Goal: Task Accomplishment & Management: Manage account settings

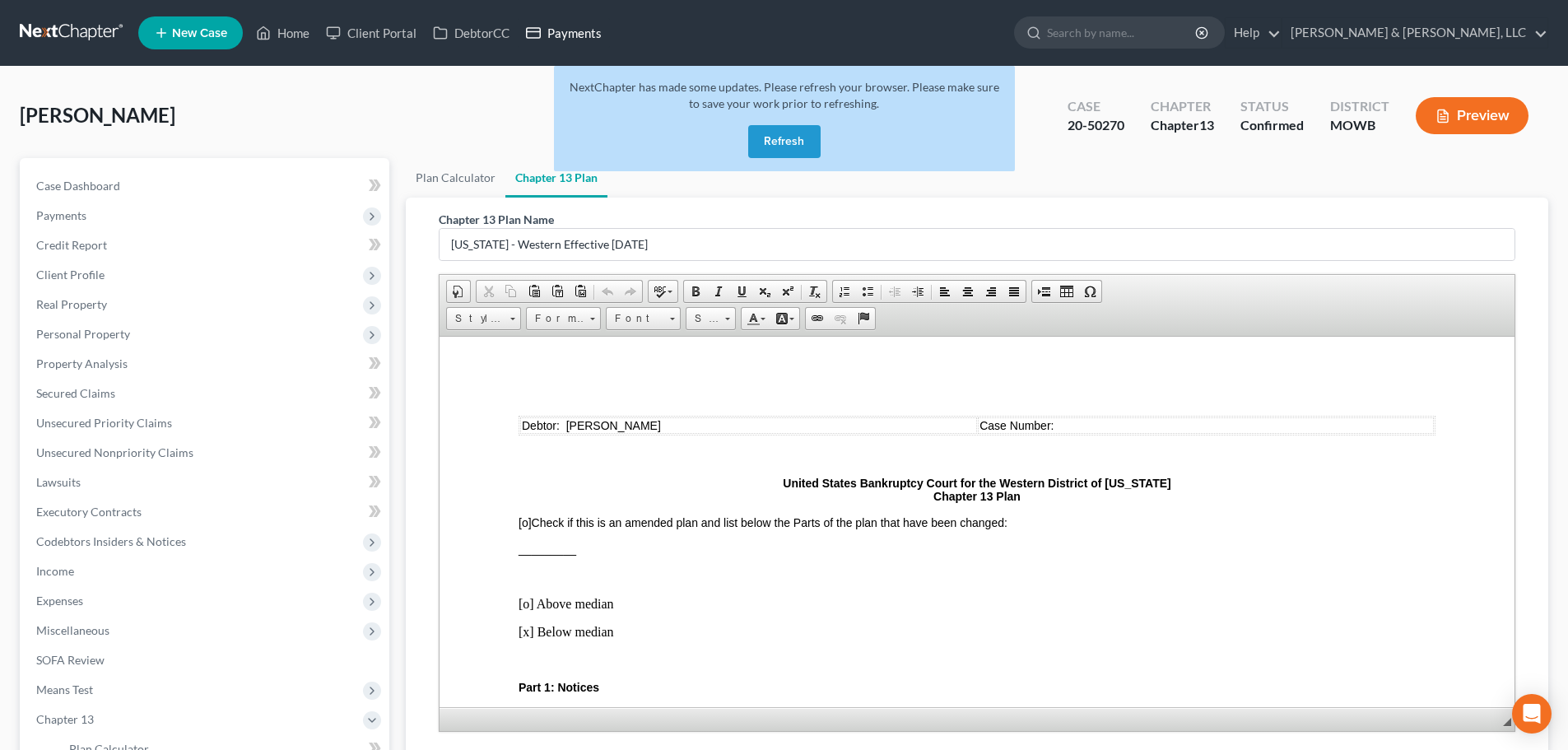
scroll to position [3705, 0]
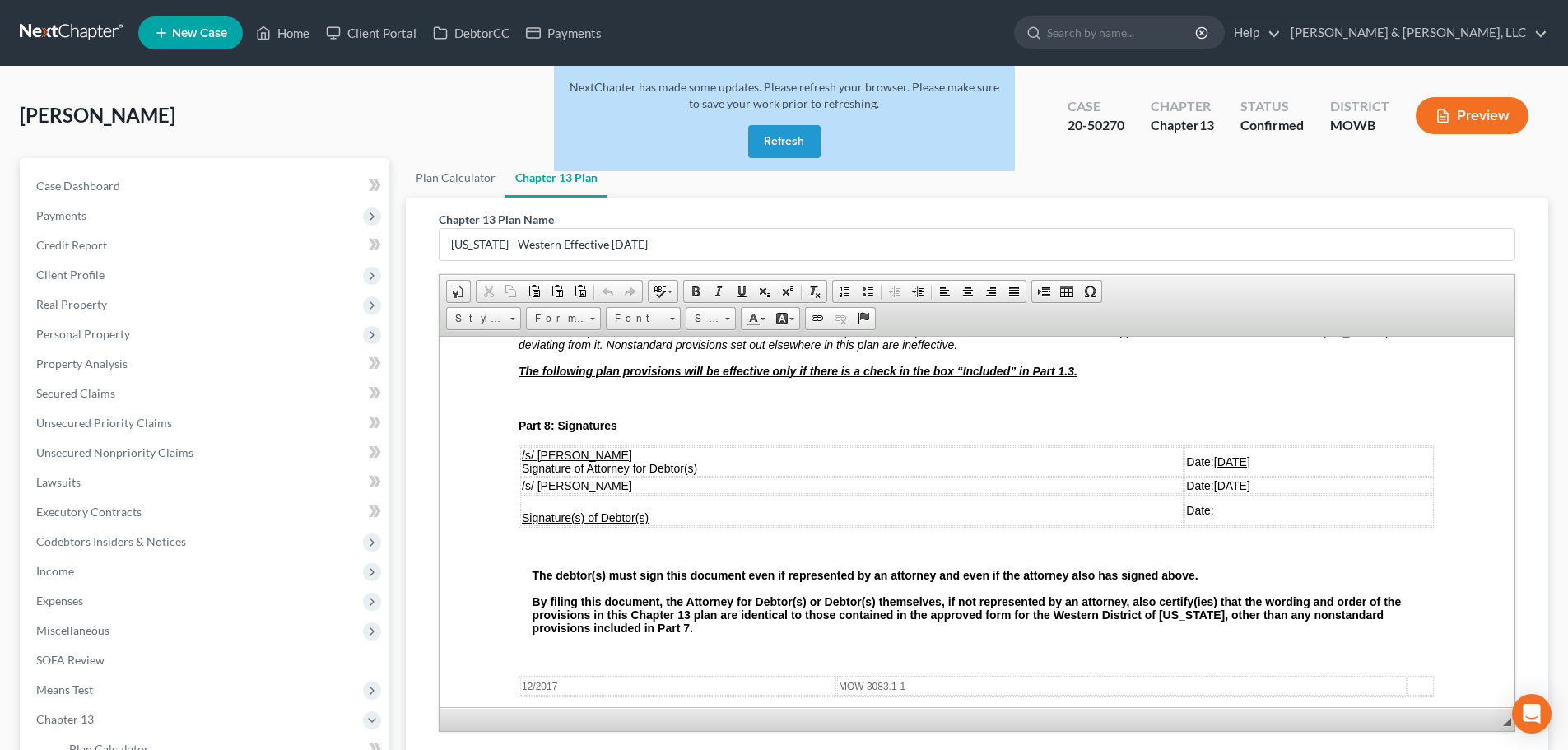
click at [787, 131] on button "Refresh" at bounding box center [784, 142] width 72 height 33
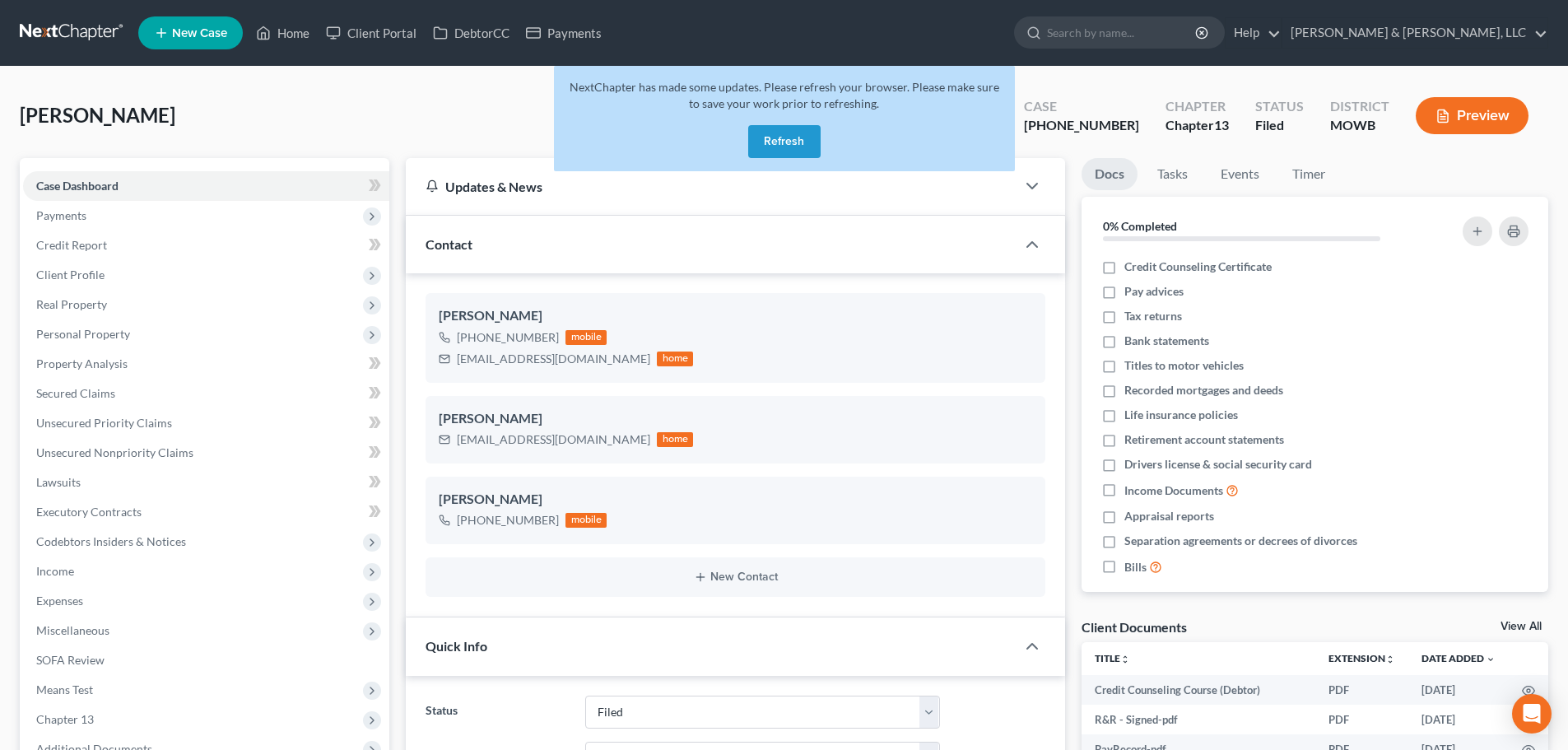
select select "6"
select select "0"
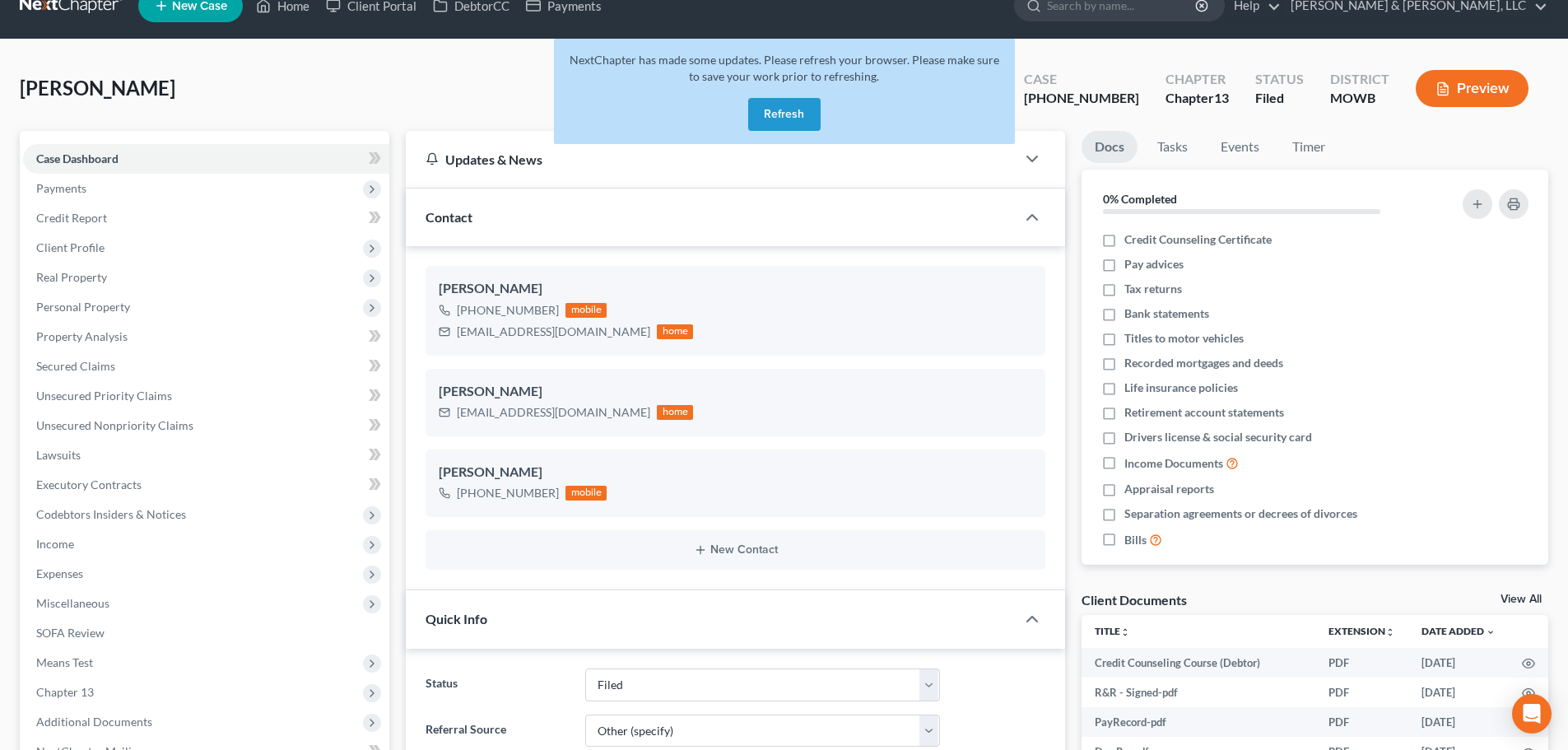
scroll to position [2262, 0]
click at [799, 115] on button "Refresh" at bounding box center [784, 114] width 72 height 33
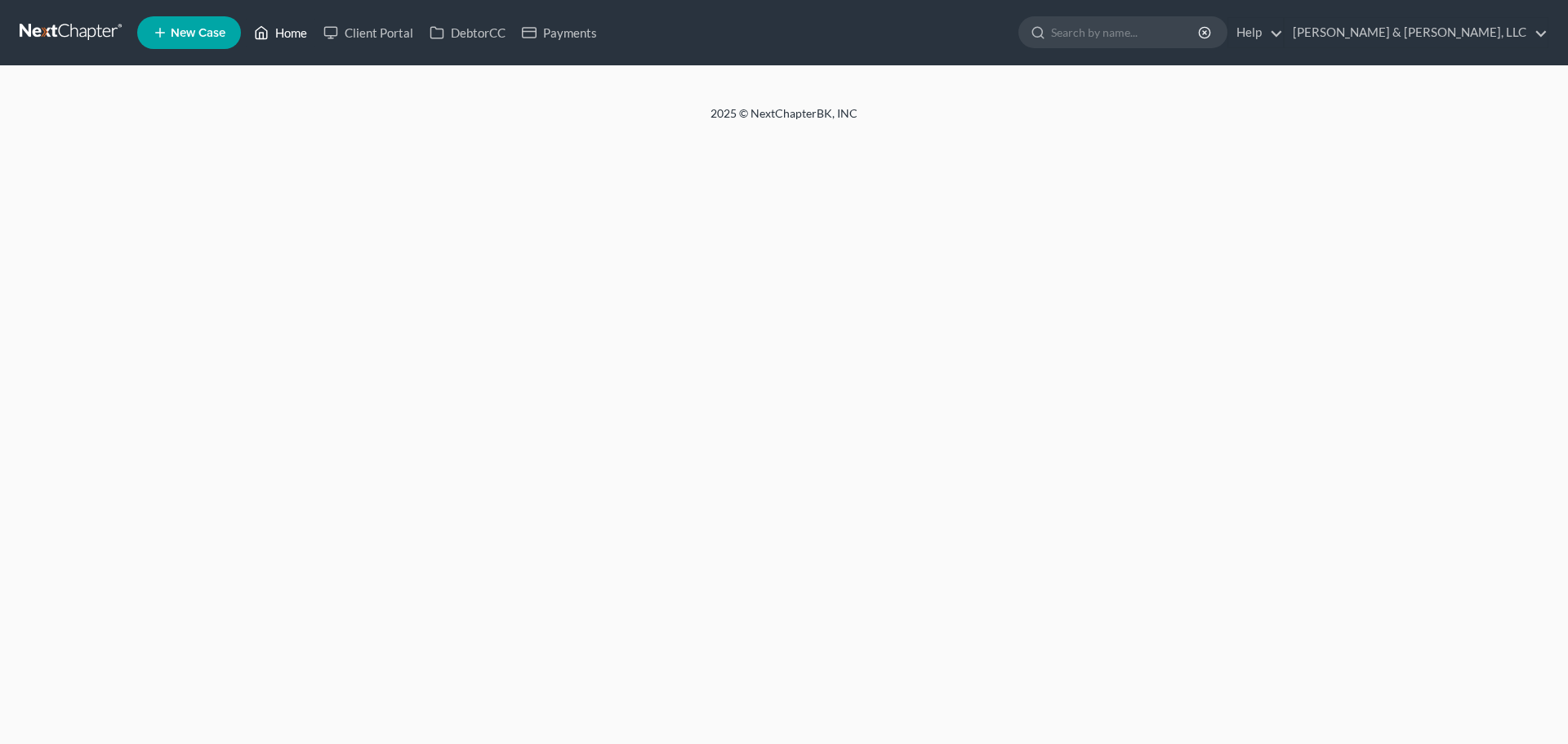
drag, startPoint x: 0, startPoint y: 0, endPoint x: 291, endPoint y: 29, distance: 292.4
click at [291, 29] on link "Home" at bounding box center [280, 33] width 69 height 30
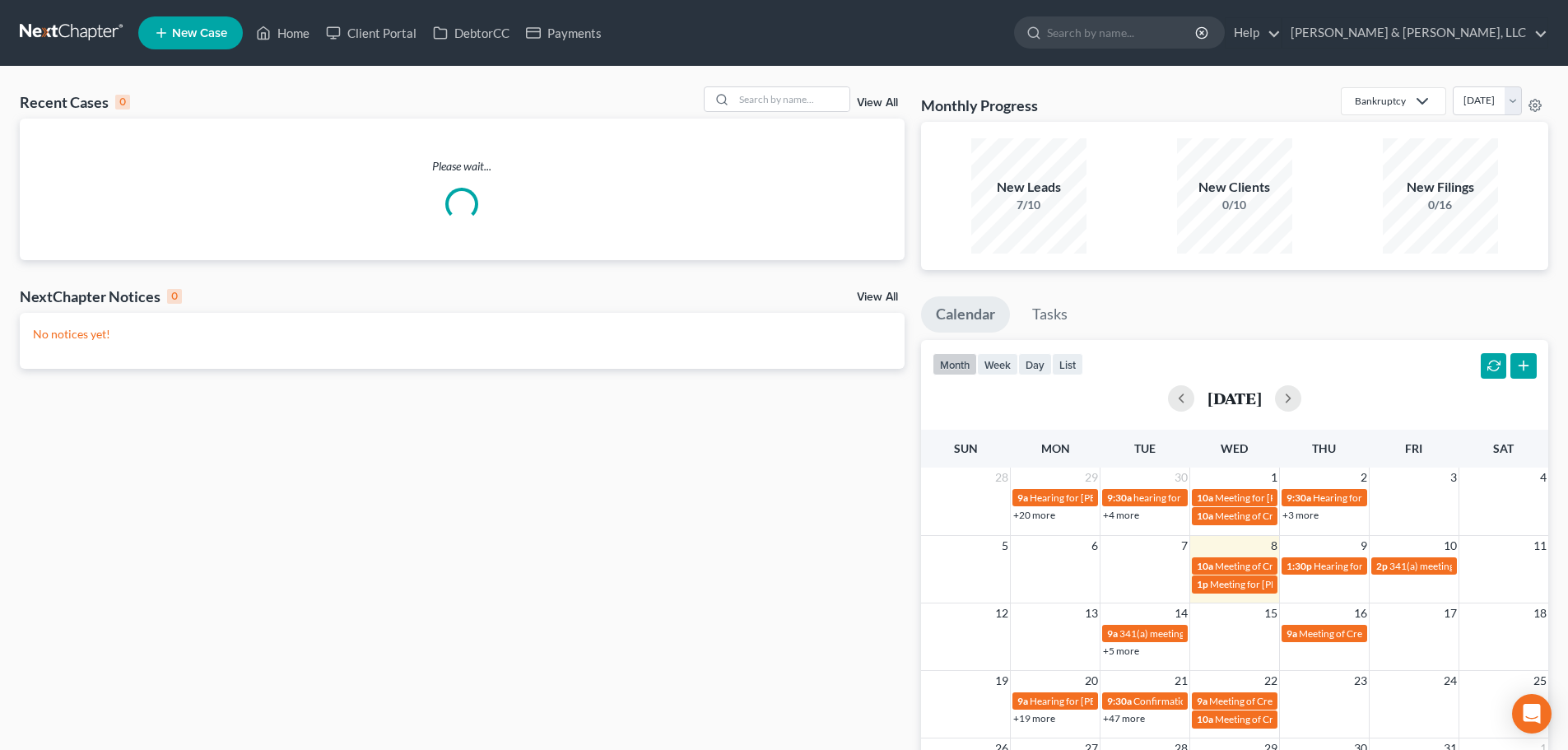
click at [784, 117] on div "Recent Cases 0 View All" at bounding box center [461, 102] width 885 height 32
click at [784, 103] on input "search" at bounding box center [791, 98] width 115 height 24
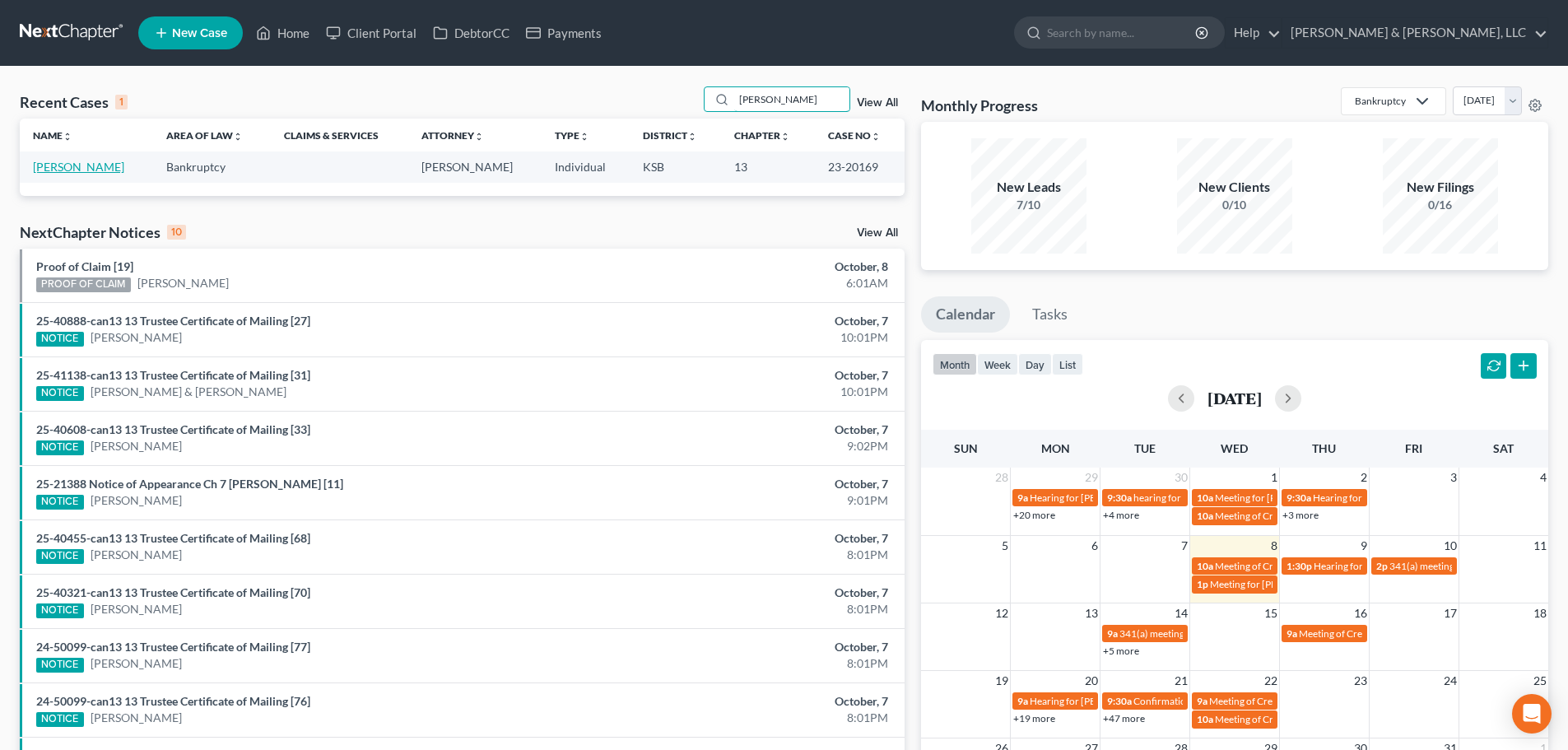
type input "keck"
click at [69, 168] on link "[PERSON_NAME]" at bounding box center [78, 166] width 92 height 14
select select "6"
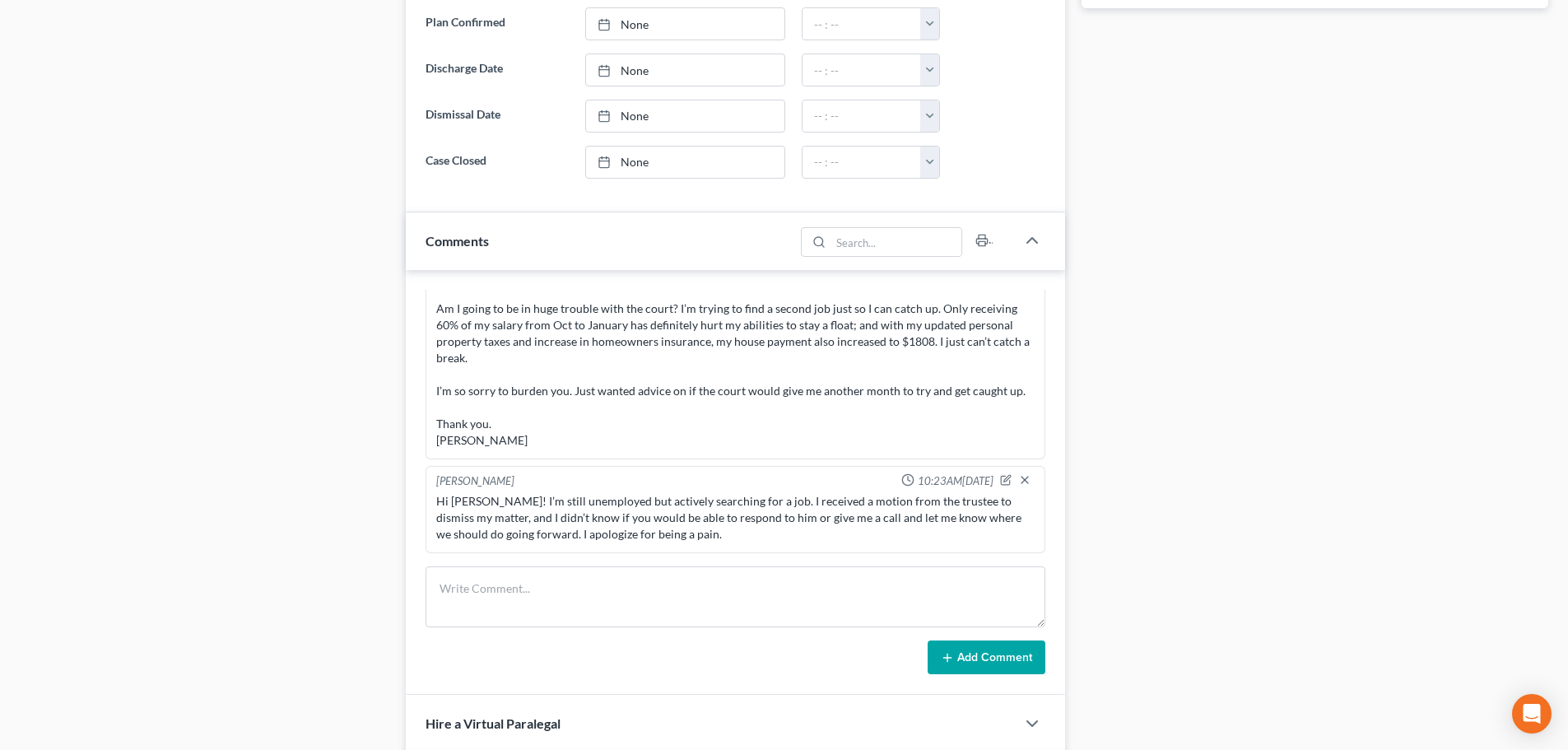
scroll to position [1070, 0]
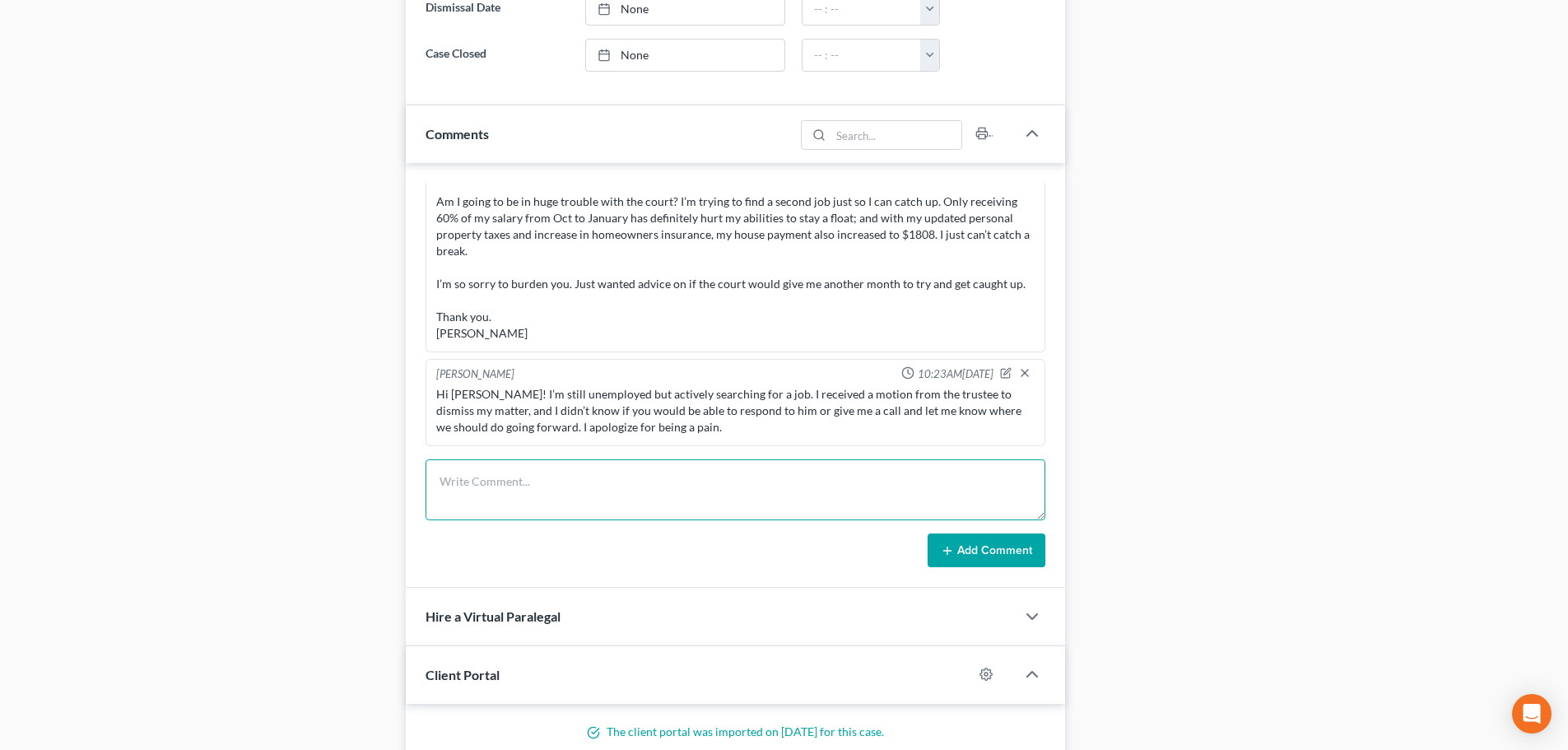
click at [595, 478] on textarea at bounding box center [735, 489] width 619 height 61
drag, startPoint x: 644, startPoint y: 480, endPoint x: 635, endPoint y: 483, distance: 9.5
click at [635, 483] on textarea "She is taking a job. We'll need to file Moiton to Abate." at bounding box center [735, 489] width 619 height 61
click at [729, 485] on textarea "She is taking a job. We'll need to file Motion to Abate." at bounding box center [735, 489] width 619 height 61
type textarea "She is taking a job. We'll need to file Motion to Abate. See when she can make …"
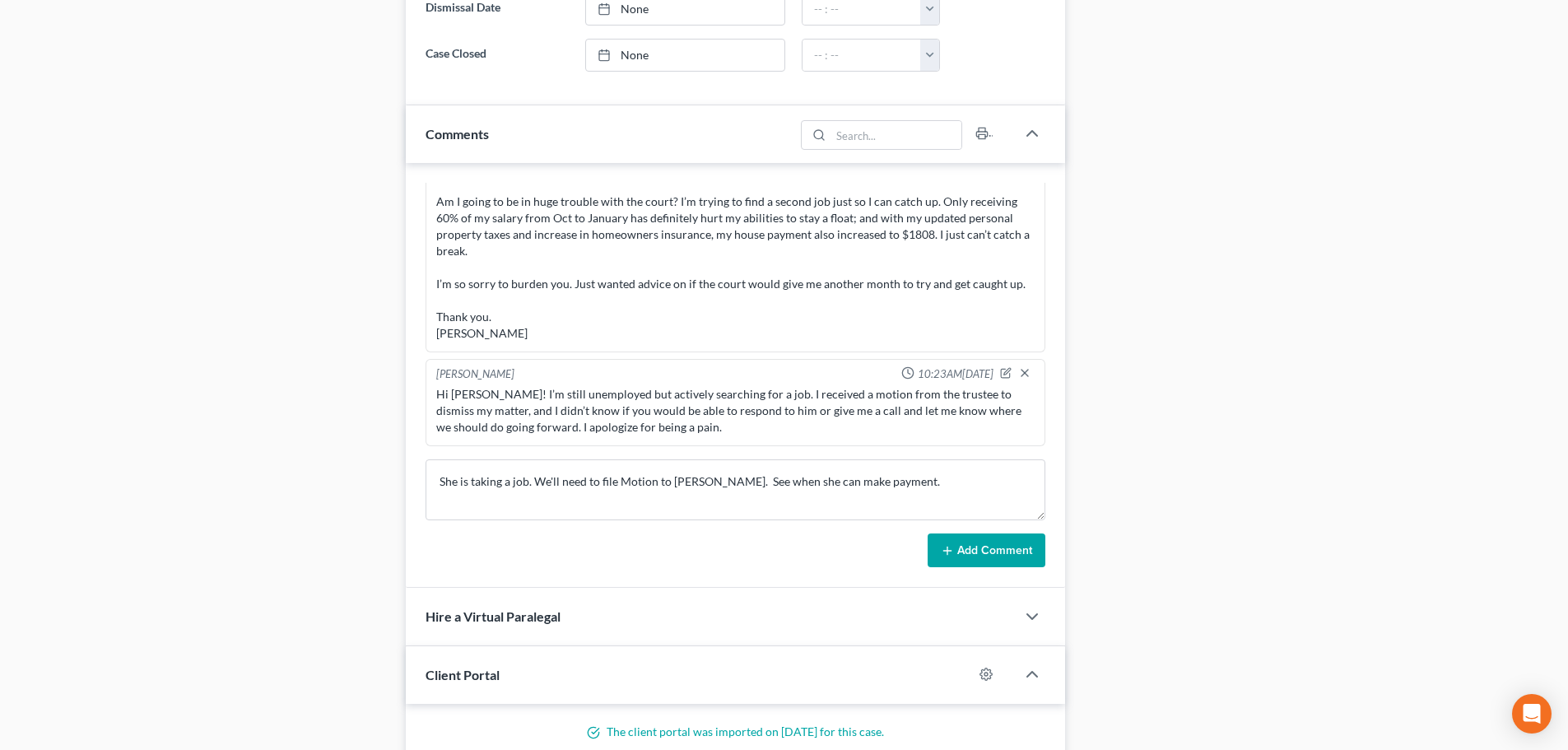
click at [1000, 559] on button "Add Comment" at bounding box center [986, 551] width 118 height 35
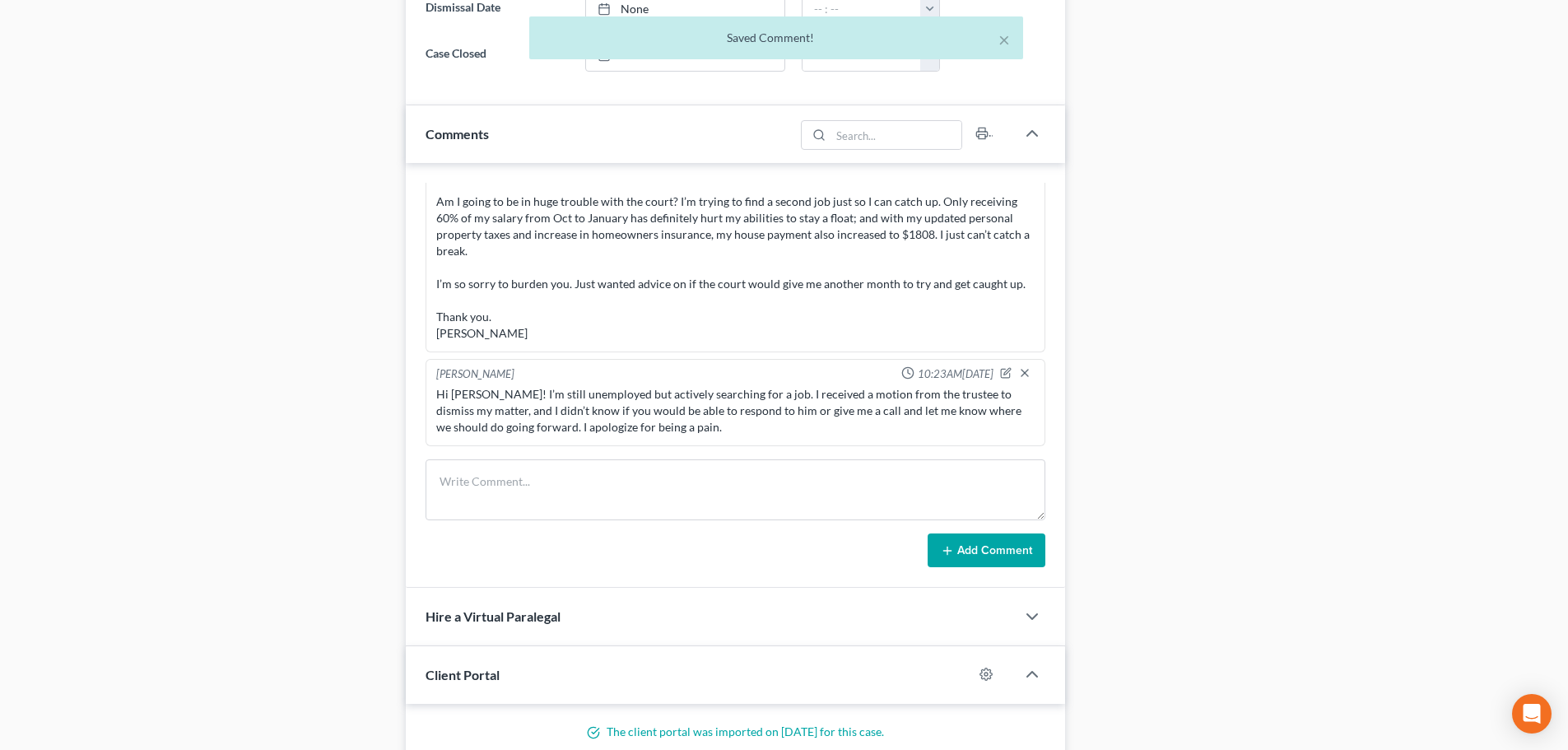
scroll to position [1238, 0]
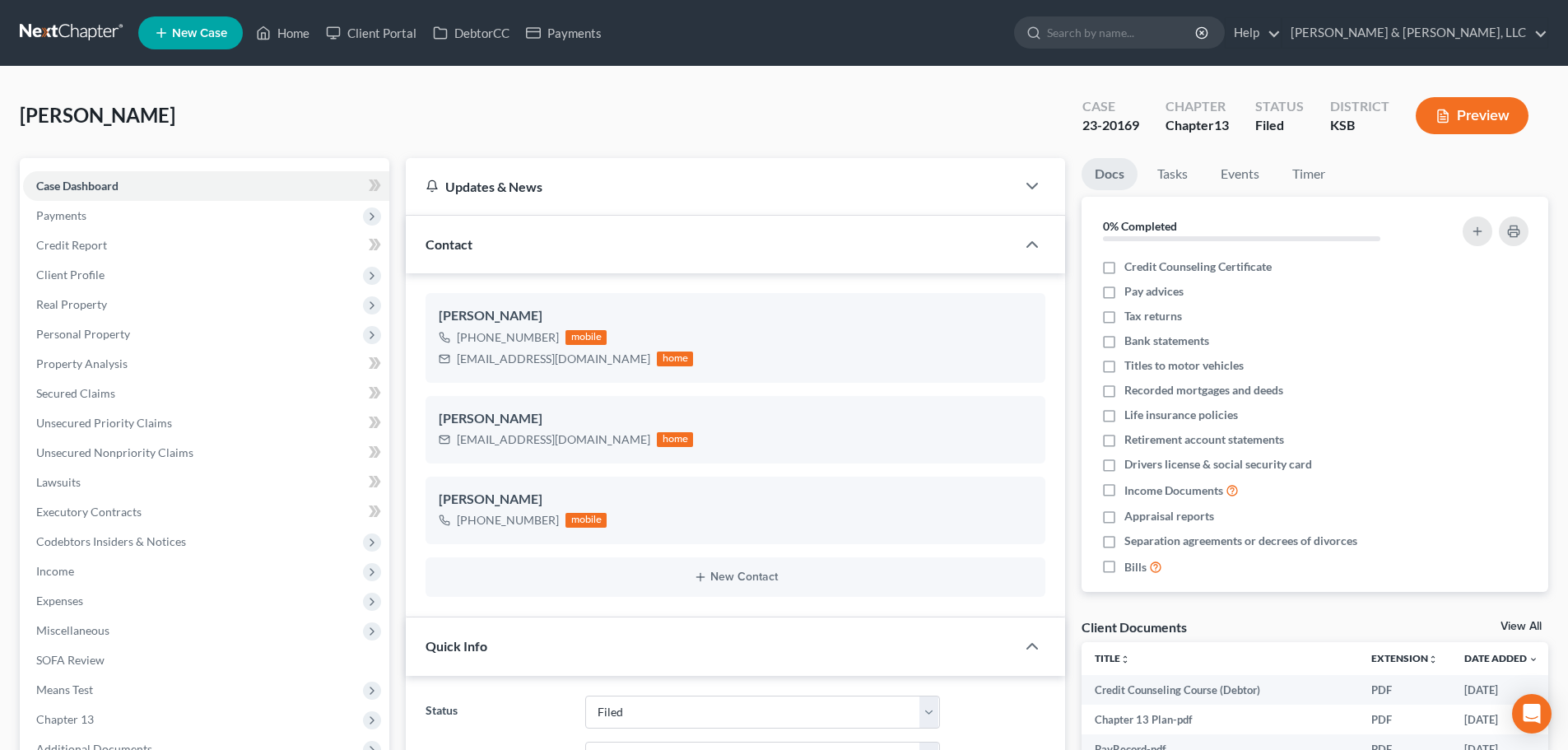
select select "6"
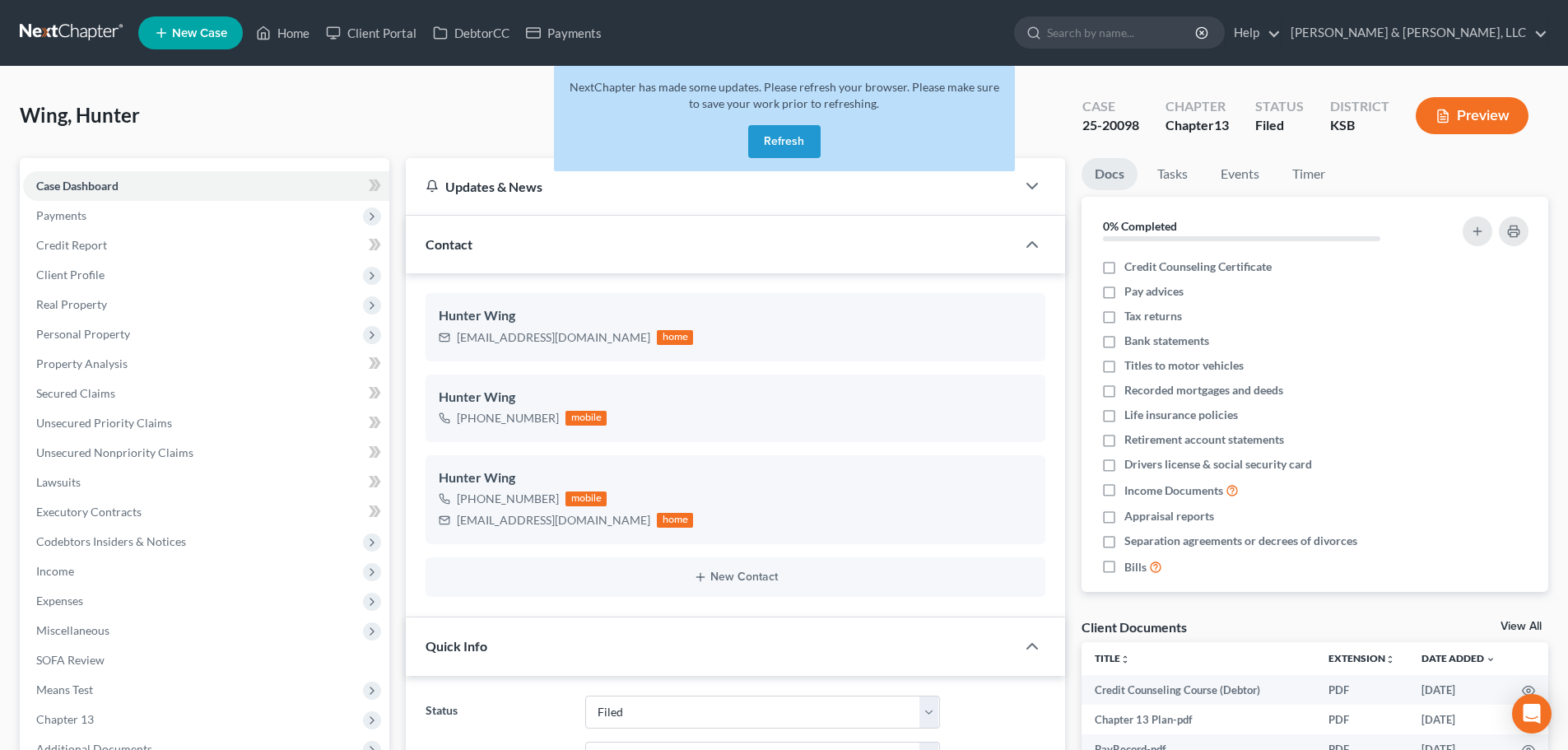
select select "6"
select select "1"
select select "0"
click at [781, 149] on button "Refresh" at bounding box center [784, 142] width 72 height 33
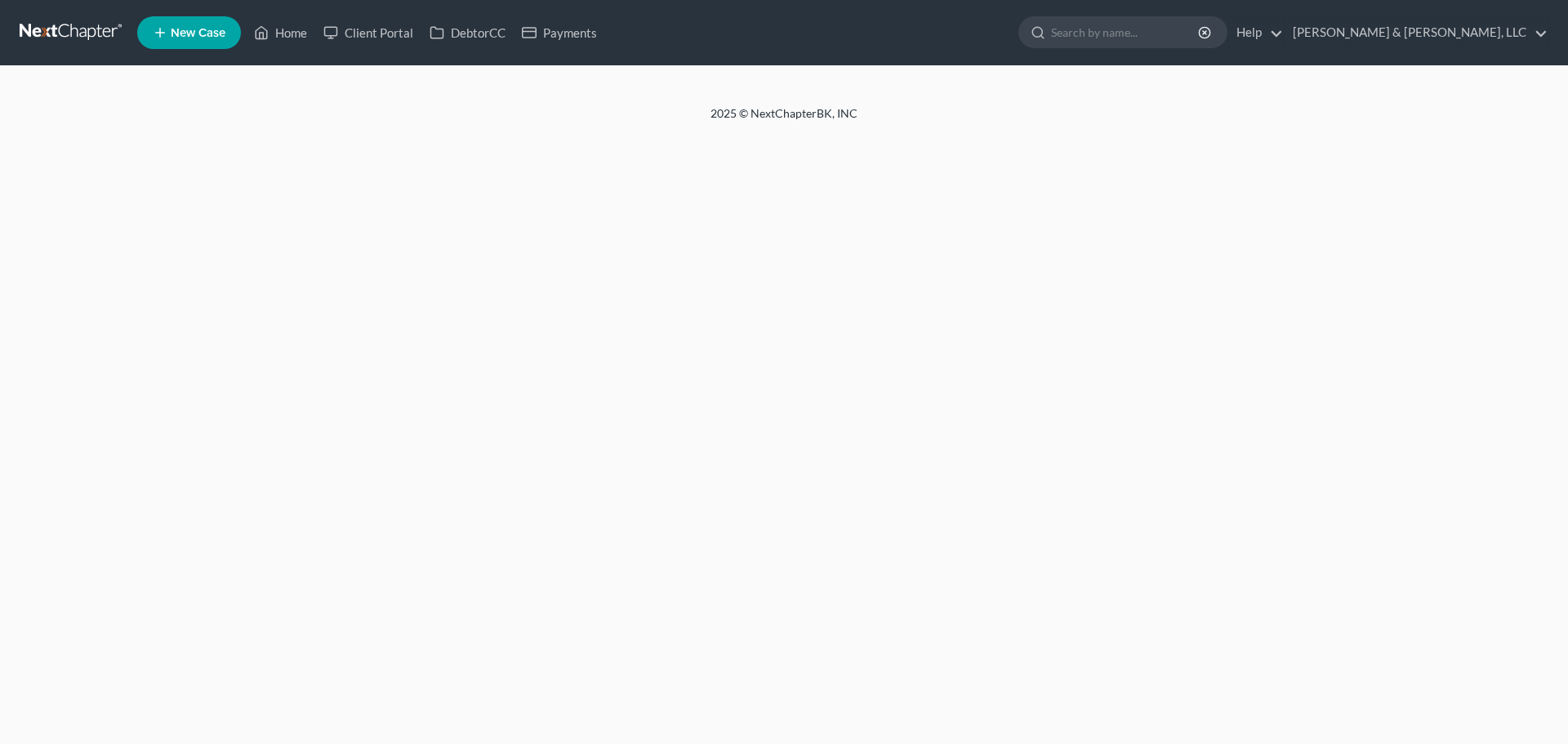
select select "6"
select select "1"
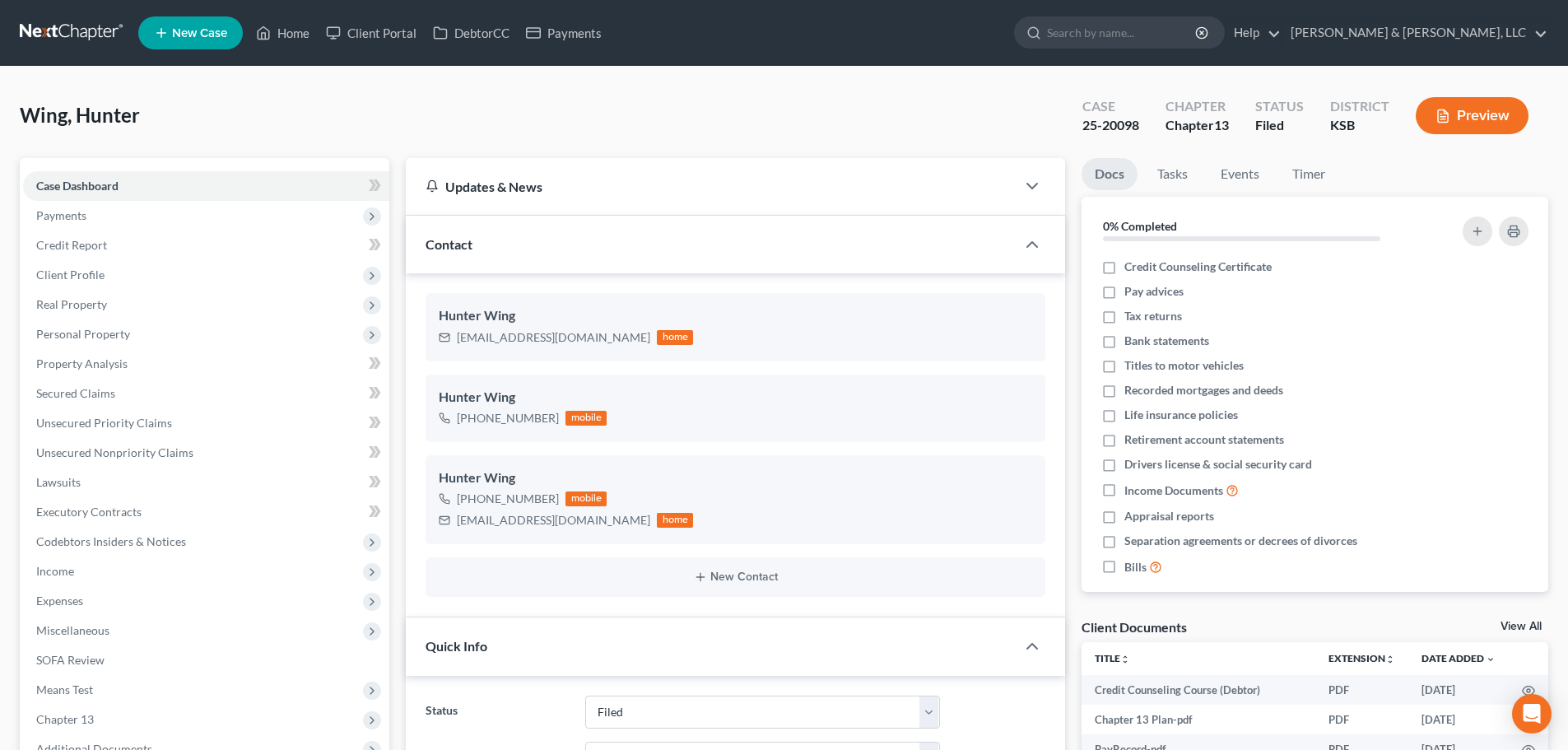
scroll to position [568, 0]
drag, startPoint x: 289, startPoint y: 34, endPoint x: 316, endPoint y: 51, distance: 31.9
click at [289, 35] on link "Home" at bounding box center [283, 33] width 69 height 30
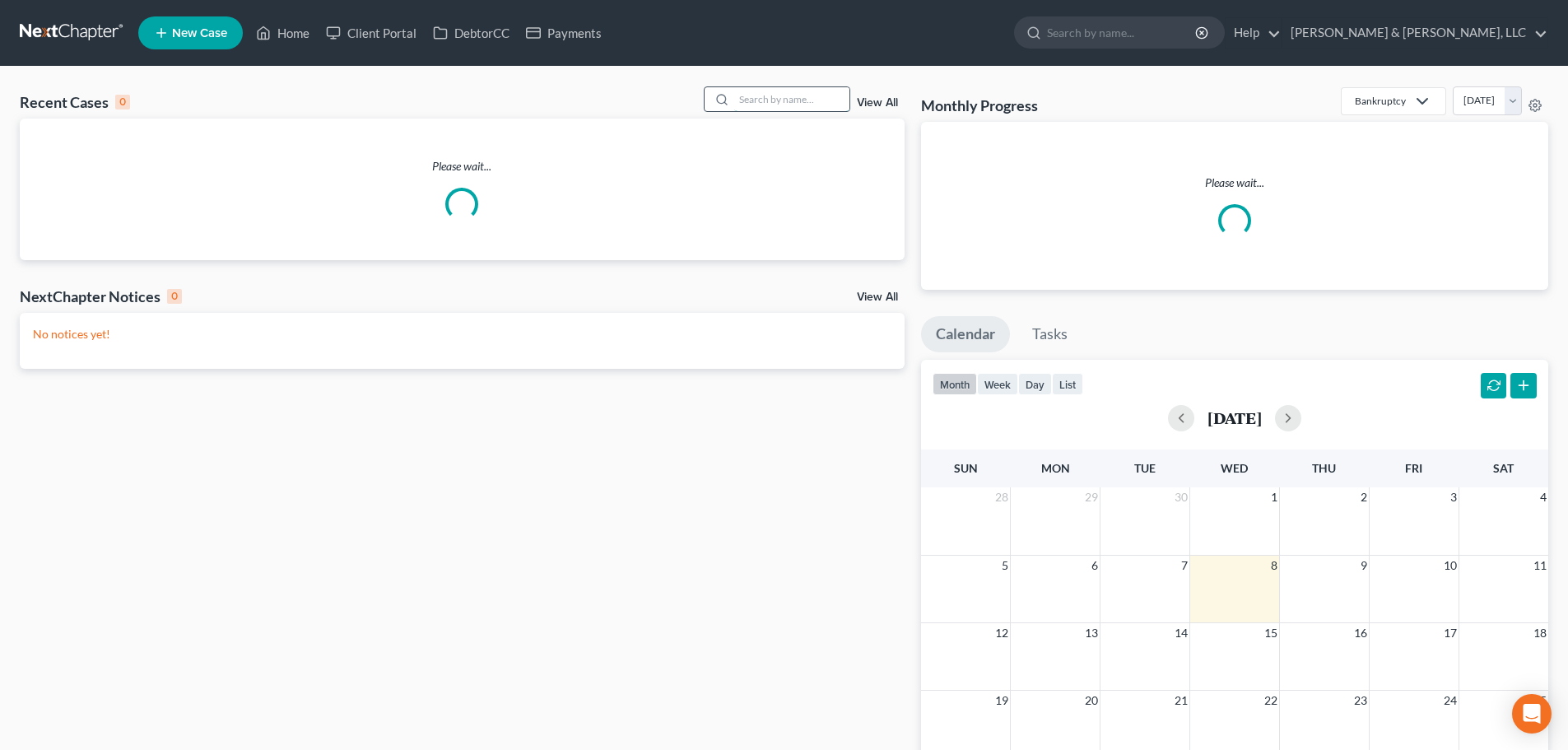
click at [776, 97] on input "search" at bounding box center [791, 98] width 115 height 24
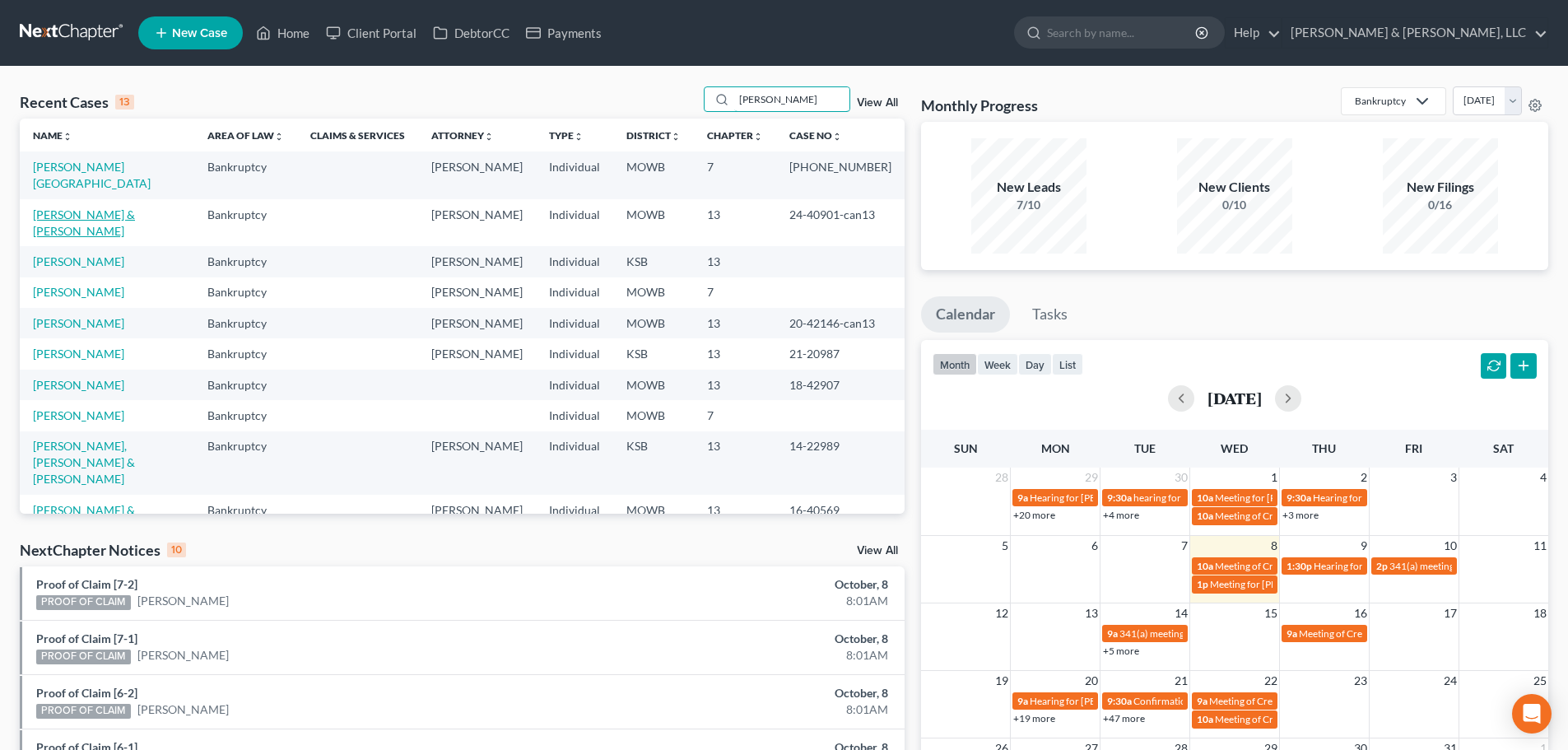
type input "rogers"
click at [131, 208] on link "[PERSON_NAME] & [PERSON_NAME]" at bounding box center [84, 223] width 102 height 31
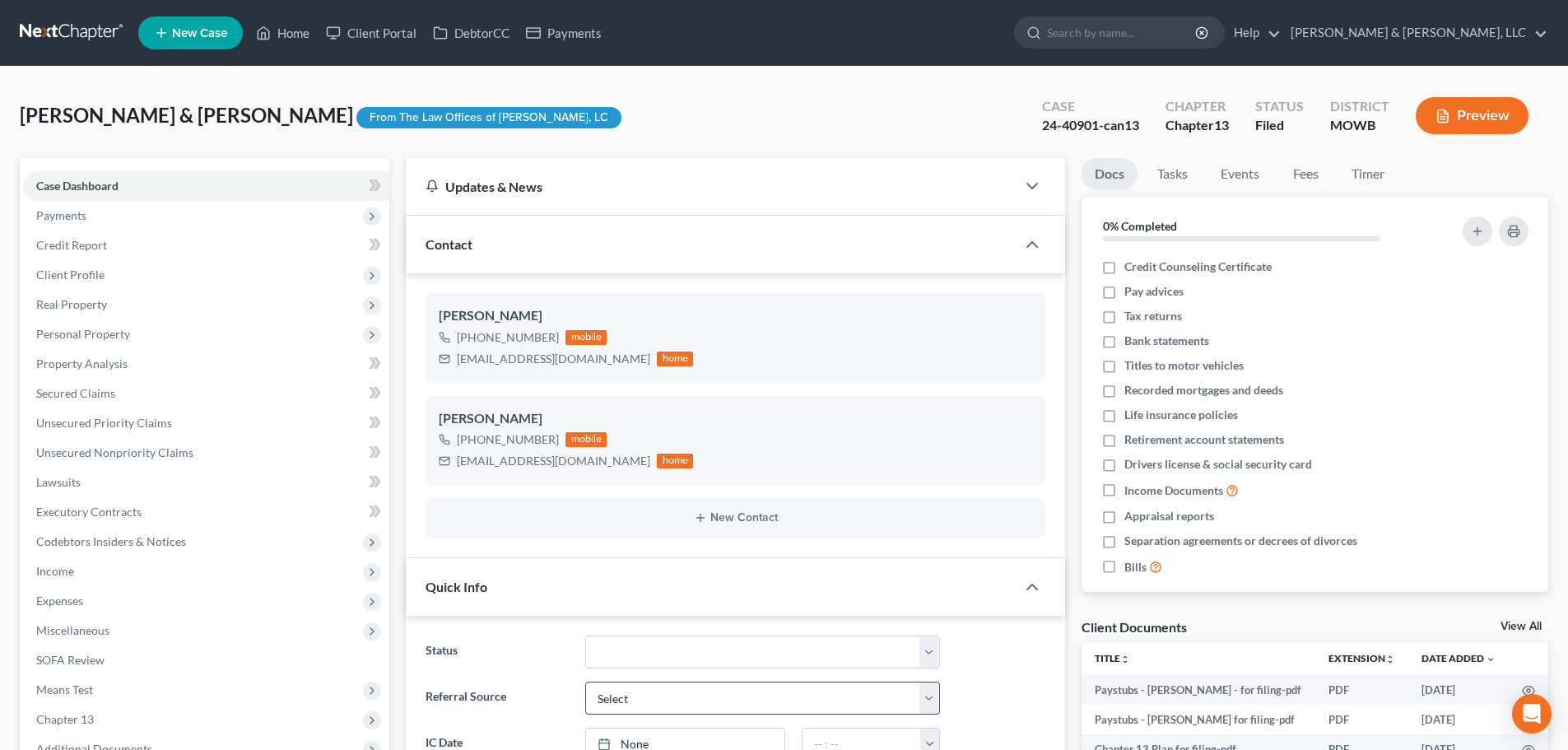
scroll to position [1089, 0]
click at [109, 569] on span "Income" at bounding box center [206, 571] width 367 height 30
click at [118, 597] on span "Employment Income" at bounding box center [122, 600] width 105 height 14
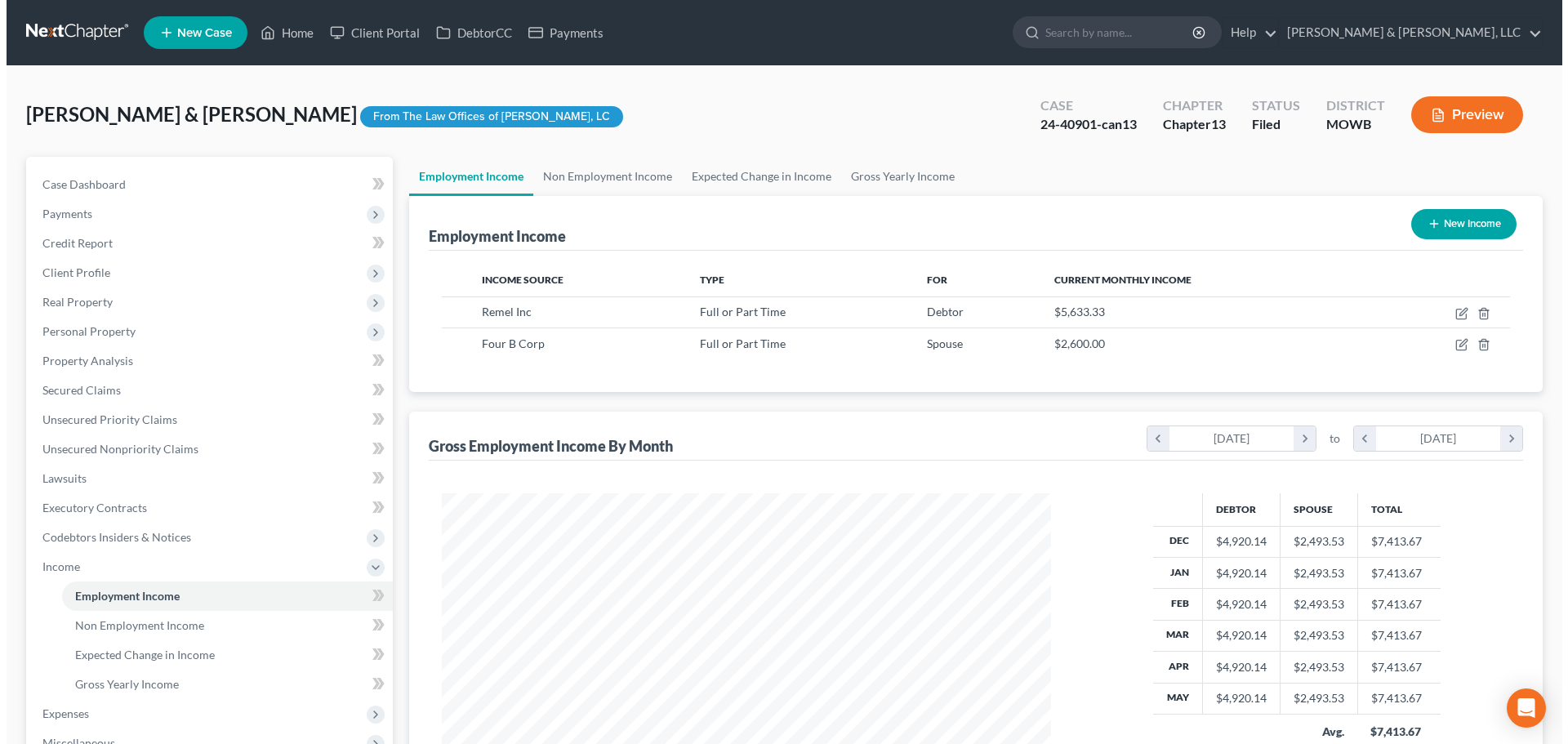
scroll to position [304, 641]
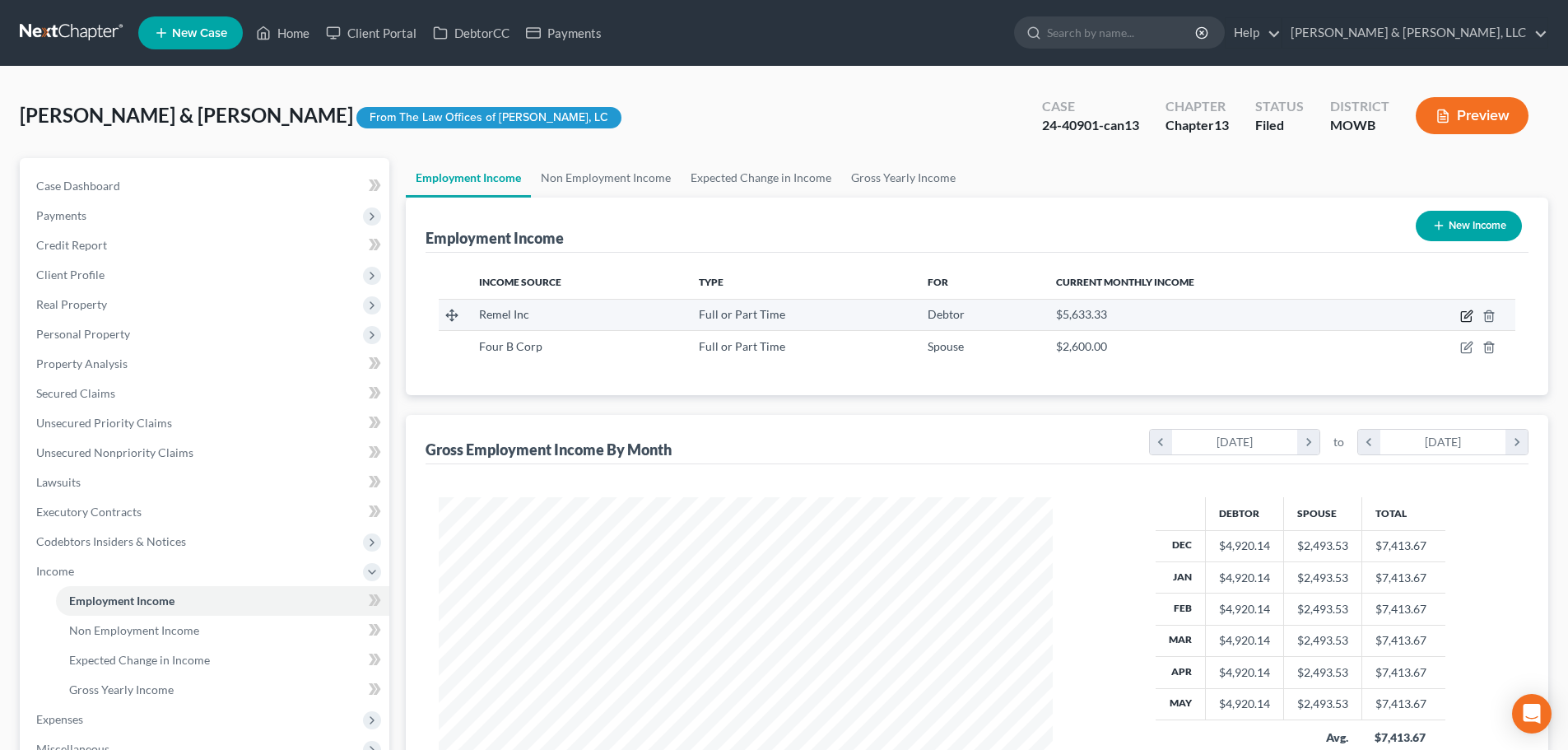
click at [1463, 319] on icon "button" at bounding box center [1467, 317] width 14 height 14
select select "0"
select select "17"
select select "2"
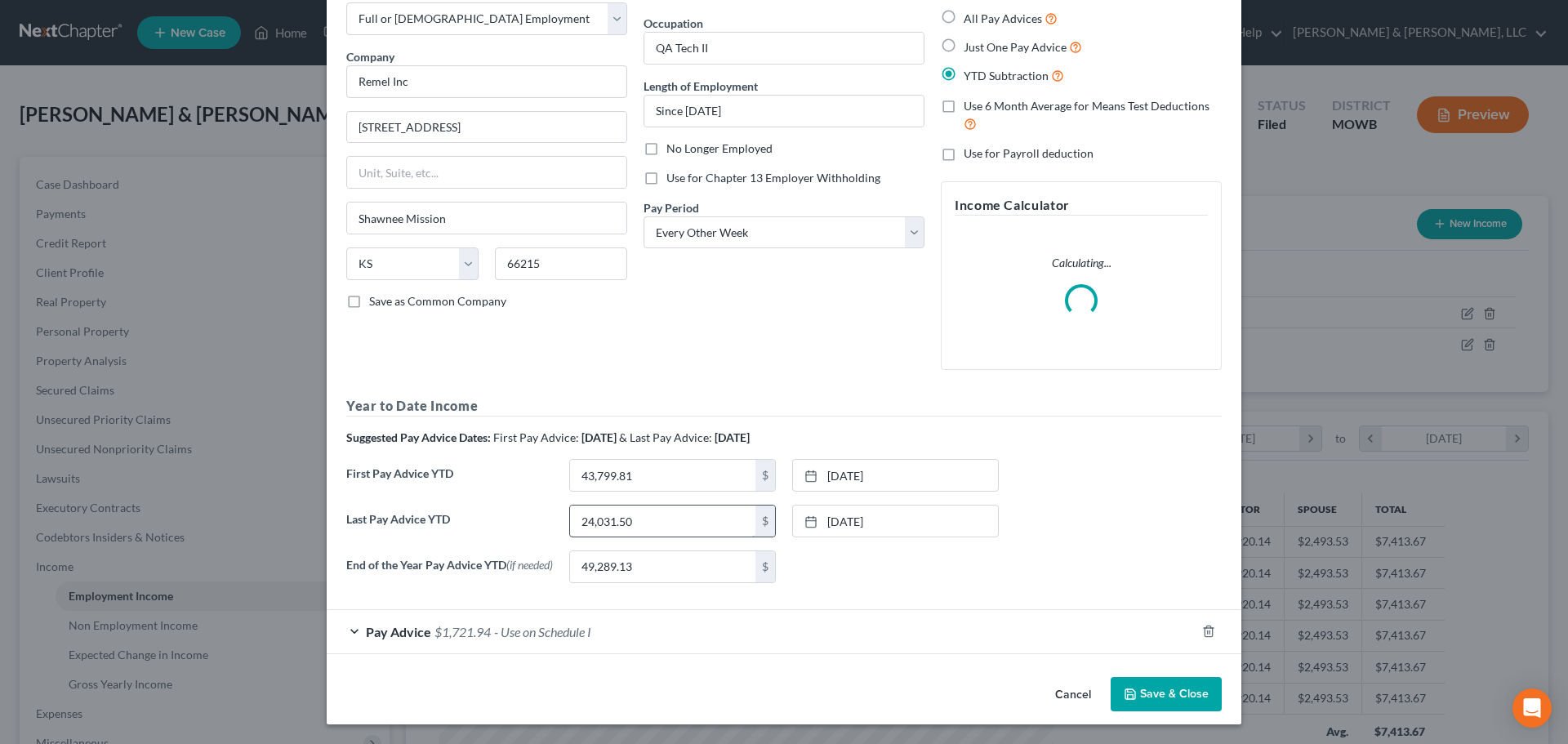
scroll to position [93, 0]
click at [494, 624] on span "- Use on Schedule I" at bounding box center [542, 632] width 97 height 15
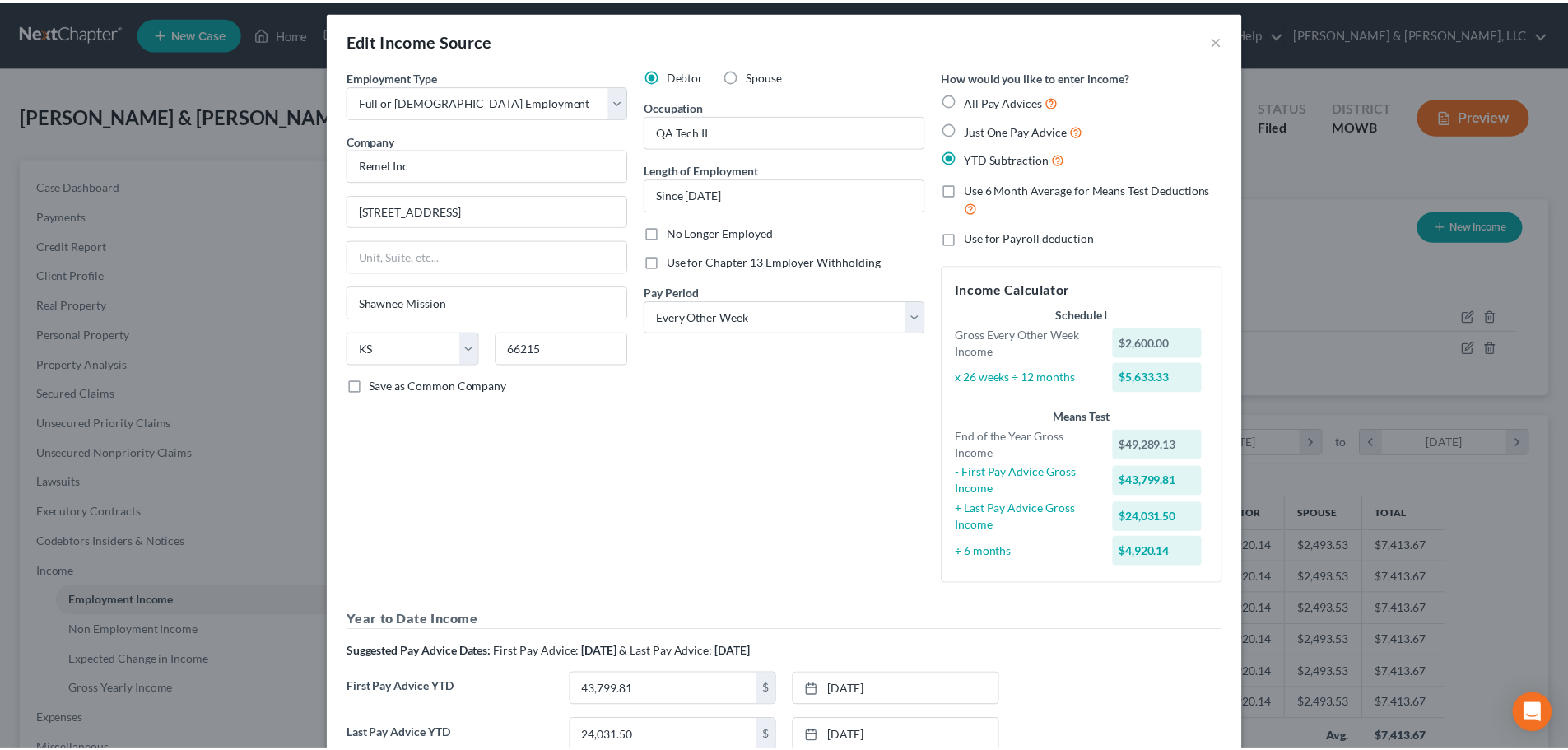
scroll to position [0, 0]
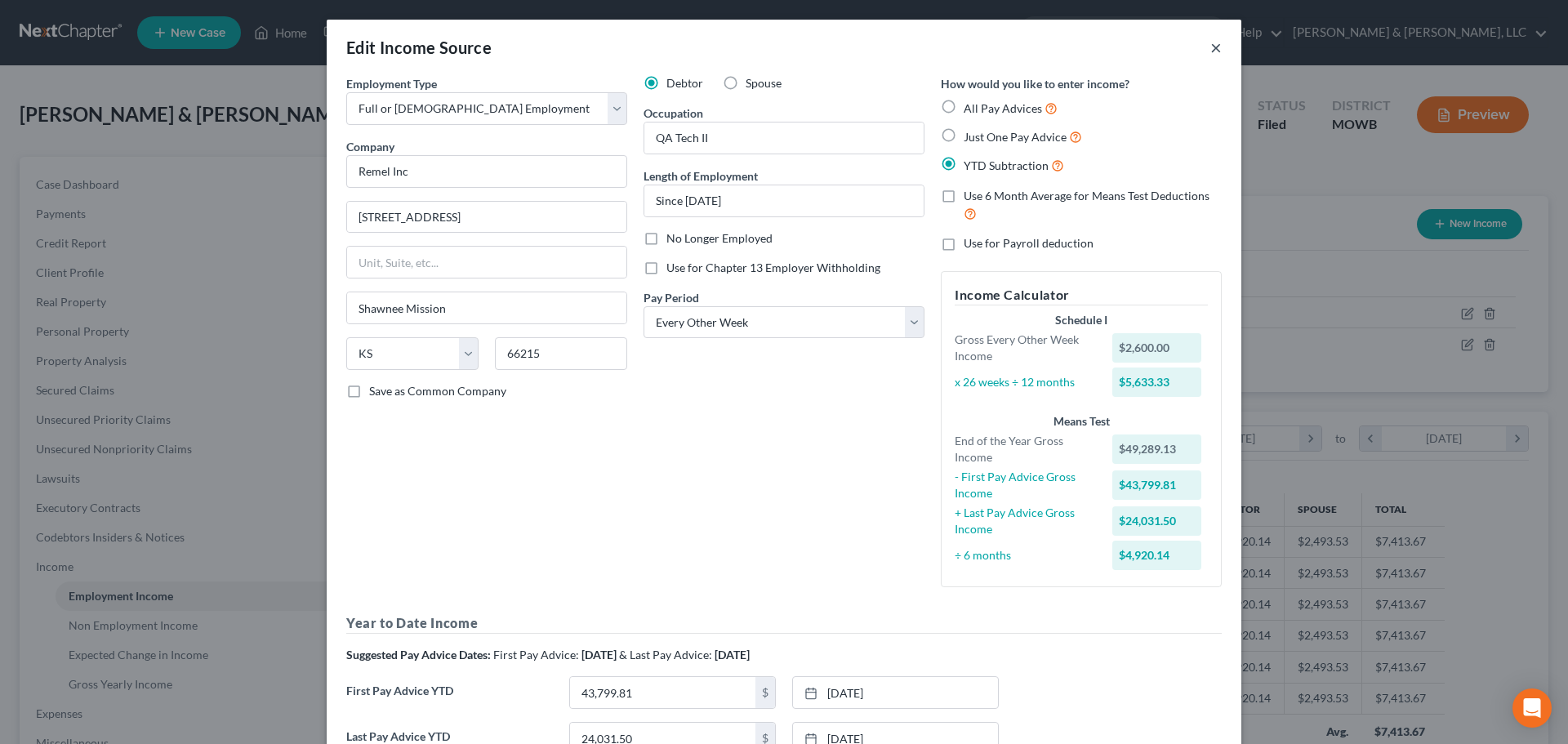
click at [1210, 51] on button "×" at bounding box center [1216, 47] width 11 height 19
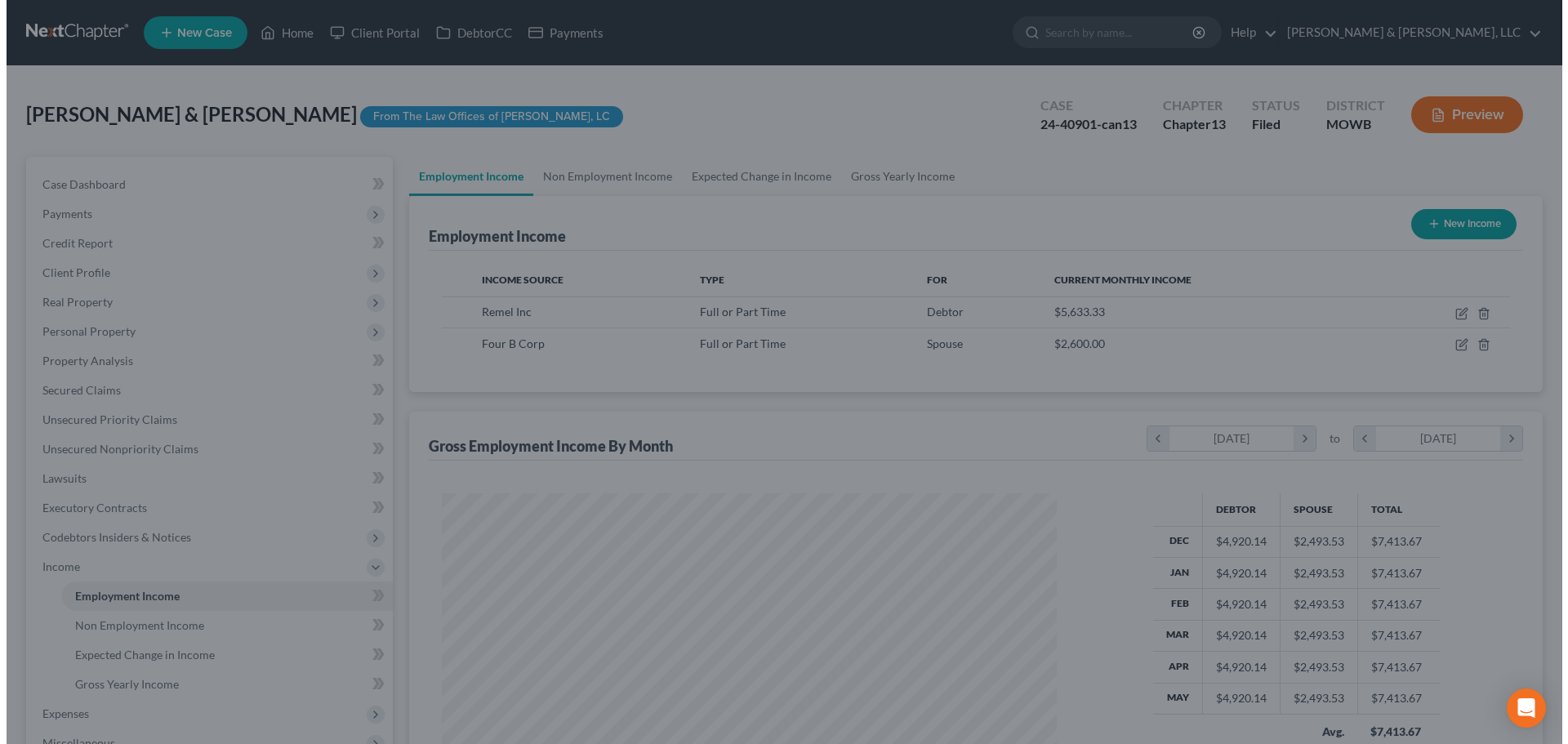
scroll to position [816394, 815832]
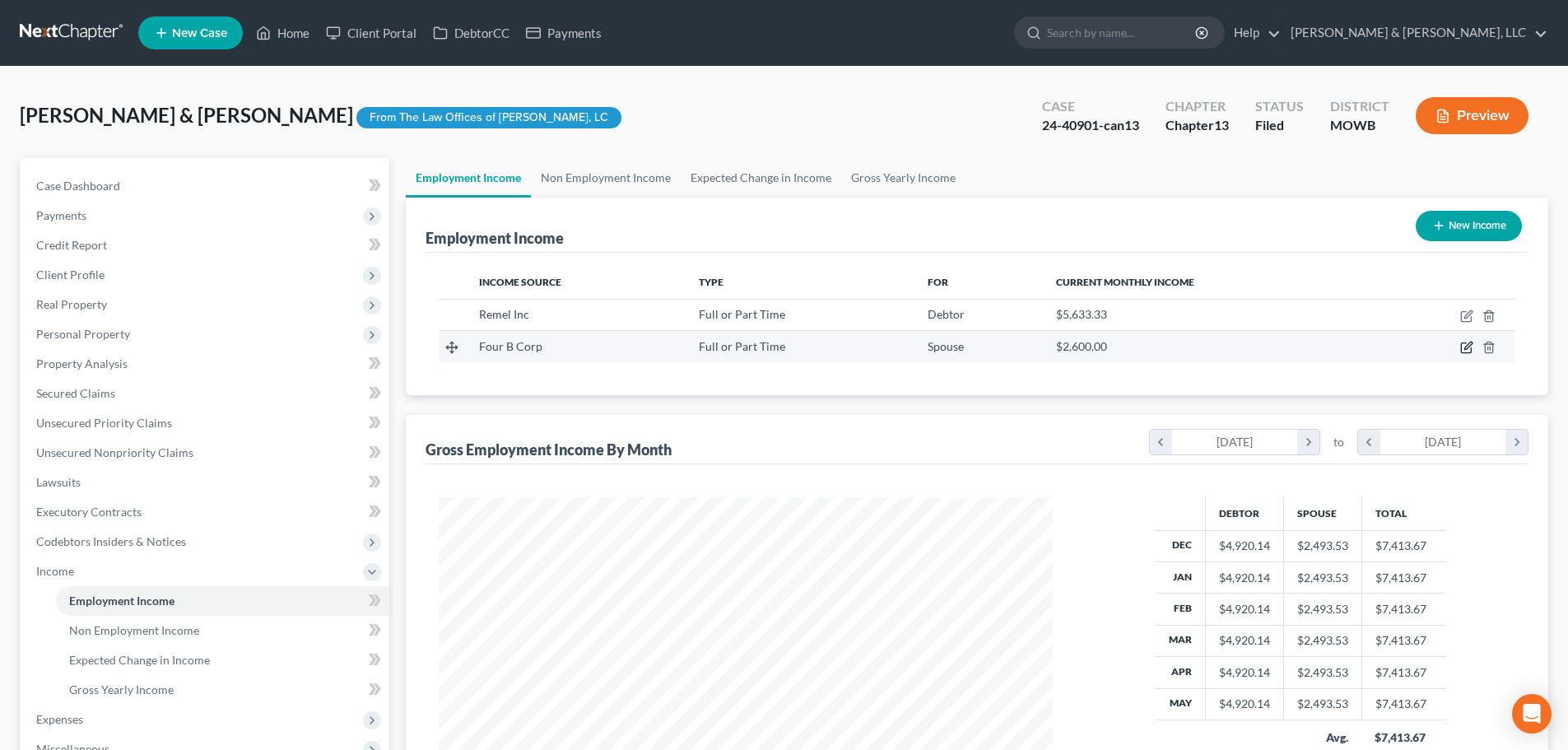
click at [1469, 349] on icon "button" at bounding box center [1467, 347] width 14 height 14
select select "0"
select select "17"
select select "3"
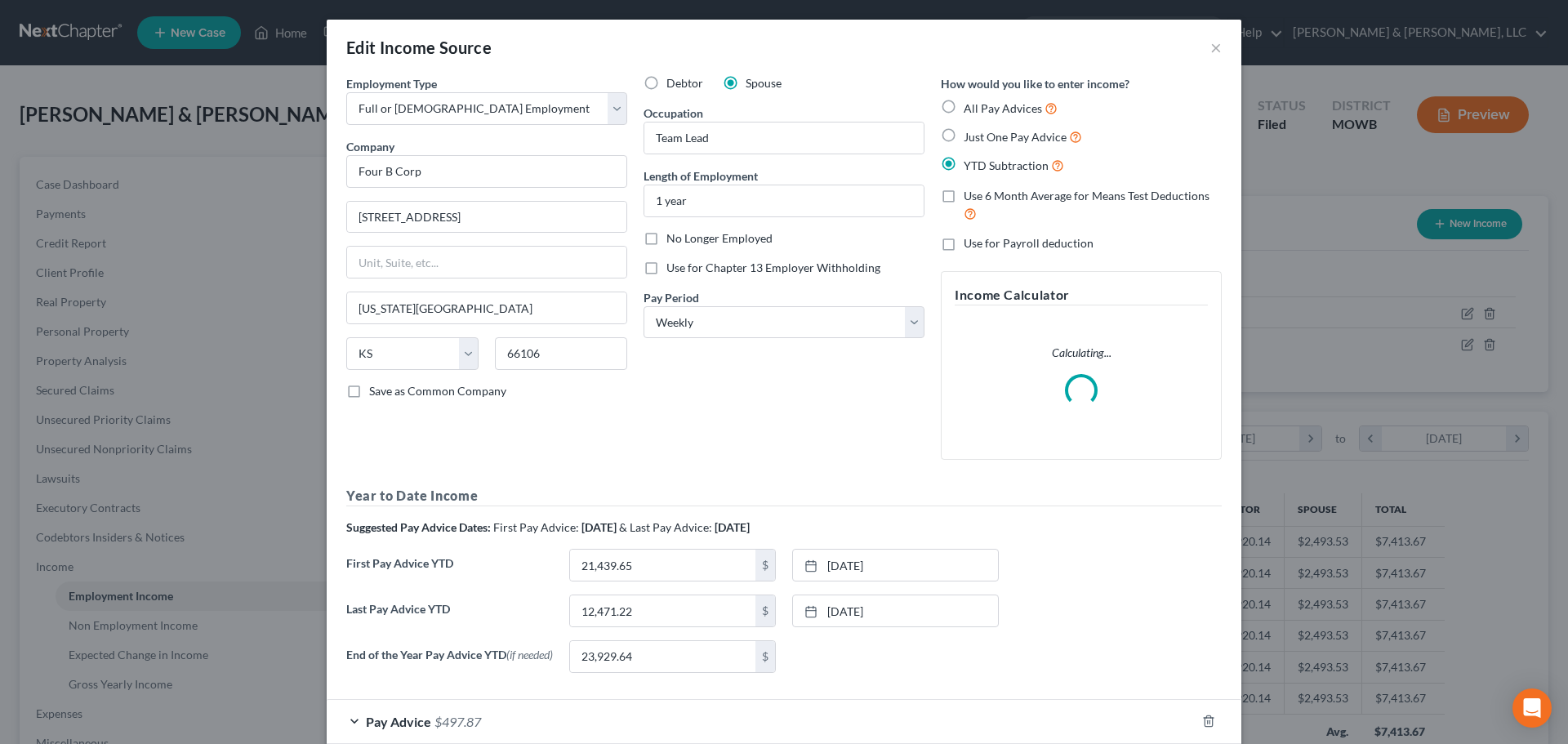
scroll to position [307, 647]
click at [666, 232] on label "No Longer Employed" at bounding box center [719, 238] width 106 height 16
click at [673, 232] on input "No Longer Employed" at bounding box center [678, 236] width 11 height 11
checkbox input "true"
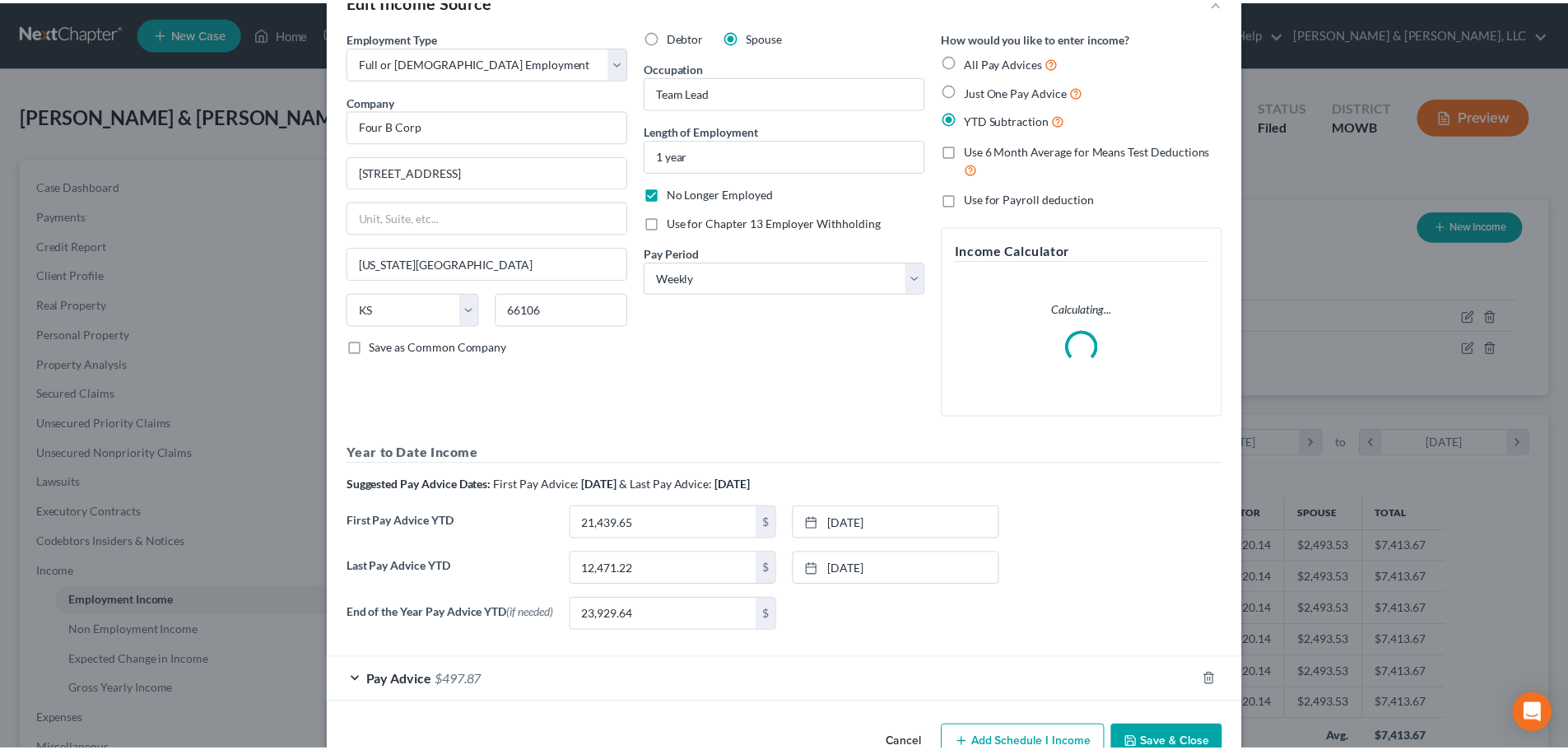
scroll to position [94, 0]
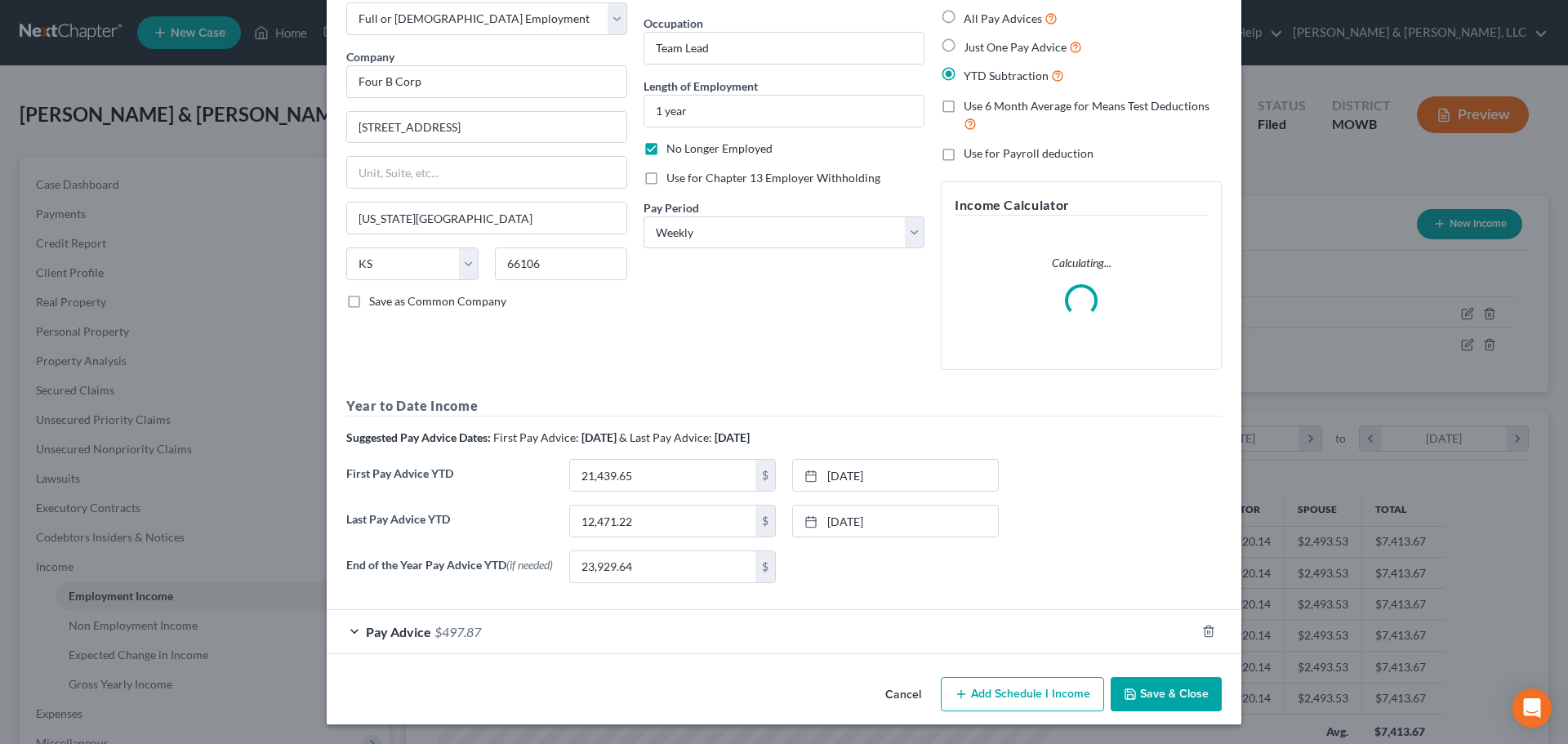
click at [1146, 699] on button "Save & Close" at bounding box center [1166, 694] width 111 height 34
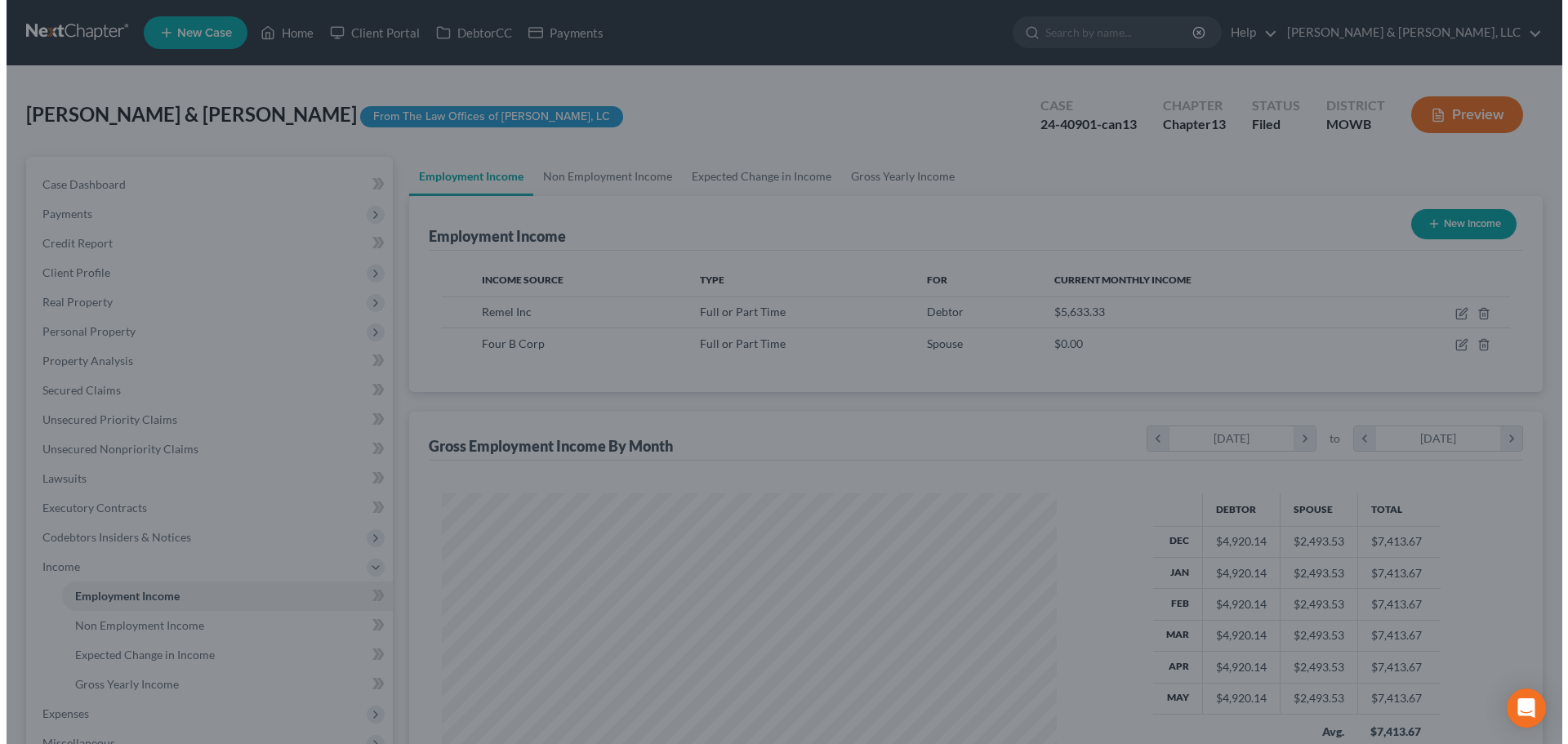
scroll to position [816394, 815832]
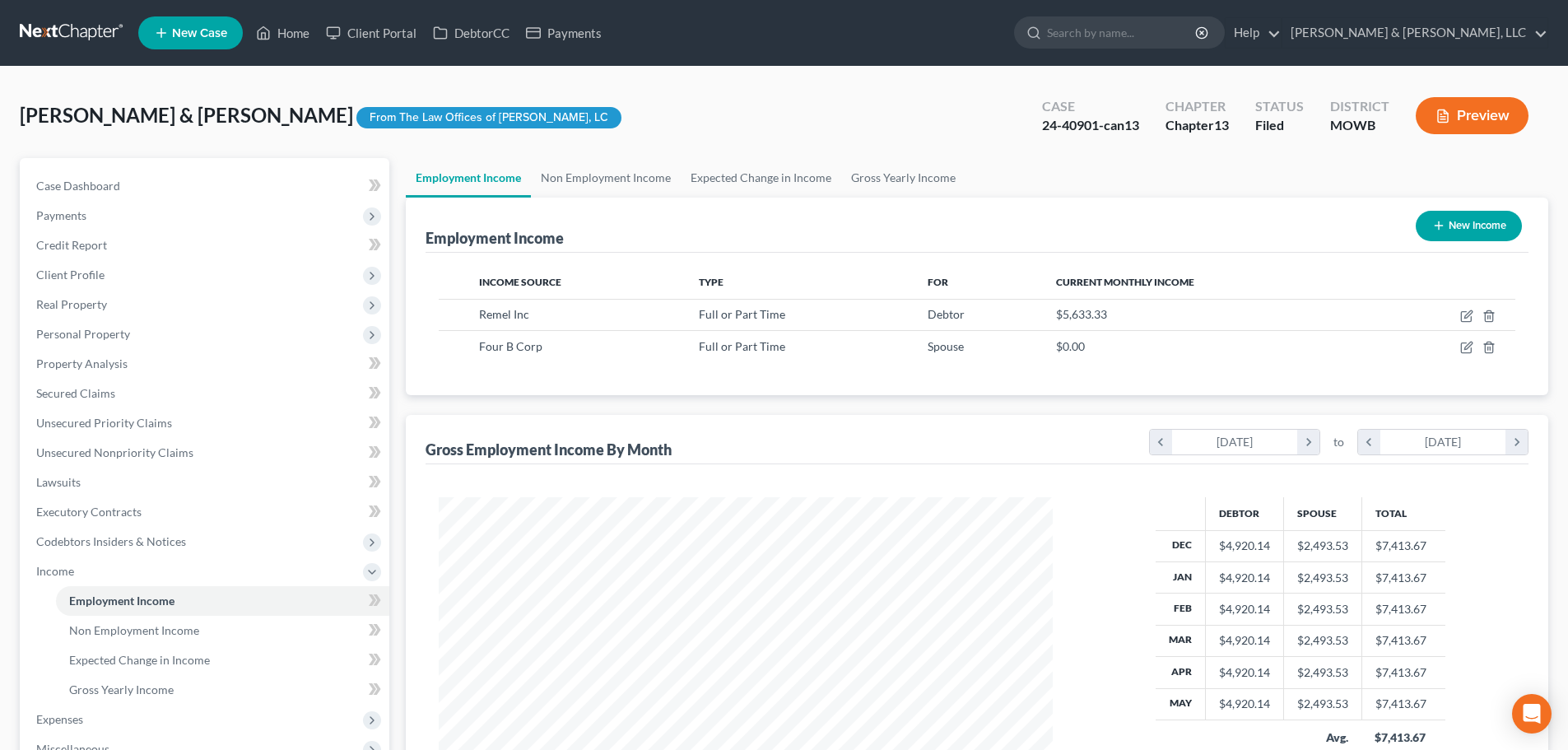
click at [1469, 220] on button "New Income" at bounding box center [1469, 226] width 106 height 31
select select "0"
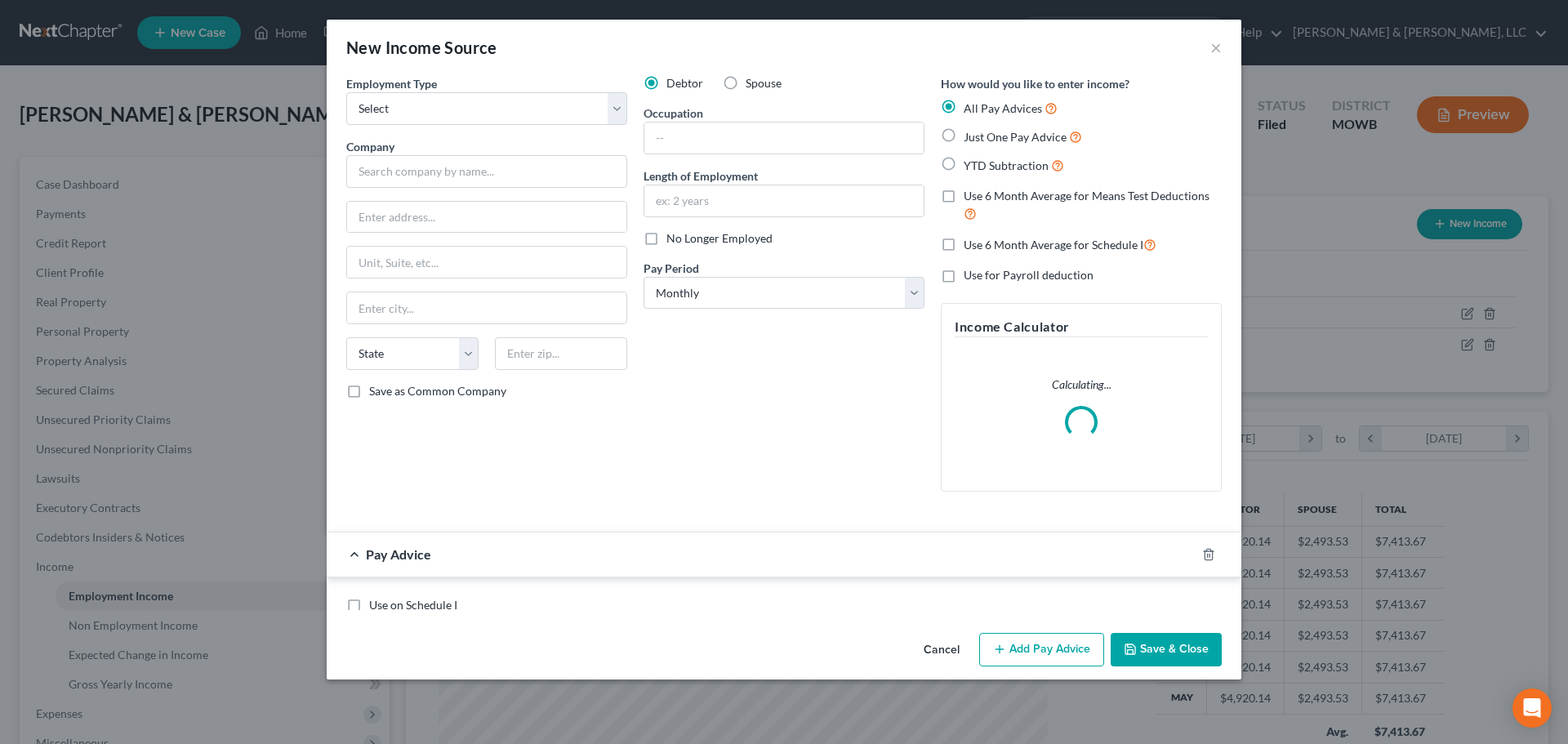
scroll to position [307, 647]
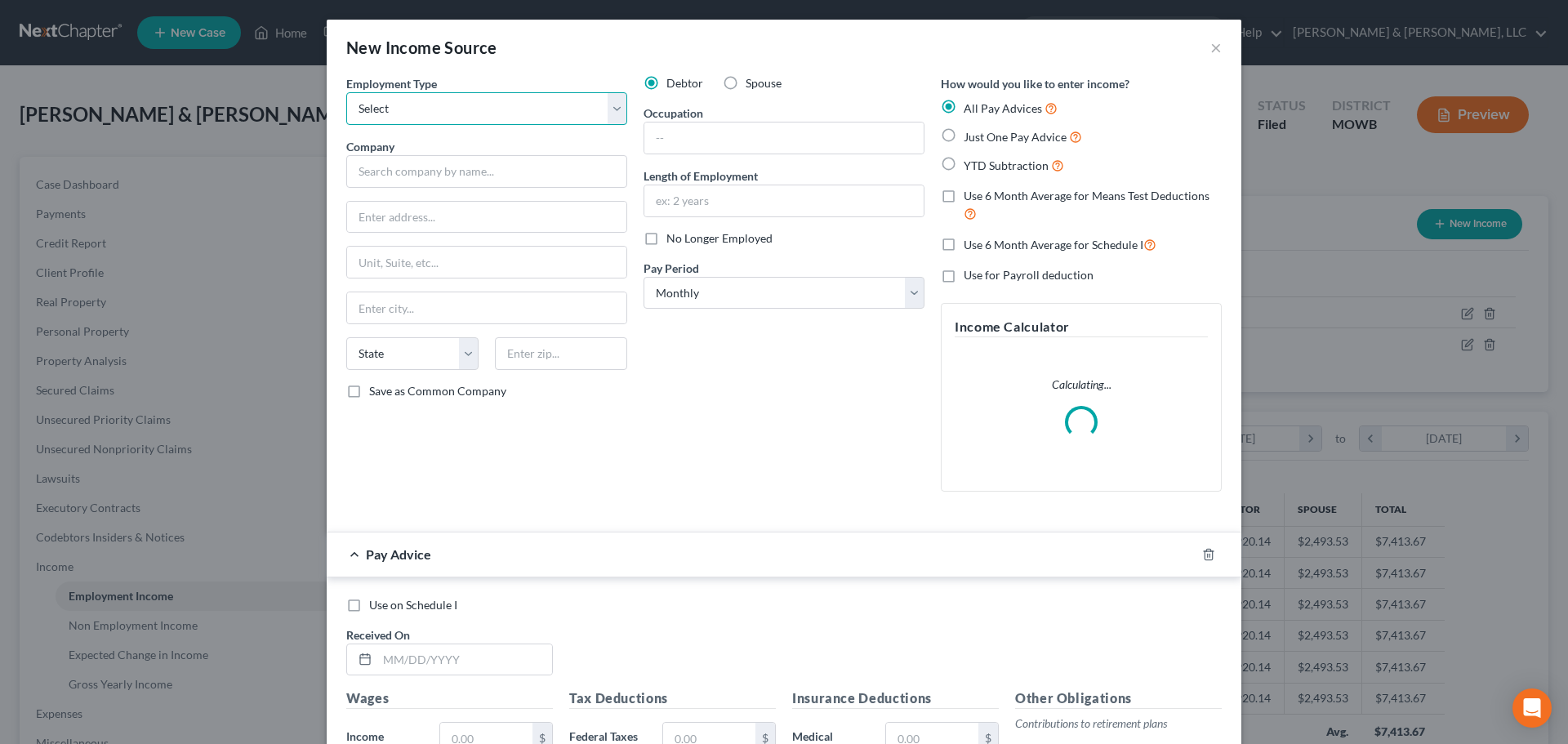
click at [459, 103] on select "Select Full or [DEMOGRAPHIC_DATA] Employment Self Employment" at bounding box center [486, 108] width 280 height 33
select select "0"
click at [347, 92] on select "Select Full or [DEMOGRAPHIC_DATA] Employment Self Employment" at bounding box center [486, 108] width 280 height 33
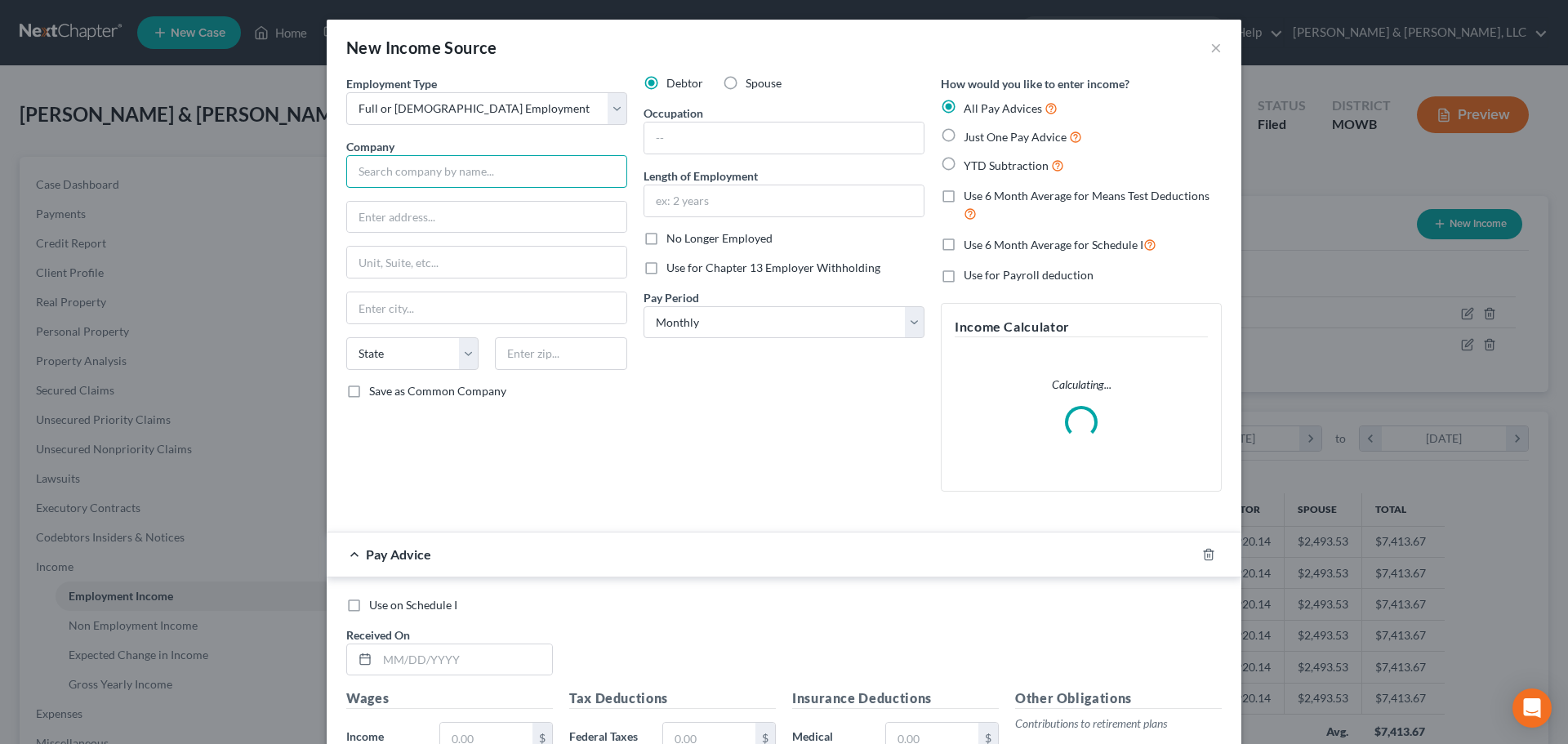
click at [431, 166] on input "text" at bounding box center [486, 171] width 280 height 33
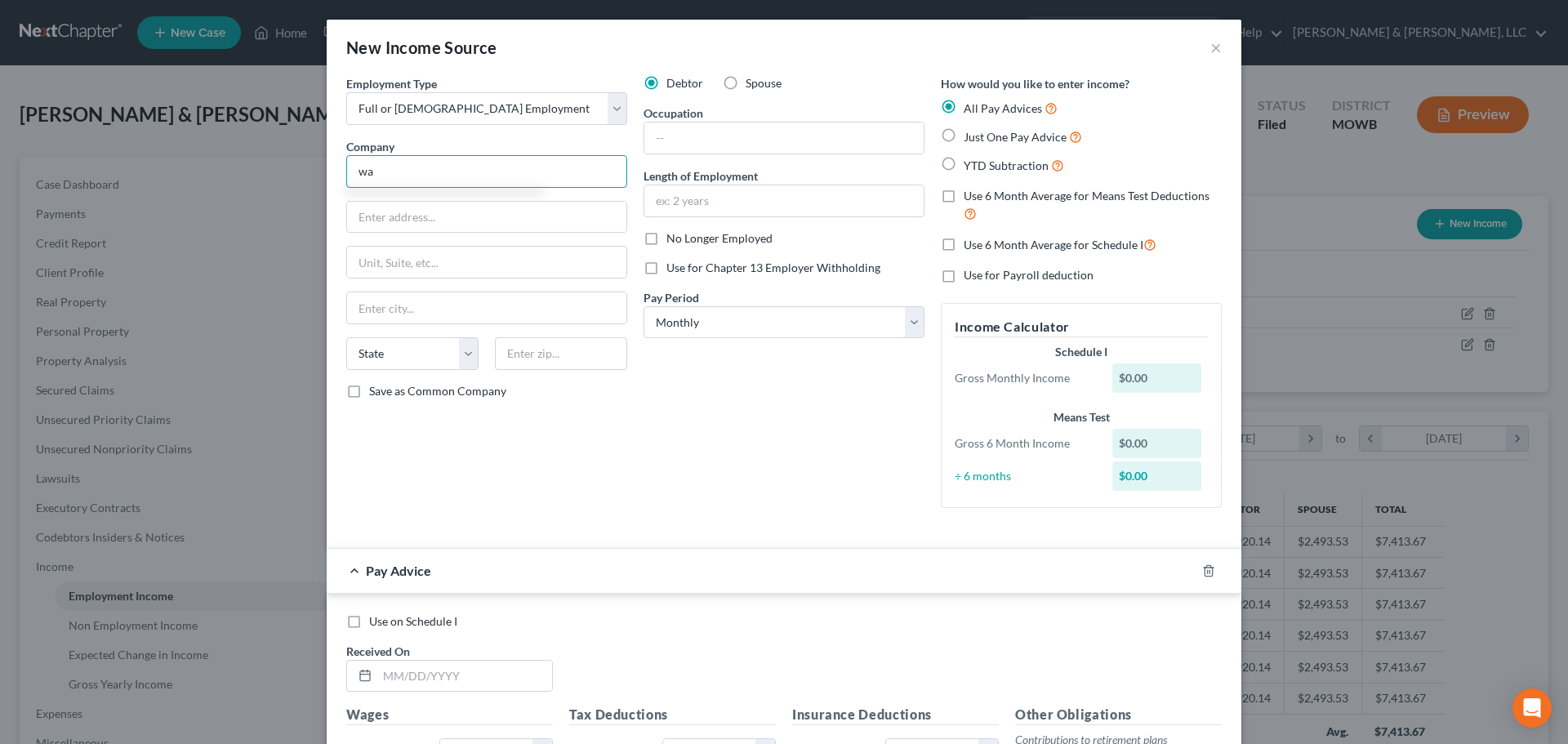
type input "w"
type input "Walmart"
type input "702 SW 8th St"
type input "72716"
type input "Bentonville"
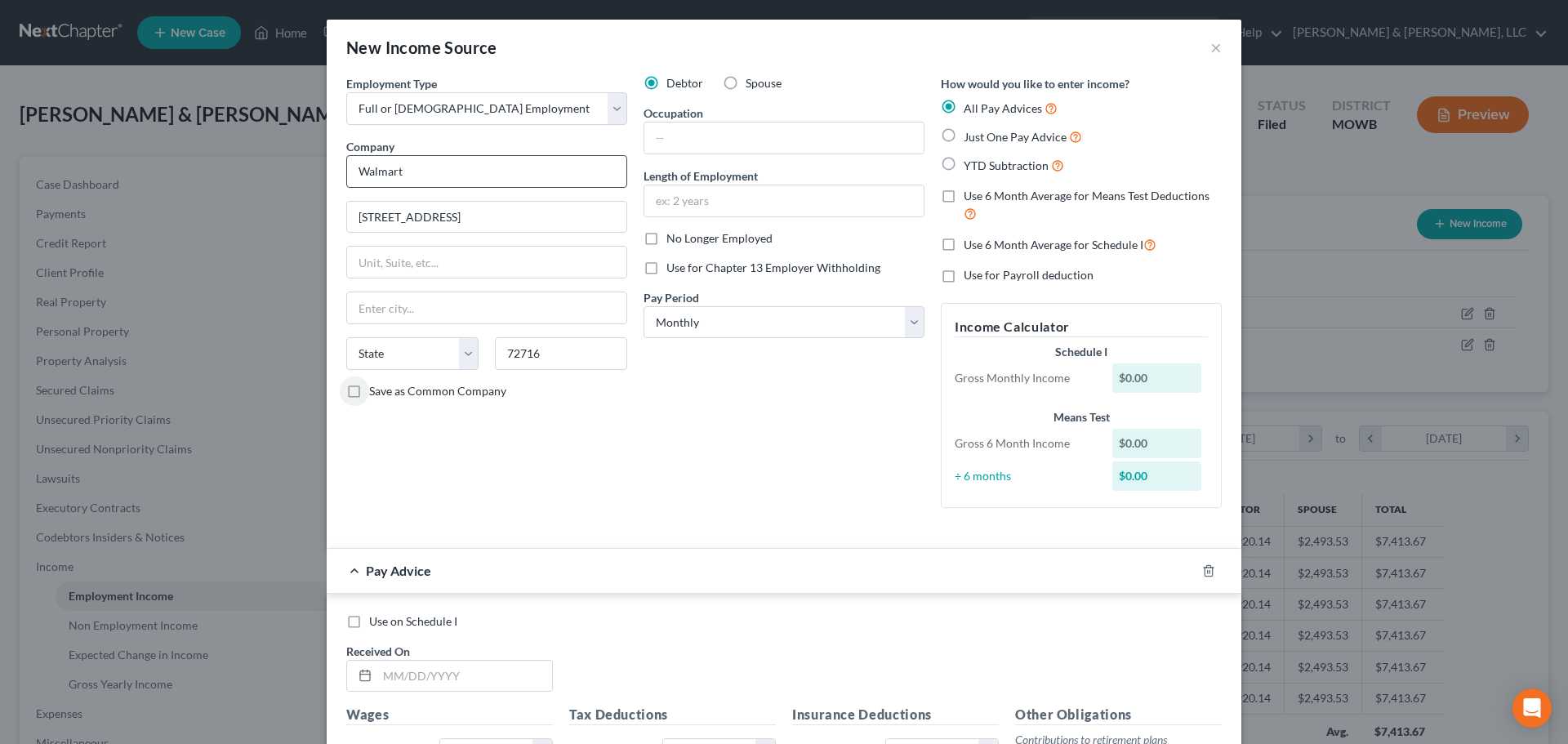
select select "2"
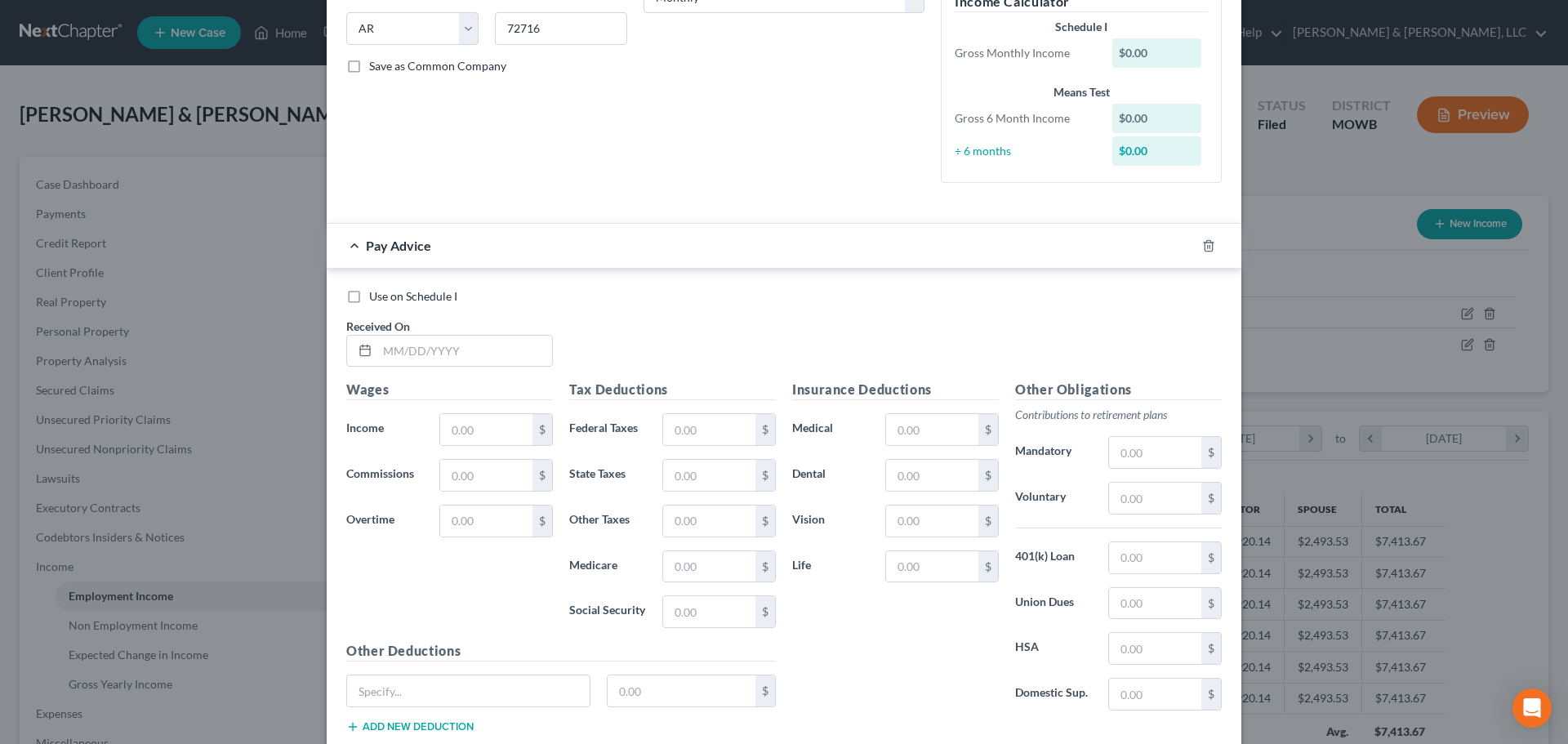
scroll to position [327, 0]
click at [485, 437] on input "text" at bounding box center [486, 428] width 92 height 31
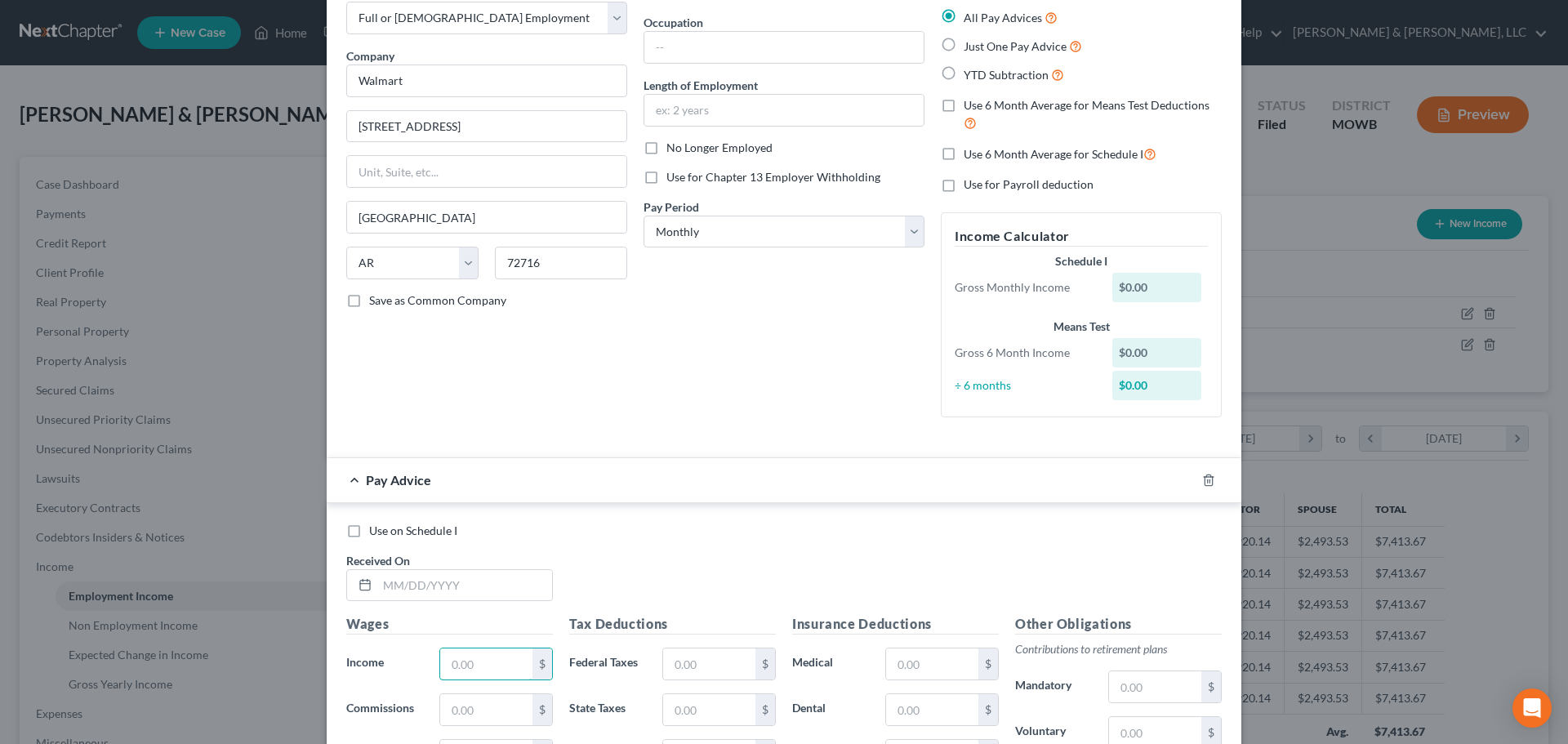
scroll to position [81, 0]
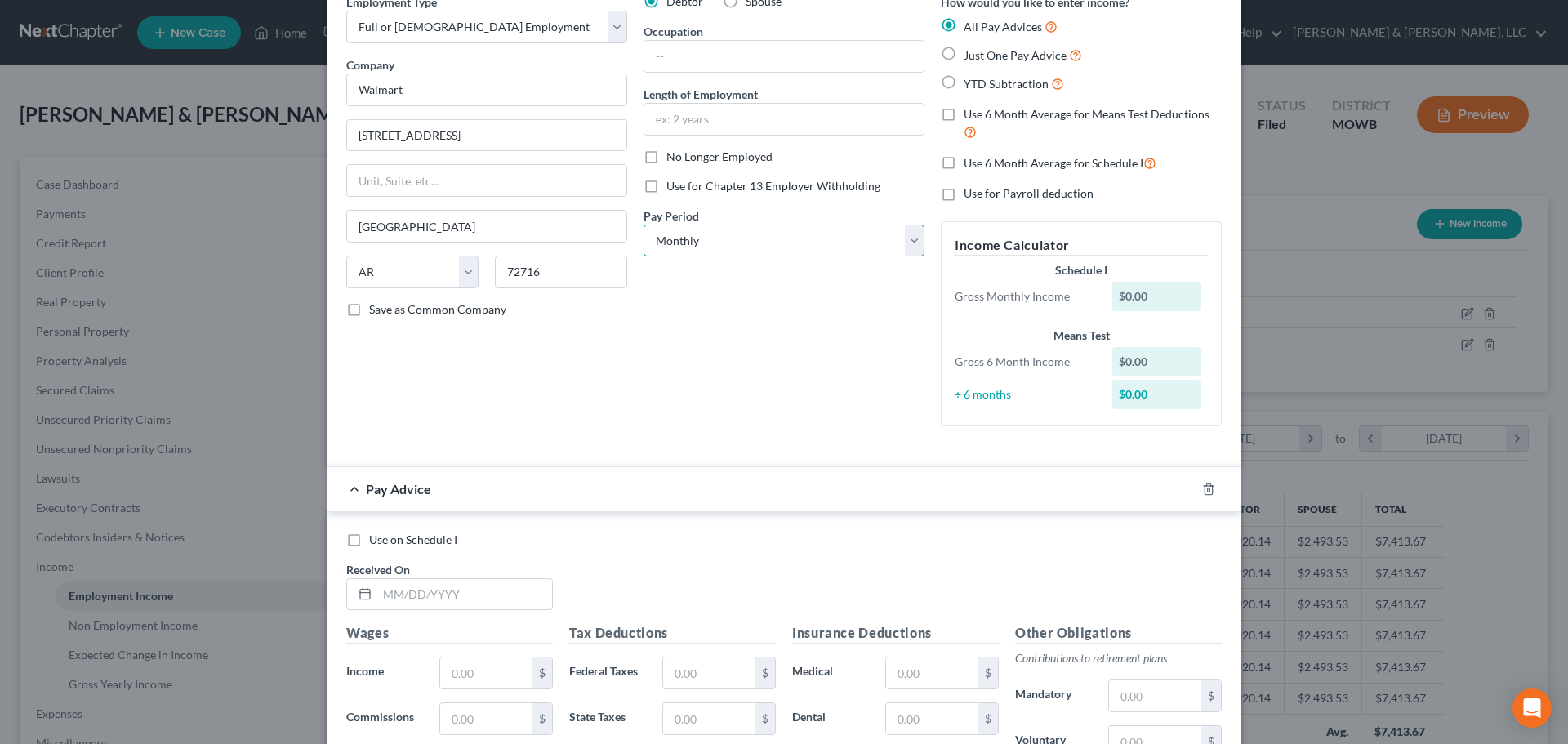
click at [817, 235] on select "Select Monthly Twice Monthly Every Other Week Weekly" at bounding box center [783, 241] width 280 height 33
select select "2"
click at [643, 225] on select "Select Monthly Twice Monthly Every Other Week Weekly" at bounding box center [783, 241] width 280 height 33
click at [483, 672] on input "text" at bounding box center [486, 673] width 92 height 31
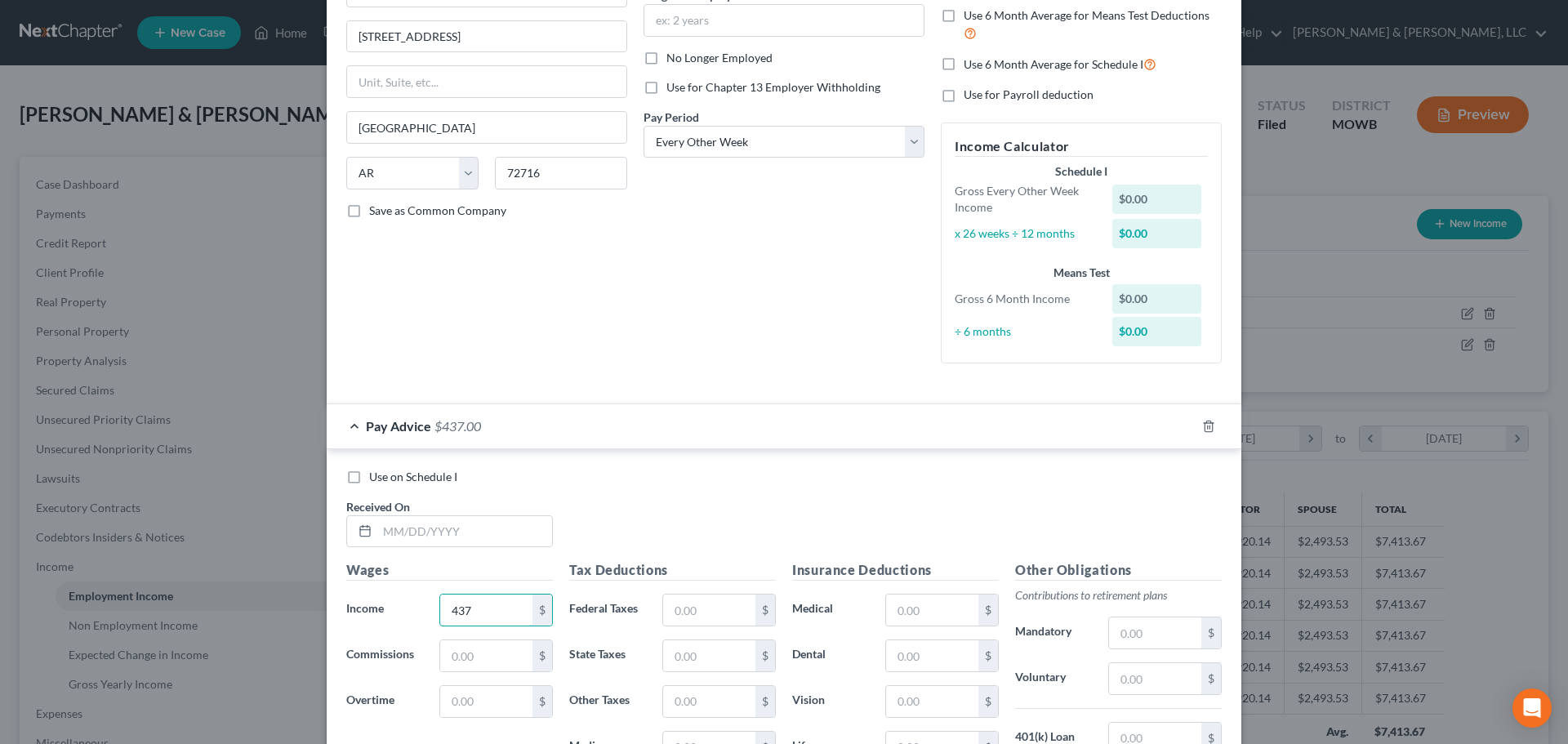
scroll to position [408, 0]
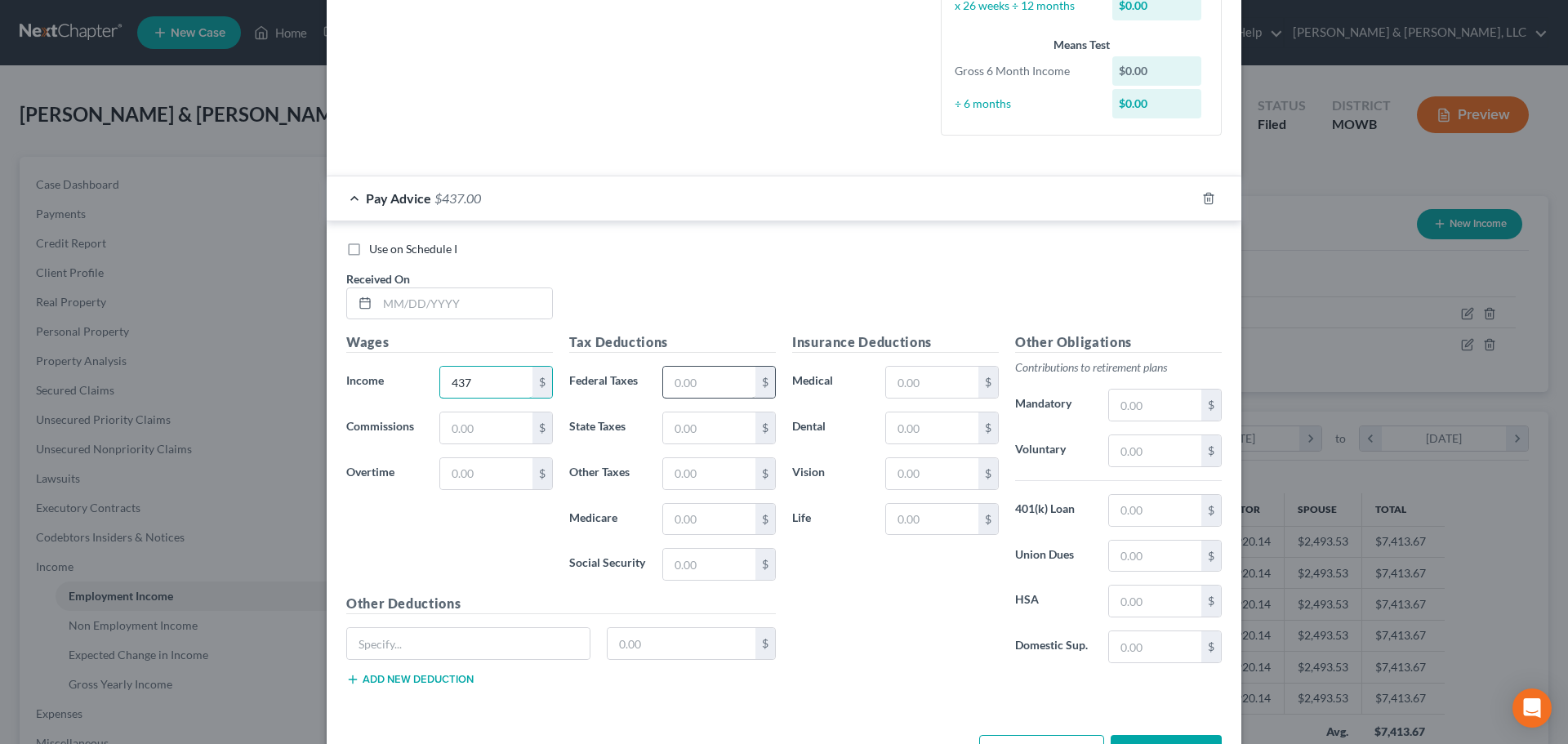
type input "437"
click at [717, 385] on input "text" at bounding box center [709, 382] width 92 height 31
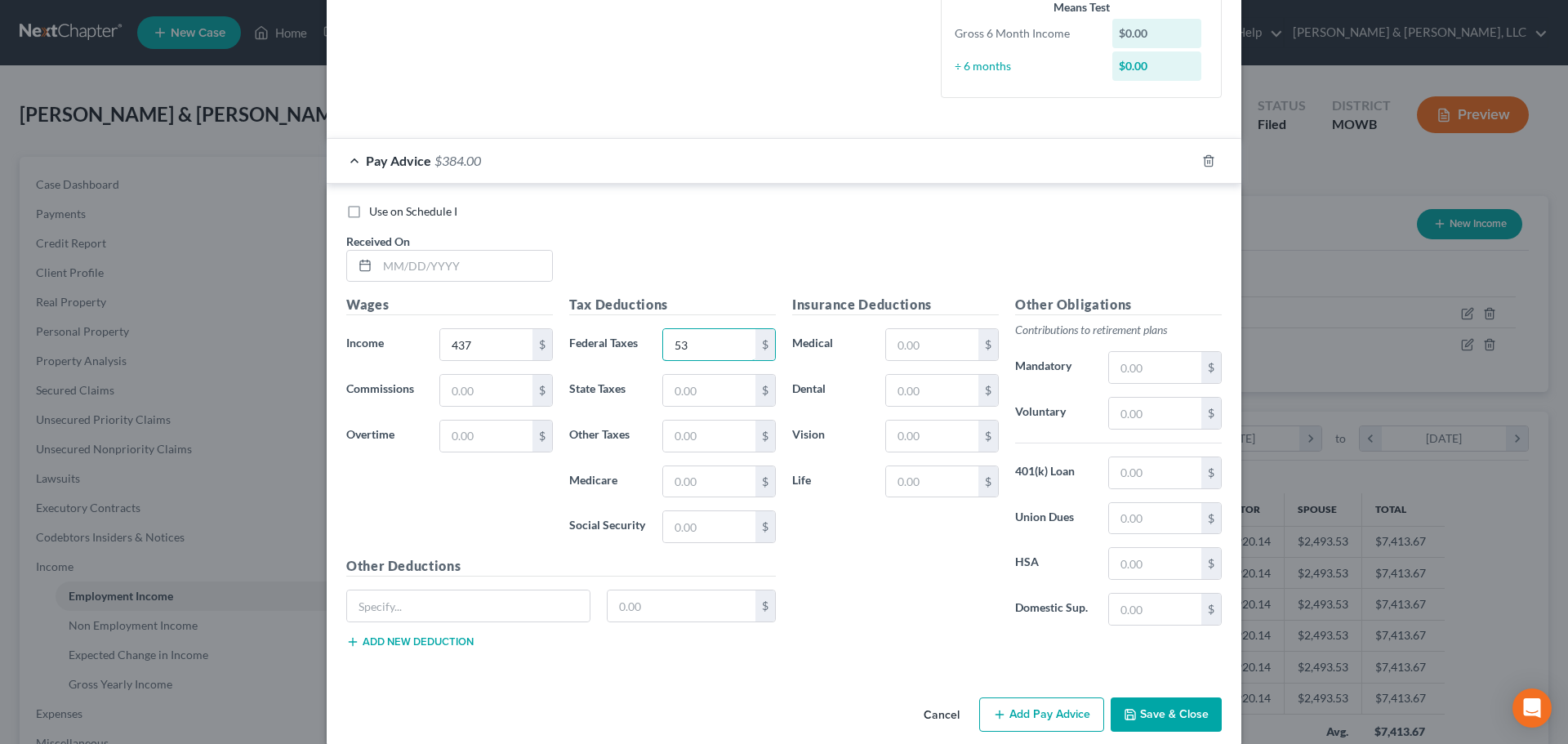
scroll to position [466, 0]
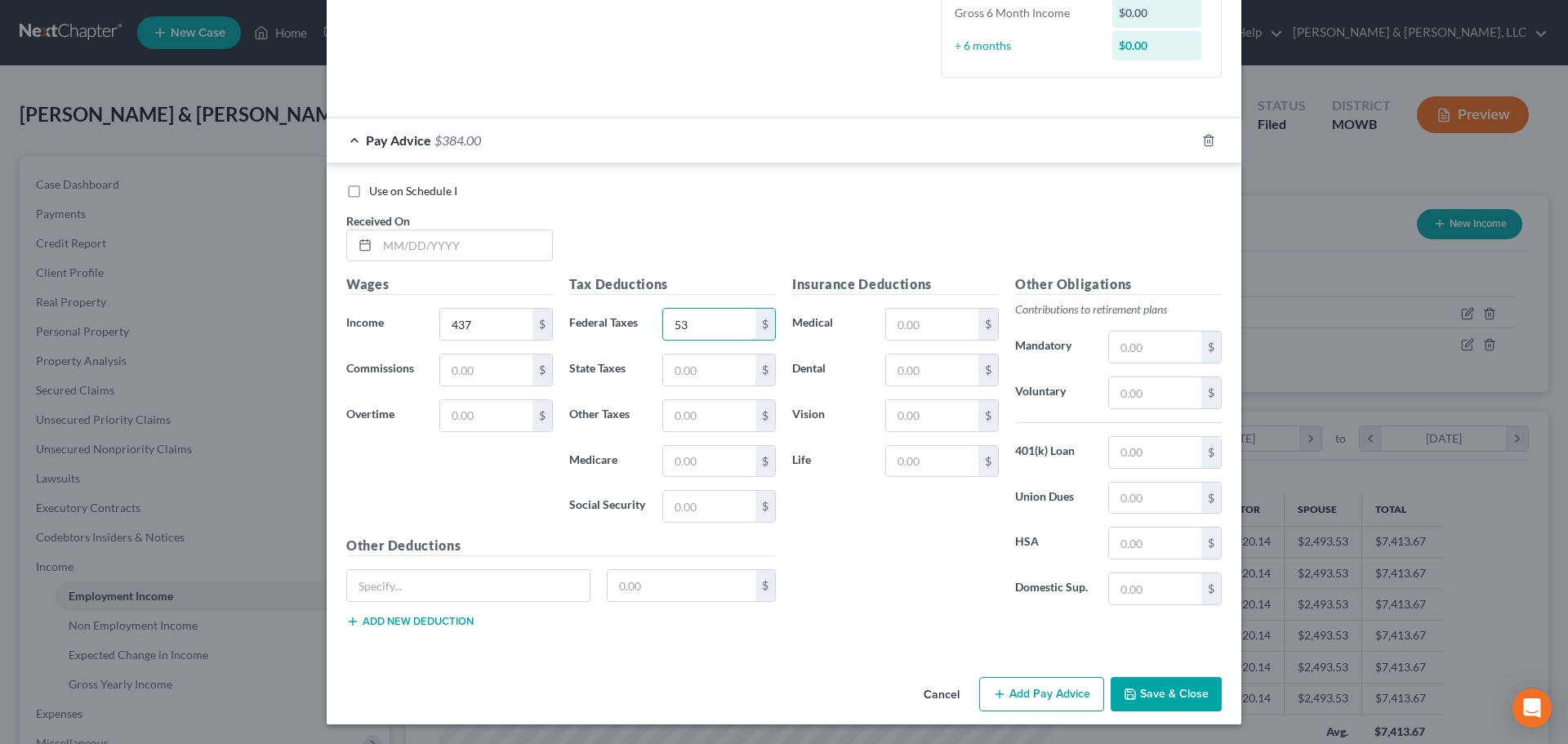
type input "53"
drag, startPoint x: 1226, startPoint y: 701, endPoint x: 1198, endPoint y: 693, distance: 29.1
click at [1224, 701] on div "Cancel Add Pay Advice Save & Close" at bounding box center [783, 697] width 914 height 54
click at [1188, 690] on button "Save & Close" at bounding box center [1166, 694] width 111 height 34
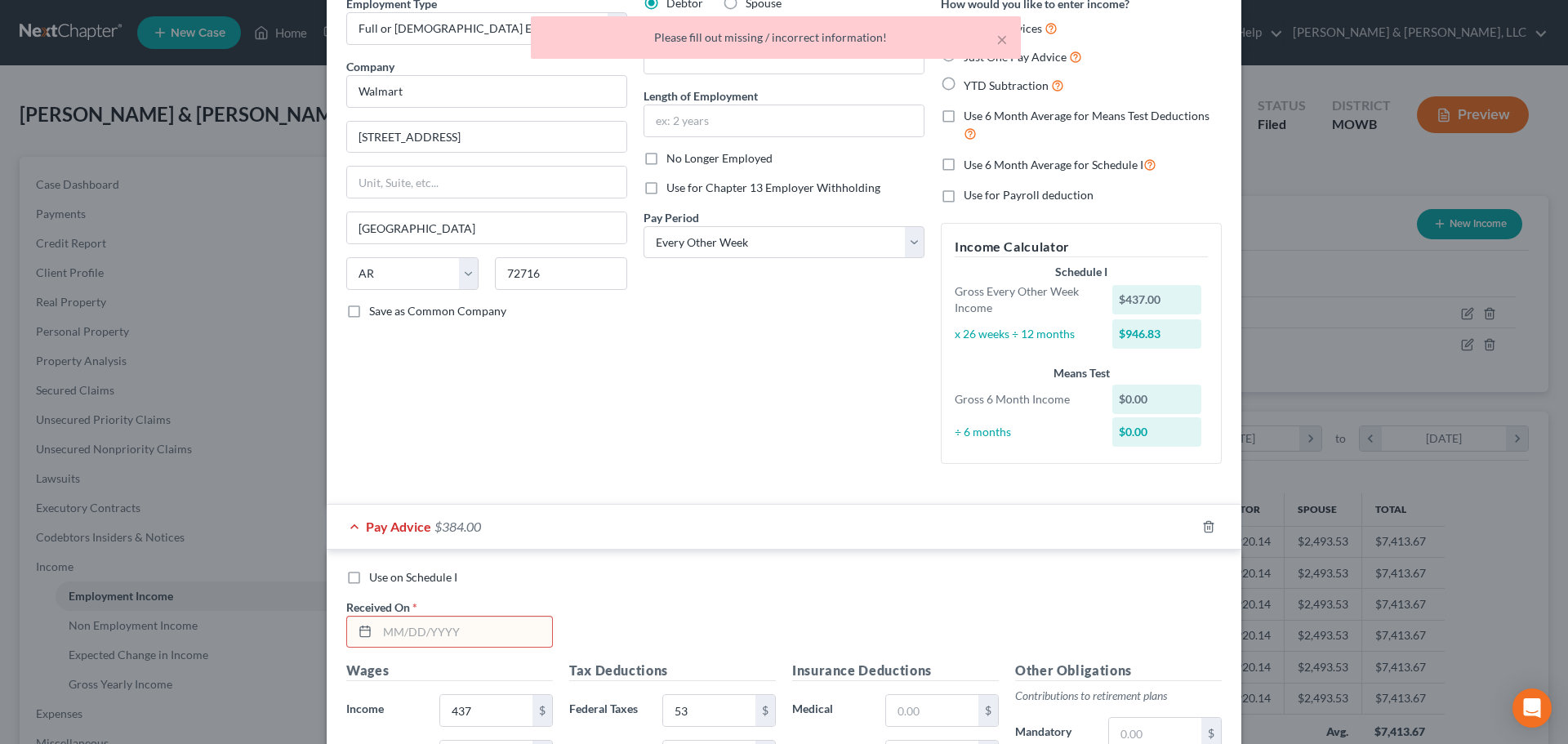
scroll to position [0, 0]
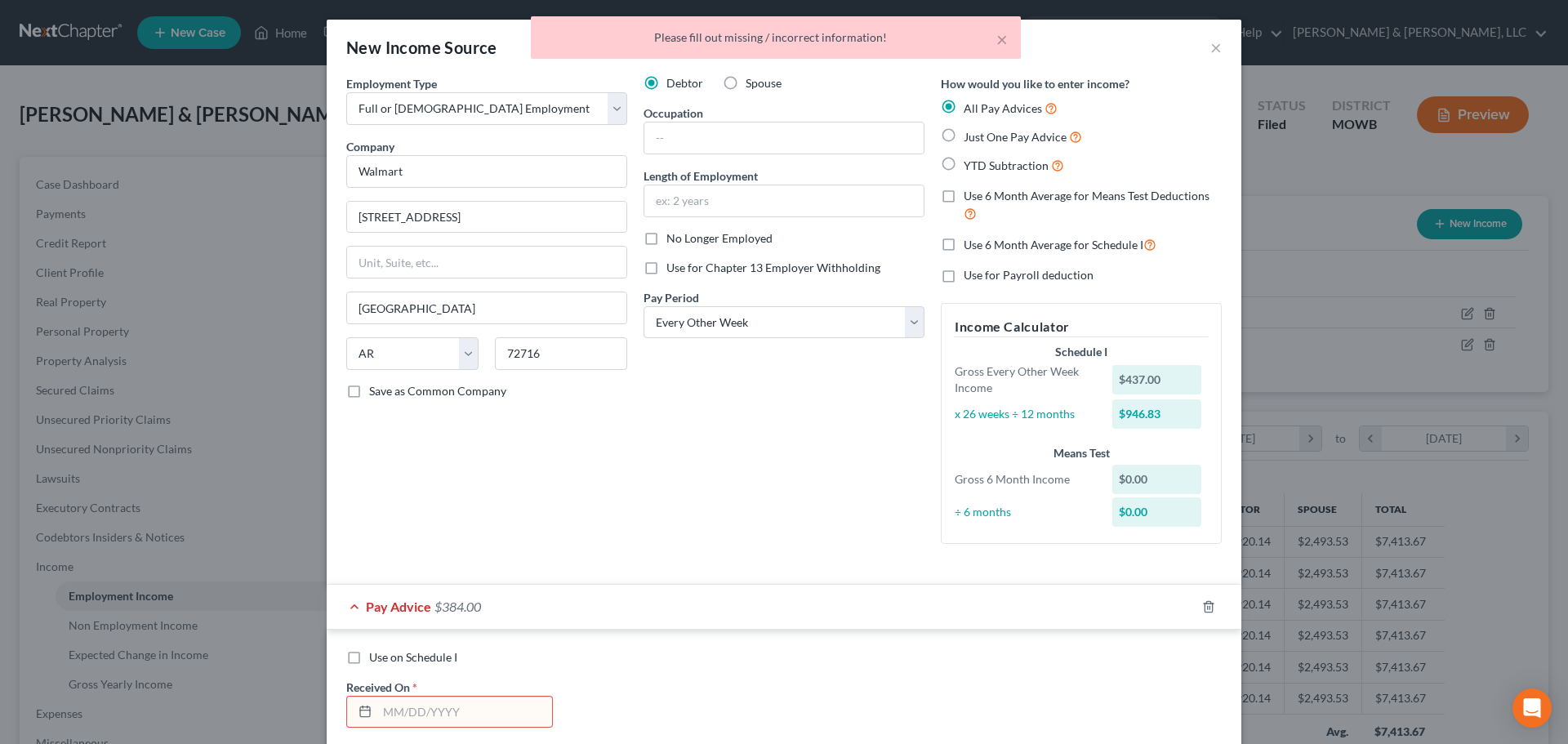
click at [963, 141] on label "Just One Pay Advice" at bounding box center [1022, 137] width 119 height 19
click at [970, 138] on input "Just One Pay Advice" at bounding box center [974, 132] width 11 height 11
radio input "true"
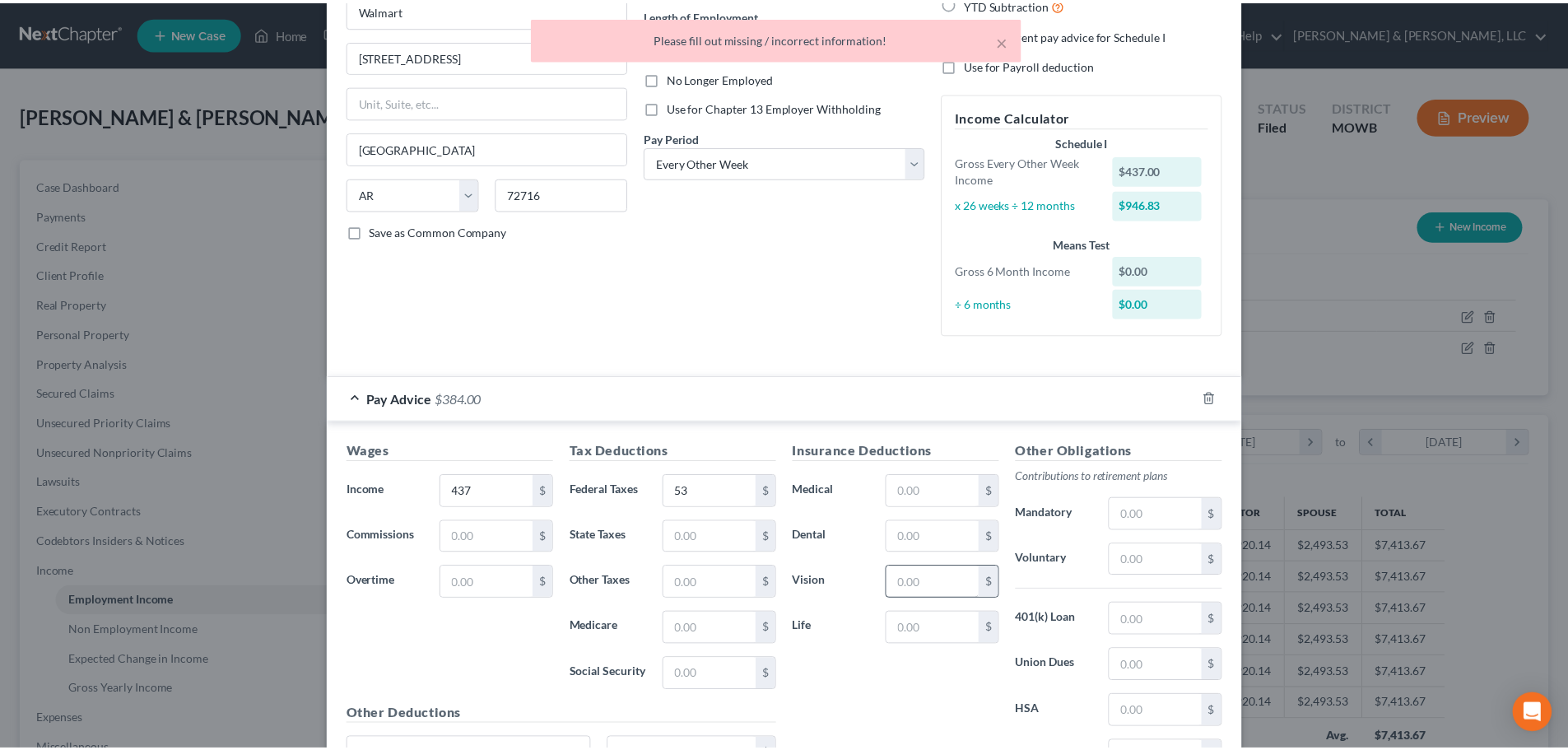
scroll to position [326, 0]
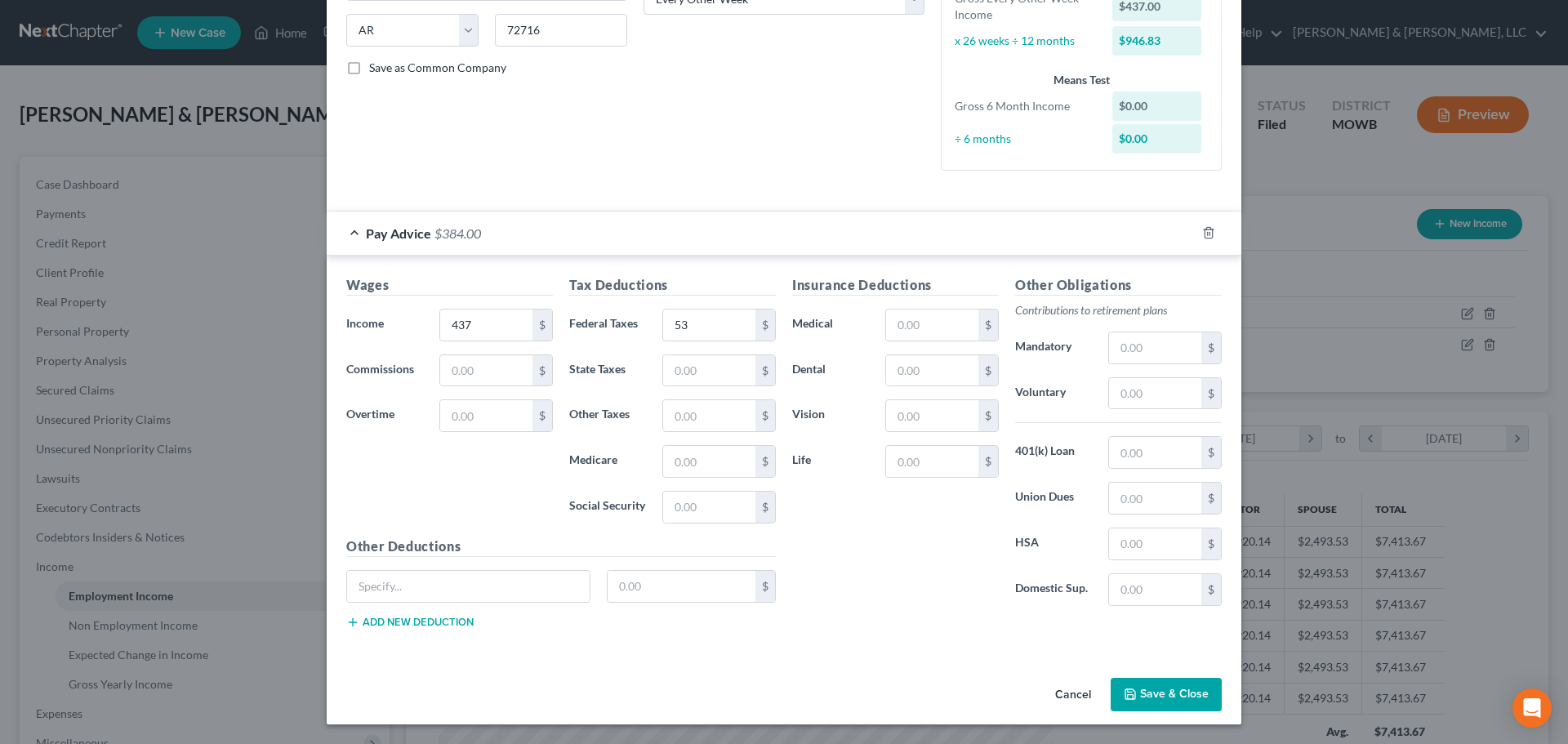
click at [1188, 687] on div "Cancel Save & Close" at bounding box center [783, 698] width 914 height 54
click at [1187, 690] on button "Save & Close" at bounding box center [1166, 695] width 111 height 34
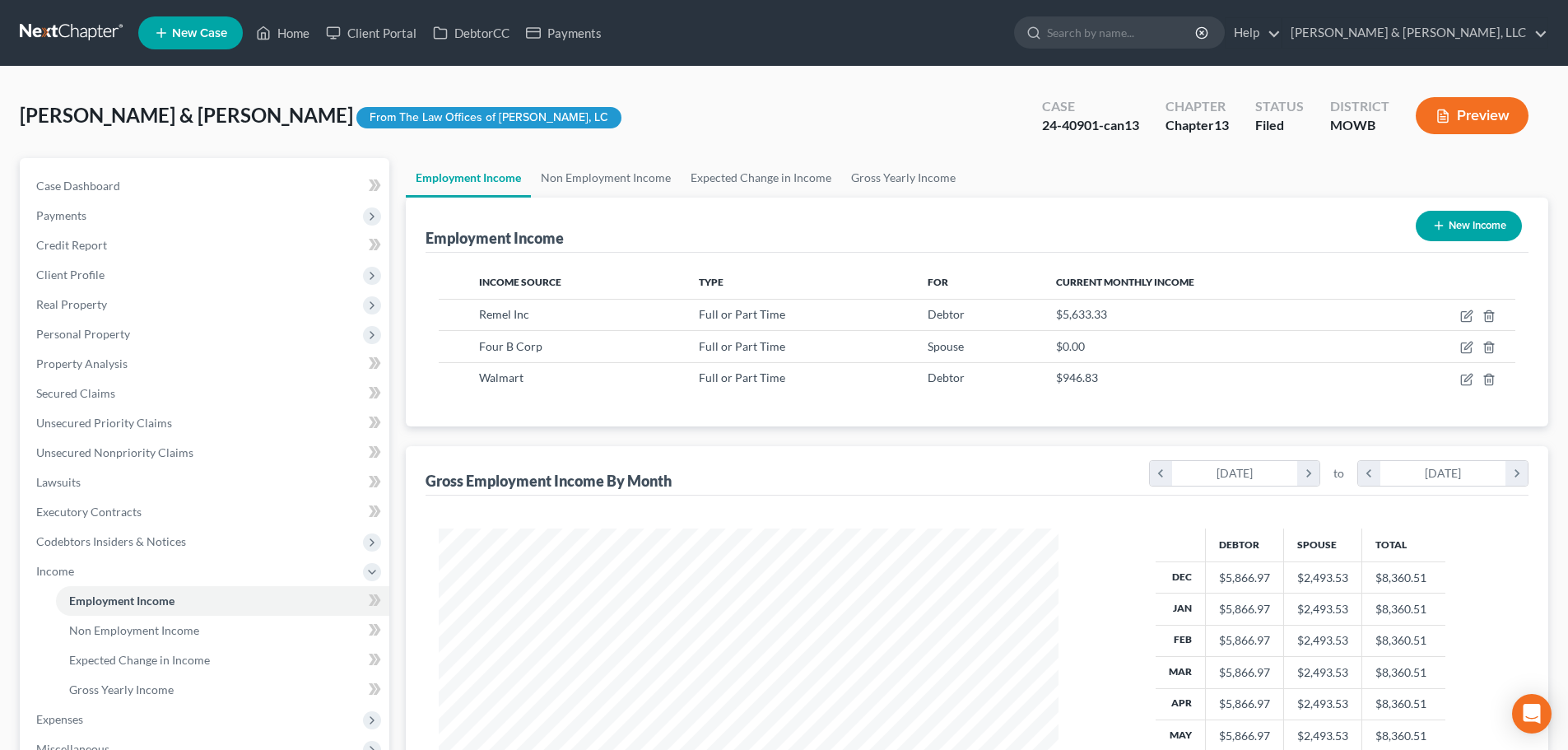
scroll to position [822978, 822359]
click at [81, 181] on span "Case Dashboard" at bounding box center [78, 185] width 84 height 14
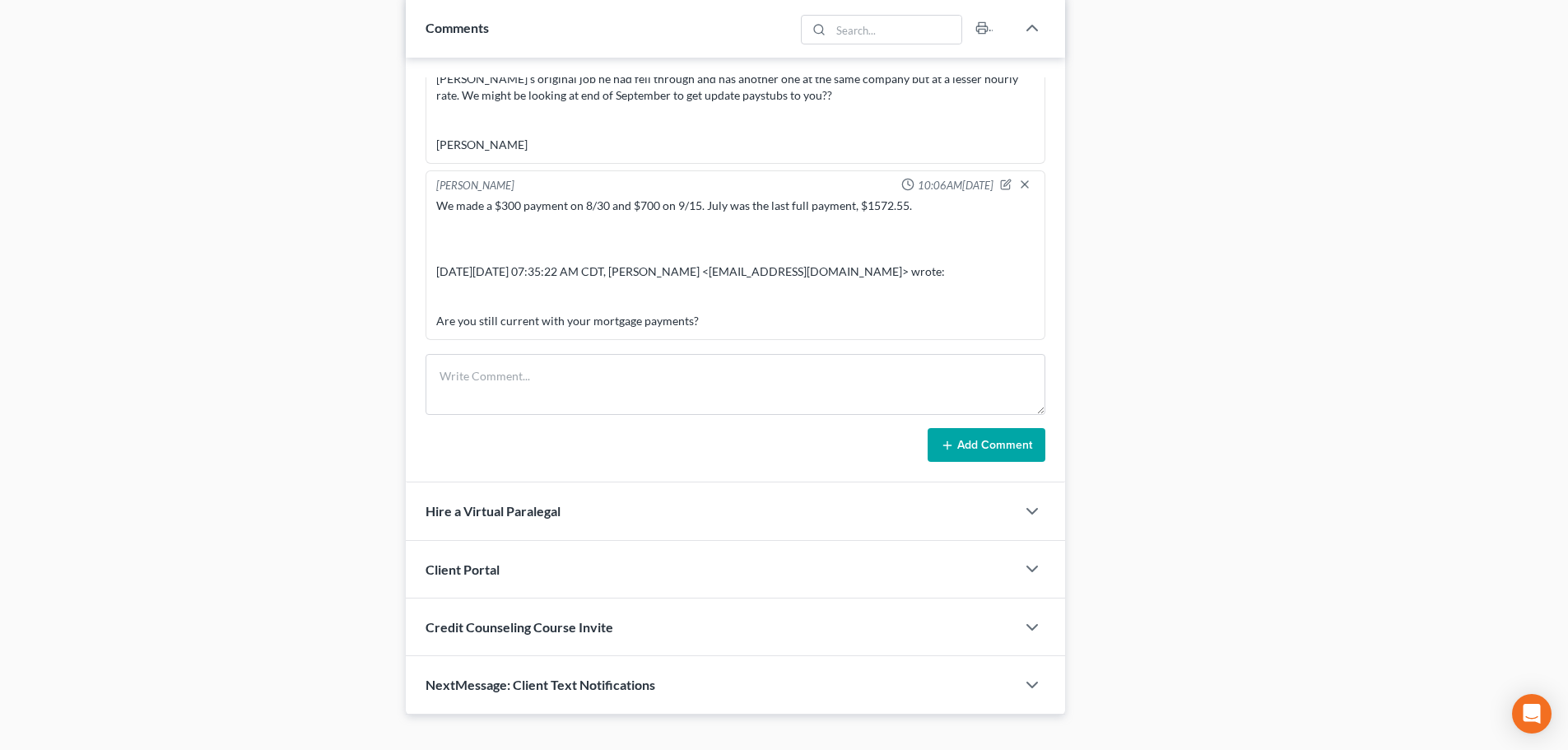
scroll to position [1089, 0]
drag, startPoint x: 489, startPoint y: 691, endPoint x: 423, endPoint y: 610, distance: 104.5
click at [488, 691] on span "NextMessage: Client Text Notifications" at bounding box center [540, 684] width 230 height 15
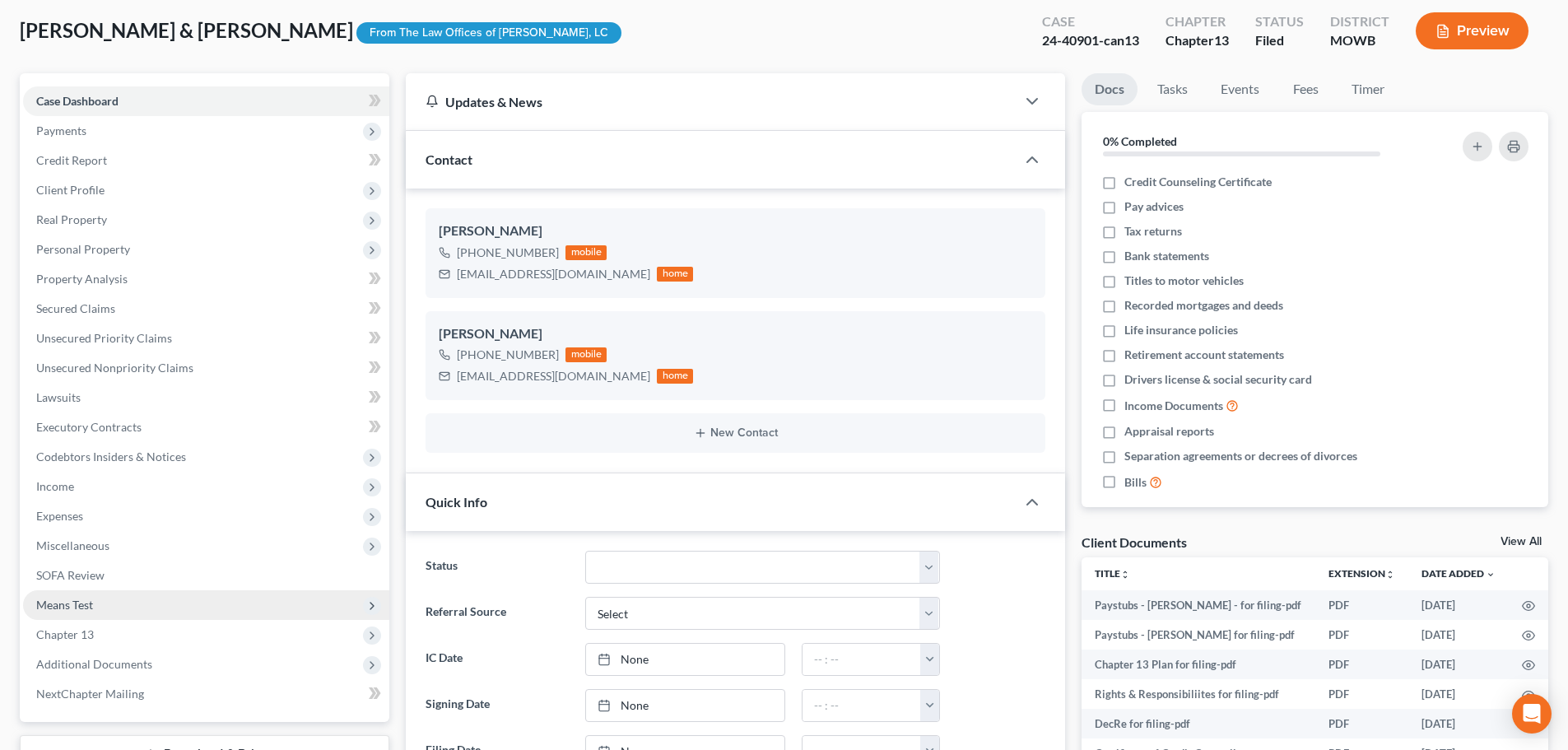
scroll to position [165, 0]
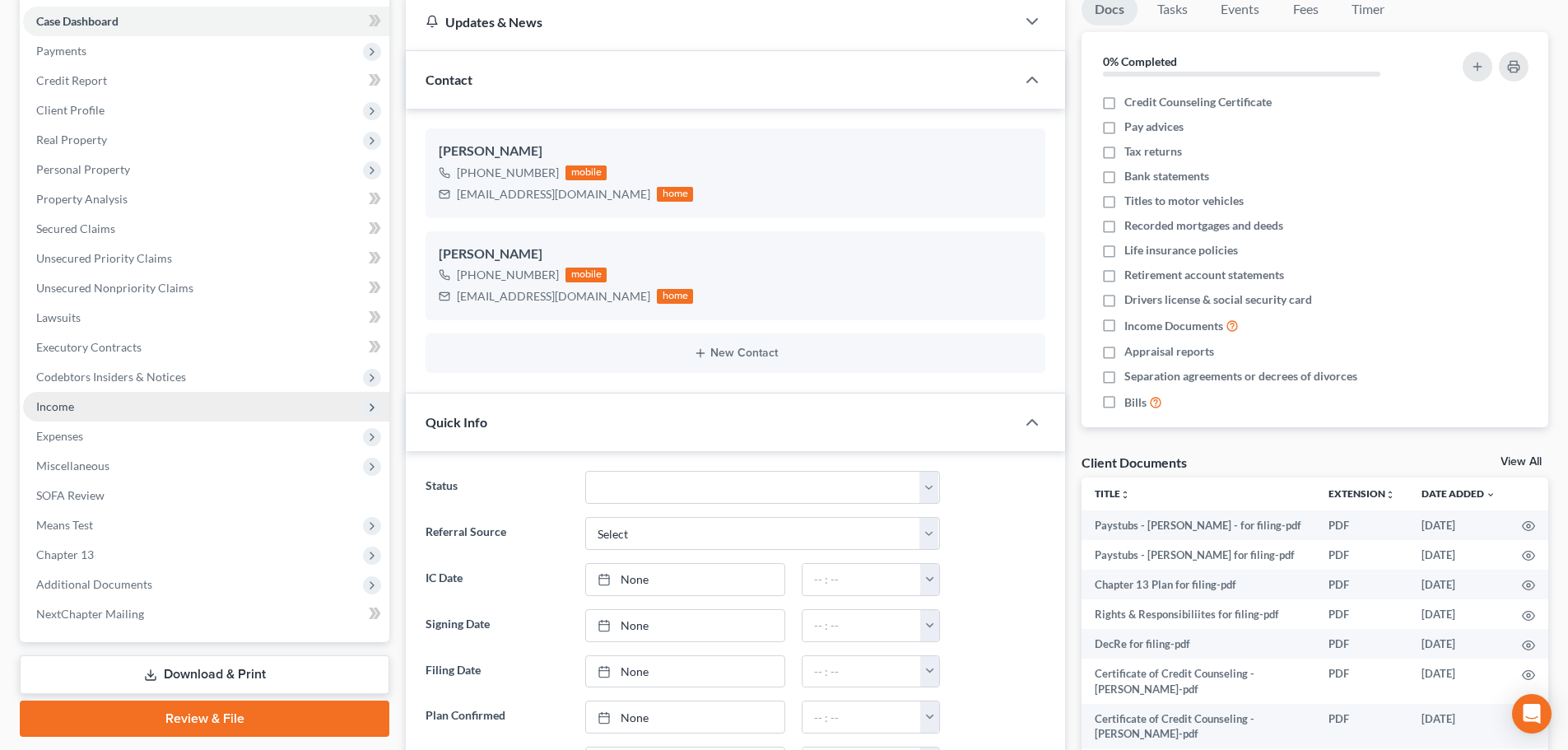
click at [113, 411] on span "Income" at bounding box center [206, 406] width 367 height 30
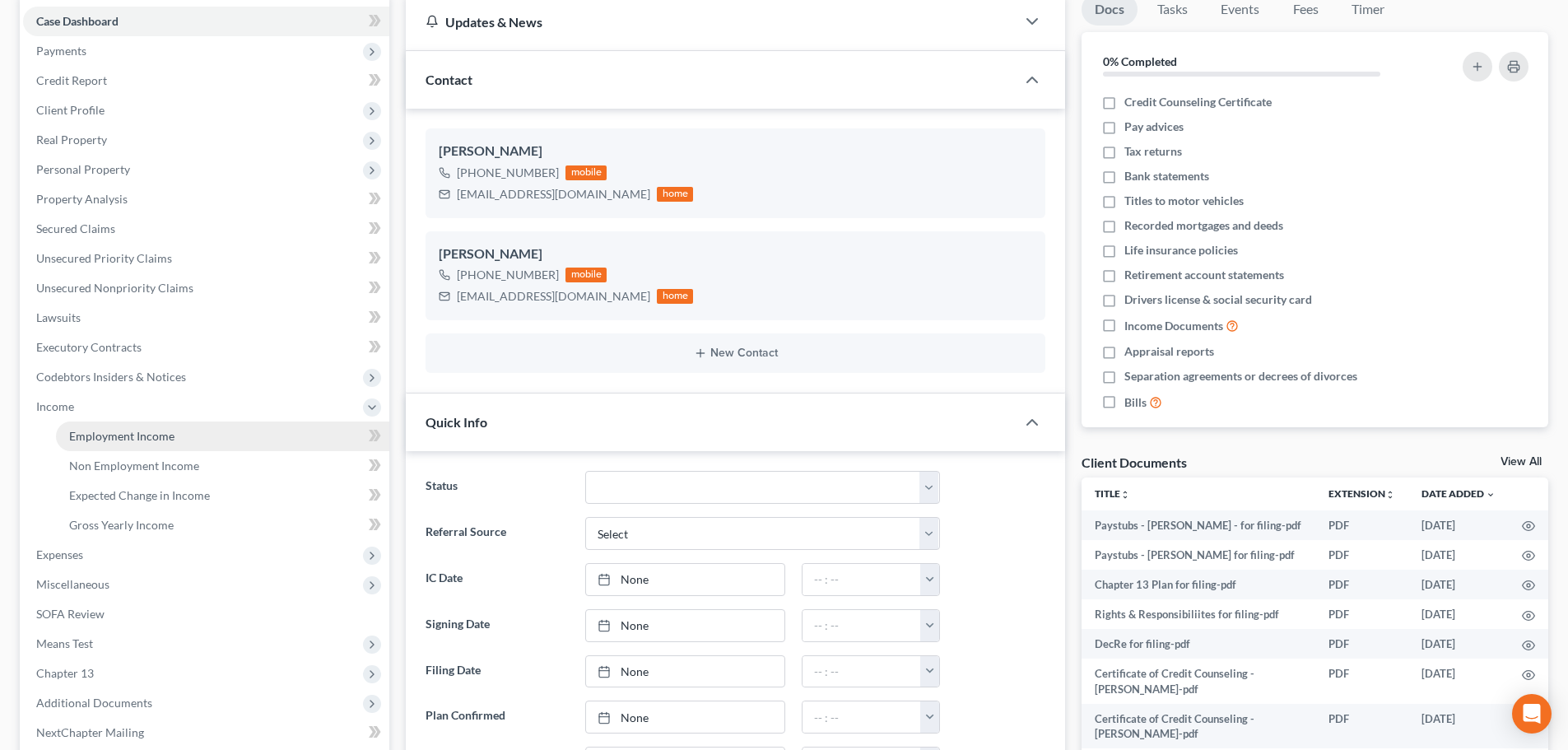
click at [117, 438] on span "Employment Income" at bounding box center [122, 435] width 105 height 14
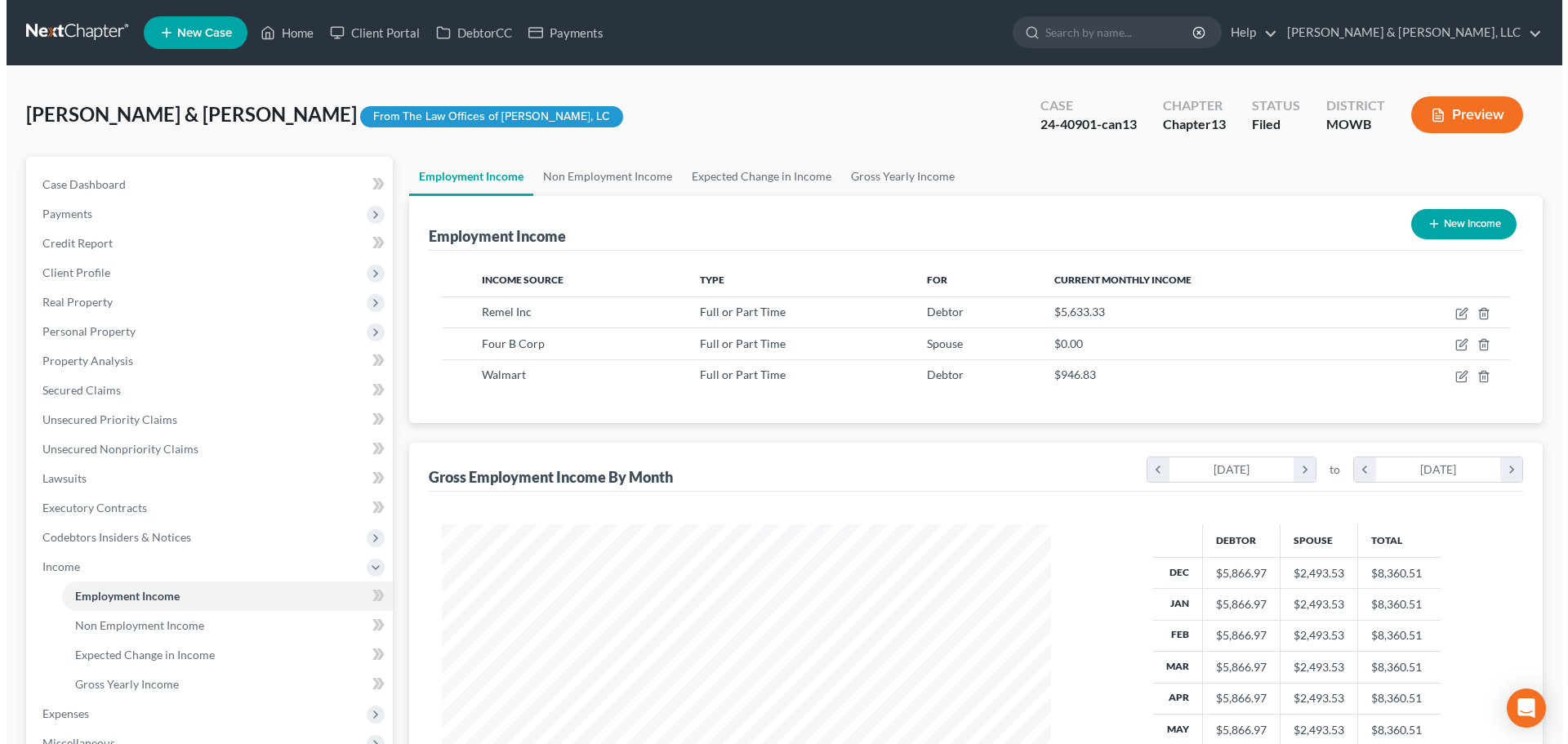
scroll to position [304, 641]
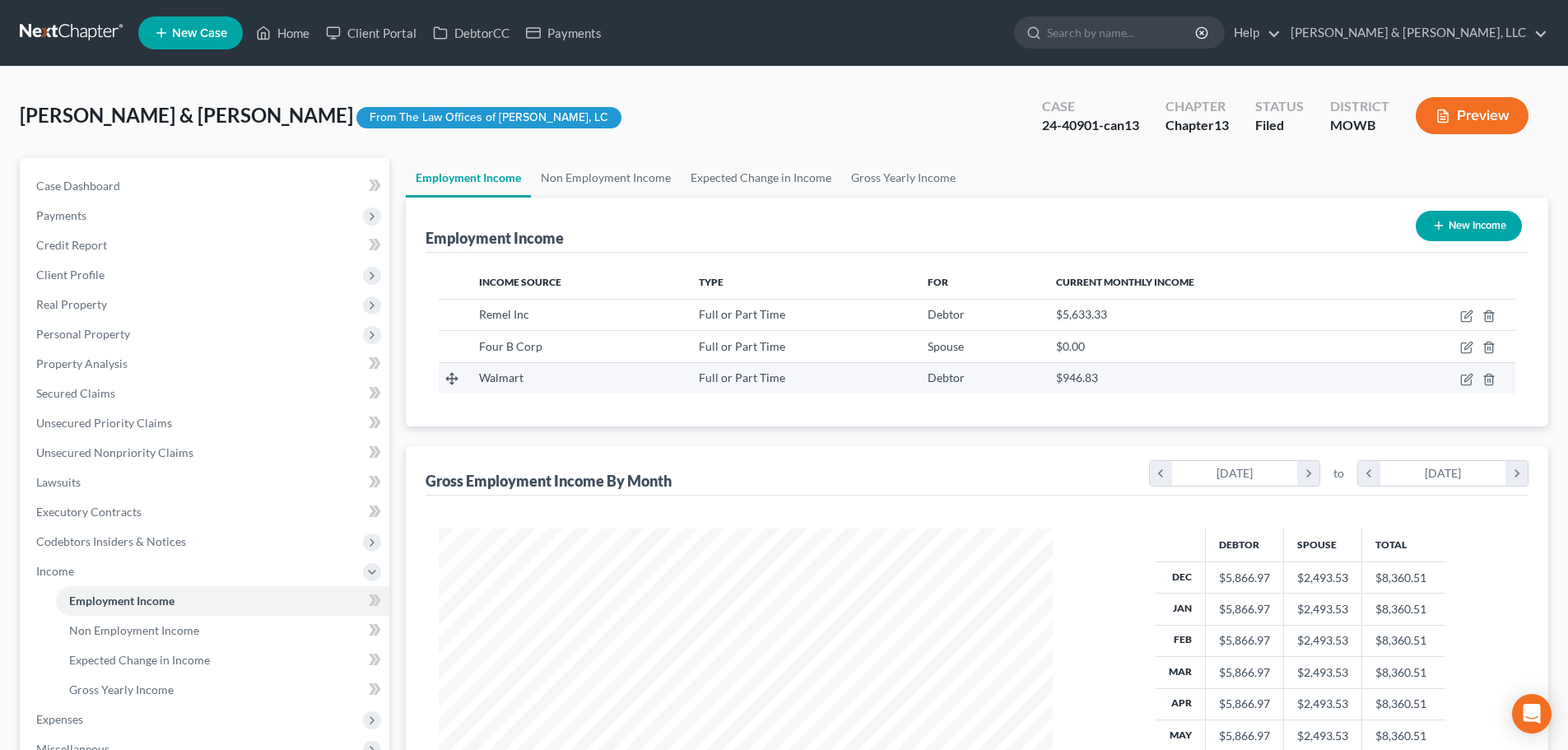
click at [1458, 382] on td at bounding box center [1445, 377] width 138 height 31
click at [1465, 384] on icon "button" at bounding box center [1466, 379] width 10 height 10
select select "0"
select select "2"
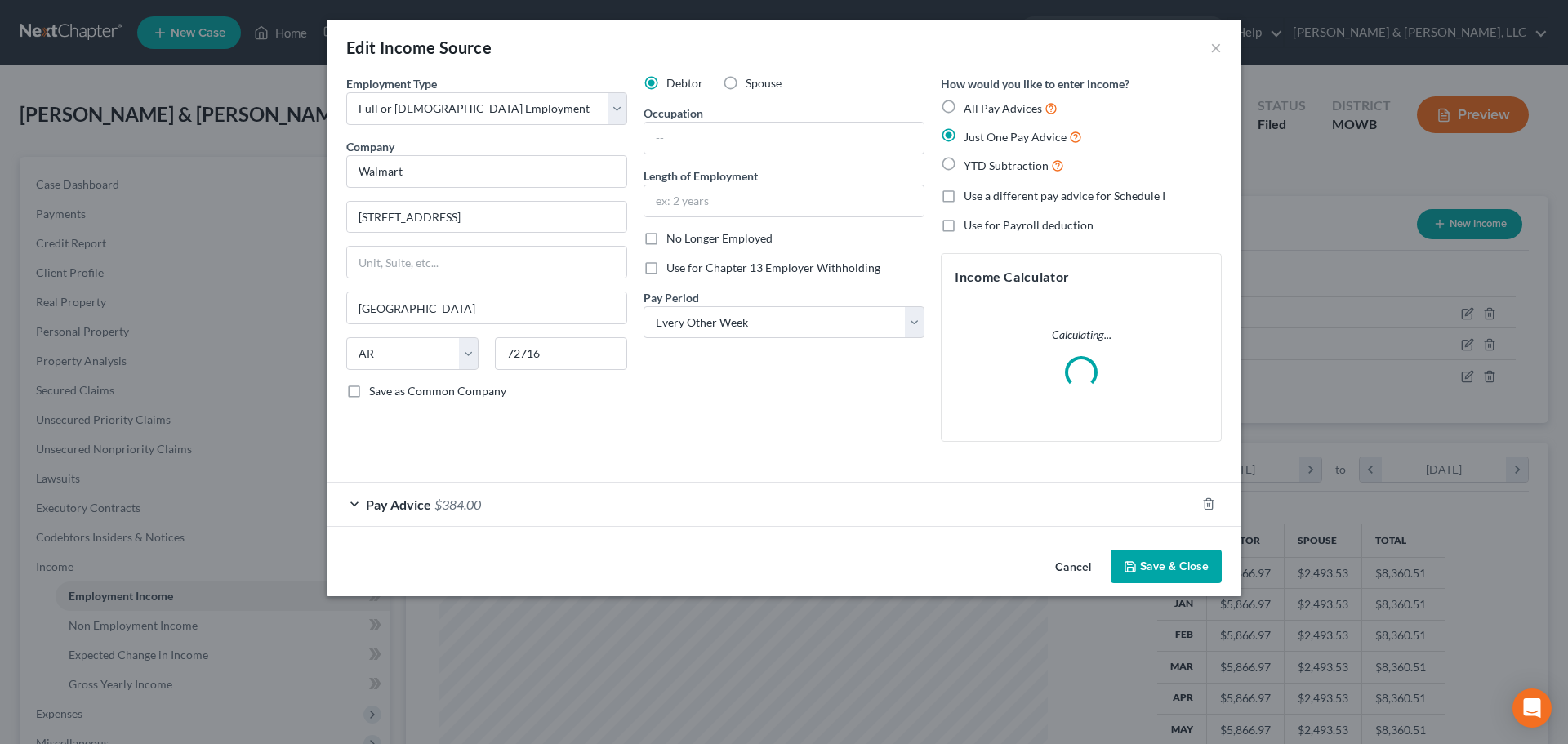
scroll to position [307, 647]
click at [412, 506] on span "Pay Advice" at bounding box center [398, 505] width 65 height 15
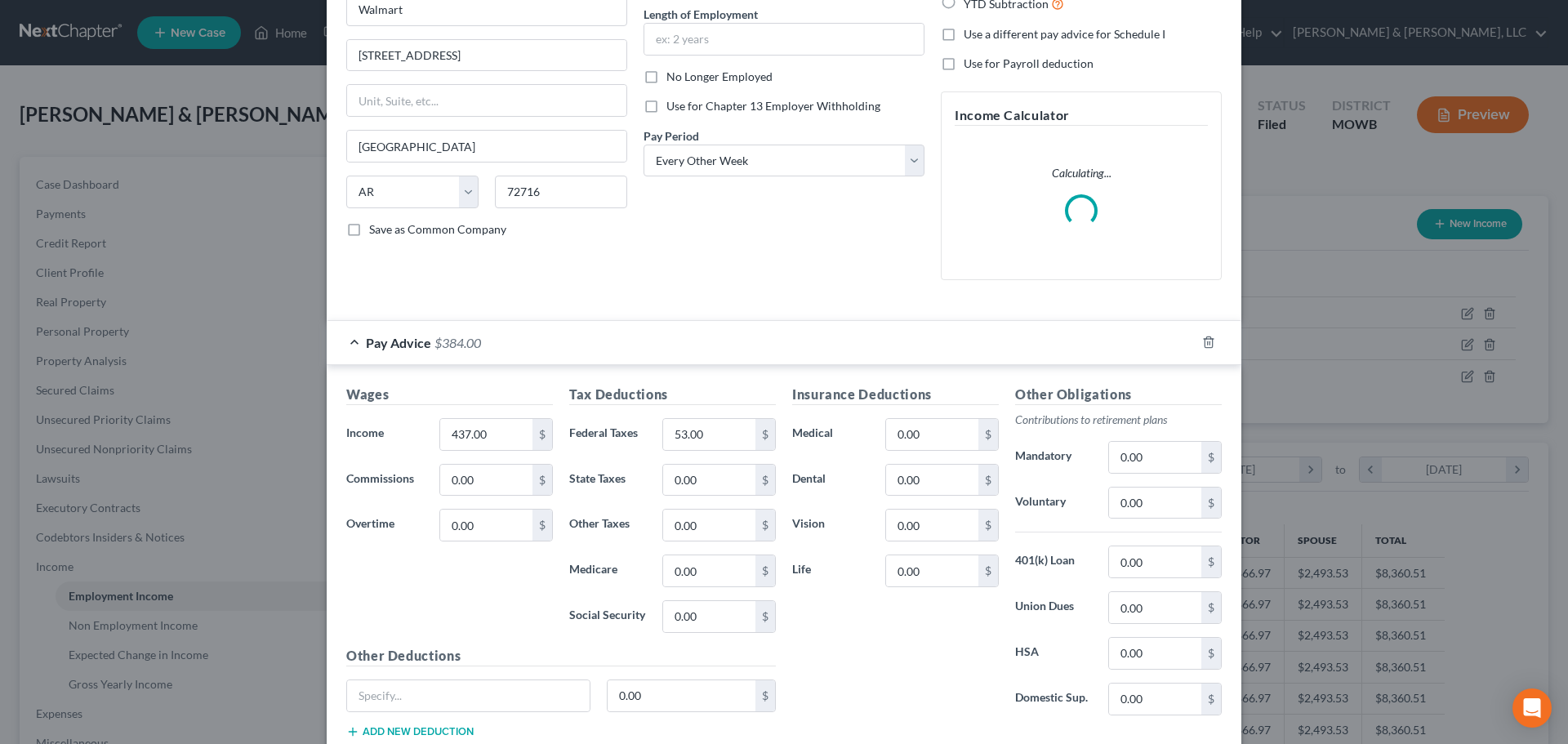
scroll to position [164, 0]
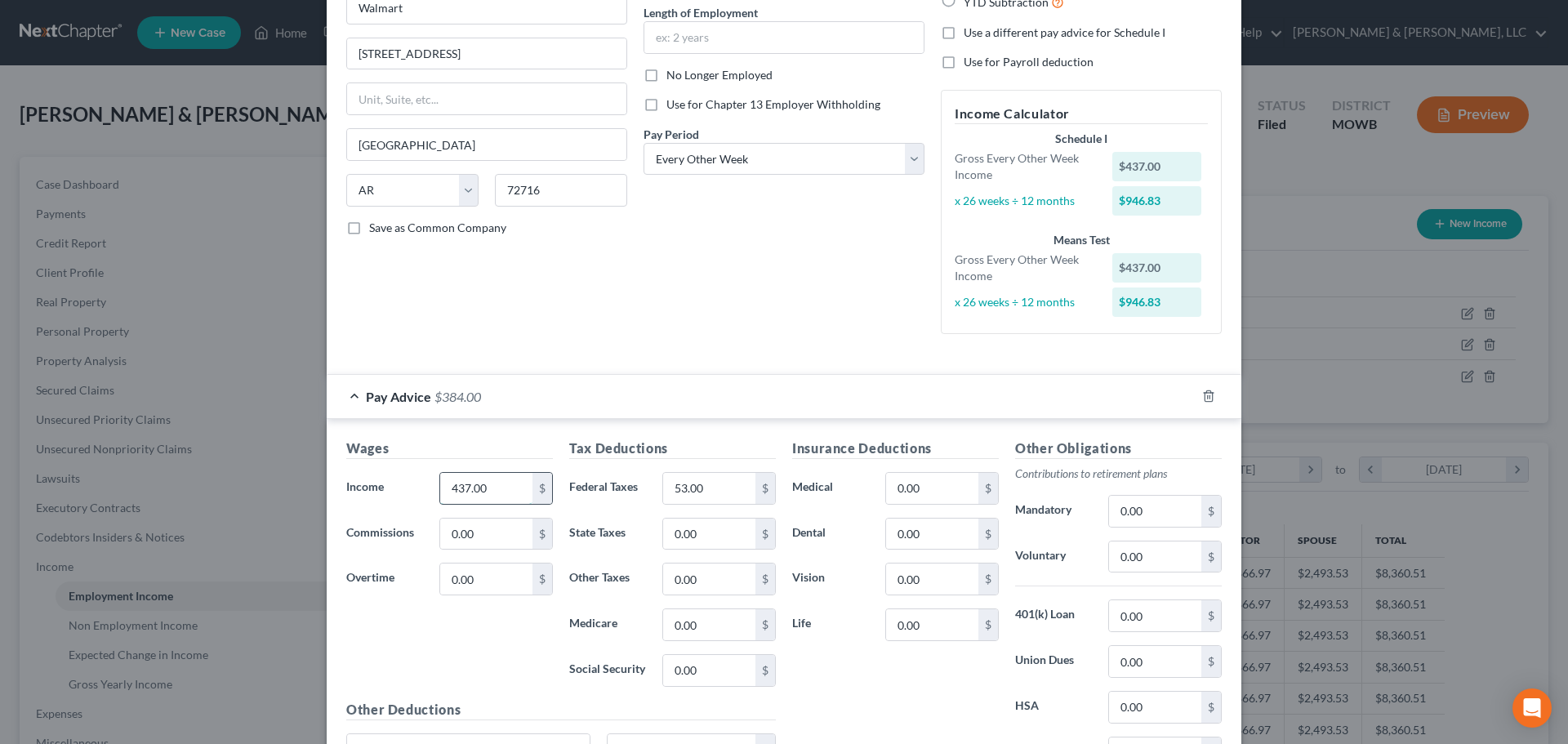
click at [481, 493] on input "437.00" at bounding box center [486, 488] width 92 height 31
type input "1,200"
click at [698, 487] on input "53.00" at bounding box center [709, 488] width 92 height 31
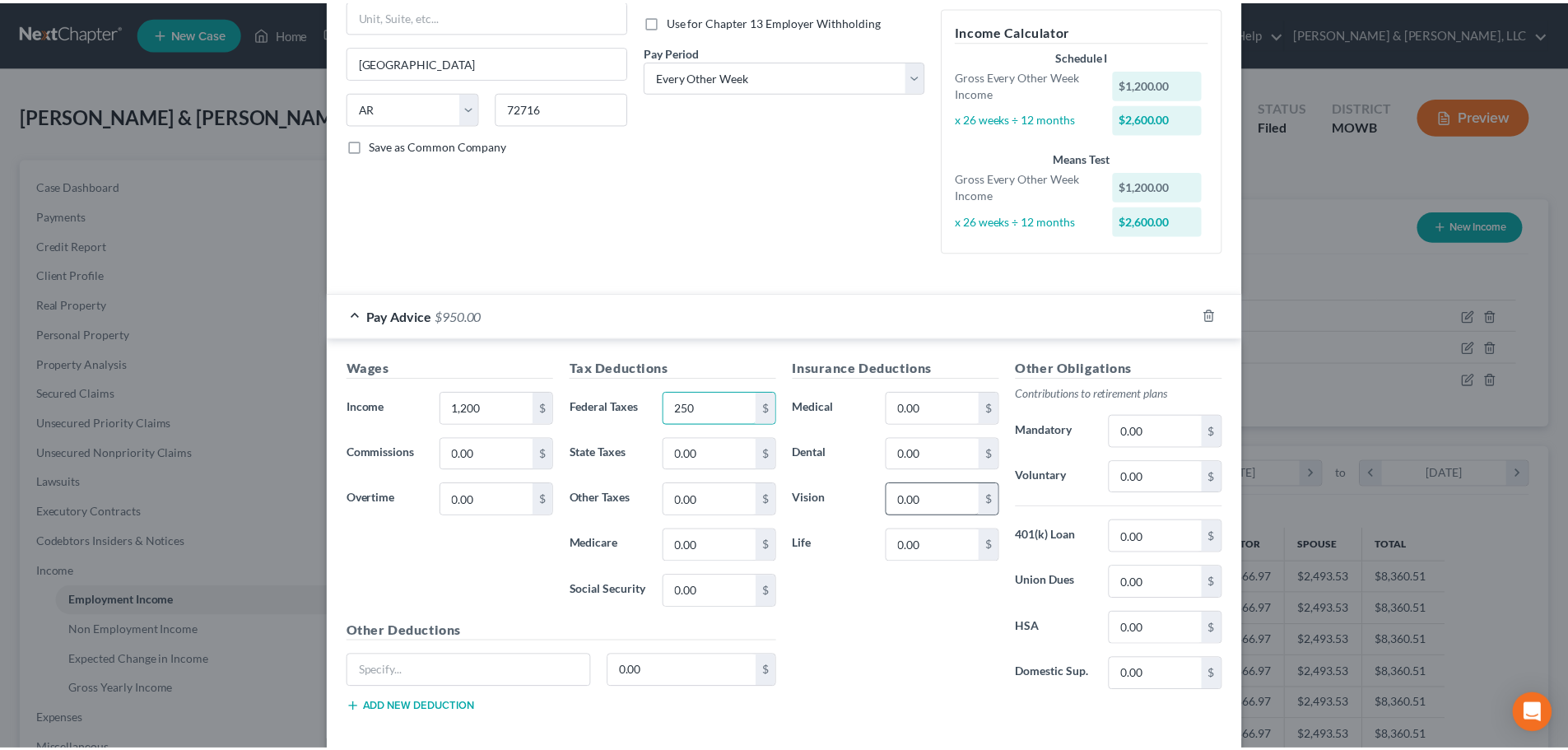
scroll to position [329, 0]
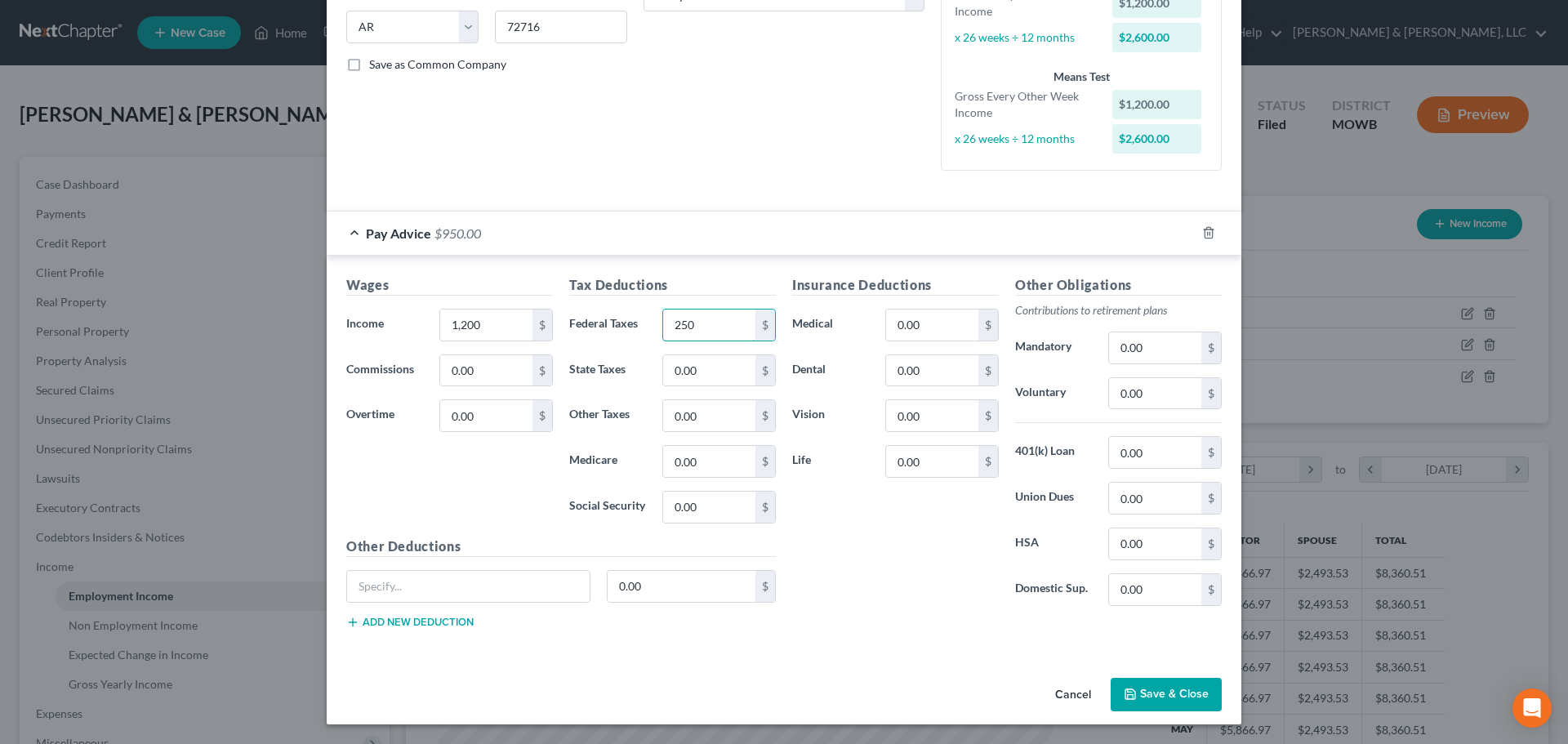
type input "250"
click at [1165, 707] on button "Save & Close" at bounding box center [1166, 695] width 111 height 34
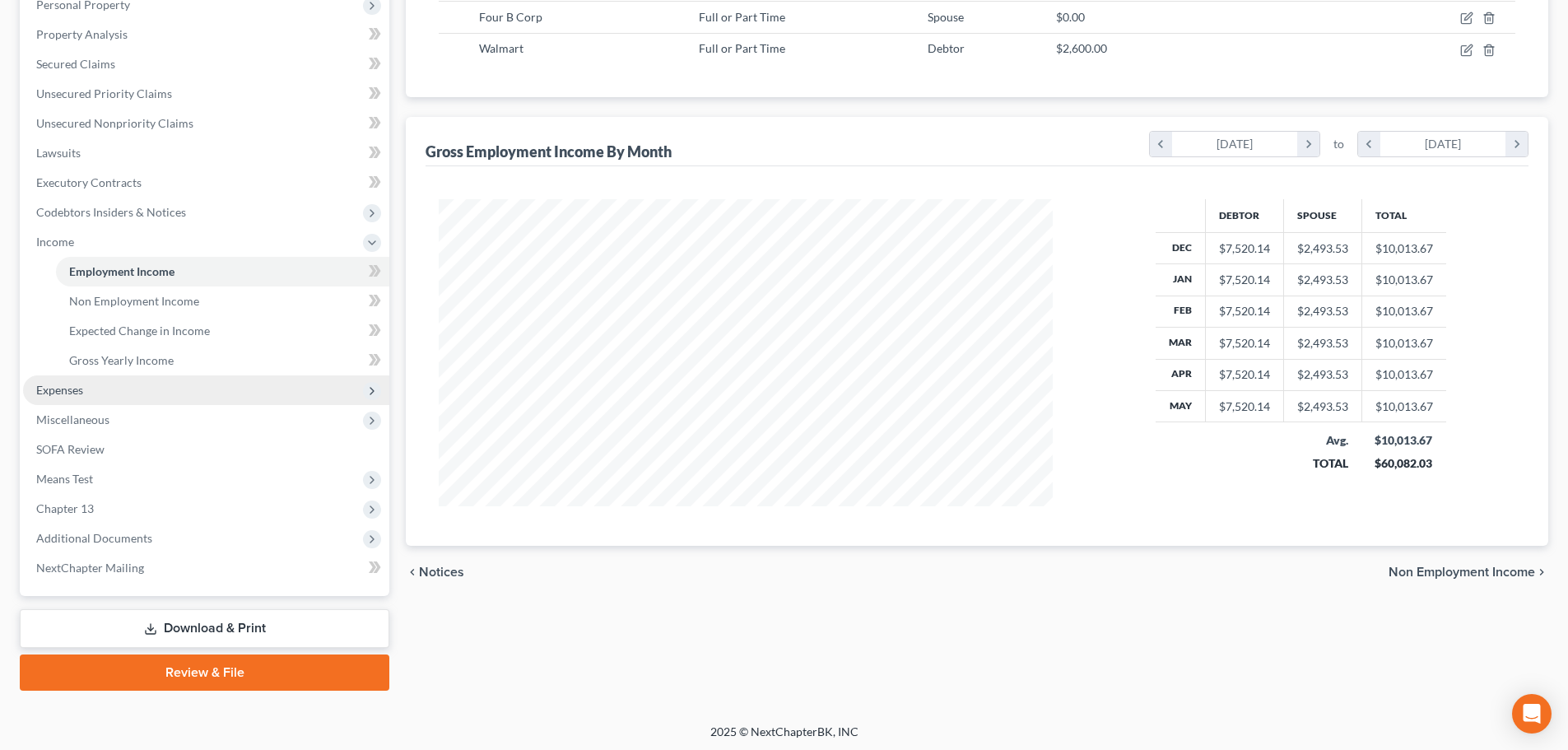
click at [69, 389] on span "Expenses" at bounding box center [60, 390] width 47 height 14
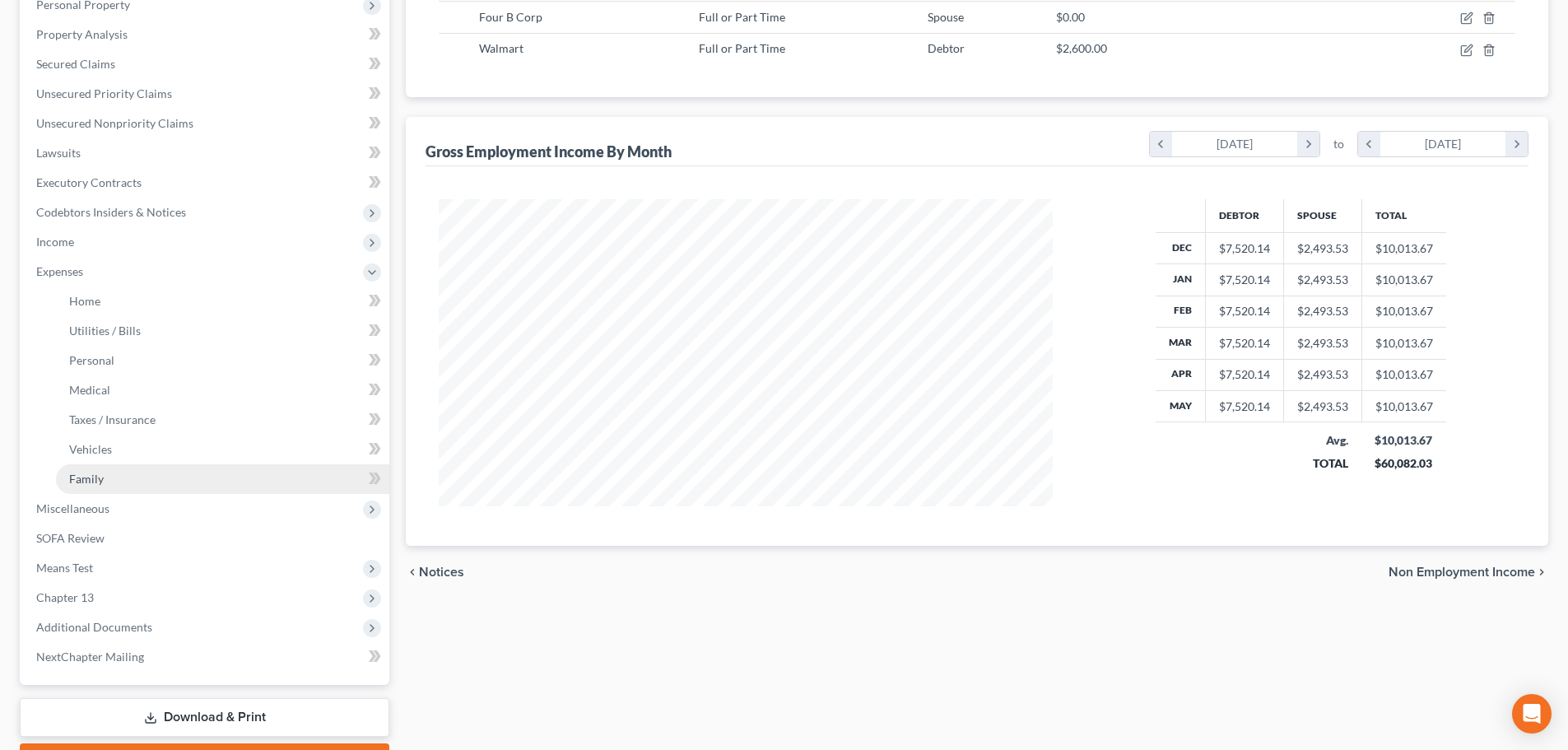
click at [91, 475] on span "Family" at bounding box center [87, 479] width 35 height 14
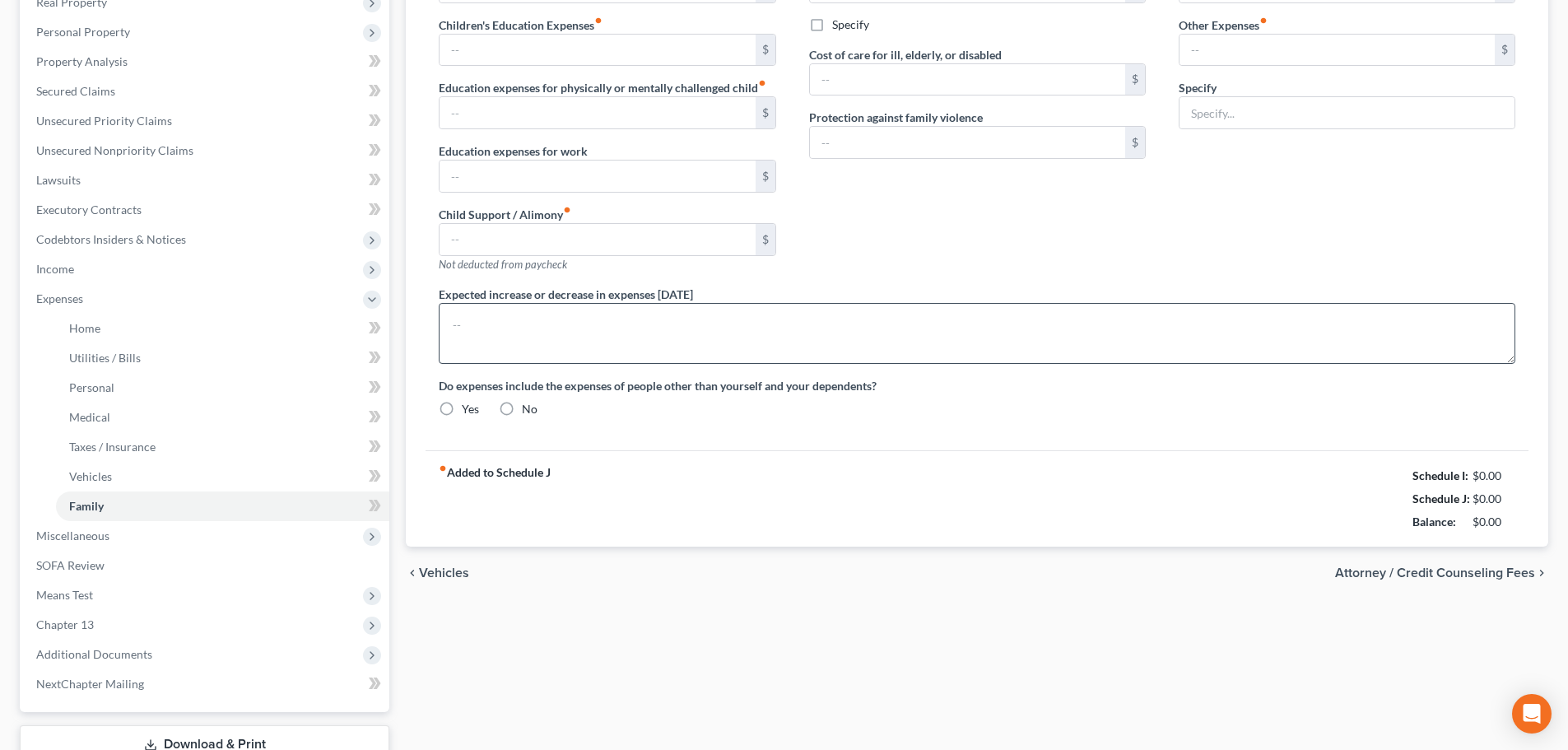
type input "0.00"
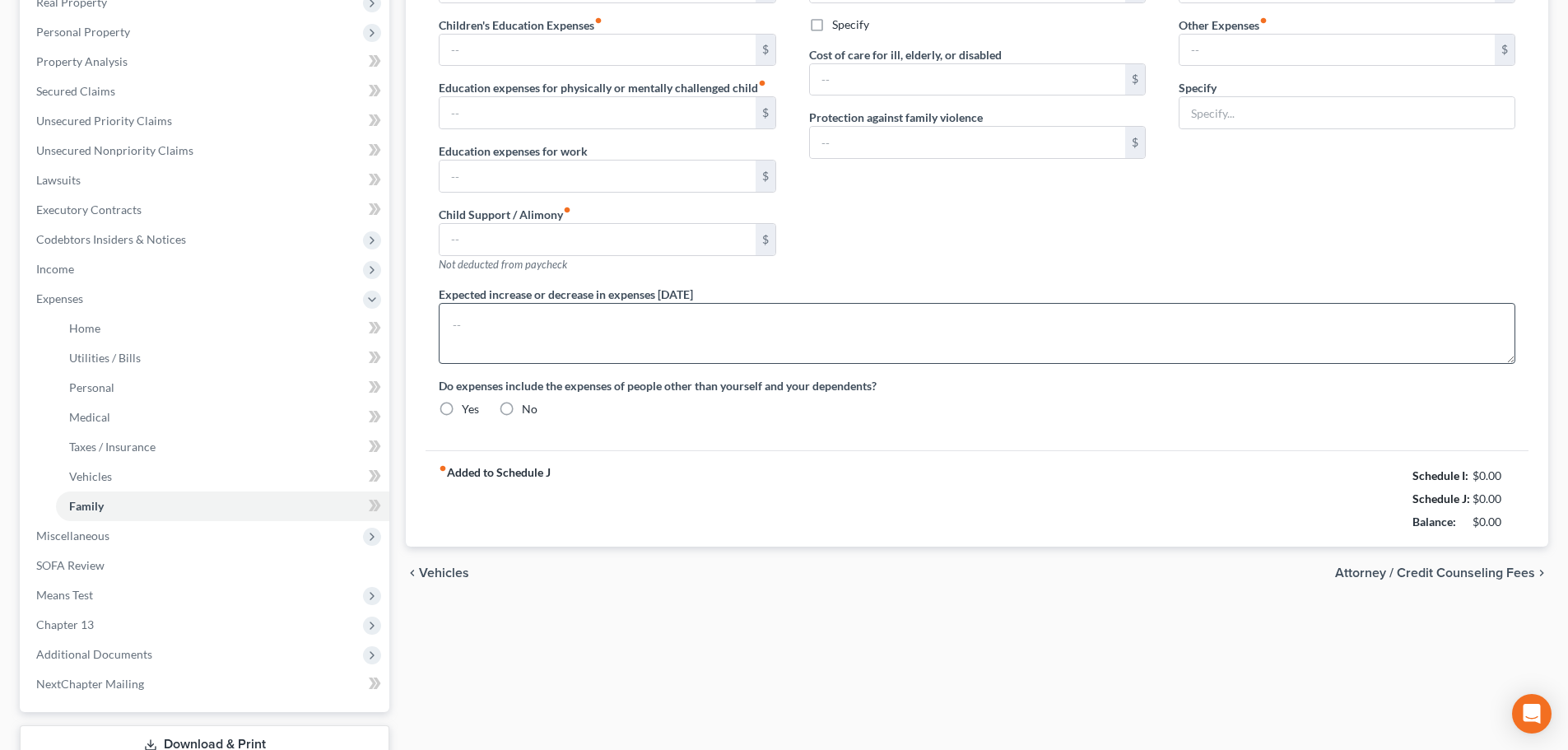
type input "0.00"
type input "10.00"
type input "100.00"
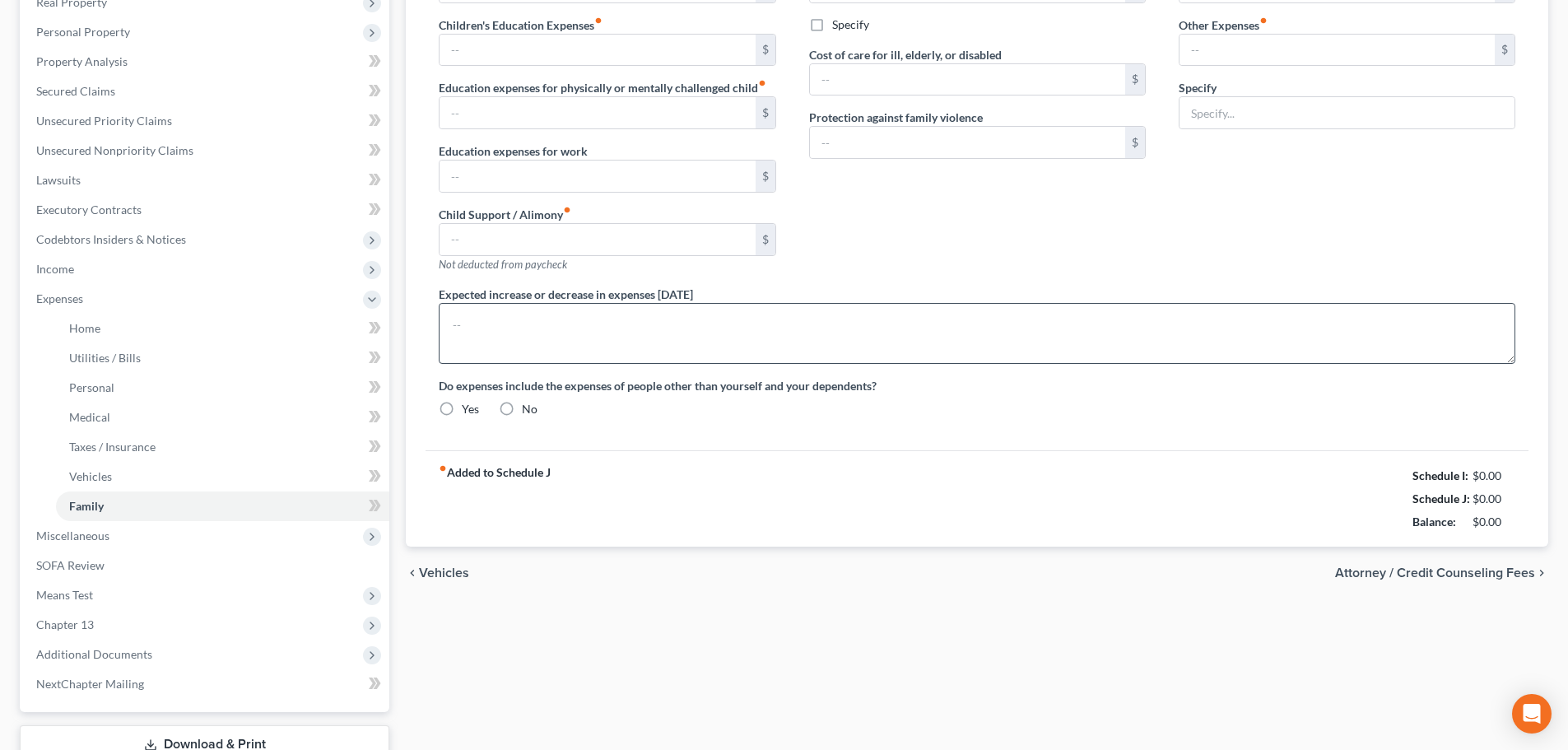
type input "Misc. (postage, gifts, prof. fees, bank fees, parking, etc.)"
radio input "true"
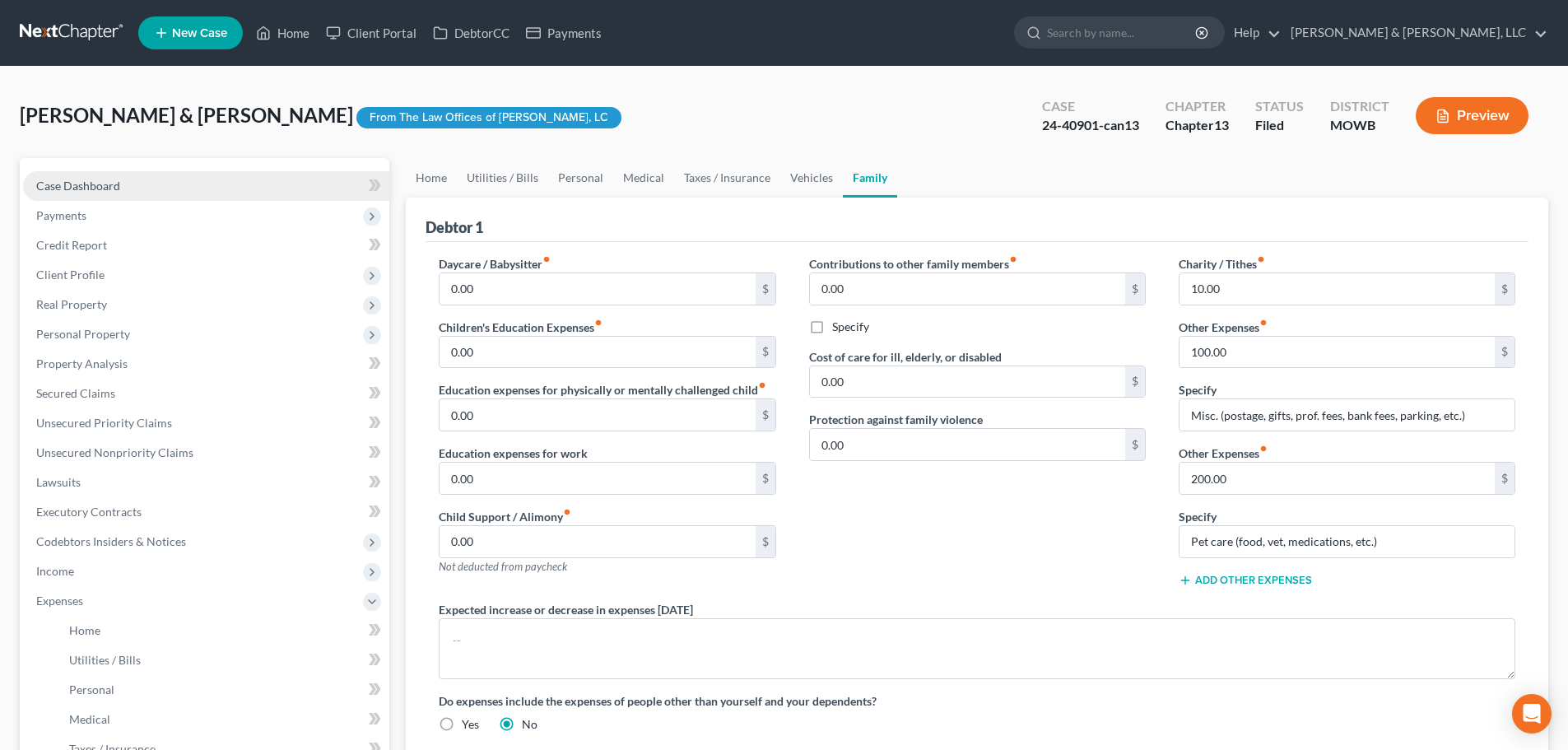
click at [91, 193] on link "Case Dashboard" at bounding box center [206, 185] width 367 height 30
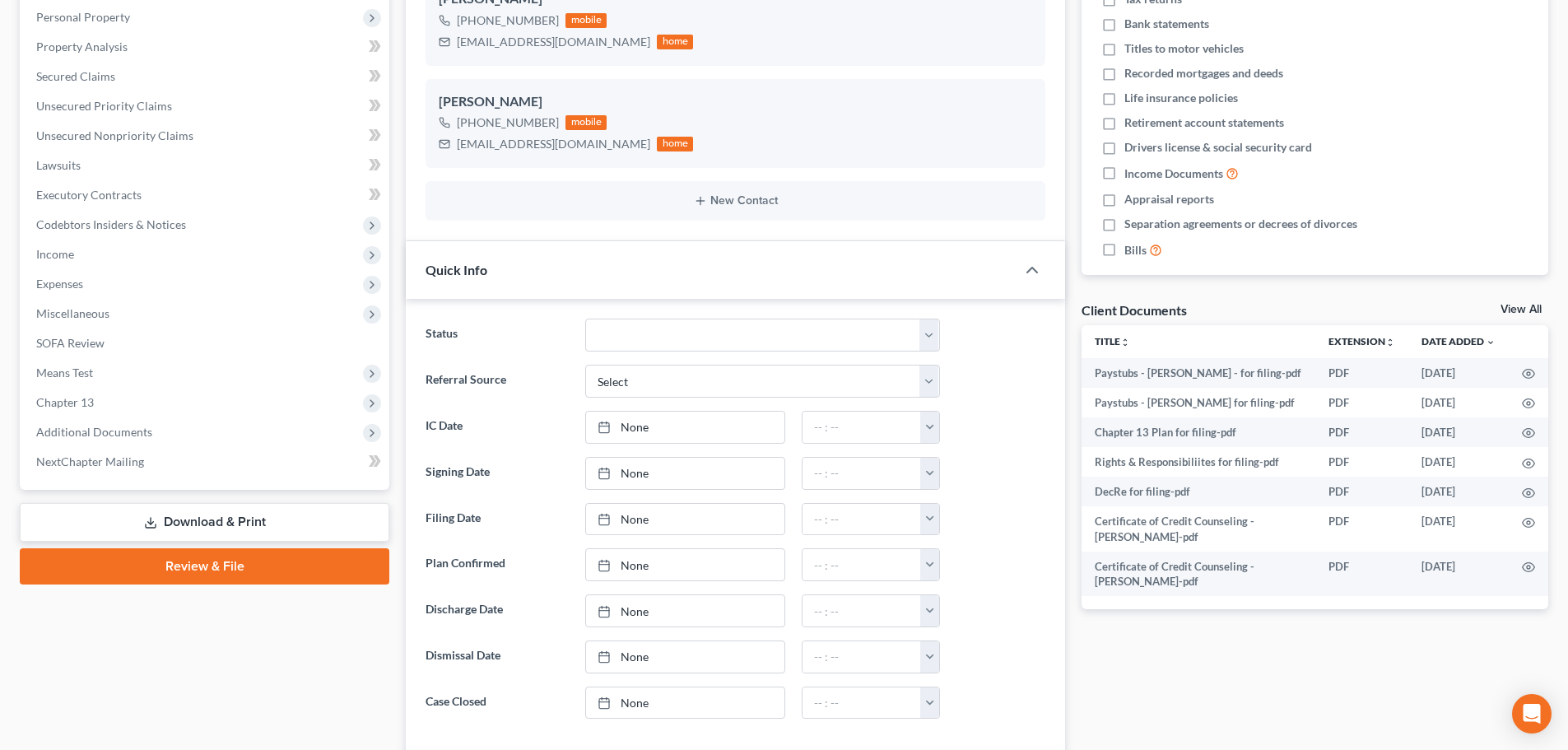
scroll to position [329, 0]
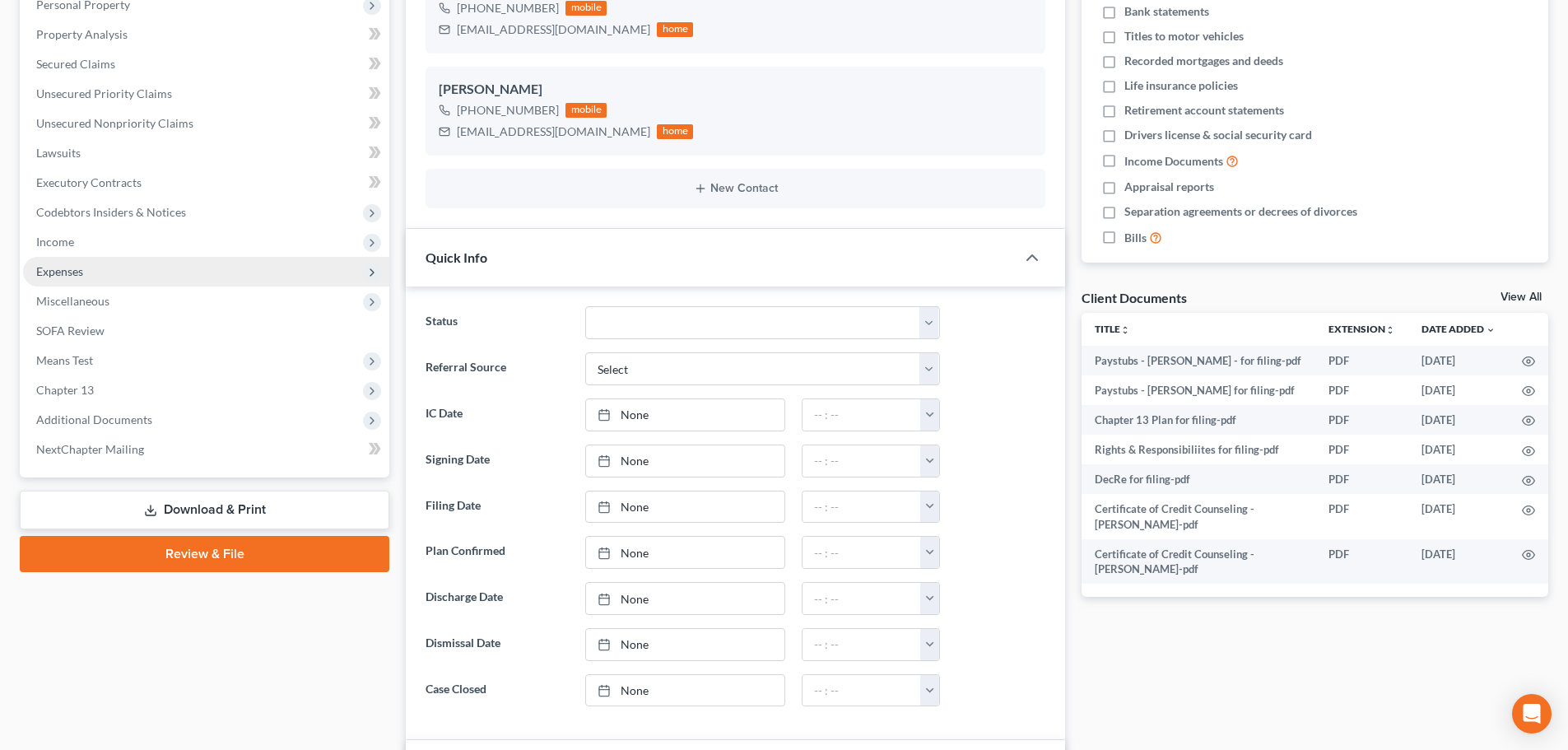
click at [47, 272] on span "Expenses" at bounding box center [60, 271] width 47 height 14
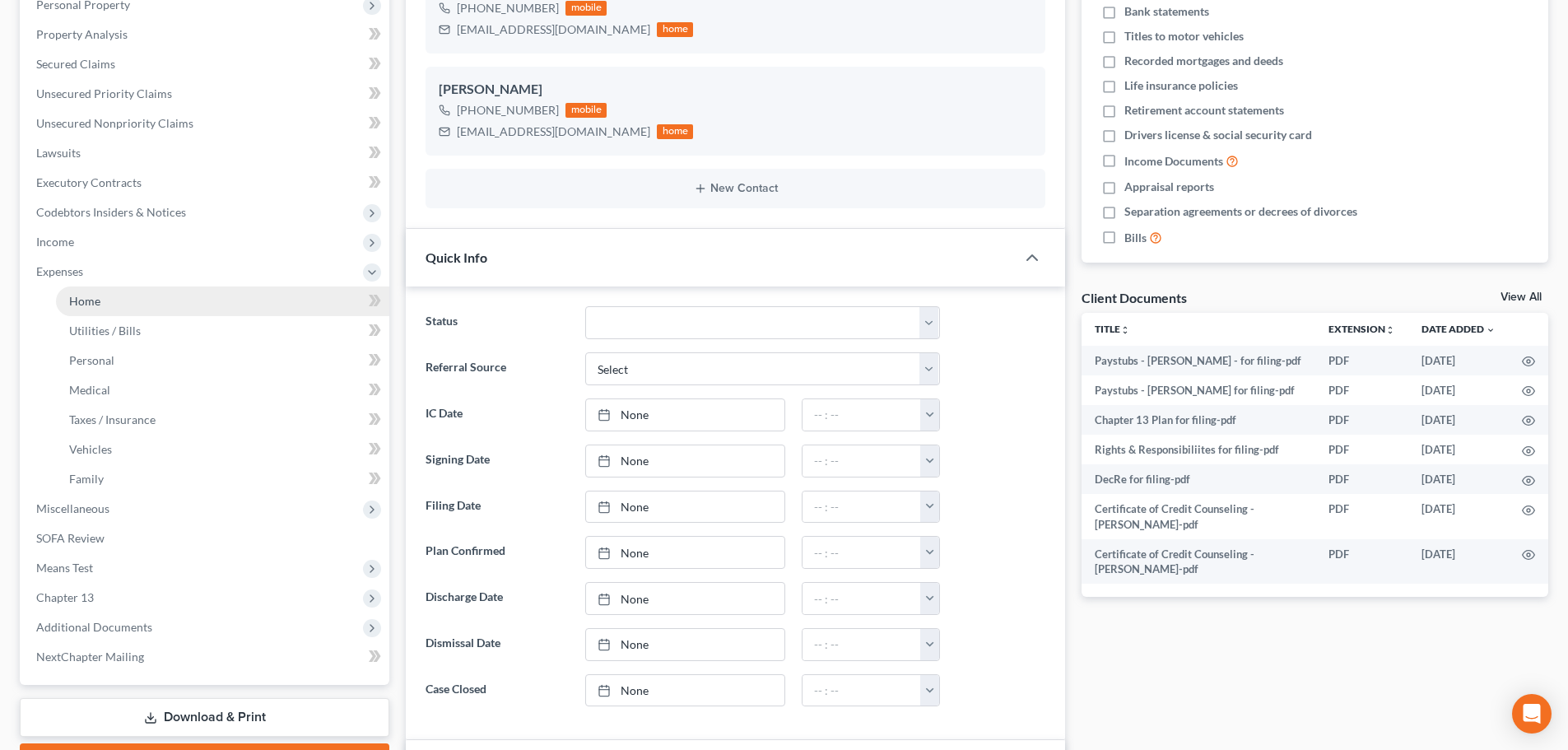
click at [77, 305] on span "Home" at bounding box center [85, 300] width 31 height 14
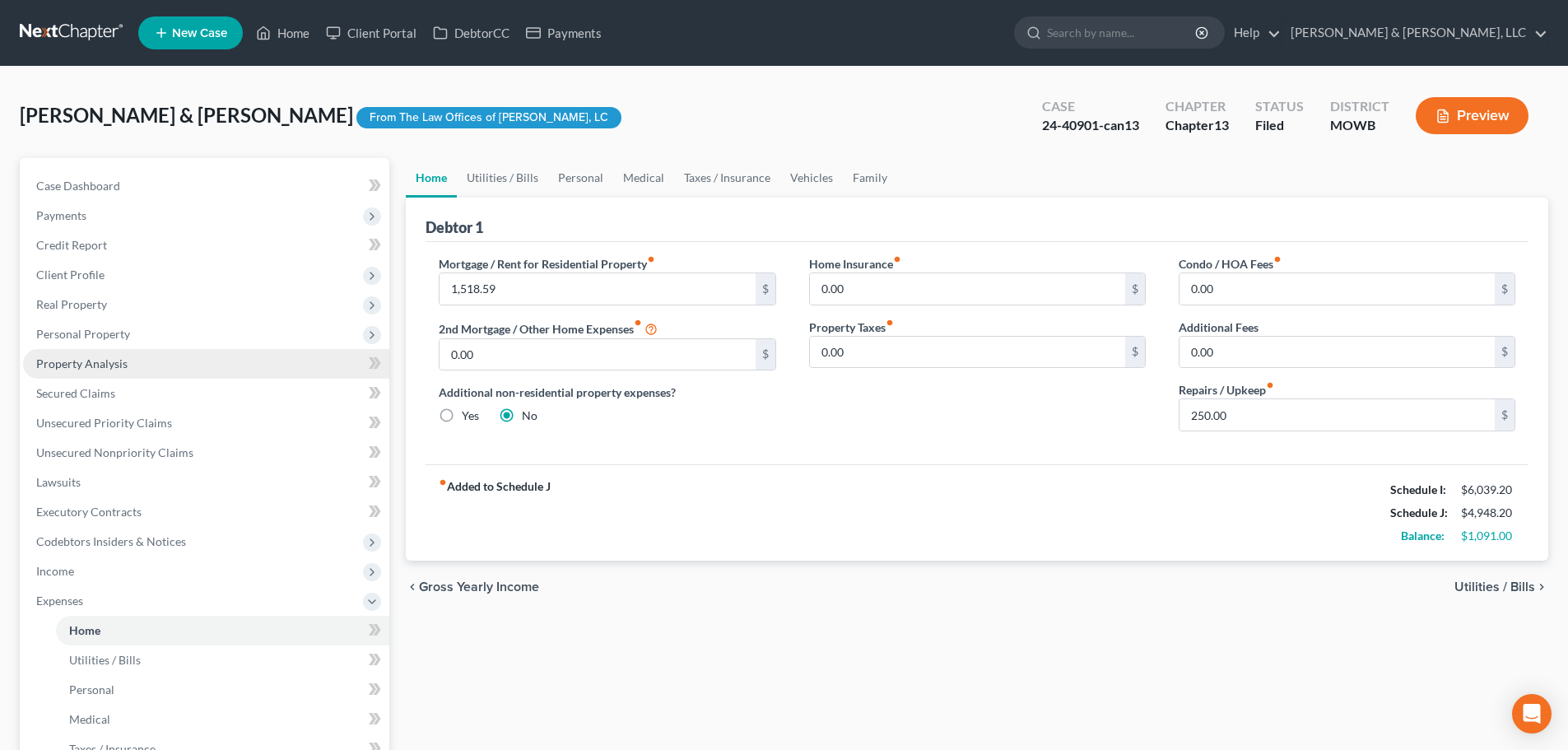
click at [64, 366] on span "Property Analysis" at bounding box center [82, 363] width 92 height 14
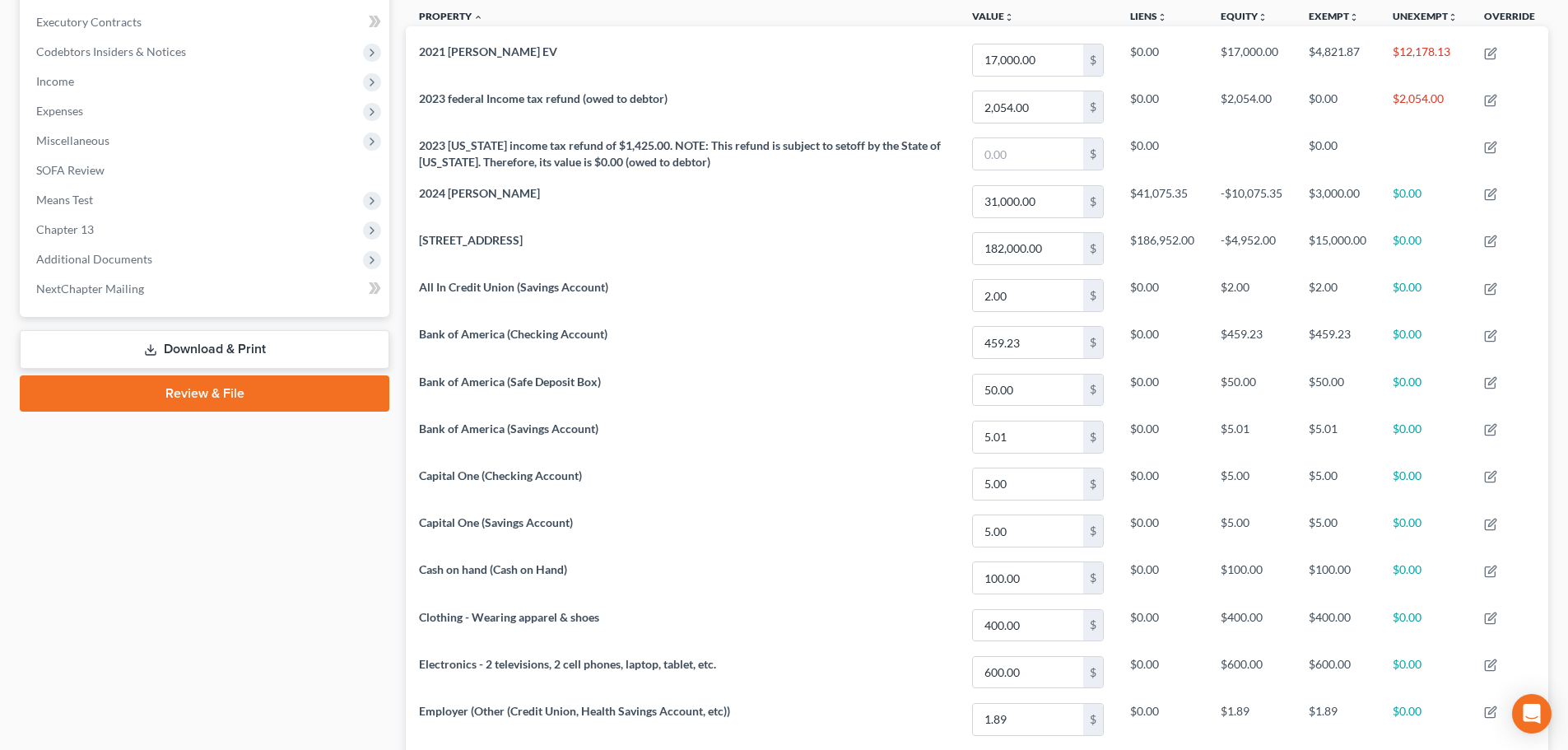
scroll to position [461, 0]
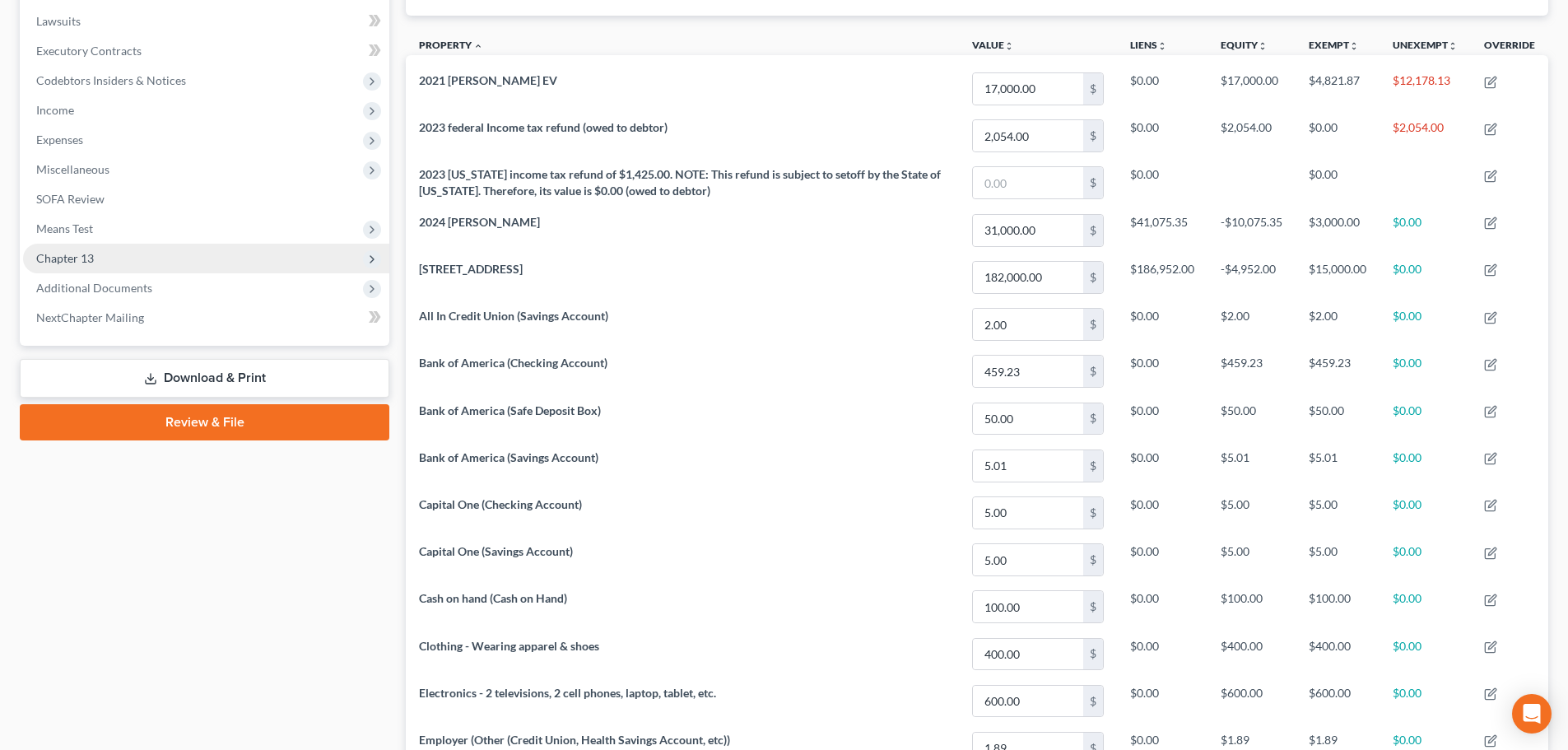
click at [93, 255] on span "Chapter 13" at bounding box center [66, 258] width 58 height 14
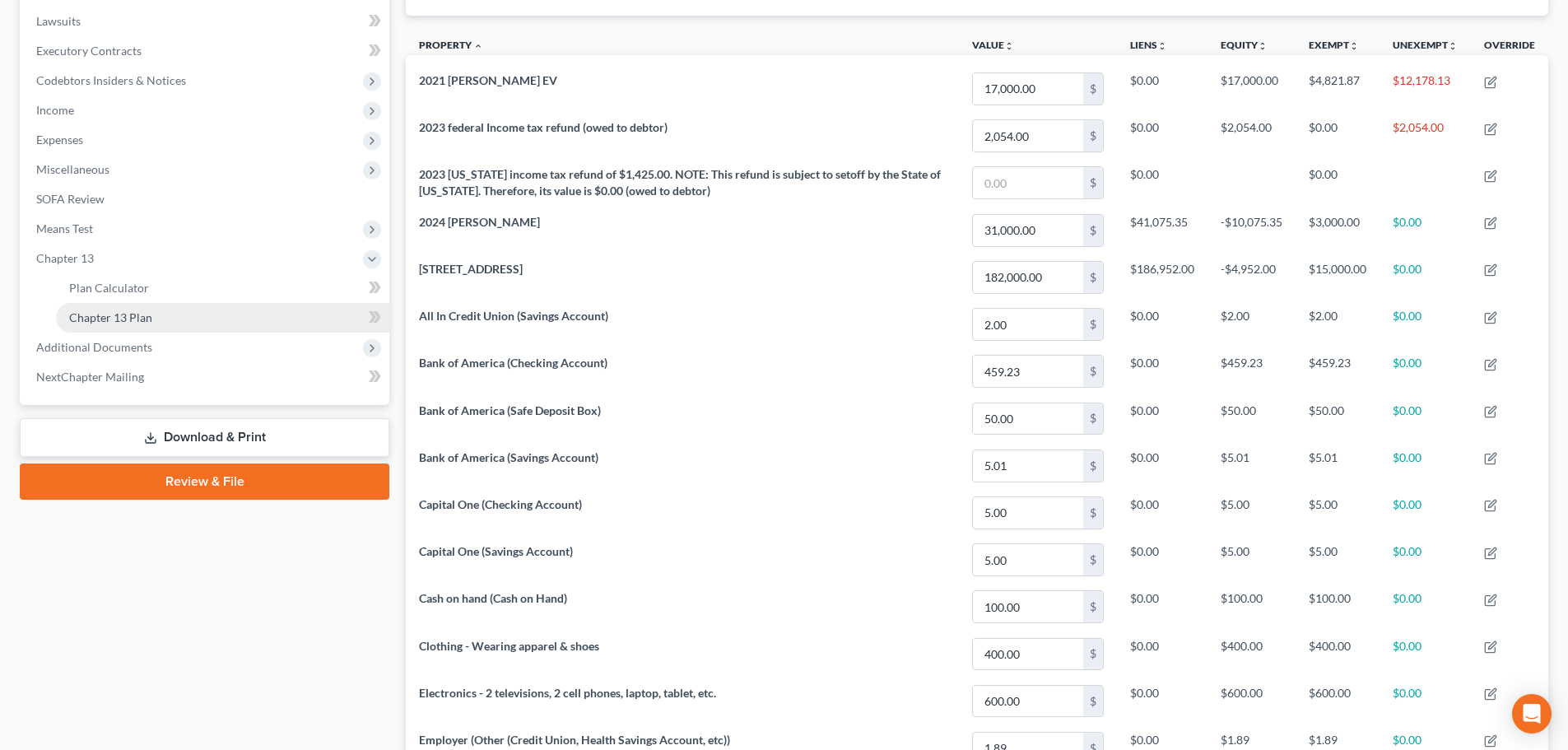
click at [152, 312] on link "Chapter 13 Plan" at bounding box center [222, 318] width 333 height 30
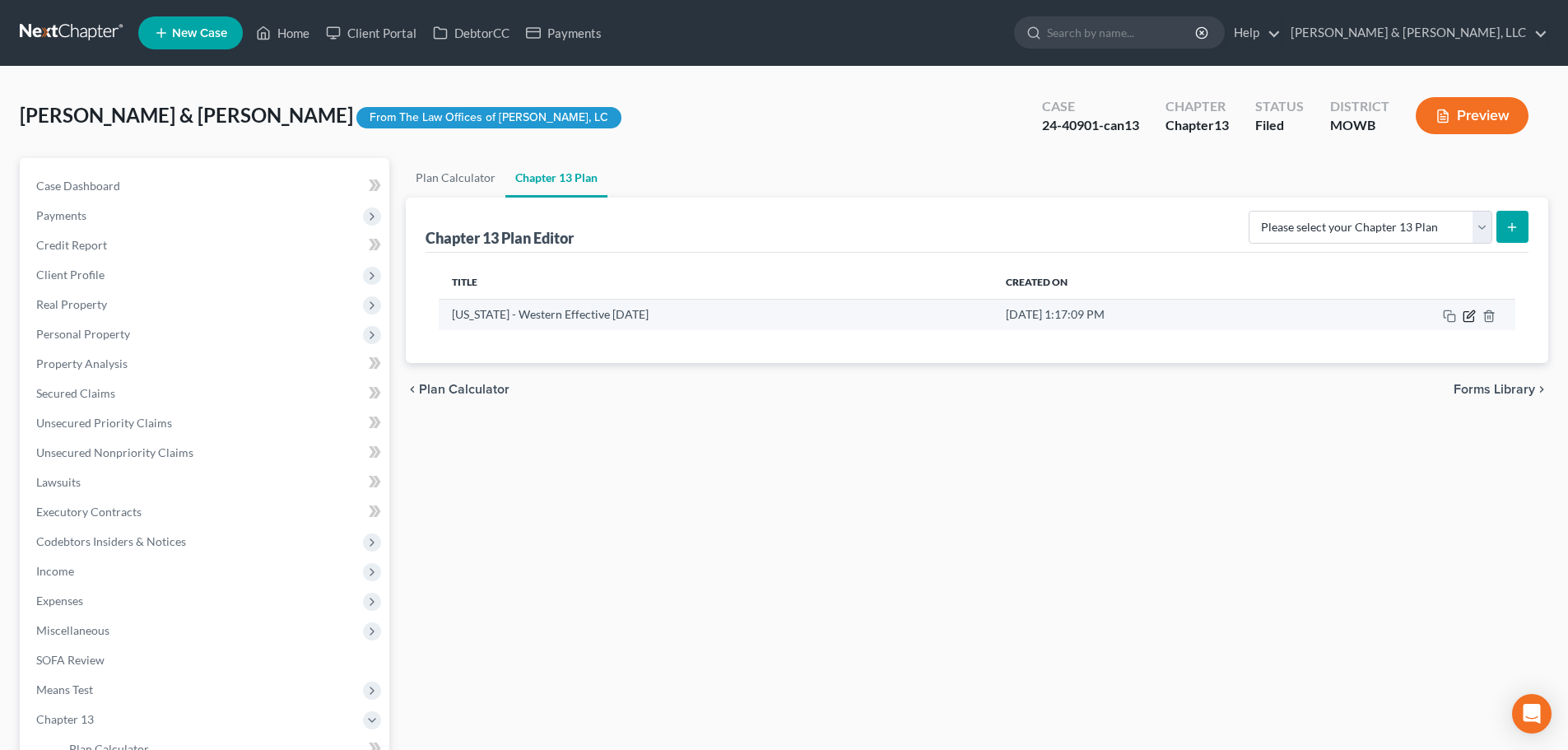
click at [1470, 312] on icon "button" at bounding box center [1470, 317] width 14 height 14
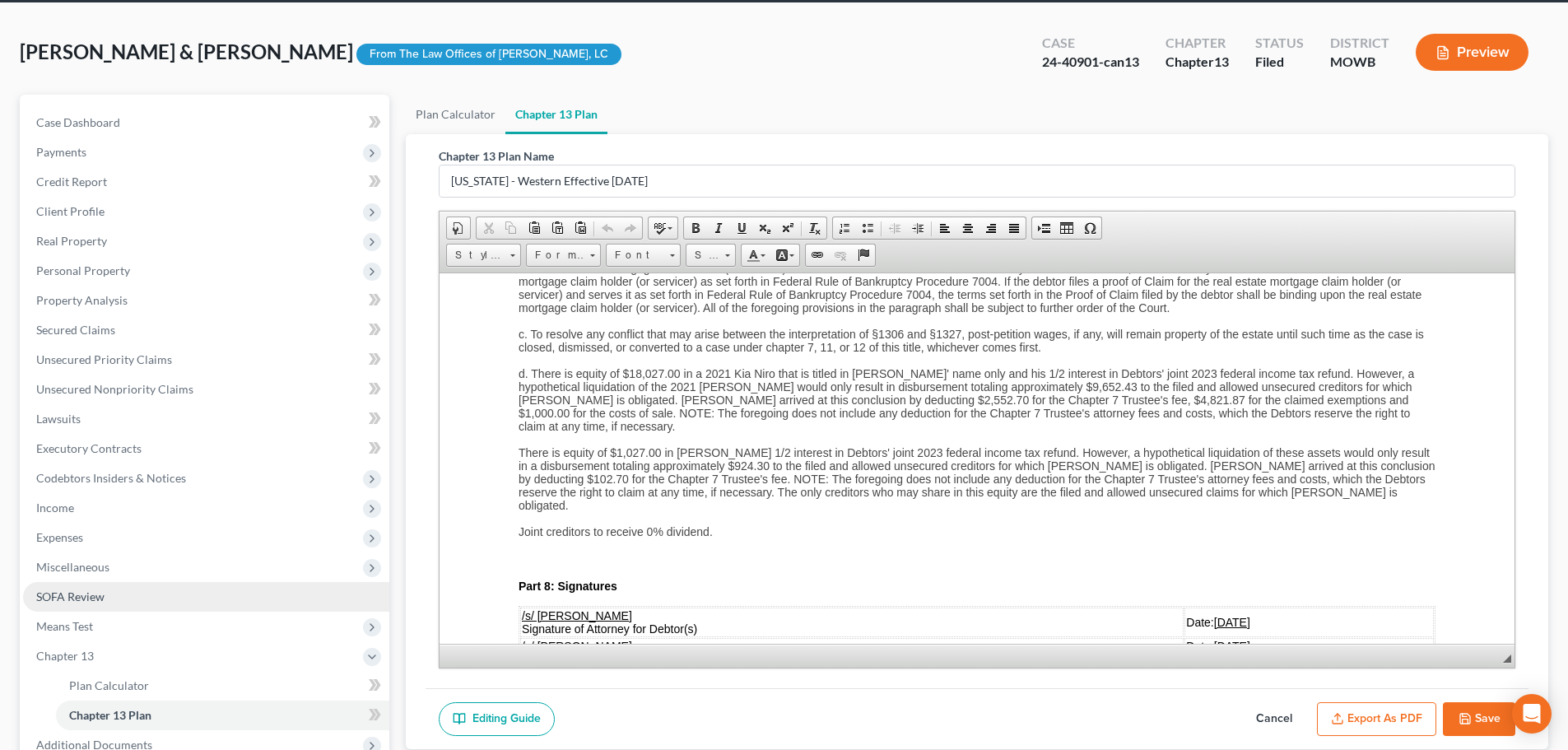
scroll to position [273, 0]
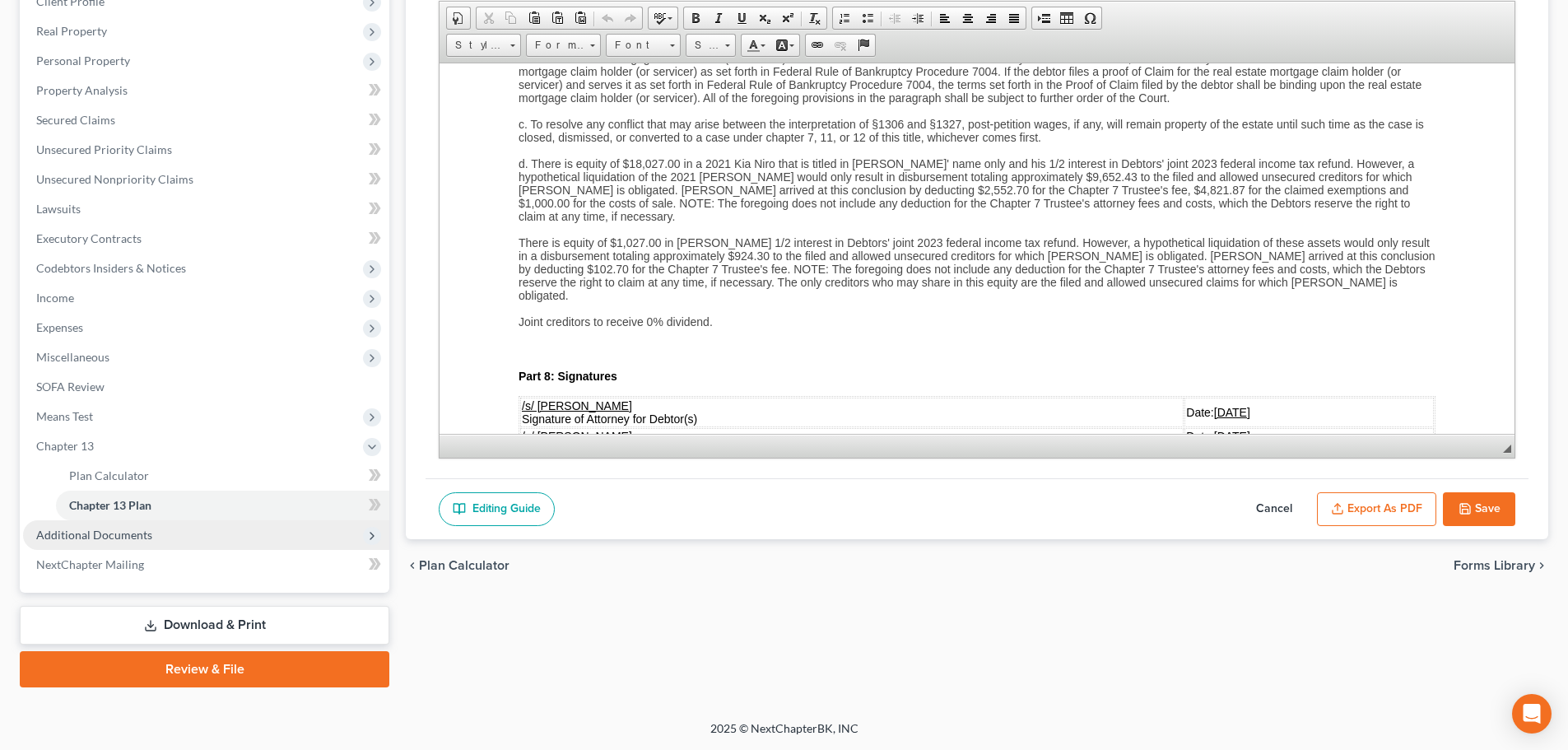
click at [96, 542] on span "Additional Documents" at bounding box center [206, 535] width 367 height 30
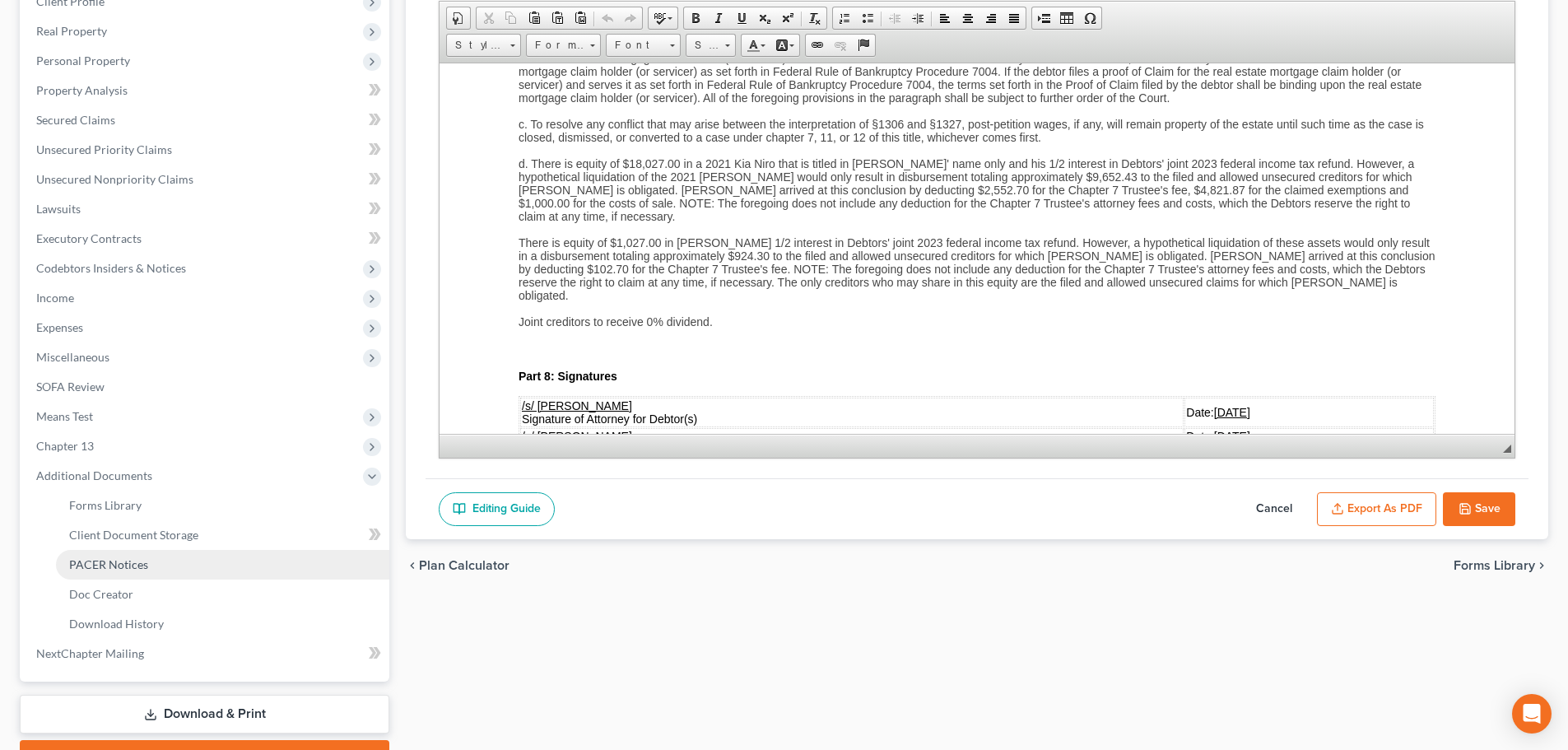
click at [114, 564] on span "PACER Notices" at bounding box center [109, 564] width 79 height 14
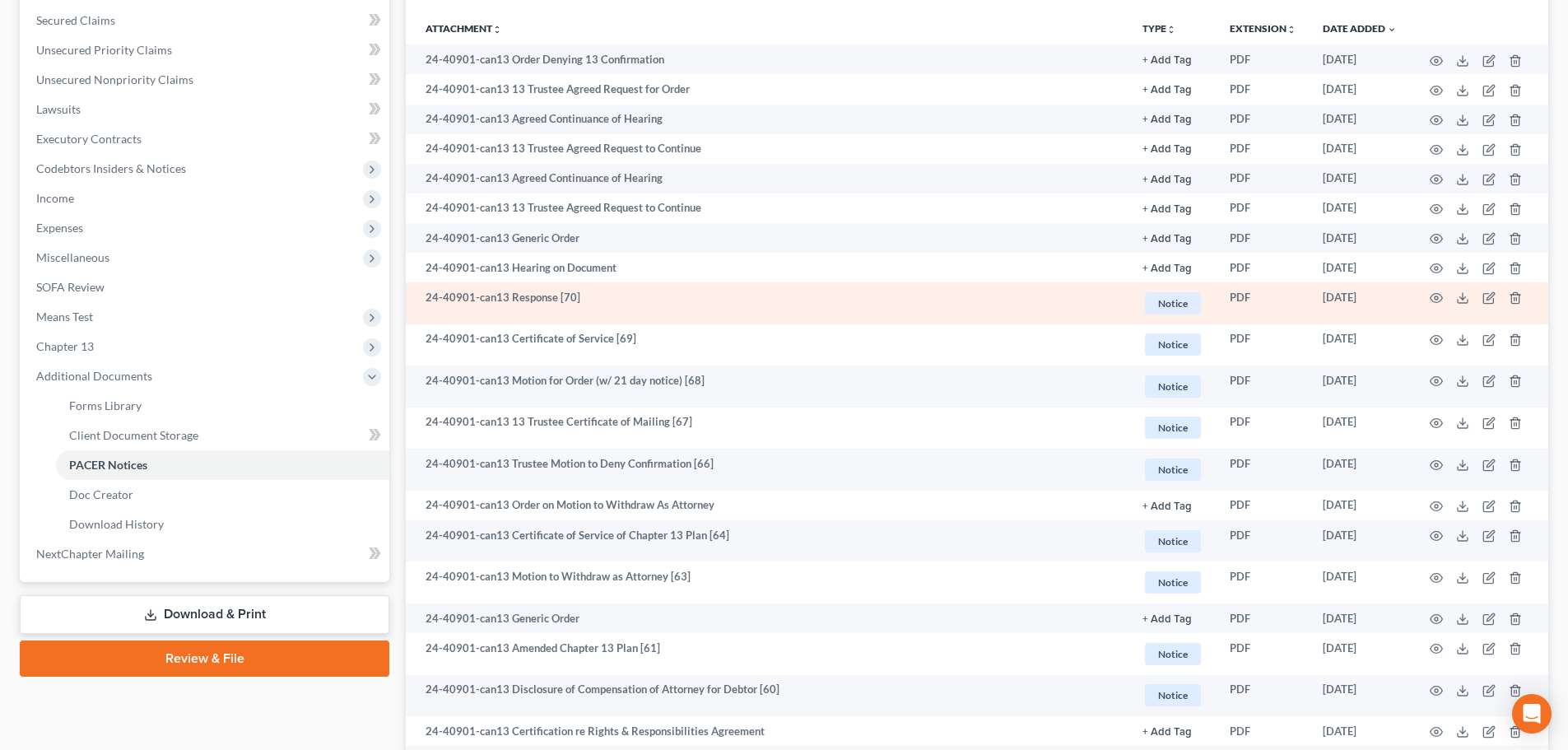
scroll to position [411, 0]
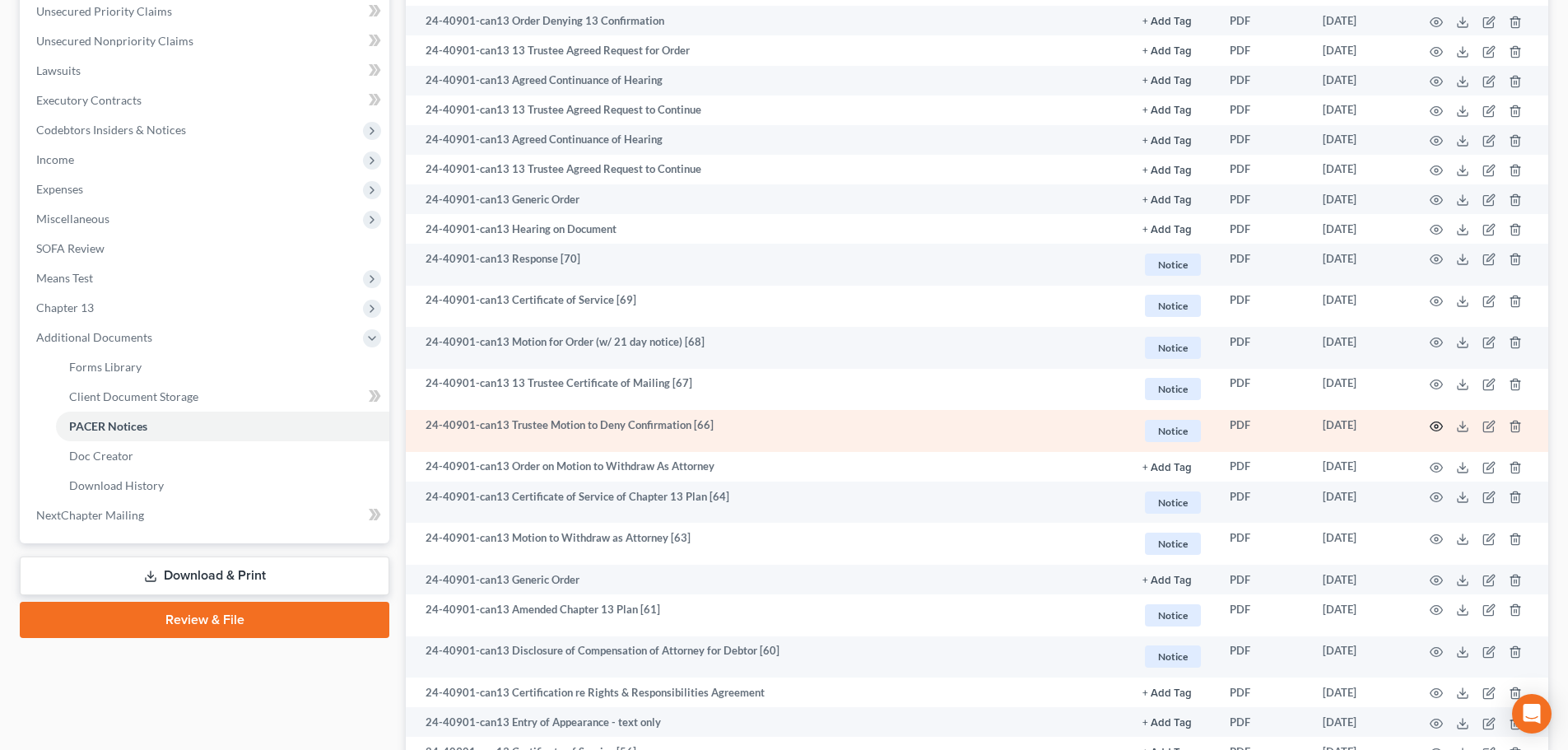
click at [1438, 428] on icon "button" at bounding box center [1437, 427] width 14 height 14
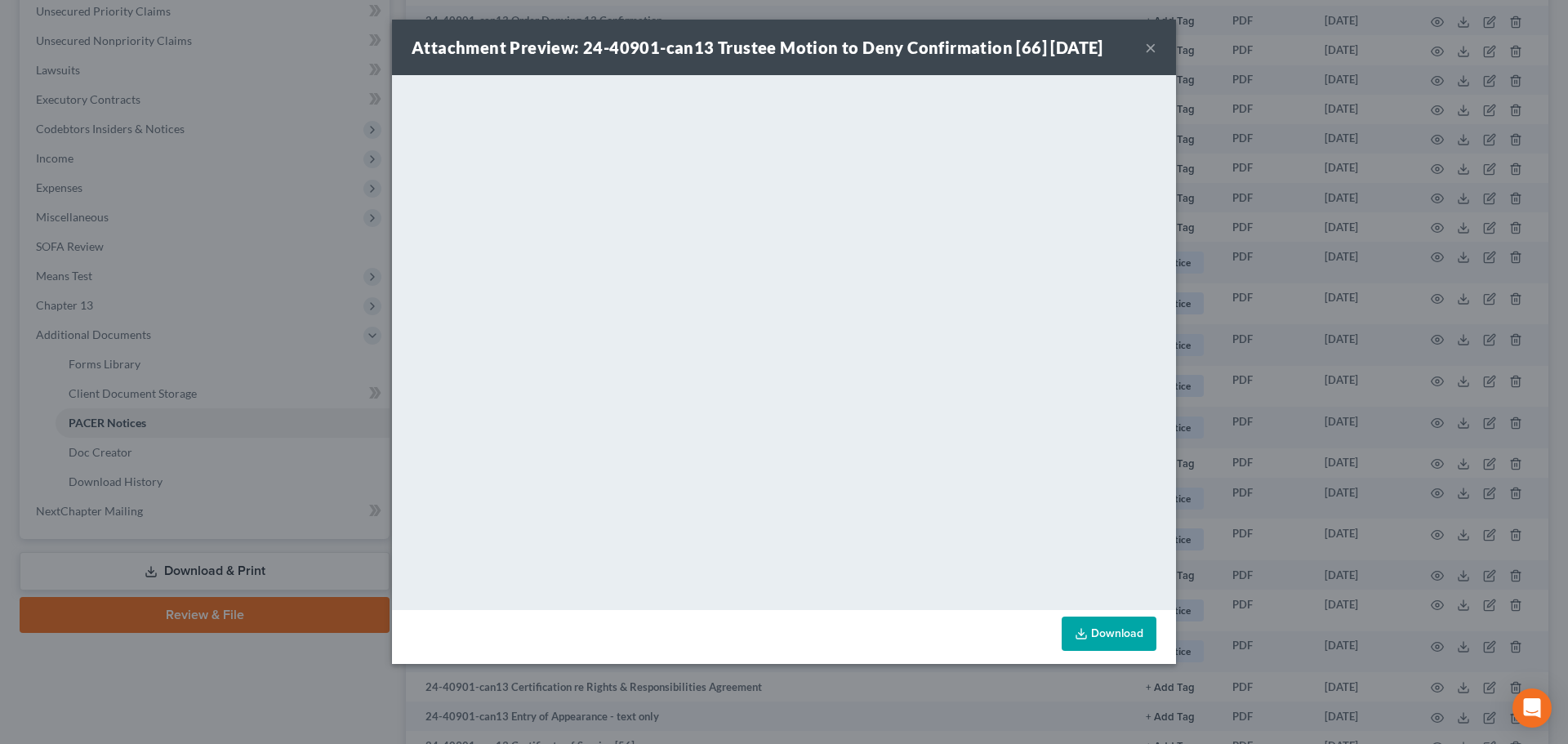
click at [1147, 48] on button "×" at bounding box center [1151, 47] width 11 height 19
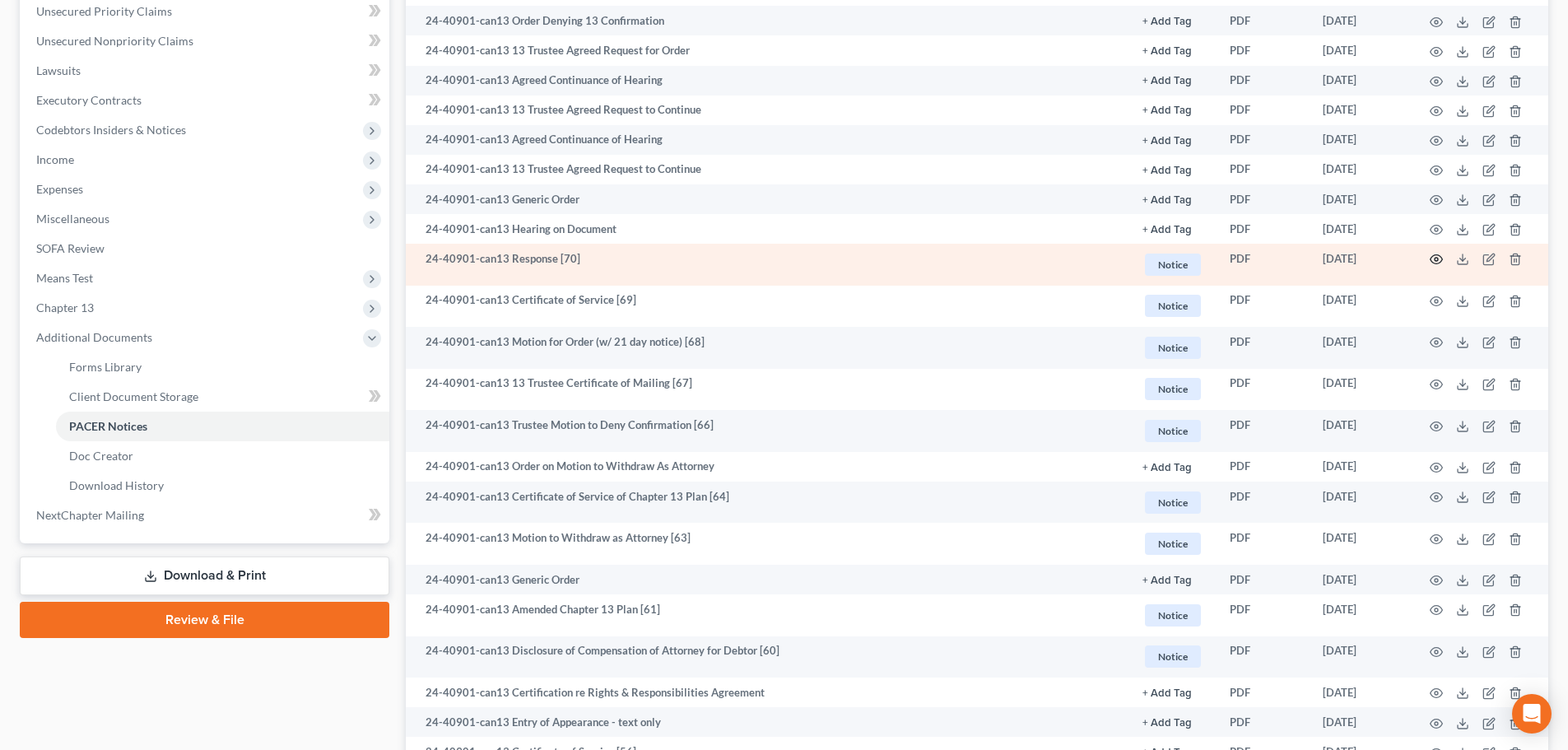
click at [1440, 259] on icon "button" at bounding box center [1437, 260] width 14 height 14
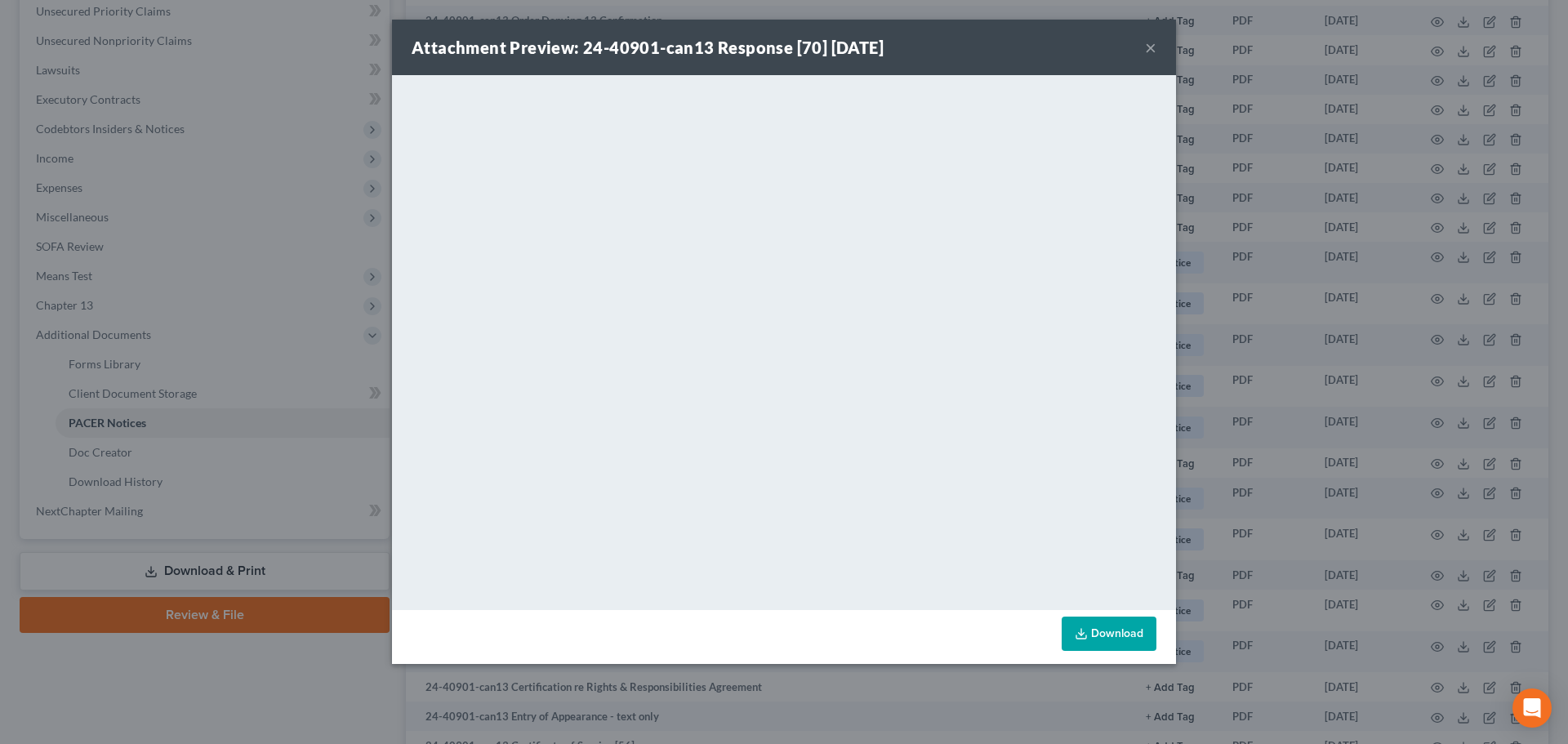
click at [1153, 39] on button "×" at bounding box center [1151, 47] width 11 height 19
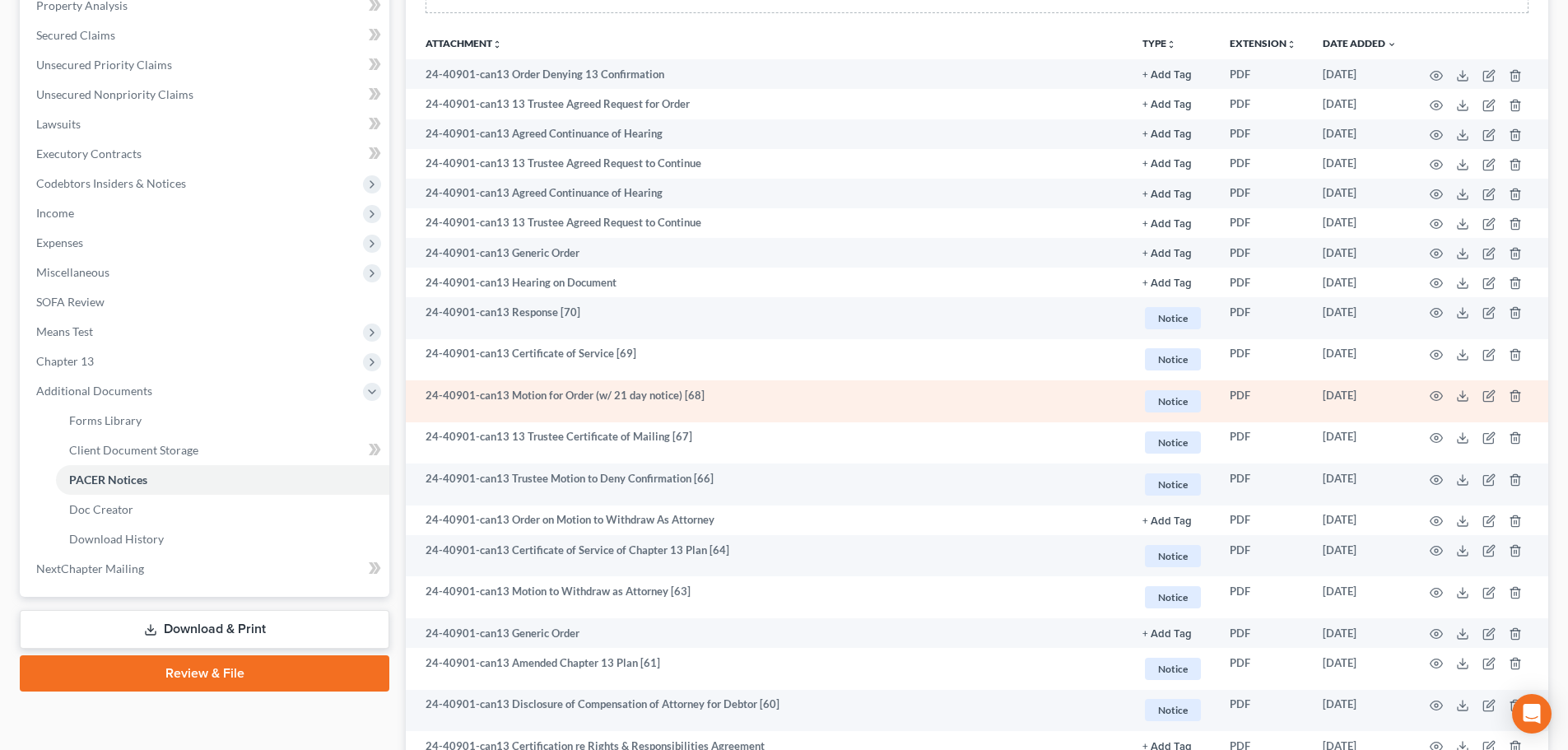
scroll to position [329, 0]
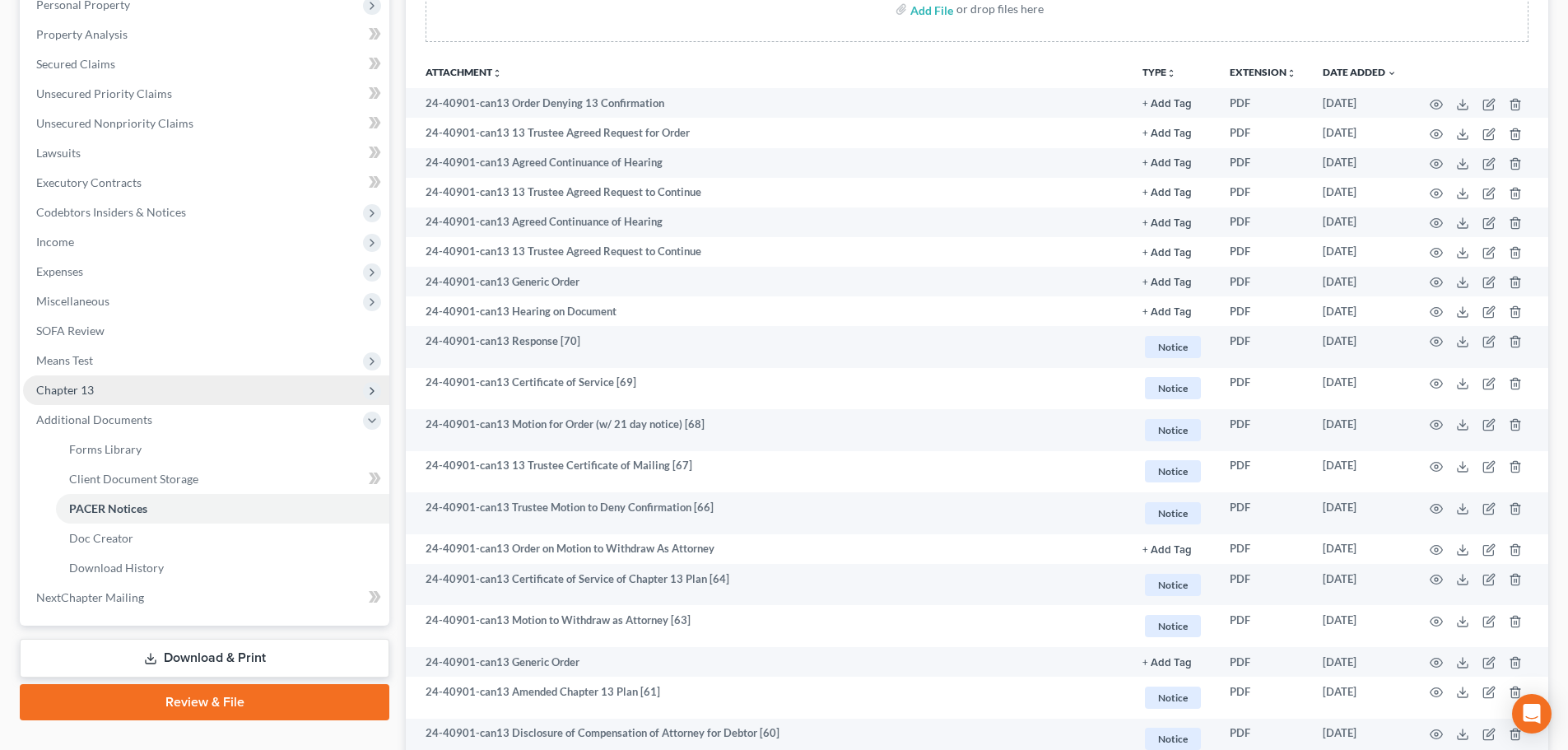
click at [131, 382] on span "Chapter 13" at bounding box center [206, 390] width 367 height 30
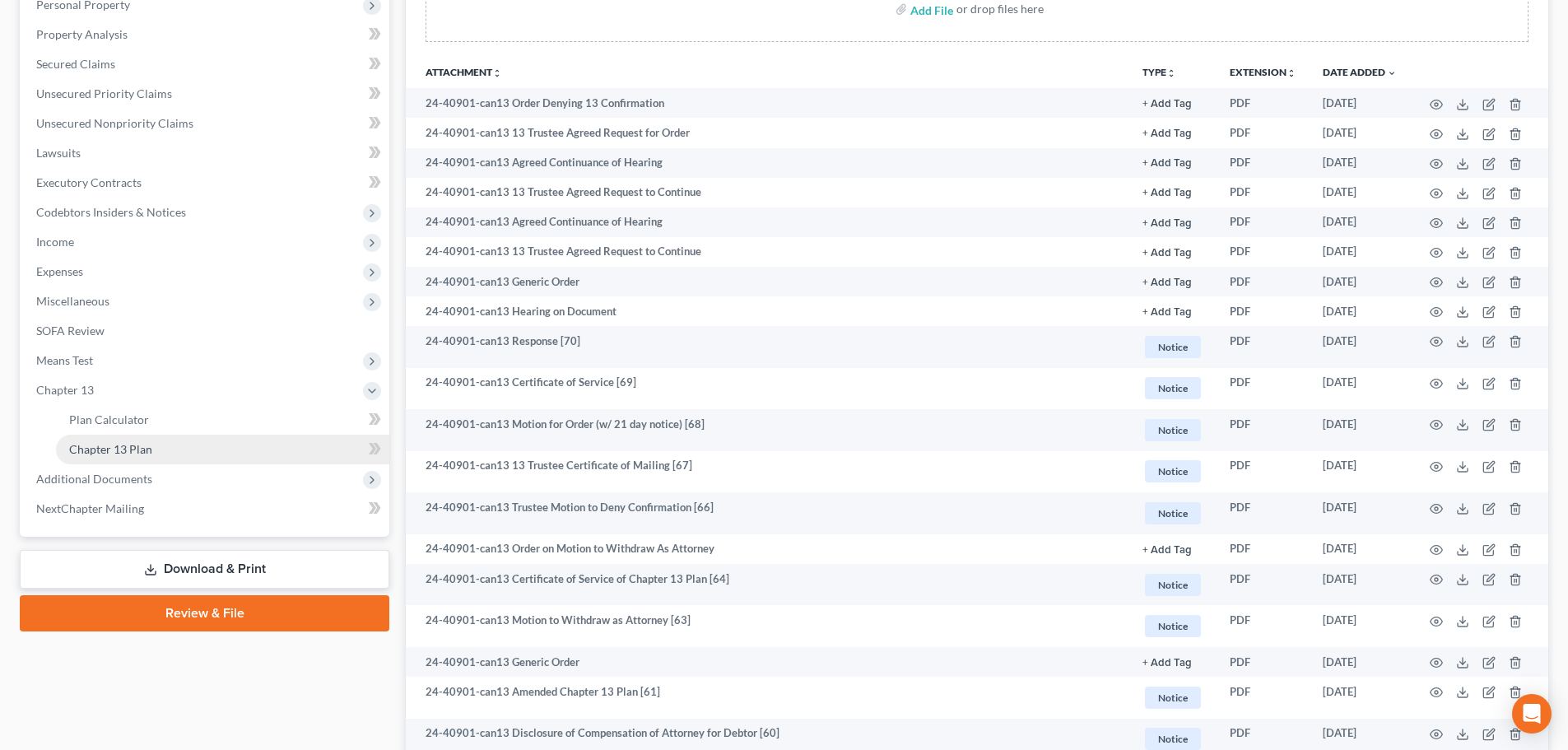
click at [150, 444] on span "Chapter 13 Plan" at bounding box center [111, 449] width 83 height 14
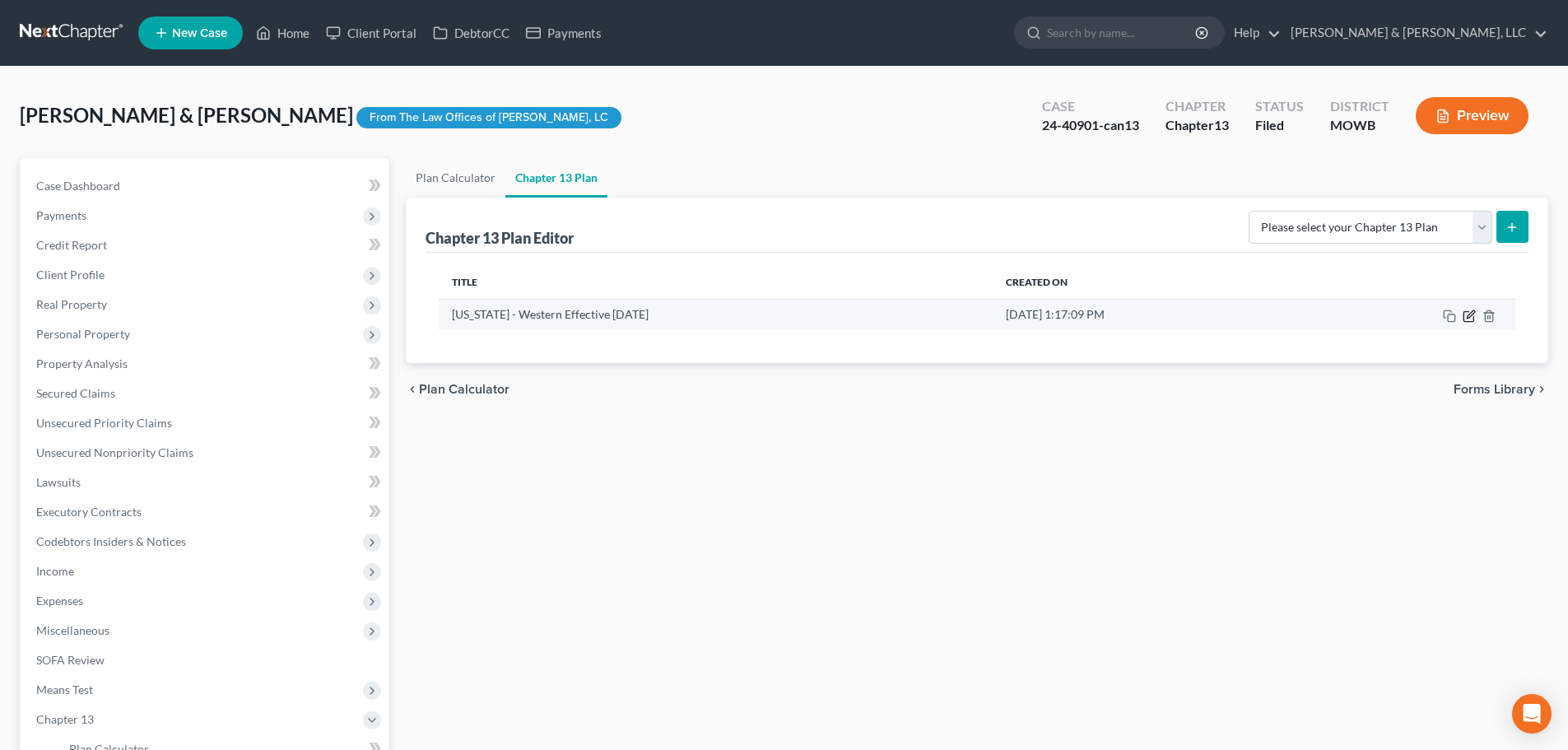
click at [1471, 317] on icon "button" at bounding box center [1470, 317] width 14 height 14
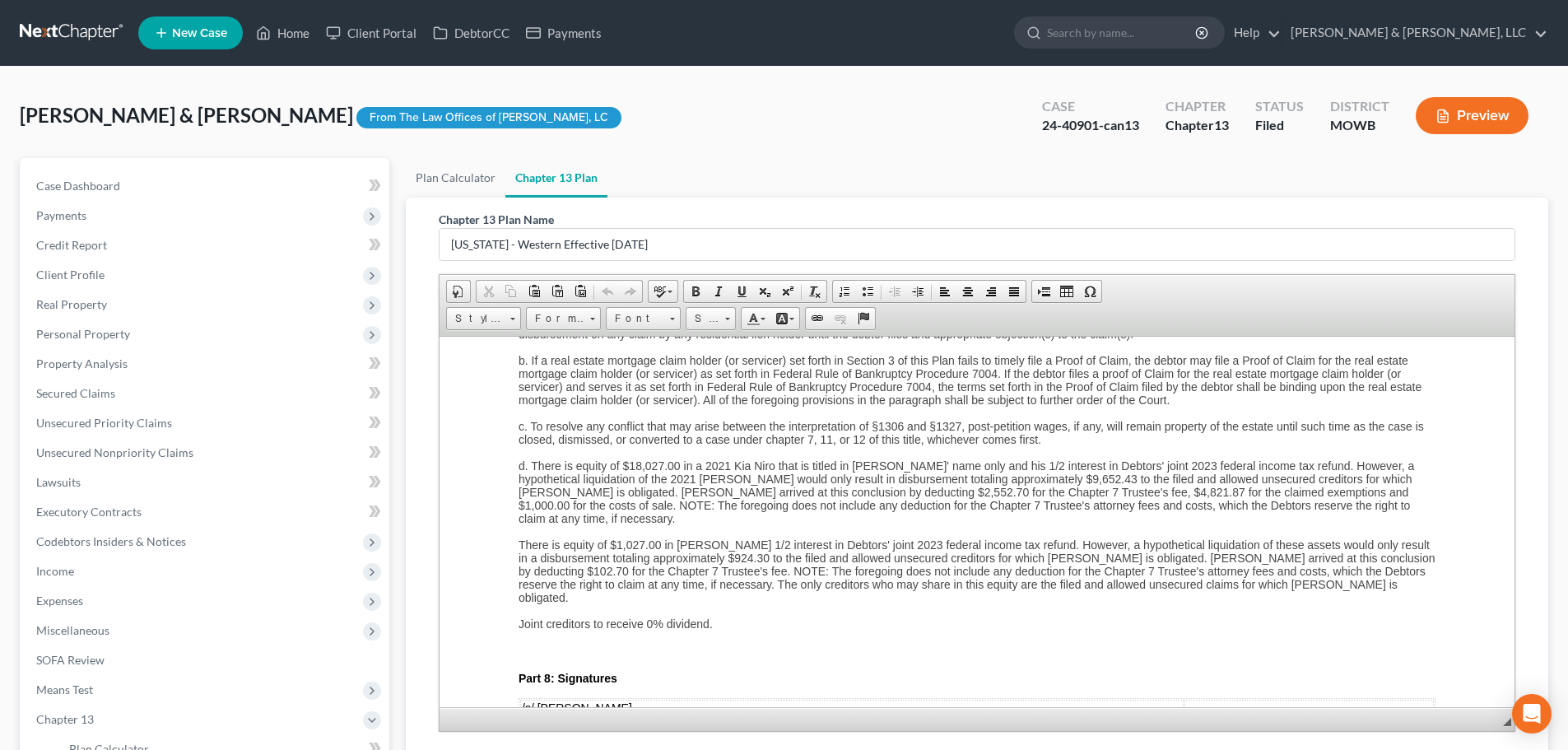
scroll to position [4034, 0]
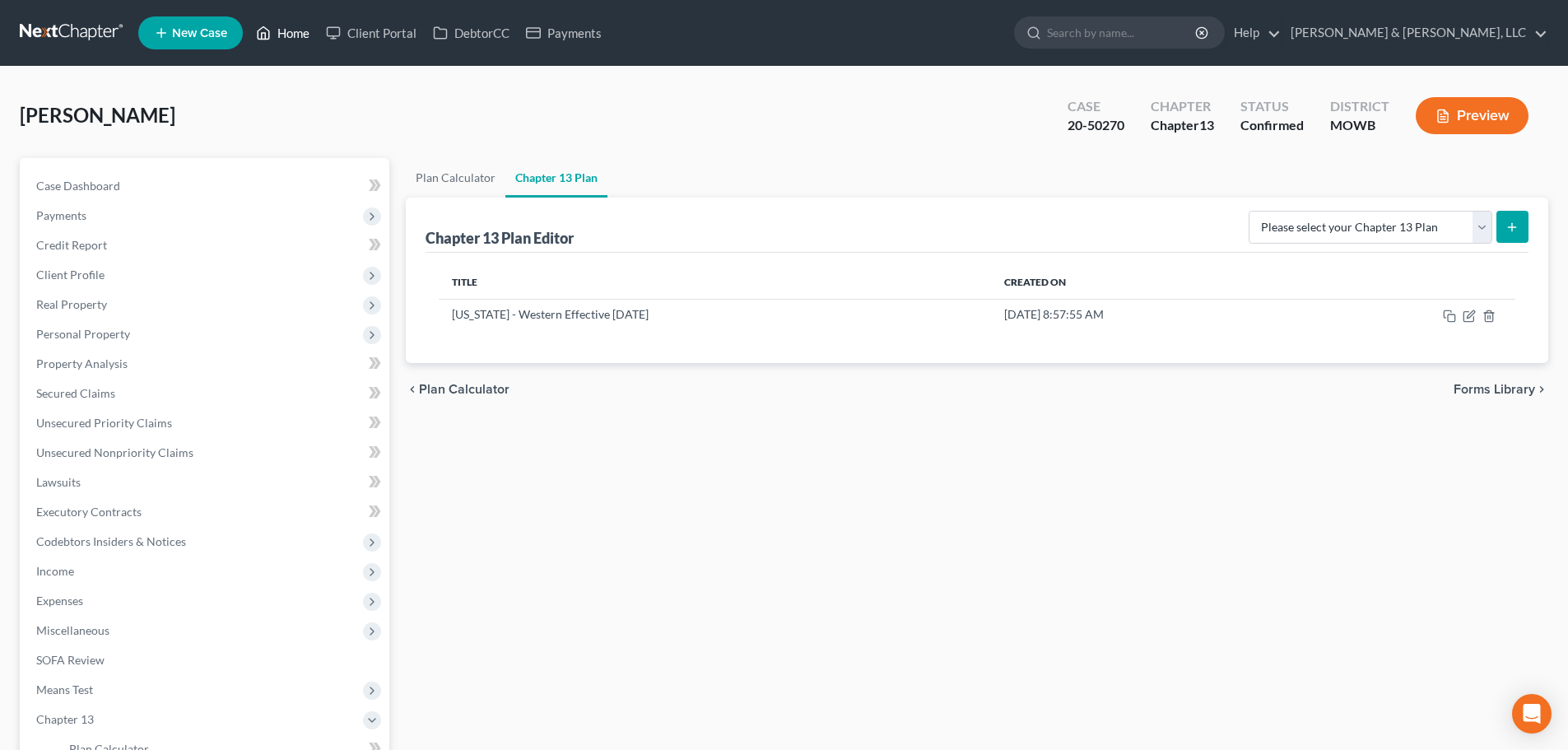
click at [290, 27] on link "Home" at bounding box center [283, 33] width 69 height 30
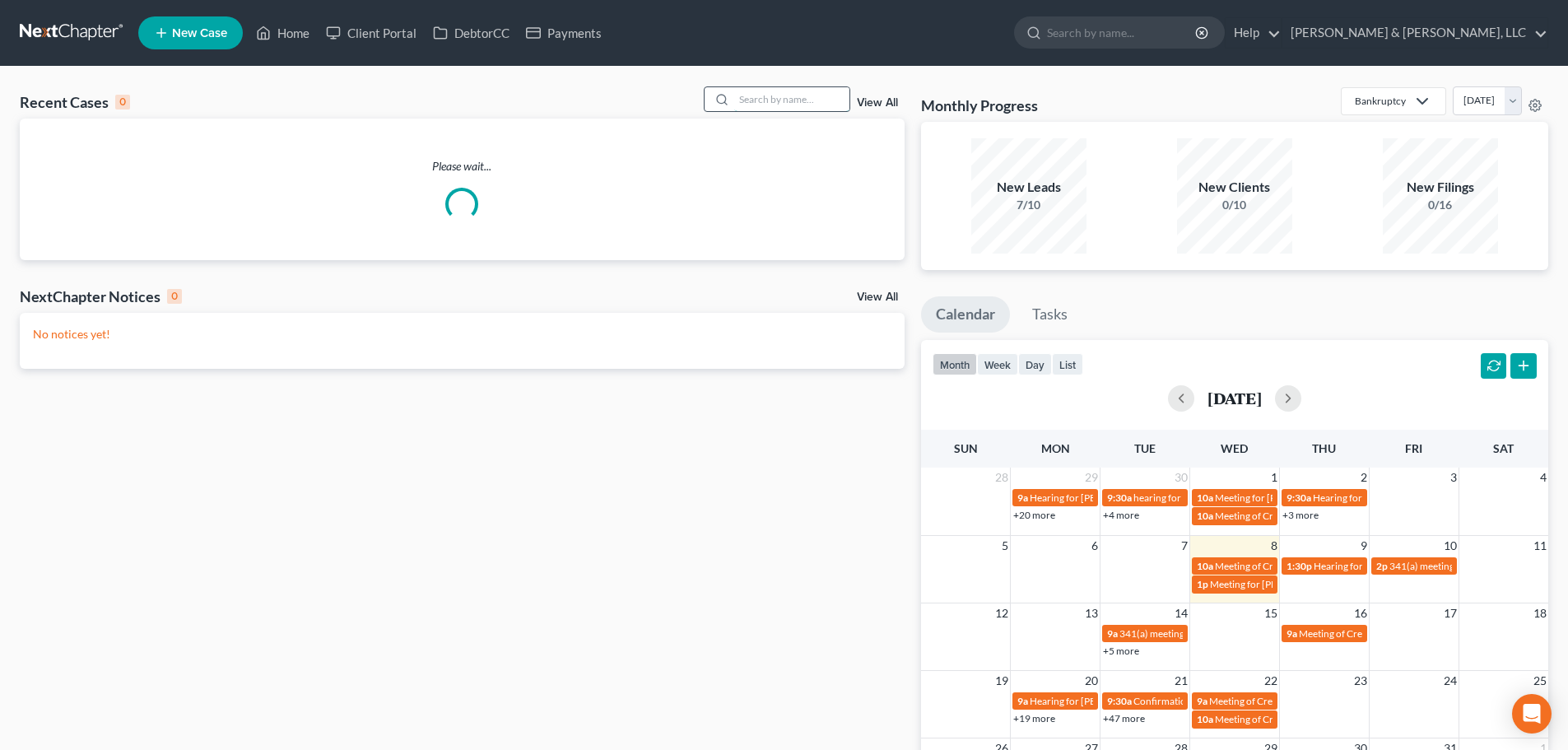
click at [788, 99] on input "search" at bounding box center [791, 98] width 115 height 24
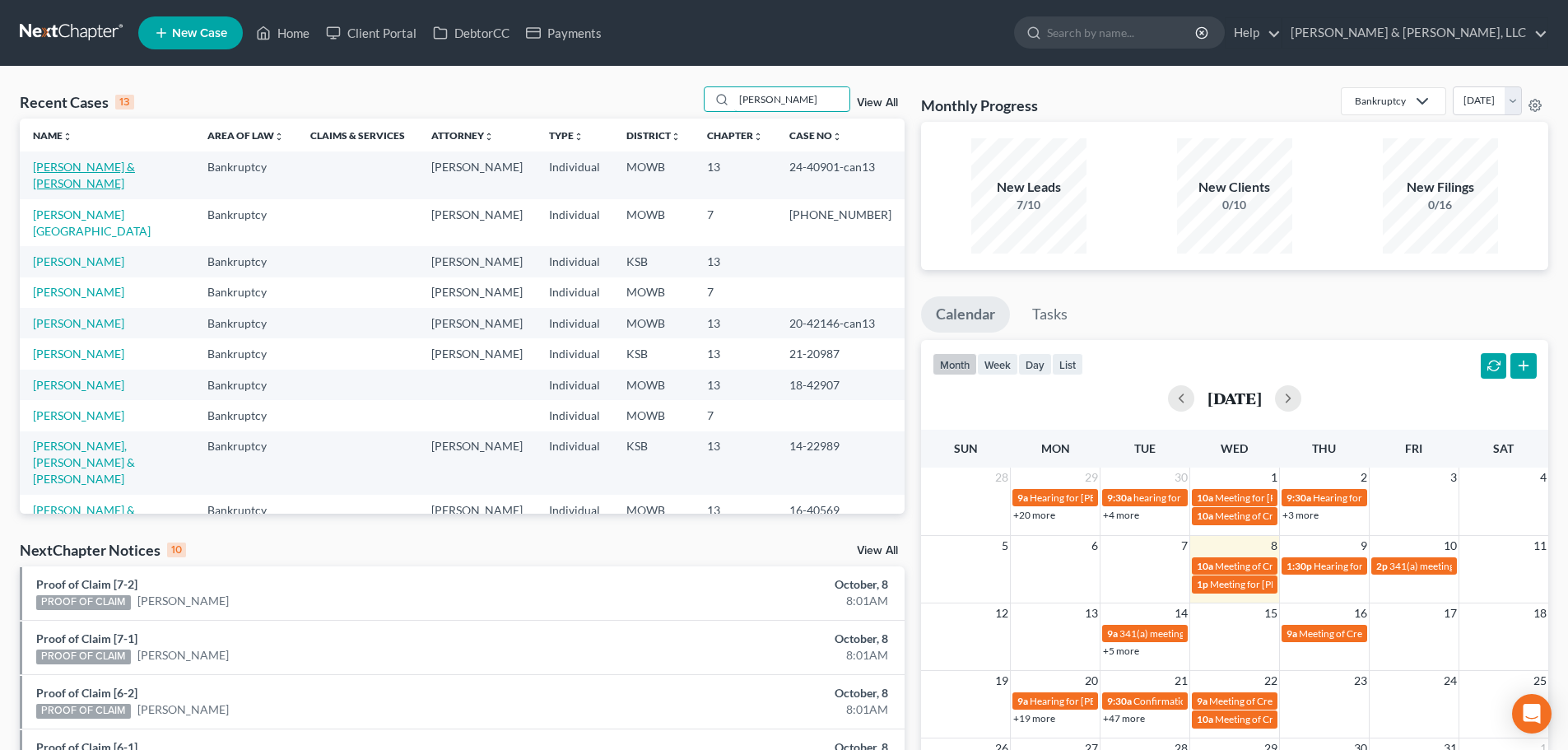
type input "[PERSON_NAME]"
click at [93, 159] on link "[PERSON_NAME] & [PERSON_NAME]" at bounding box center [84, 175] width 102 height 31
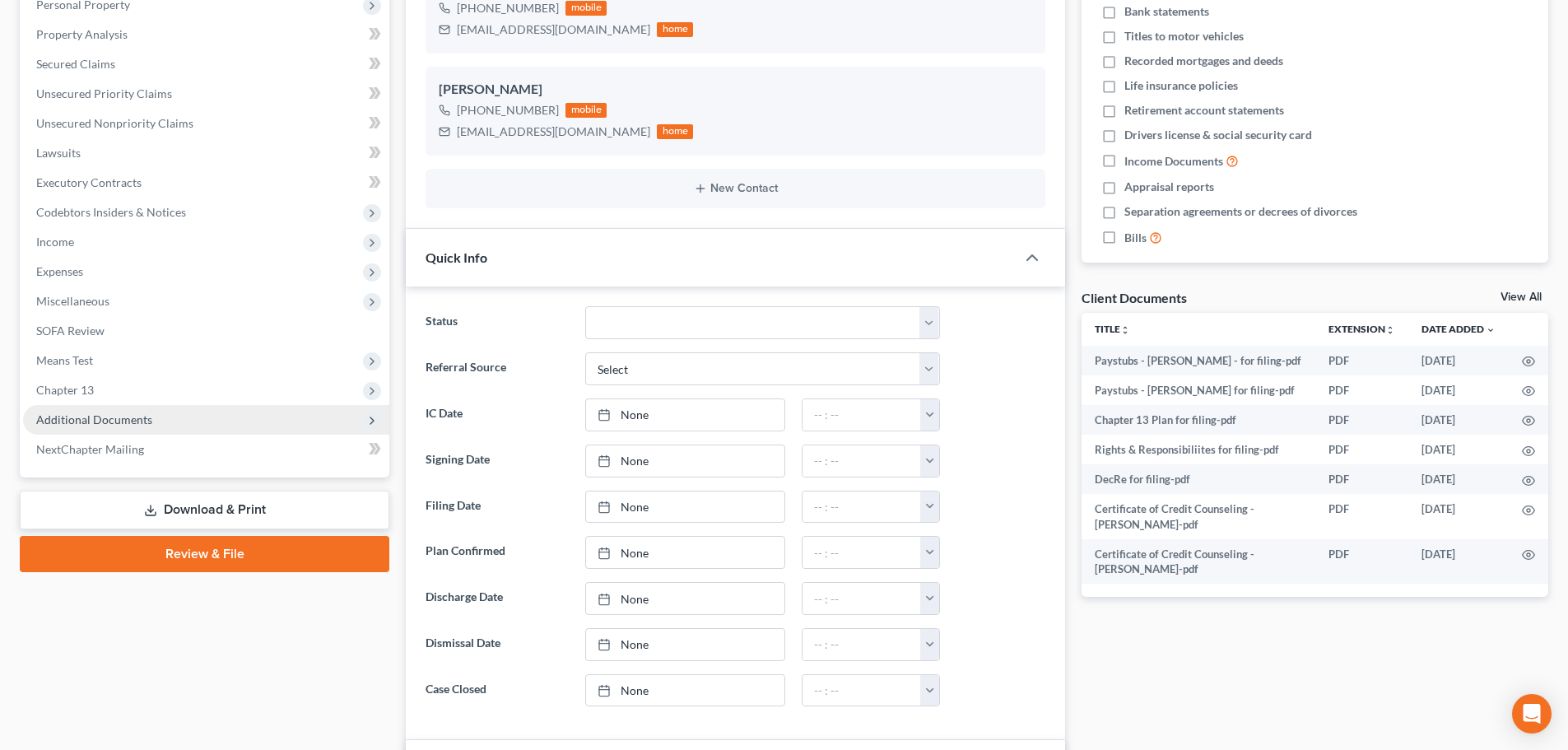
scroll to position [1089, 0]
click at [59, 429] on span "Additional Documents" at bounding box center [206, 420] width 367 height 30
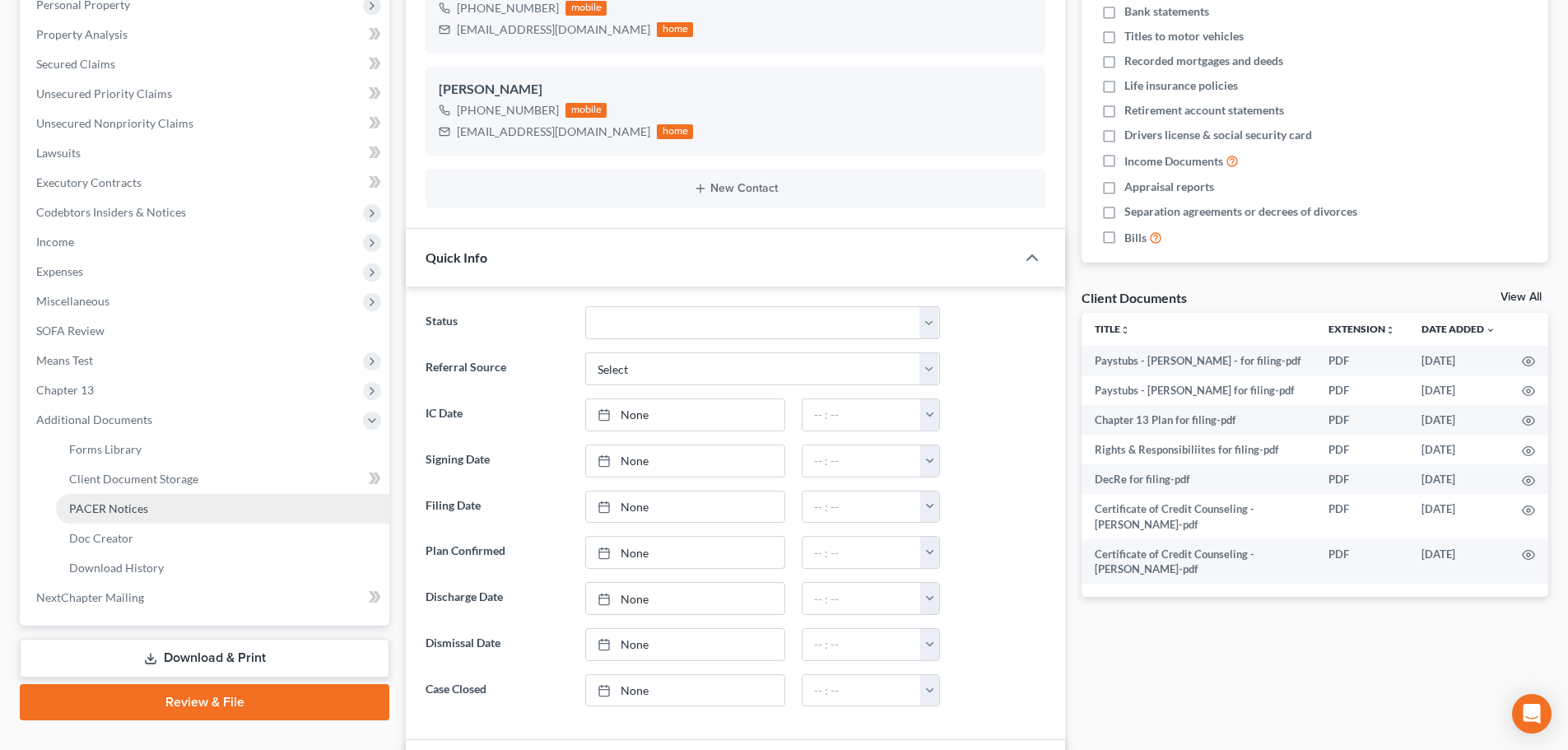
click at [94, 502] on span "PACER Notices" at bounding box center [109, 508] width 79 height 14
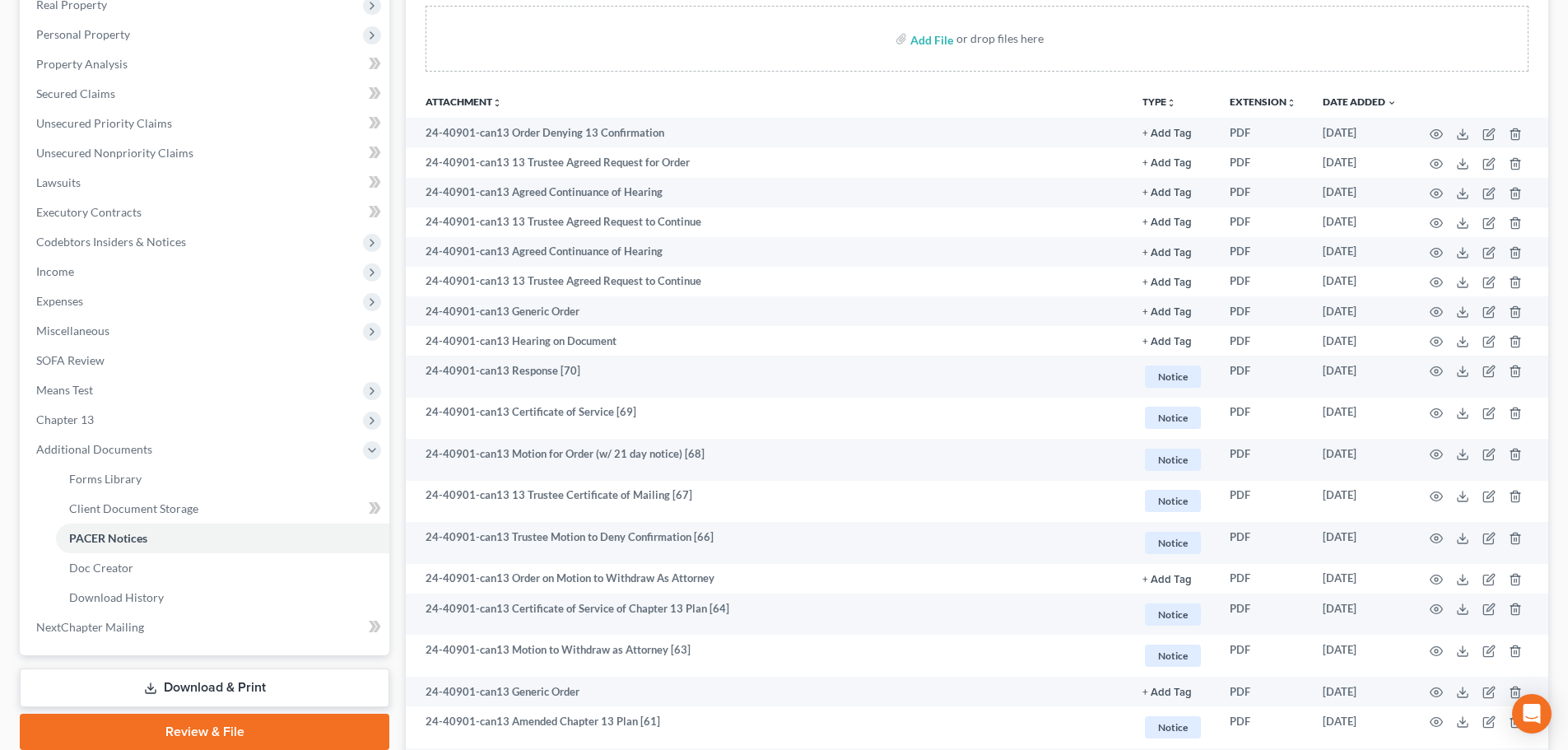
scroll to position [329, 0]
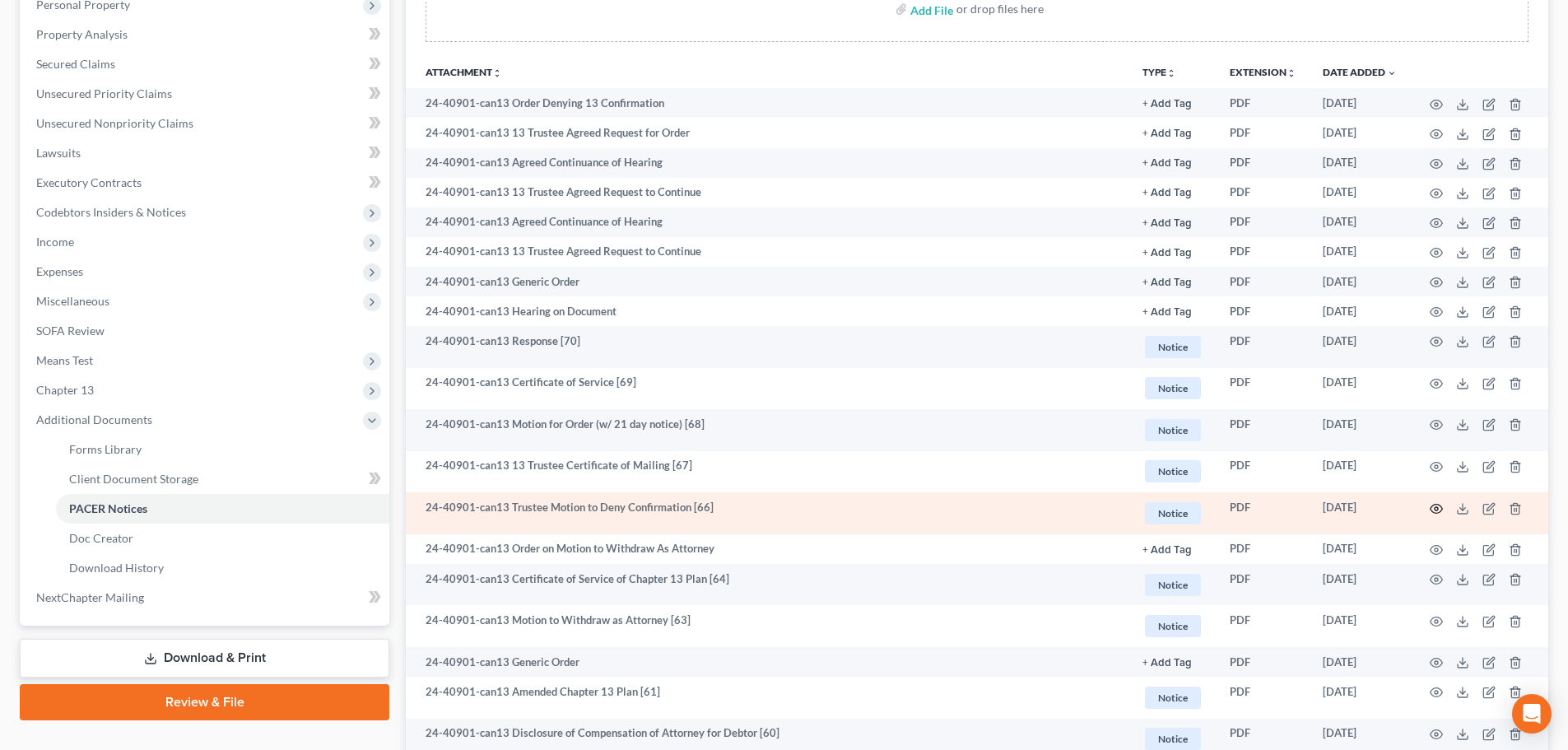
click at [1440, 510] on icon "button" at bounding box center [1437, 509] width 14 height 14
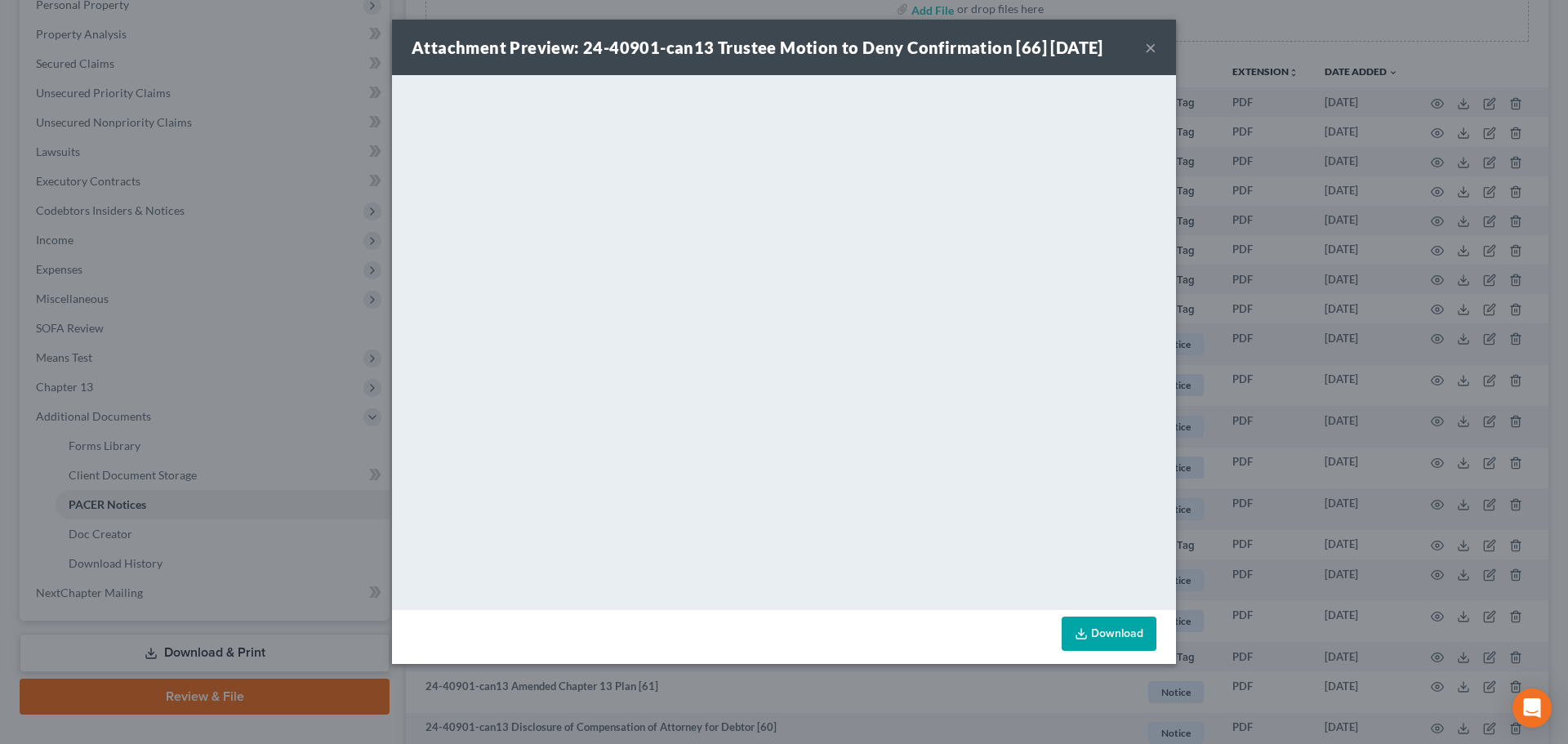
click at [1151, 42] on button "×" at bounding box center [1151, 47] width 11 height 19
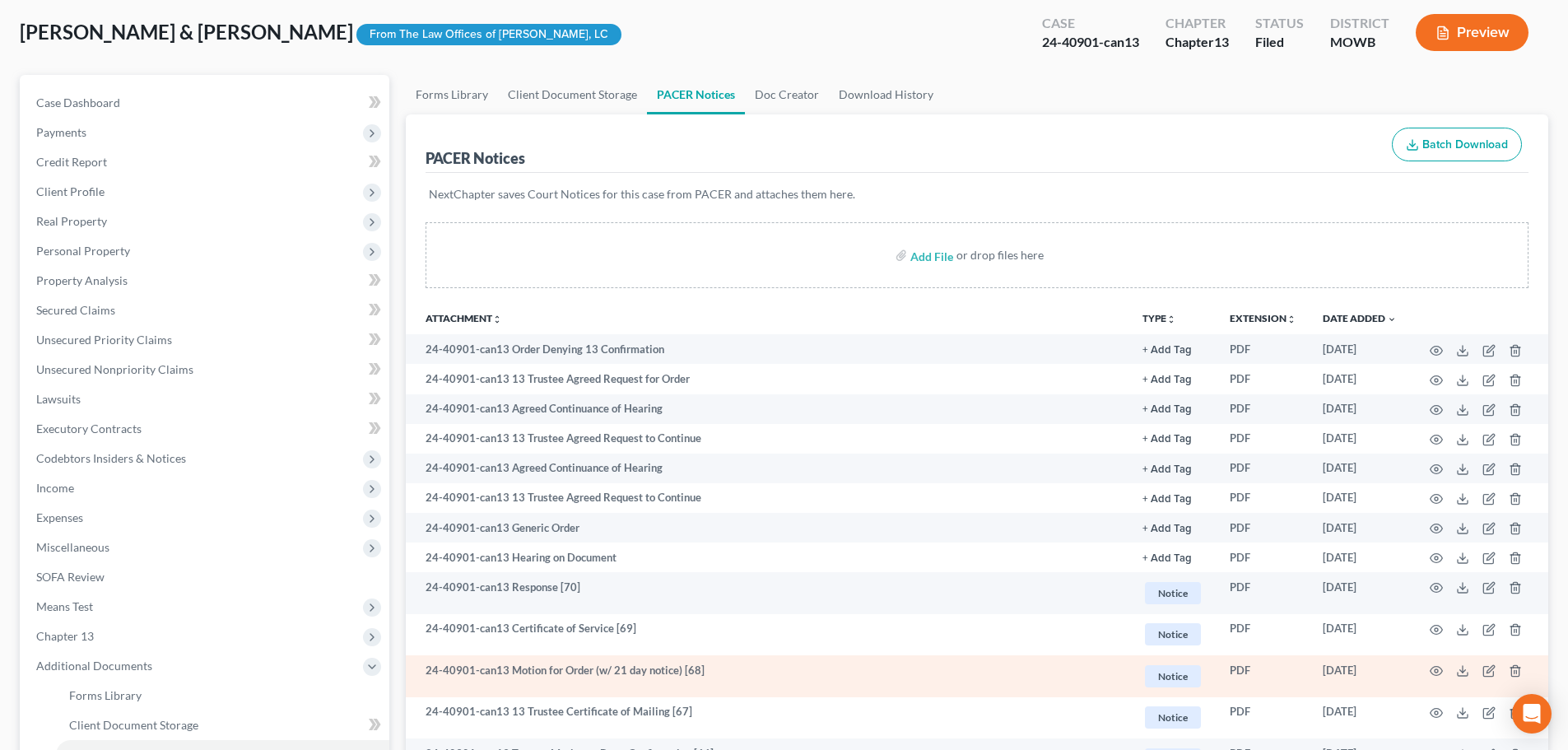
scroll to position [82, 0]
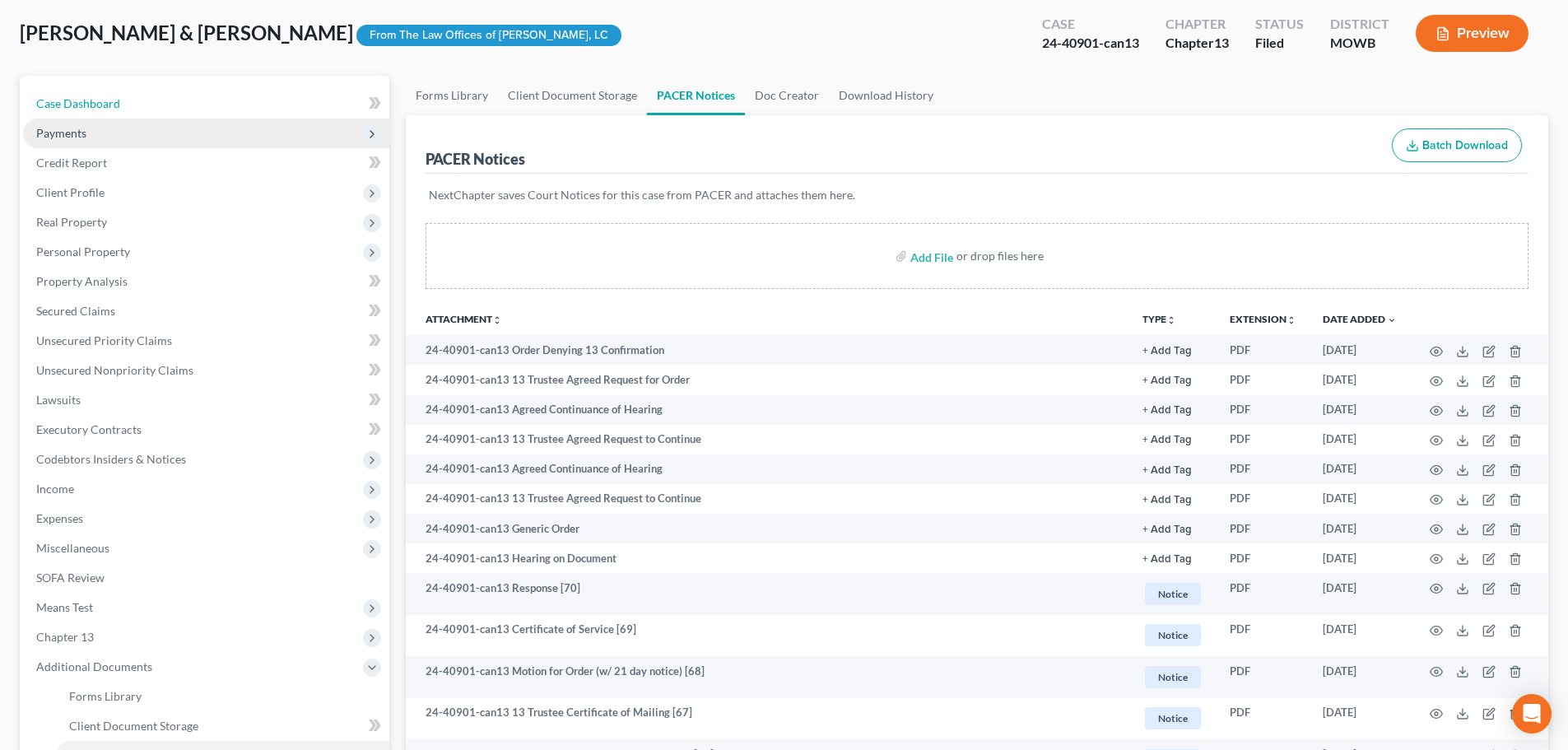
drag, startPoint x: 90, startPoint y: 103, endPoint x: 327, endPoint y: 136, distance: 239.3
click at [90, 104] on span "Case Dashboard" at bounding box center [78, 103] width 84 height 14
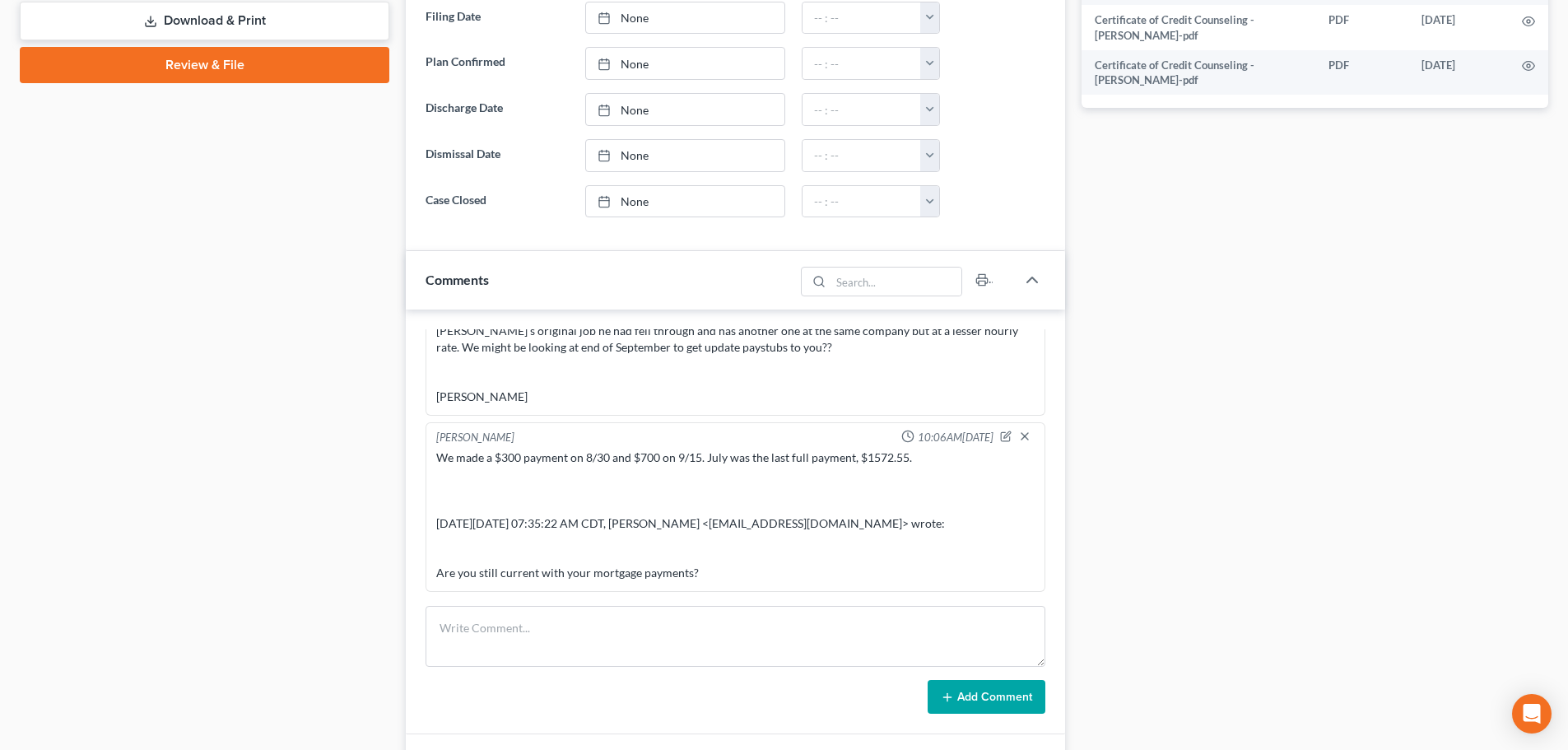
scroll to position [823, 0]
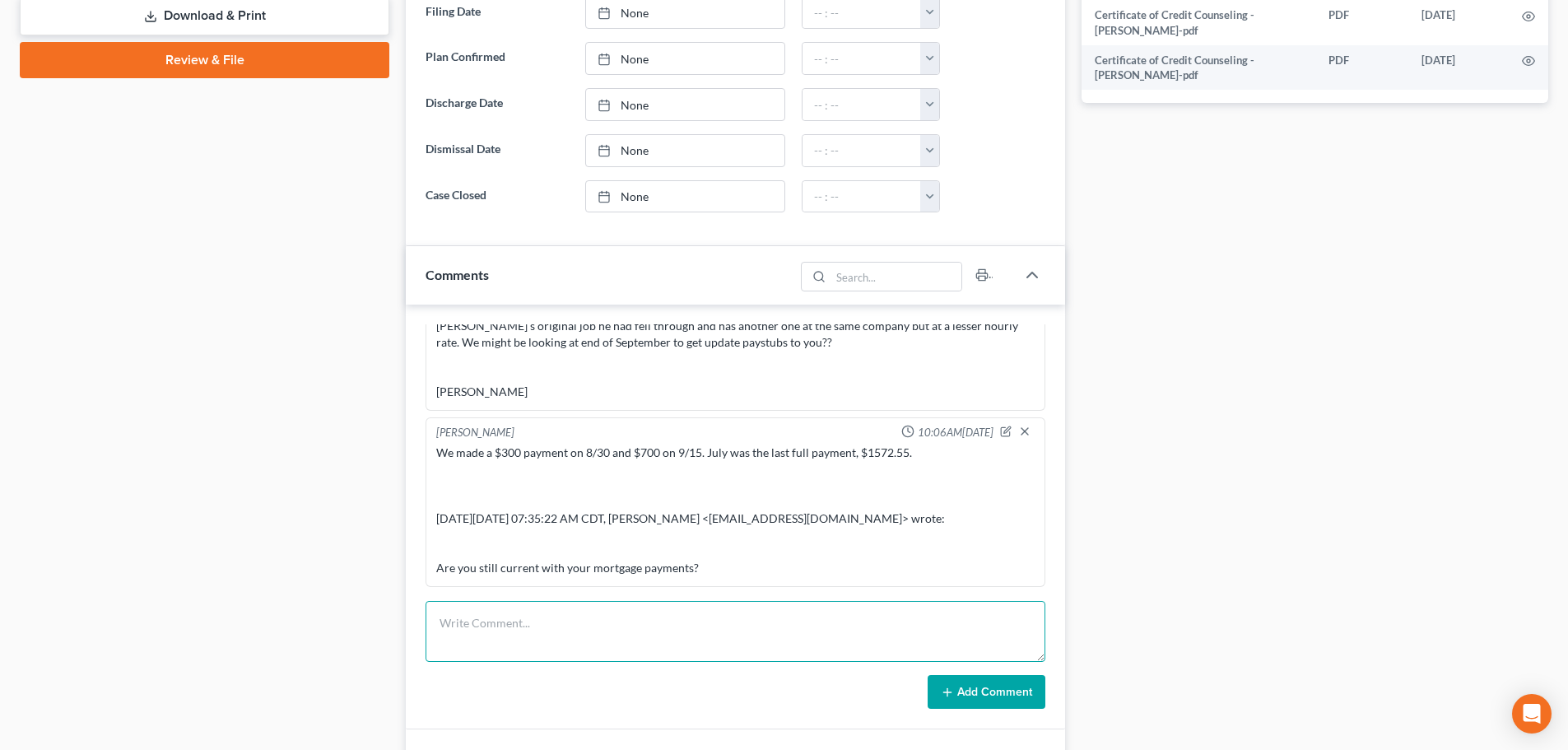
click at [619, 636] on textarea at bounding box center [735, 631] width 619 height 61
paste textarea "Per the Statement of Financial Affairs, Mr. Rogers received a pension withdrawa…"
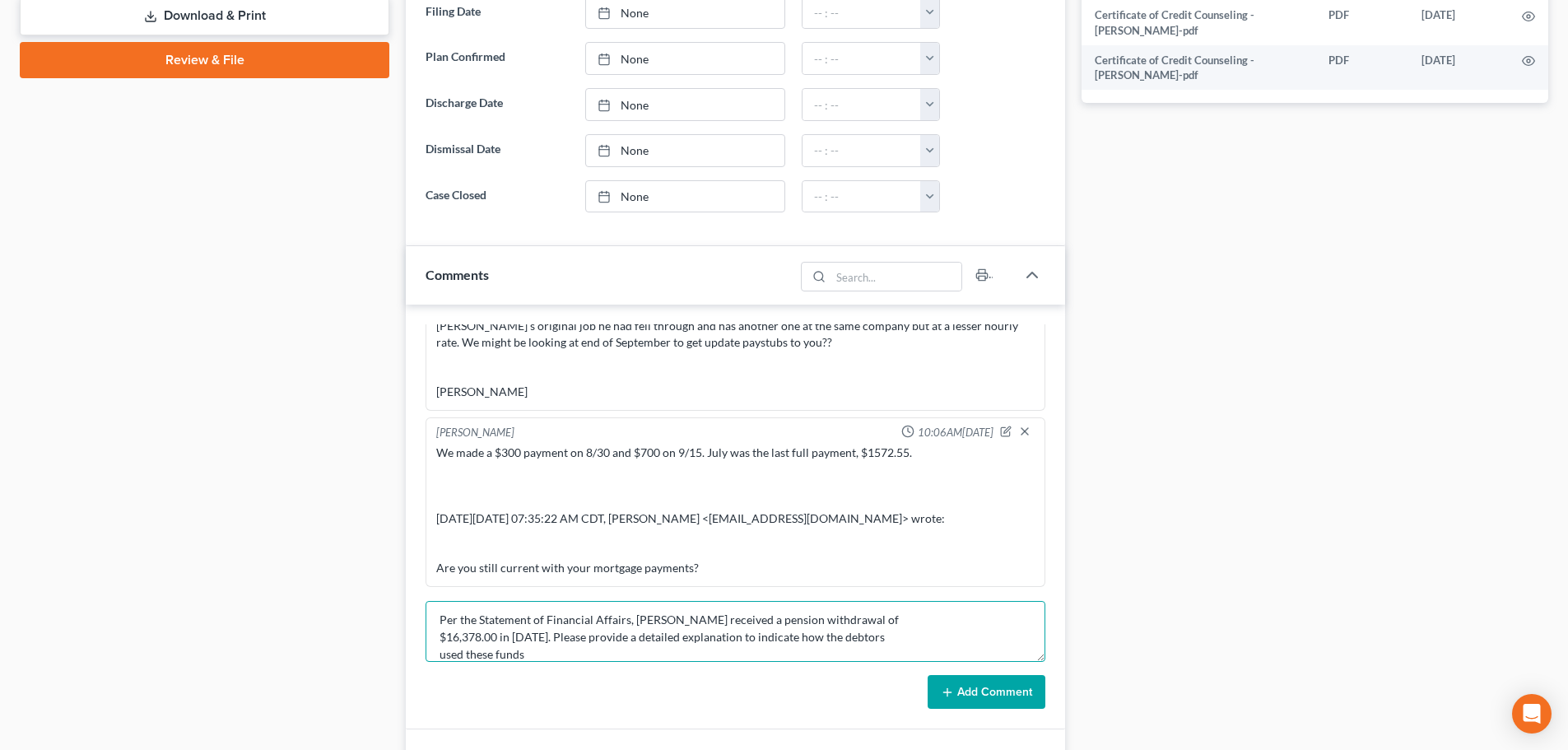
type textarea "Per the Statement of Financial Affairs, Mr. Rogers received a pension withdrawa…"
click at [1017, 691] on button "Add Comment" at bounding box center [986, 692] width 118 height 35
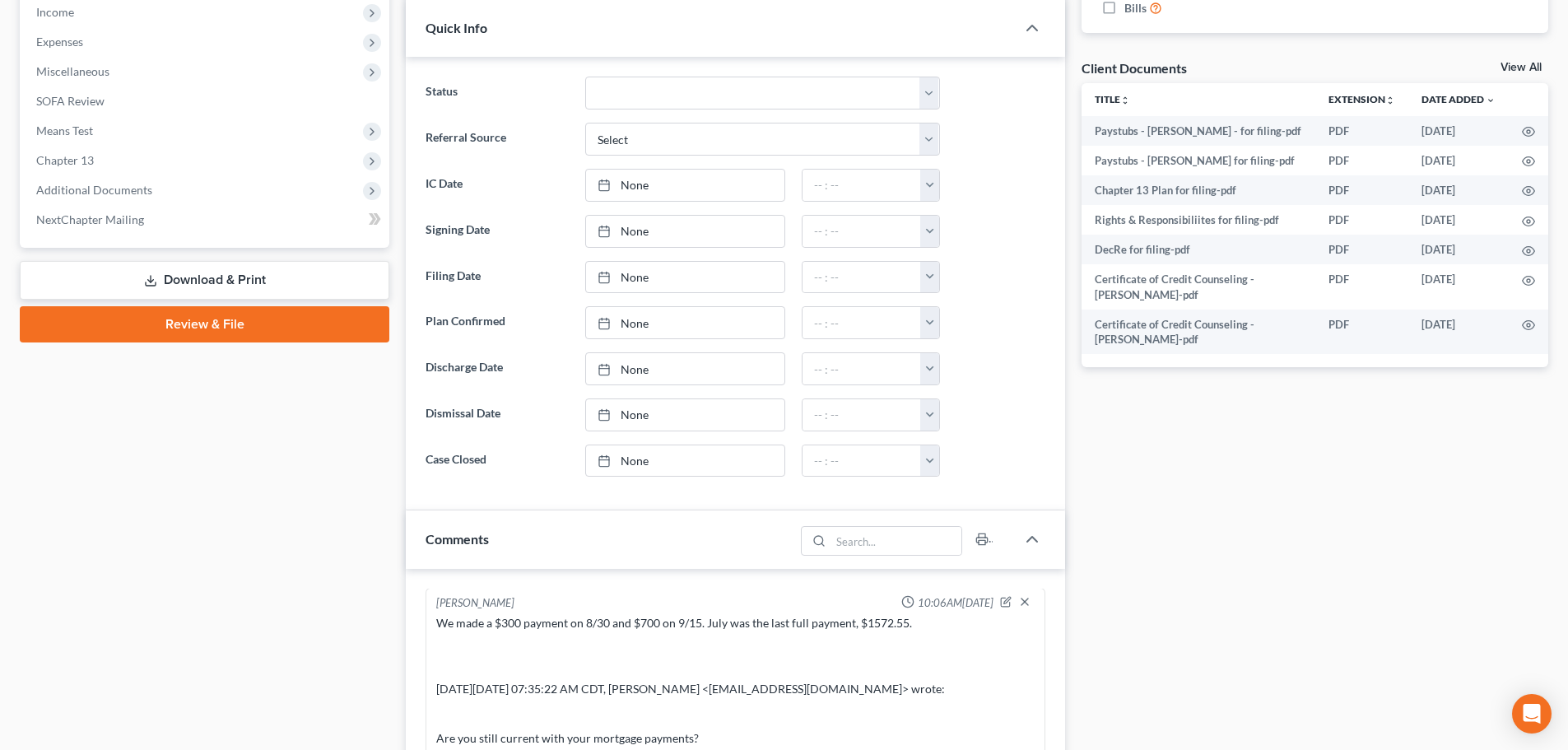
scroll to position [494, 0]
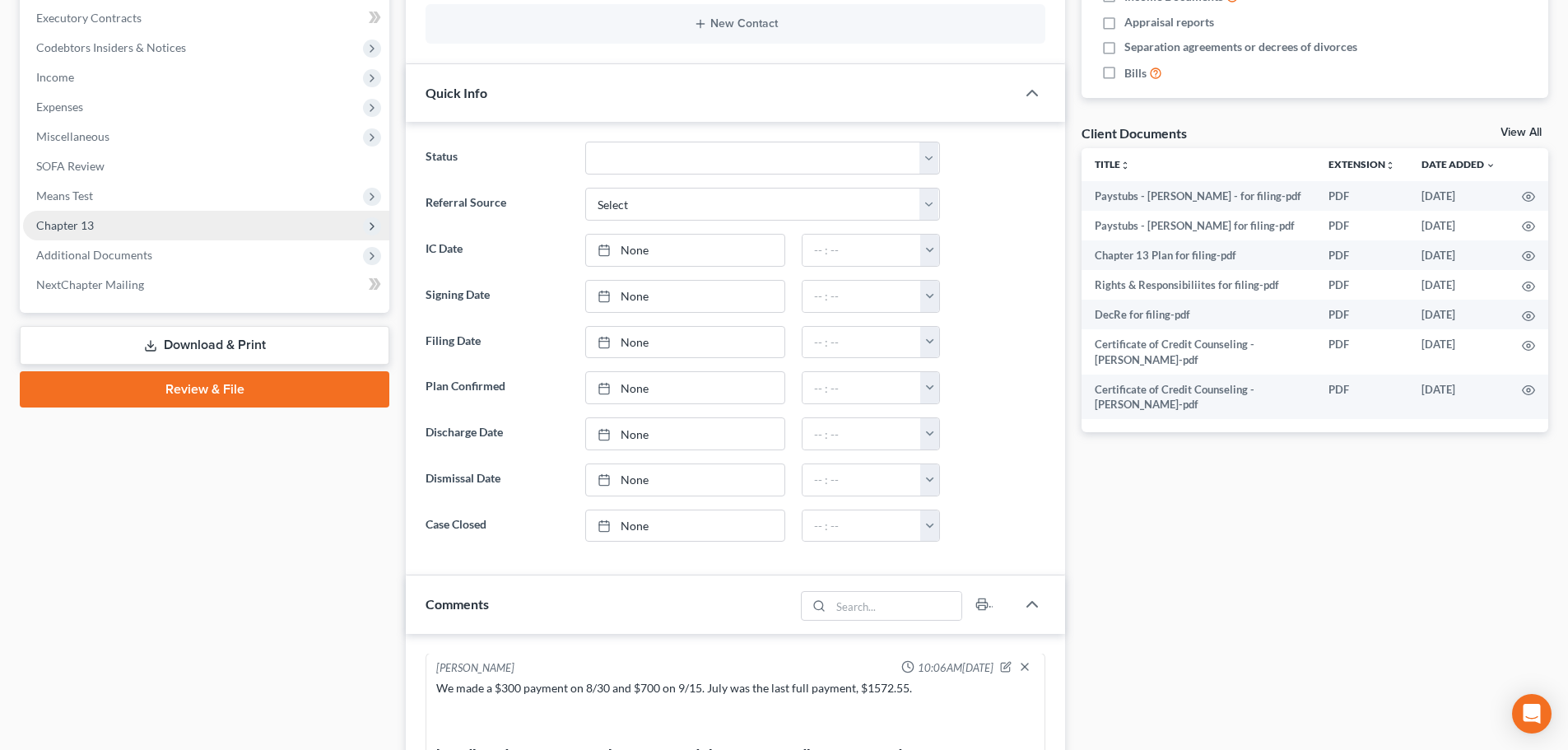
click at [103, 227] on span "Chapter 13" at bounding box center [206, 225] width 367 height 30
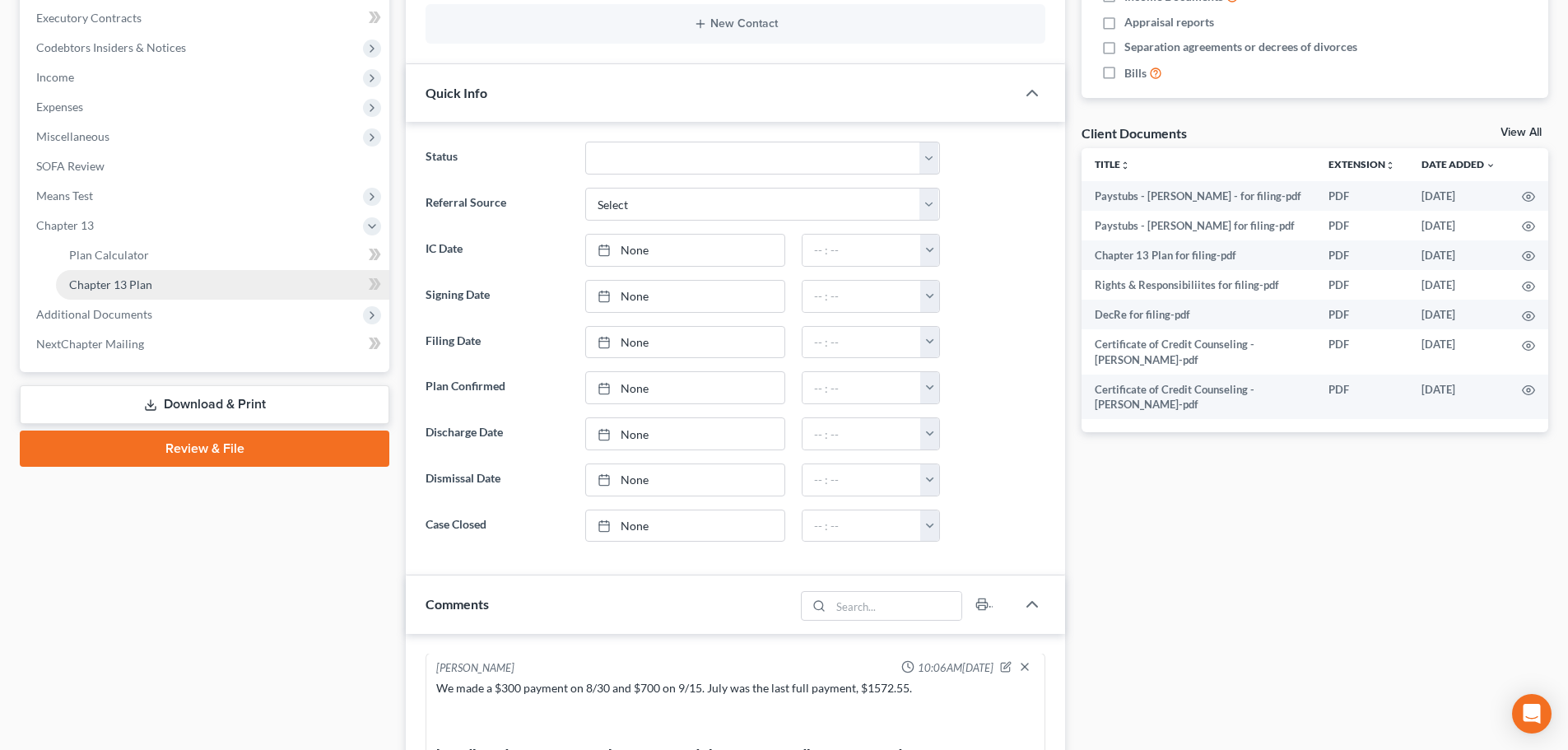
click at [118, 279] on span "Chapter 13 Plan" at bounding box center [111, 284] width 83 height 14
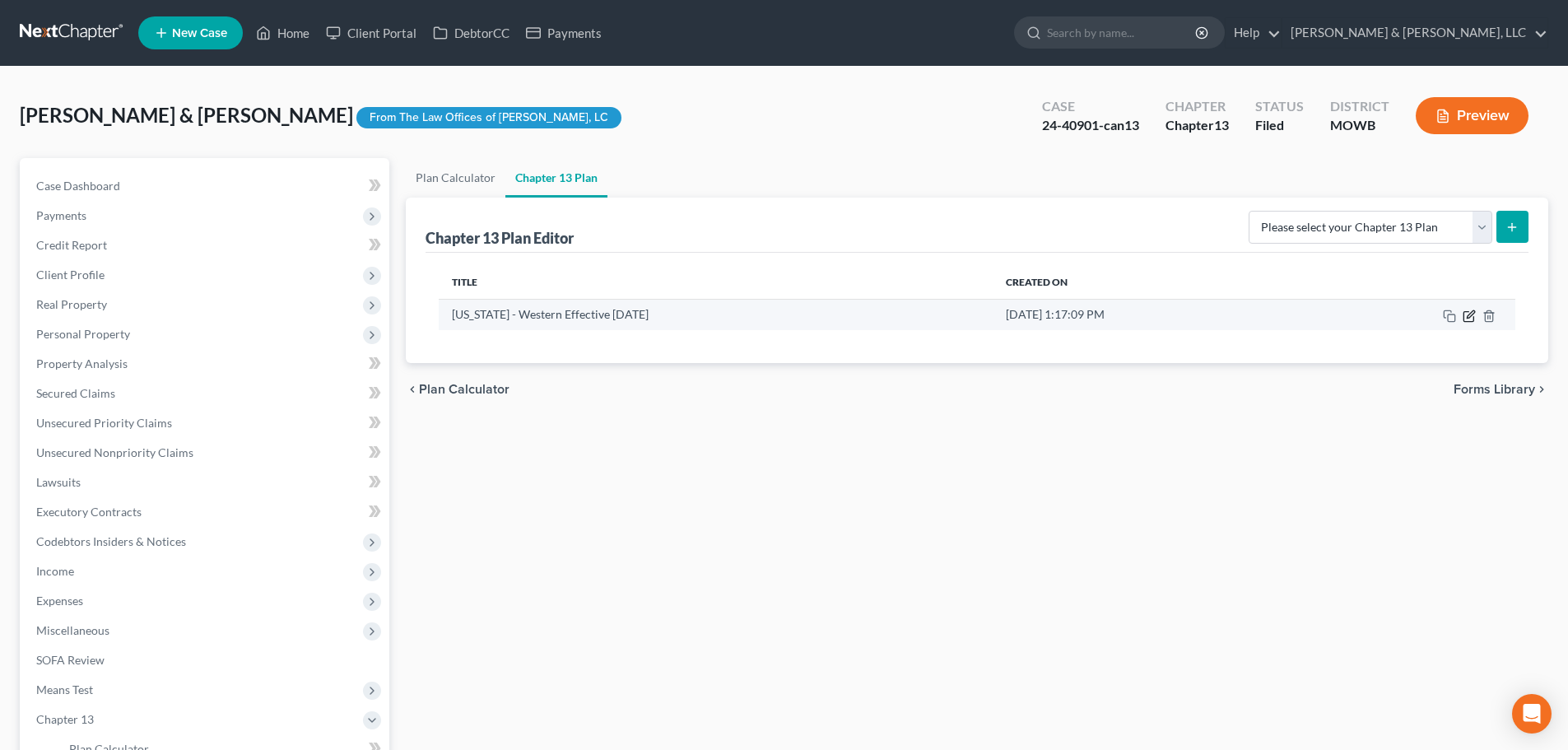
click at [1470, 317] on icon "button" at bounding box center [1471, 315] width 8 height 8
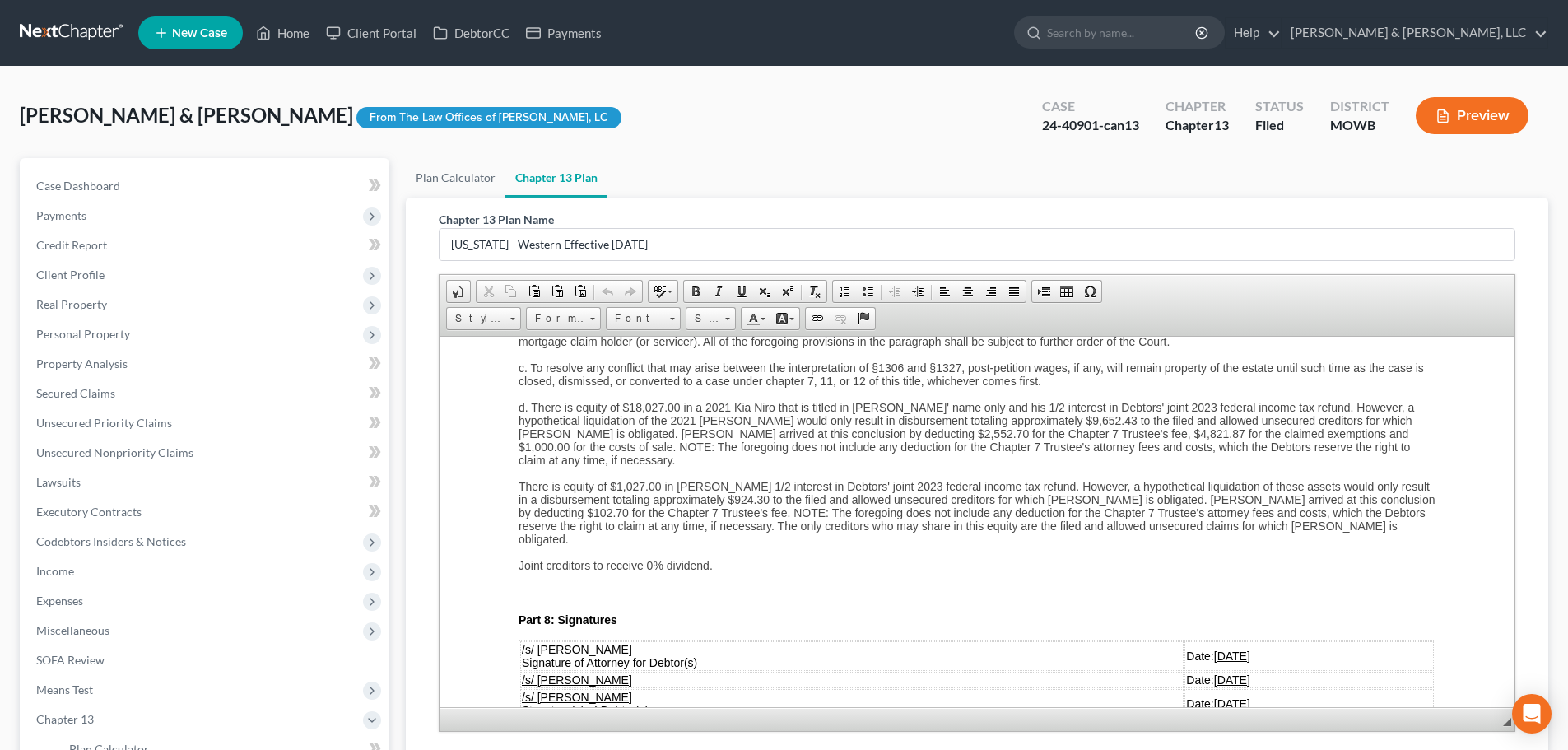
scroll to position [4034, 0]
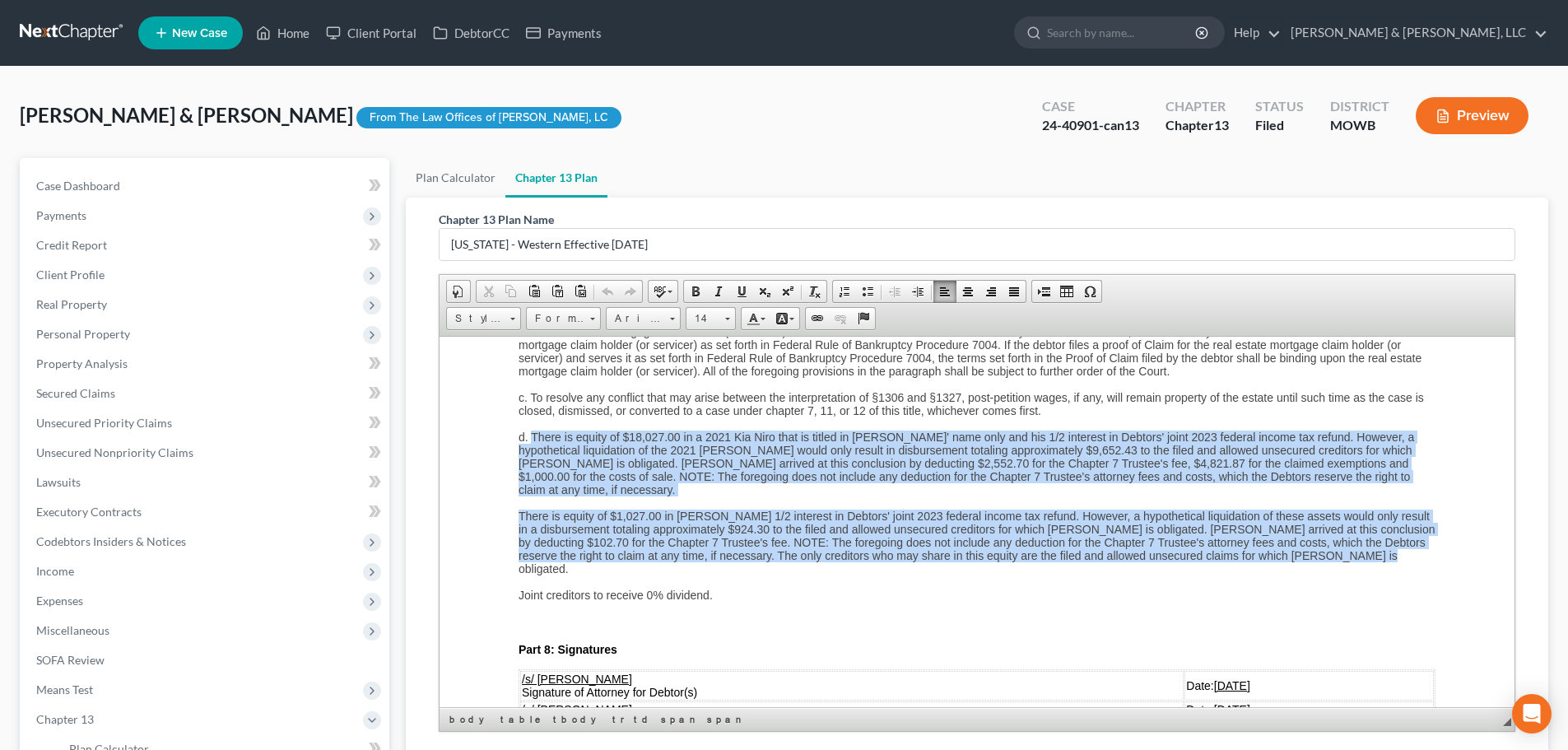
drag, startPoint x: 1385, startPoint y: 542, endPoint x: 533, endPoint y: 429, distance: 859.5
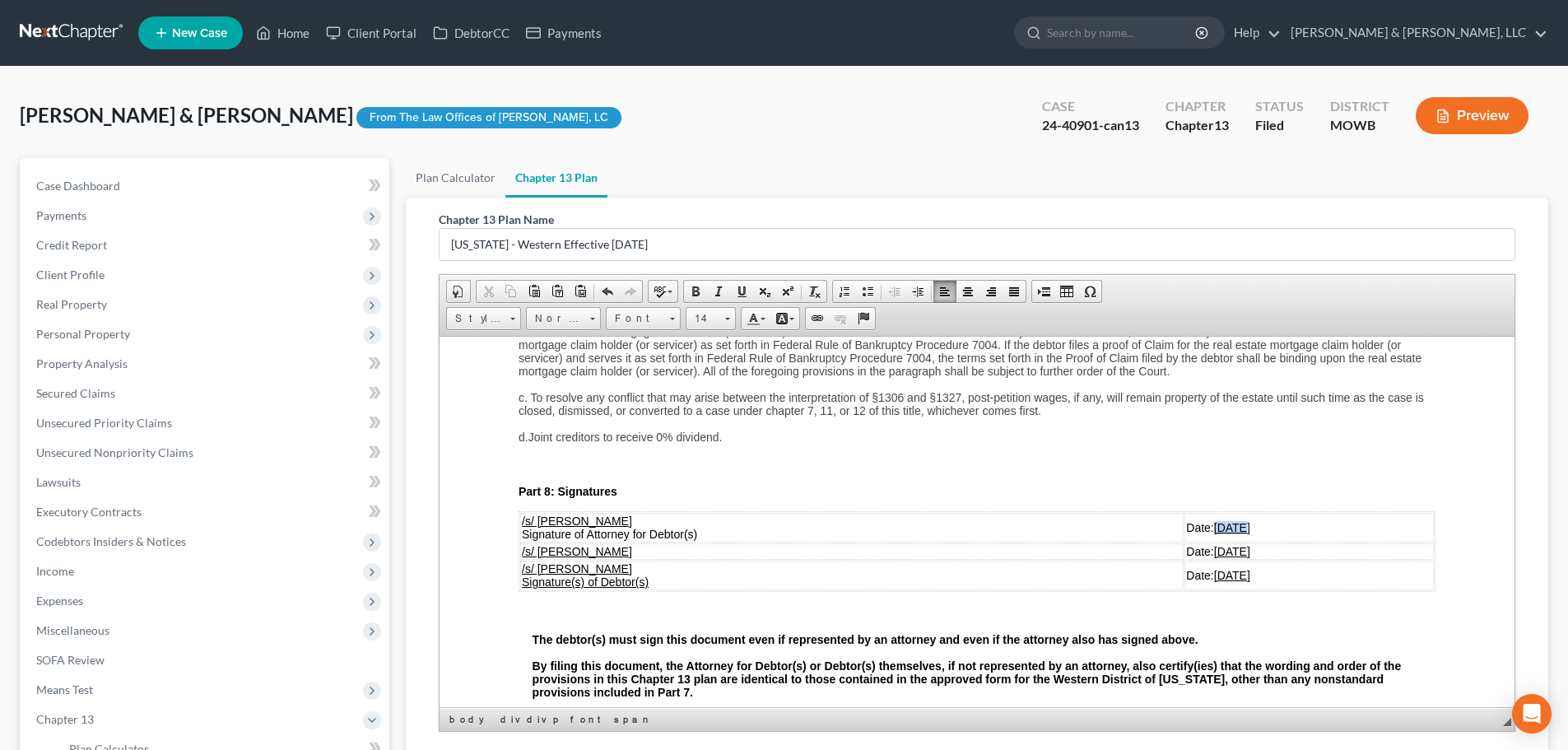
drag, startPoint x: 1175, startPoint y: 507, endPoint x: 1150, endPoint y: 509, distance: 25.1
click at [1214, 520] on u "03/27/2025" at bounding box center [1232, 527] width 37 height 14
drag, startPoint x: 1176, startPoint y: 535, endPoint x: 1149, endPoint y: 531, distance: 27.3
click at [1214, 544] on u "03/27/2025" at bounding box center [1232, 551] width 37 height 14
drag, startPoint x: 1176, startPoint y: 554, endPoint x: 1146, endPoint y: 558, distance: 30.3
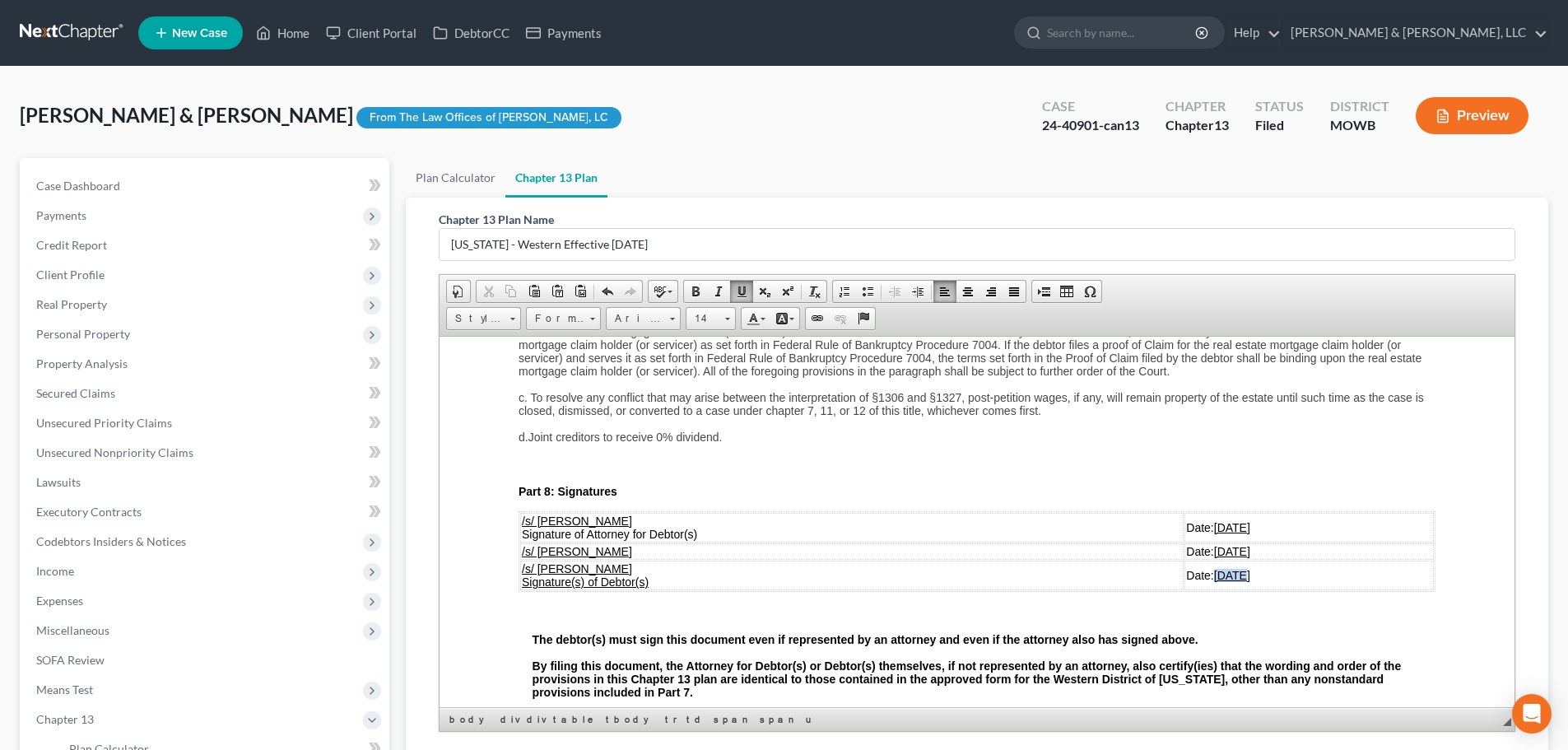
click at [1186, 569] on span "Date: 03/27/2025" at bounding box center [1218, 575] width 65 height 14
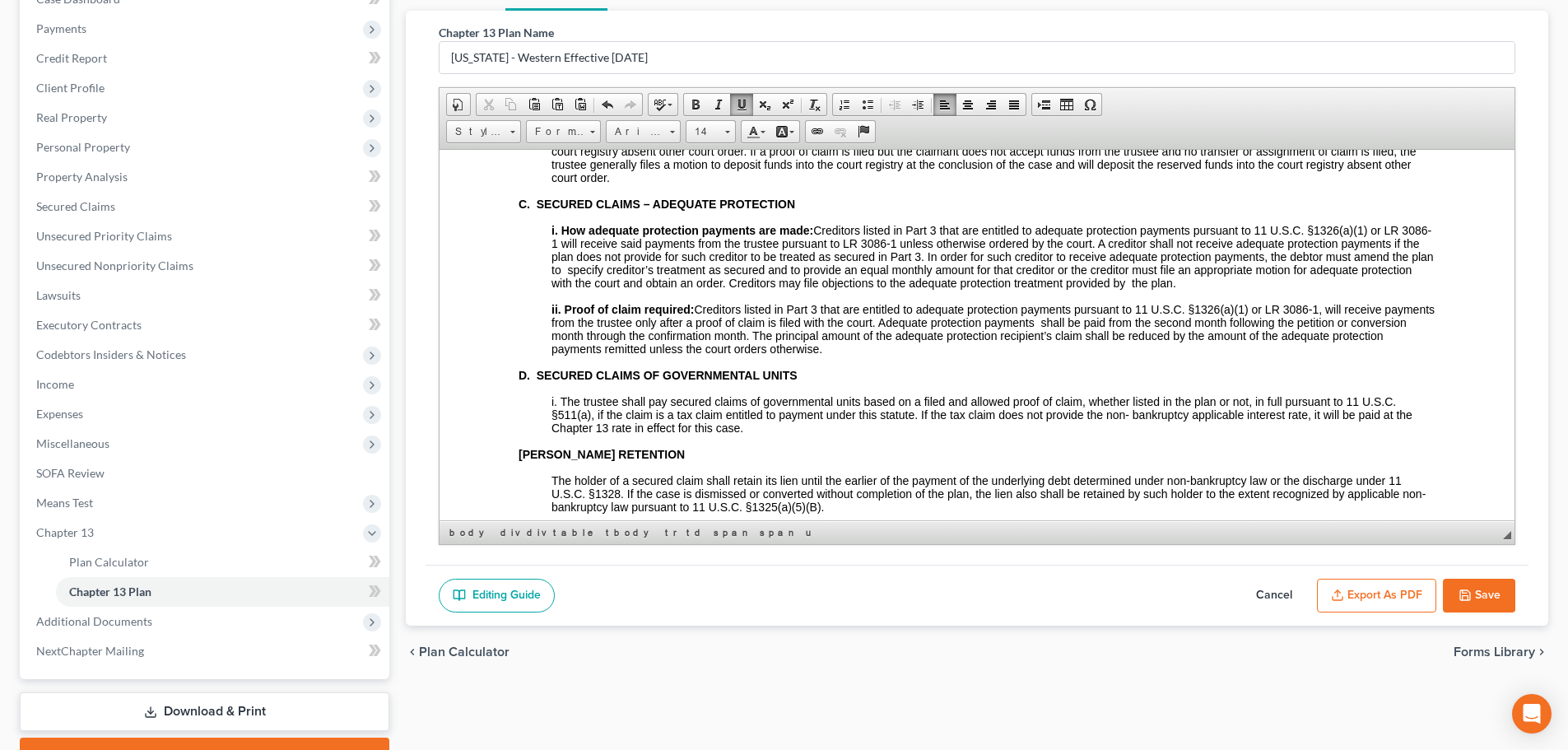
scroll to position [193, 0]
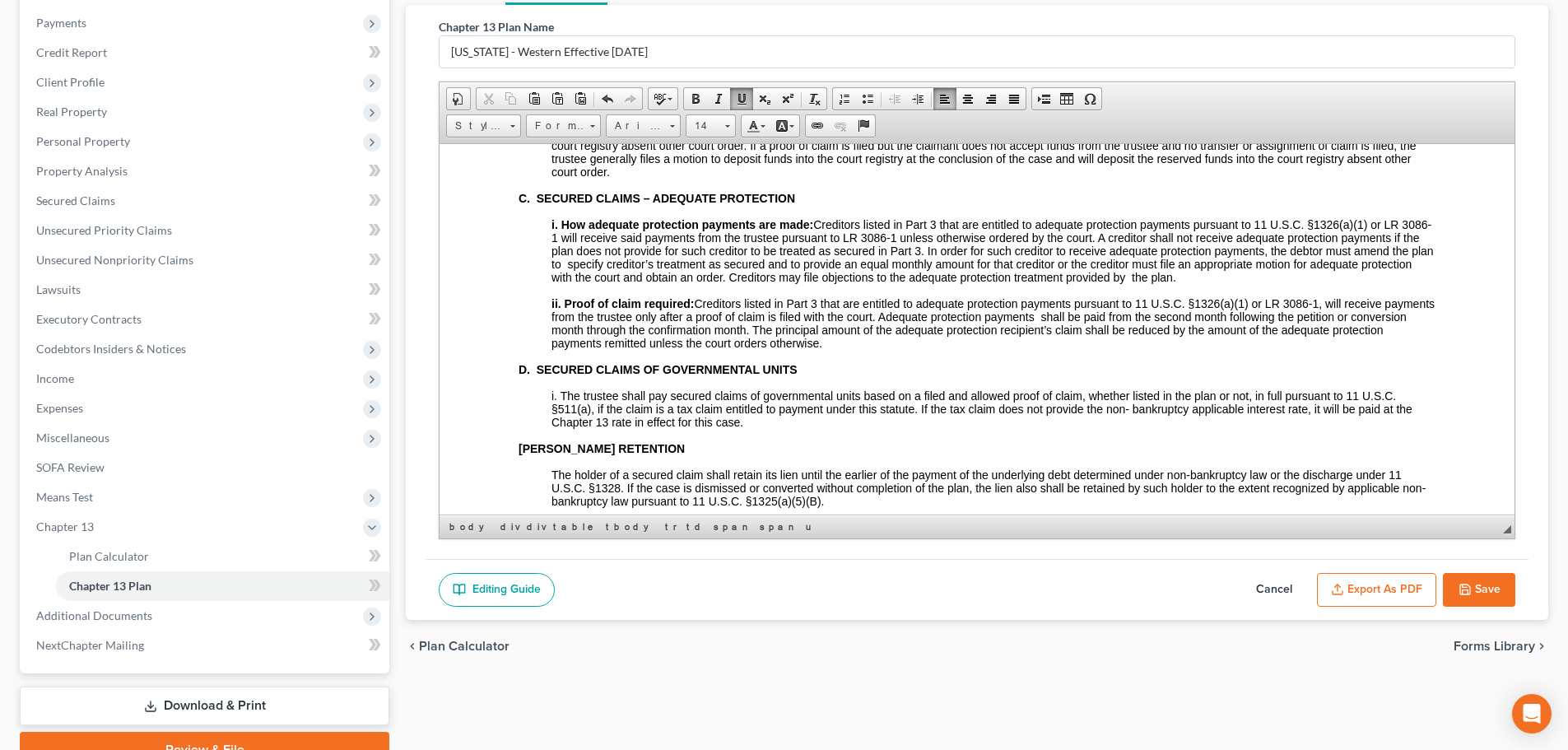
click at [1471, 591] on icon "button" at bounding box center [1465, 590] width 14 height 14
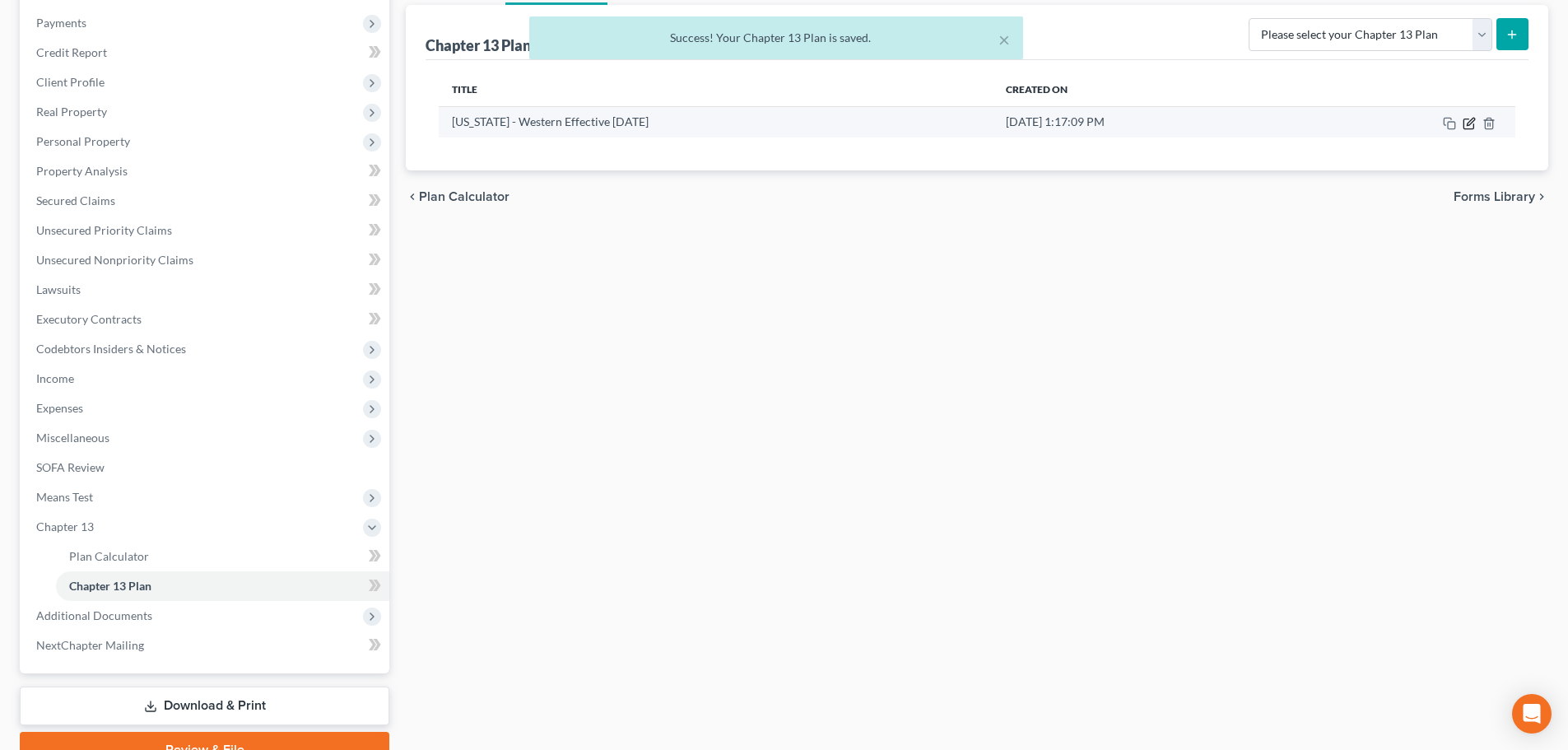
click at [1469, 127] on icon "button" at bounding box center [1470, 124] width 14 height 14
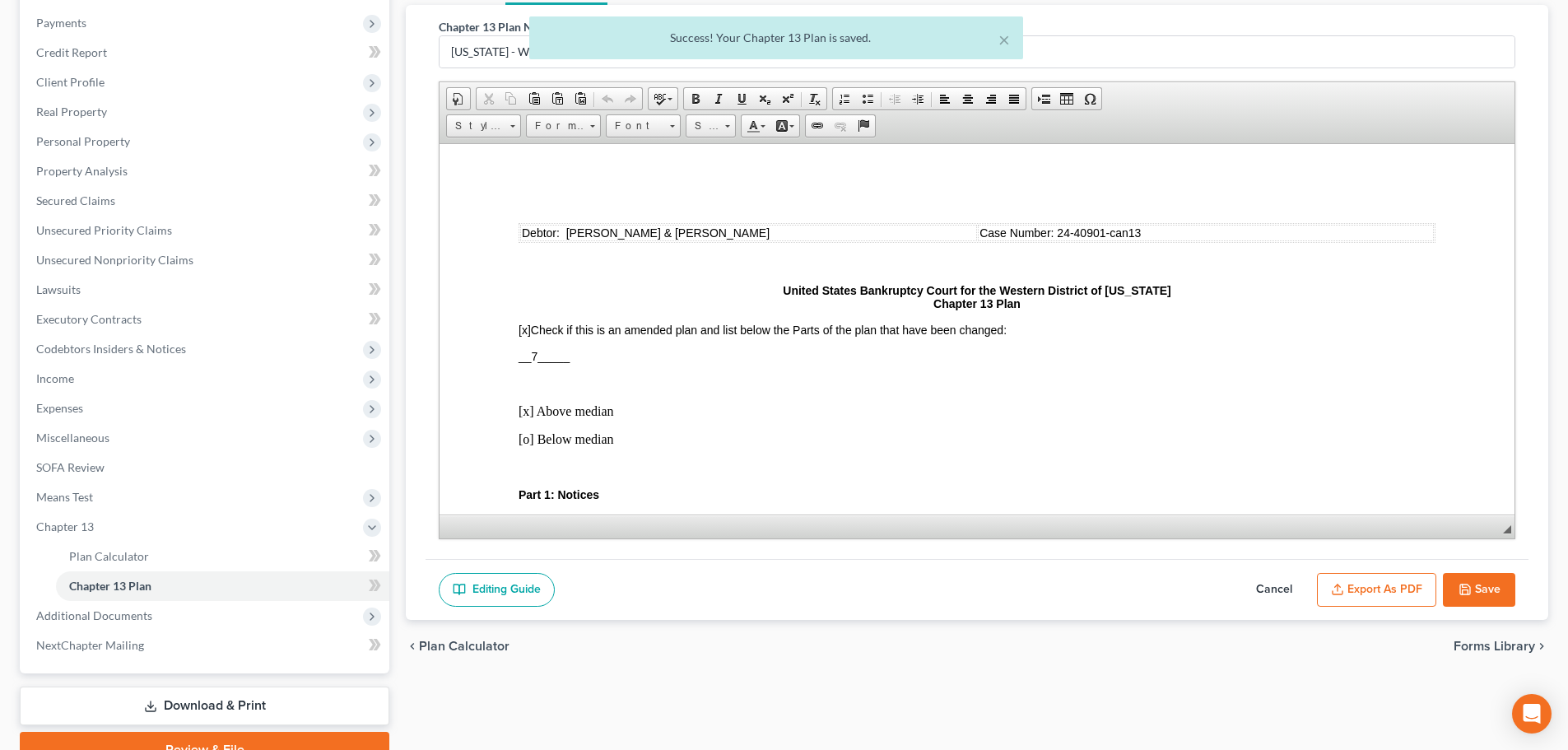
scroll to position [0, 0]
click at [1386, 583] on button "Export as PDF" at bounding box center [1377, 591] width 120 height 35
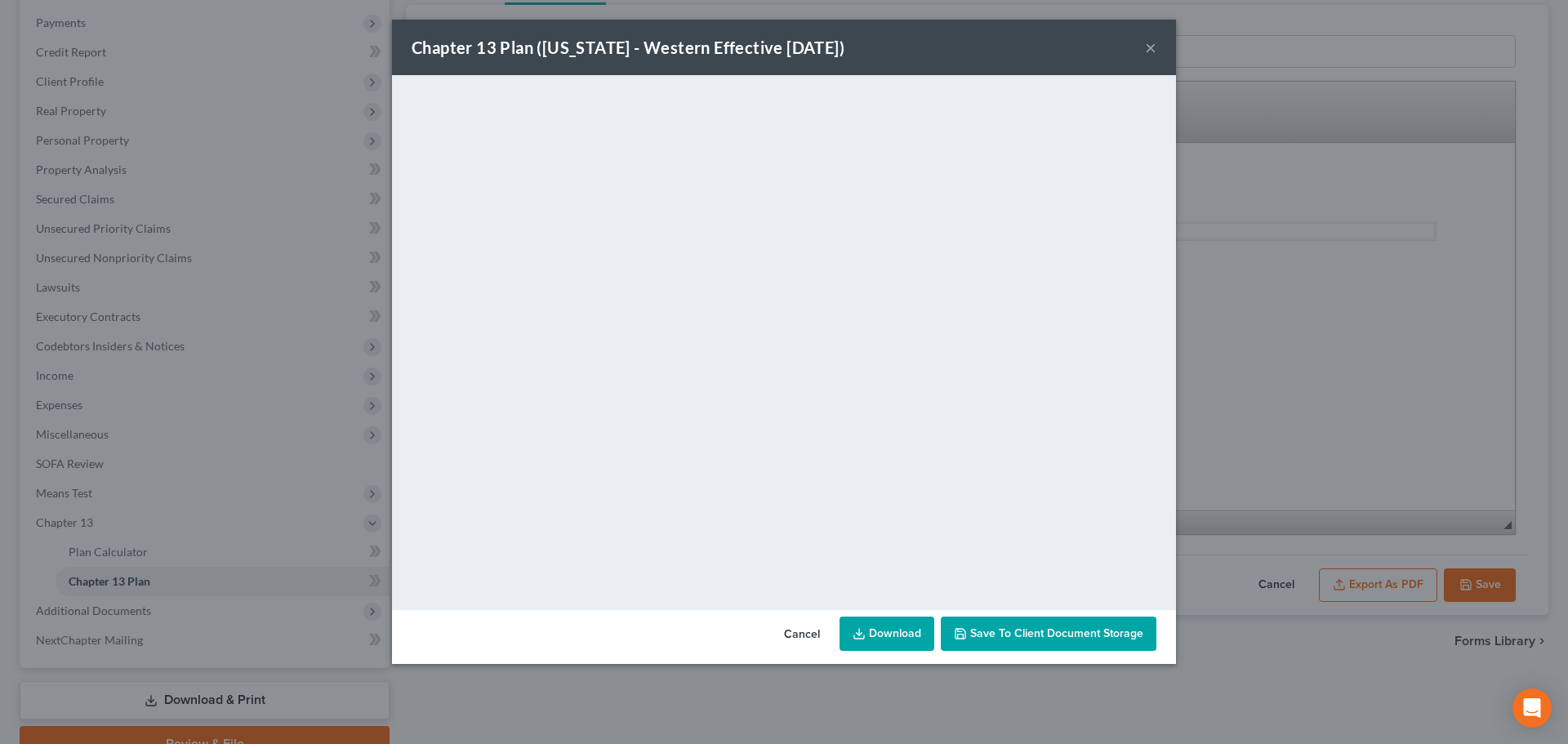
click at [879, 635] on link "Download" at bounding box center [886, 634] width 95 height 34
click at [1151, 37] on button "×" at bounding box center [1151, 47] width 11 height 19
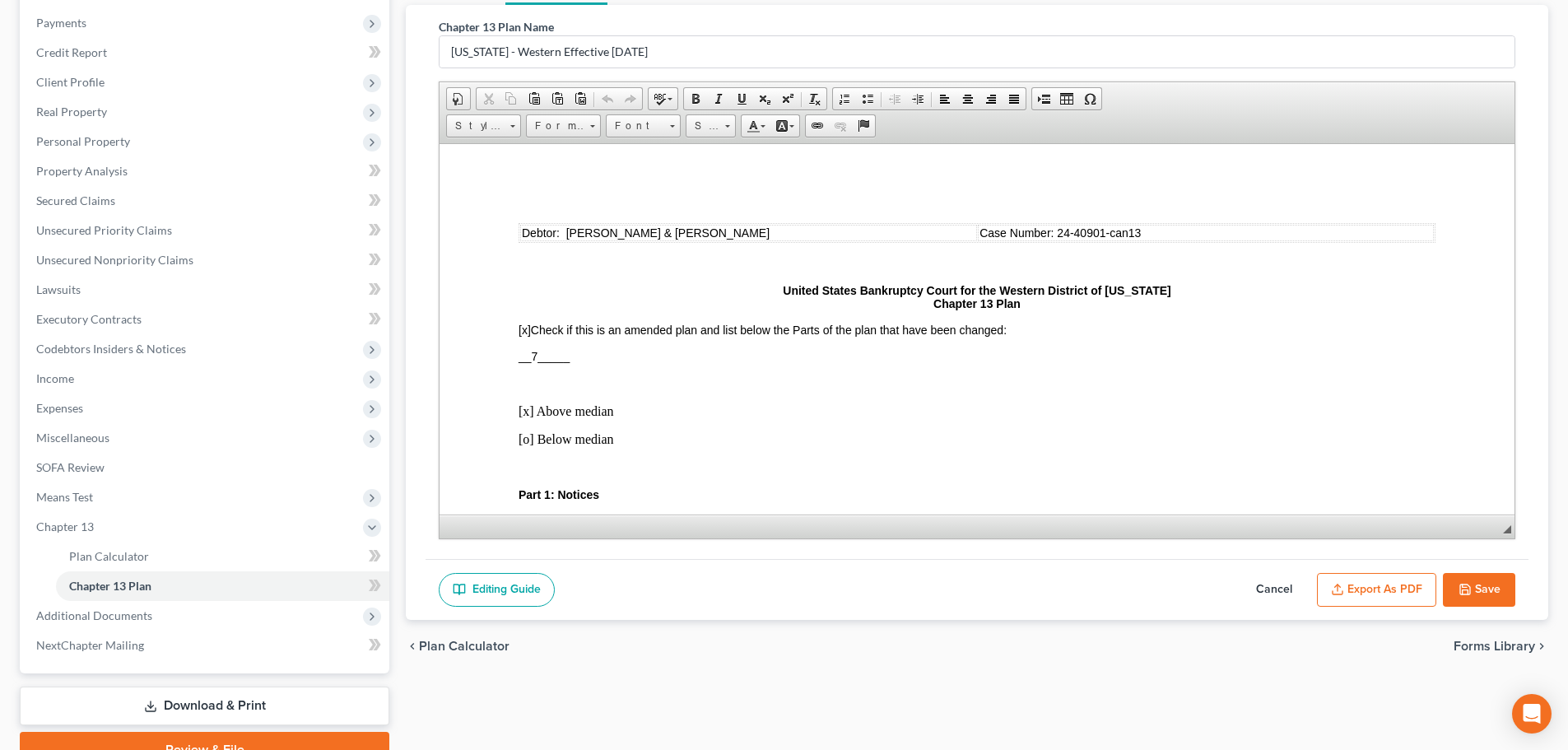
click at [1473, 588] on button "Save" at bounding box center [1478, 591] width 72 height 35
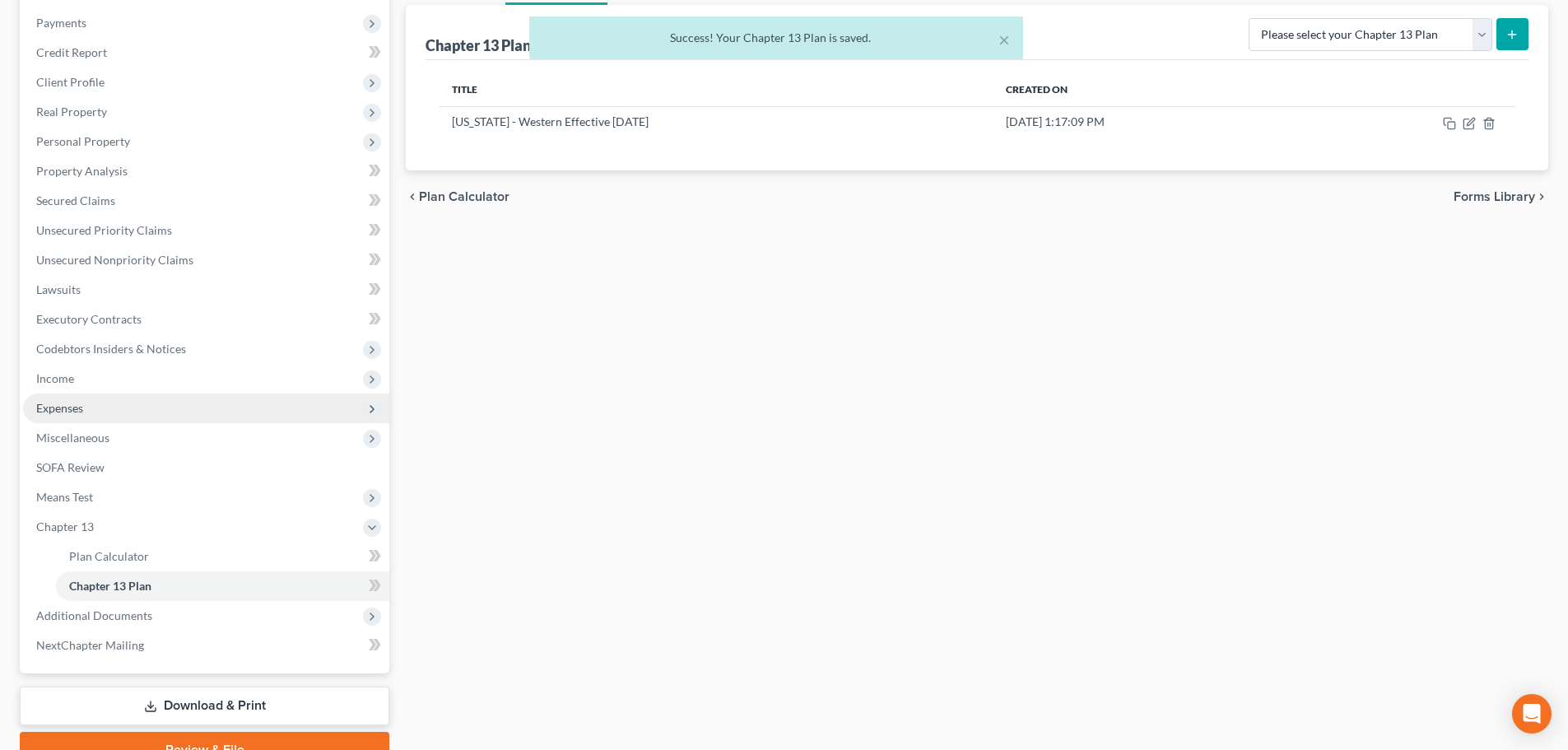
click at [116, 404] on span "Expenses" at bounding box center [206, 408] width 367 height 30
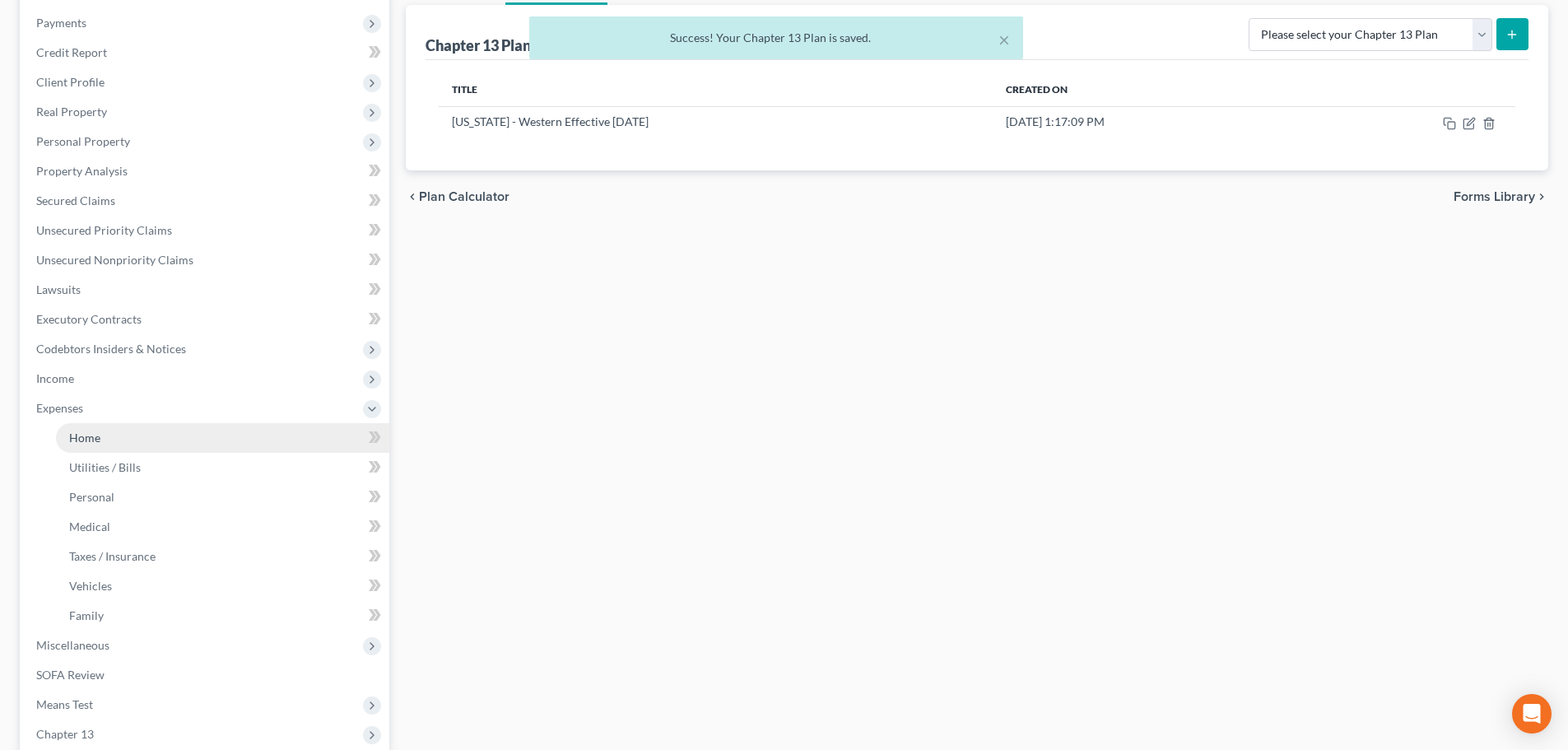
click at [100, 436] on link "Home" at bounding box center [222, 437] width 333 height 30
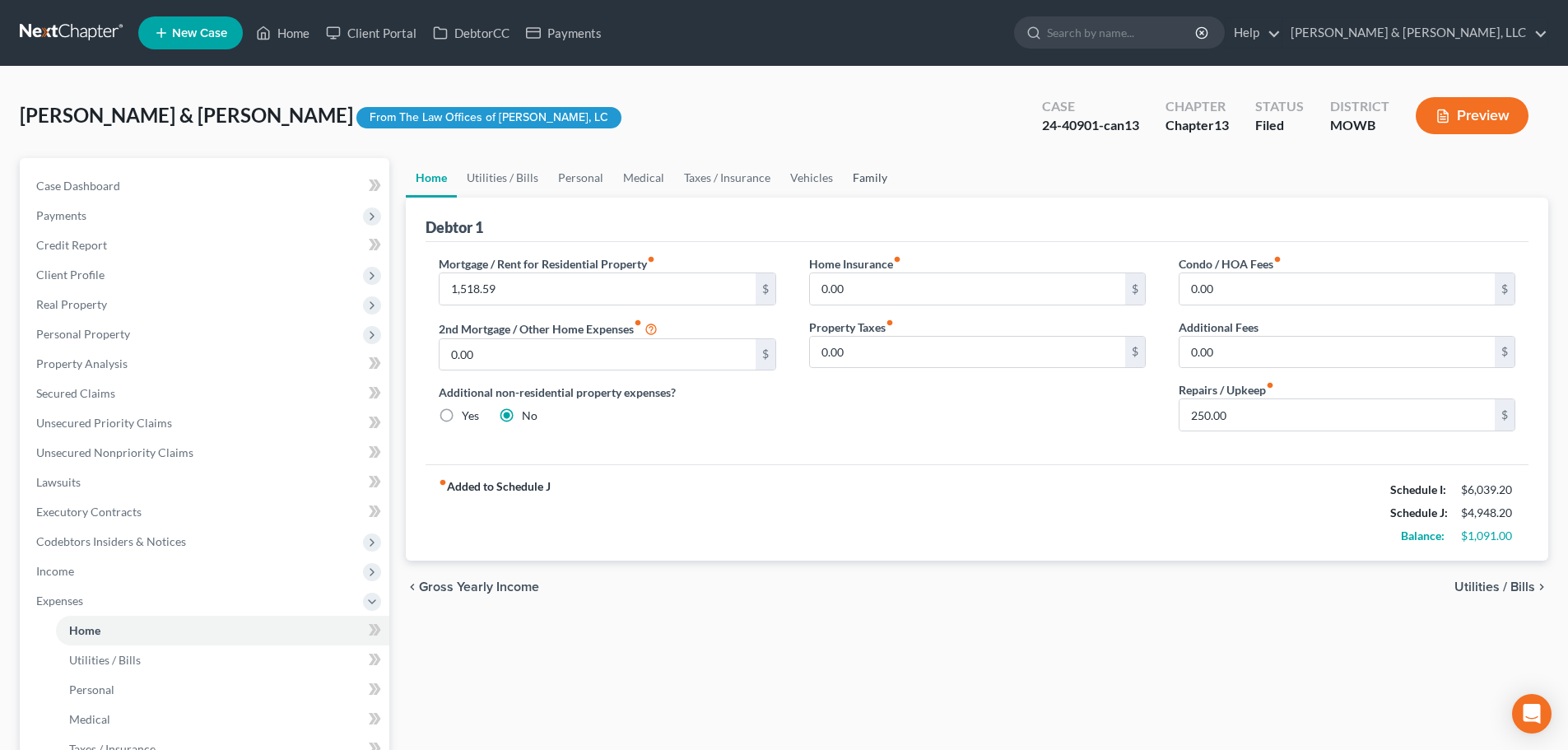
click at [853, 180] on link "Family" at bounding box center [869, 178] width 54 height 40
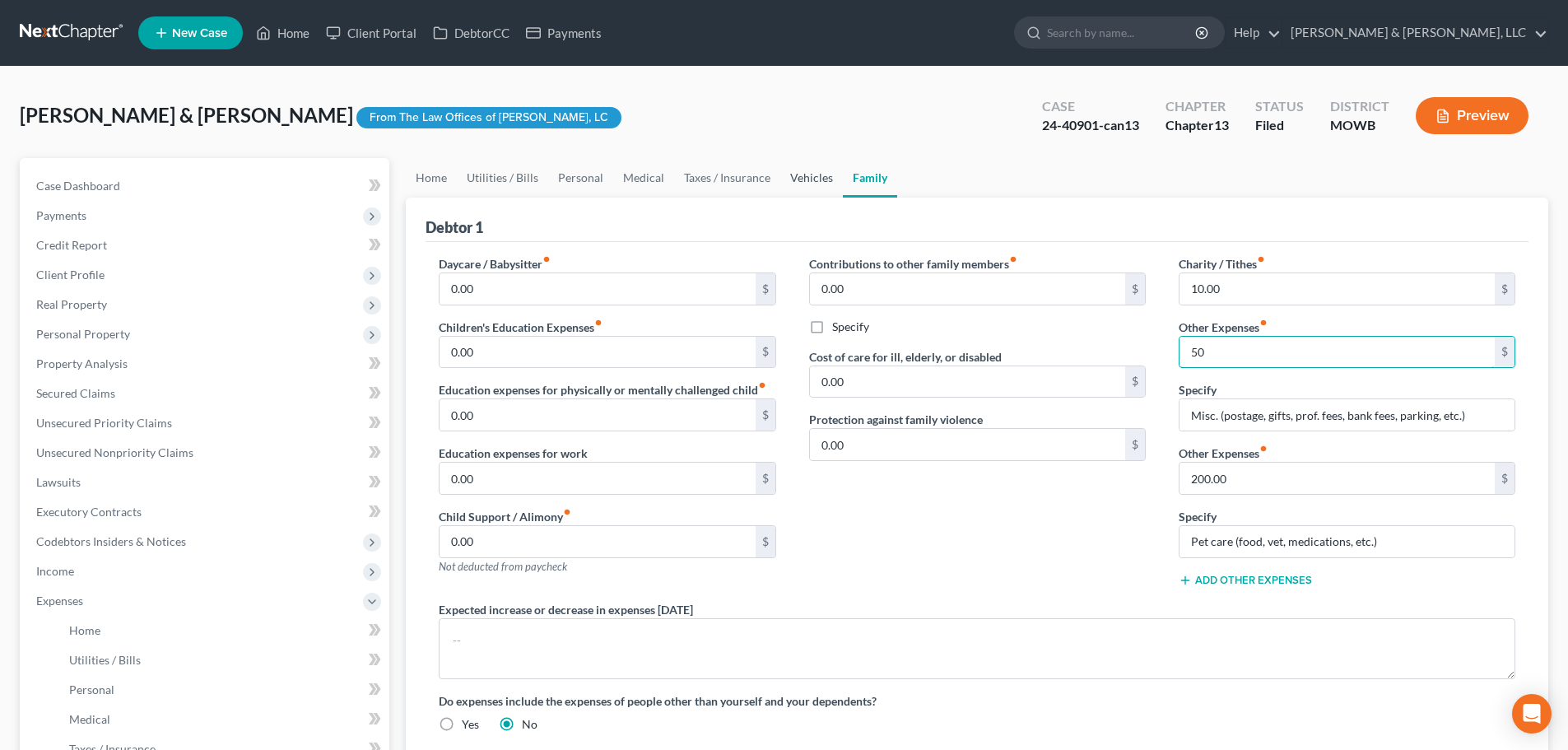
type input "50"
click at [799, 181] on link "Vehicles" at bounding box center [812, 178] width 63 height 40
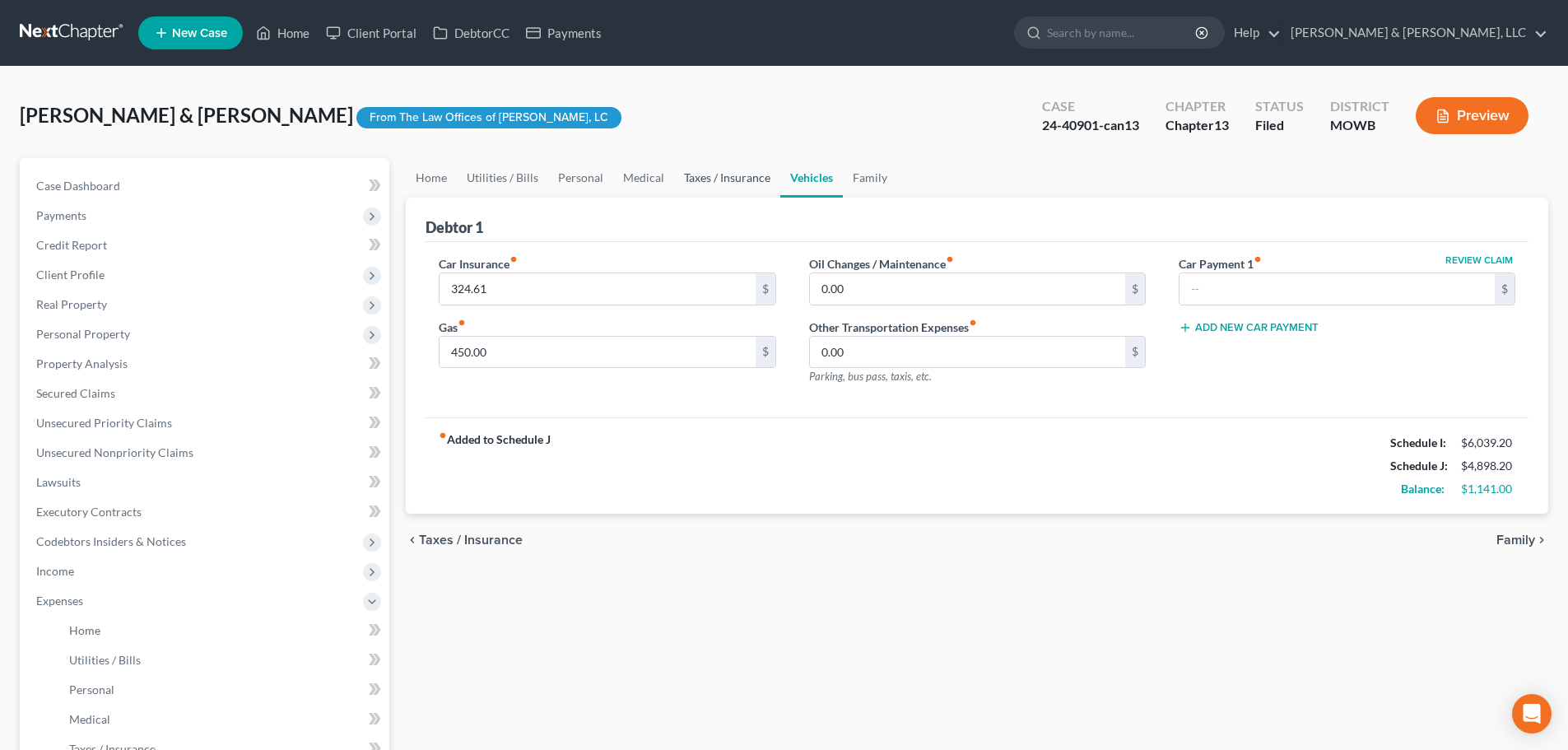
click at [726, 170] on link "Taxes / Insurance" at bounding box center [728, 178] width 106 height 40
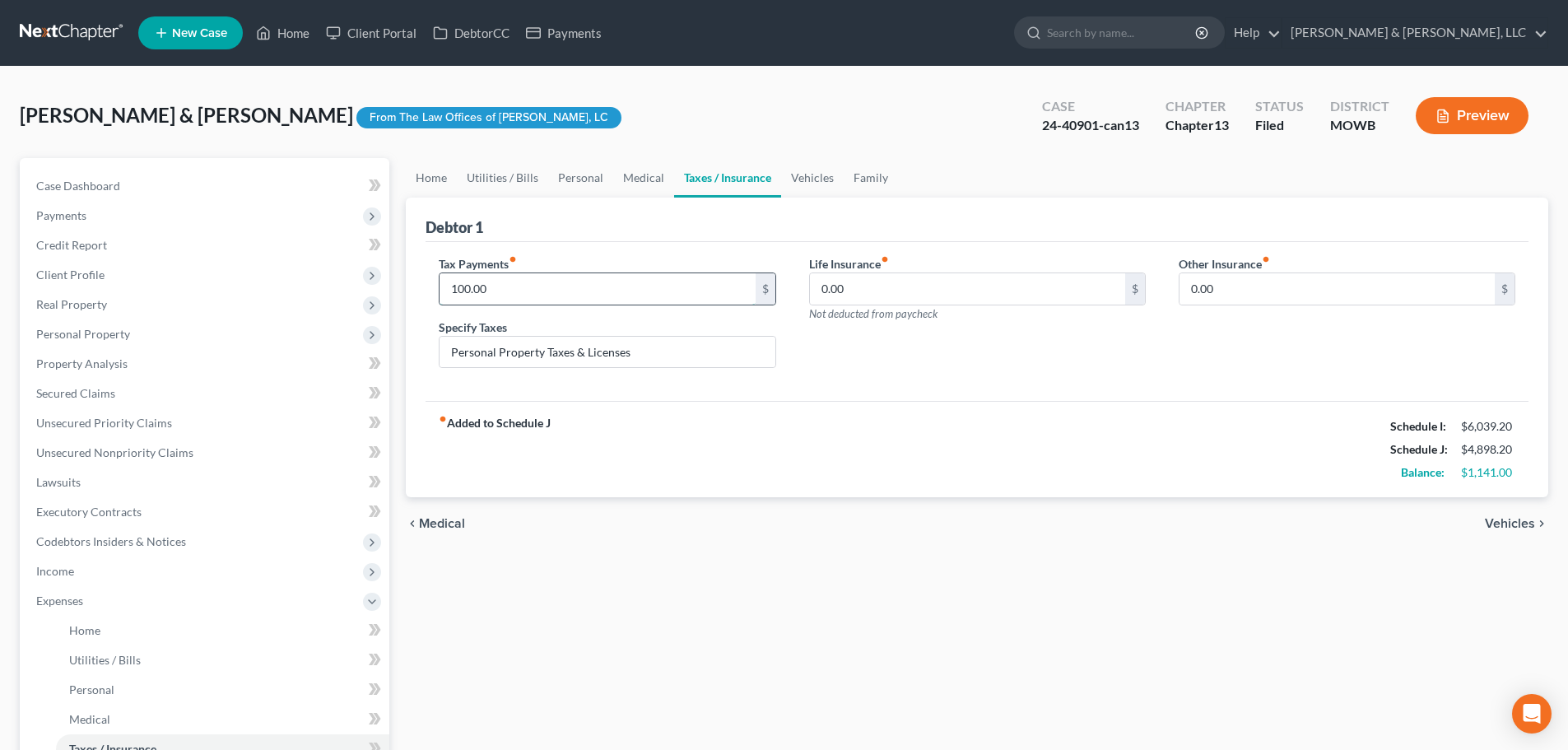
click at [497, 299] on input "100.00" at bounding box center [596, 289] width 316 height 31
click at [701, 473] on div "fiber_manual_record Added to Schedule J Schedule I: $6,039.20 Schedule J: $4,84…" at bounding box center [977, 449] width 1103 height 97
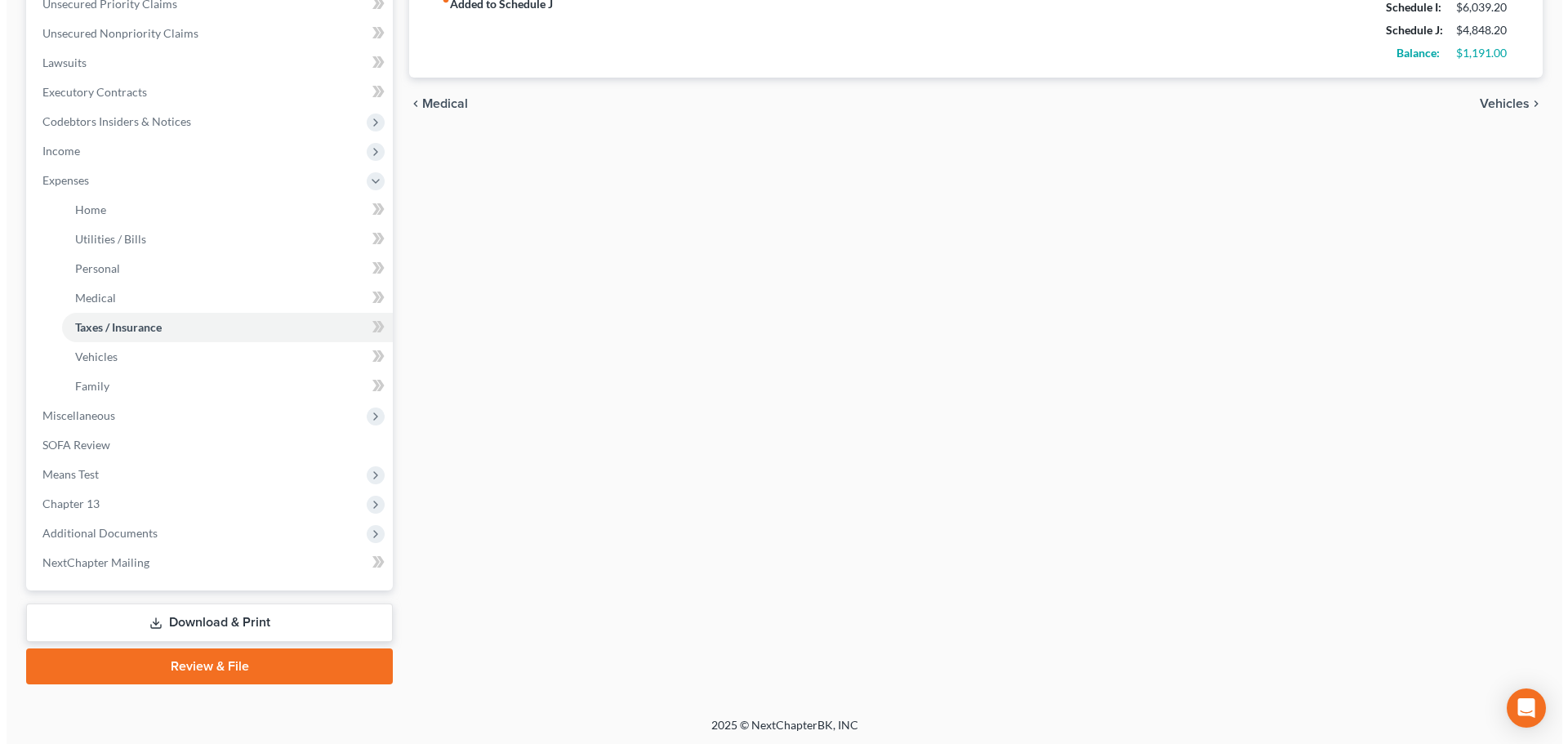
scroll to position [418, 0]
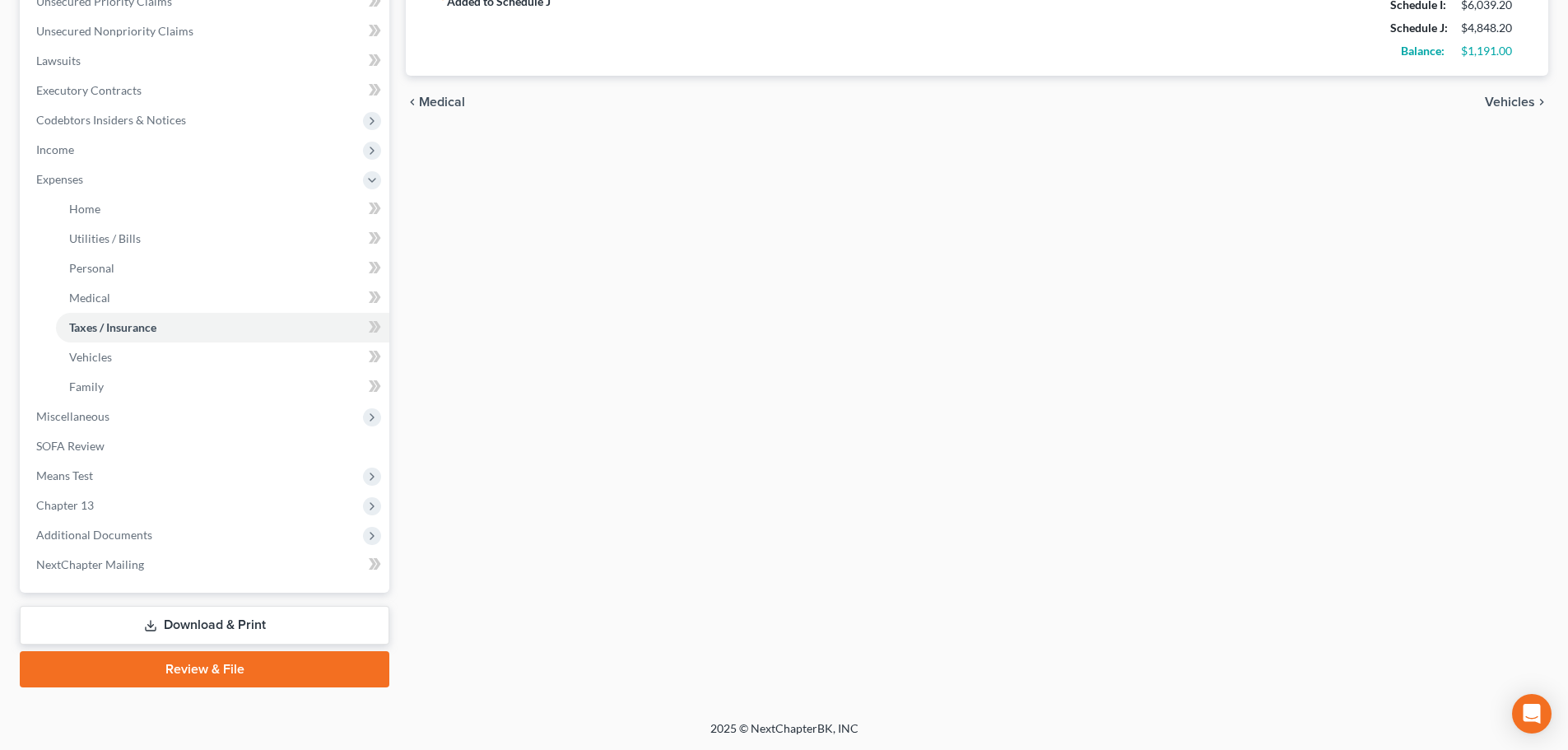
click at [177, 607] on link "Download & Print" at bounding box center [204, 625] width 370 height 39
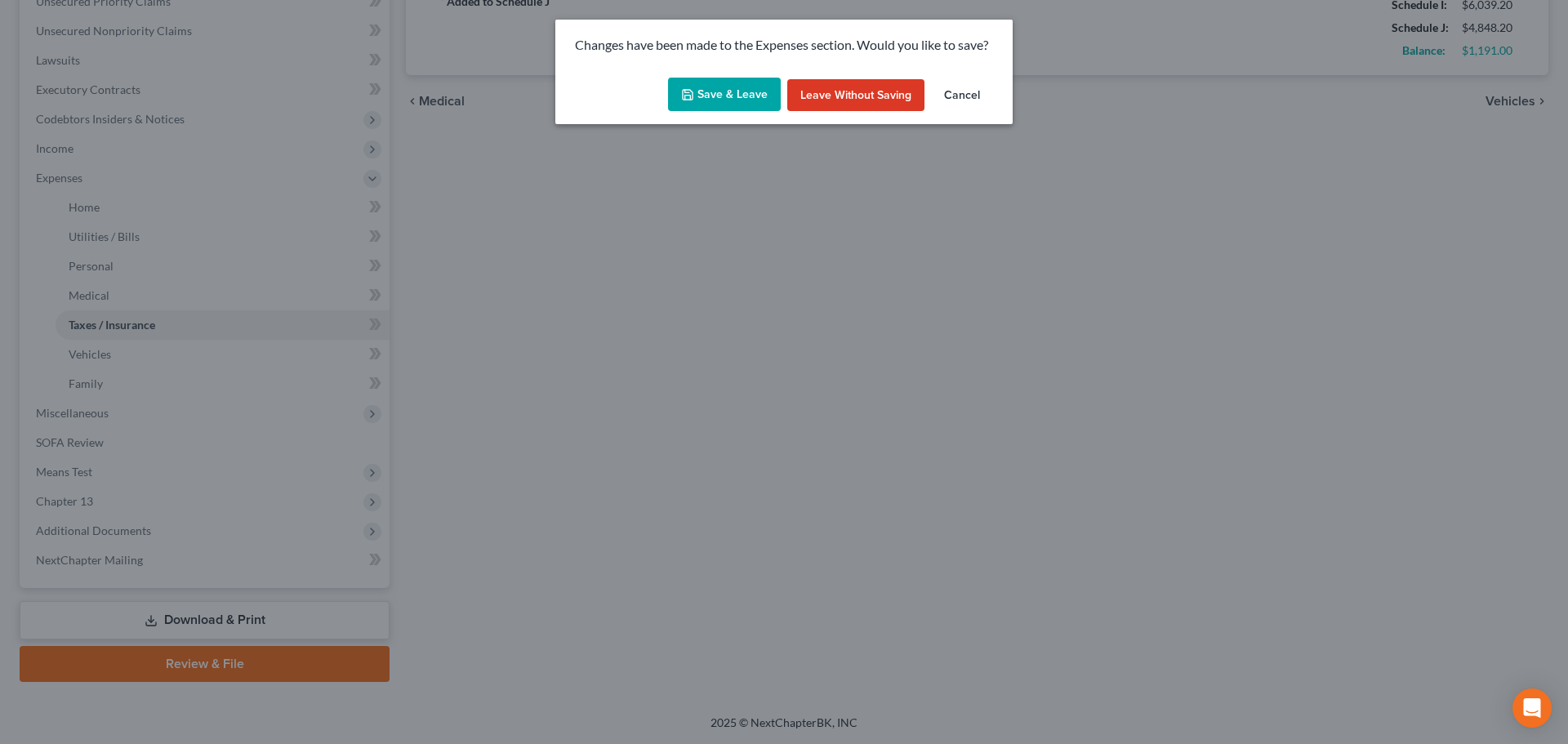
click at [728, 90] on button "Save & Leave" at bounding box center [725, 95] width 113 height 34
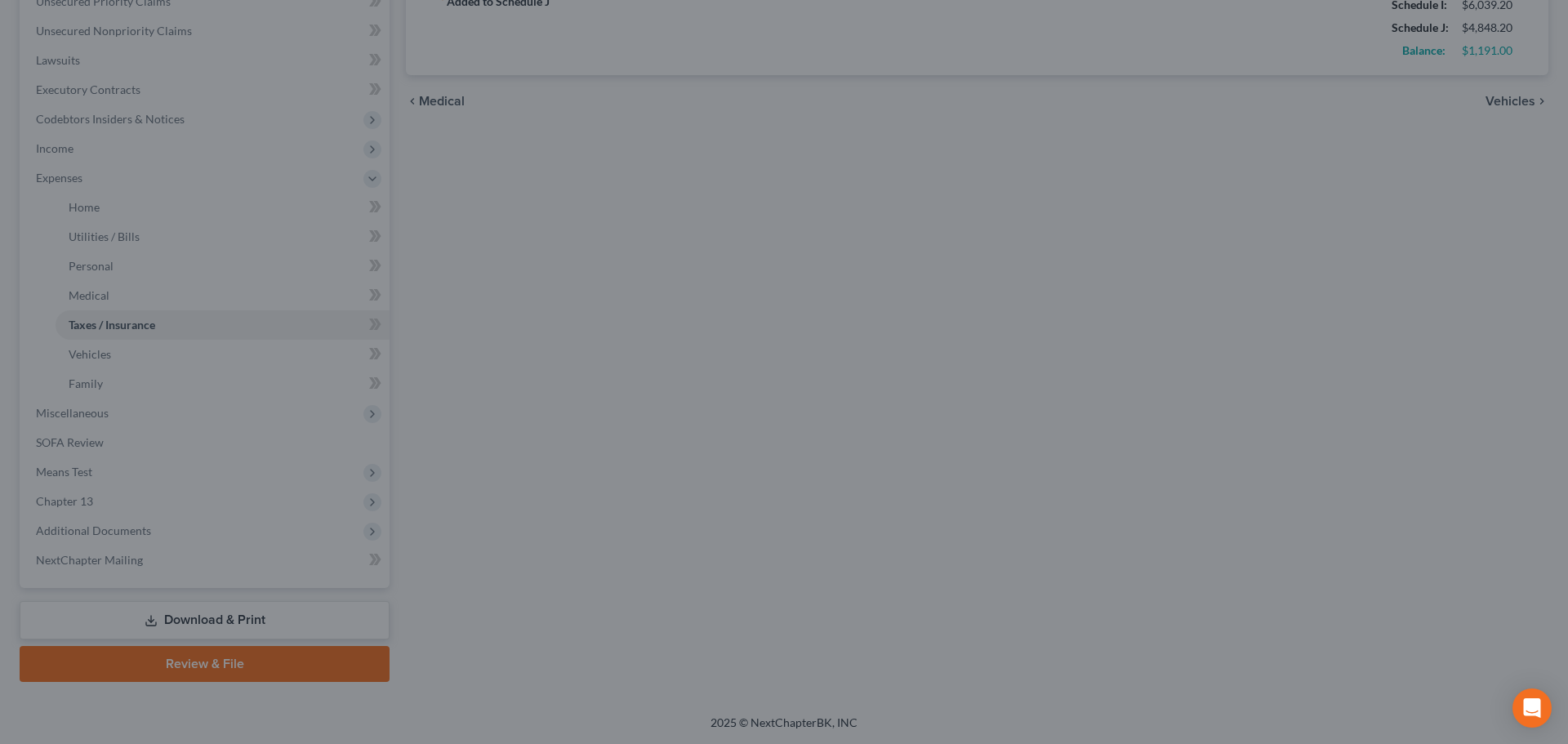
type input "50.00"
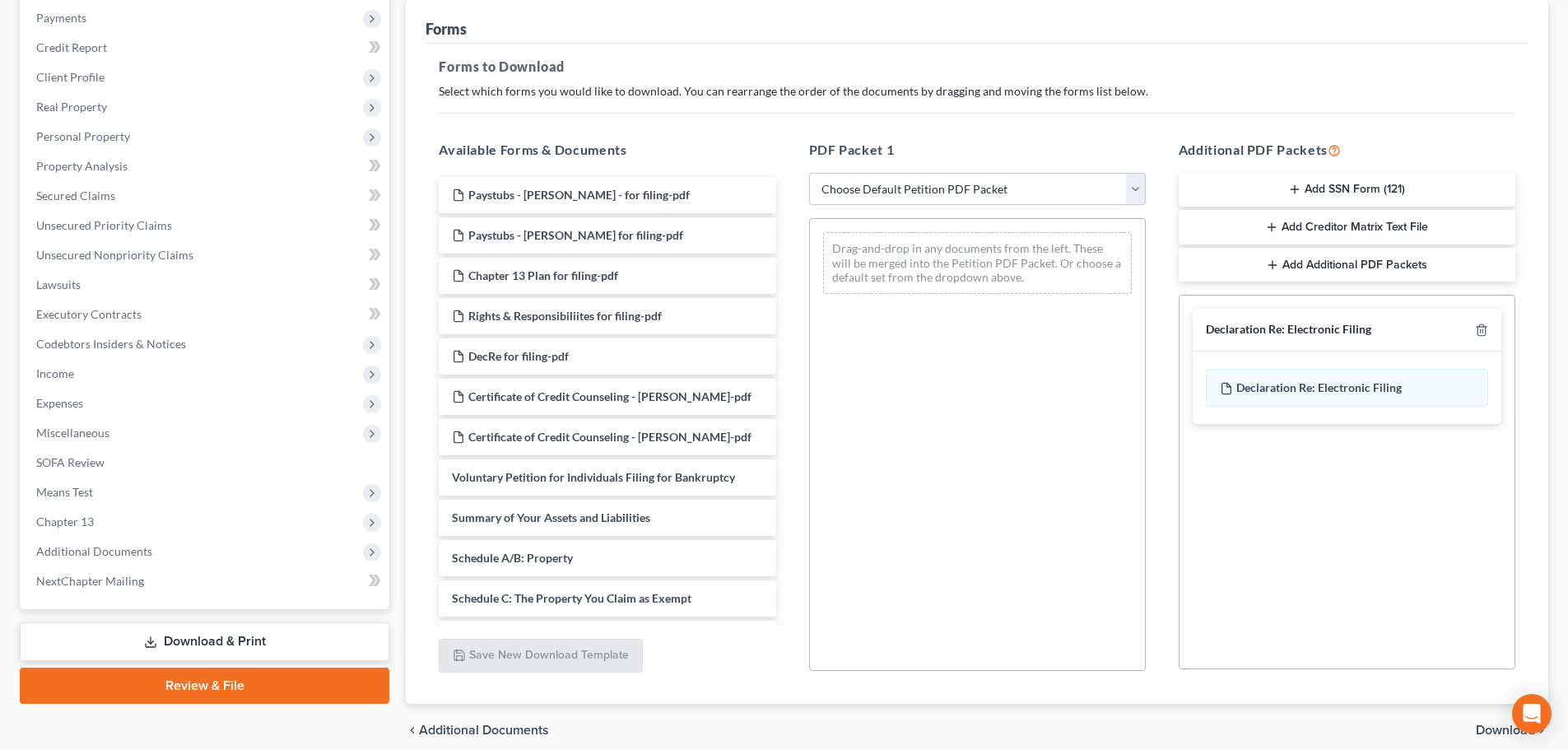
scroll to position [247, 0]
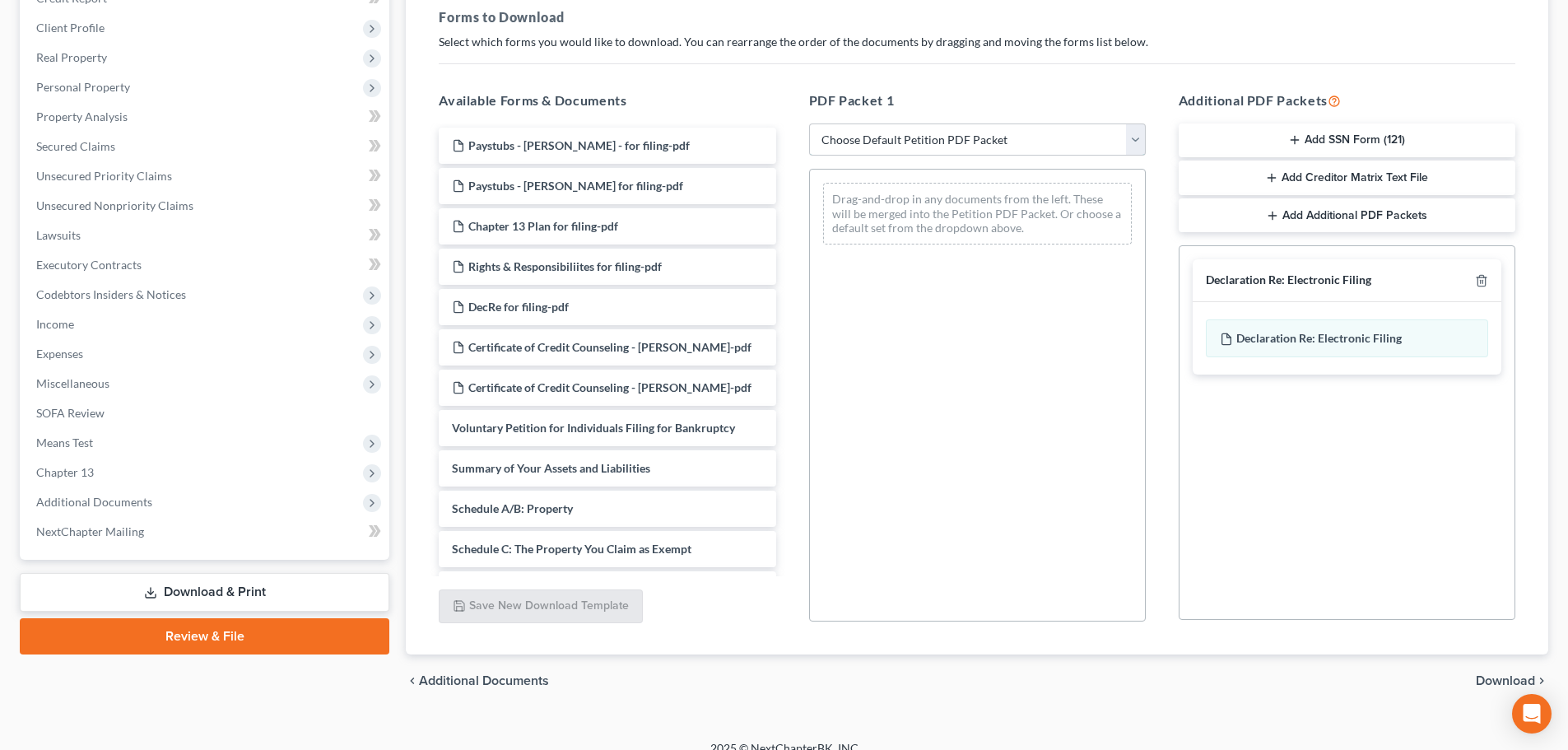
click at [948, 137] on select "Choose Default Petition PDF Packet Complete Bankruptcy Petition (all forms and …" at bounding box center [977, 140] width 337 height 33
select select "2"
click at [809, 124] on select "Choose Default Petition PDF Packet Complete Bankruptcy Petition (all forms and …" at bounding box center [977, 140] width 337 height 33
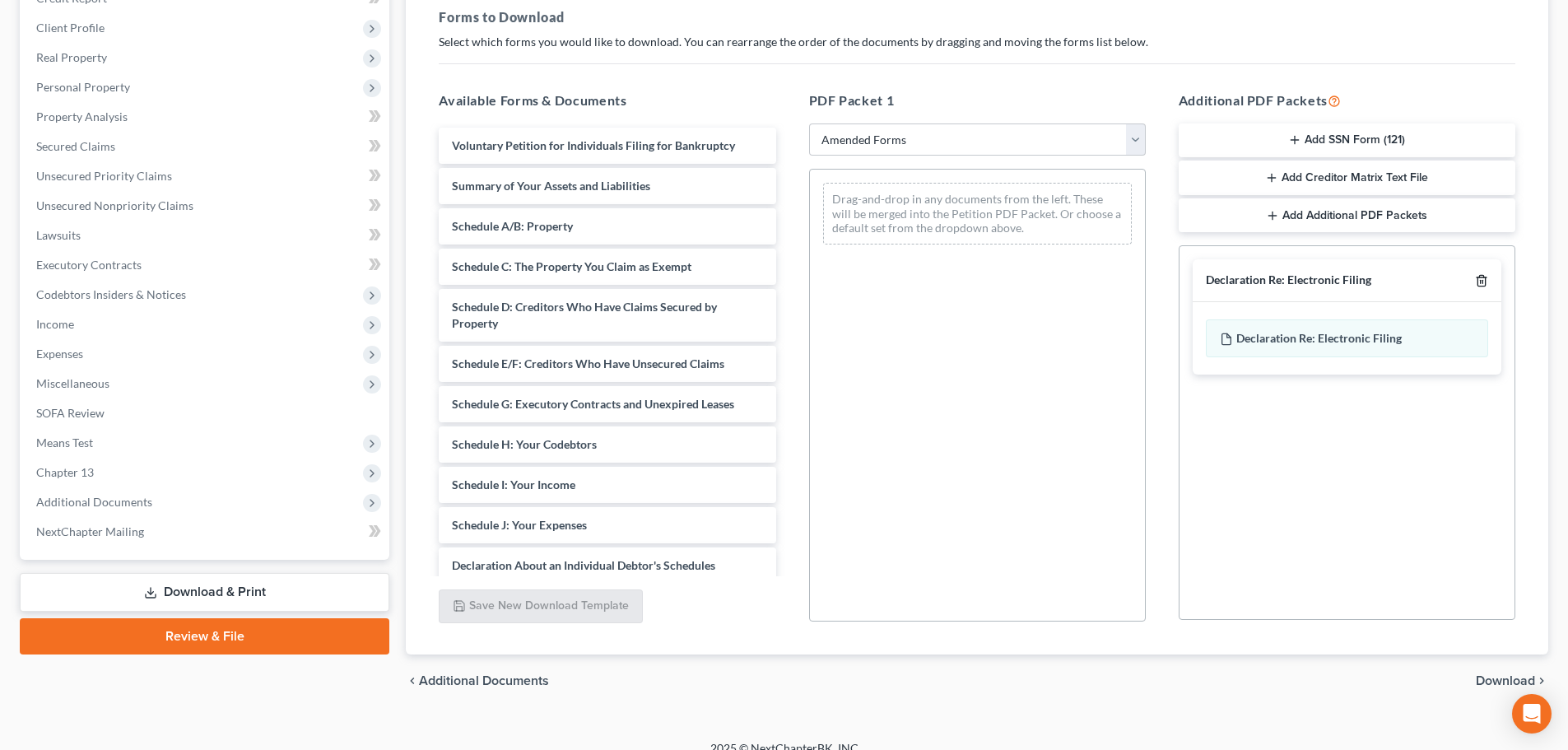
click at [1487, 277] on icon "button" at bounding box center [1481, 281] width 14 height 14
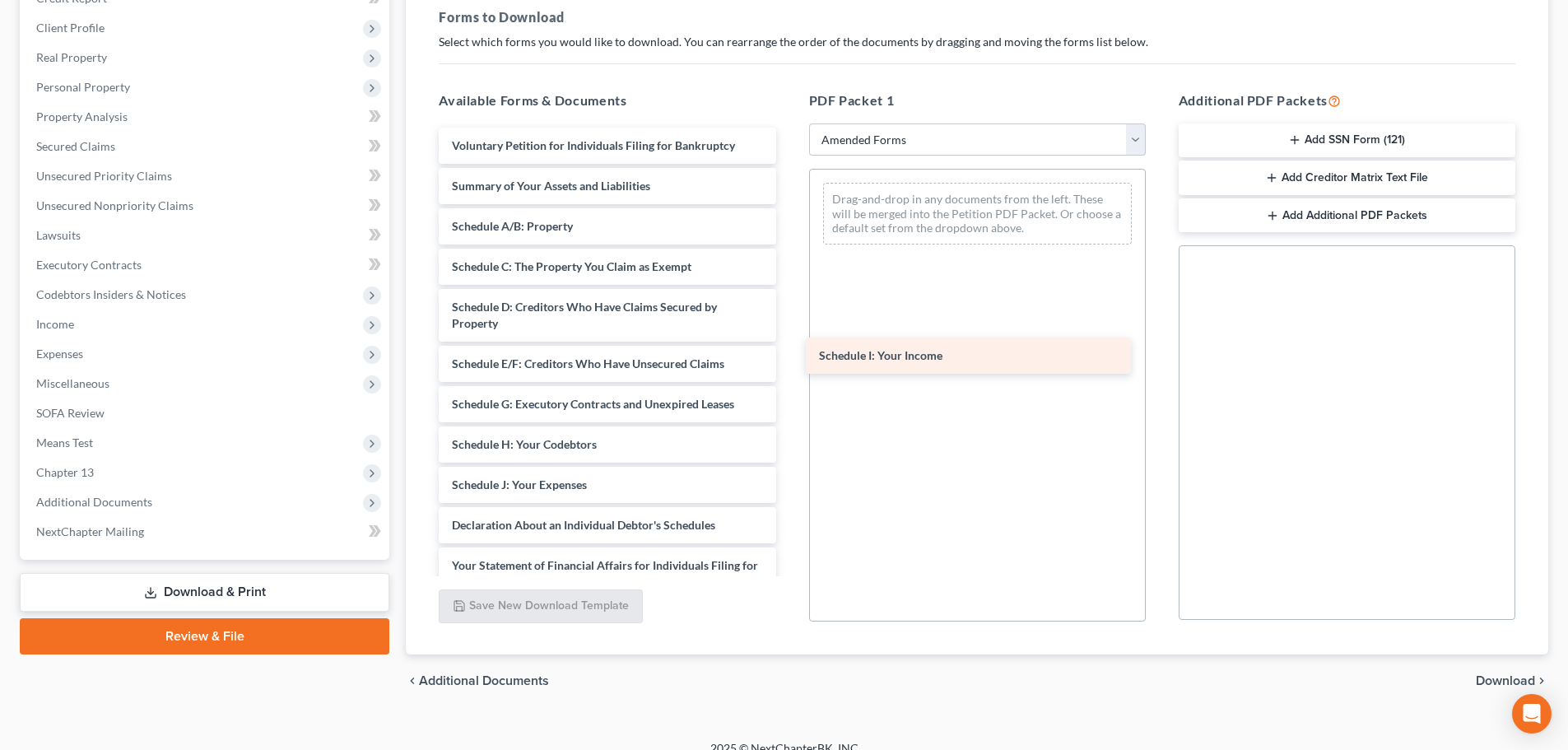
drag, startPoint x: 550, startPoint y: 477, endPoint x: 923, endPoint y: 341, distance: 397.0
click at [788, 342] on div "Schedule I: Your Income Voluntary Petition for Individuals Filing for Bankruptc…" at bounding box center [607, 492] width 363 height 731
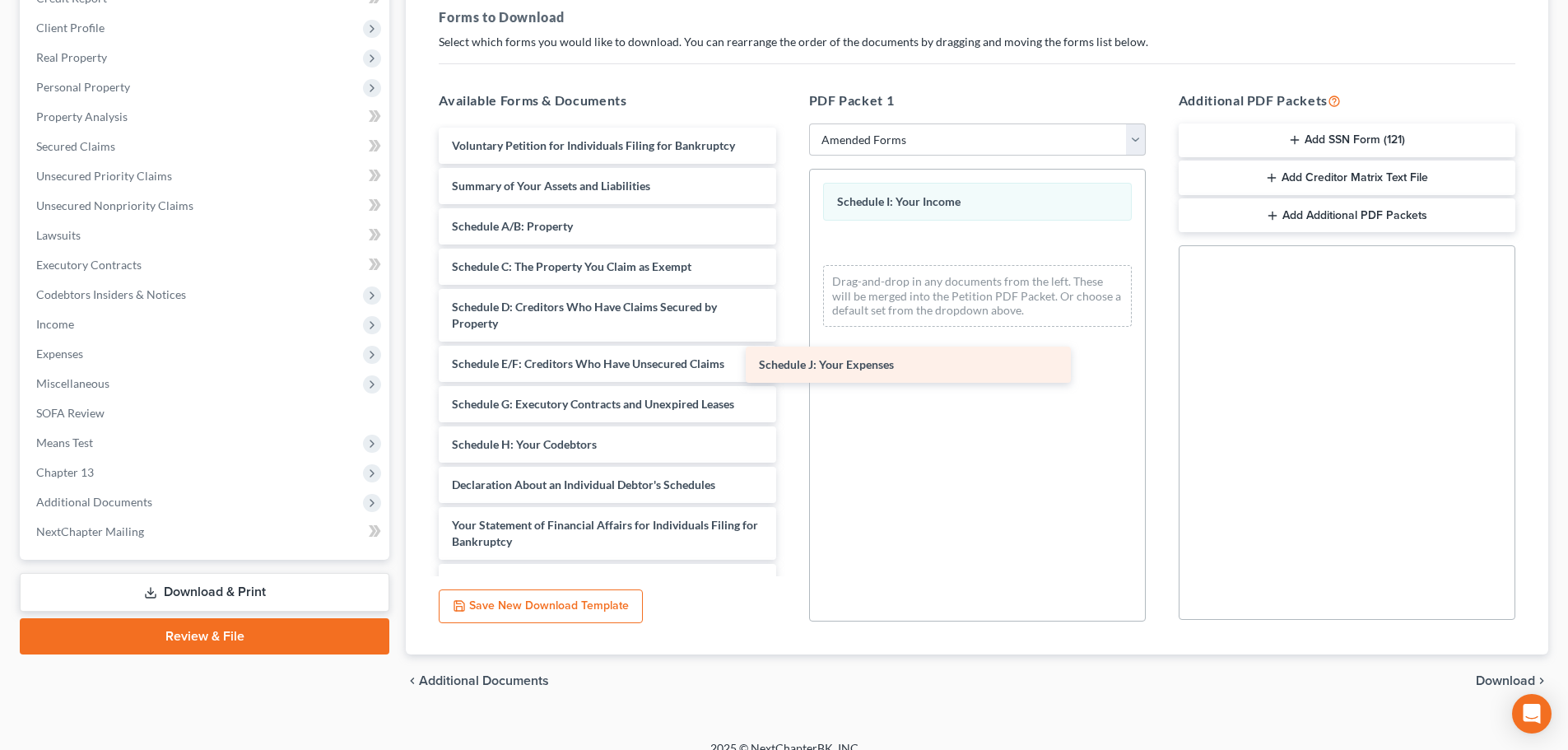
drag, startPoint x: 564, startPoint y: 495, endPoint x: 888, endPoint y: 355, distance: 353.0
click at [788, 356] on div "Schedule J: Your Expenses Voluntary Petition for Individuals Filing for Bankrup…" at bounding box center [607, 473] width 363 height 691
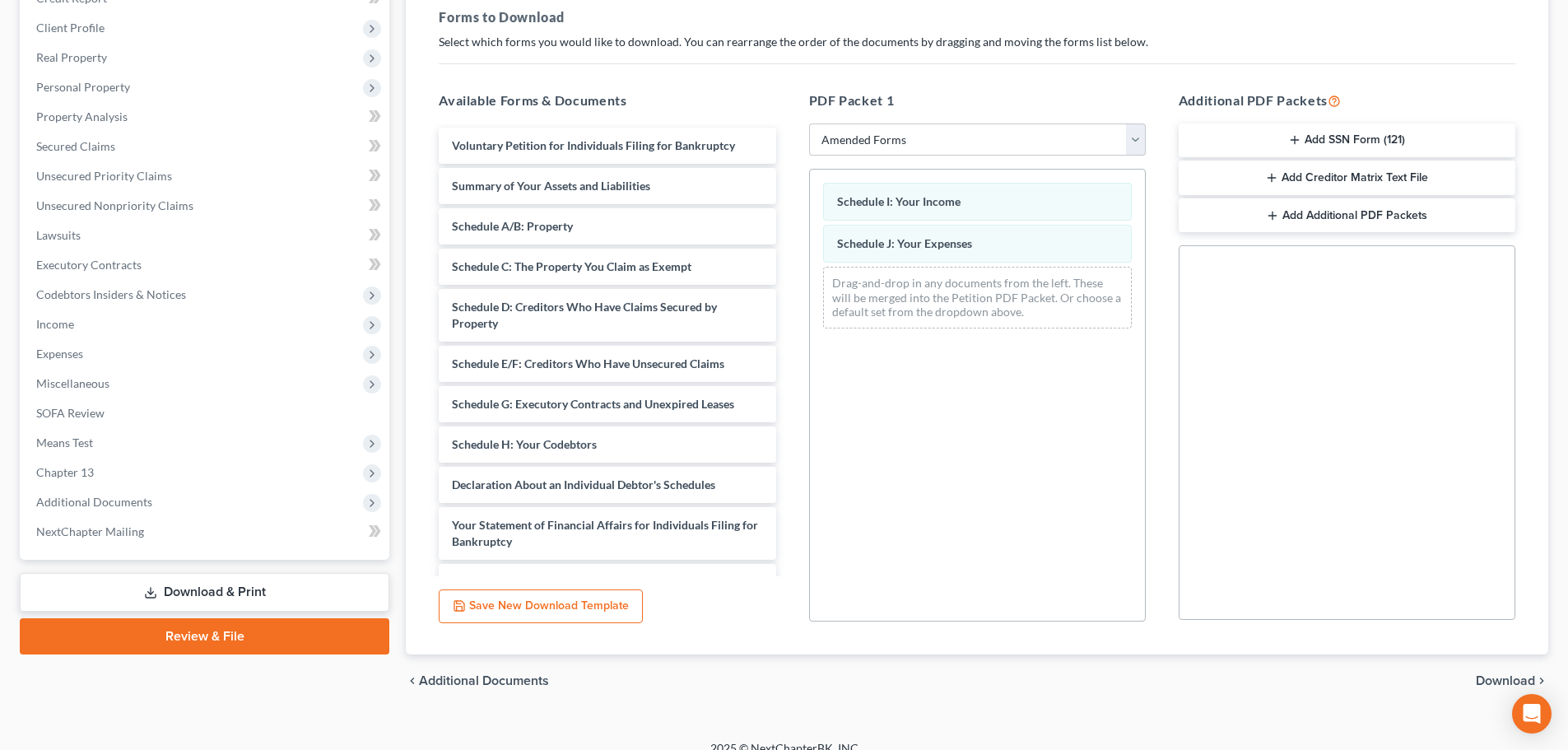
click at [1511, 675] on span "Download" at bounding box center [1504, 681] width 59 height 14
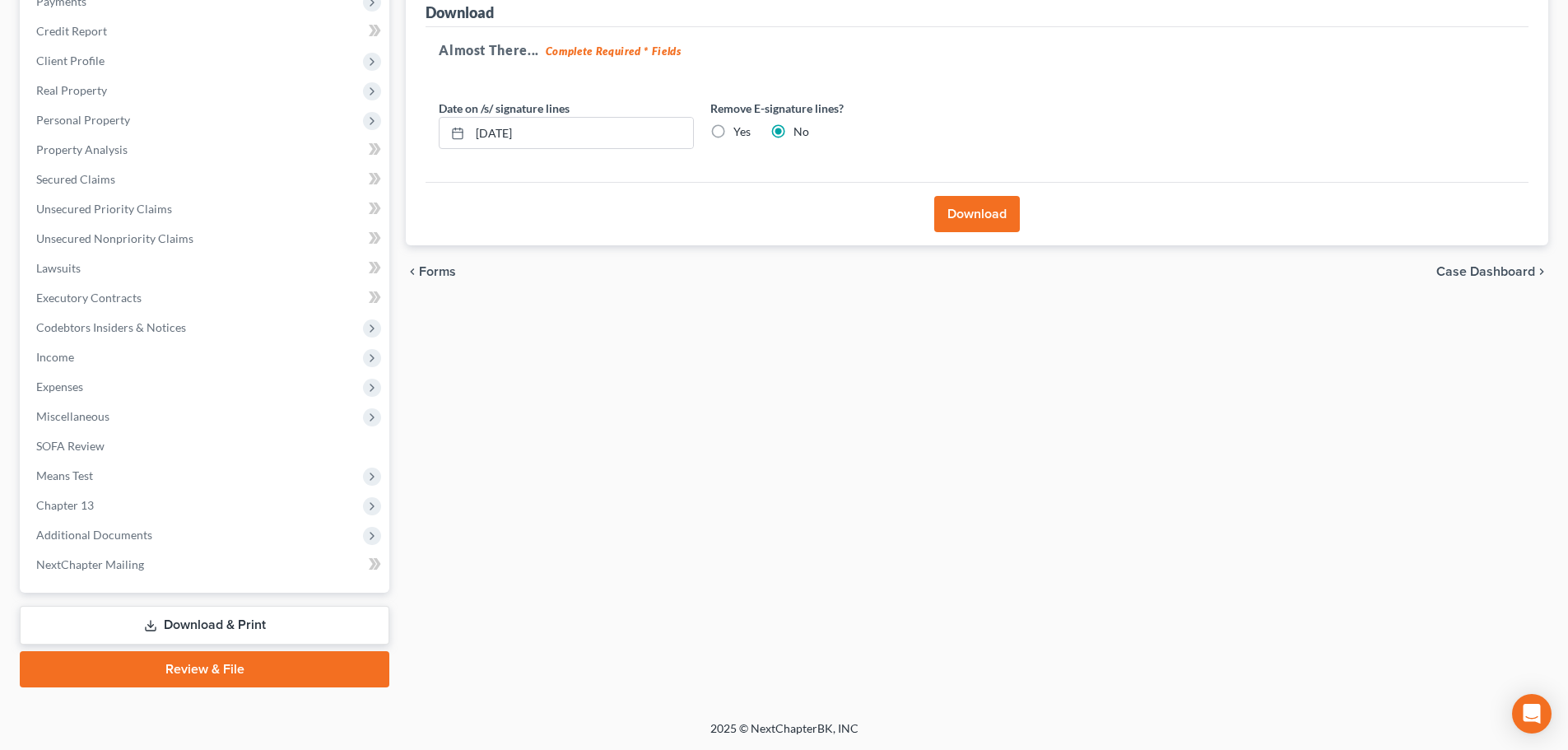
scroll to position [214, 0]
click at [988, 211] on button "Download" at bounding box center [977, 214] width 86 height 37
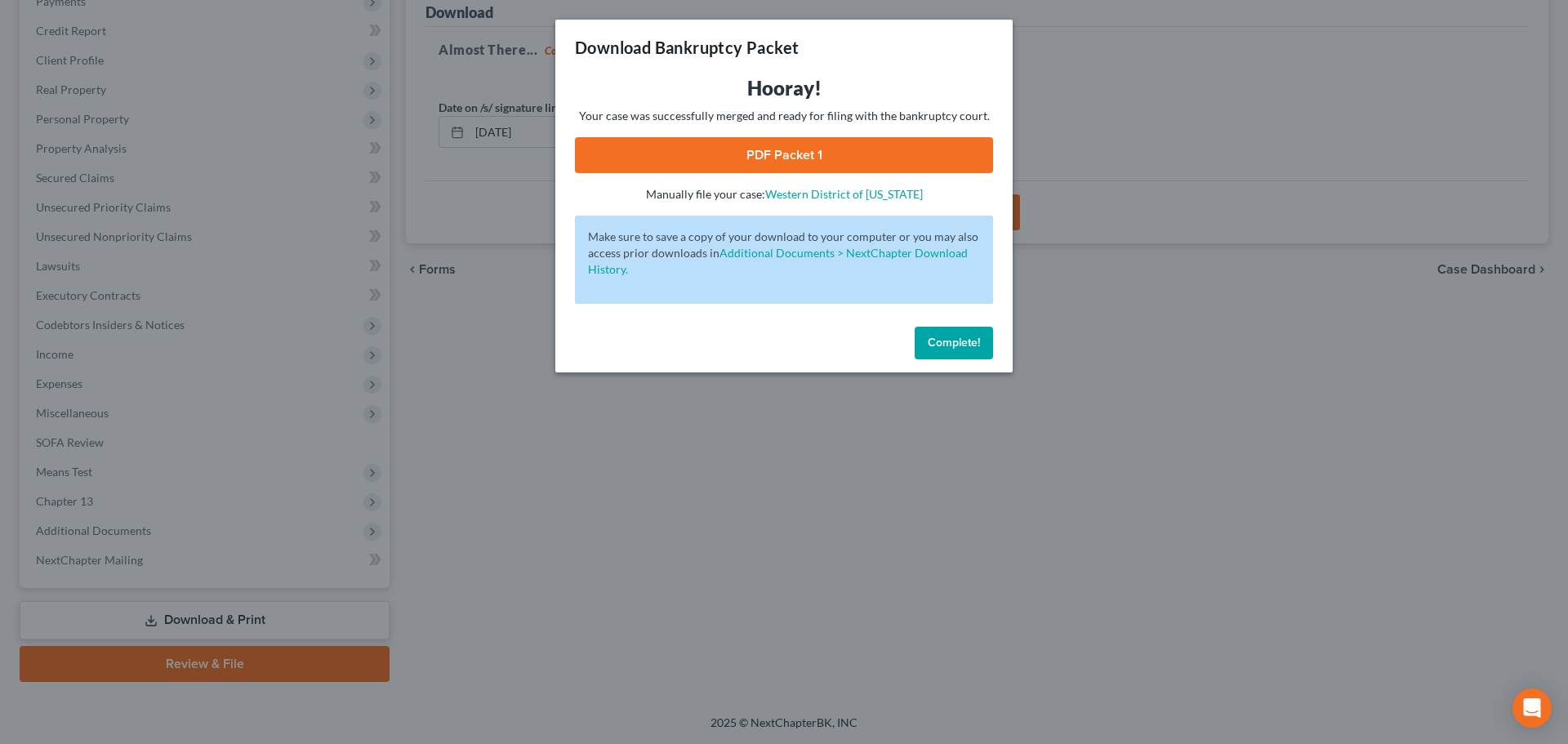
click at [747, 156] on link "PDF Packet 1" at bounding box center [783, 155] width 418 height 36
click at [967, 333] on button "Complete!" at bounding box center [953, 343] width 78 height 33
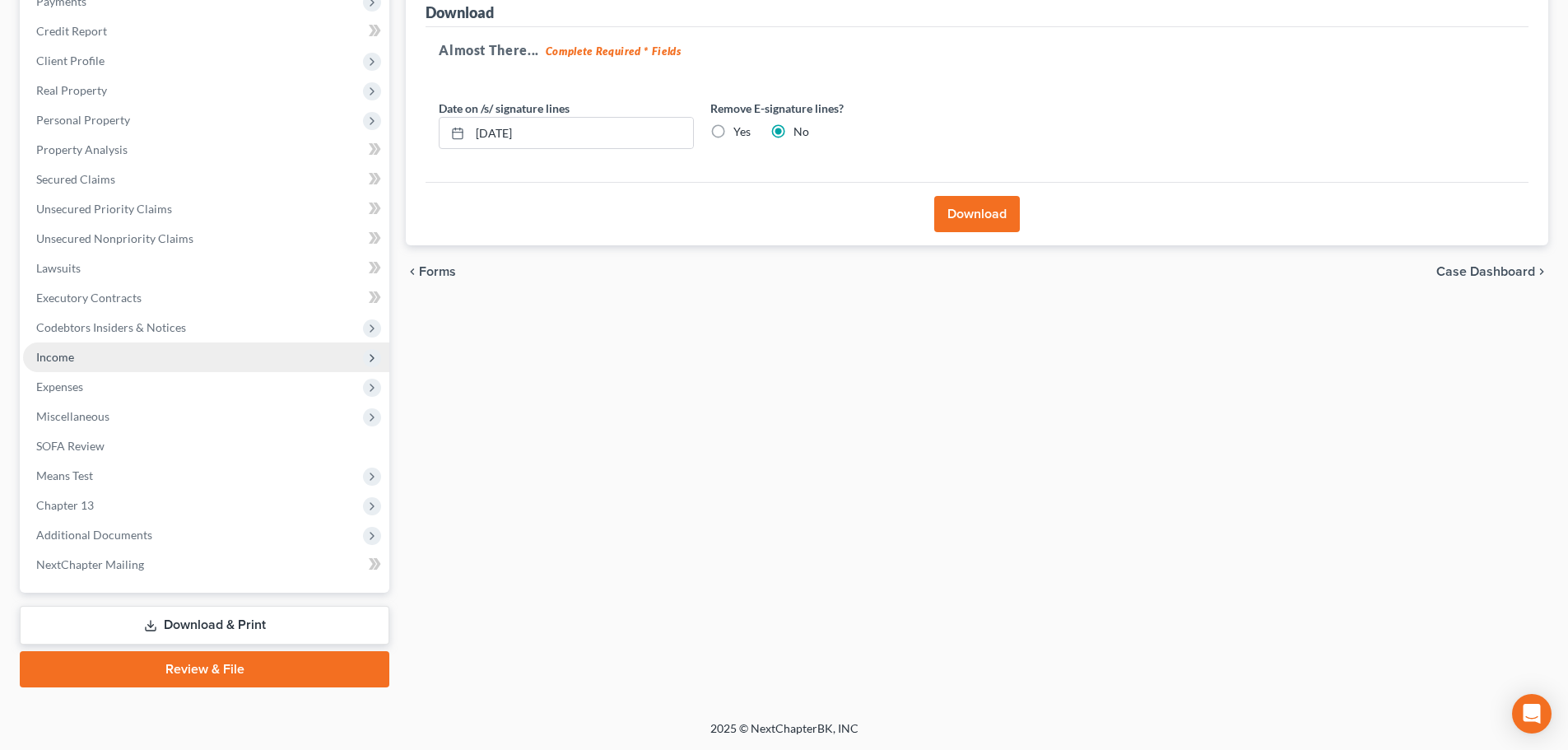
click at [47, 362] on span "Income" at bounding box center [55, 356] width 38 height 14
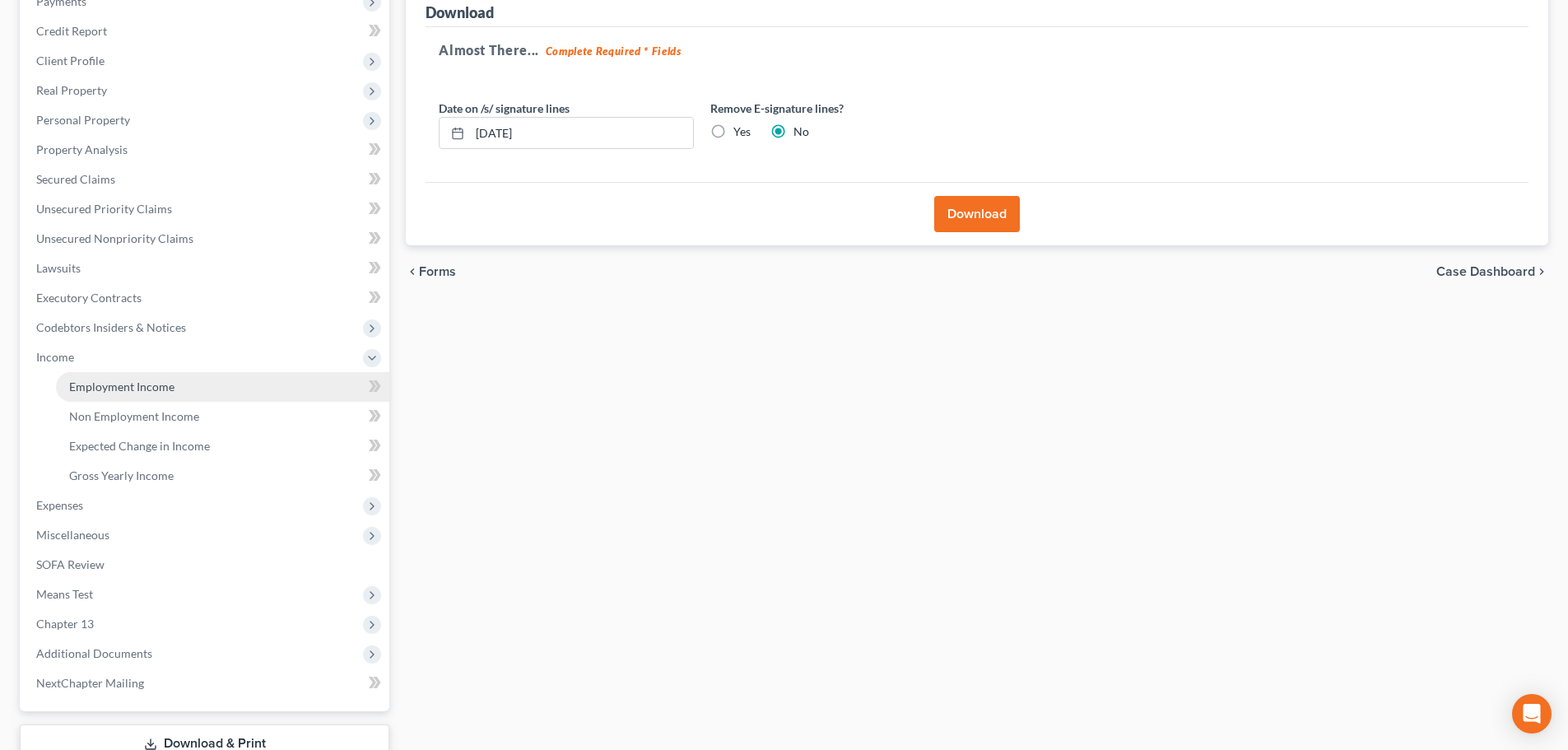
click at [97, 376] on link "Employment Income" at bounding box center [222, 387] width 333 height 30
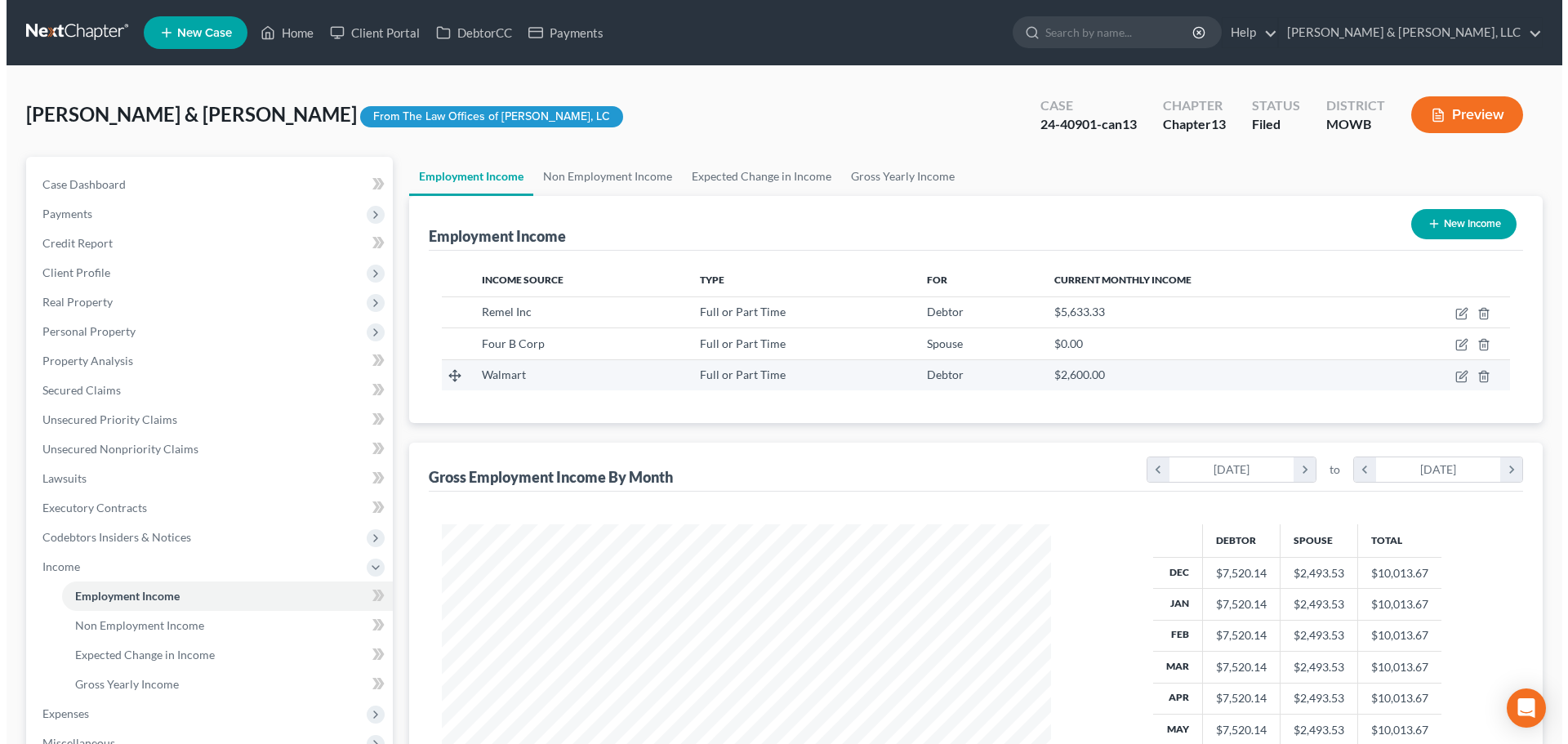
scroll to position [304, 641]
click at [1451, 373] on icon "button" at bounding box center [1455, 376] width 13 height 13
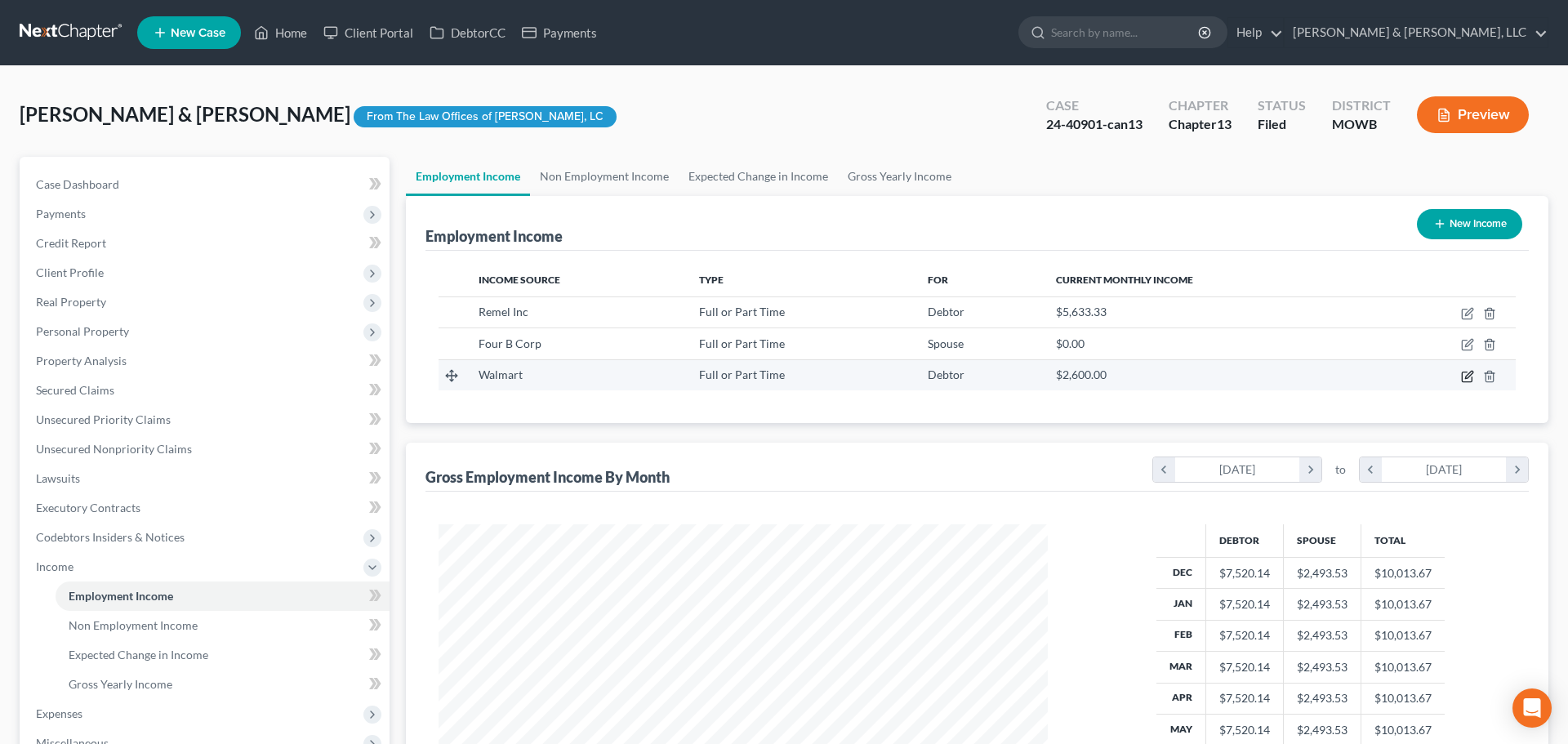
select select "0"
select select "2"
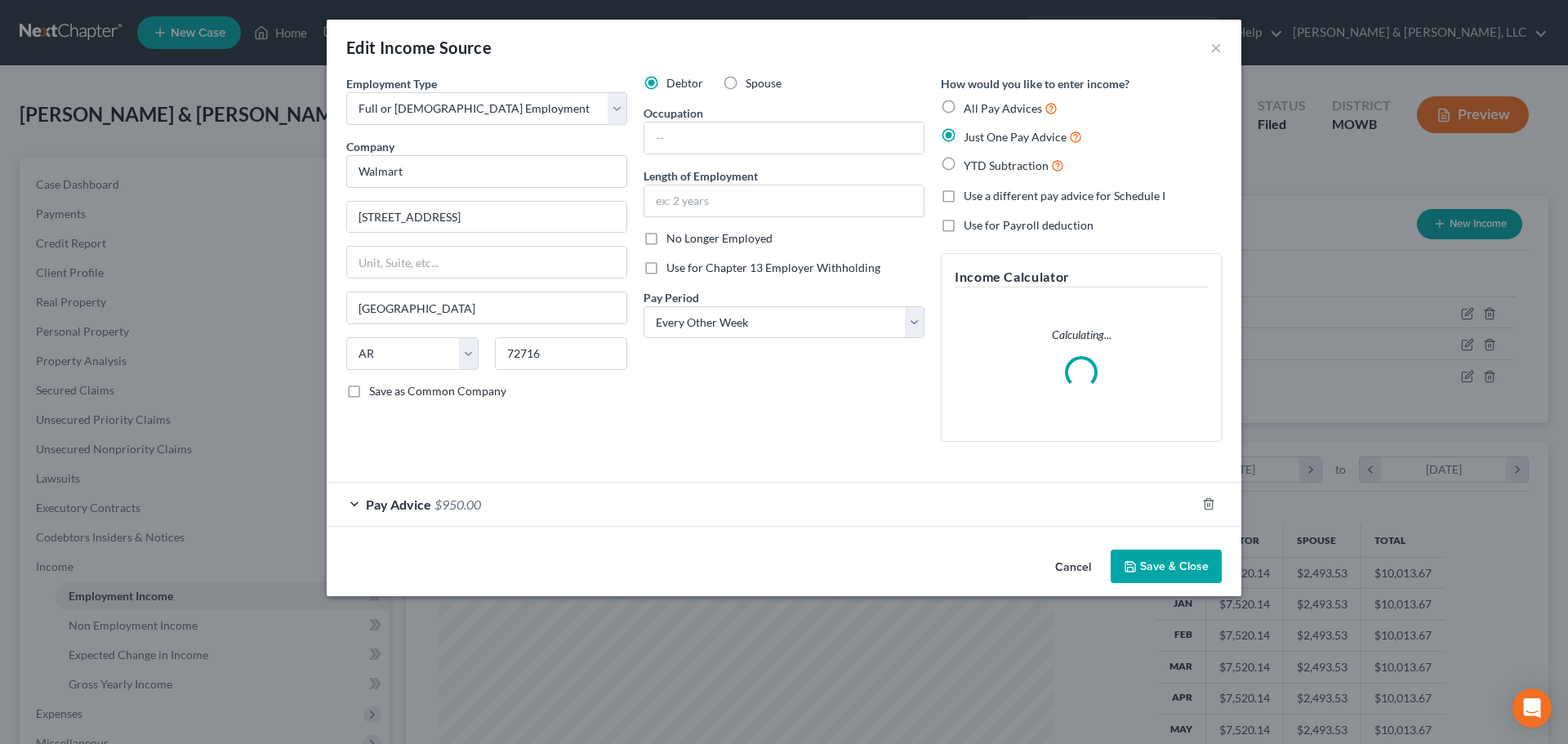
click at [746, 82] on label "Spouse" at bounding box center [764, 82] width 36 height 16
click at [752, 82] on input "Spouse" at bounding box center [757, 79] width 11 height 11
radio input "true"
click at [1165, 559] on button "Save & Close" at bounding box center [1166, 567] width 111 height 34
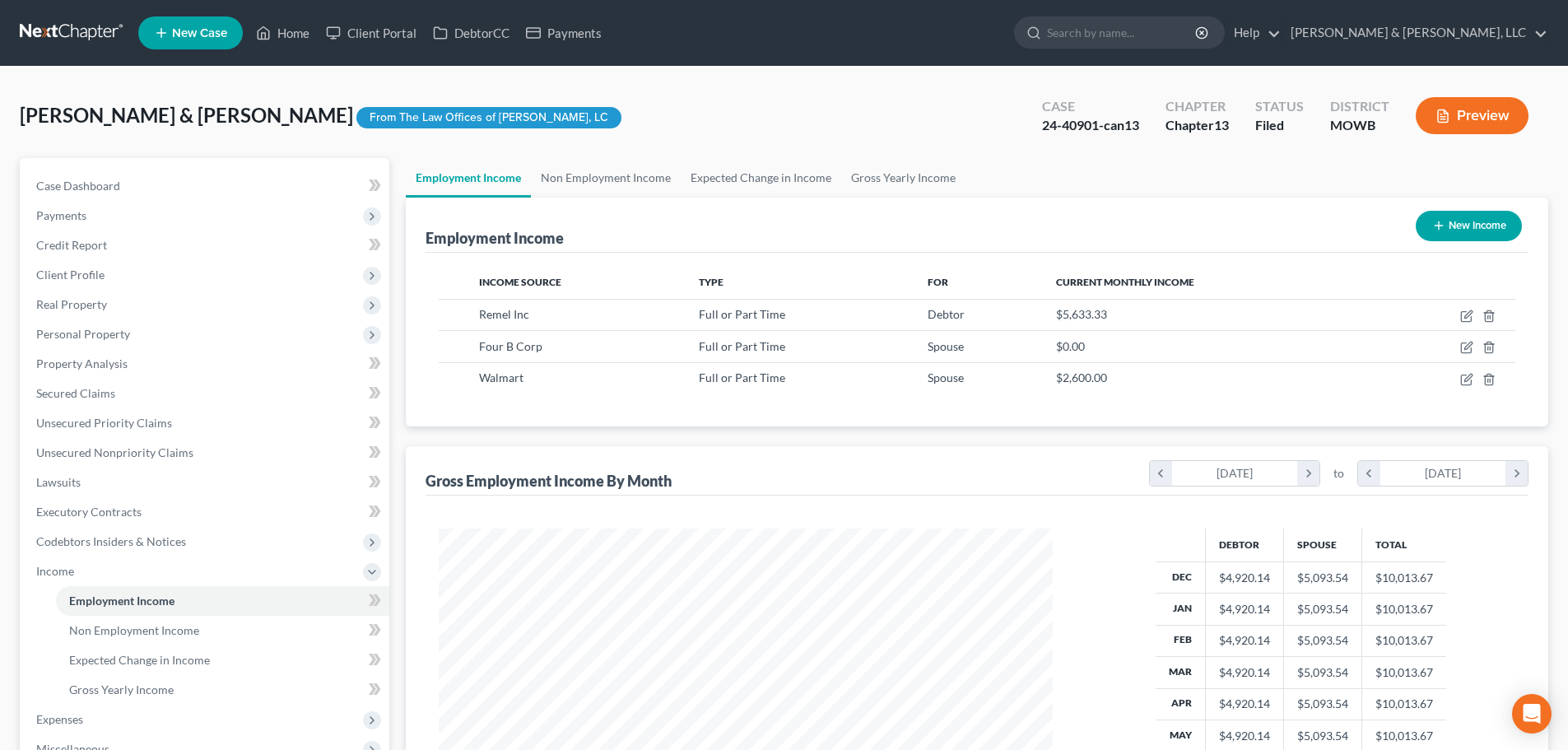
scroll to position [333, 0]
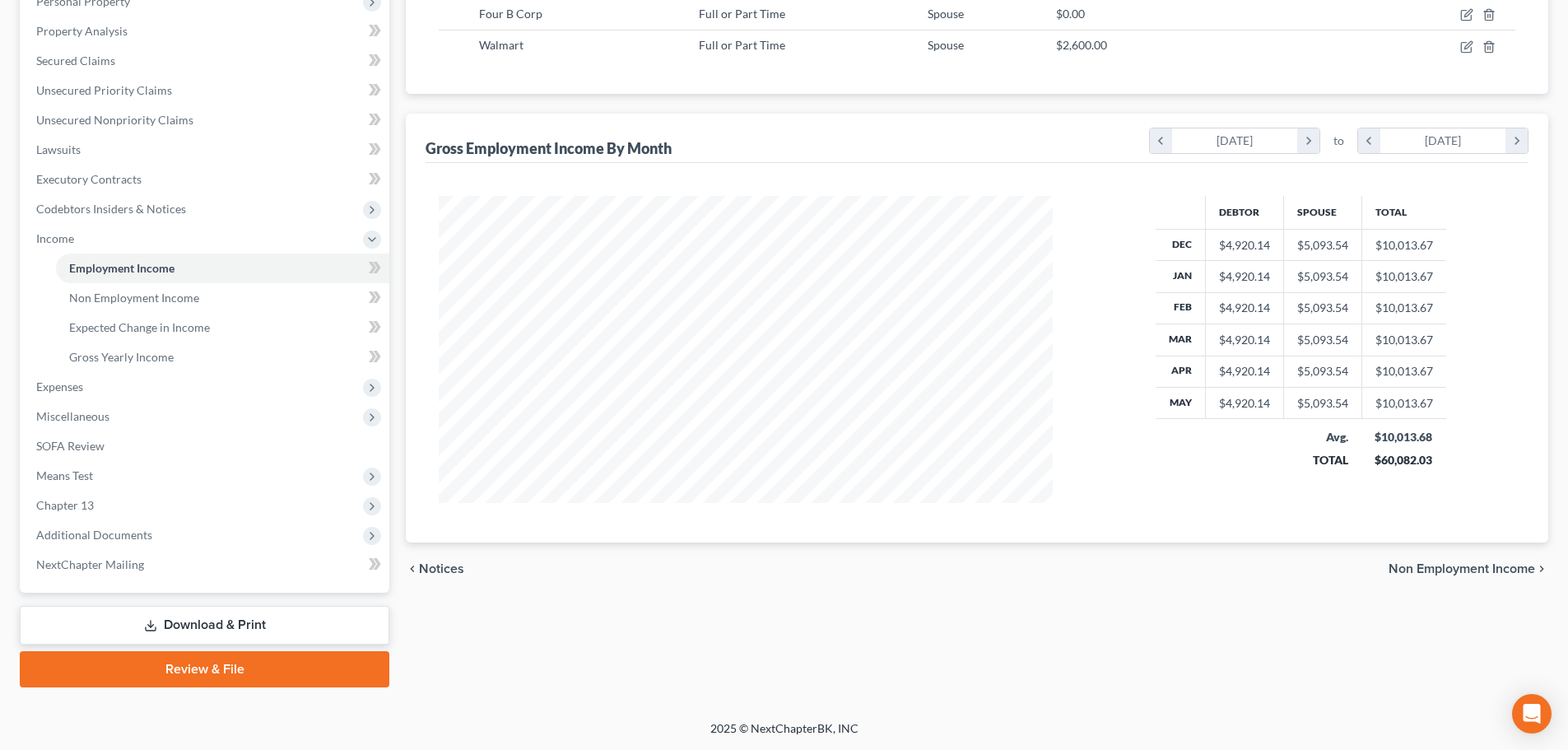
click at [183, 627] on link "Download & Print" at bounding box center [204, 625] width 370 height 39
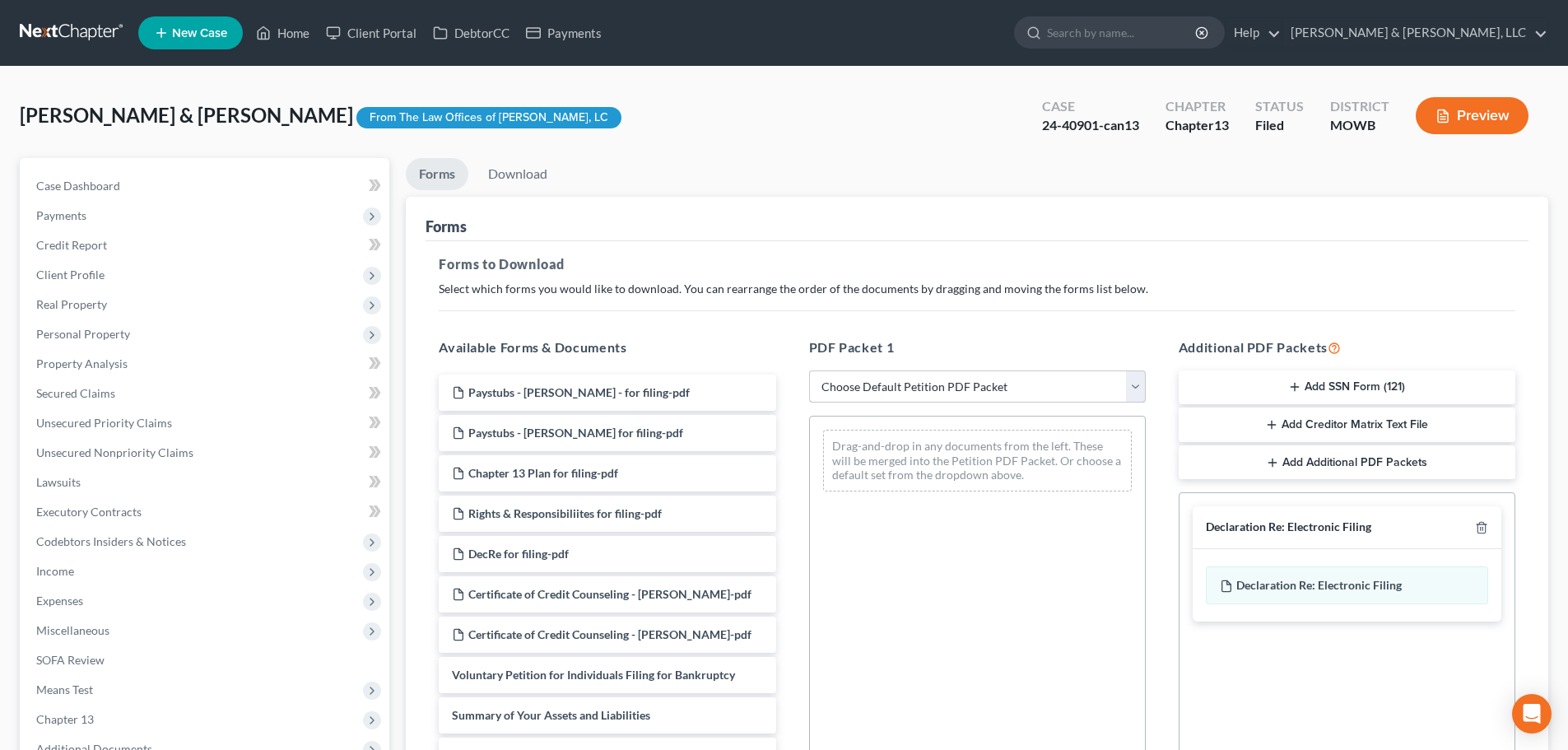
click at [921, 381] on select "Choose Default Petition PDF Packet Complete Bankruptcy Petition (all forms and …" at bounding box center [977, 387] width 337 height 33
select select "2"
click at [809, 371] on select "Choose Default Petition PDF Packet Complete Bankruptcy Petition (all forms and …" at bounding box center [977, 387] width 337 height 33
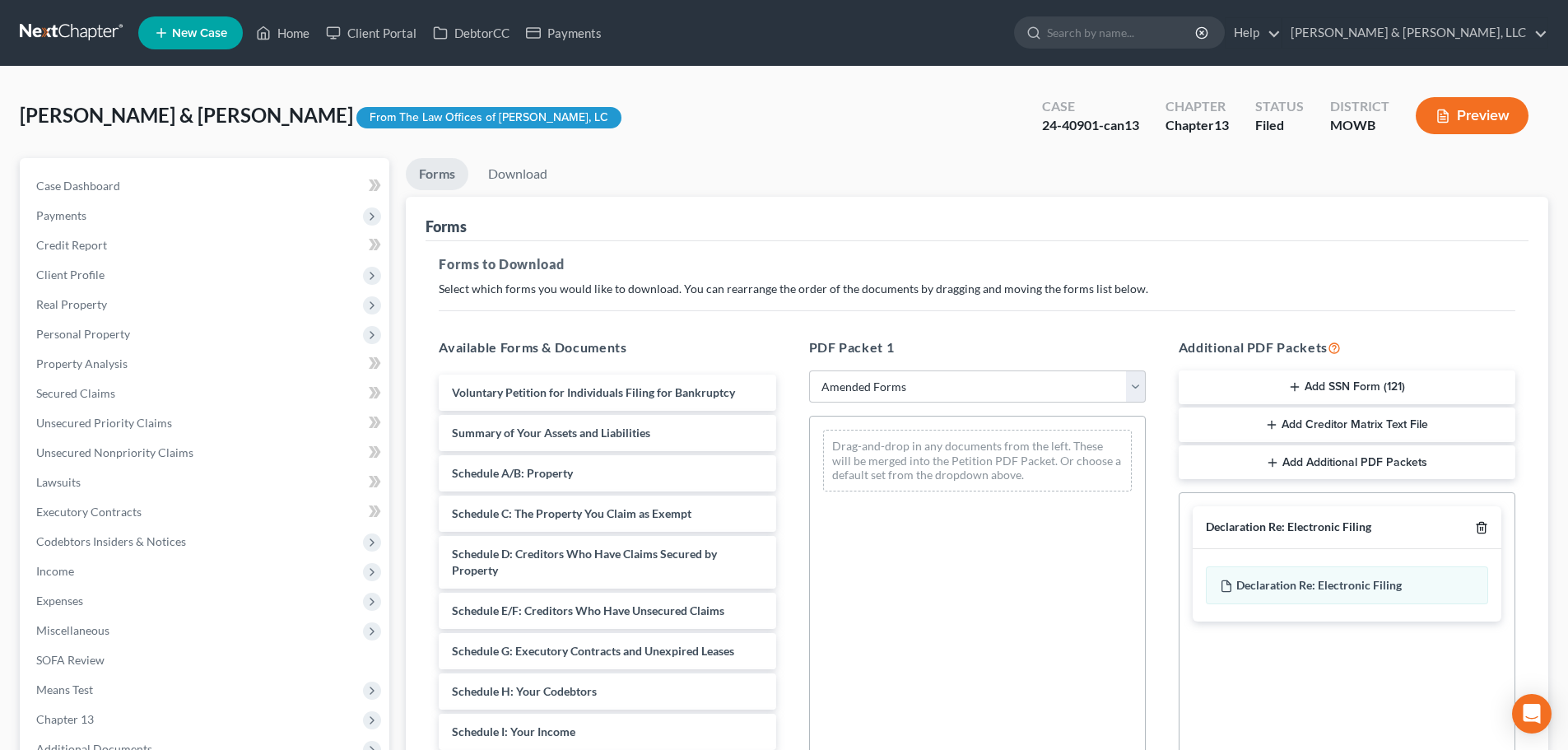
click at [1479, 532] on icon "button" at bounding box center [1481, 528] width 14 height 14
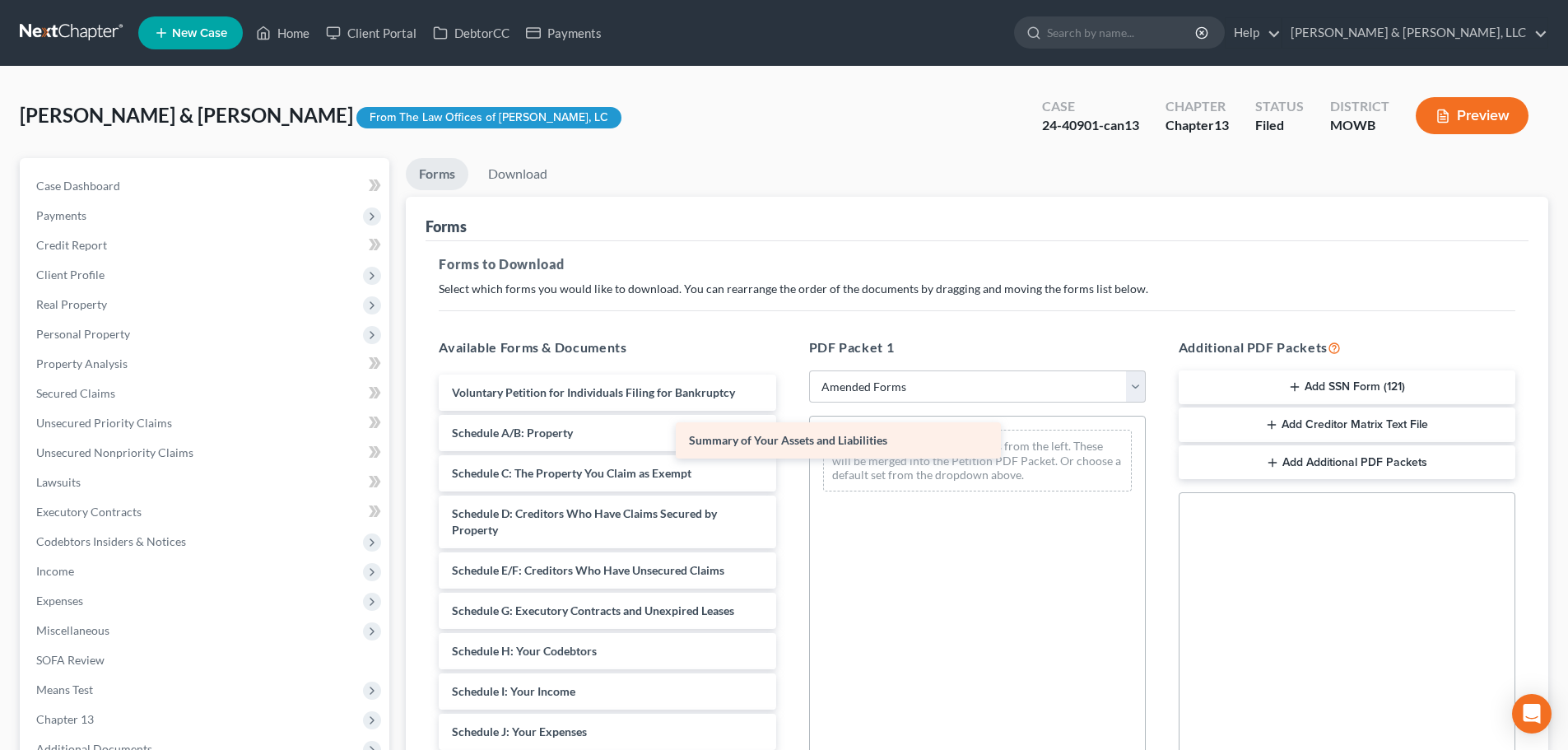
drag, startPoint x: 586, startPoint y: 433, endPoint x: 926, endPoint y: 436, distance: 340.0
click at [788, 436] on div "Summary of Your Assets and Liabilities Voluntary Petition for Individuals Filin…" at bounding box center [607, 739] width 363 height 731
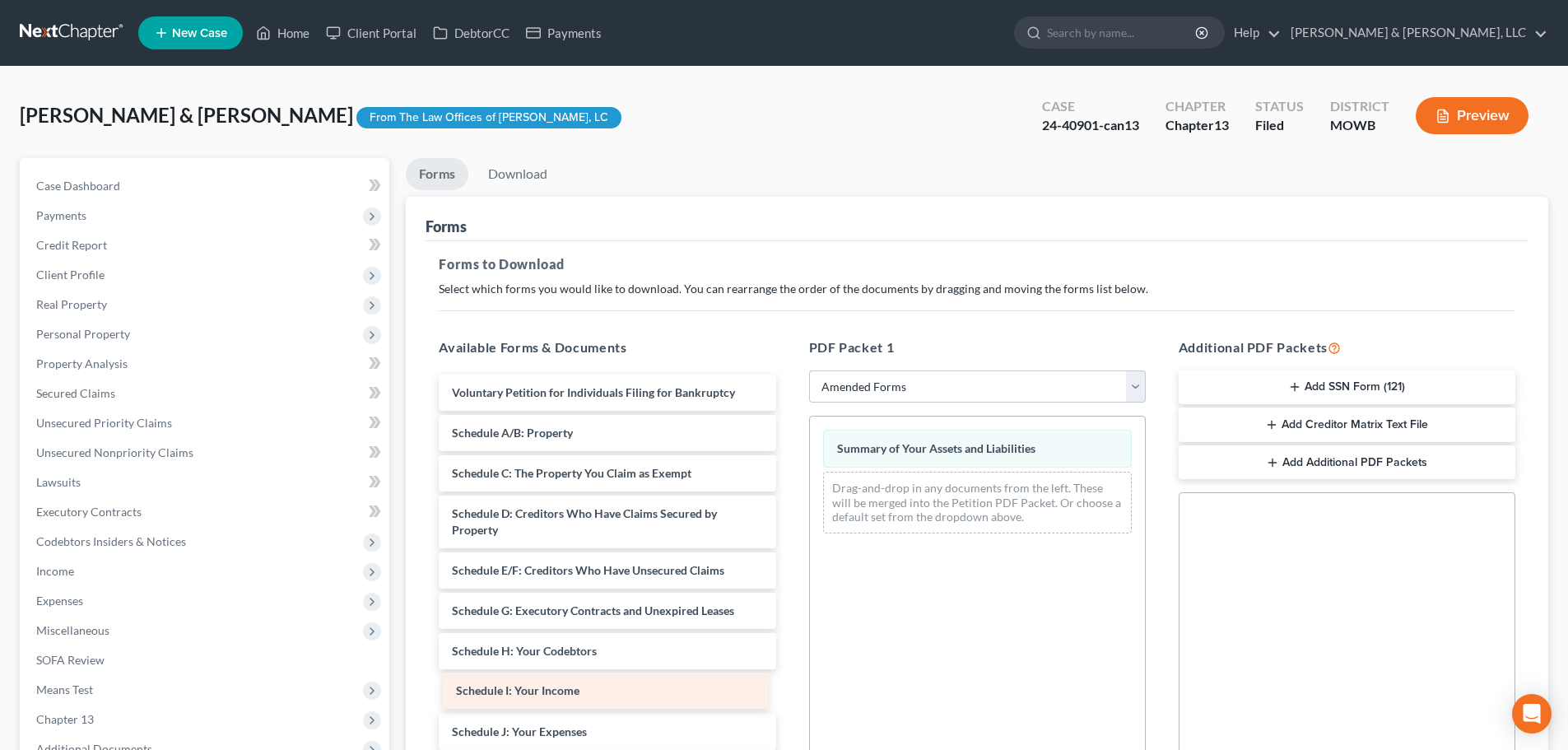
drag, startPoint x: 560, startPoint y: 697, endPoint x: 910, endPoint y: 602, distance: 362.7
click at [788, 602] on div "Schedule I: Your Income Voluntary Petition for Individuals Filing for Bankruptc…" at bounding box center [607, 739] width 363 height 731
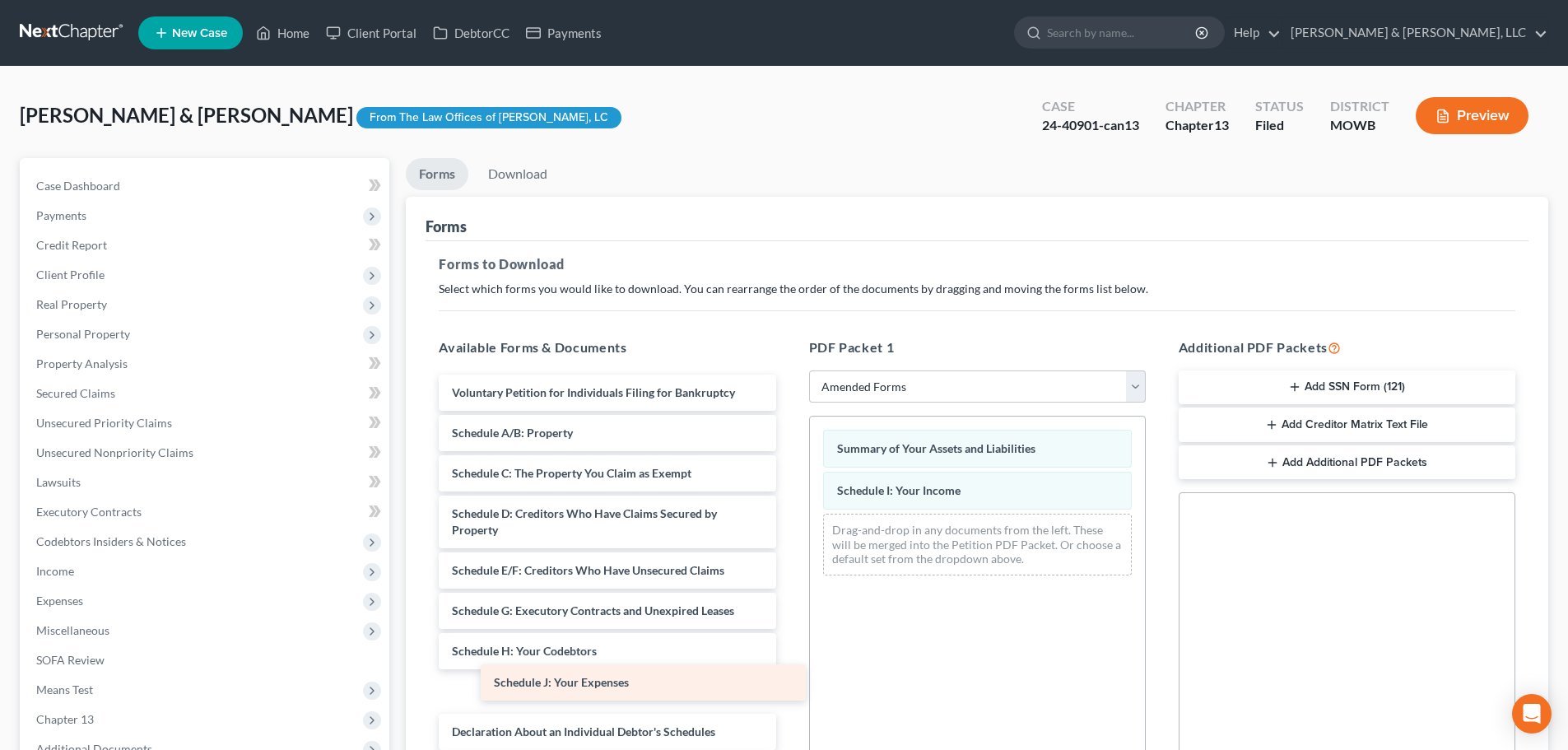
drag, startPoint x: 553, startPoint y: 697, endPoint x: 759, endPoint y: 635, distance: 215.1
click at [729, 646] on div "Schedule J: Your Expenses Voluntary Petition for Individuals Filing for Bankrup…" at bounding box center [607, 720] width 363 height 691
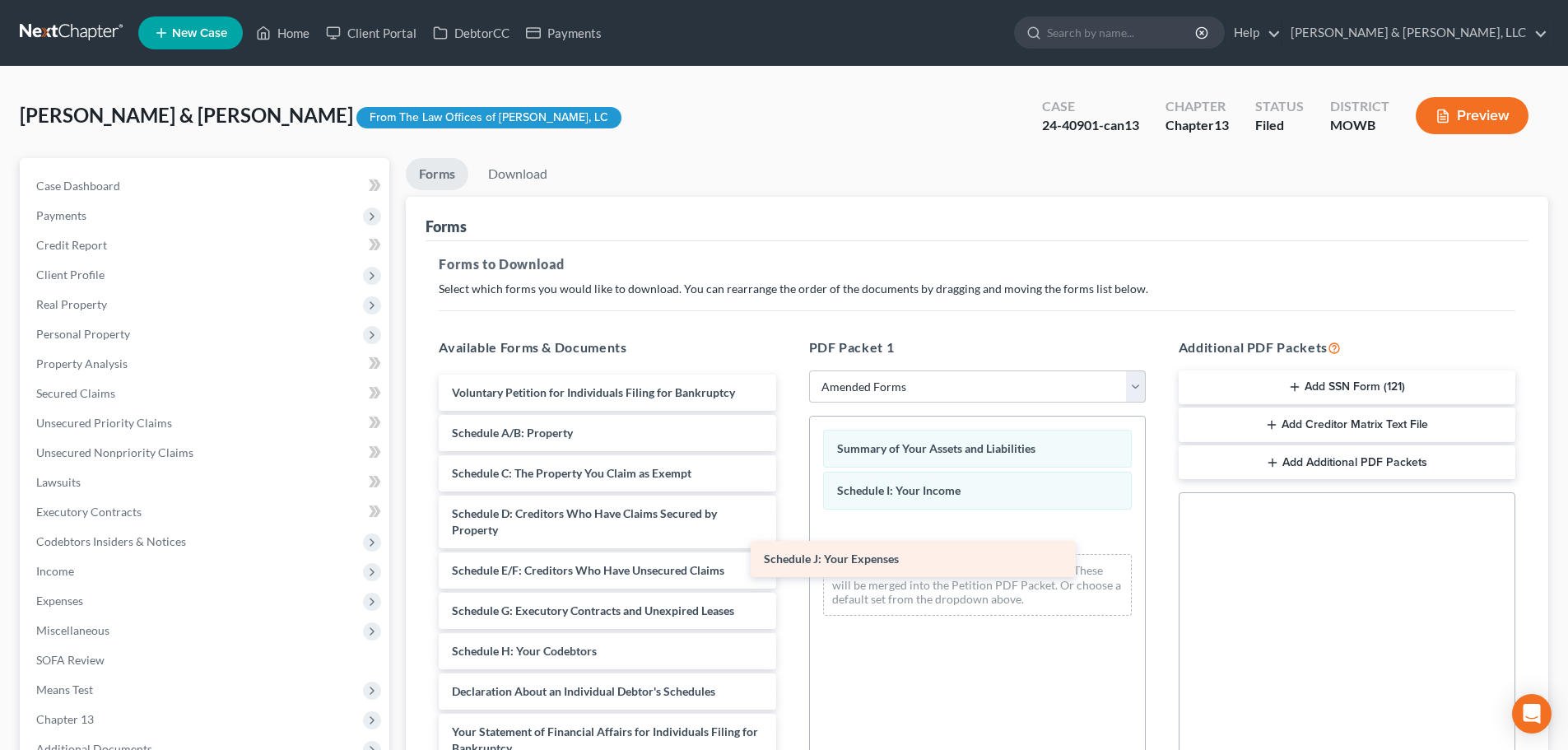
drag, startPoint x: 556, startPoint y: 656, endPoint x: 1096, endPoint y: 484, distance: 566.7
click at [788, 485] on div "Schedule J: Your Expenses Voluntary Petition for Individuals Filing for Bankrup…" at bounding box center [607, 700] width 363 height 651
drag, startPoint x: 1045, startPoint y: 479, endPoint x: 1033, endPoint y: 557, distance: 78.9
click at [1033, 557] on div "Schedule J: Your Expenses Summary of Your Assets and Liabilities Schedule J: Yo…" at bounding box center [977, 524] width 335 height 214
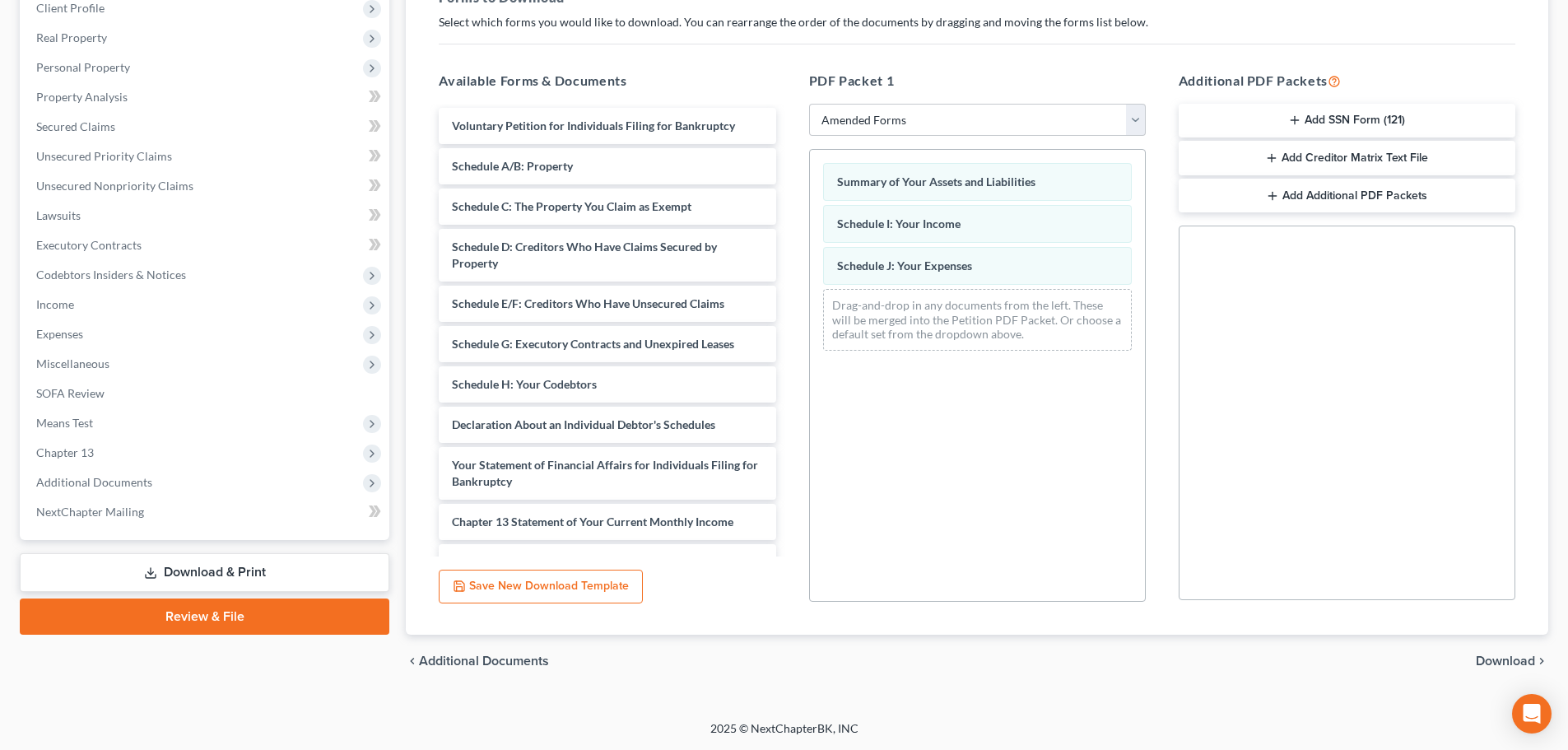
click at [1519, 659] on span "Download" at bounding box center [1504, 661] width 59 height 14
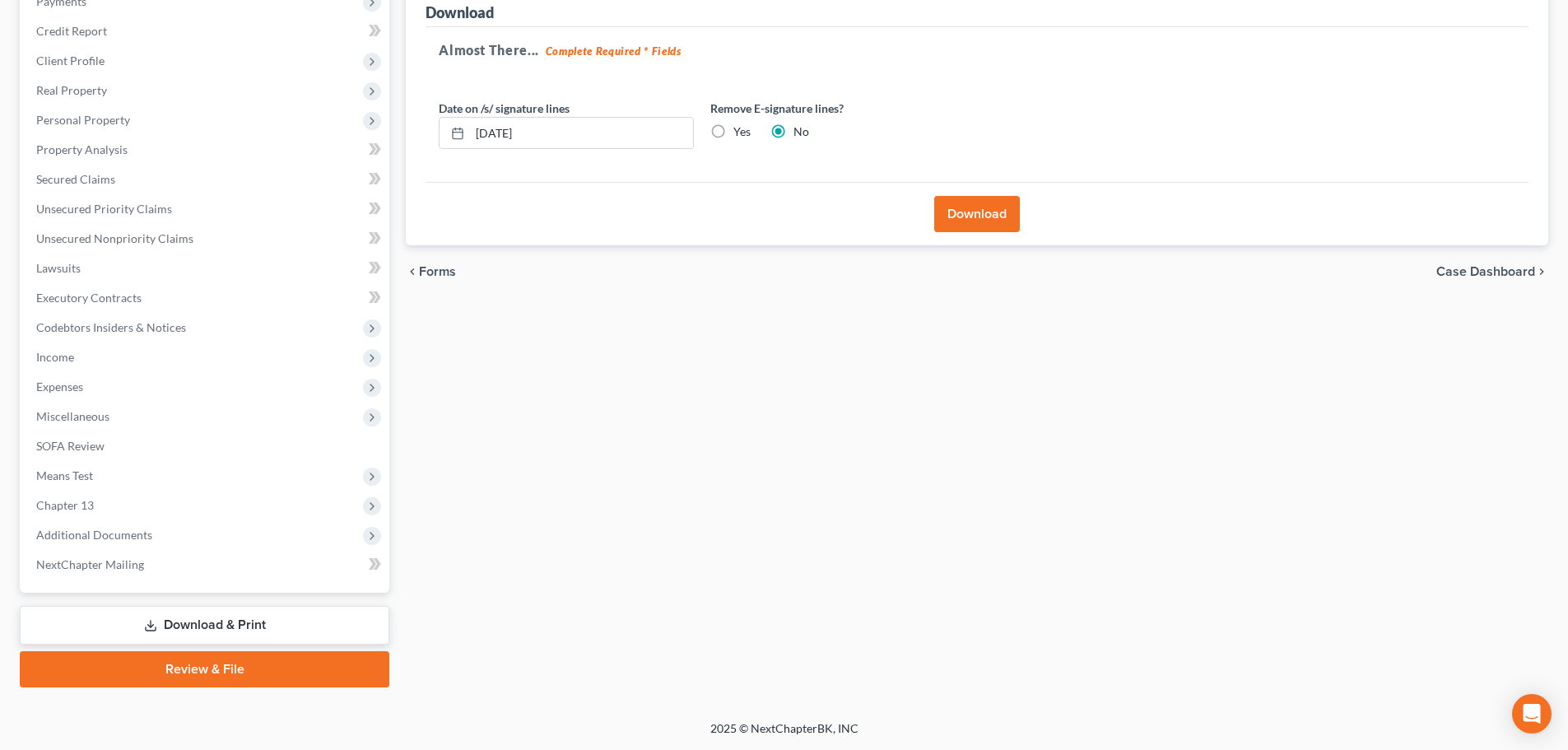
scroll to position [214, 0]
click at [965, 210] on button "Download" at bounding box center [977, 214] width 86 height 37
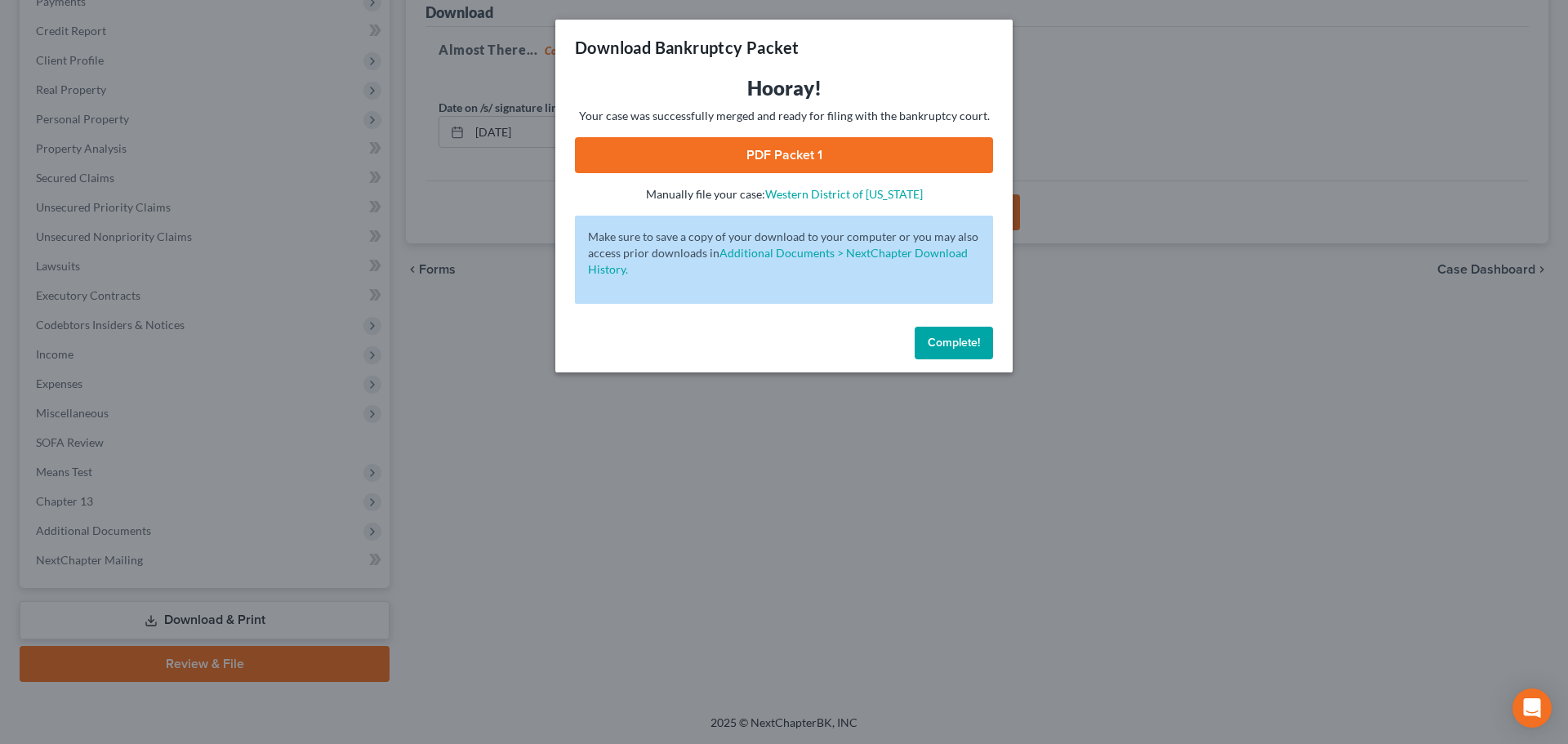
click at [789, 158] on link "PDF Packet 1" at bounding box center [783, 155] width 418 height 36
click at [961, 349] on button "Complete!" at bounding box center [953, 343] width 78 height 33
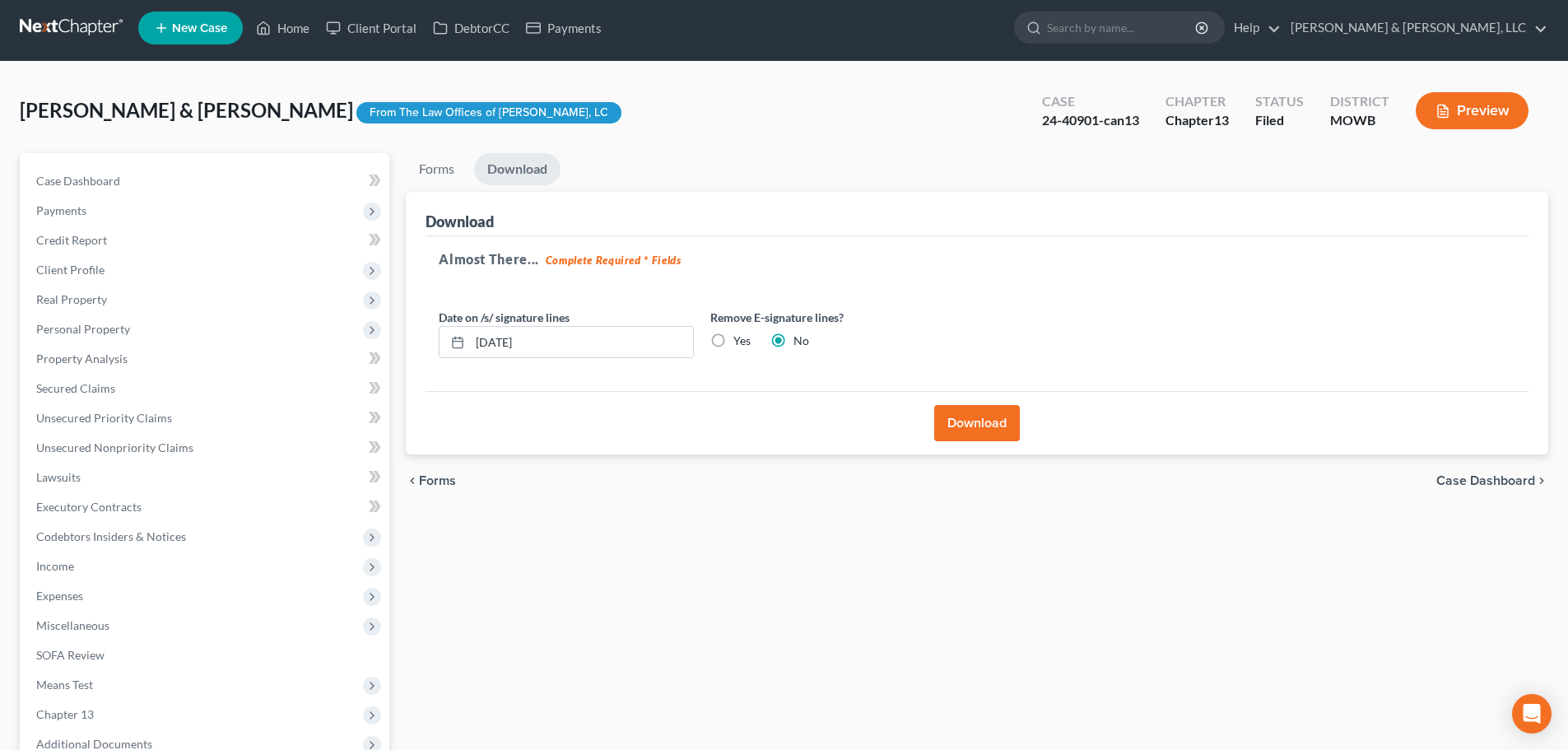
scroll to position [0, 0]
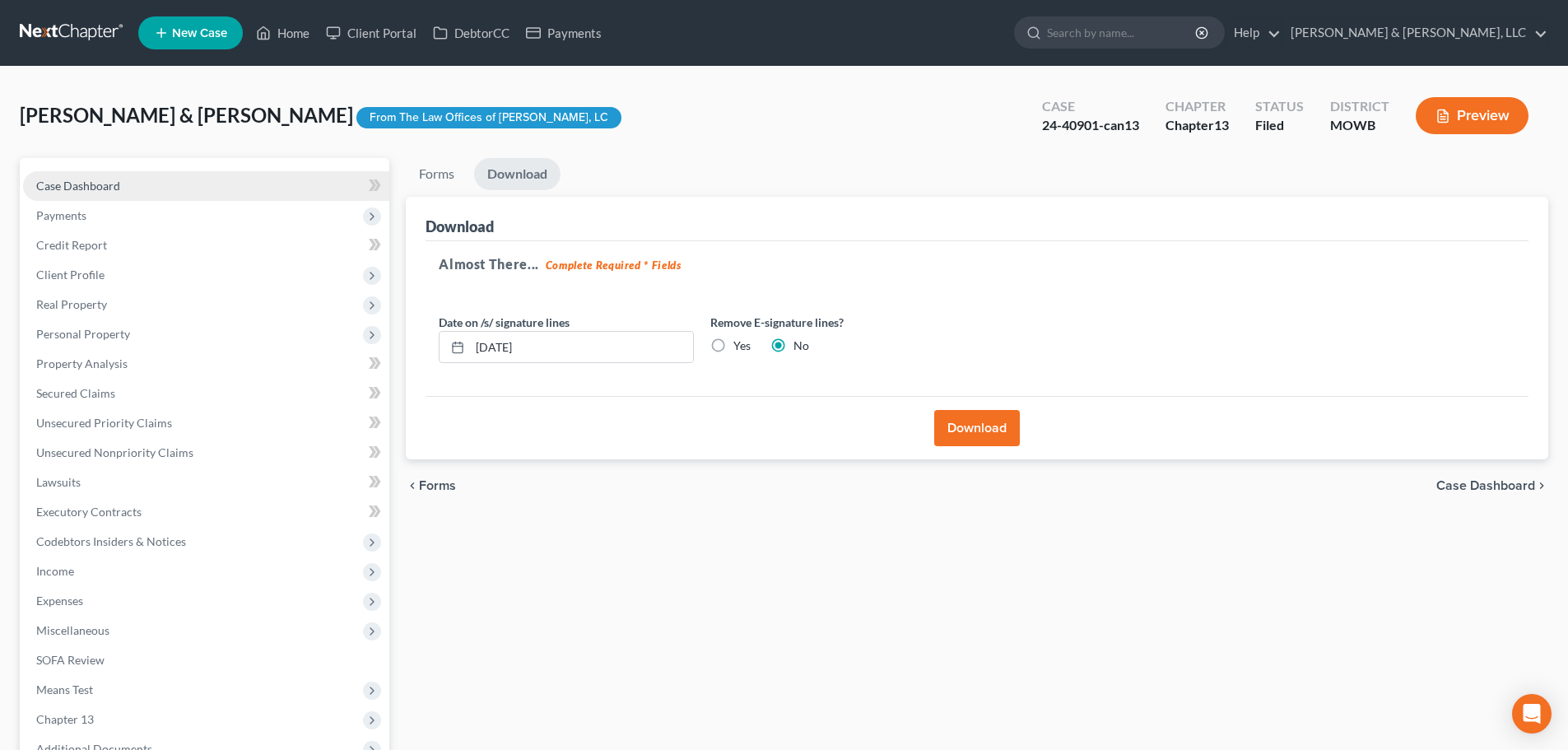
drag, startPoint x: 55, startPoint y: 185, endPoint x: 50, endPoint y: 197, distance: 13.0
click at [54, 185] on span "Case Dashboard" at bounding box center [78, 185] width 84 height 14
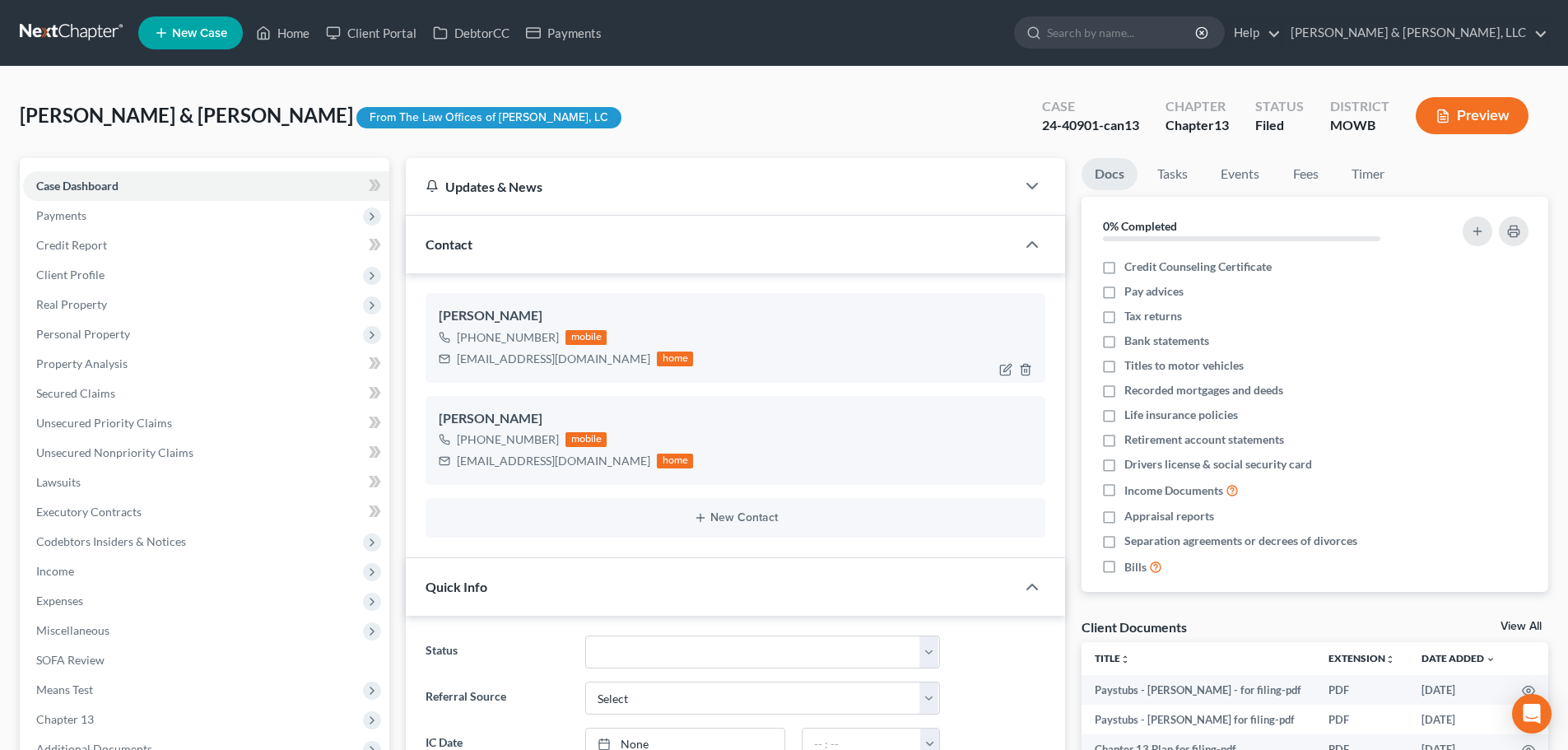
scroll to position [1183, 0]
drag, startPoint x: 596, startPoint y: 364, endPoint x: 456, endPoint y: 367, distance: 140.0
click at [456, 367] on div "smathews2008@yahoo.com home" at bounding box center [566, 359] width 255 height 21
drag, startPoint x: 592, startPoint y: 463, endPoint x: 456, endPoint y: 471, distance: 136.2
click at [456, 471] on div "kerogers4009@yahoo.com home" at bounding box center [566, 461] width 255 height 21
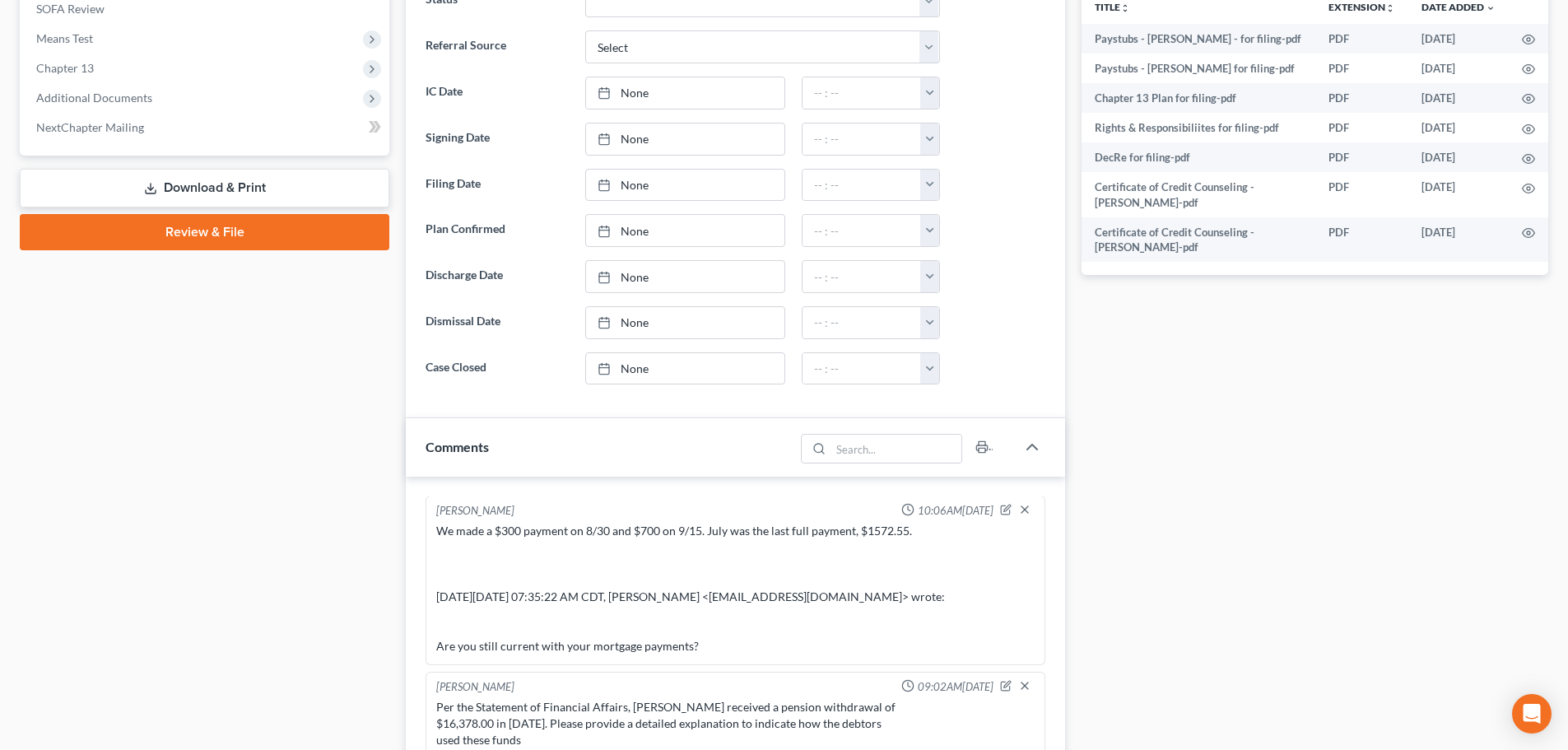
scroll to position [823, 0]
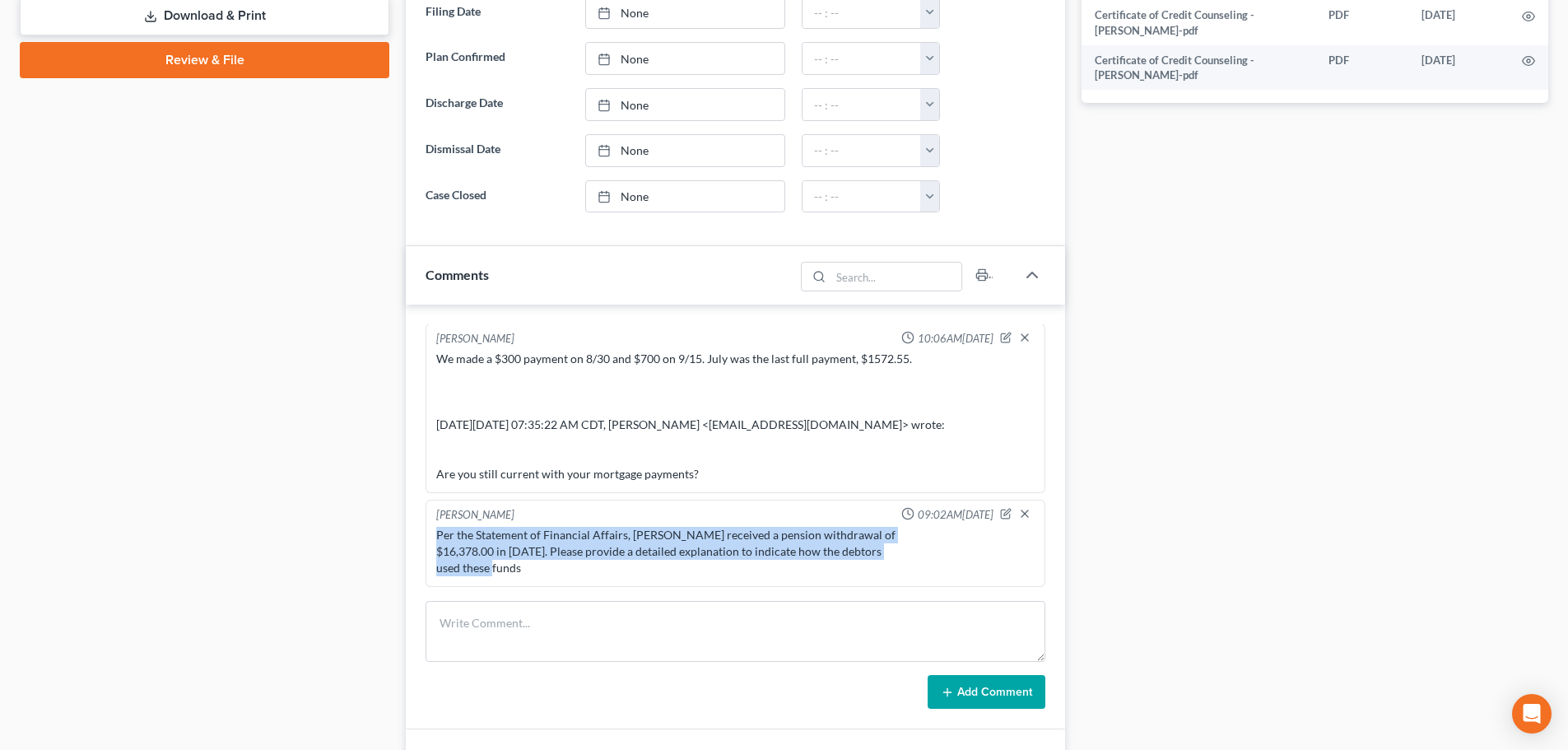
drag, startPoint x: 541, startPoint y: 568, endPoint x: 439, endPoint y: 536, distance: 106.9
click at [439, 536] on div "Per the Statement of Financial Affairs, Mr. Rogers received a pension withdrawa…" at bounding box center [735, 551] width 598 height 49
copy div "Per the Statement of Financial Affairs, Mr. Rogers received a pension withdrawa…"
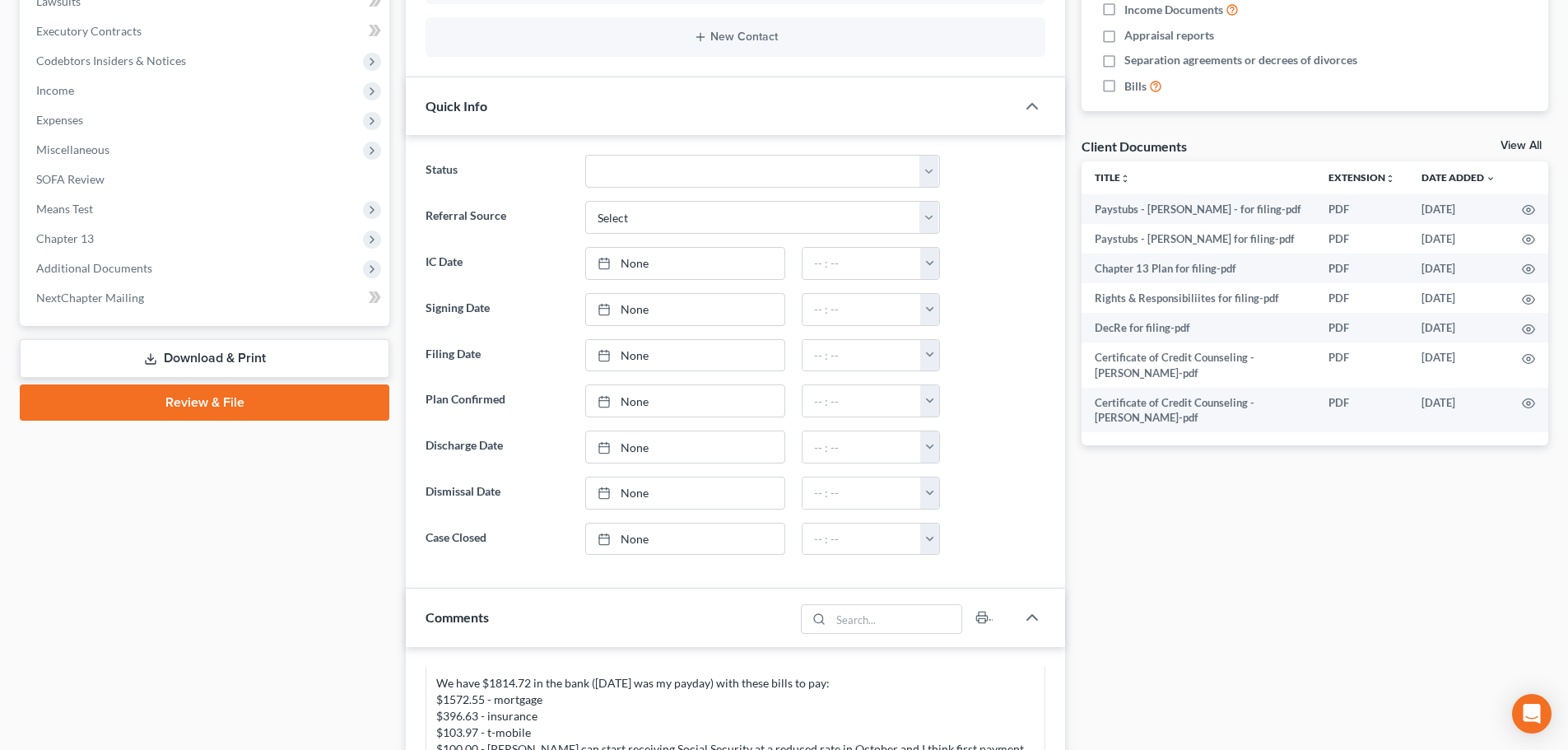
scroll to position [411, 0]
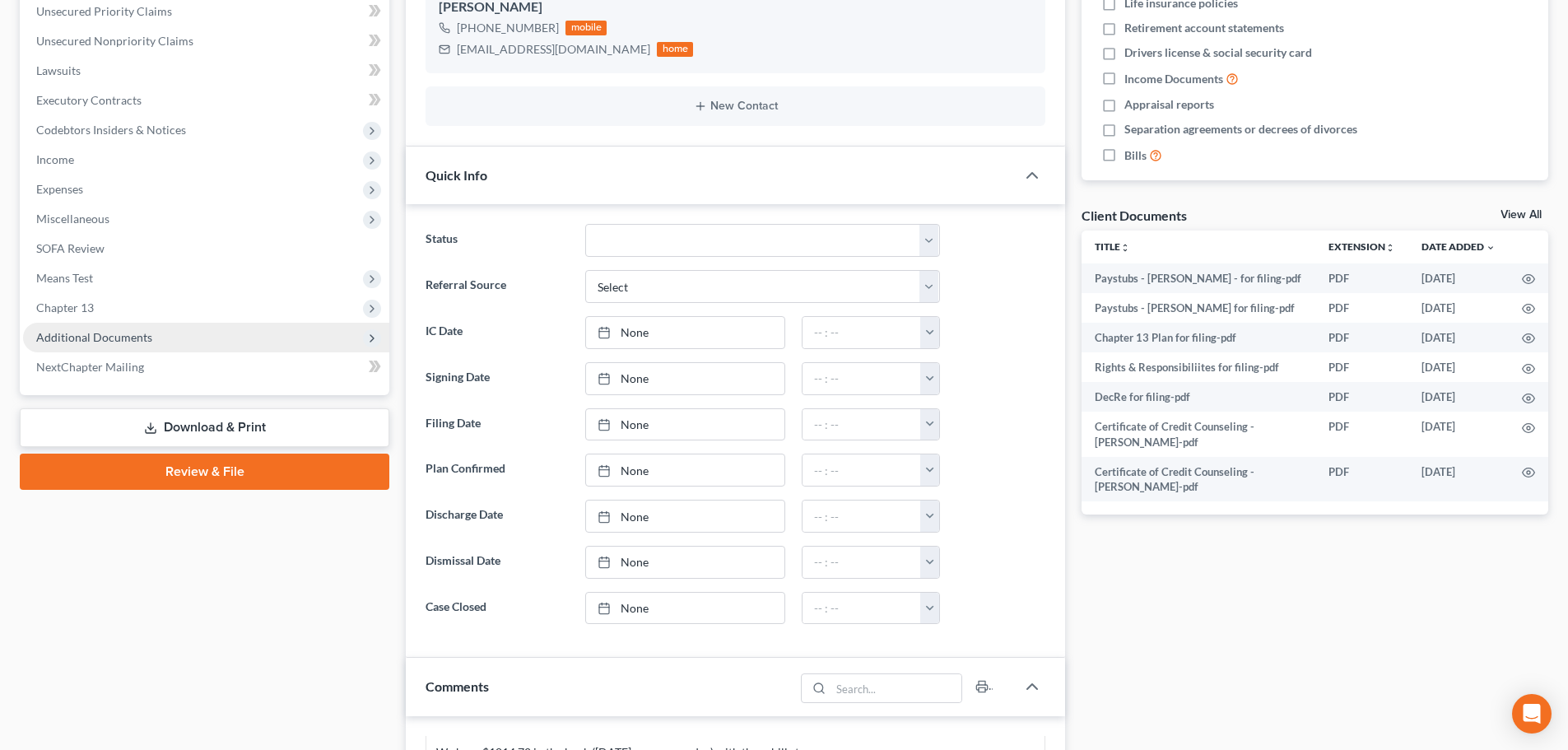
click at [81, 333] on span "Additional Documents" at bounding box center [95, 337] width 116 height 14
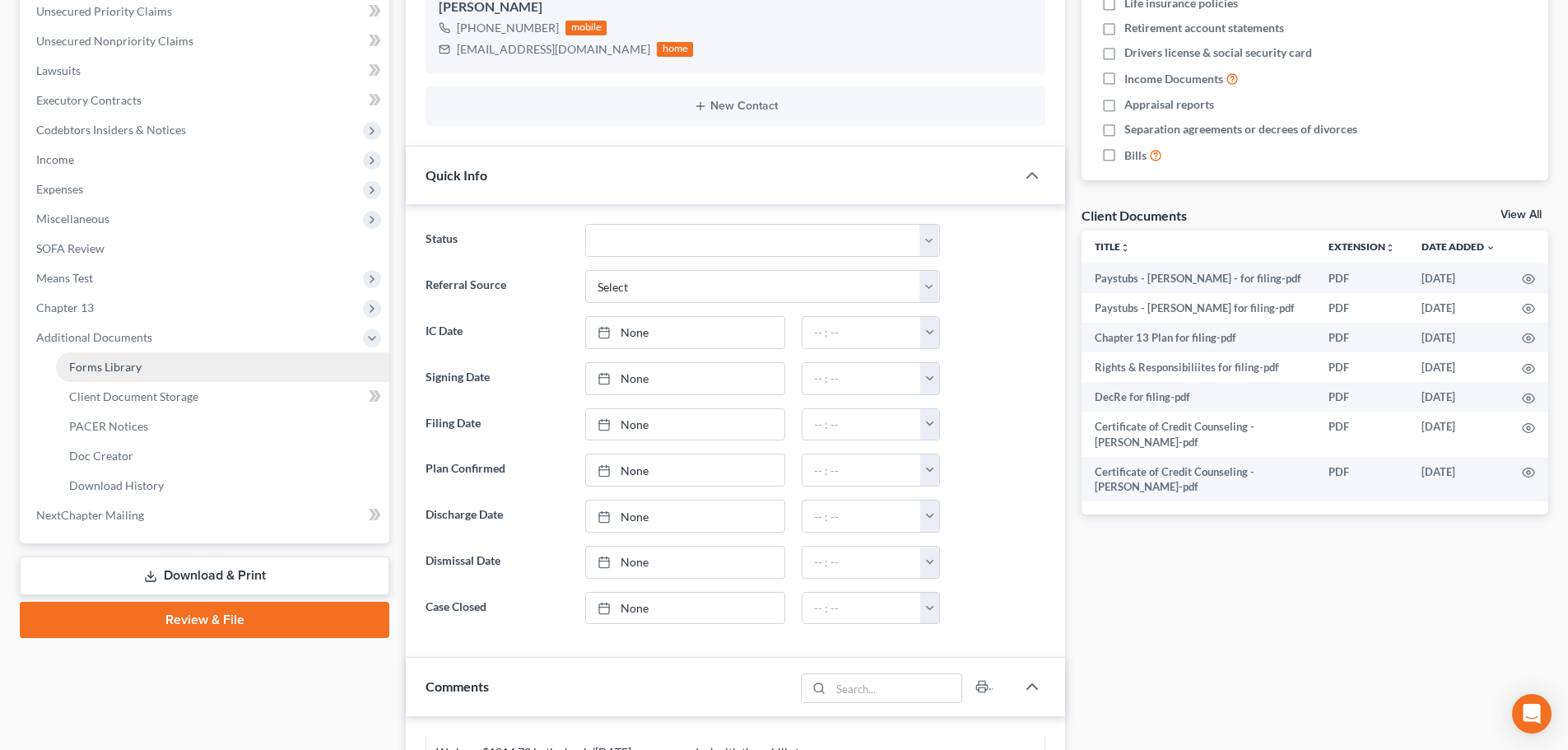
click at [84, 360] on span "Forms Library" at bounding box center [105, 367] width 72 height 14
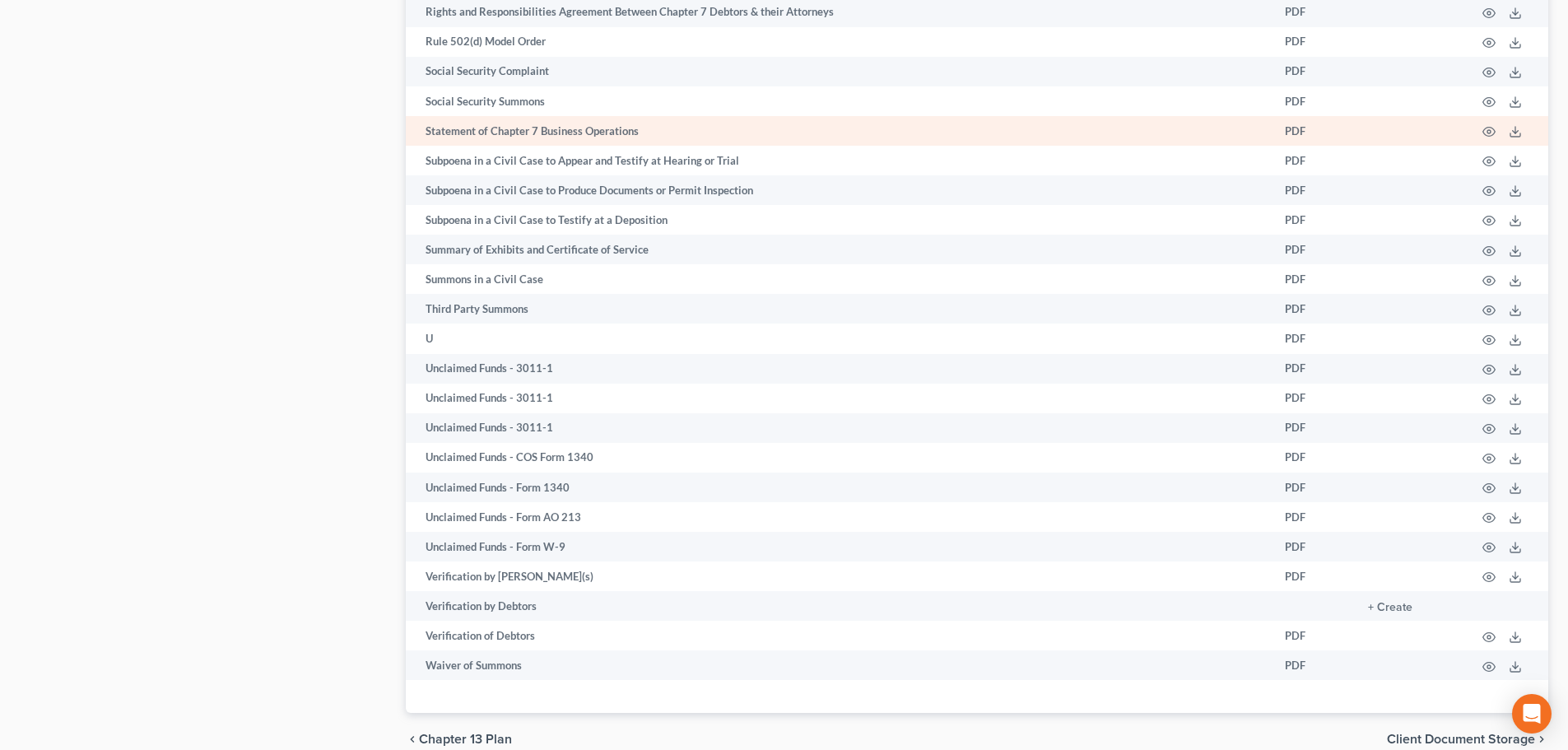
scroll to position [2852, 0]
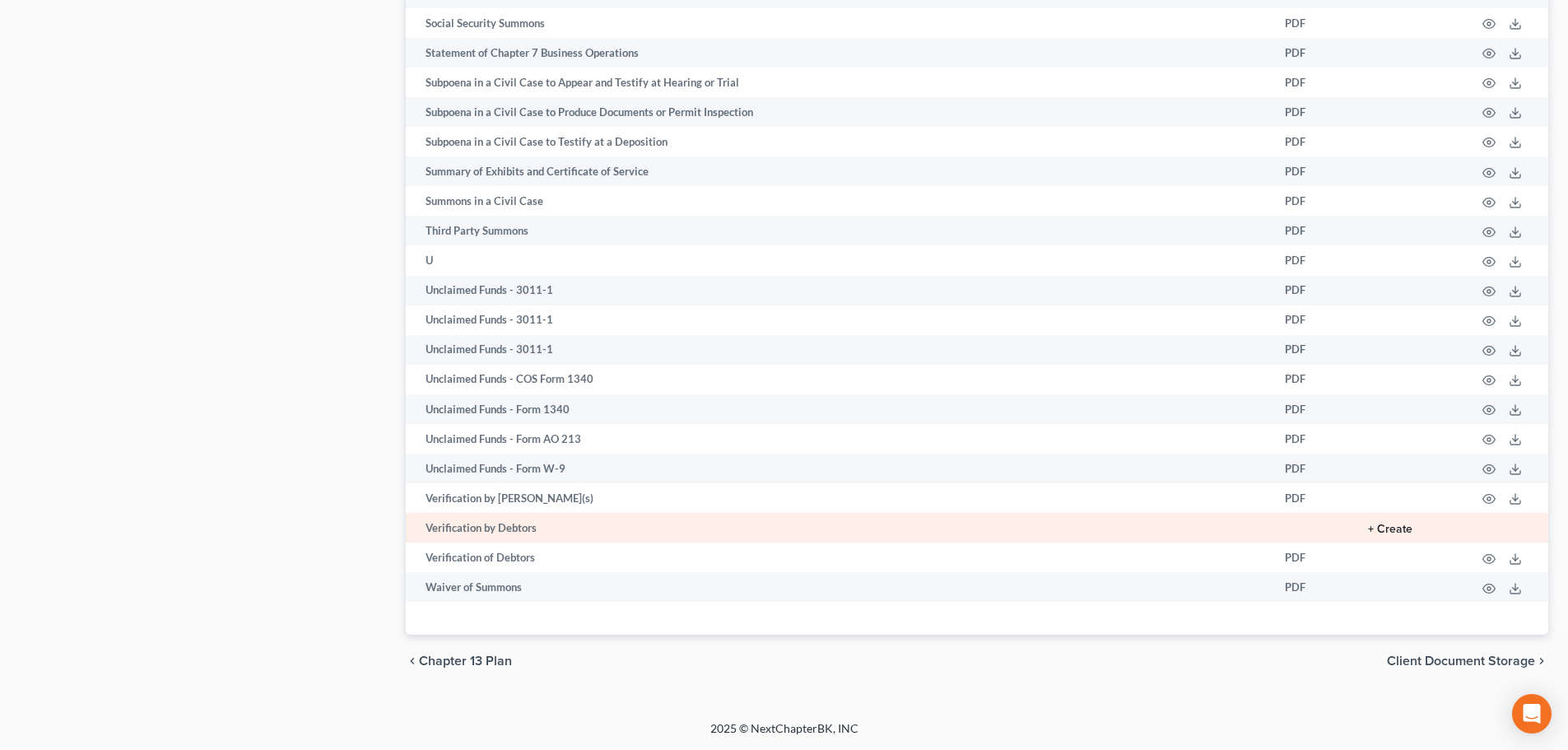
click at [1402, 524] on button "+ Create" at bounding box center [1390, 529] width 44 height 12
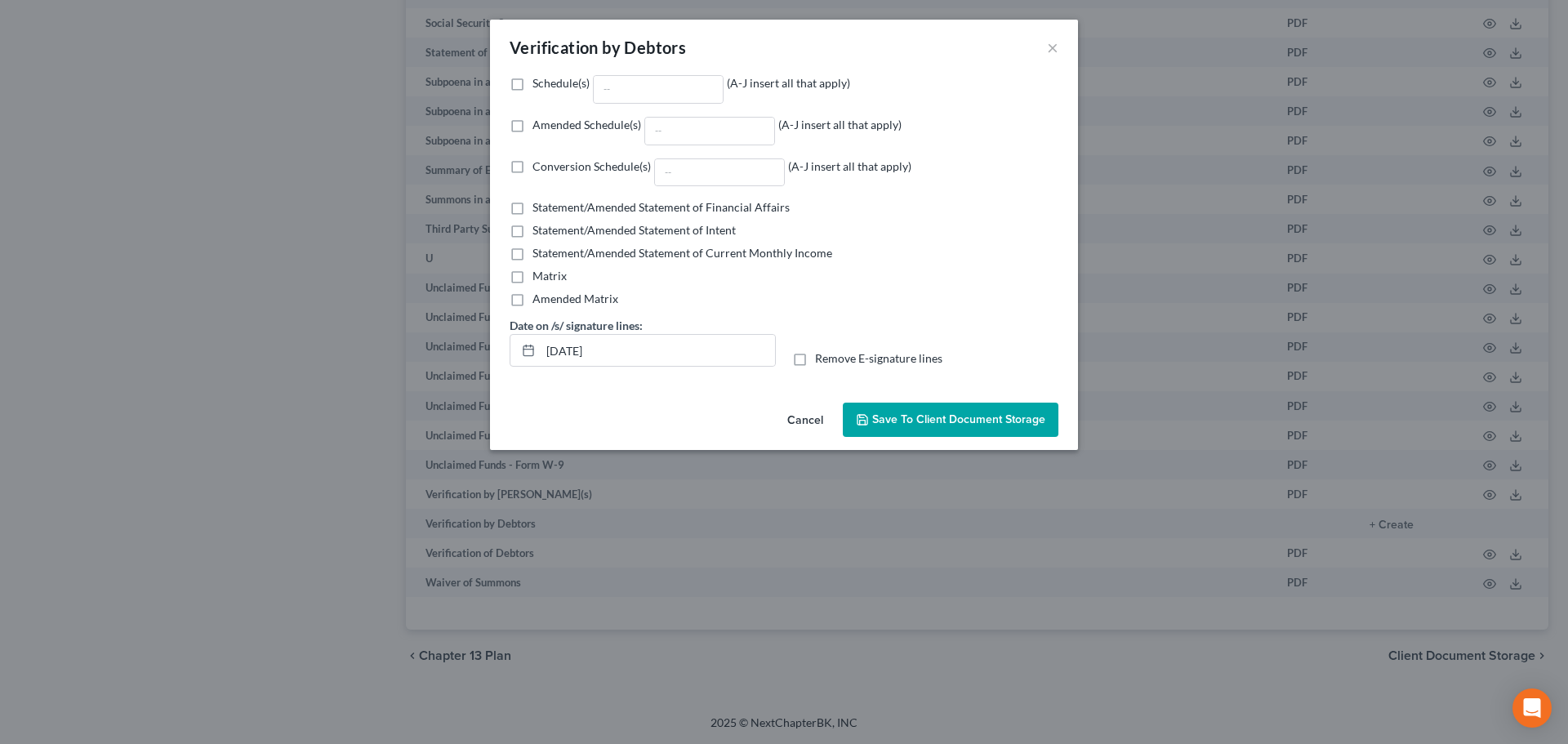
drag, startPoint x: 512, startPoint y: 126, endPoint x: 523, endPoint y: 129, distance: 11.4
click at [532, 127] on label "Amended Schedule(s) (A-J insert all that apply)" at bounding box center [717, 131] width 370 height 29
click at [539, 127] on input "Amended Schedule(s) (A-J insert all that apply)" at bounding box center [544, 122] width 11 height 11
checkbox input "true"
click at [682, 125] on input "Amended Schedule(s) (A-J insert all that apply)" at bounding box center [709, 131] width 129 height 27
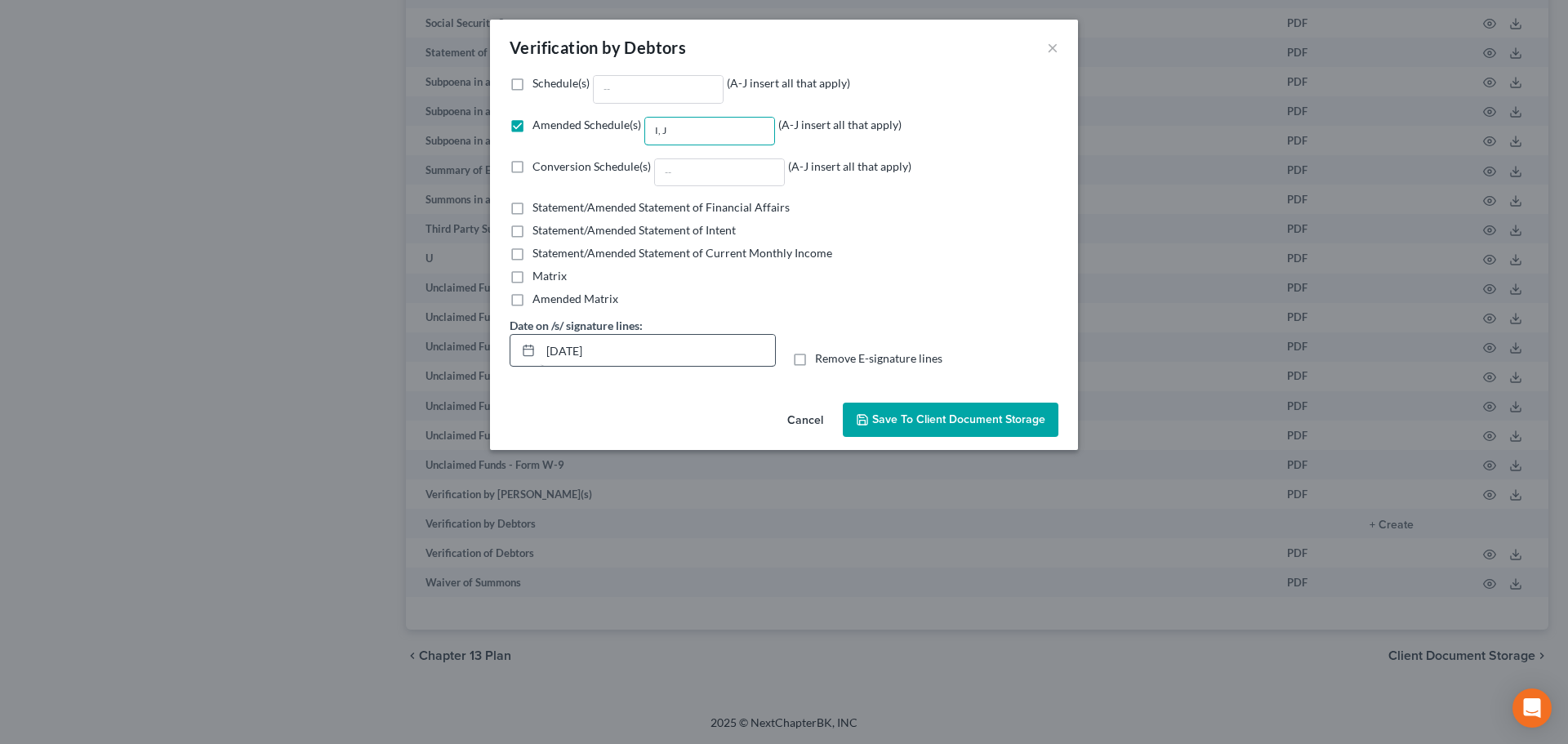
type input "I, J"
drag, startPoint x: 617, startPoint y: 359, endPoint x: 366, endPoint y: 417, distance: 257.6
click at [366, 417] on div "Verification by Debtors × Schedule(s) (A-J insert all that apply) Amended Sched…" at bounding box center [784, 372] width 1568 height 744
click at [976, 432] on button "Save to Client Document Storage" at bounding box center [950, 419] width 215 height 34
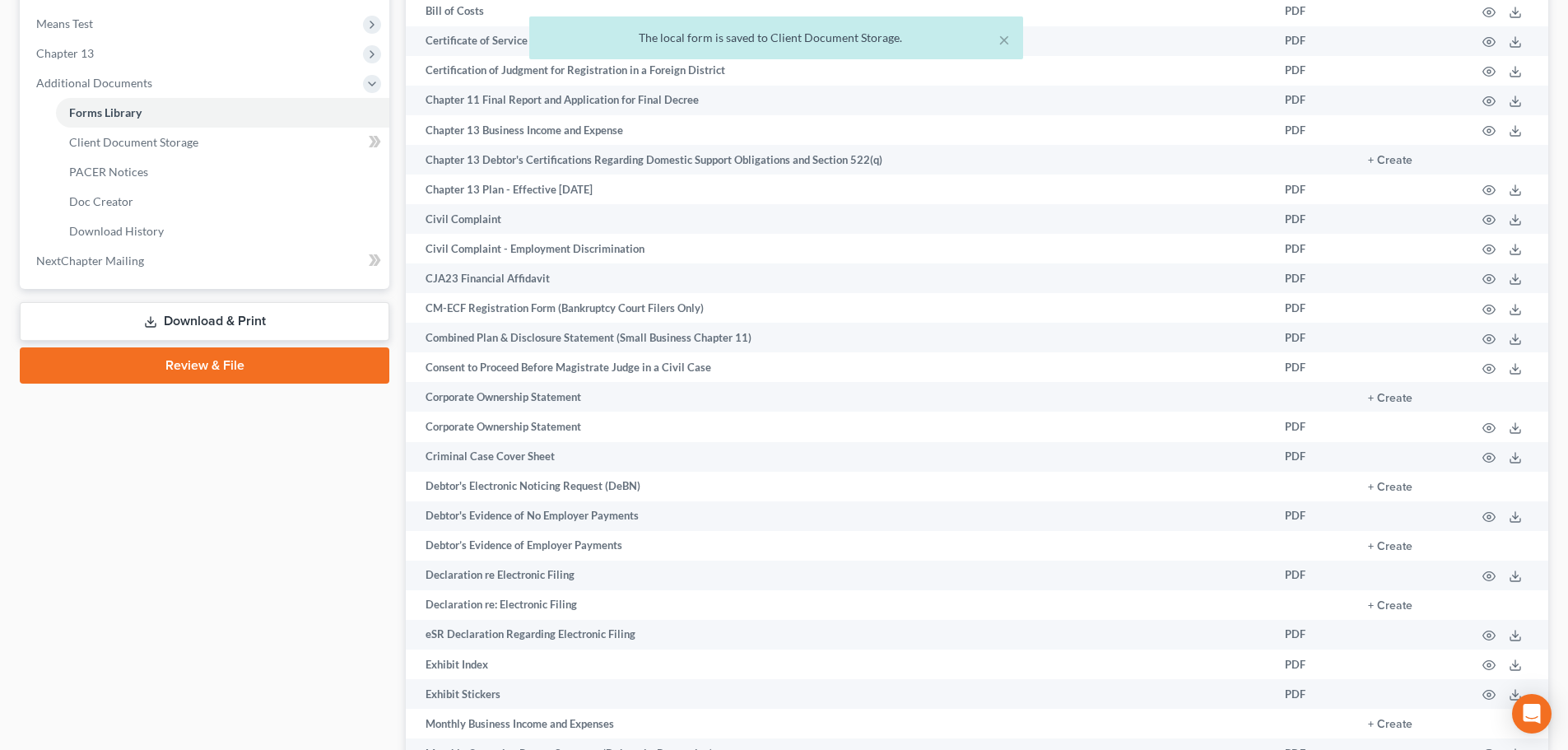
scroll to position [382, 0]
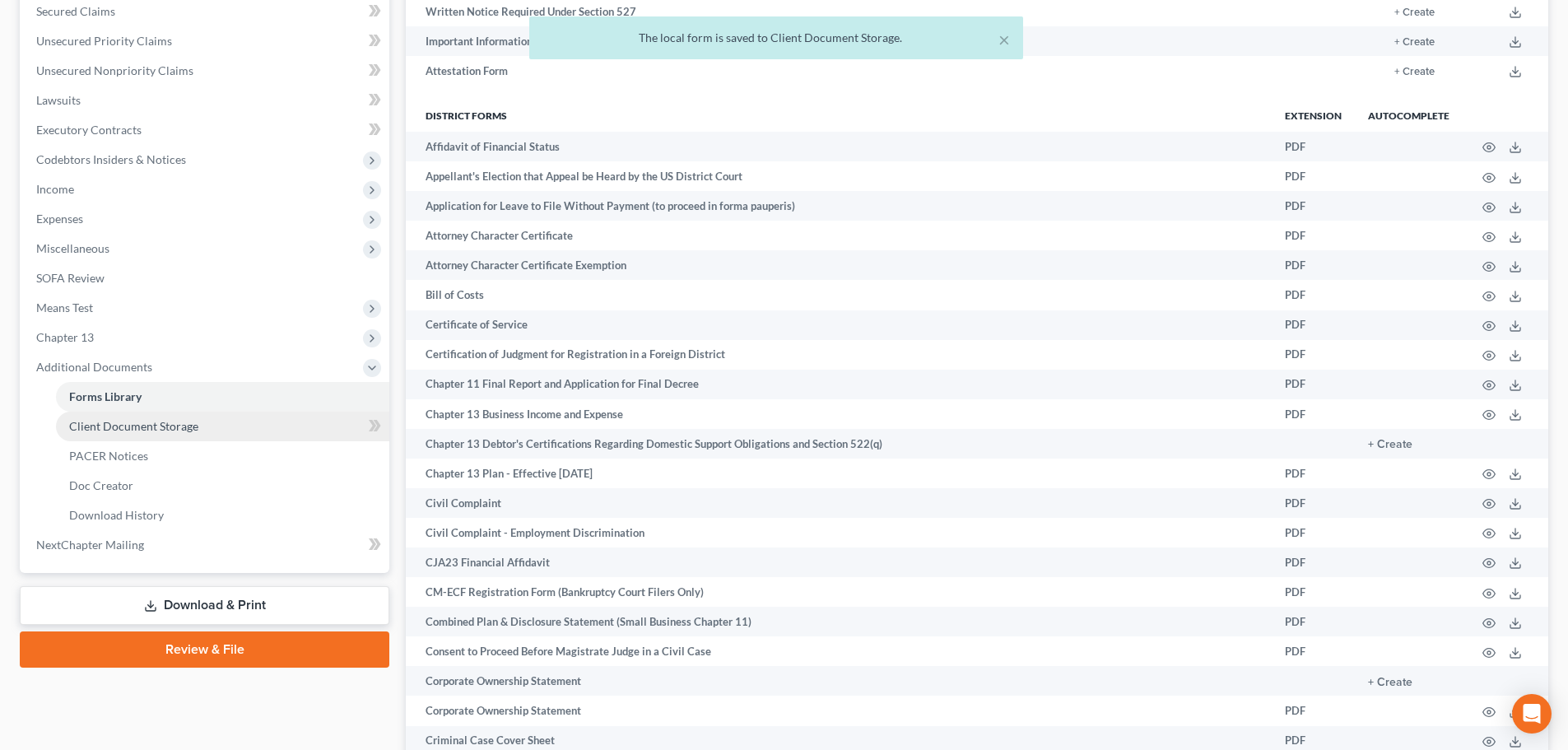
click at [150, 430] on span "Client Document Storage" at bounding box center [134, 426] width 129 height 14
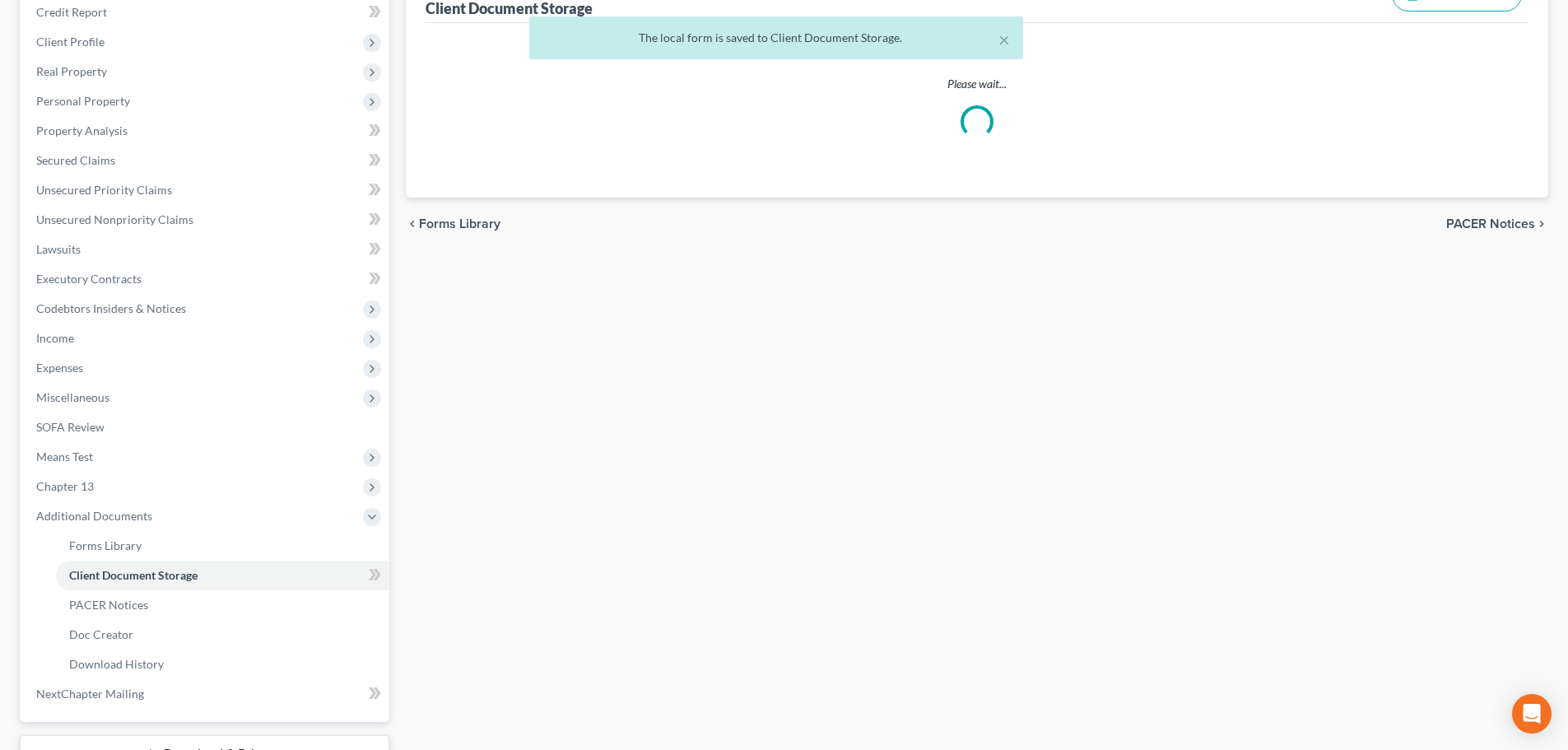
scroll to position [9, 0]
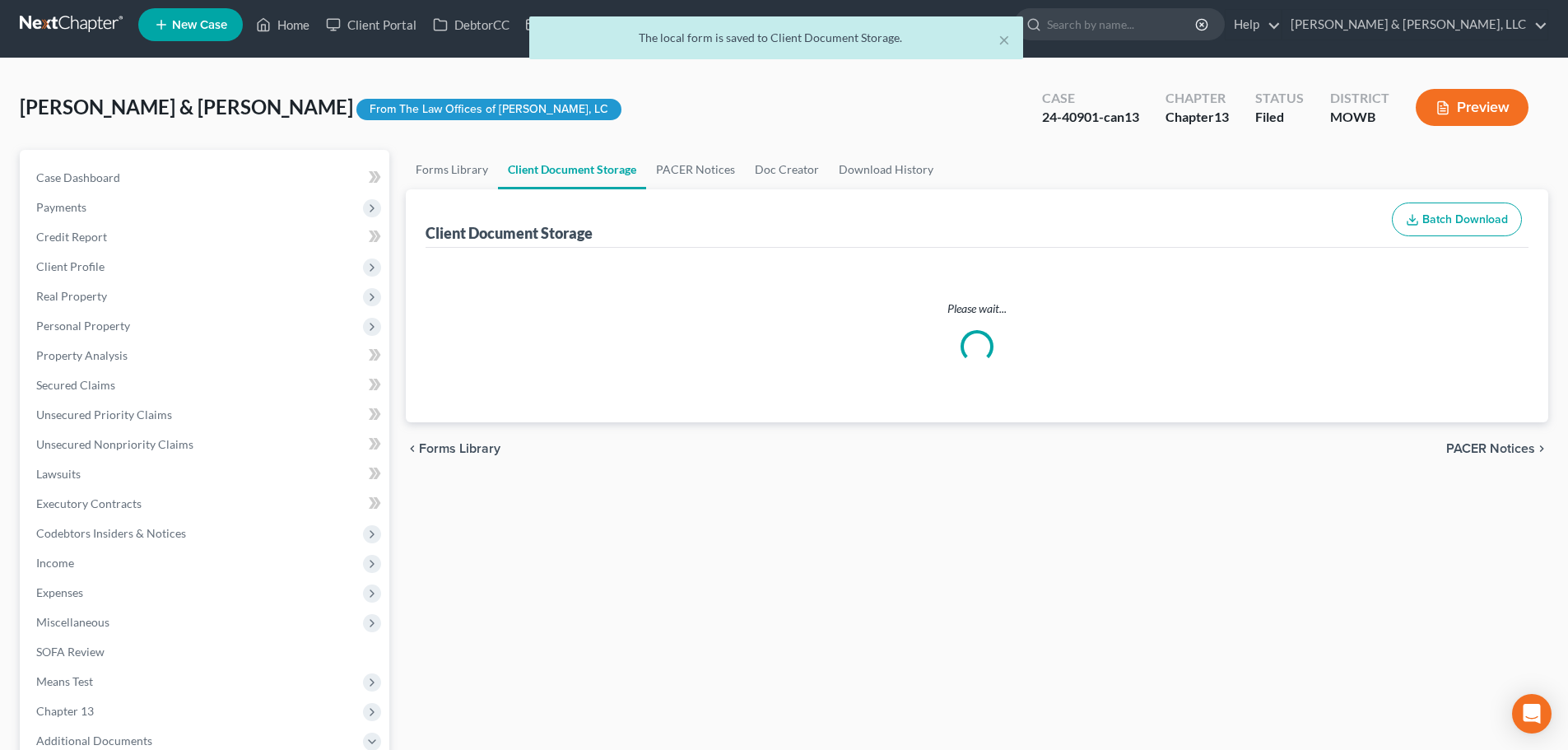
select select "5"
select select "24"
select select "9"
select select "18"
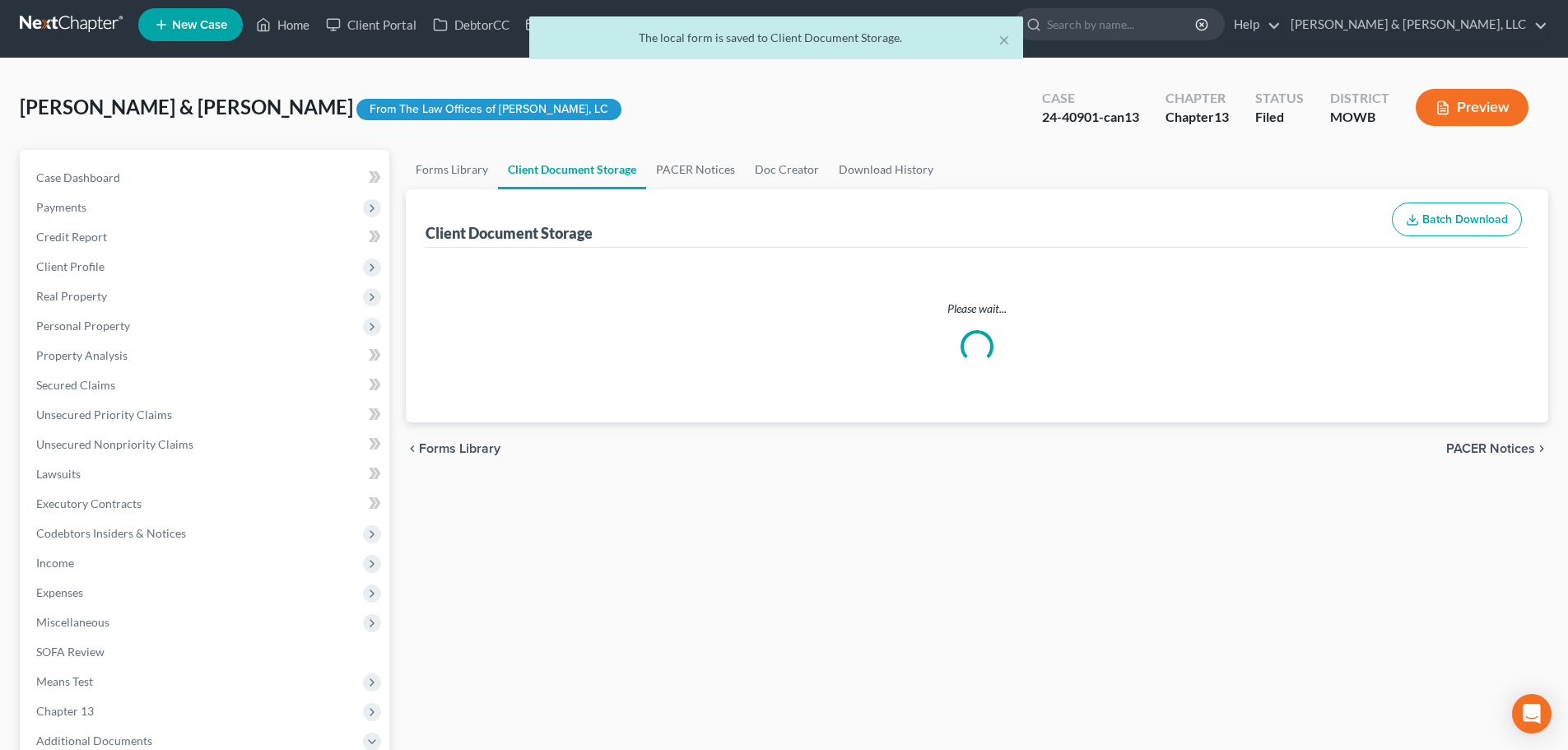
select select "21"
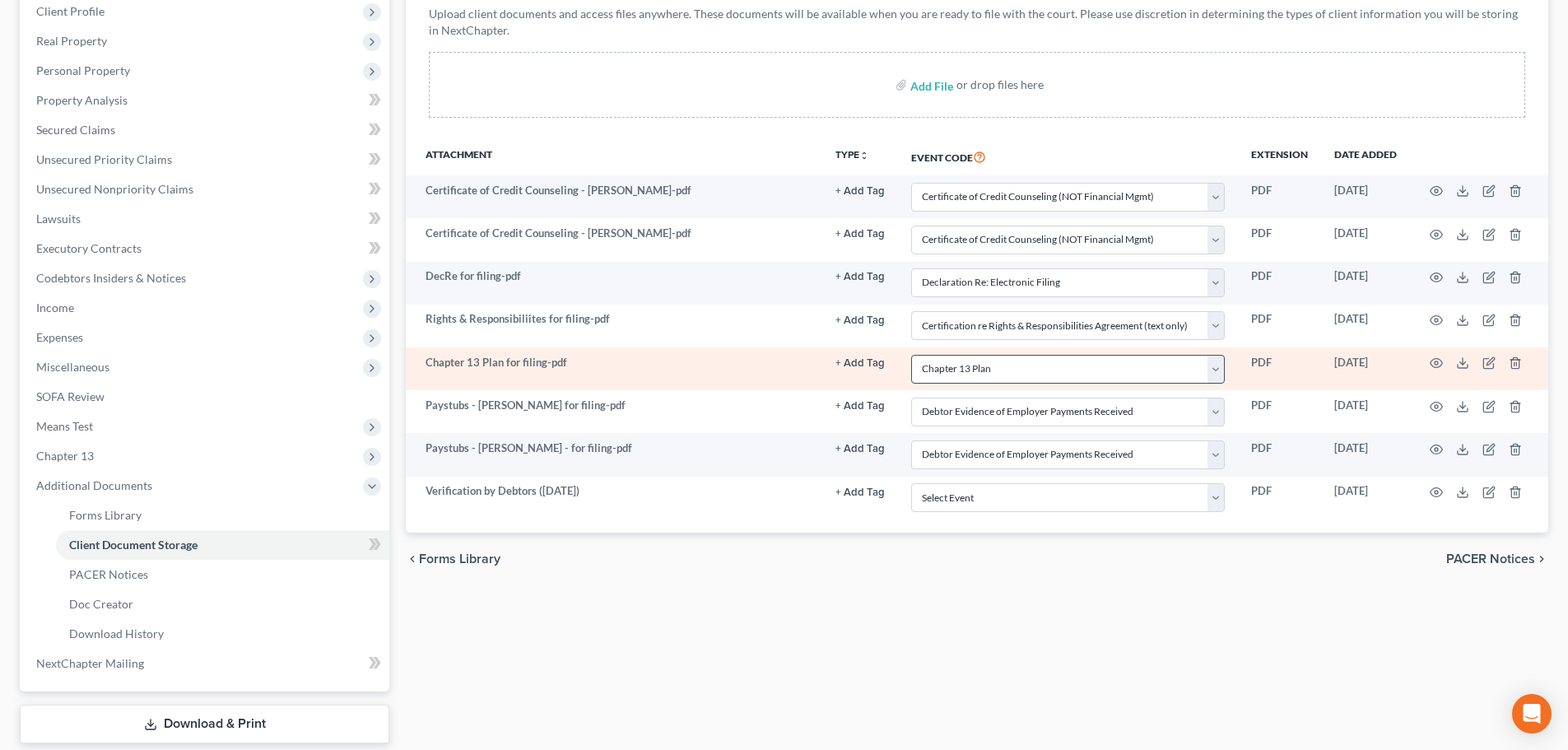
scroll to position [362, 0]
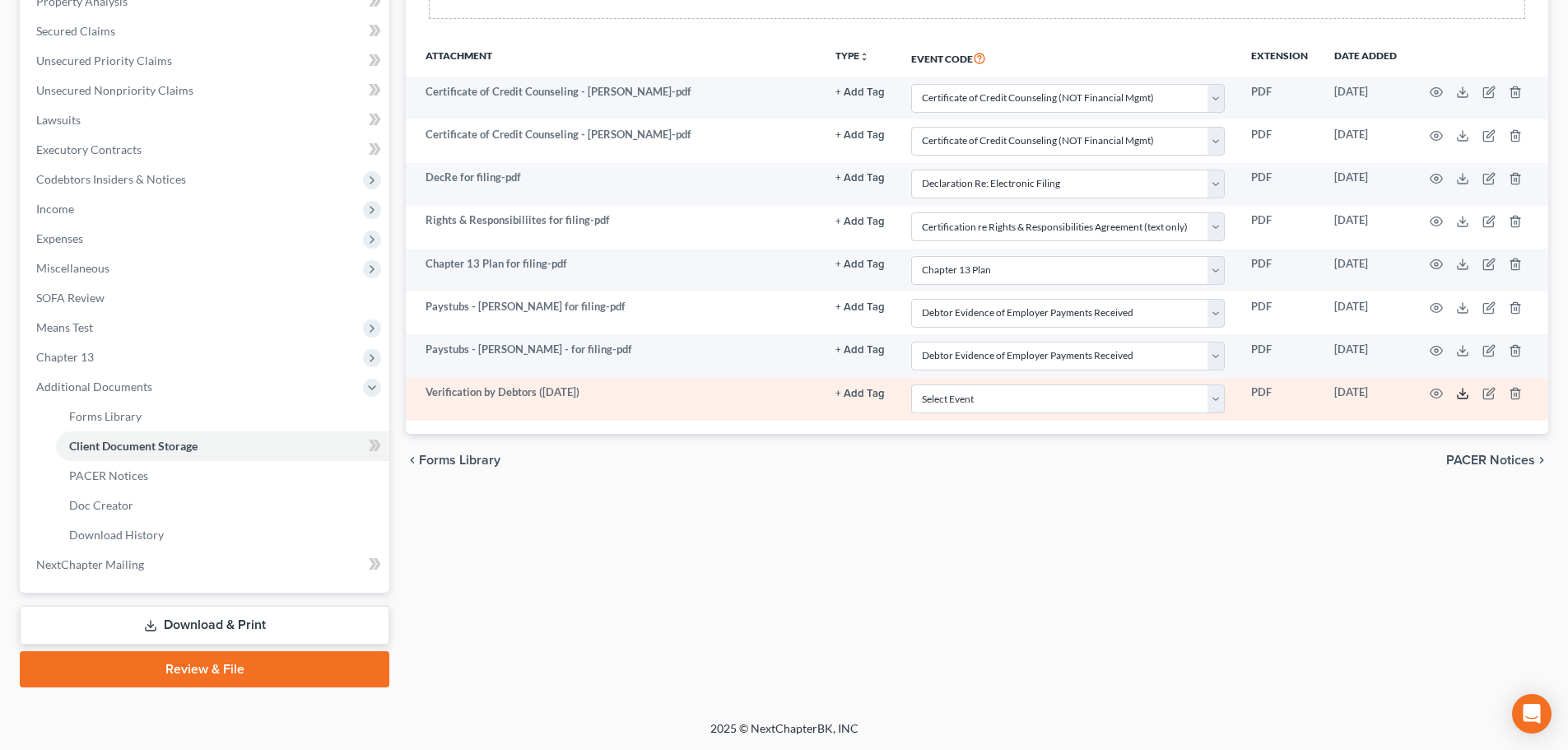
click at [1465, 394] on polyline at bounding box center [1463, 394] width 6 height 3
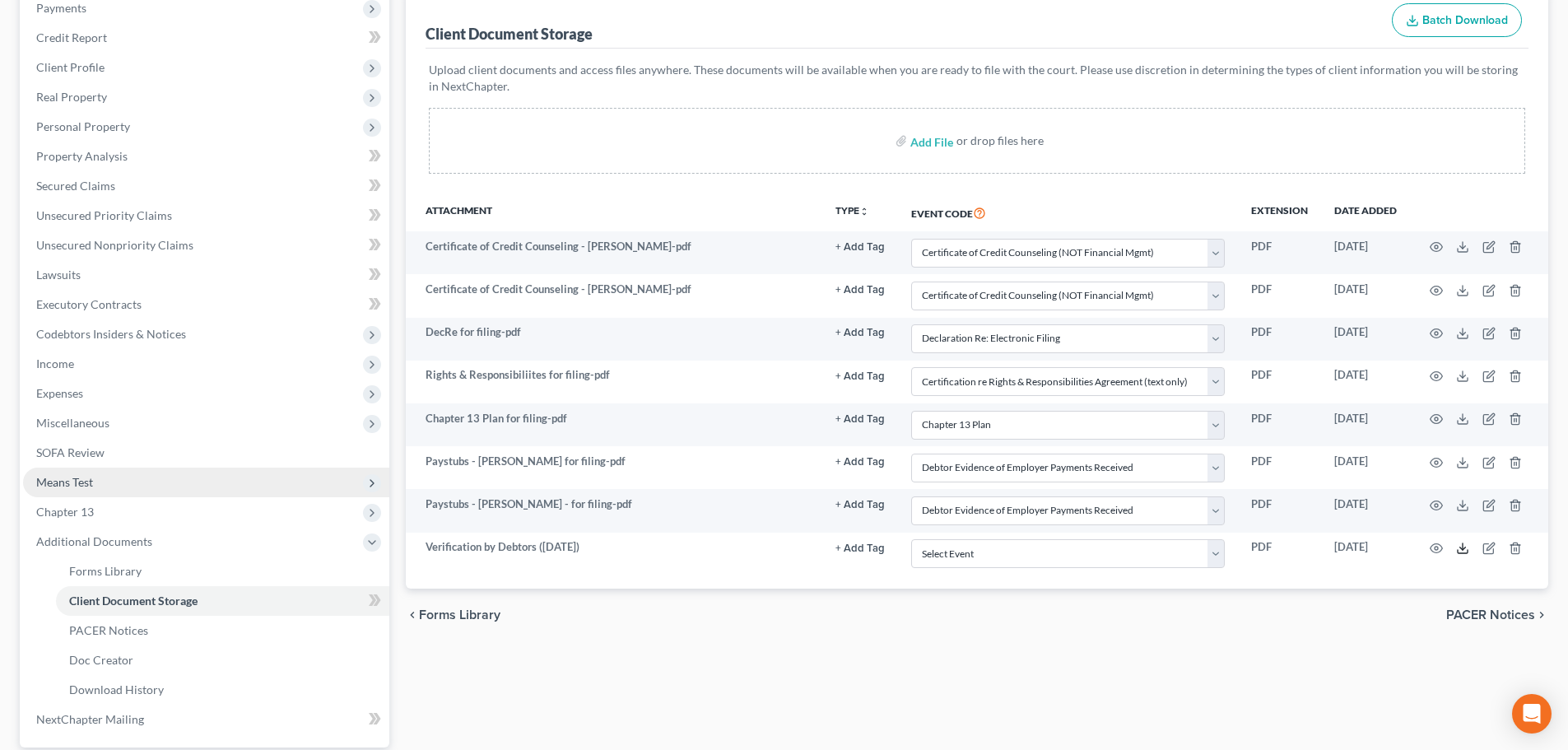
scroll to position [0, 0]
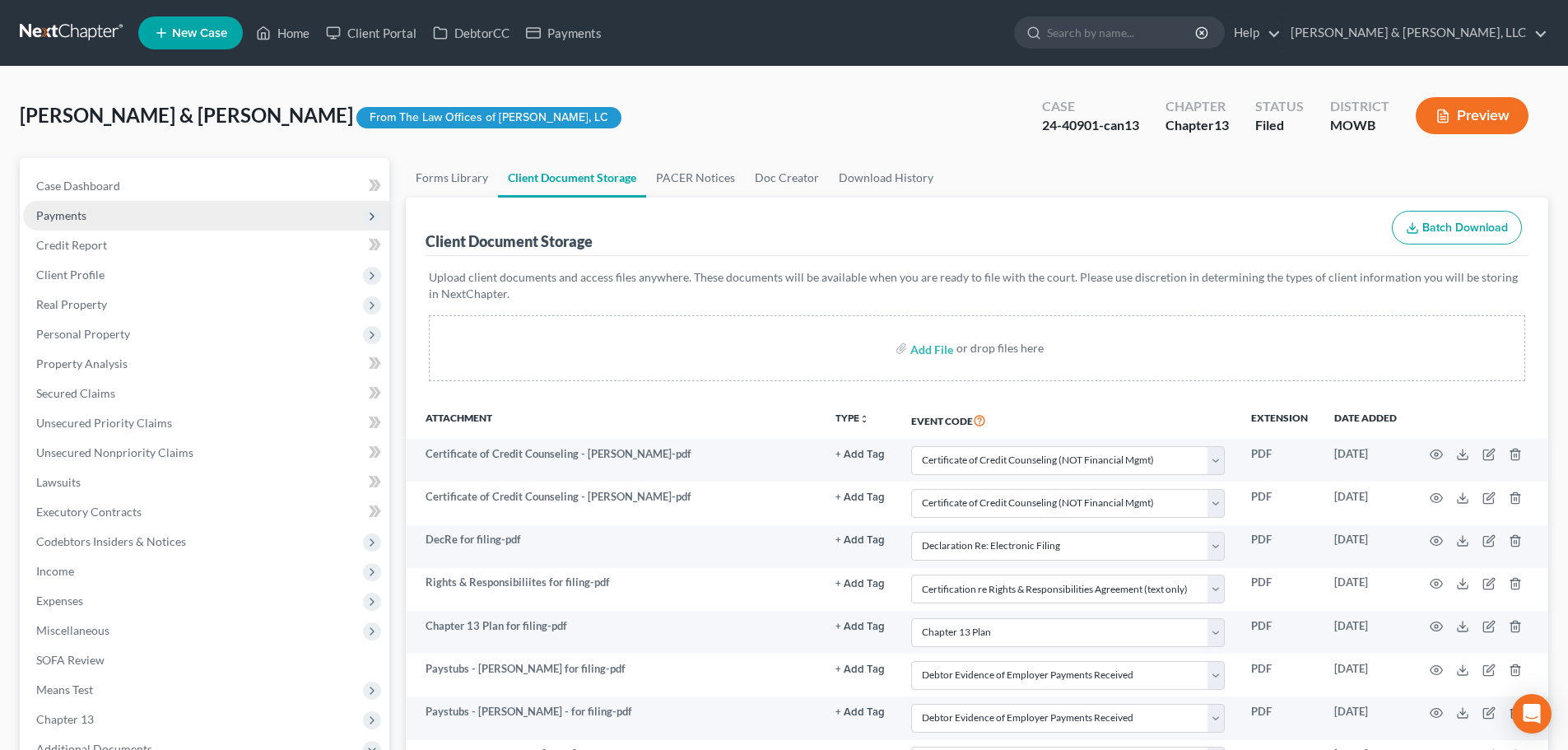
click at [58, 201] on span "Payments" at bounding box center [206, 215] width 367 height 30
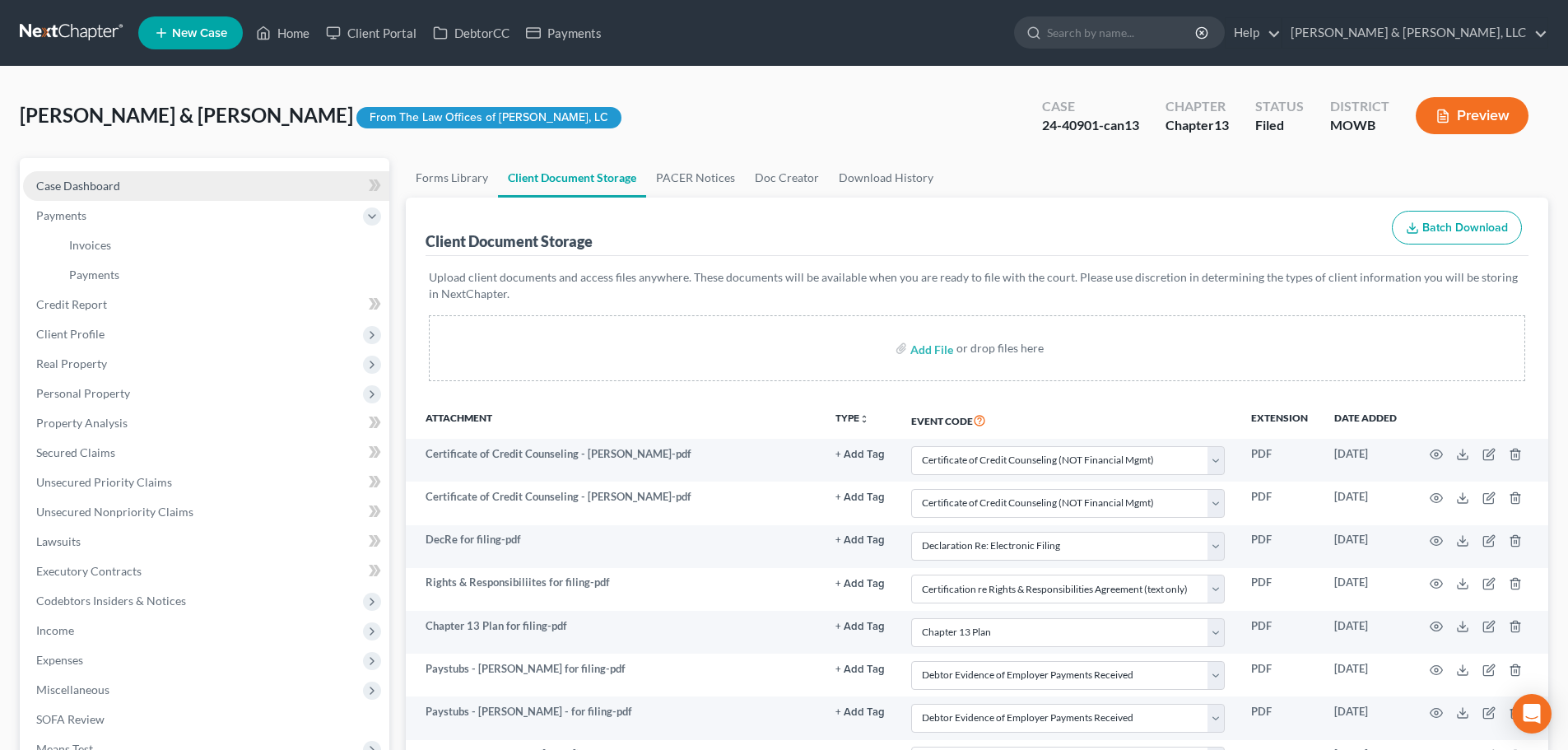
click at [65, 188] on span "Case Dashboard" at bounding box center [78, 185] width 84 height 14
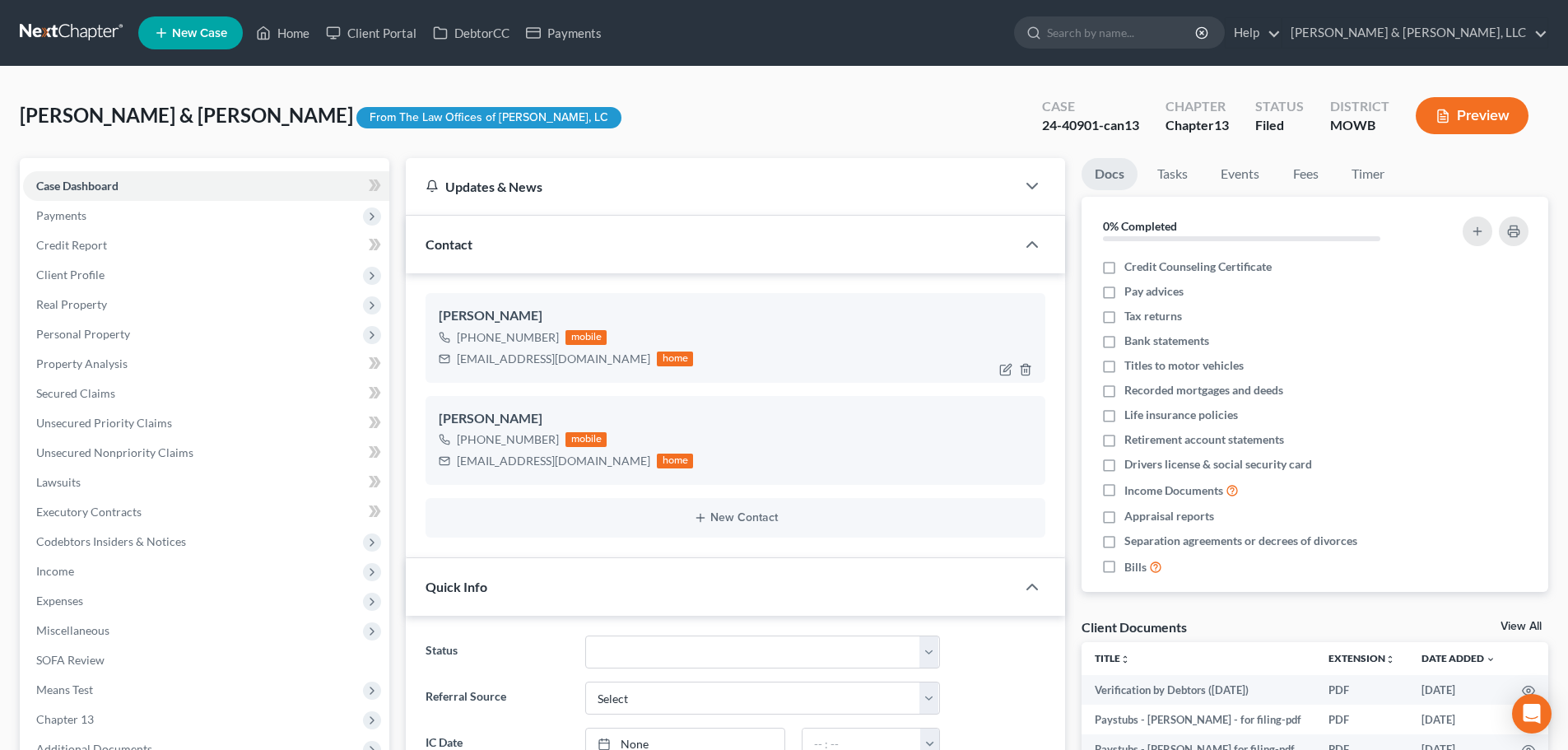
scroll to position [1183, 0]
drag, startPoint x: 599, startPoint y: 361, endPoint x: 454, endPoint y: 365, distance: 145.1
click at [454, 365] on div "smathews2008@yahoo.com home" at bounding box center [566, 359] width 255 height 21
drag, startPoint x: 592, startPoint y: 460, endPoint x: 435, endPoint y: 483, distance: 158.7
click at [435, 483] on div "Keith Rogers +1 (816) 333-4009 mobile kerogers4009@yahoo.com home" at bounding box center [735, 440] width 619 height 89
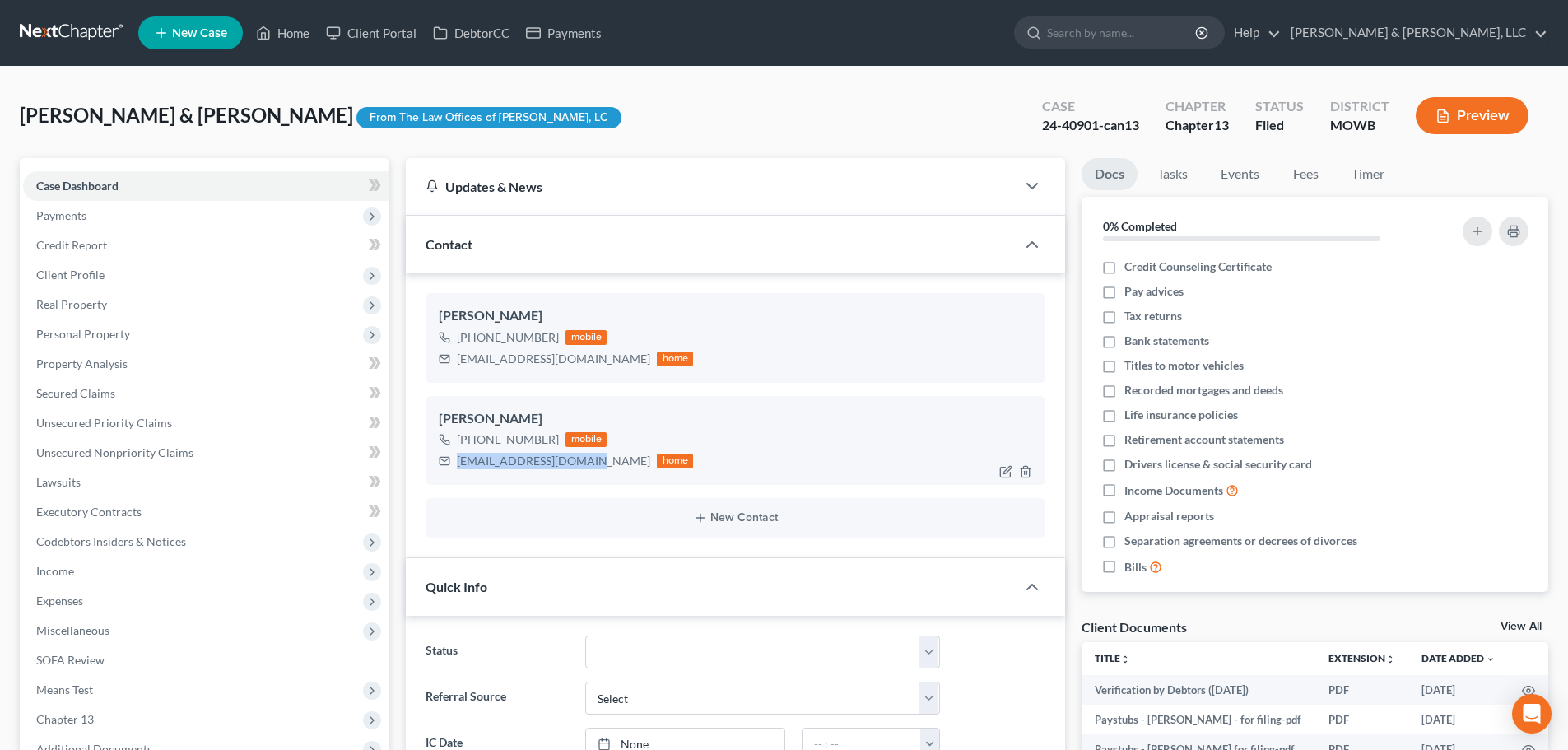
copy div "kerogers4009@yahoo.com"
drag, startPoint x: 583, startPoint y: 466, endPoint x: 560, endPoint y: 468, distance: 23.1
click at [583, 466] on div "kerogers4009@yahoo.com" at bounding box center [553, 460] width 193 height 16
drag, startPoint x: 600, startPoint y: 359, endPoint x: 489, endPoint y: 356, distance: 111.0
click at [447, 370] on div "Sean Mathews +1 (816) 786-3462 mobile smathews2008@yahoo.com home" at bounding box center [735, 338] width 619 height 89
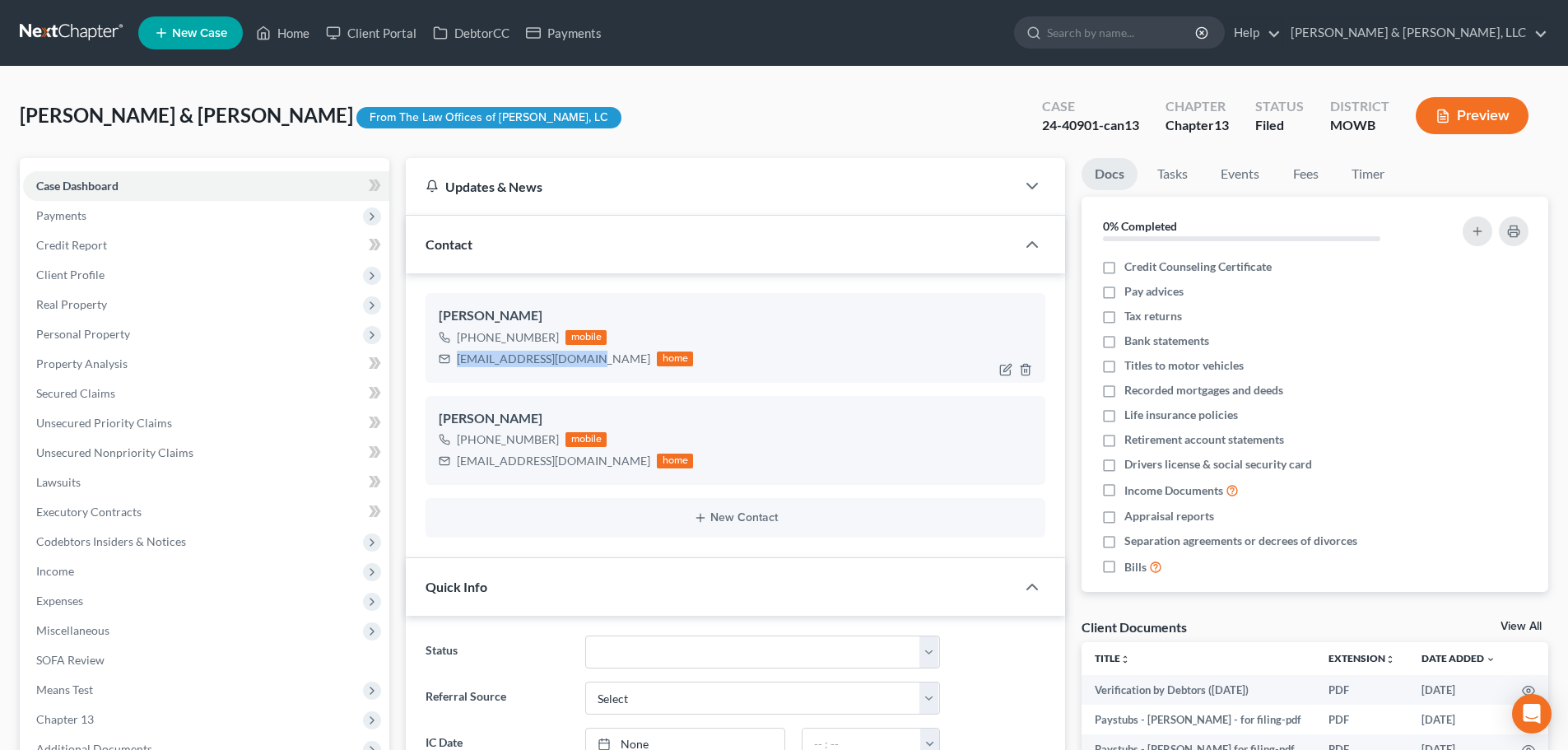
copy div "smathews2008@yahoo.com"
click at [293, 37] on link "Home" at bounding box center [283, 33] width 69 height 30
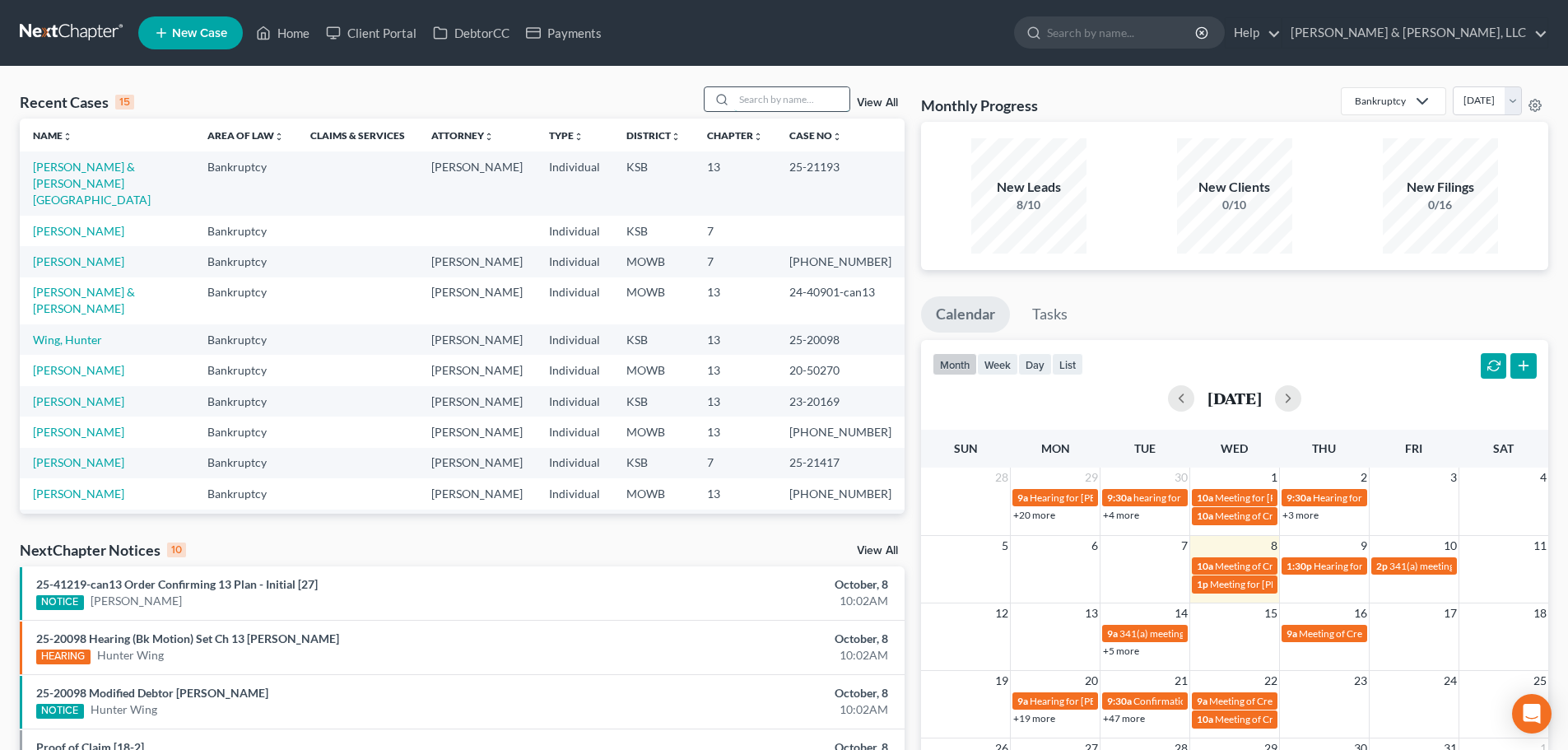
click at [753, 107] on input "search" at bounding box center [791, 98] width 115 height 24
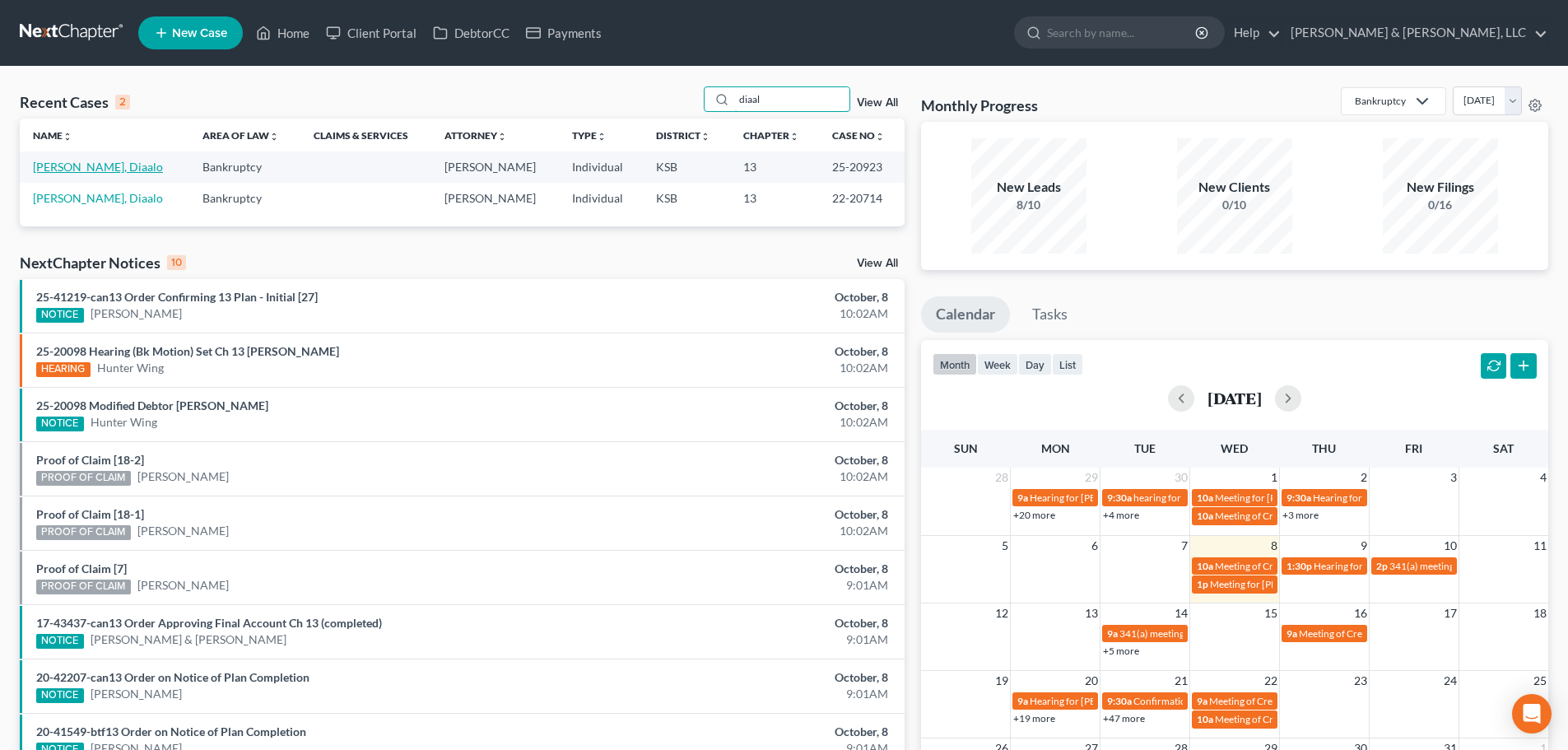
type input "diaal"
click at [56, 172] on link "Clements, Diaalo" at bounding box center [97, 166] width 130 height 14
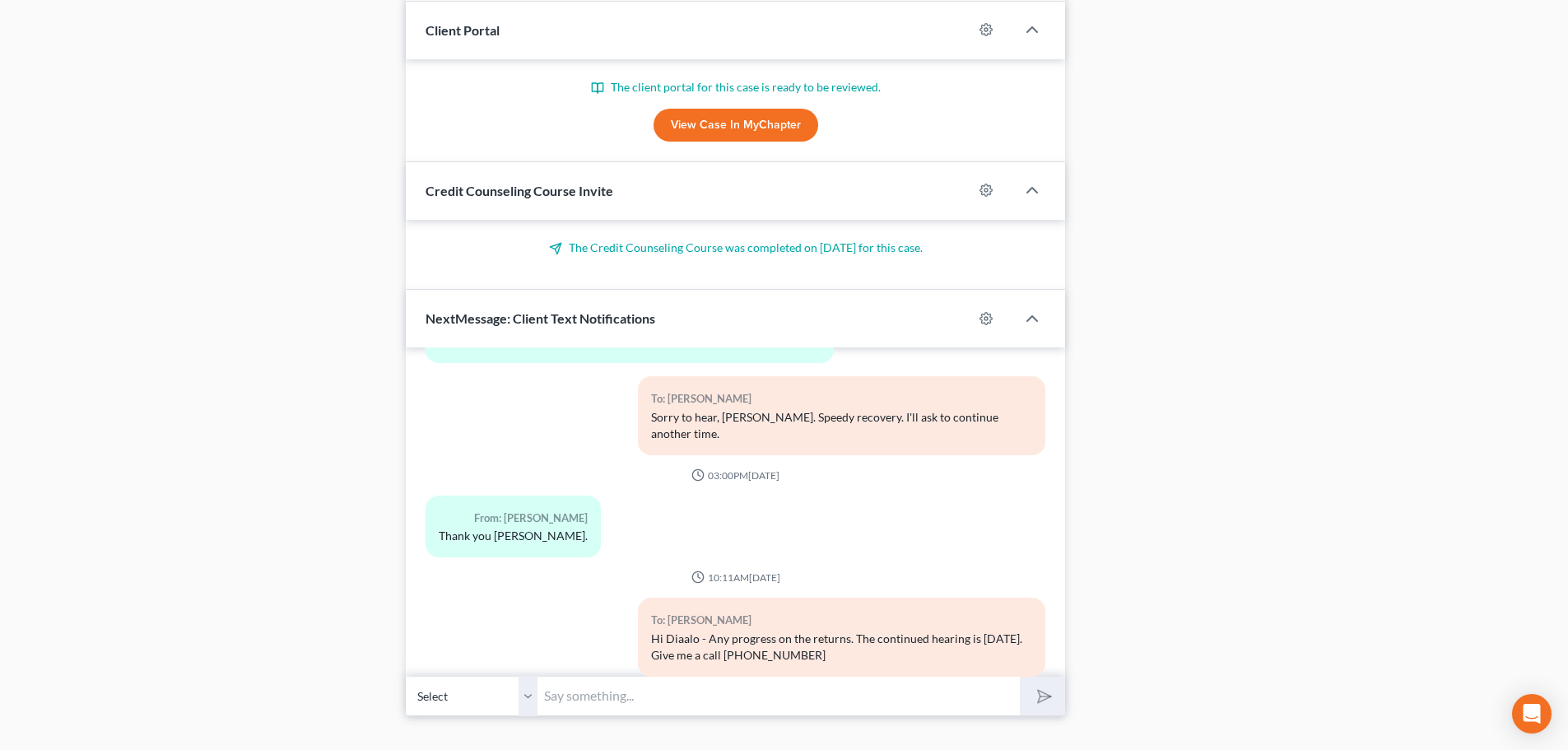
scroll to position [1617, 0]
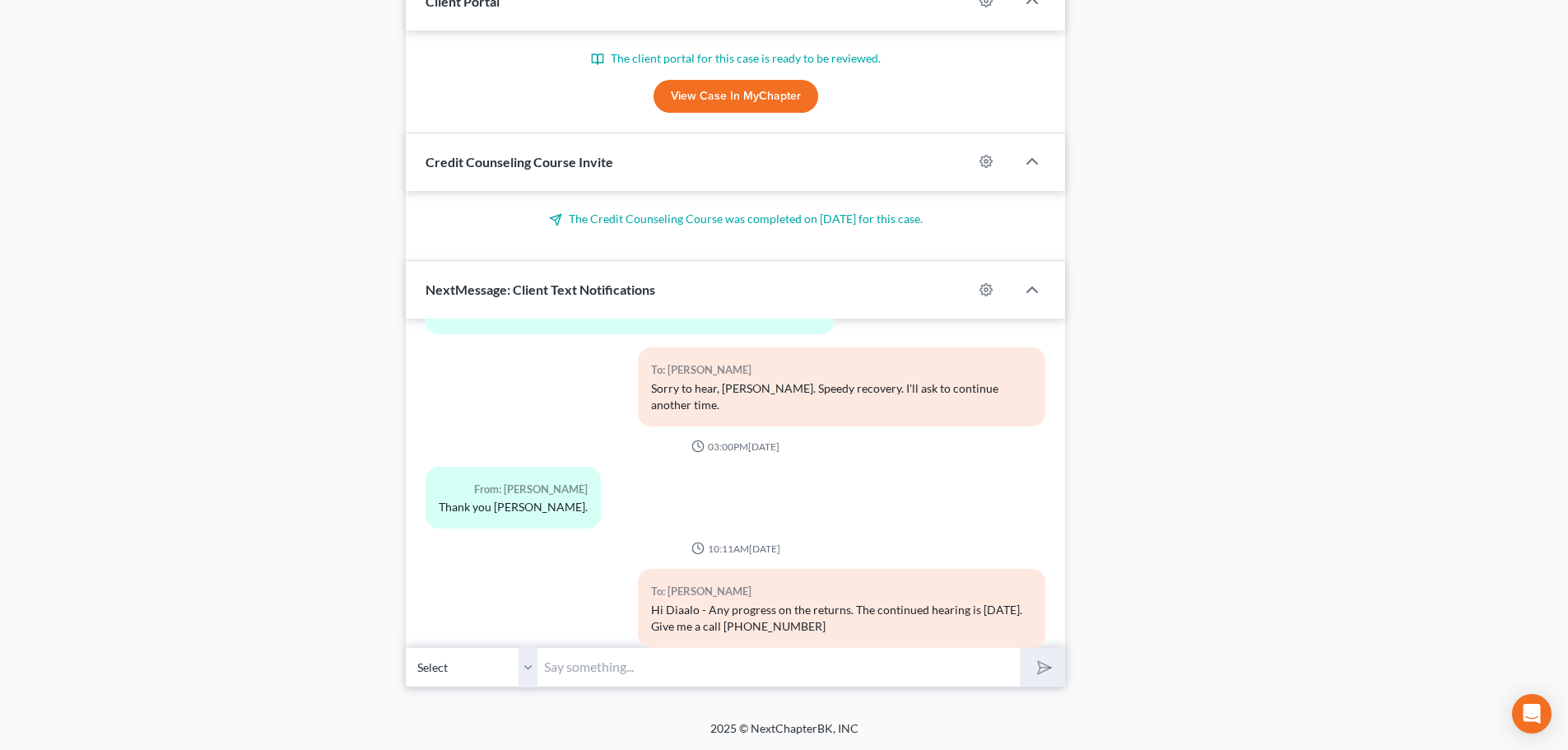
click at [617, 673] on input "text" at bounding box center [779, 667] width 482 height 41
type input "Hi Diaalo - Are you back in the hospital?"
click at [1054, 670] on button "submit" at bounding box center [1042, 667] width 45 height 39
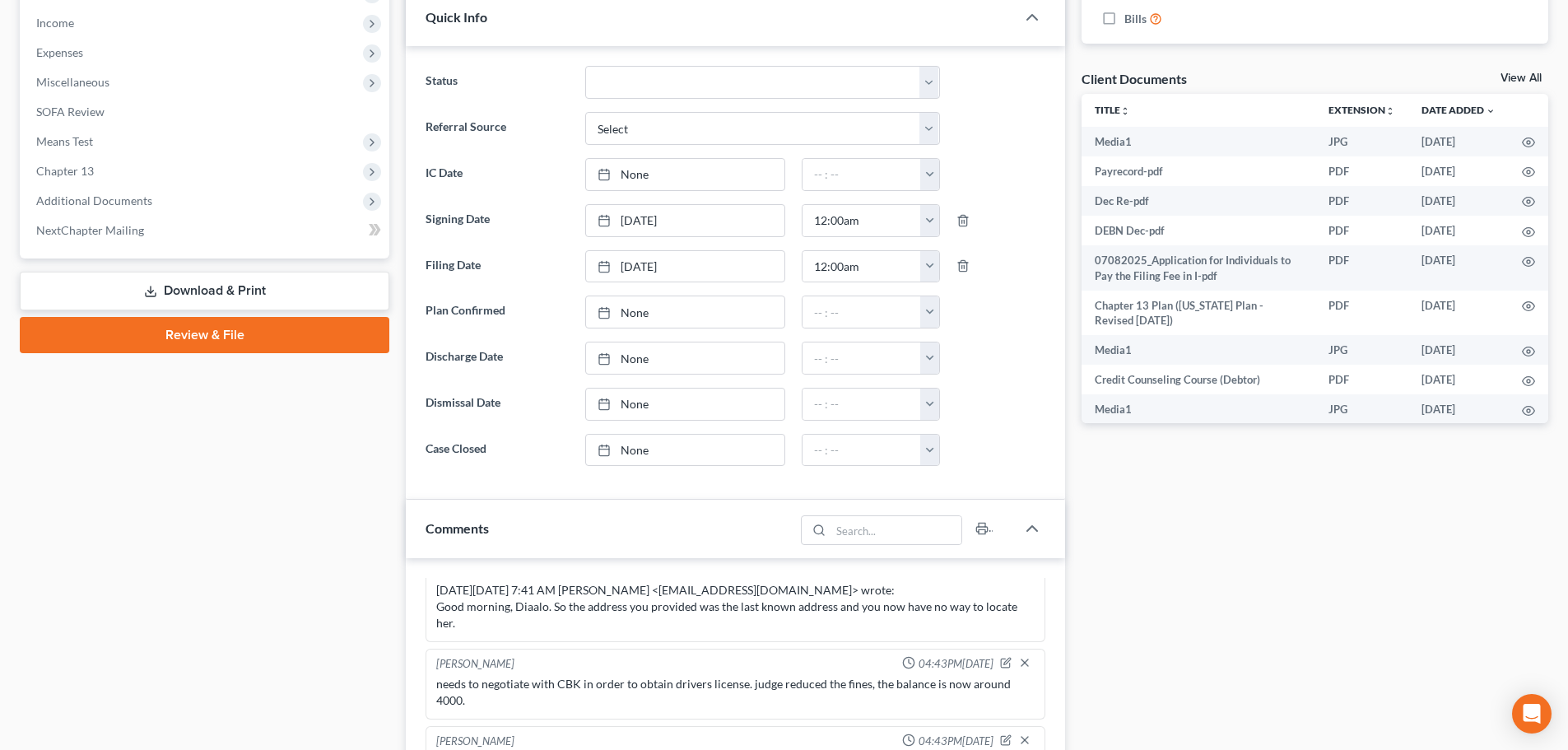
scroll to position [546, 0]
drag, startPoint x: 383, startPoint y: 384, endPoint x: 374, endPoint y: 485, distance: 101.4
click at [374, 485] on div "Case Dashboard Payments Invoices Payments Payments Credit Report Client Profile" at bounding box center [205, 684] width 386 height 2147
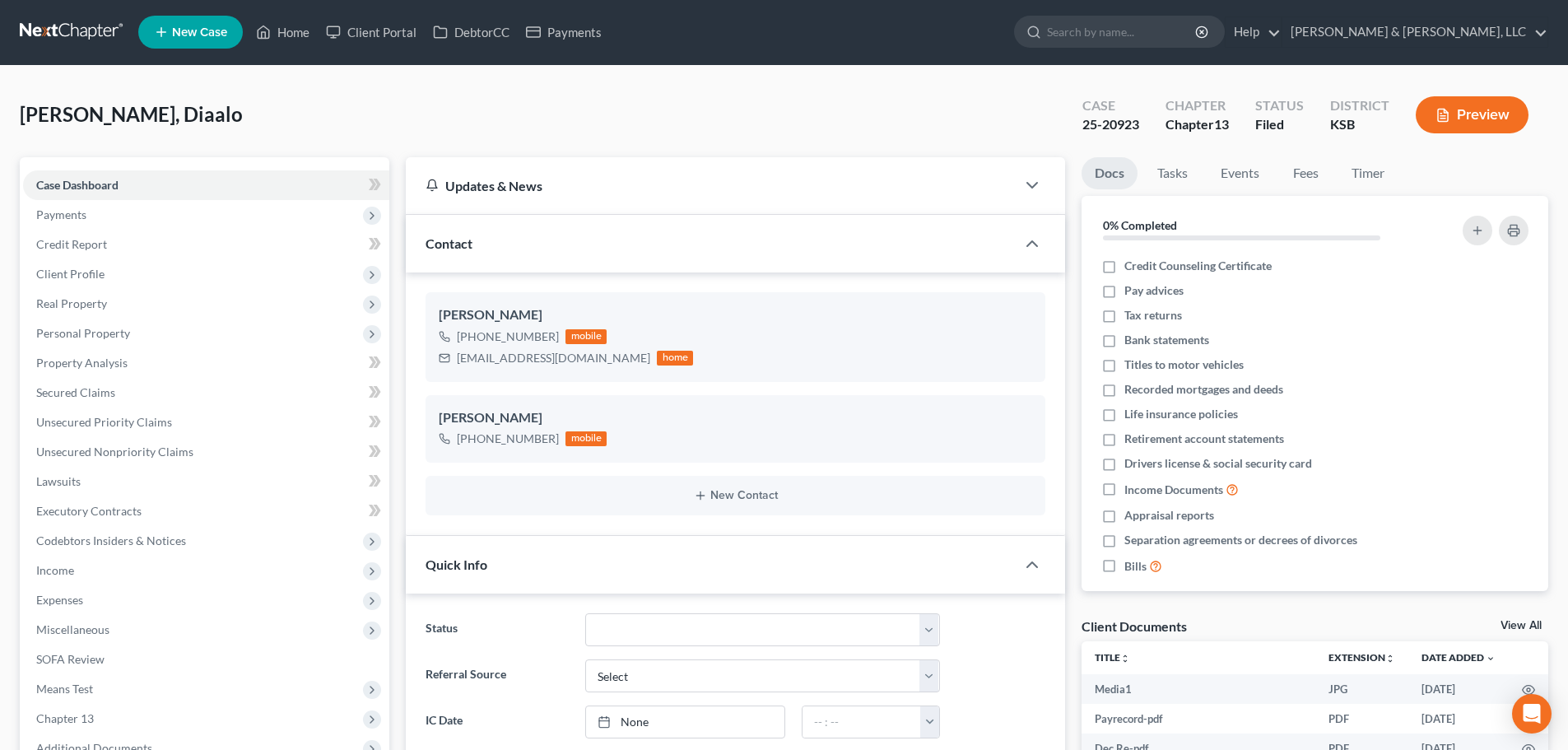
scroll to position [0, 0]
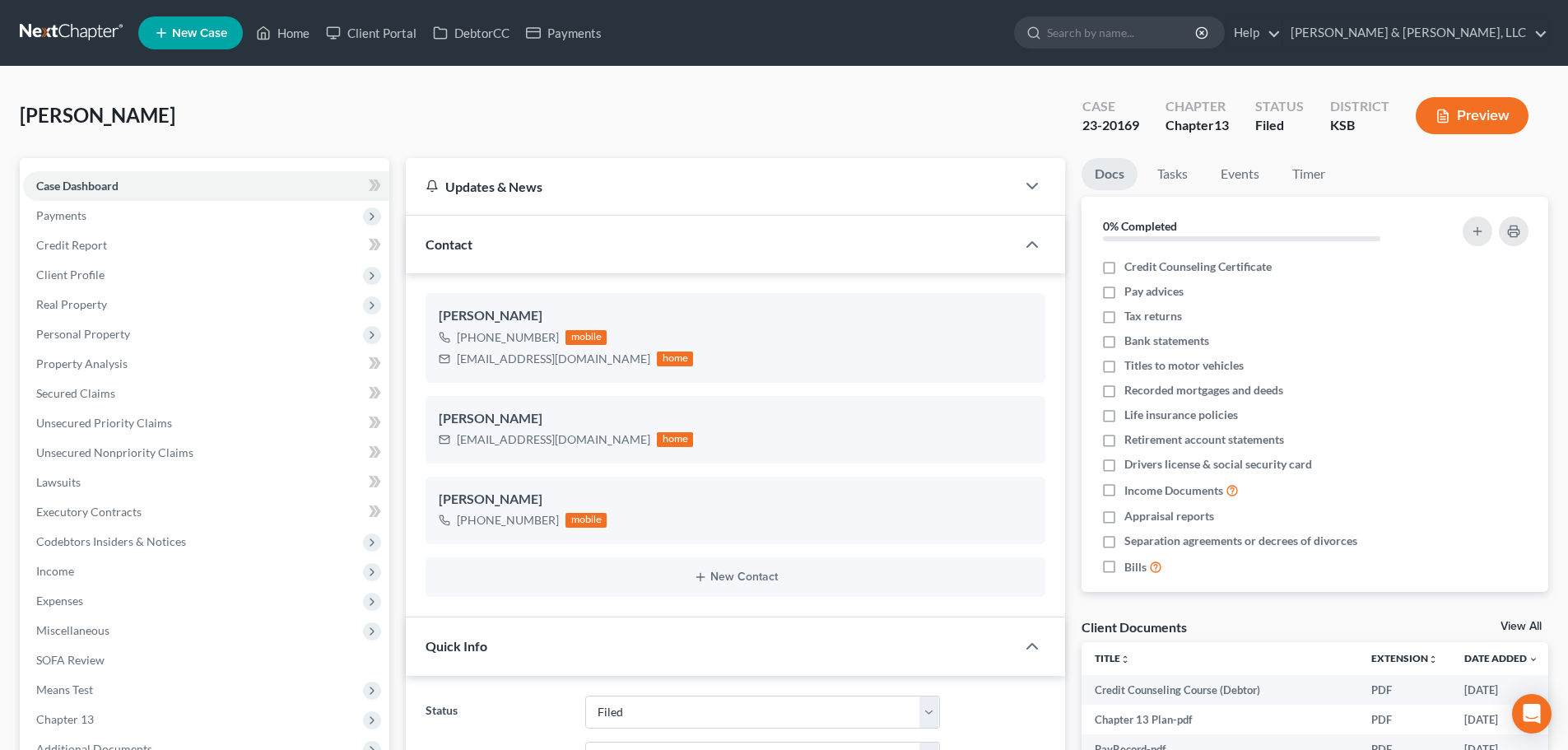
select select "6"
click at [277, 33] on link "Home" at bounding box center [283, 33] width 69 height 30
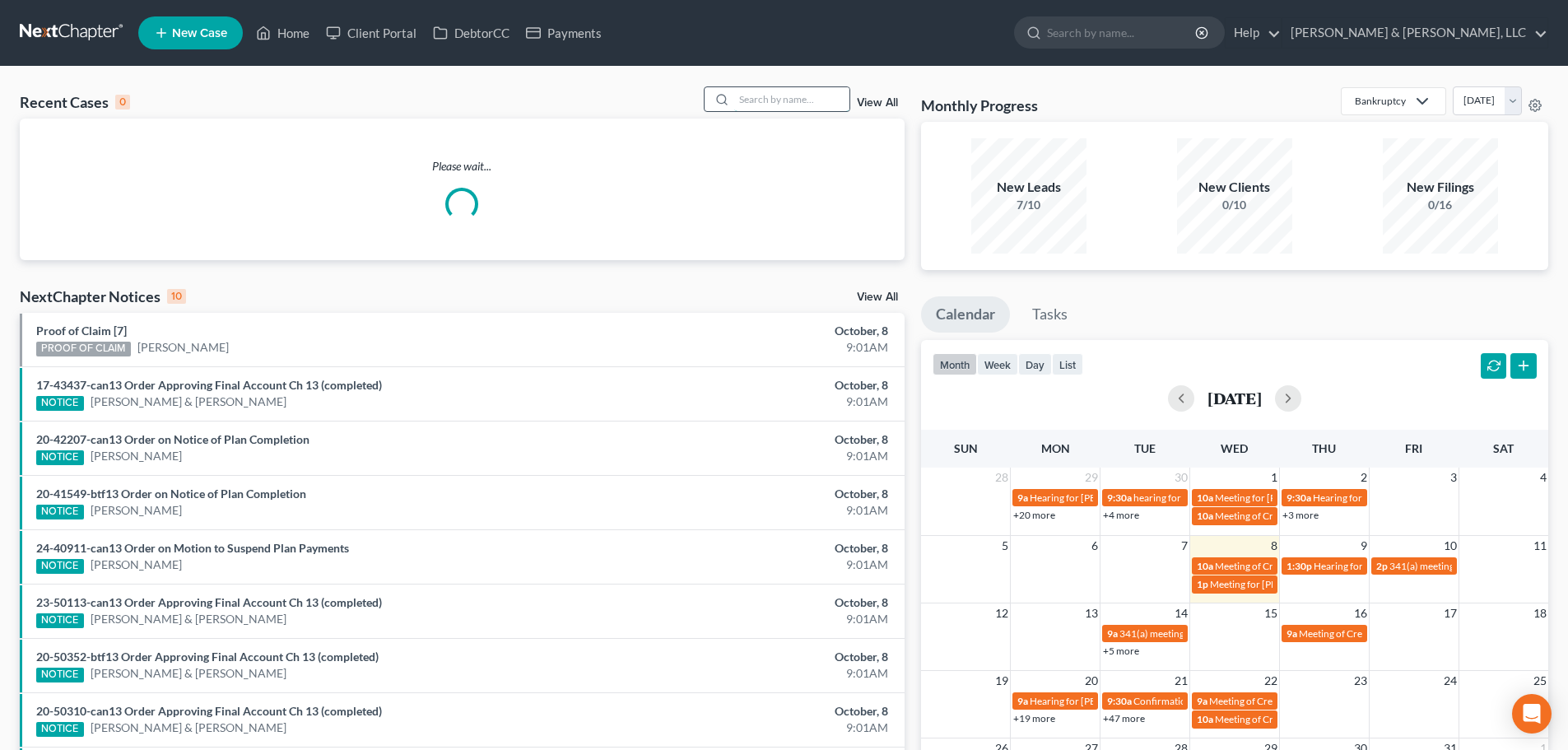
click at [758, 93] on input "search" at bounding box center [791, 98] width 115 height 24
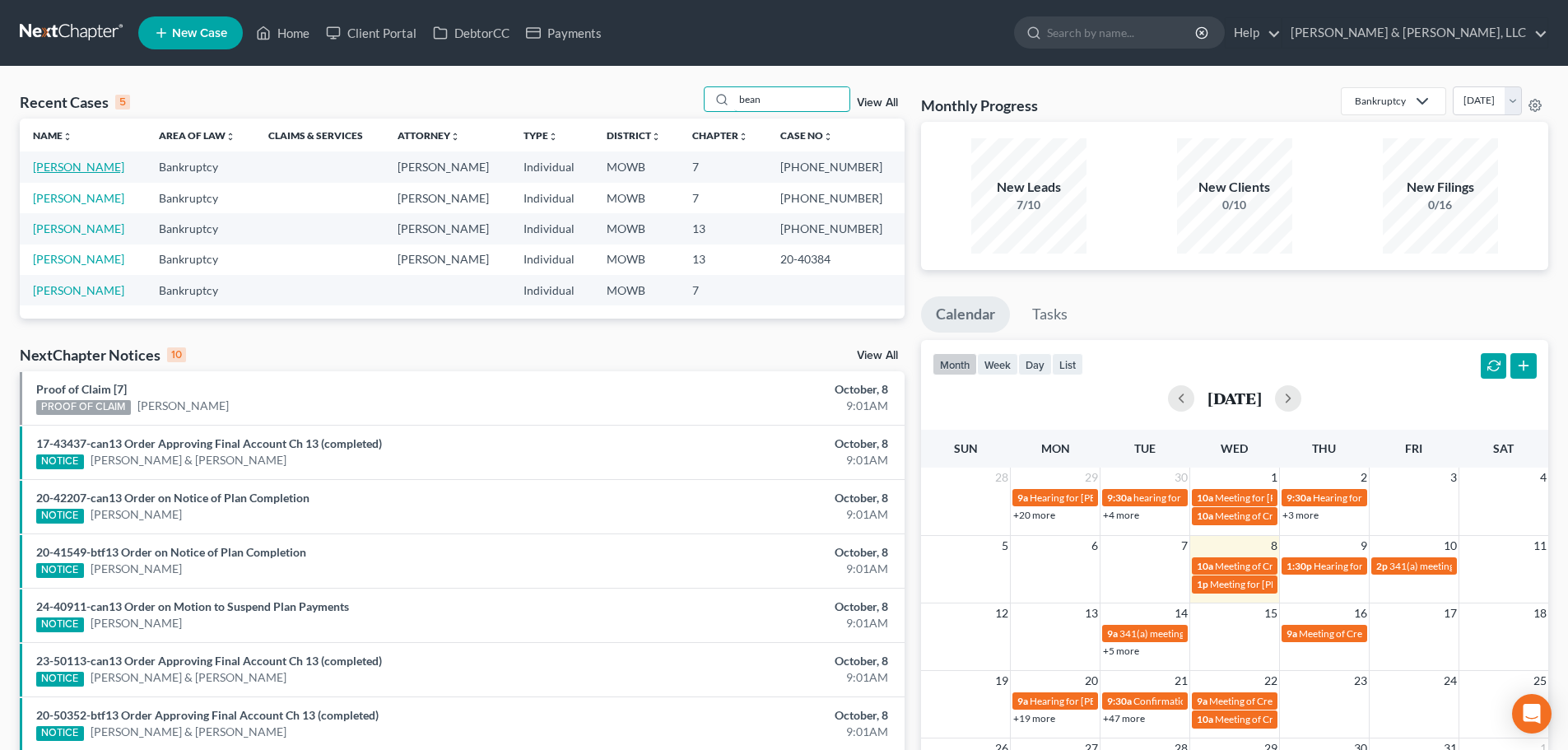
type input "bean"
click at [53, 167] on link "[PERSON_NAME]" at bounding box center [78, 166] width 92 height 14
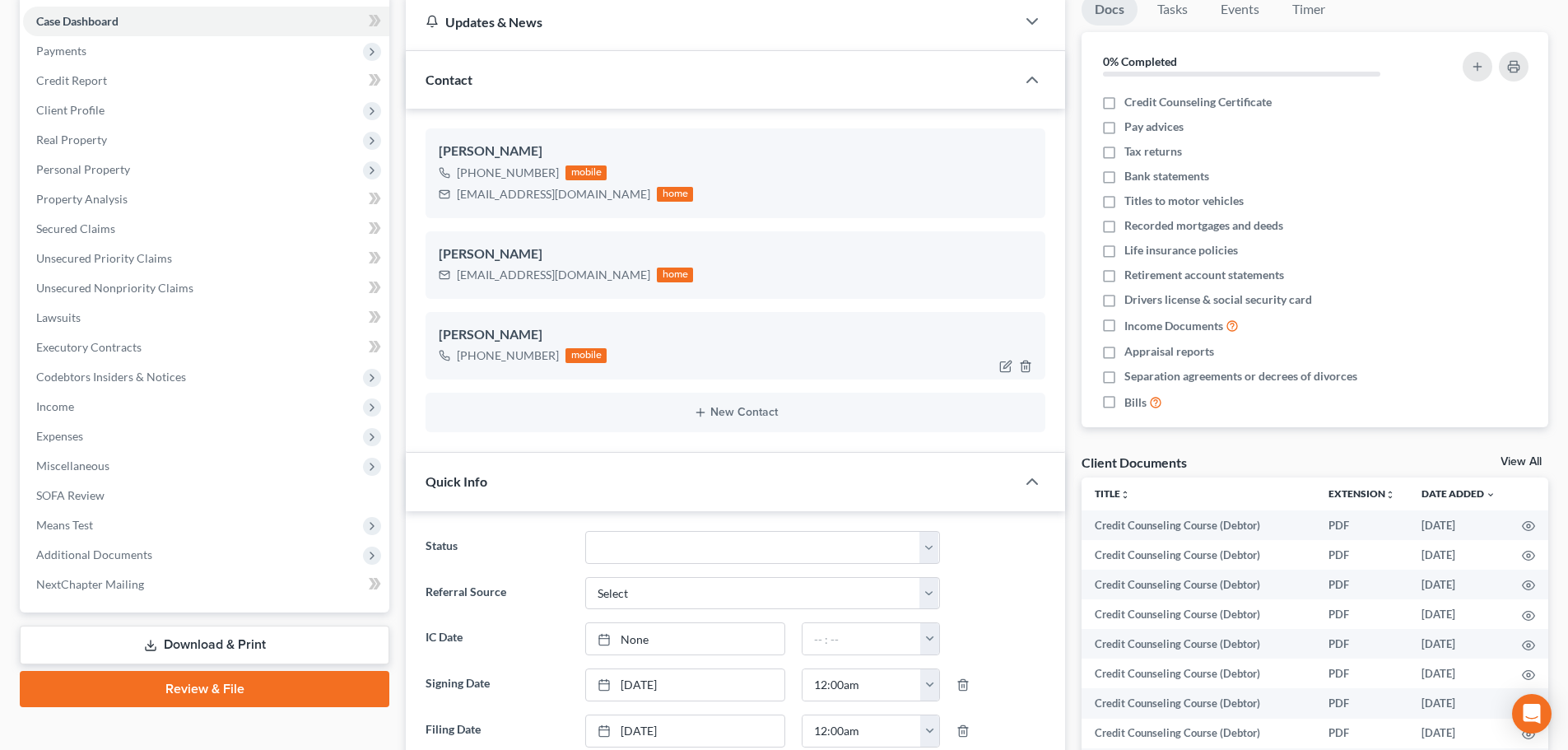
scroll to position [6418, 0]
drag, startPoint x: 573, startPoint y: 278, endPoint x: 456, endPoint y: 270, distance: 117.3
click at [456, 270] on div "kaleabean@yahoo.com home" at bounding box center [566, 275] width 255 height 21
copy div "kaleabean@yahoo.com"
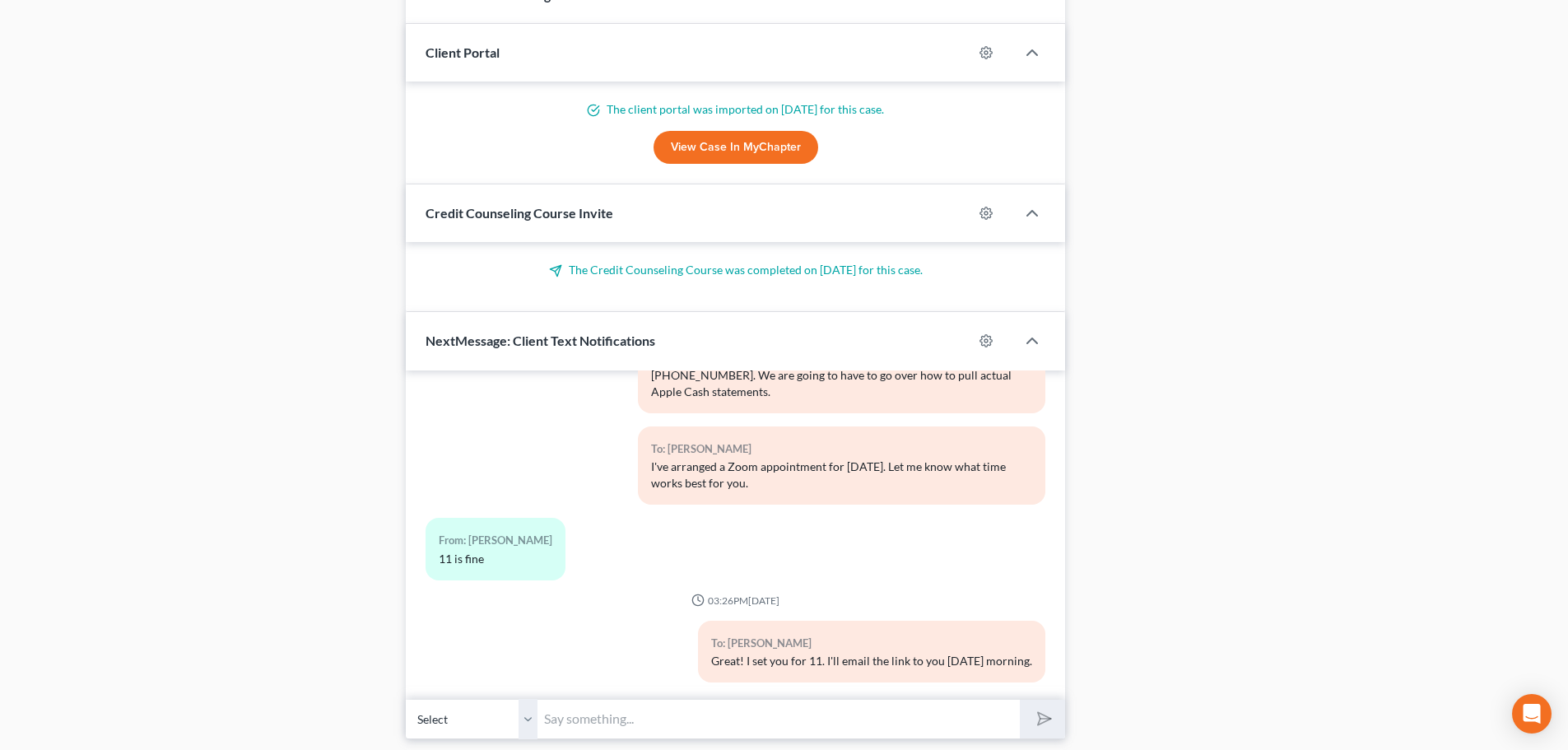
scroll to position [6418, 0]
click at [603, 710] on input "text" at bounding box center [779, 719] width 482 height 41
paste input "https://us05web.zoom.us/j/84637634694?pwd=5z3TtDGVd2N1jXosapNlYiiBd3YA9T.1"
type input "Zoom meeting at 11 https://us05web.zoom.us/j/84637634694?pwd=5z3TtDGVd2N1jXosap…"
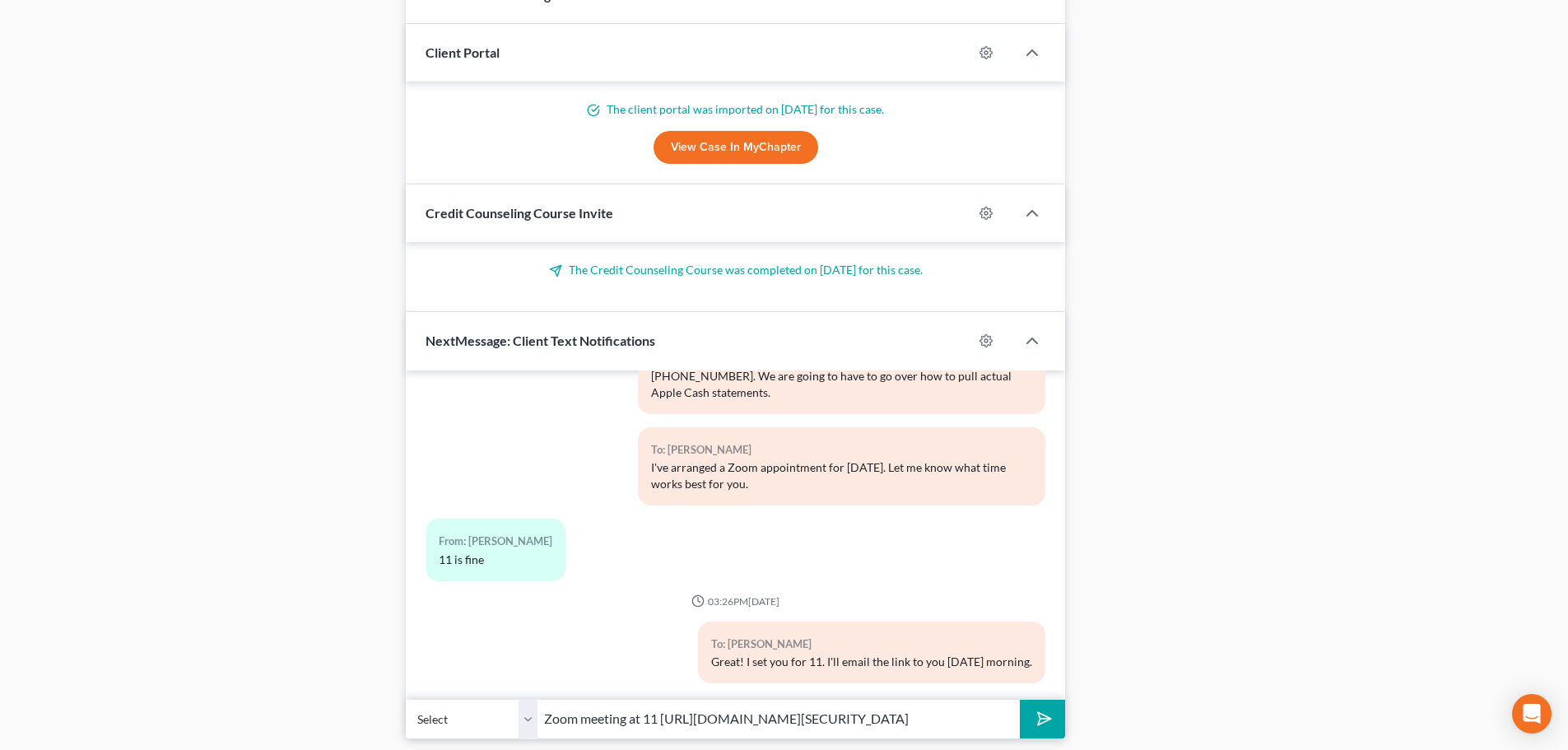
click at [1020, 700] on button "submit" at bounding box center [1042, 719] width 45 height 39
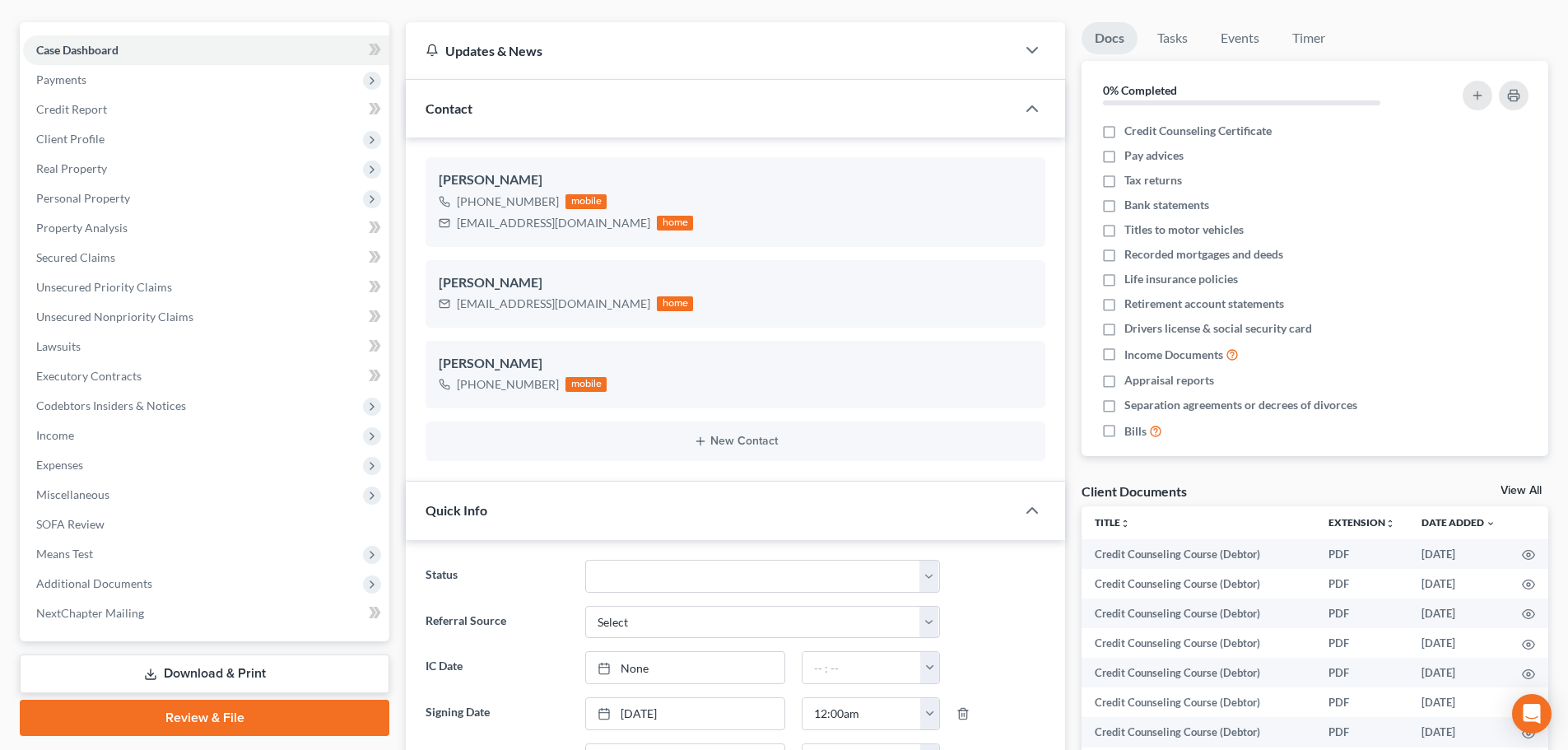
scroll to position [82, 0]
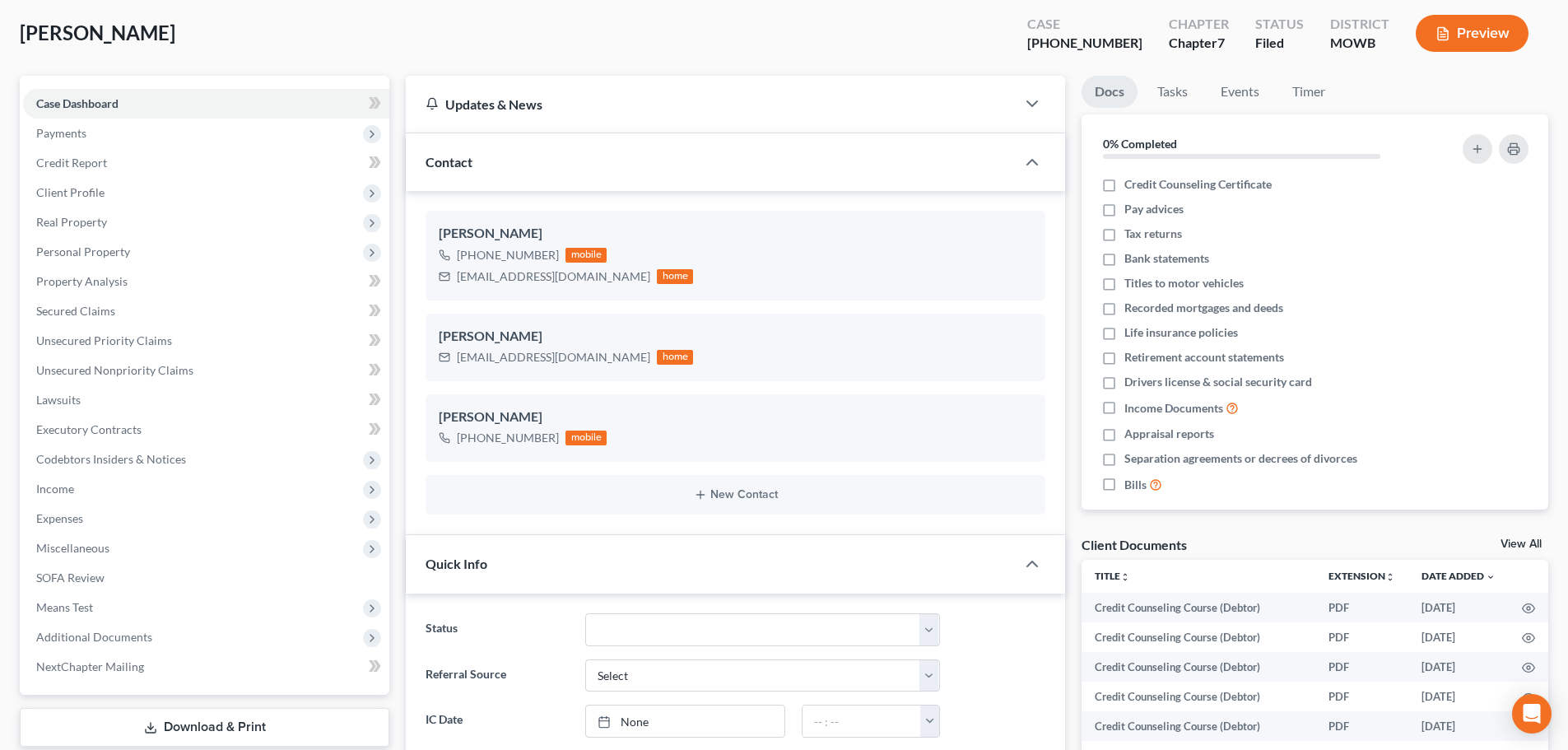
drag, startPoint x: 1074, startPoint y: 230, endPoint x: 799, endPoint y: 58, distance: 324.4
click at [799, 58] on div "Bean, Kalea Upgraded Case 25-40379-7 Chapter Chapter 7 Status Filed District MO…" at bounding box center [784, 40] width 1528 height 71
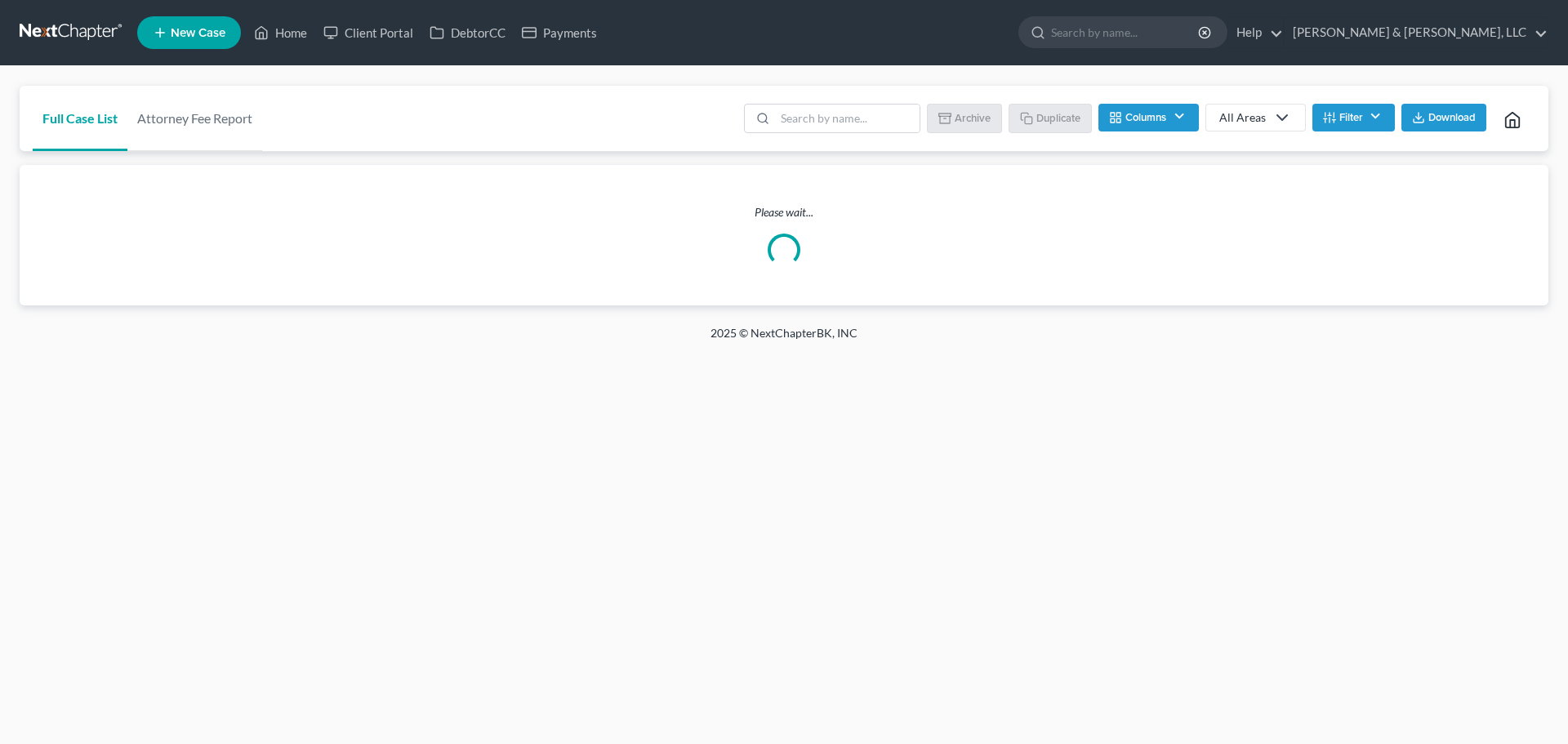
click at [203, 22] on link "New Case" at bounding box center [189, 33] width 103 height 33
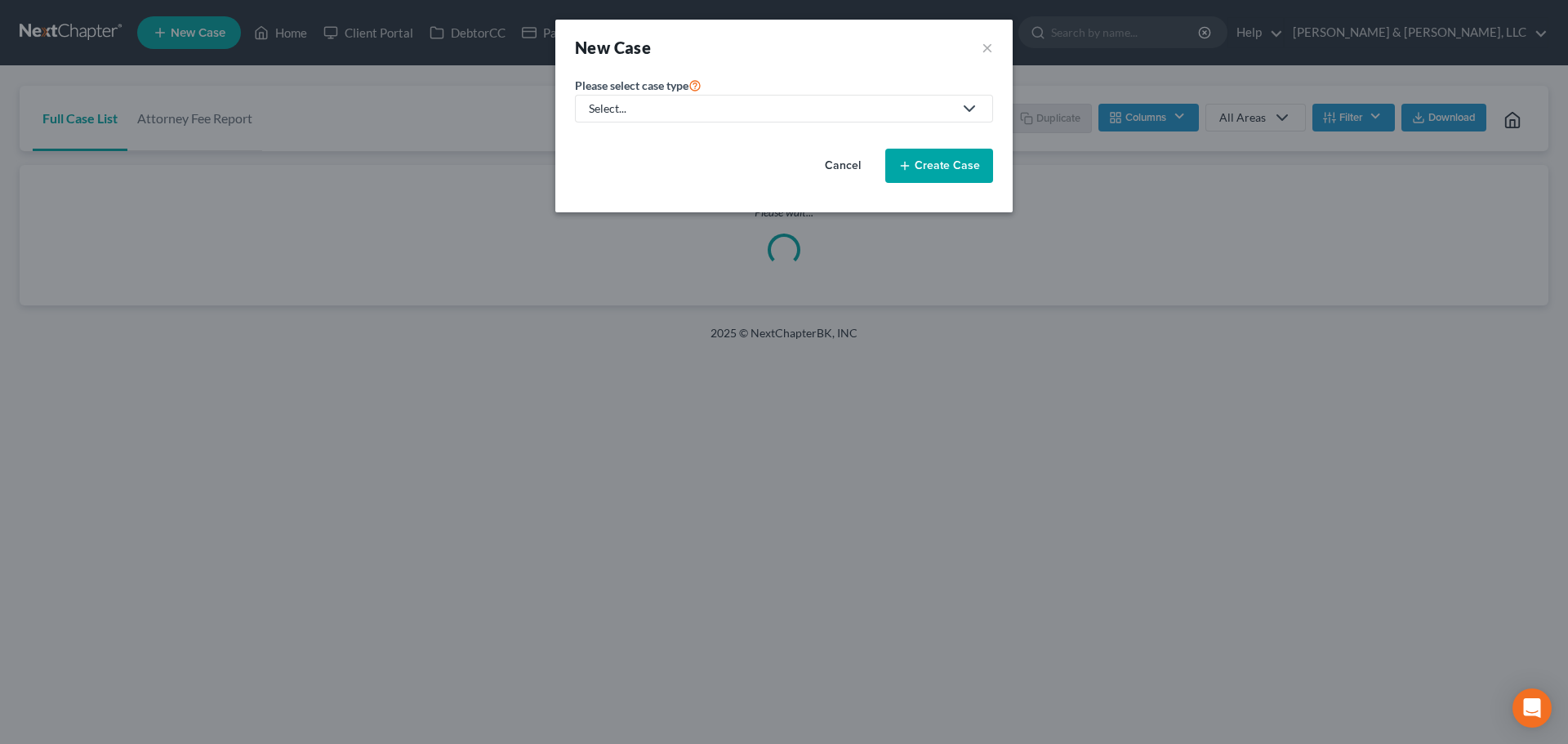
click at [637, 108] on div "Select..." at bounding box center [771, 108] width 364 height 16
click at [628, 140] on div "Bankruptcy" at bounding box center [668, 141] width 155 height 16
select select "46"
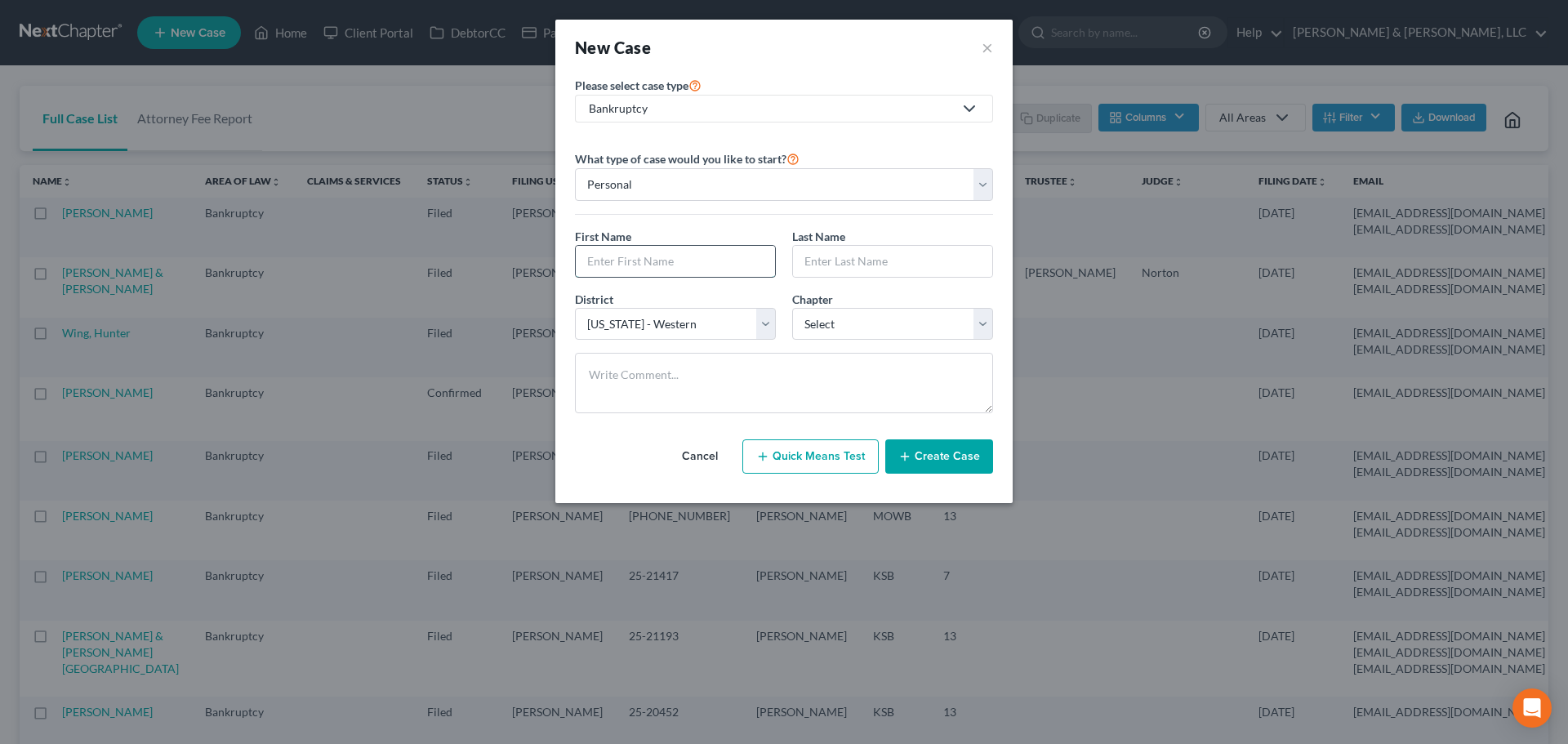
click at [631, 259] on input "text" at bounding box center [675, 261] width 199 height 31
type input "[DEMOGRAPHIC_DATA]"
type input "Fields"
select select "31"
select select "0"
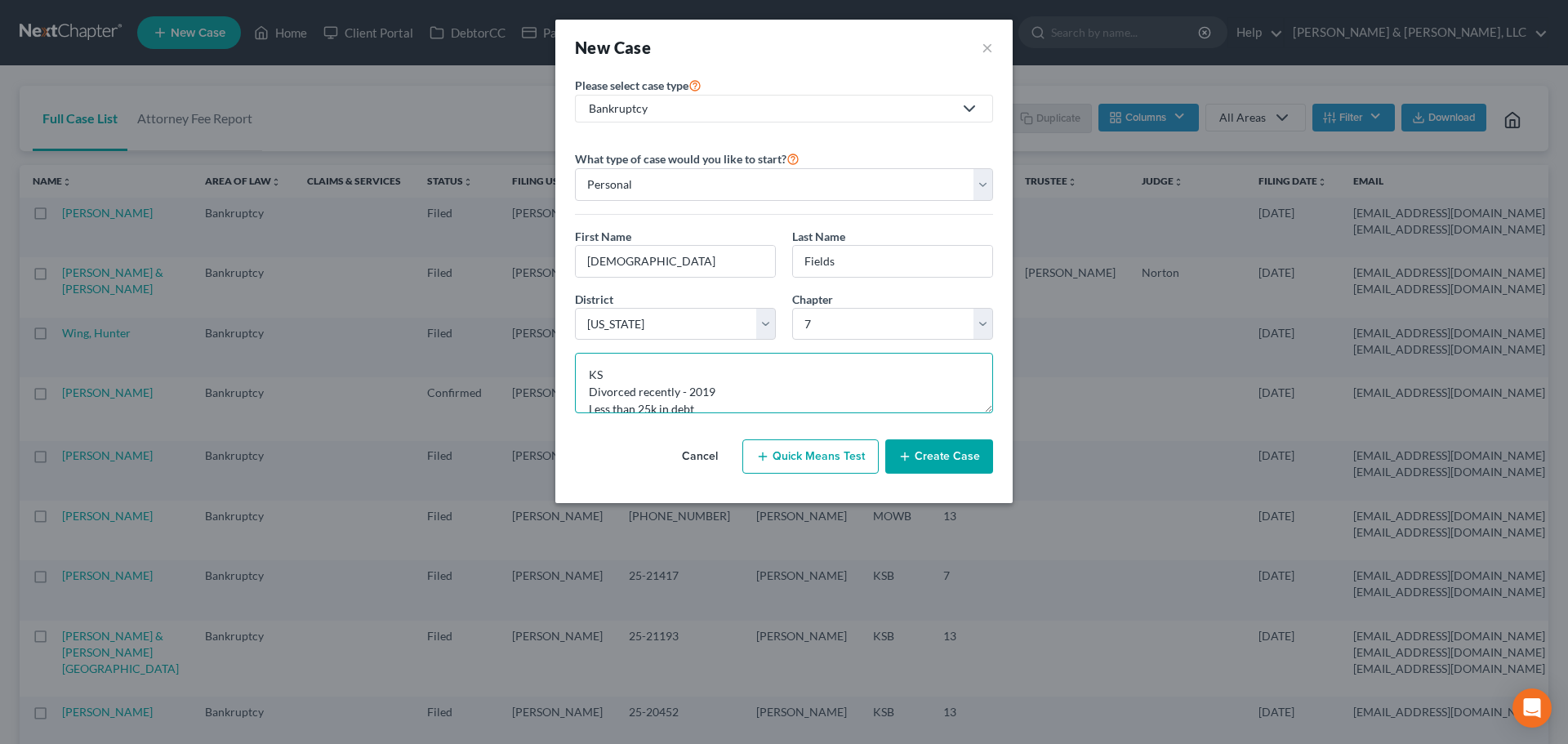
type textarea "KS Divorced recently - 2019 Less than 25k in debt Owes 6k fed and ks Income fro…"
click at [948, 451] on button "Create Case" at bounding box center [939, 457] width 108 height 34
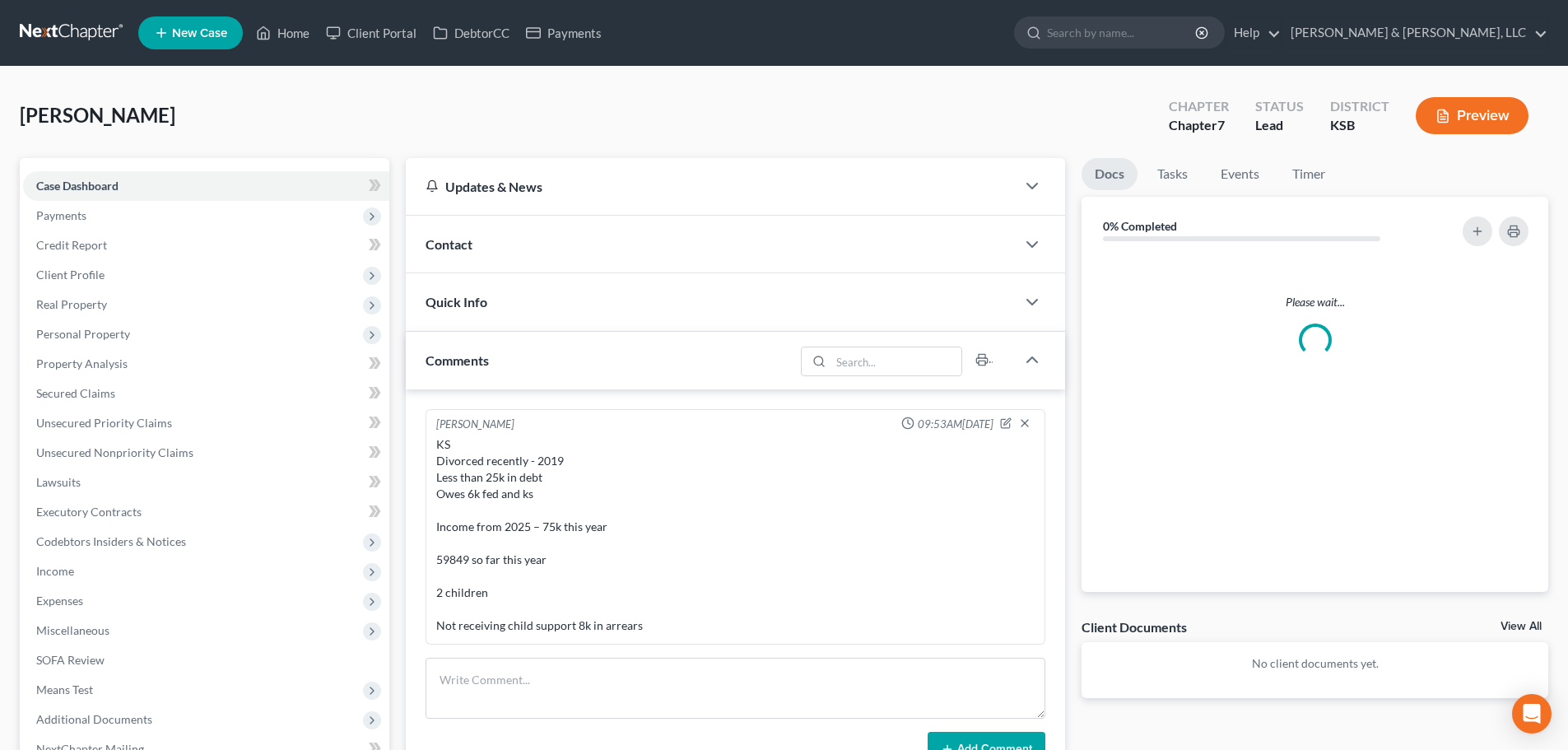
click at [461, 237] on span "Contact" at bounding box center [449, 244] width 47 height 15
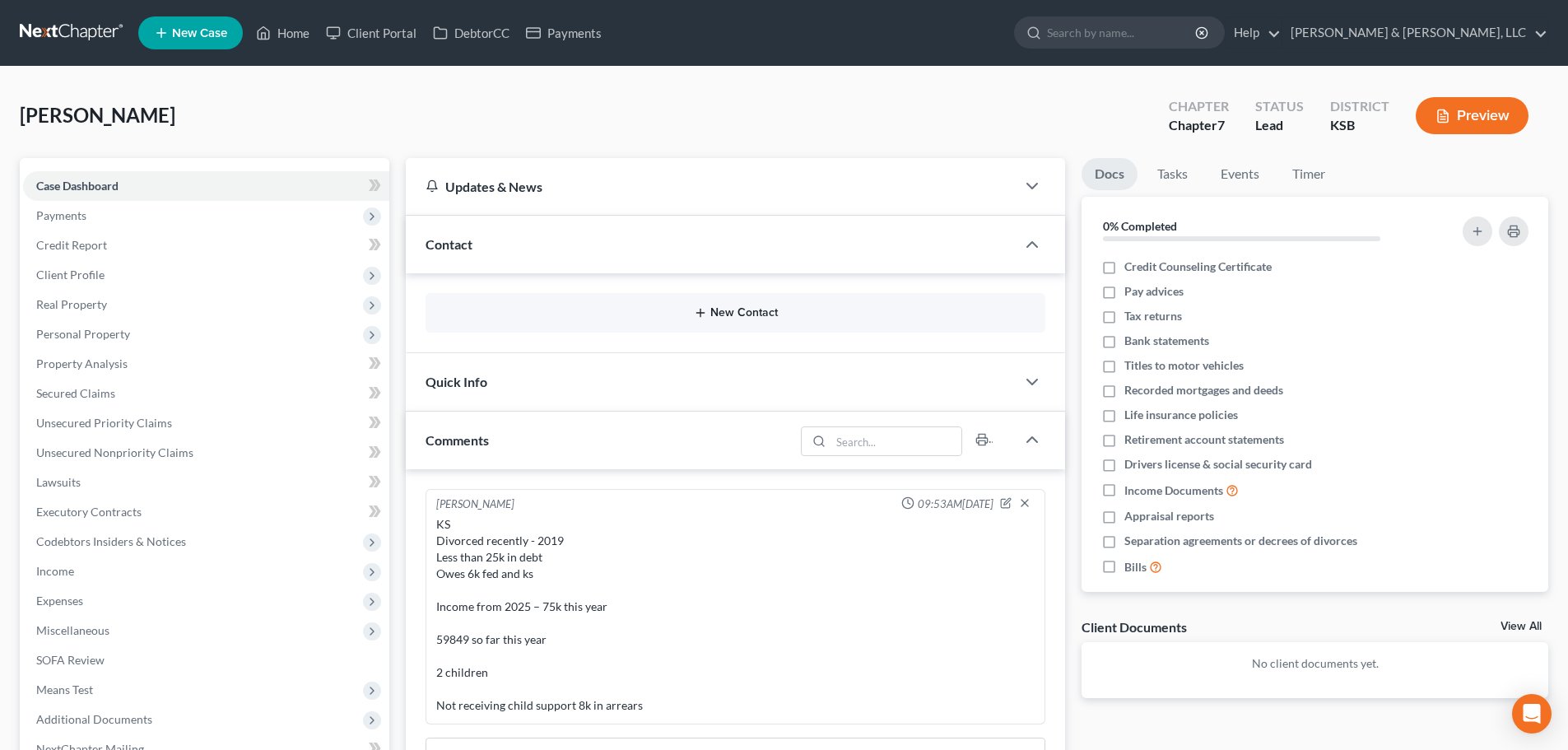
click at [733, 311] on button "New Contact" at bounding box center [735, 313] width 593 height 14
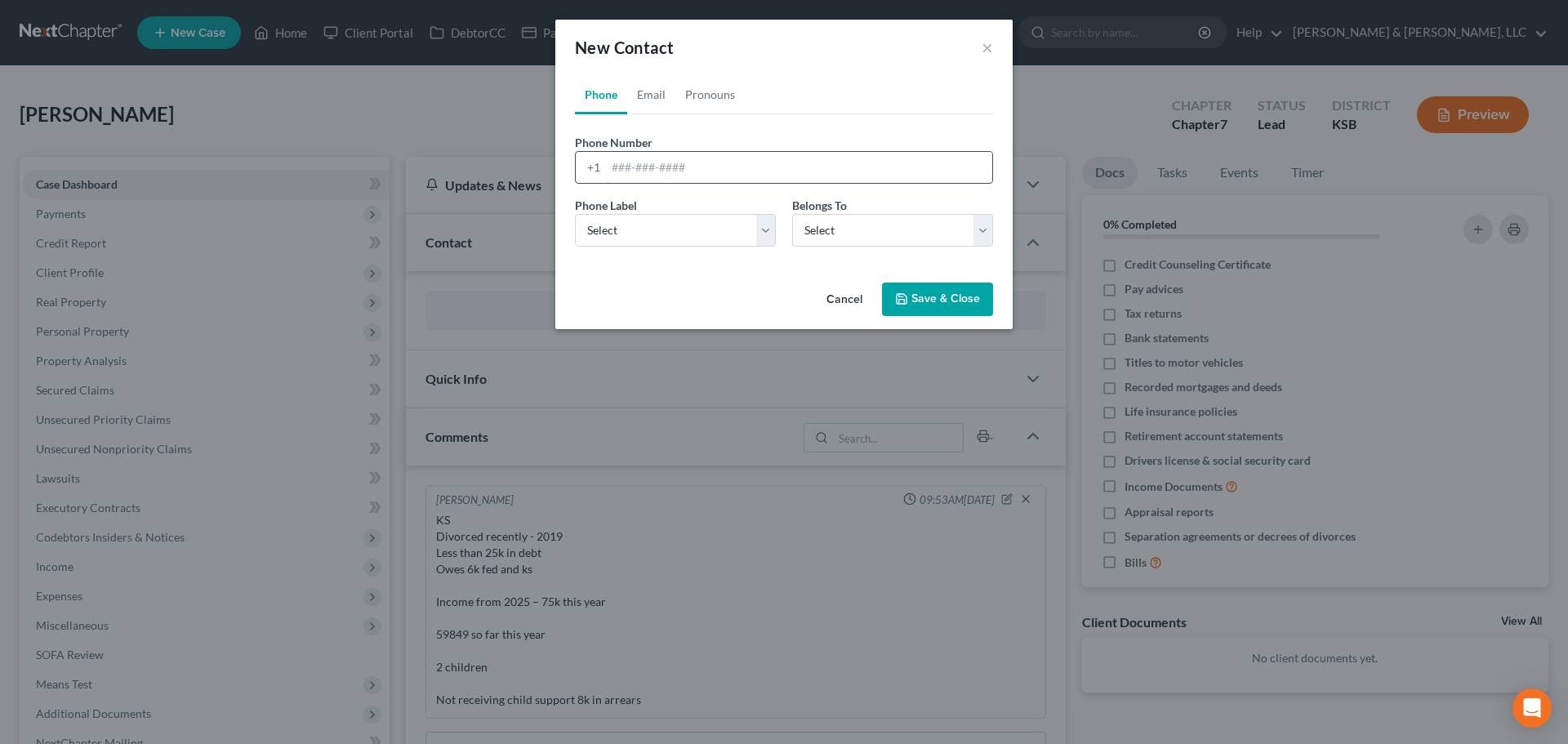
click at [685, 177] on input "tel" at bounding box center [798, 168] width 386 height 31
paste input "[PHONE_NUMBER]"
type input "[PHONE_NUMBER]"
click at [652, 223] on select "Select Mobile Home Work Other" at bounding box center [675, 230] width 201 height 33
select select "0"
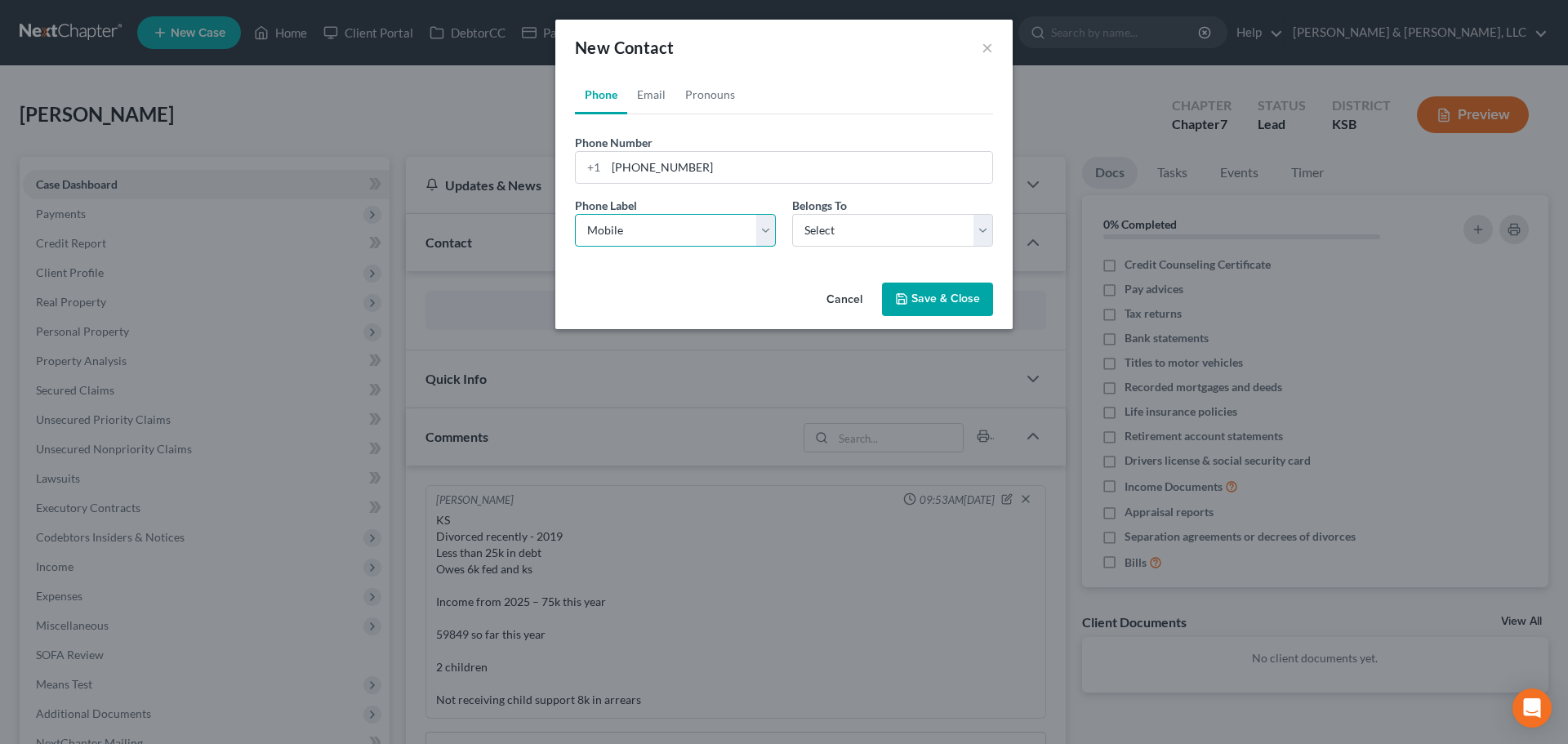
click at [574, 214] on select "Select Mobile Home Work Other" at bounding box center [675, 230] width 201 height 33
drag, startPoint x: 840, startPoint y: 252, endPoint x: 829, endPoint y: 235, distance: 20.2
click at [836, 247] on div "Phone Label * Select Mobile Home Work Other Belongs To * Select Client Other" at bounding box center [784, 229] width 435 height 63
click at [829, 235] on select "Select Client Other" at bounding box center [892, 230] width 201 height 33
select select "0"
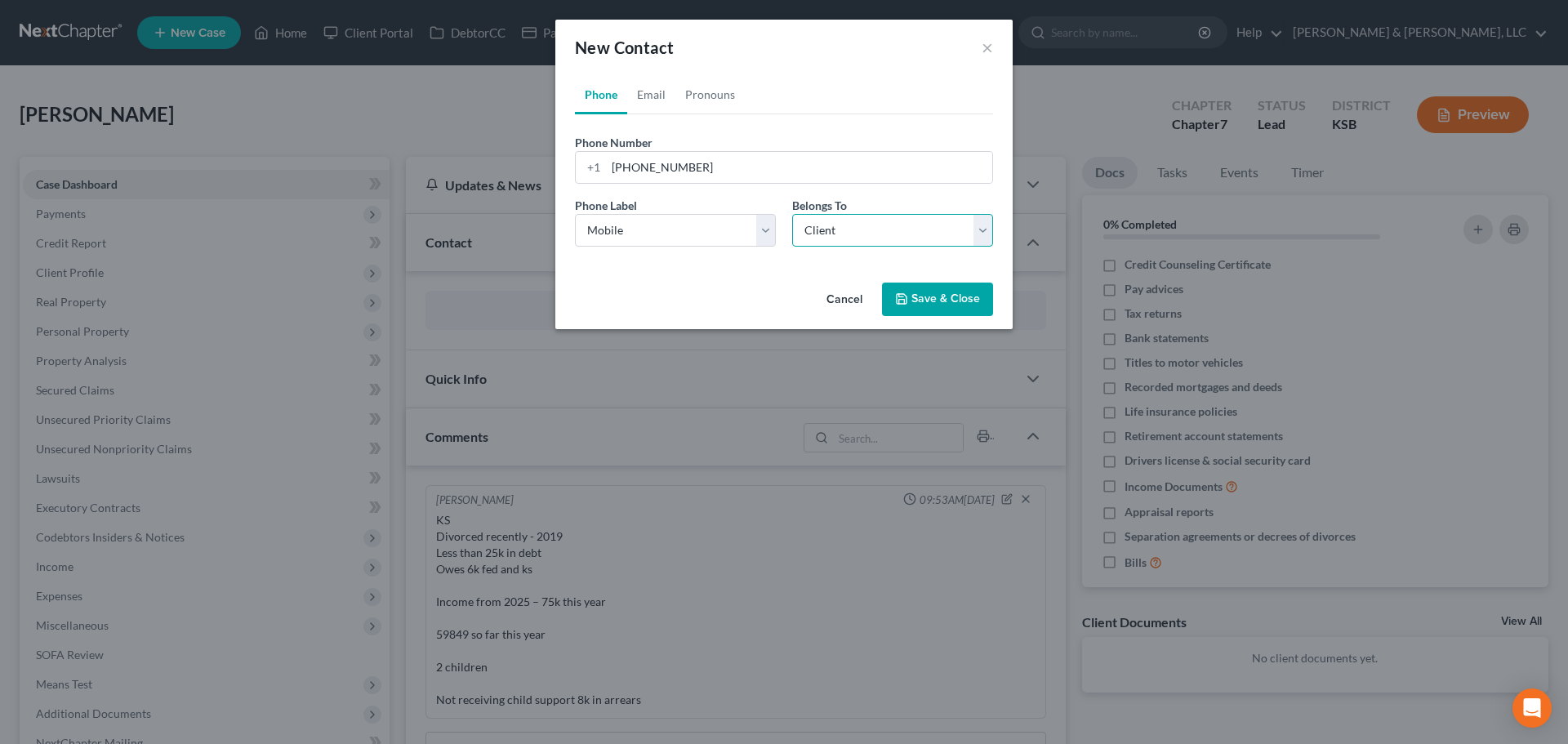
click at [792, 214] on select "Select Client Other" at bounding box center [892, 230] width 201 height 33
click at [656, 100] on link "Email" at bounding box center [651, 94] width 48 height 39
click at [645, 180] on input "email" at bounding box center [798, 168] width 386 height 31
paste input "[EMAIL_ADDRESS][DOMAIN_NAME]"
type input "[EMAIL_ADDRESS][DOMAIN_NAME]"
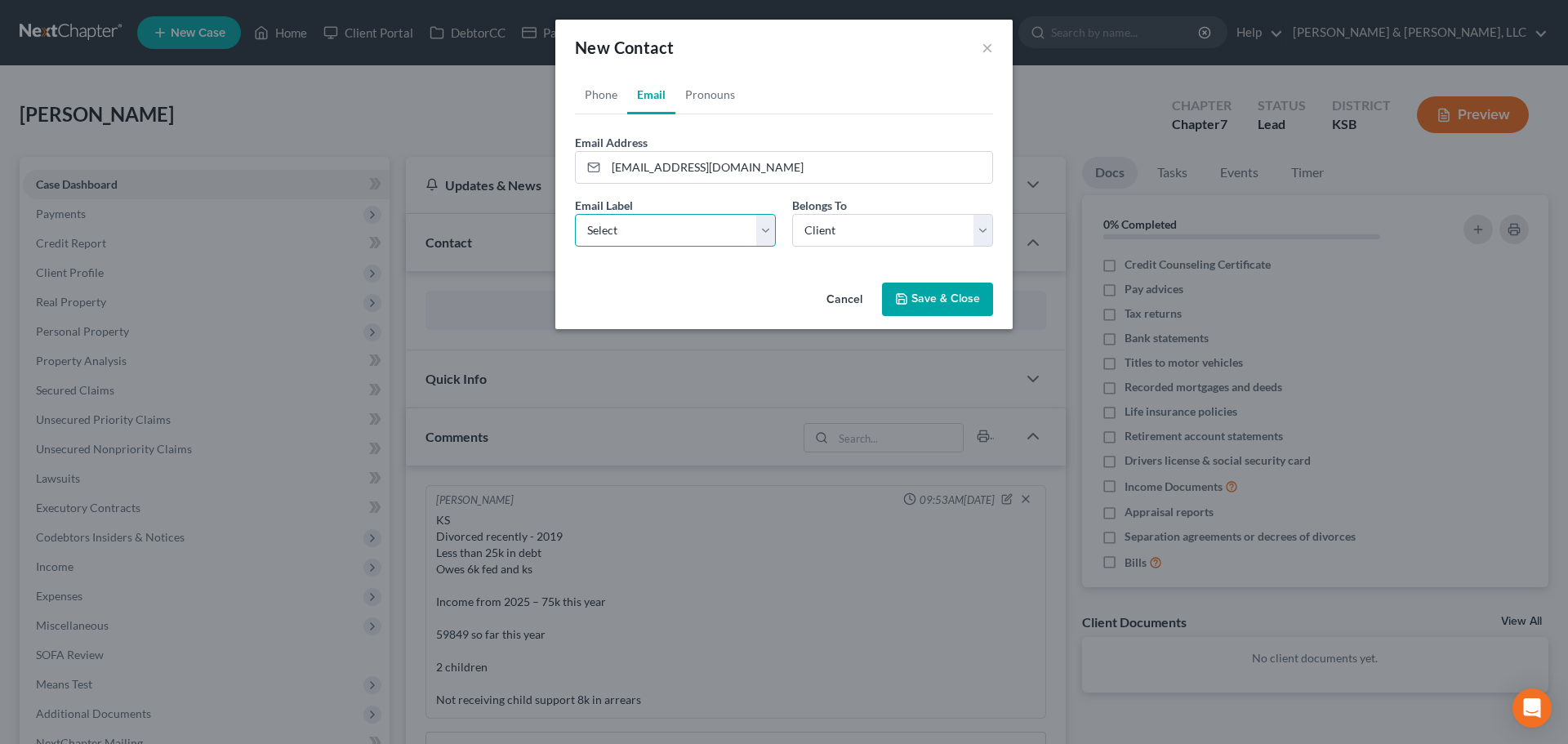
click at [630, 236] on select "Select Home Work Other" at bounding box center [675, 230] width 201 height 33
select select "0"
click at [574, 214] on select "Select Home Work Other" at bounding box center [675, 230] width 201 height 33
click at [935, 300] on button "Save & Close" at bounding box center [937, 300] width 111 height 34
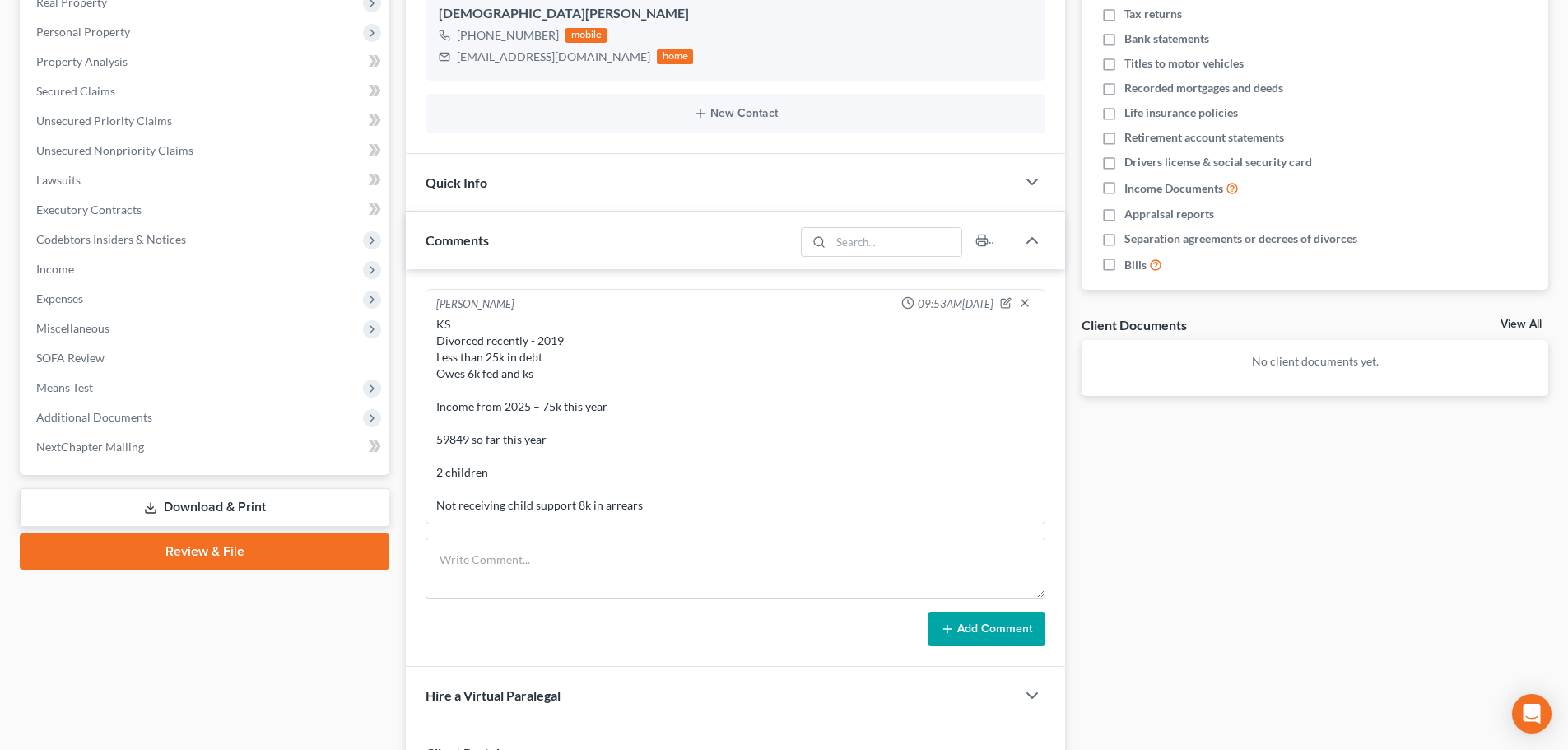
scroll to position [513, 0]
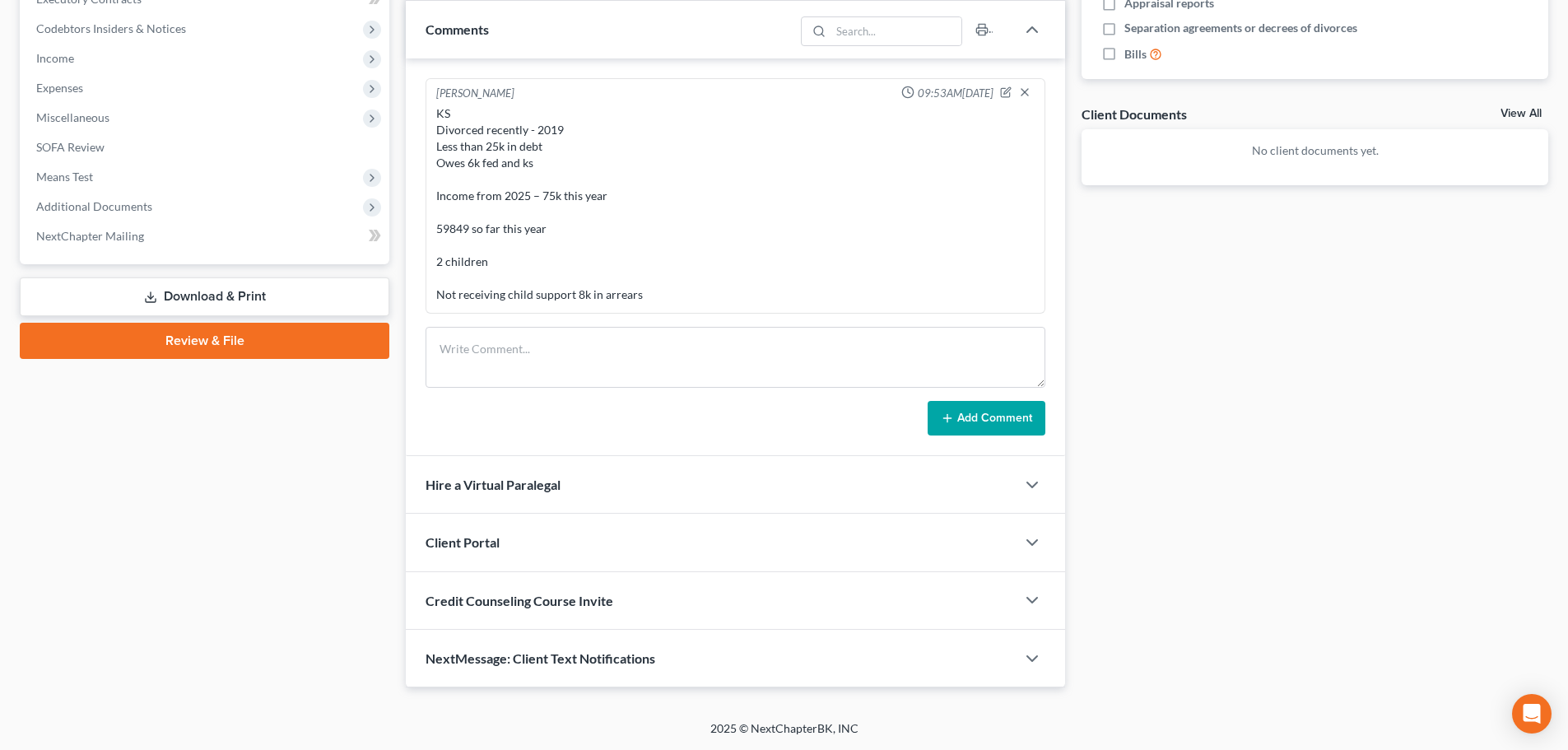
click at [479, 552] on div "Client Portal" at bounding box center [710, 542] width 610 height 57
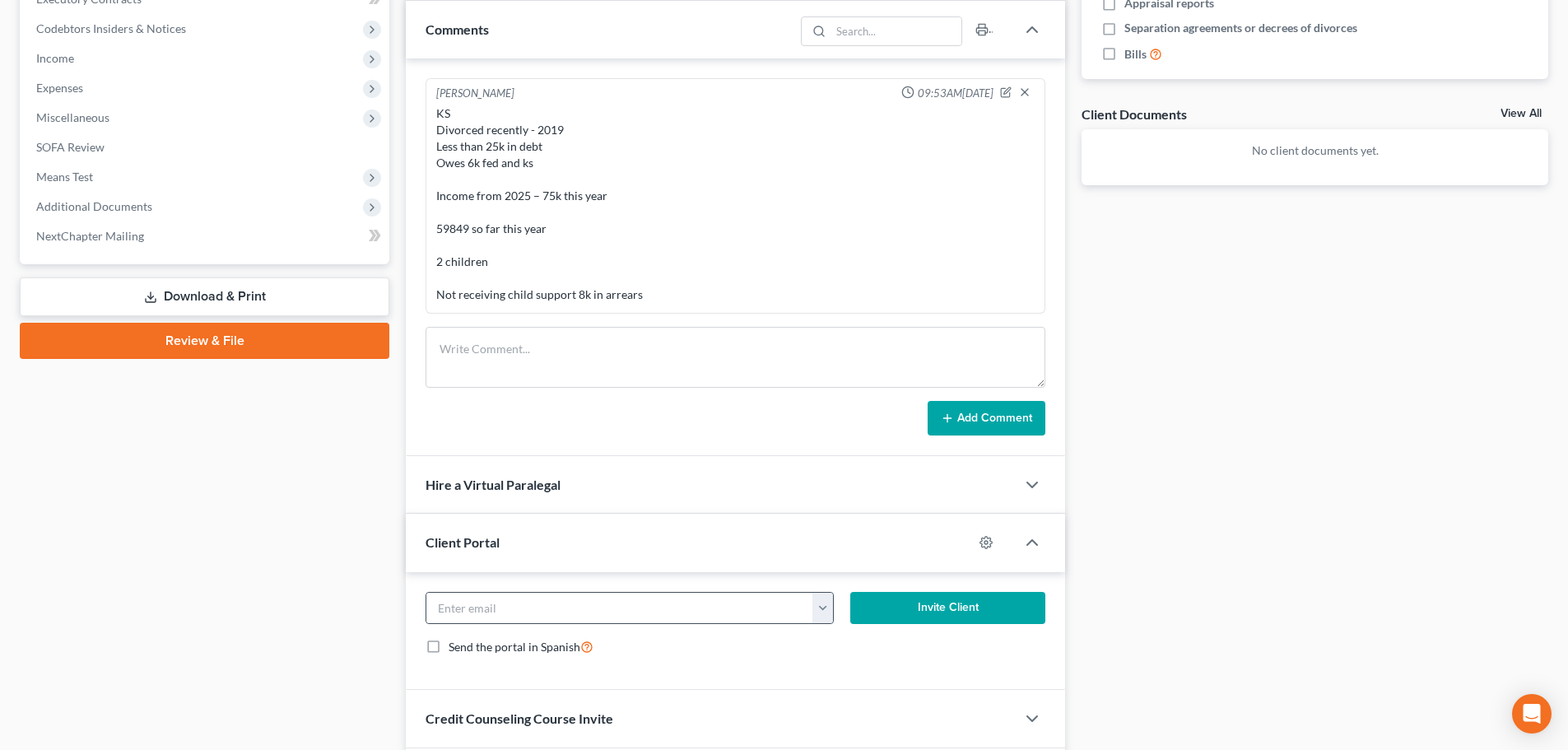
click at [820, 613] on button "button" at bounding box center [822, 608] width 20 height 31
click at [855, 635] on link "[EMAIL_ADDRESS][DOMAIN_NAME]" at bounding box center [924, 644] width 225 height 28
type input "[EMAIL_ADDRESS][DOMAIN_NAME]"
click at [898, 610] on button "Invite Client" at bounding box center [948, 608] width 196 height 33
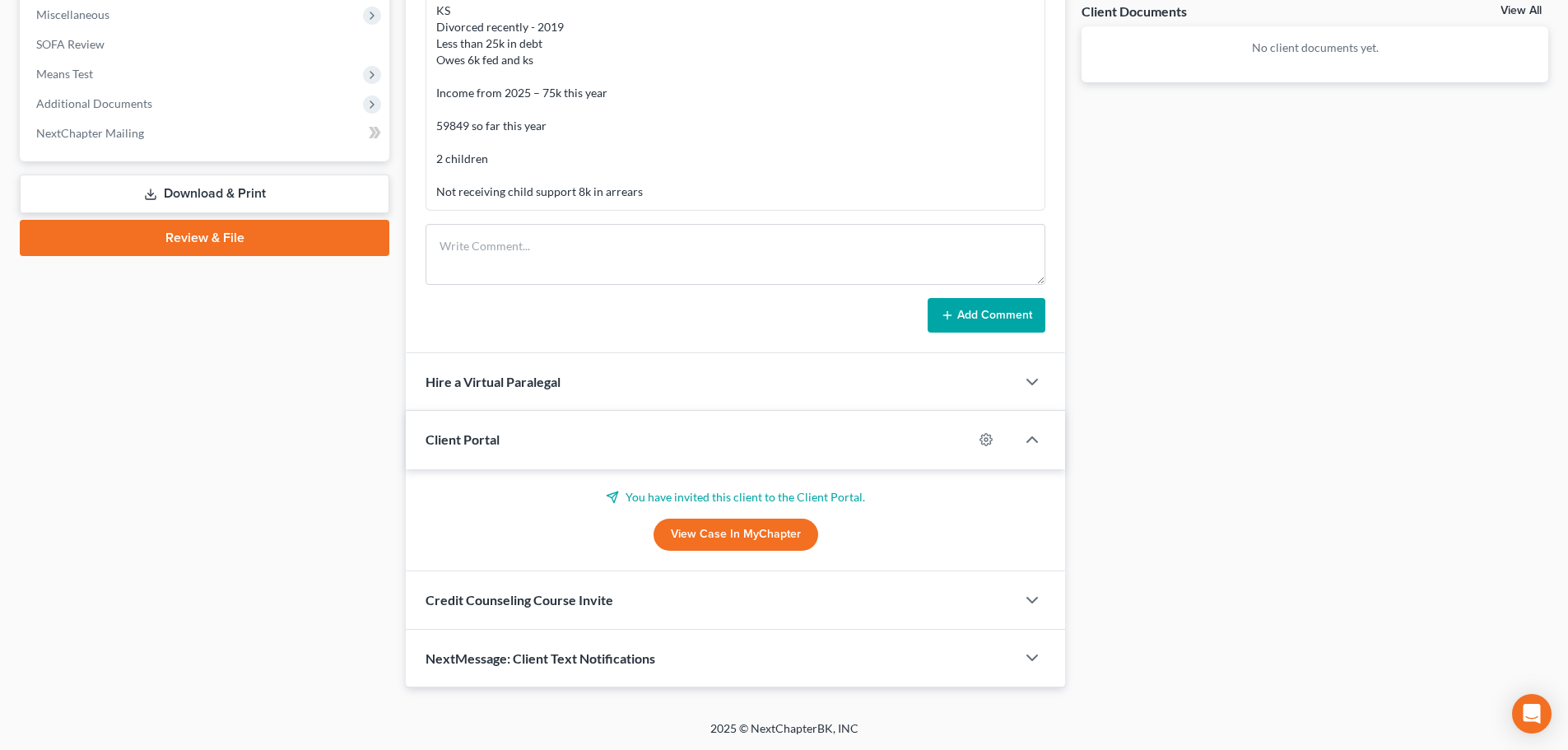
click at [536, 607] on span "Credit Counseling Course Invite" at bounding box center [519, 599] width 187 height 15
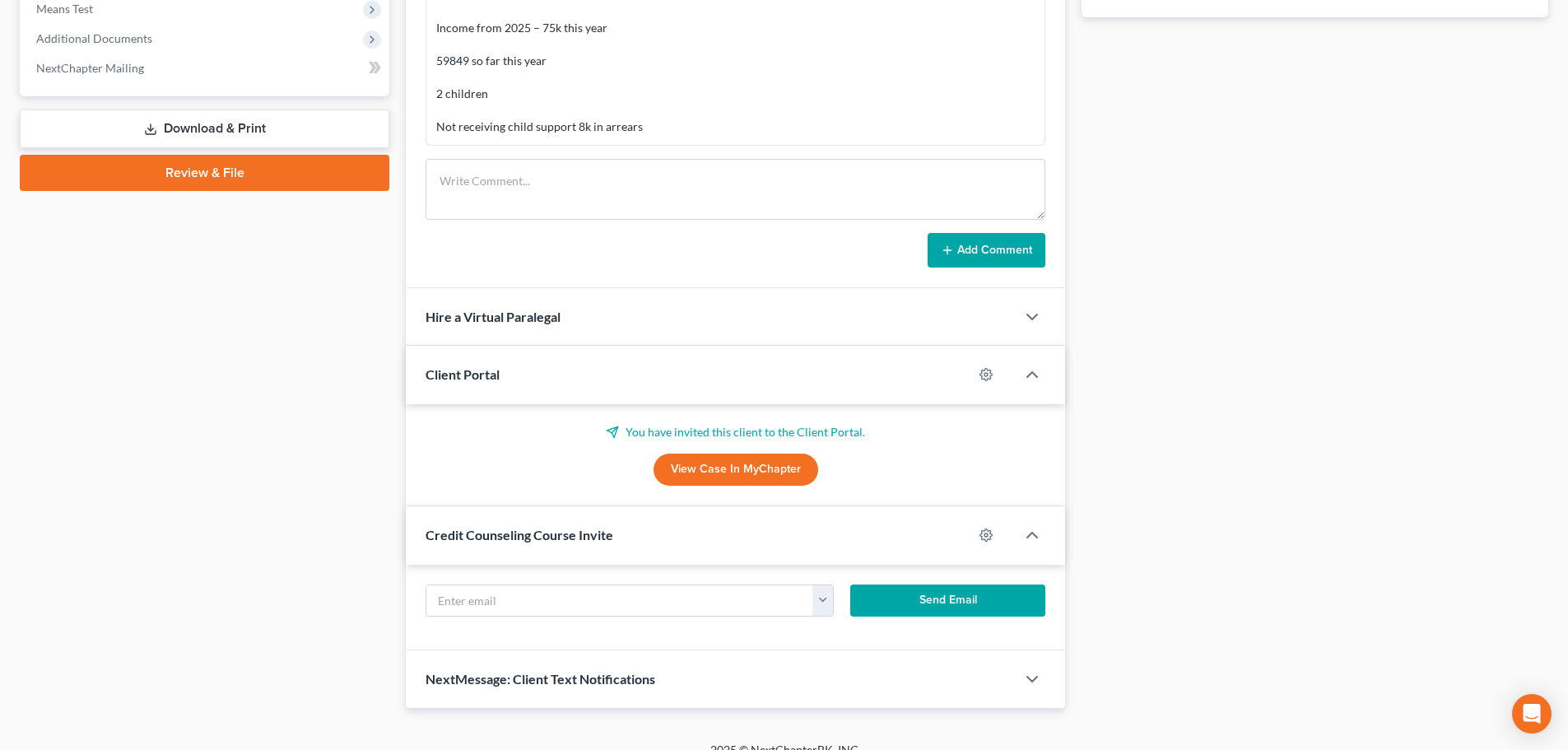
scroll to position [703, 0]
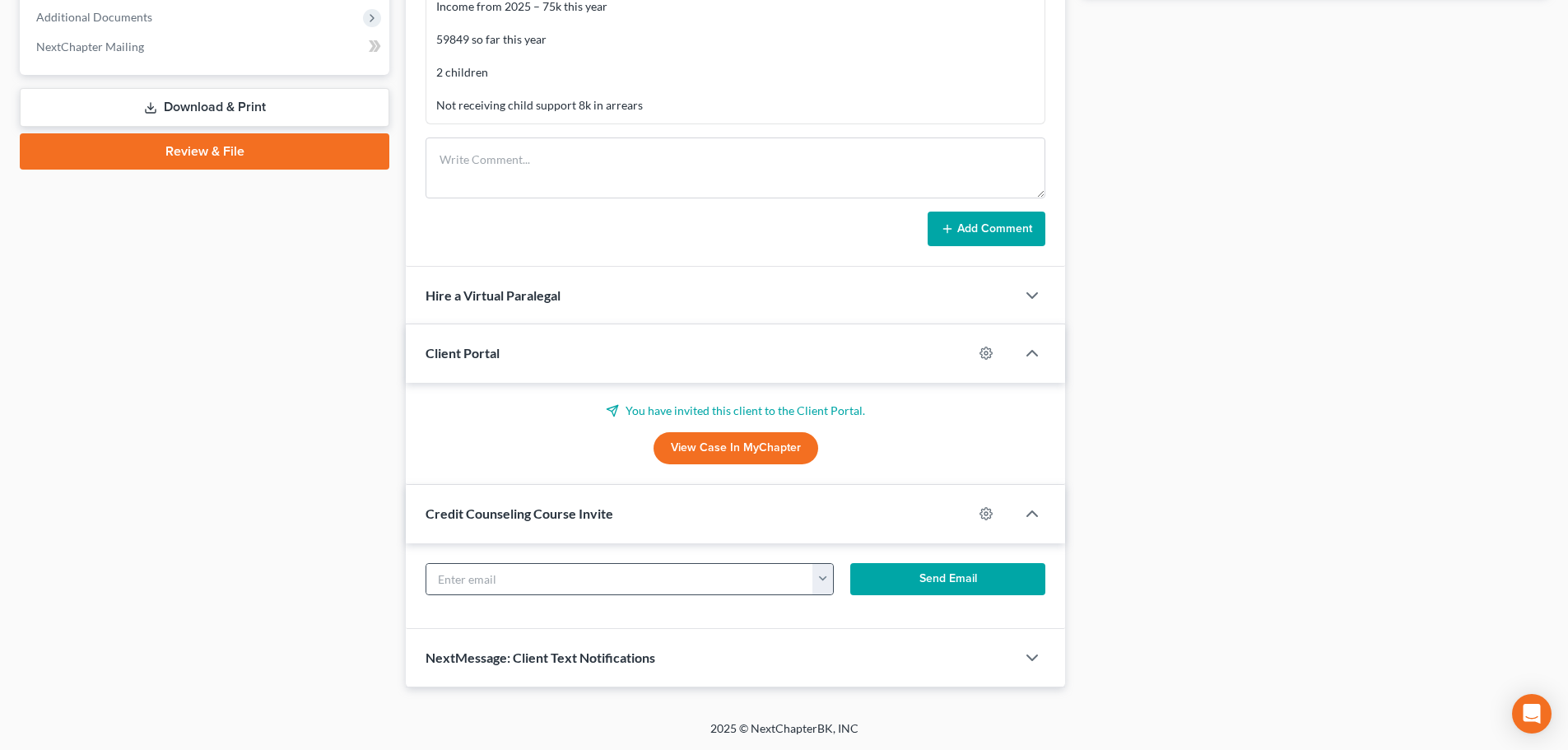
click at [819, 584] on button "button" at bounding box center [822, 579] width 20 height 31
click at [844, 608] on link "[EMAIL_ADDRESS][DOMAIN_NAME]" at bounding box center [924, 615] width 225 height 28
type input "[EMAIL_ADDRESS][DOMAIN_NAME]"
click at [960, 589] on button "Send Email" at bounding box center [948, 579] width 196 height 33
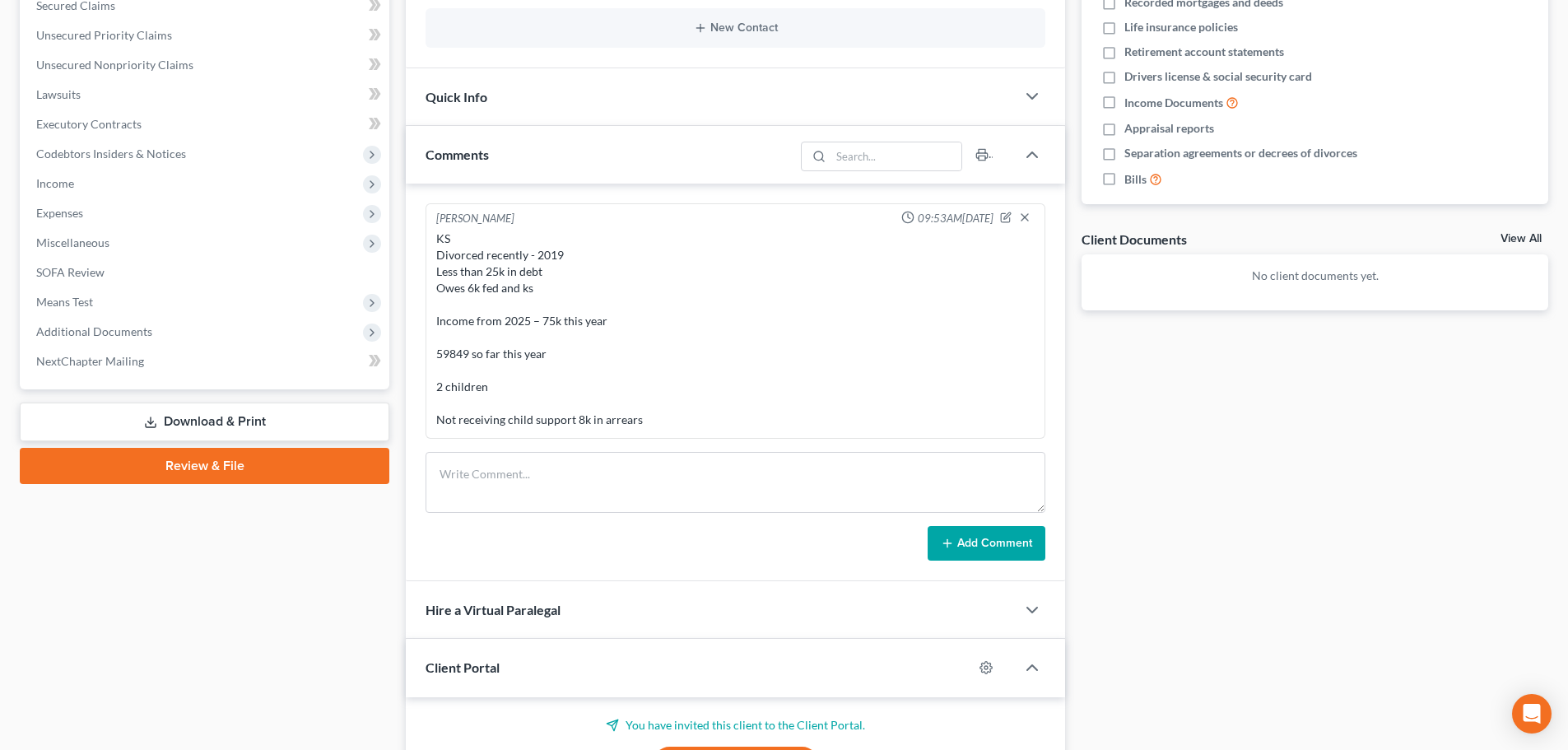
scroll to position [389, 0]
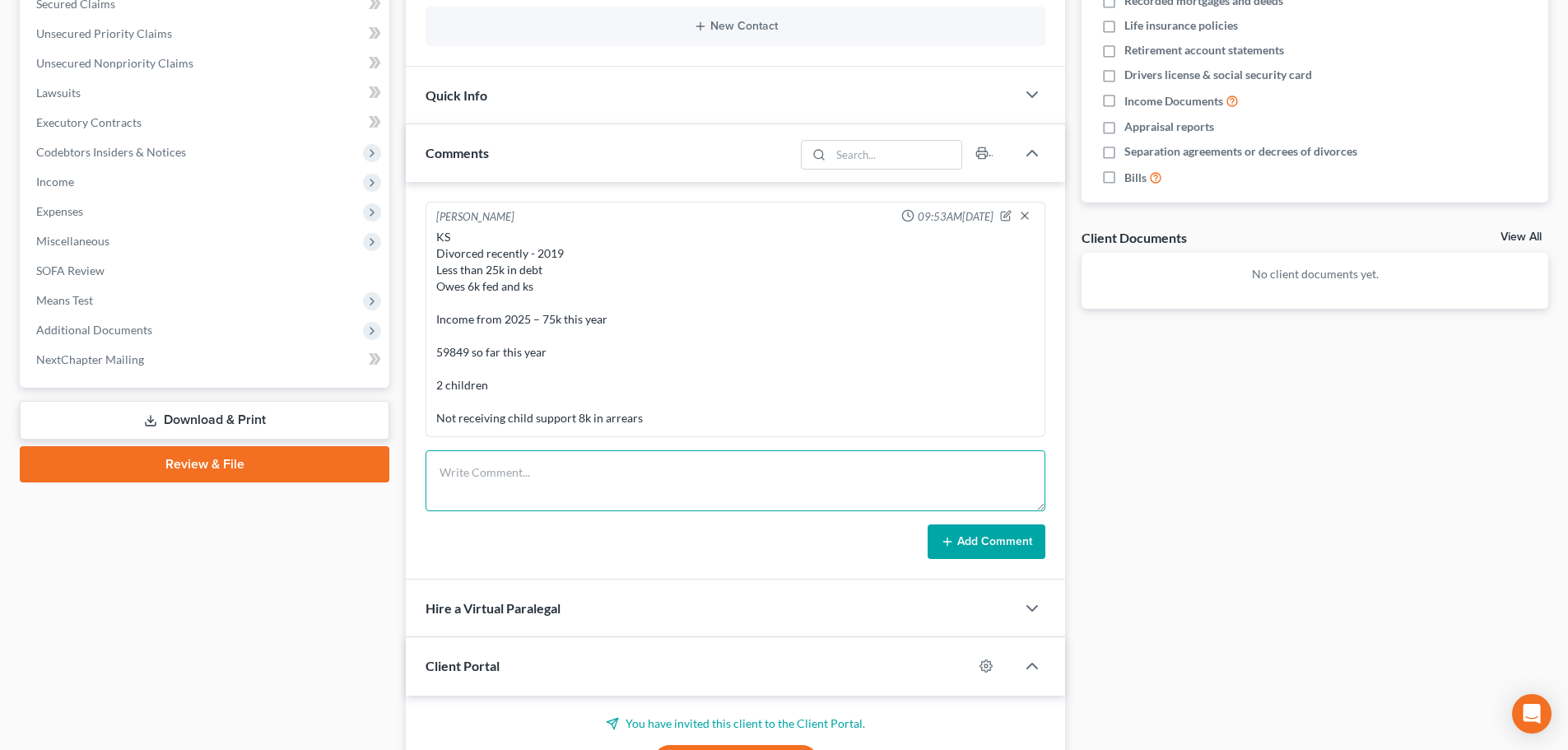
click at [549, 496] on textarea at bounding box center [735, 481] width 619 height 61
type textarea "13000 car note"
click at [981, 536] on button "Add Comment" at bounding box center [986, 542] width 118 height 35
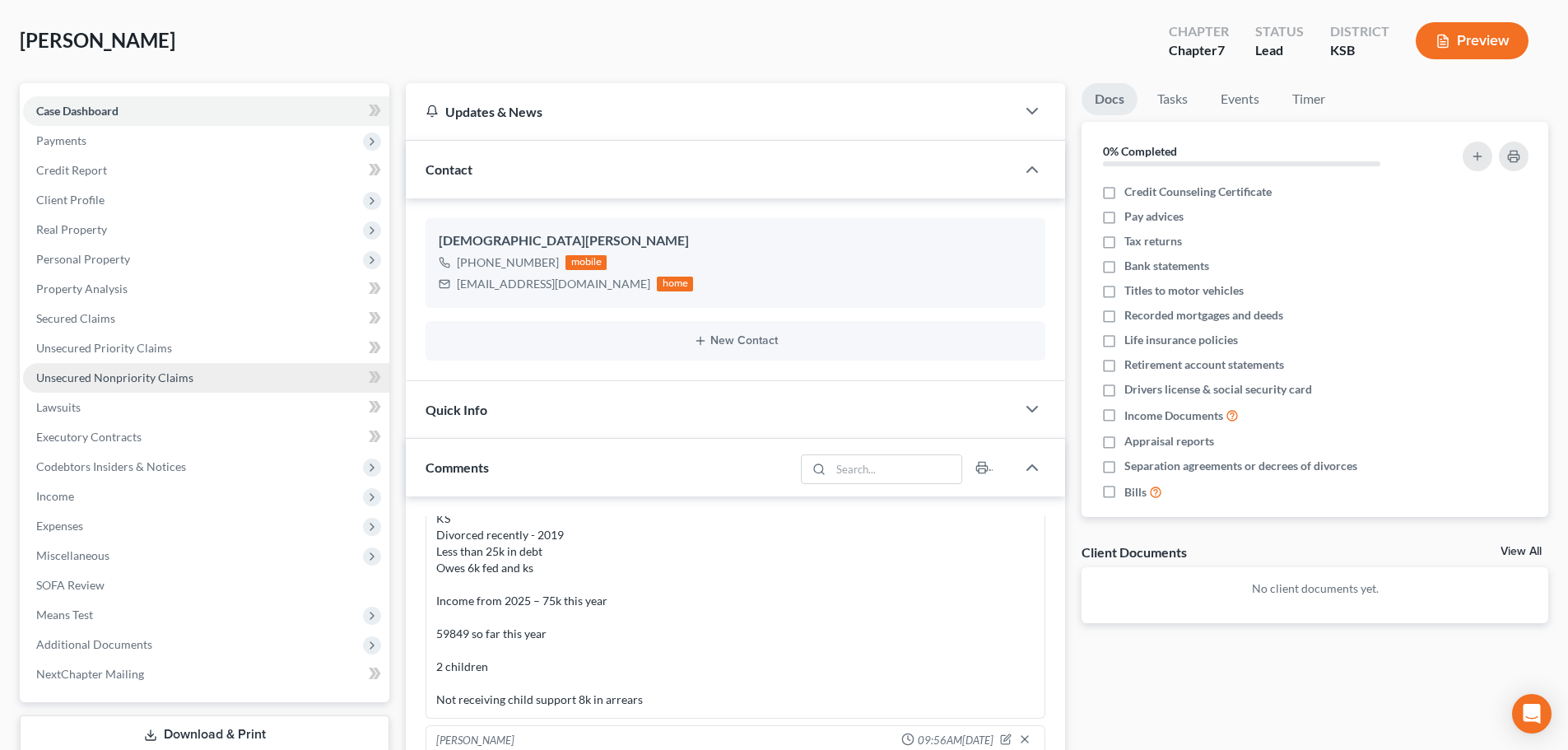
scroll to position [0, 0]
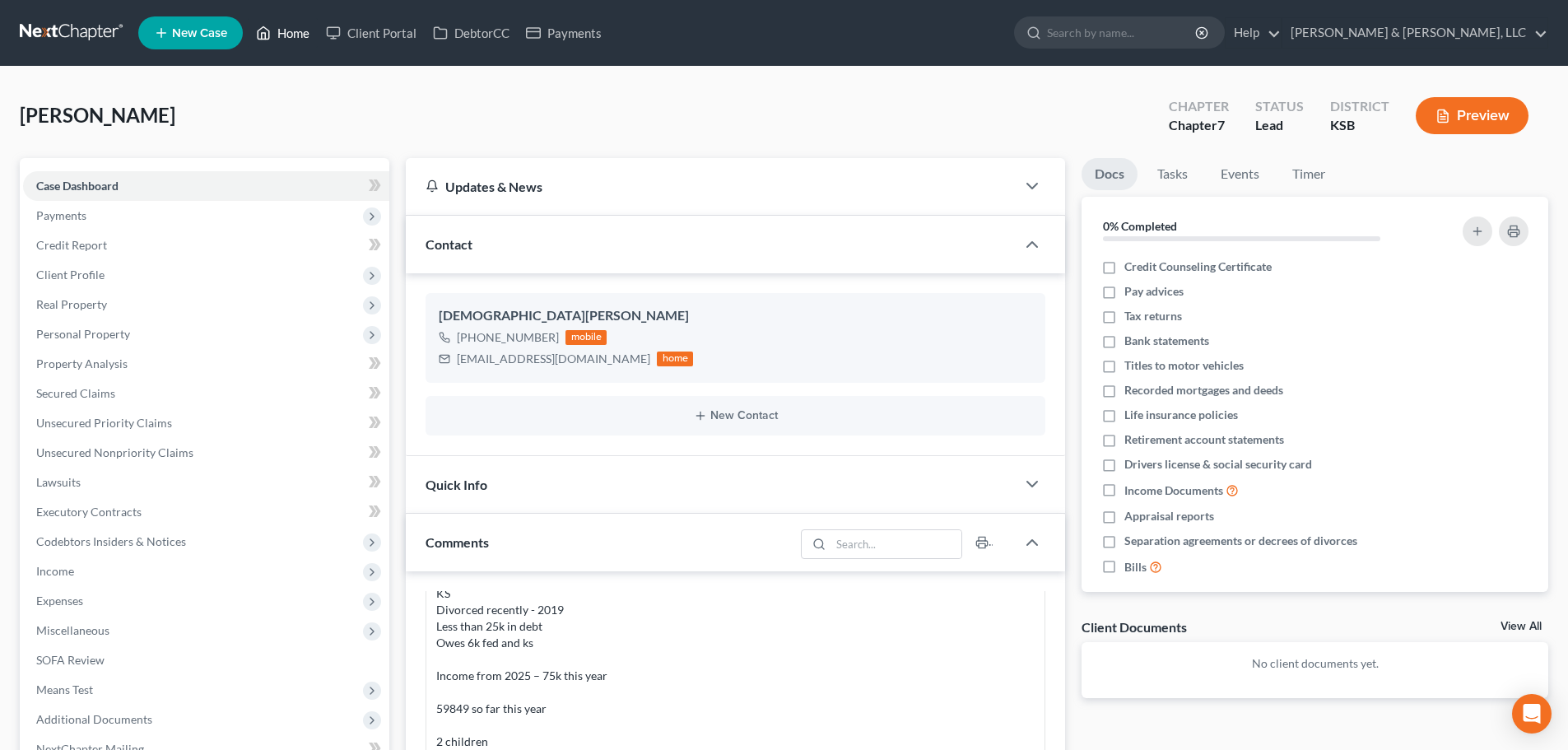
click at [299, 23] on link "Home" at bounding box center [283, 33] width 69 height 30
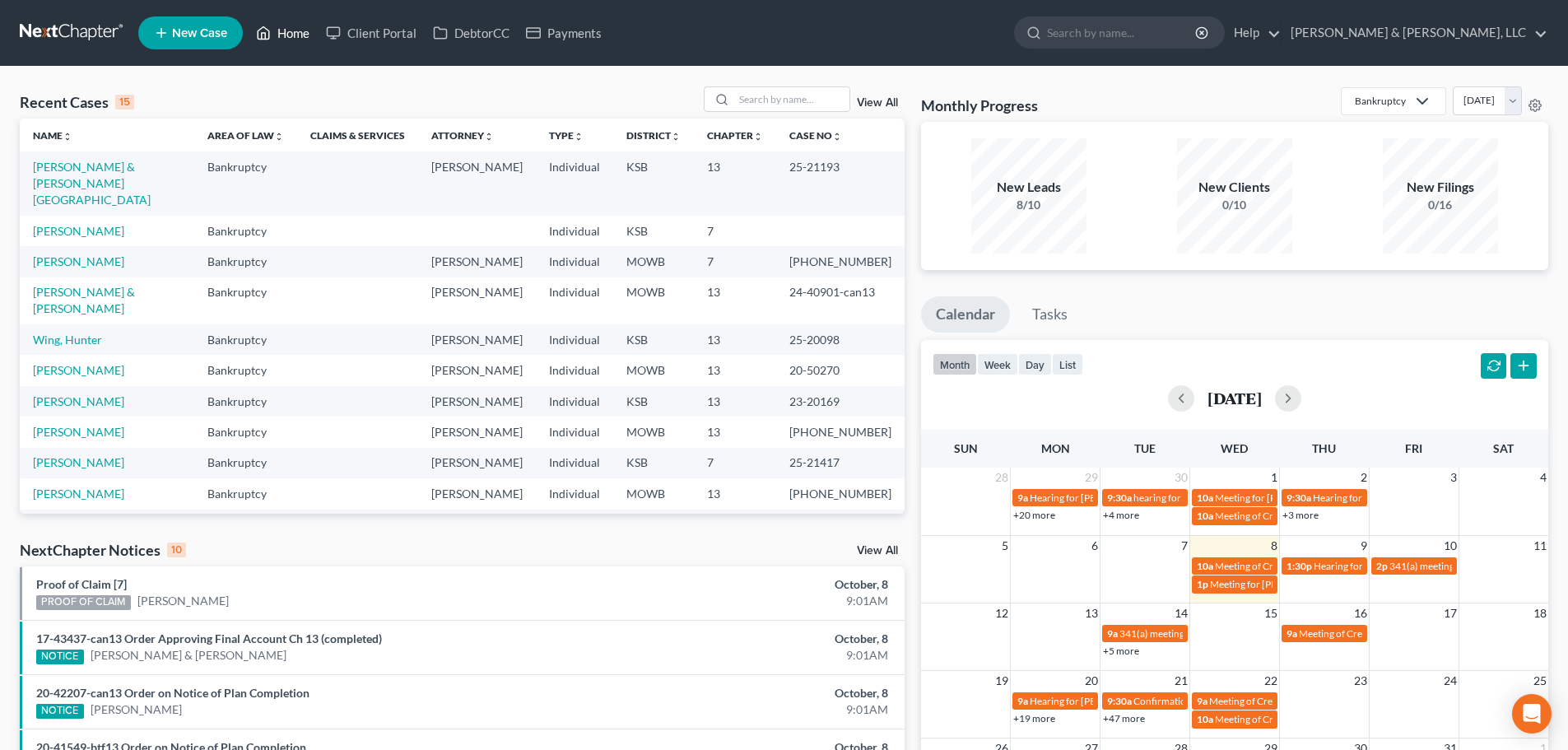
click at [291, 30] on link "Home" at bounding box center [283, 33] width 69 height 30
click at [785, 103] on input "search" at bounding box center [791, 98] width 115 height 24
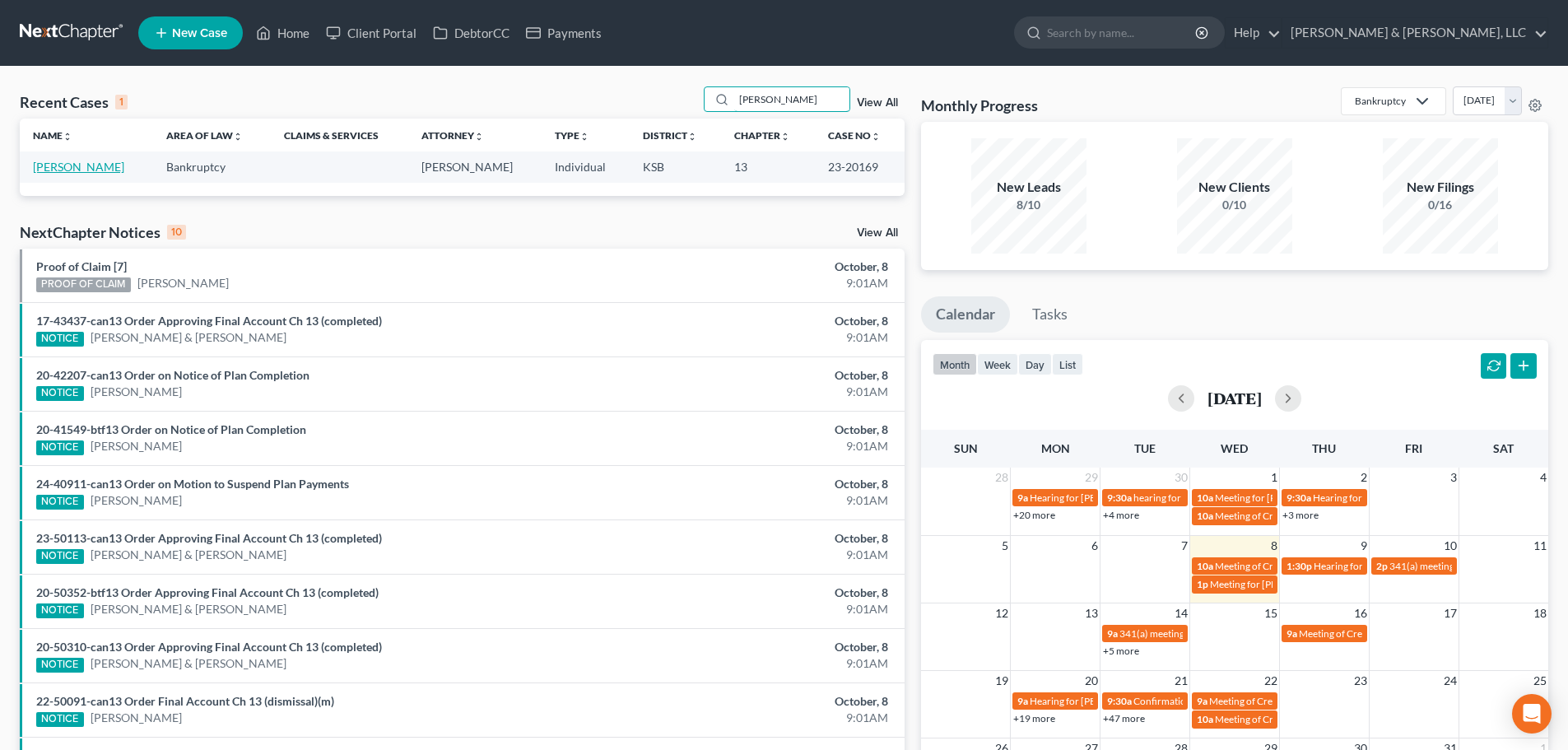
type input "[PERSON_NAME]"
click at [53, 165] on link "[PERSON_NAME]" at bounding box center [78, 166] width 92 height 14
select select "6"
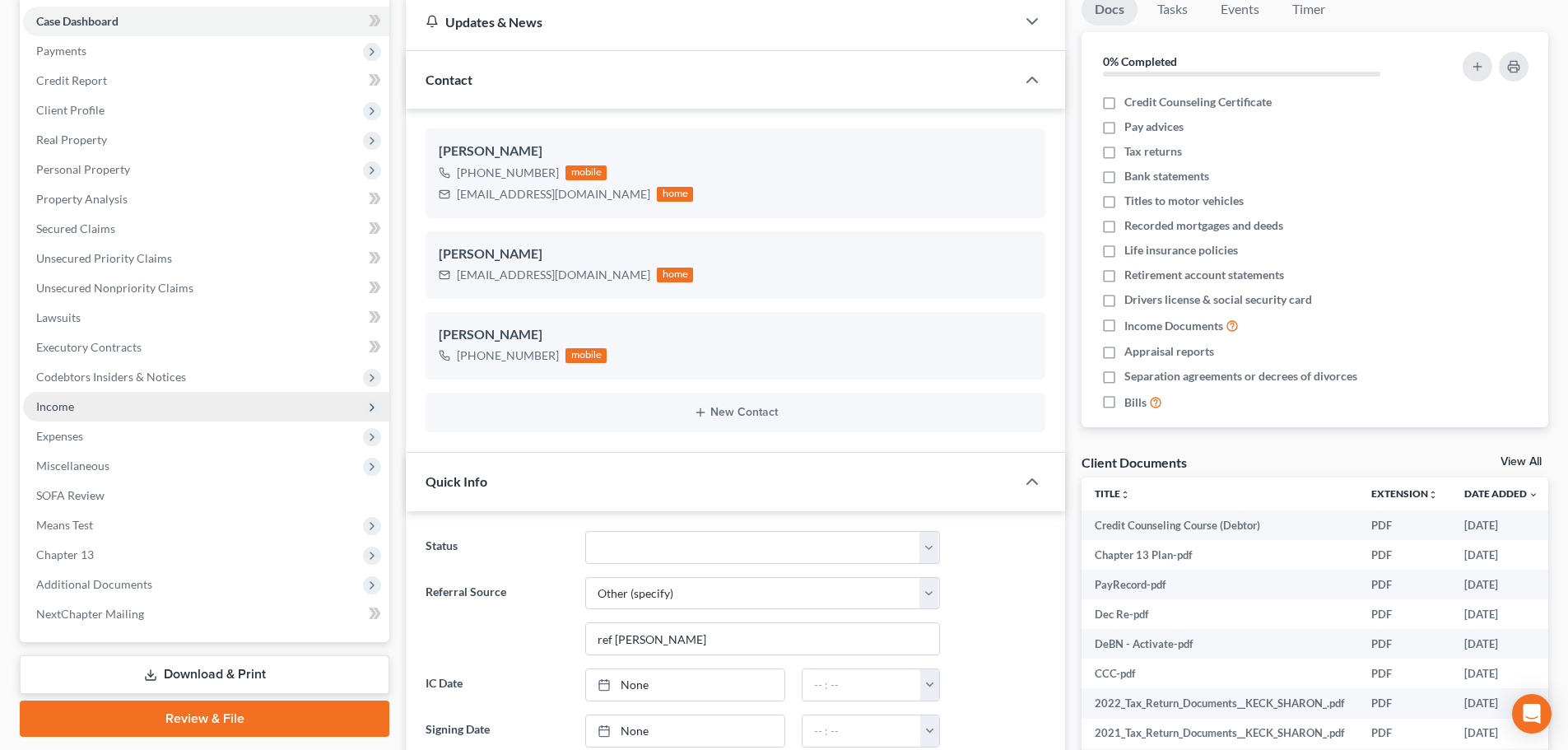
scroll to position [1238, 0]
click at [61, 413] on span "Income" at bounding box center [206, 406] width 367 height 30
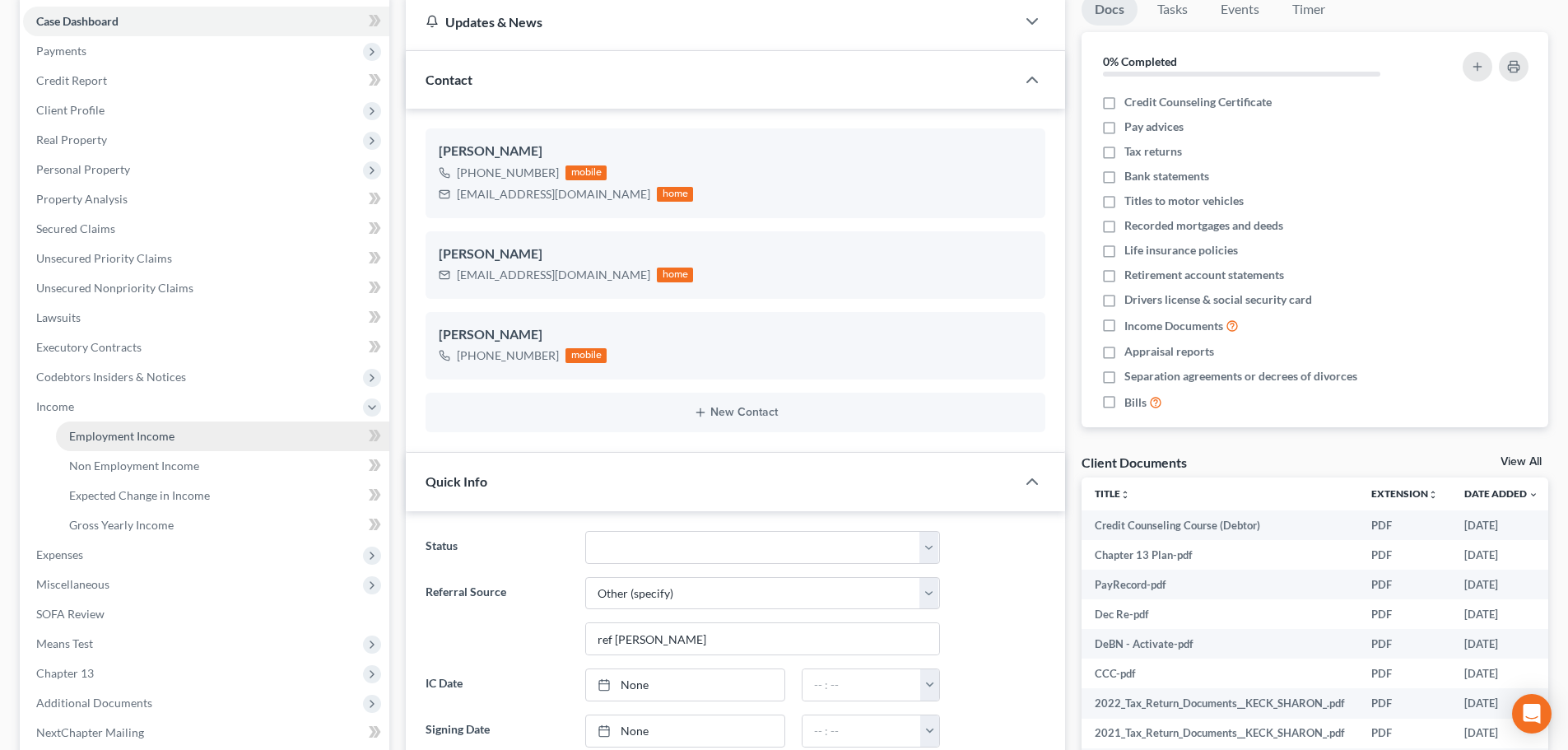
click at [91, 438] on span "Employment Income" at bounding box center [122, 435] width 105 height 14
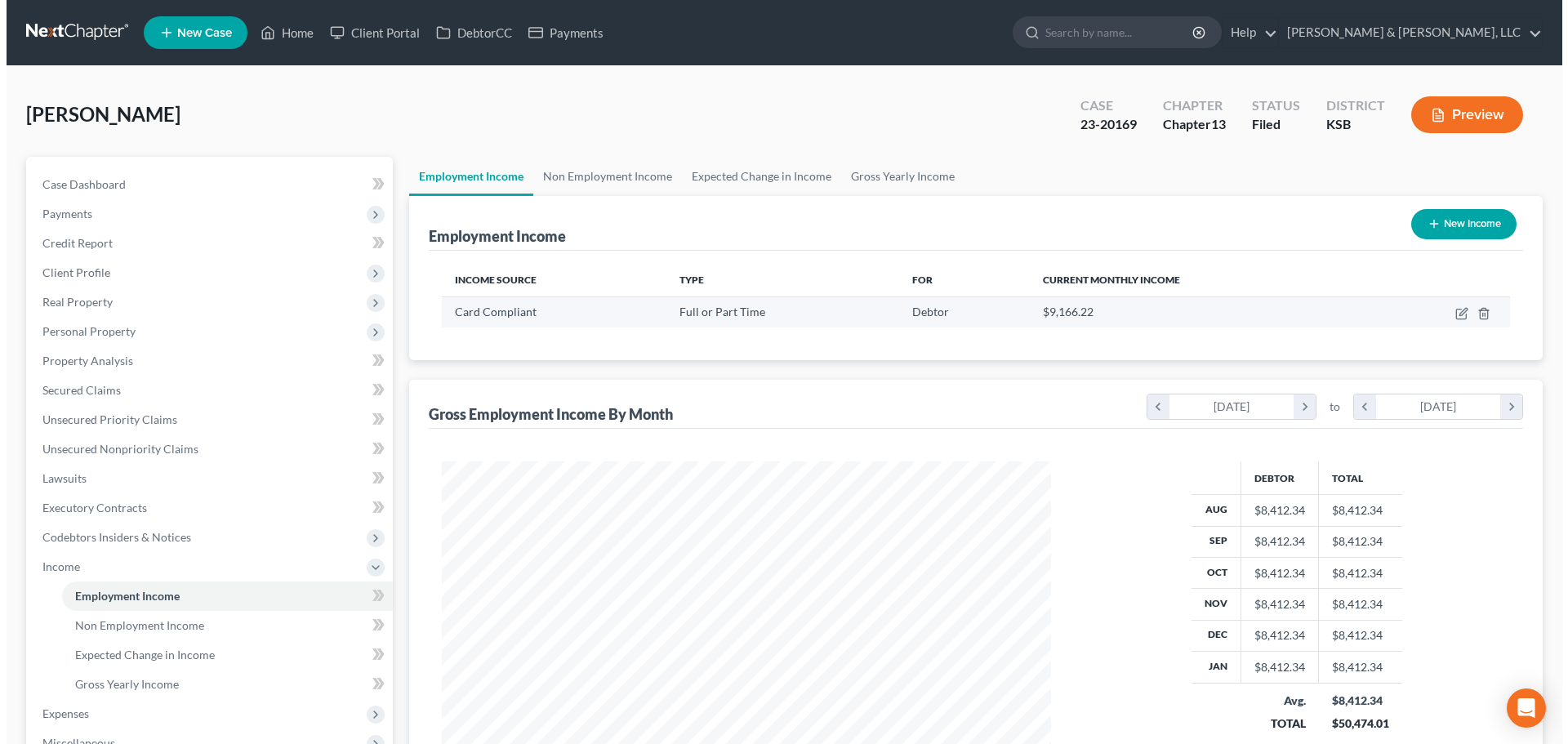
scroll to position [304, 641]
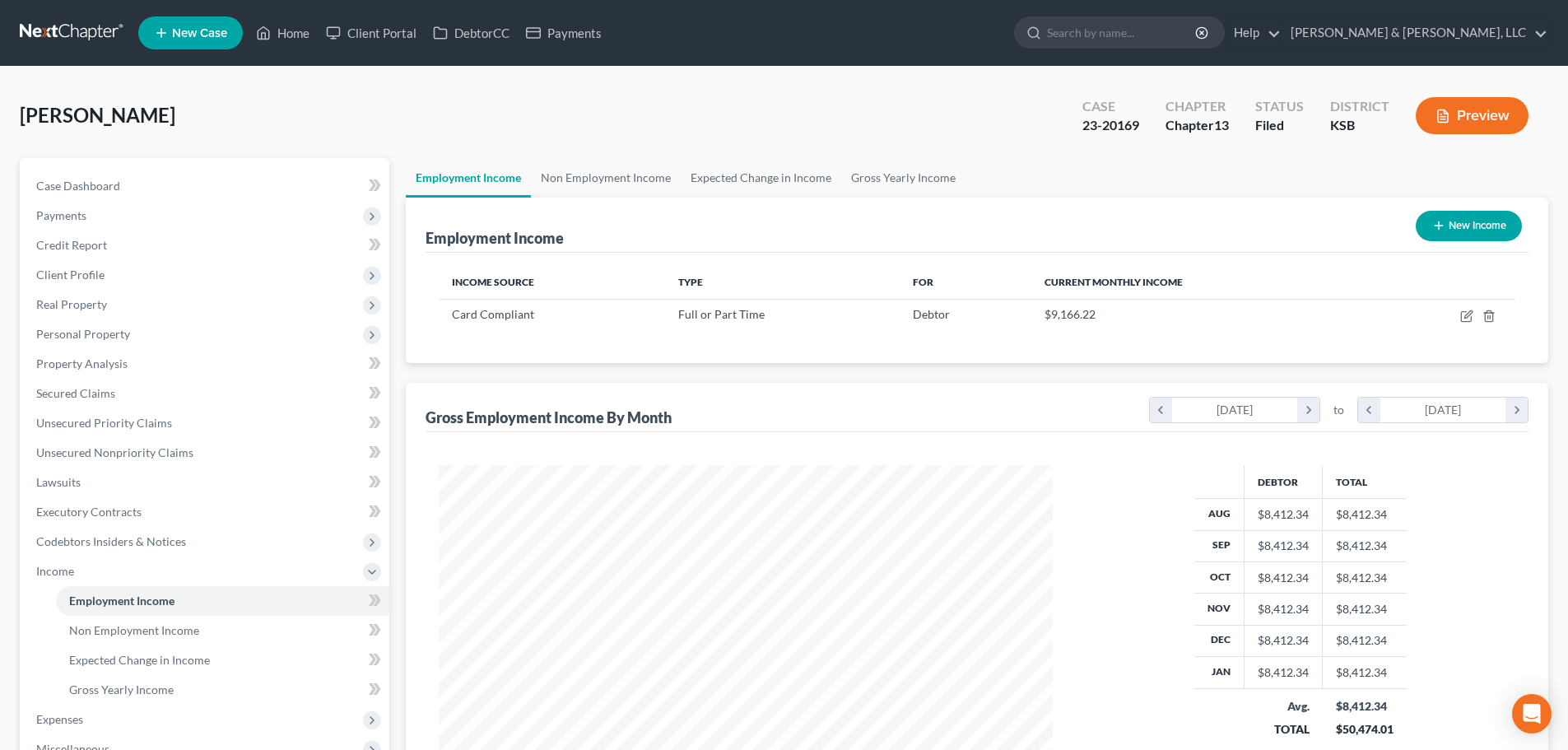
click at [1466, 221] on button "New Income" at bounding box center [1469, 226] width 106 height 31
select select "0"
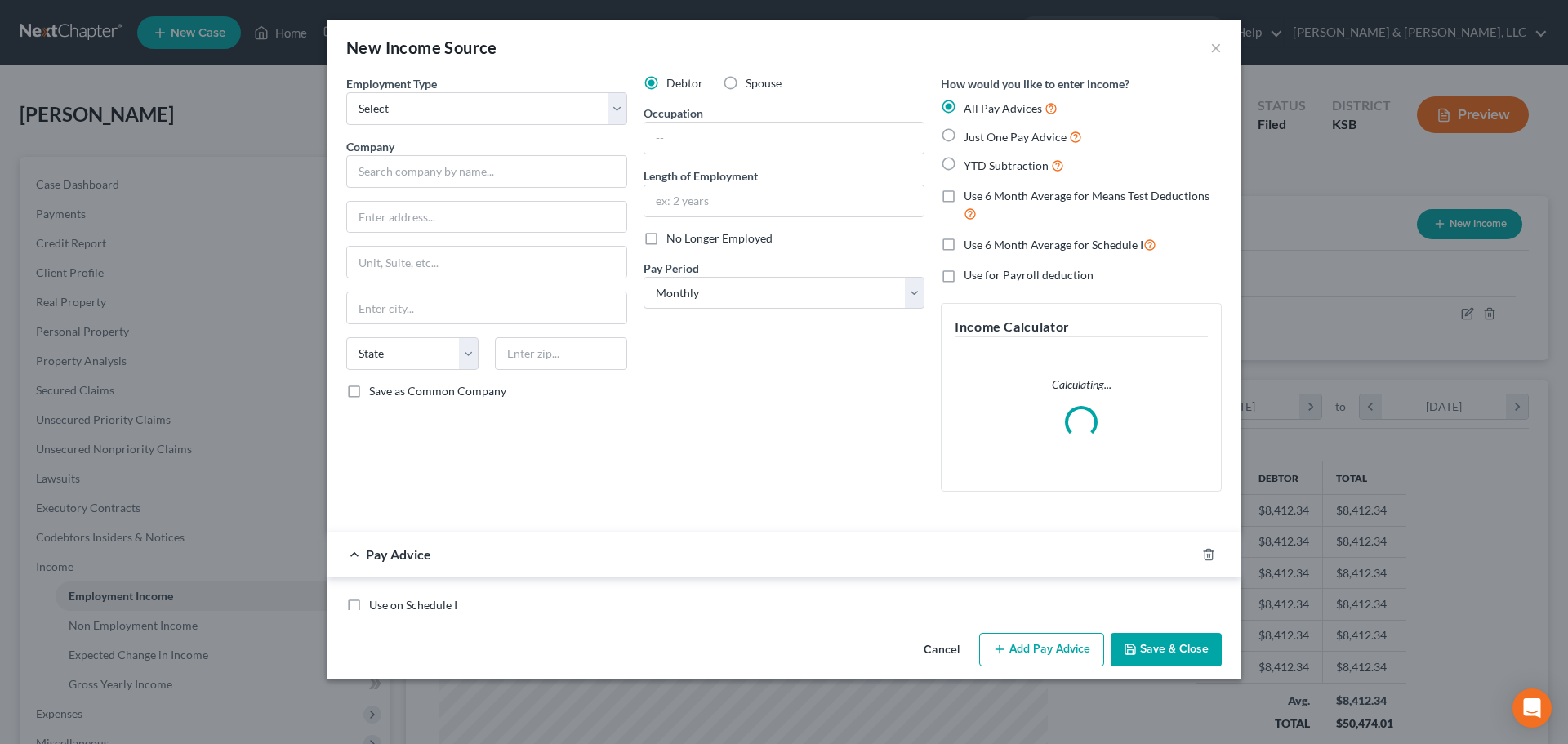
scroll to position [307, 647]
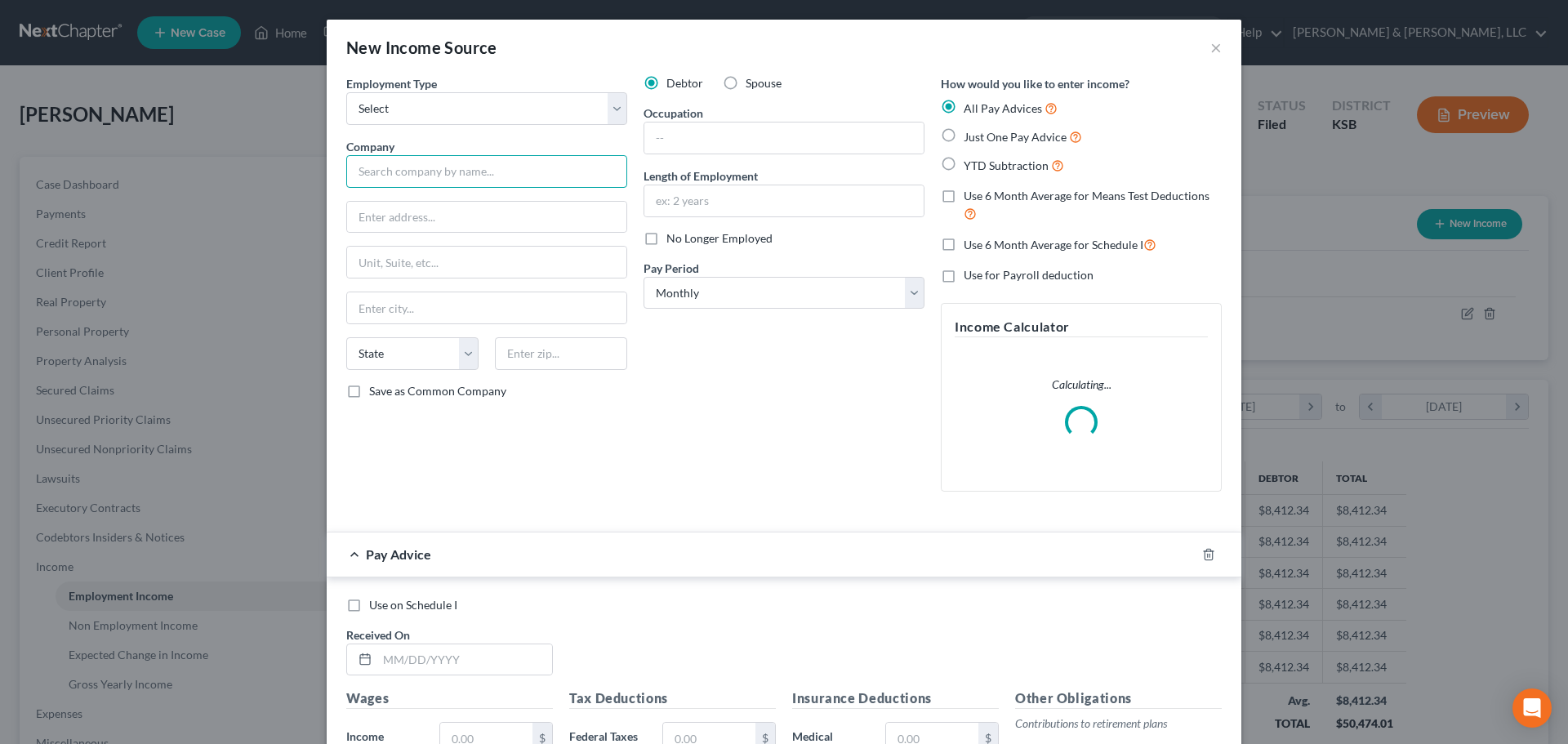
click at [500, 170] on input "text" at bounding box center [486, 171] width 280 height 33
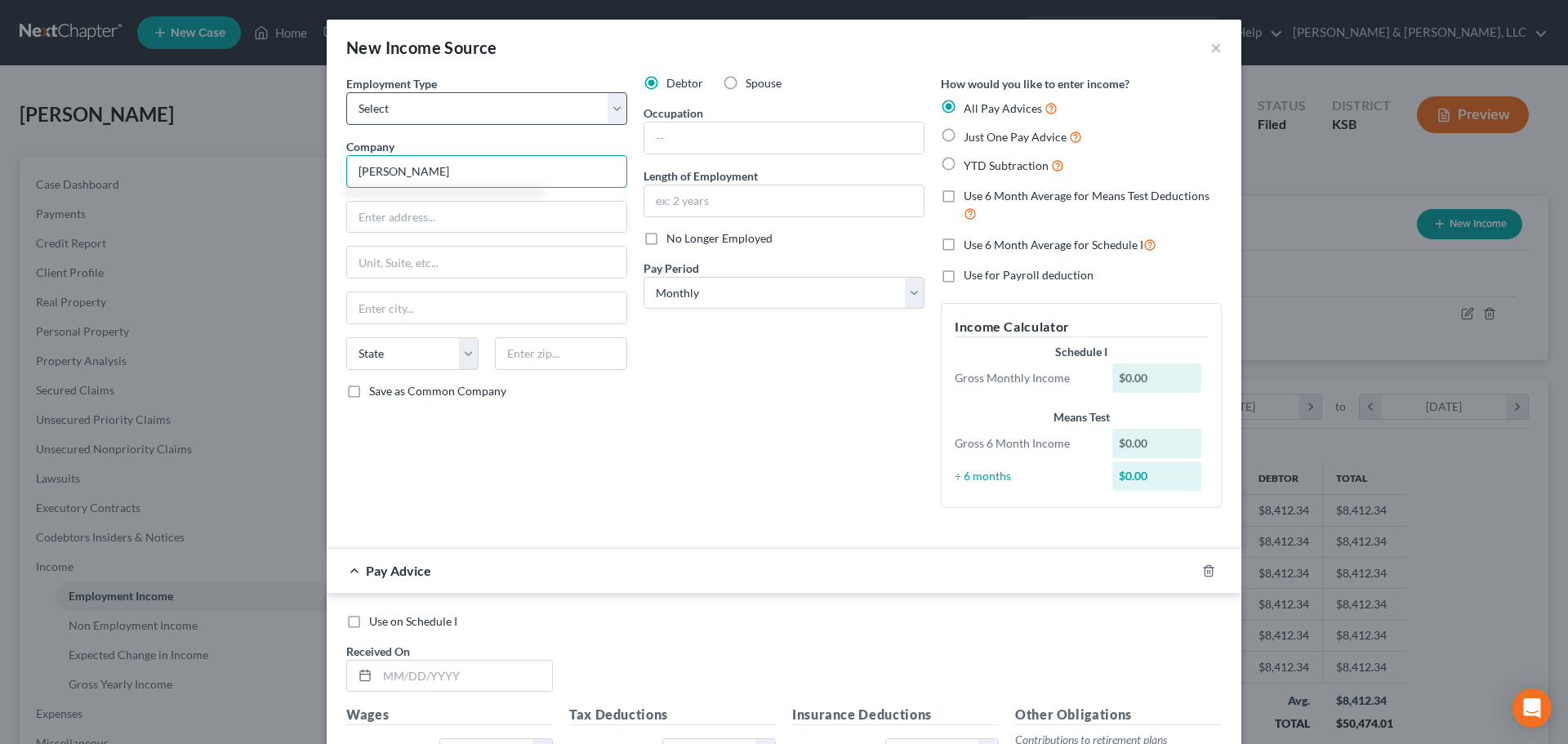
type input "[PERSON_NAME]"
click at [414, 105] on select "Select Full or [DEMOGRAPHIC_DATA] Employment Self Employment" at bounding box center [486, 108] width 280 height 33
select select "0"
click at [347, 92] on select "Select Full or [DEMOGRAPHIC_DATA] Employment Self Employment" at bounding box center [486, 108] width 280 height 33
click at [499, 169] on input "[PERSON_NAME]" at bounding box center [486, 171] width 280 height 33
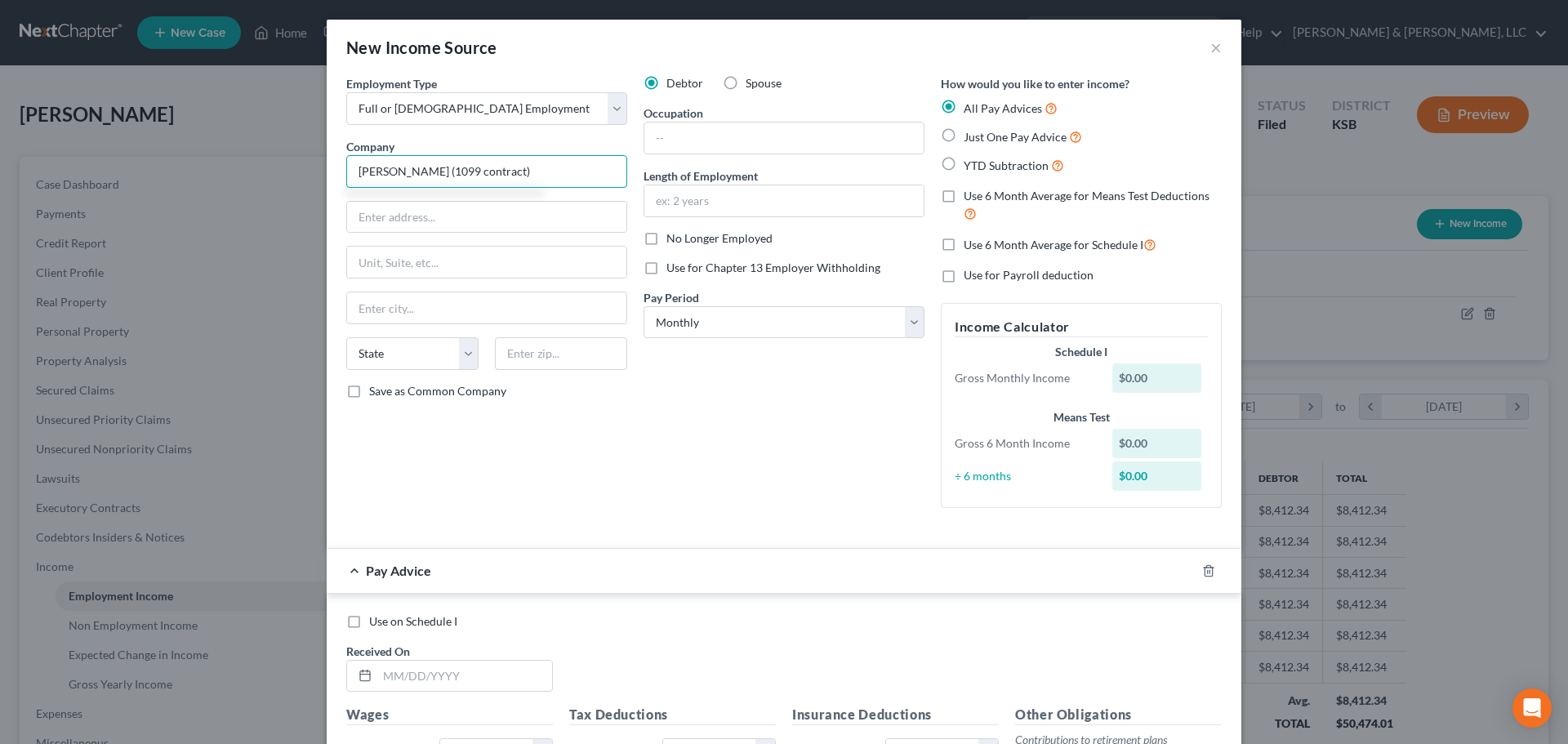
type input "[PERSON_NAME] (1099 contract)"
click at [718, 341] on div "Debtor Spouse Occupation Length of Employment No Longer Employed Use for Chapte…" at bounding box center [784, 298] width 297 height 446
click at [729, 318] on select "Select Monthly Twice Monthly Every Other Week Weekly" at bounding box center [783, 323] width 280 height 33
select select "3"
click at [643, 306] on select "Select Monthly Twice Monthly Every Other Week Weekly" at bounding box center [783, 323] width 280 height 33
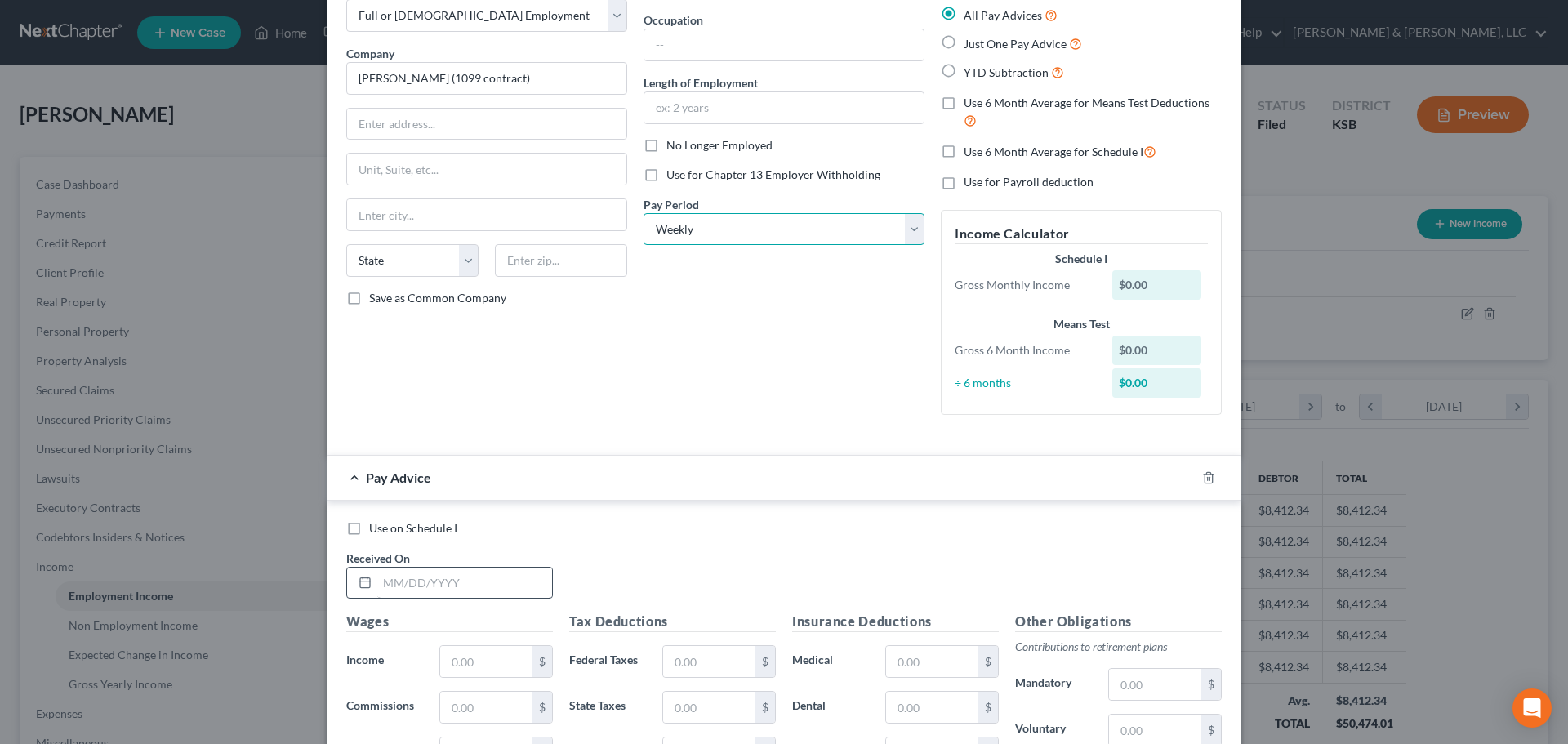
scroll to position [164, 0]
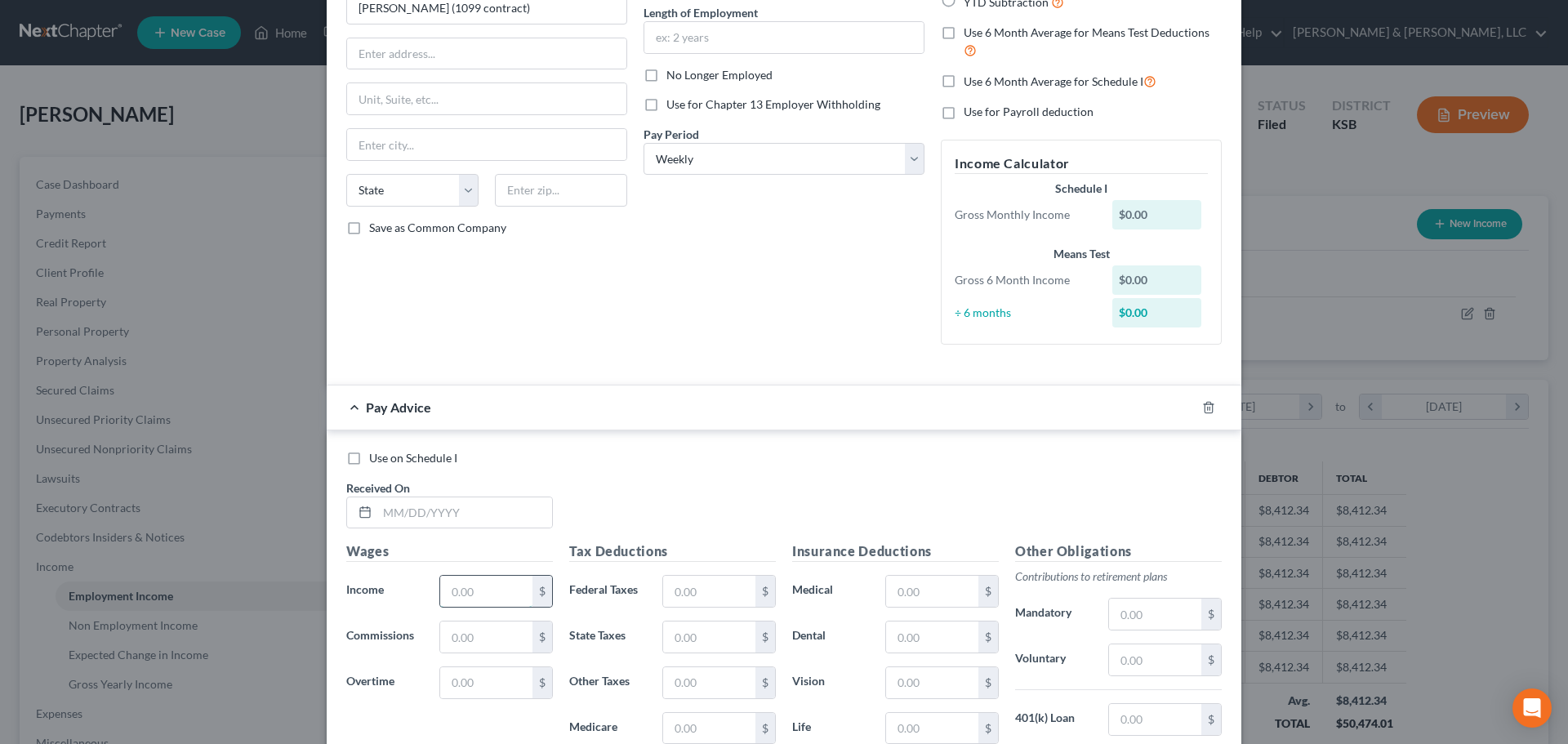
click at [463, 595] on input "text" at bounding box center [486, 591] width 92 height 31
type input "2,125"
click at [715, 600] on input "text" at bounding box center [709, 591] width 92 height 31
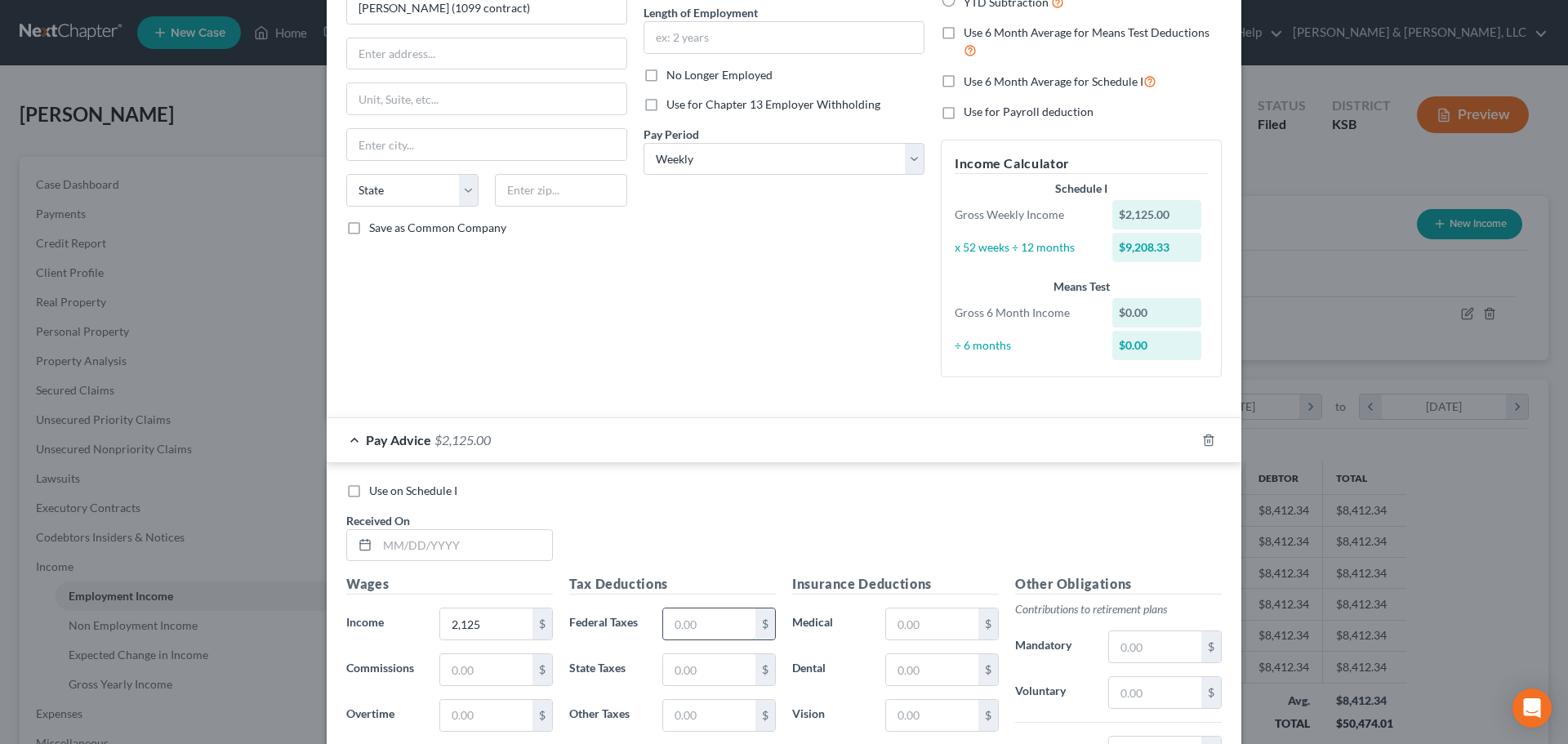
click at [706, 614] on input "text" at bounding box center [709, 623] width 92 height 31
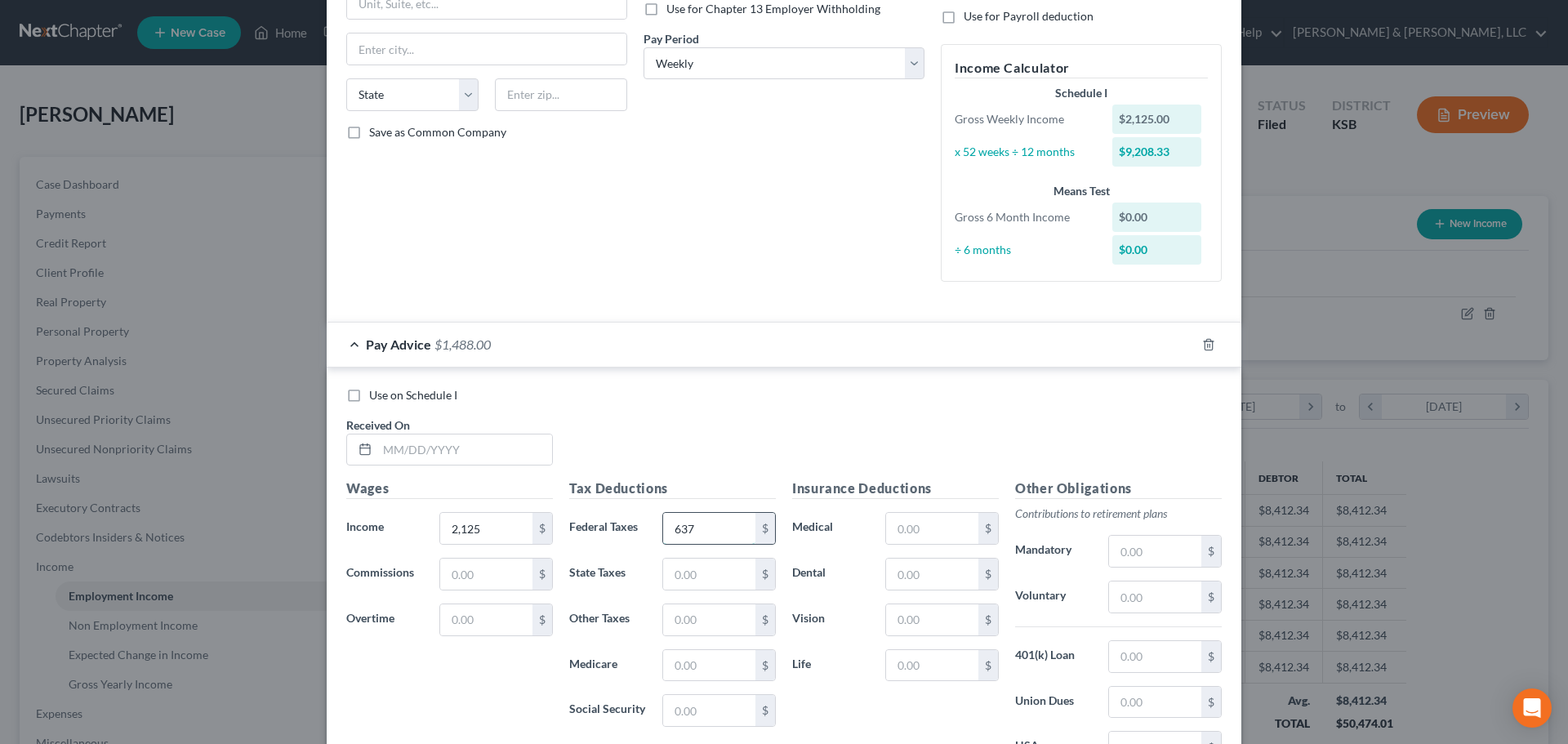
scroll to position [463, 0]
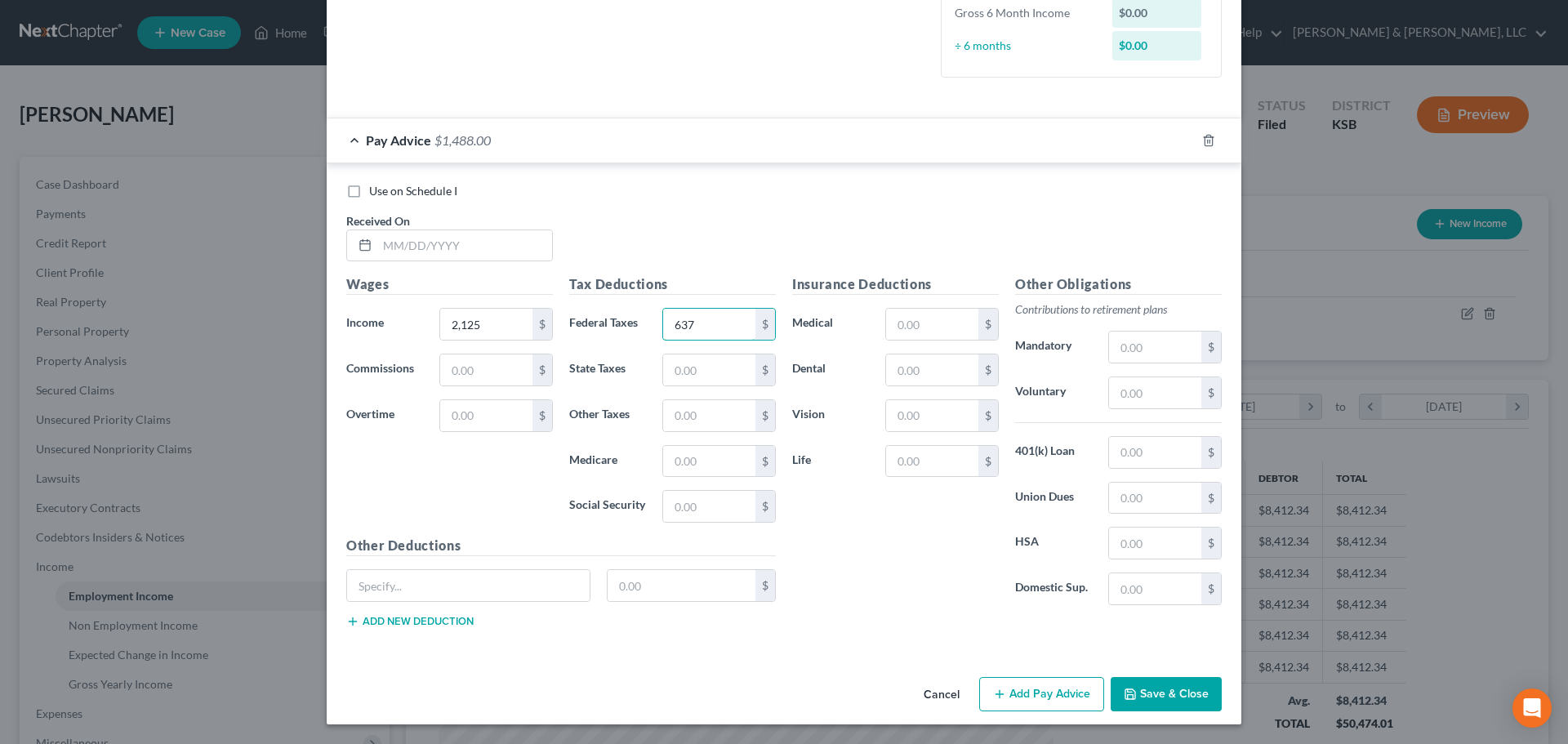
type input "637"
click at [1145, 684] on button "Save & Close" at bounding box center [1166, 694] width 111 height 34
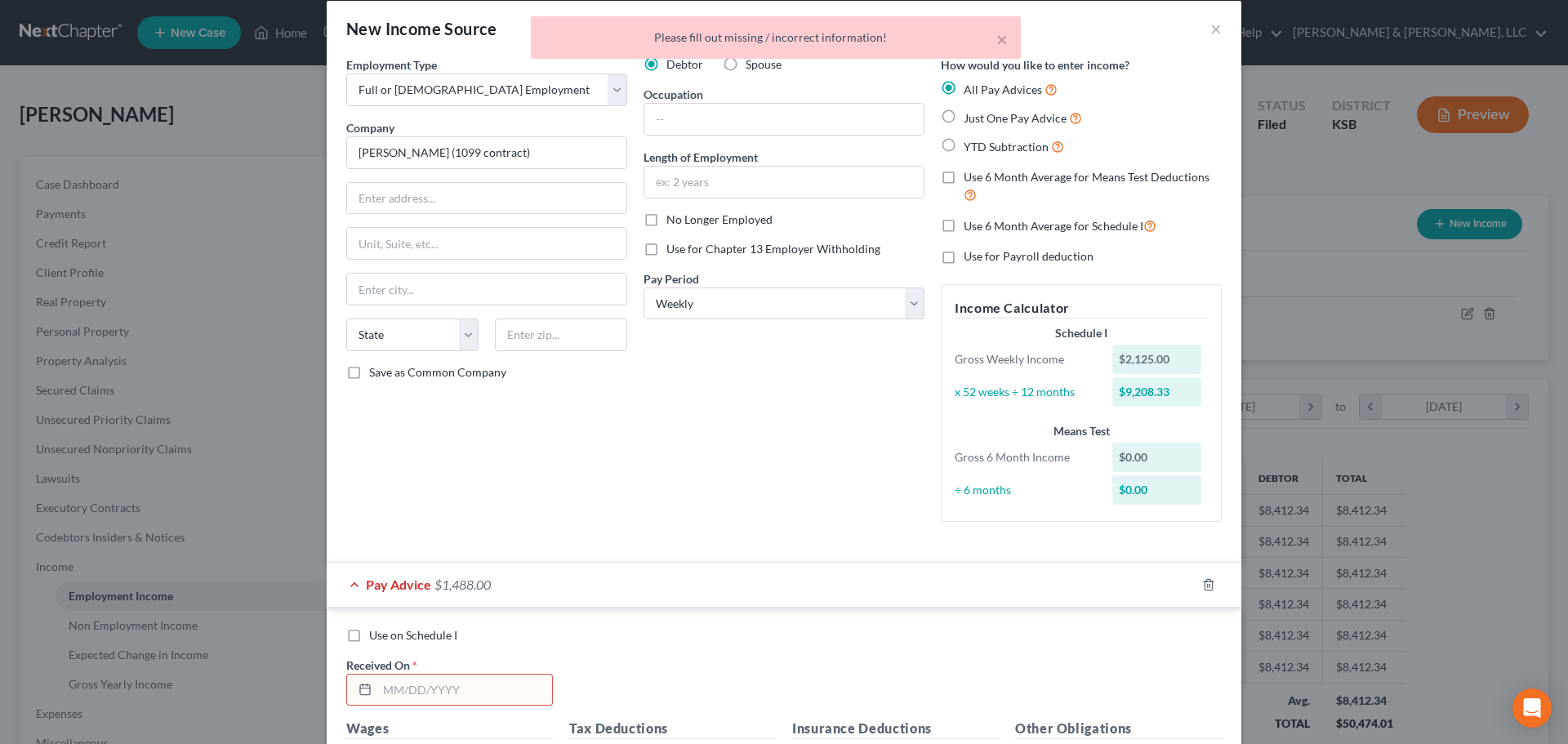
scroll to position [0, 0]
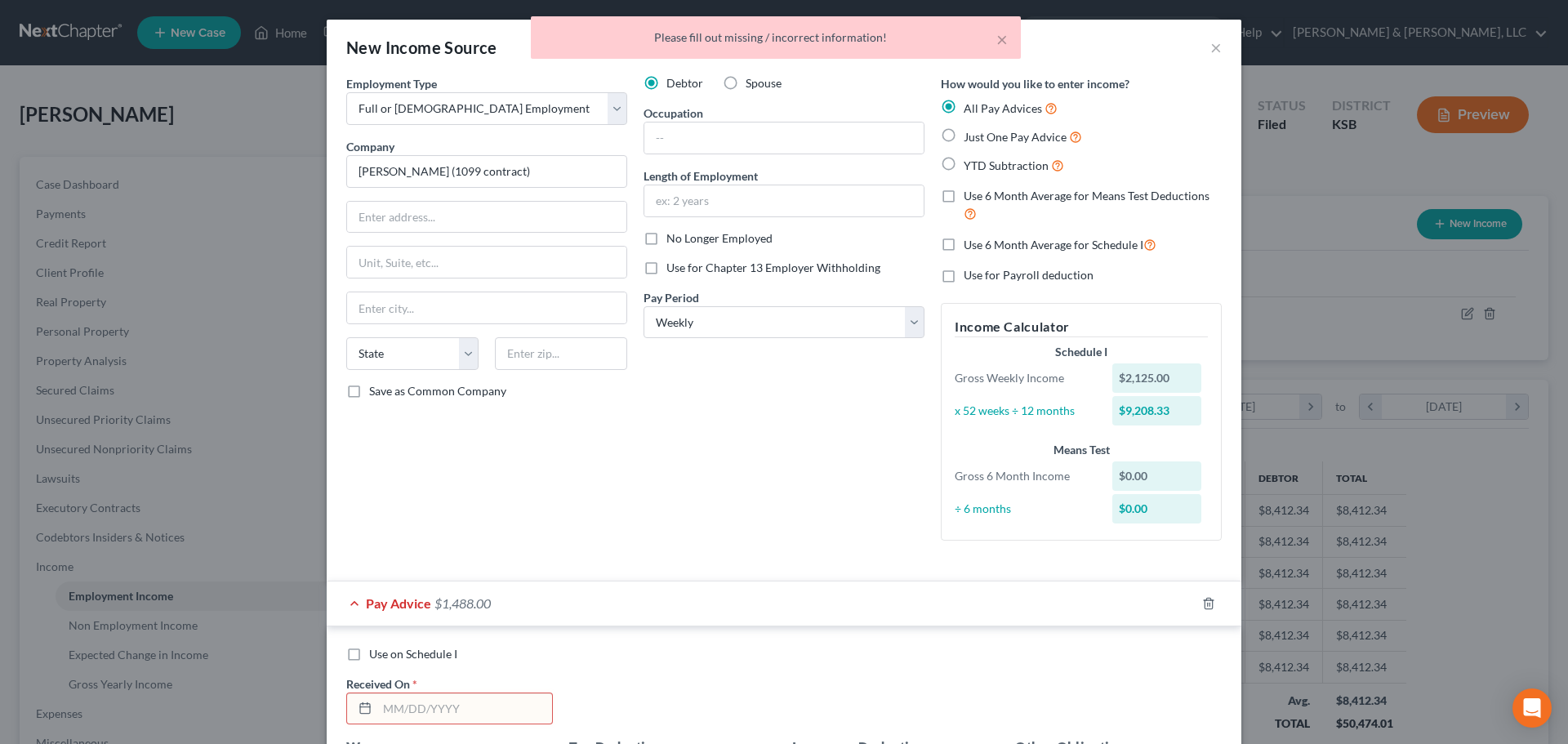
click at [963, 136] on label "Just One Pay Advice" at bounding box center [1022, 137] width 119 height 19
click at [970, 136] on input "Just One Pay Advice" at bounding box center [974, 132] width 11 height 11
radio input "true"
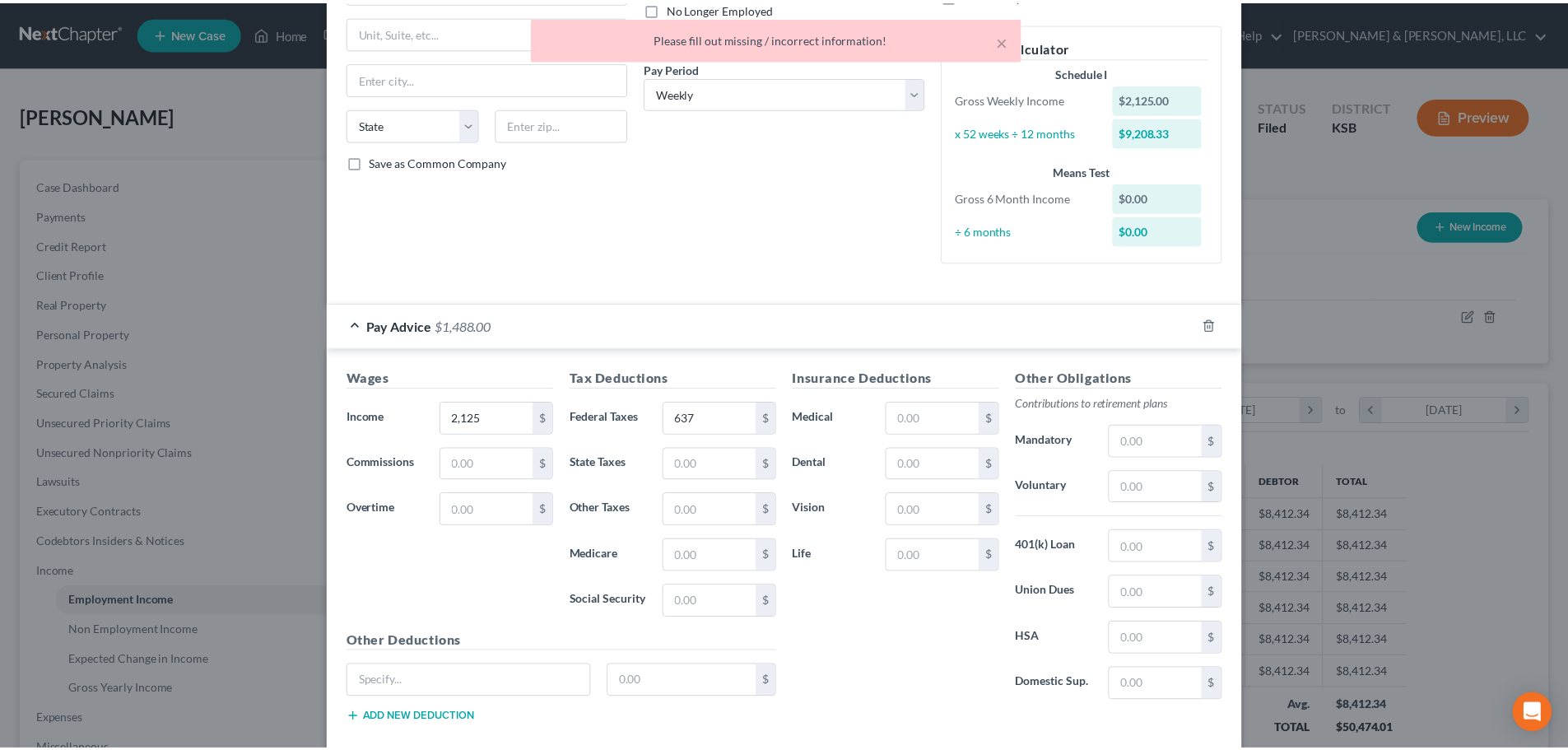
scroll to position [322, 0]
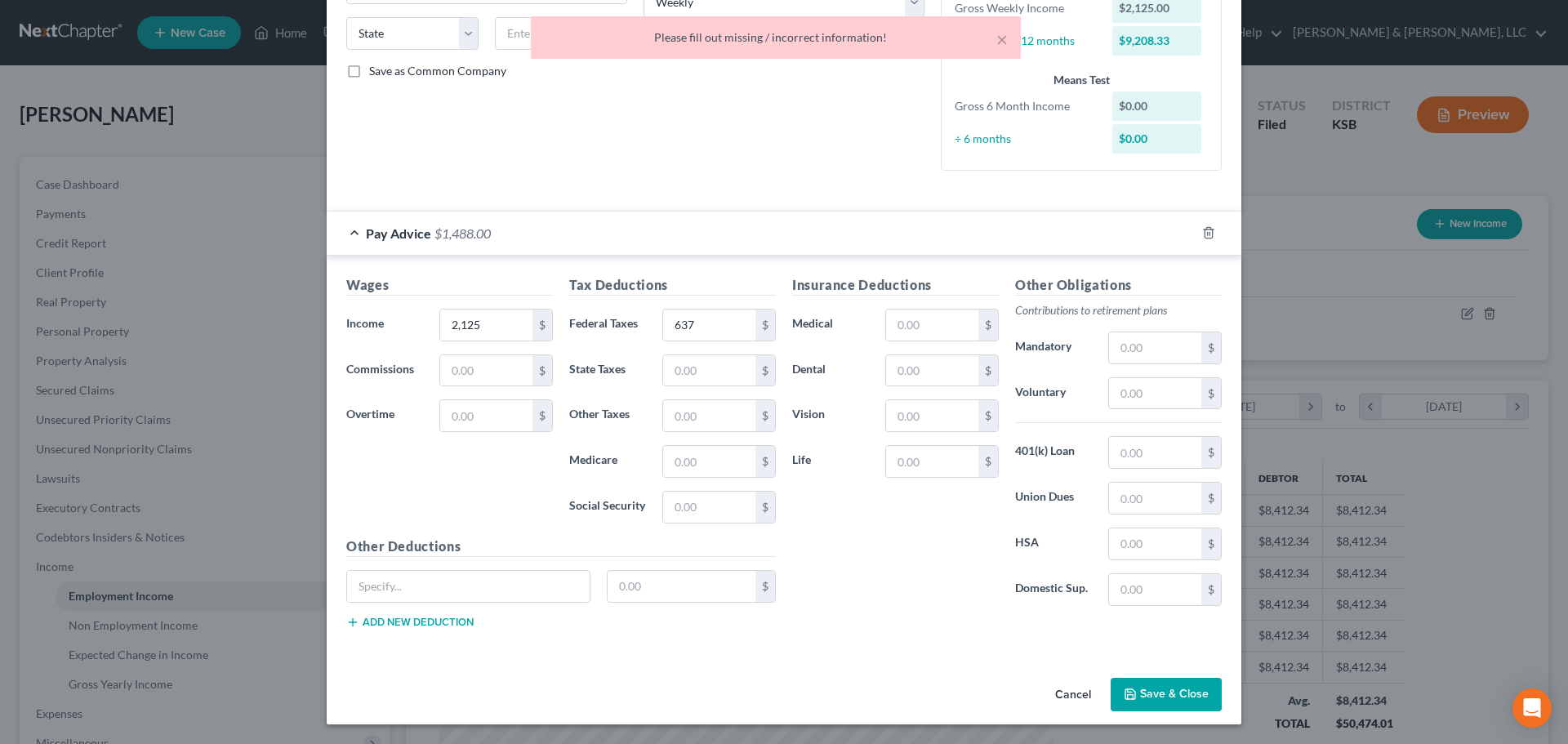
click at [1170, 678] on button "Save & Close" at bounding box center [1166, 695] width 111 height 34
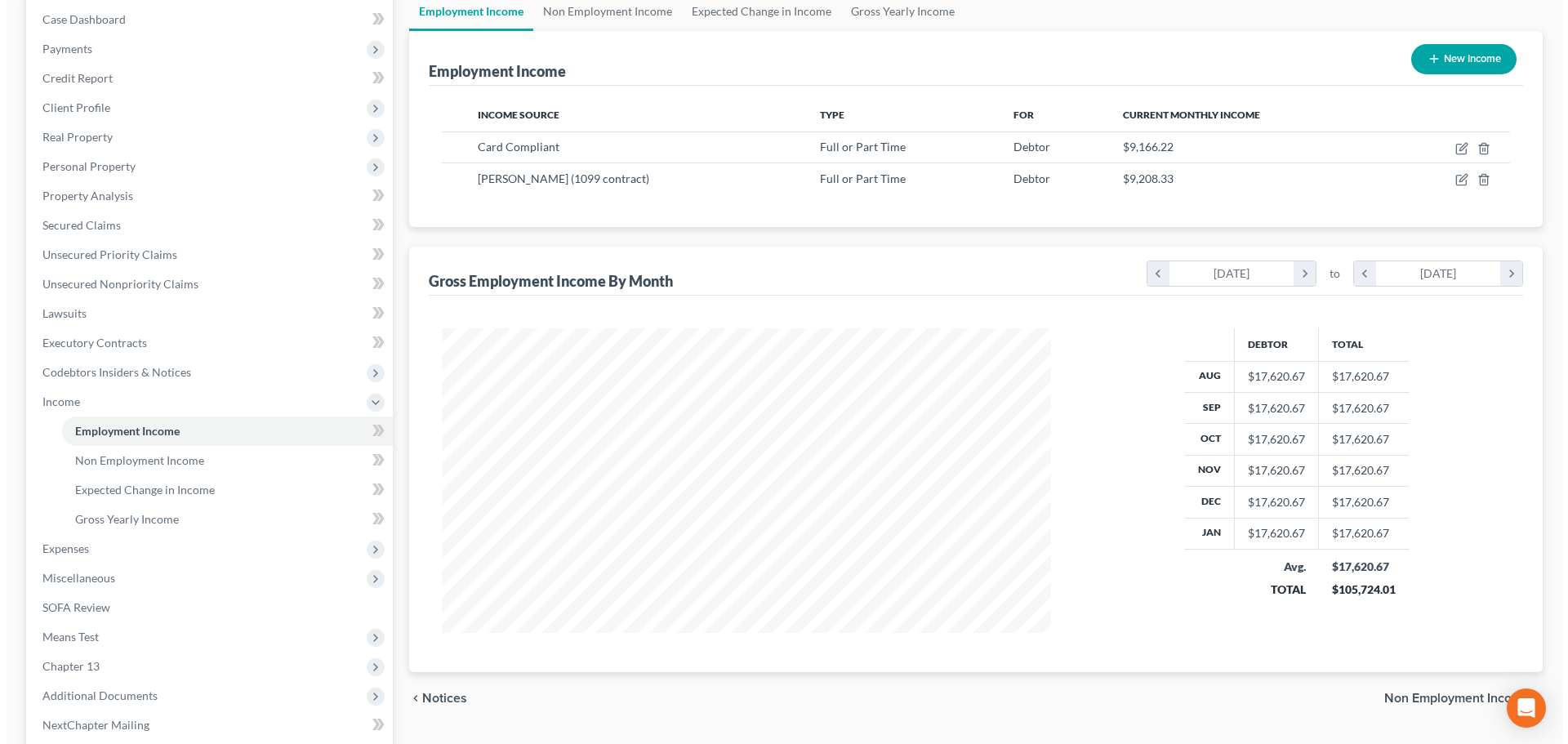
scroll to position [164, 0]
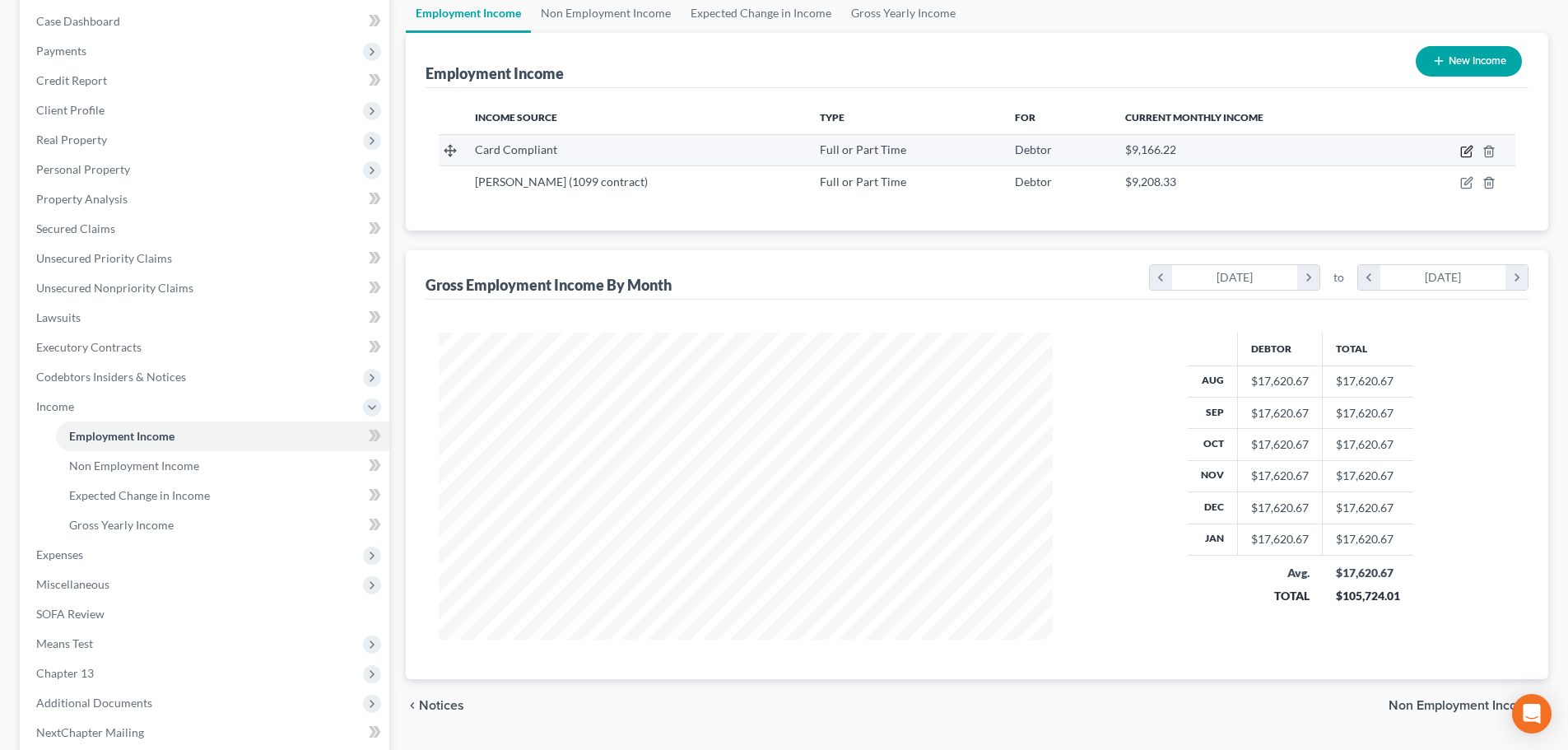
click at [1468, 154] on icon "button" at bounding box center [1467, 152] width 14 height 14
select select "0"
select select "17"
select select "1"
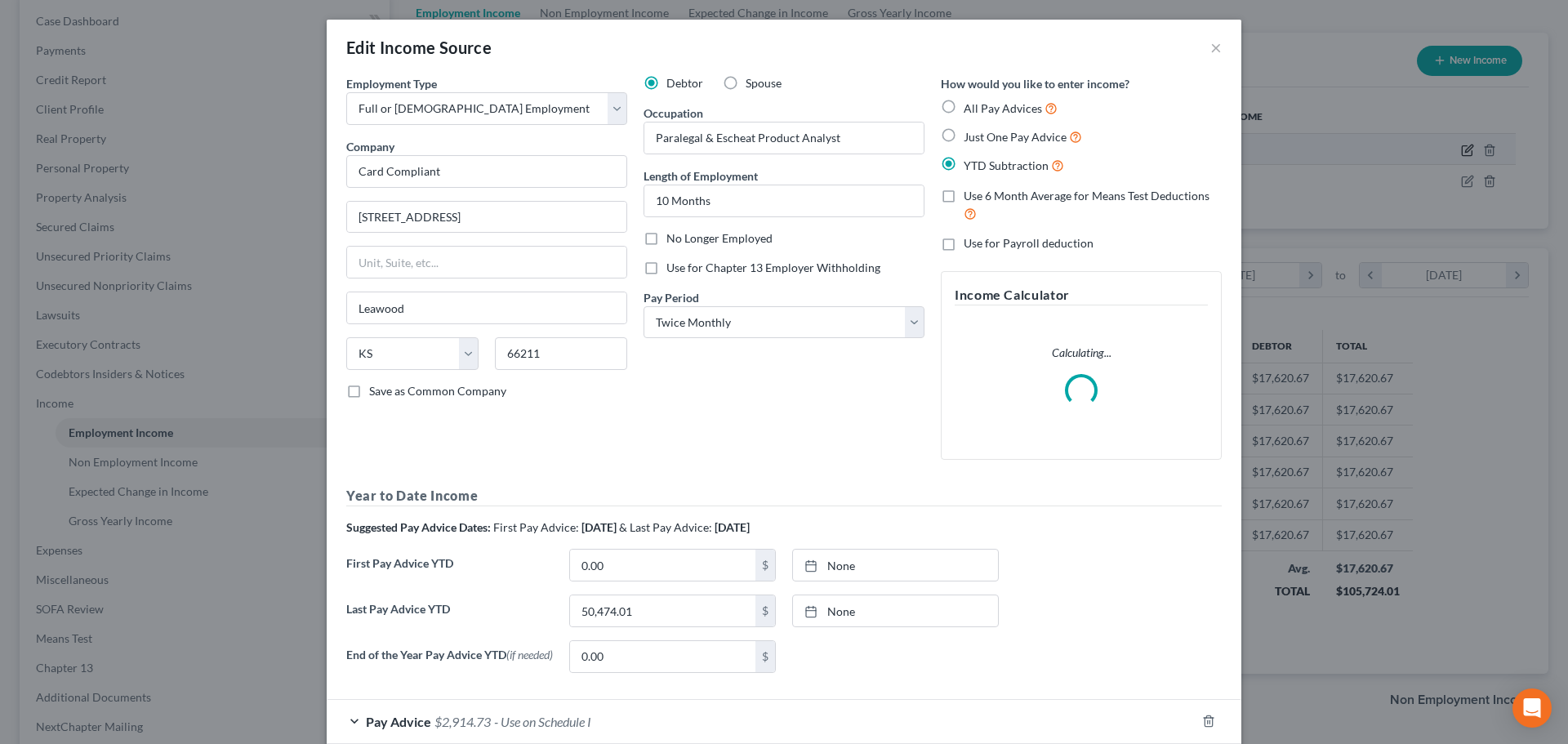
scroll to position [307, 647]
click at [666, 231] on label "No Longer Employed" at bounding box center [719, 238] width 106 height 16
click at [673, 231] on input "No Longer Employed" at bounding box center [678, 236] width 11 height 11
checkbox input "true"
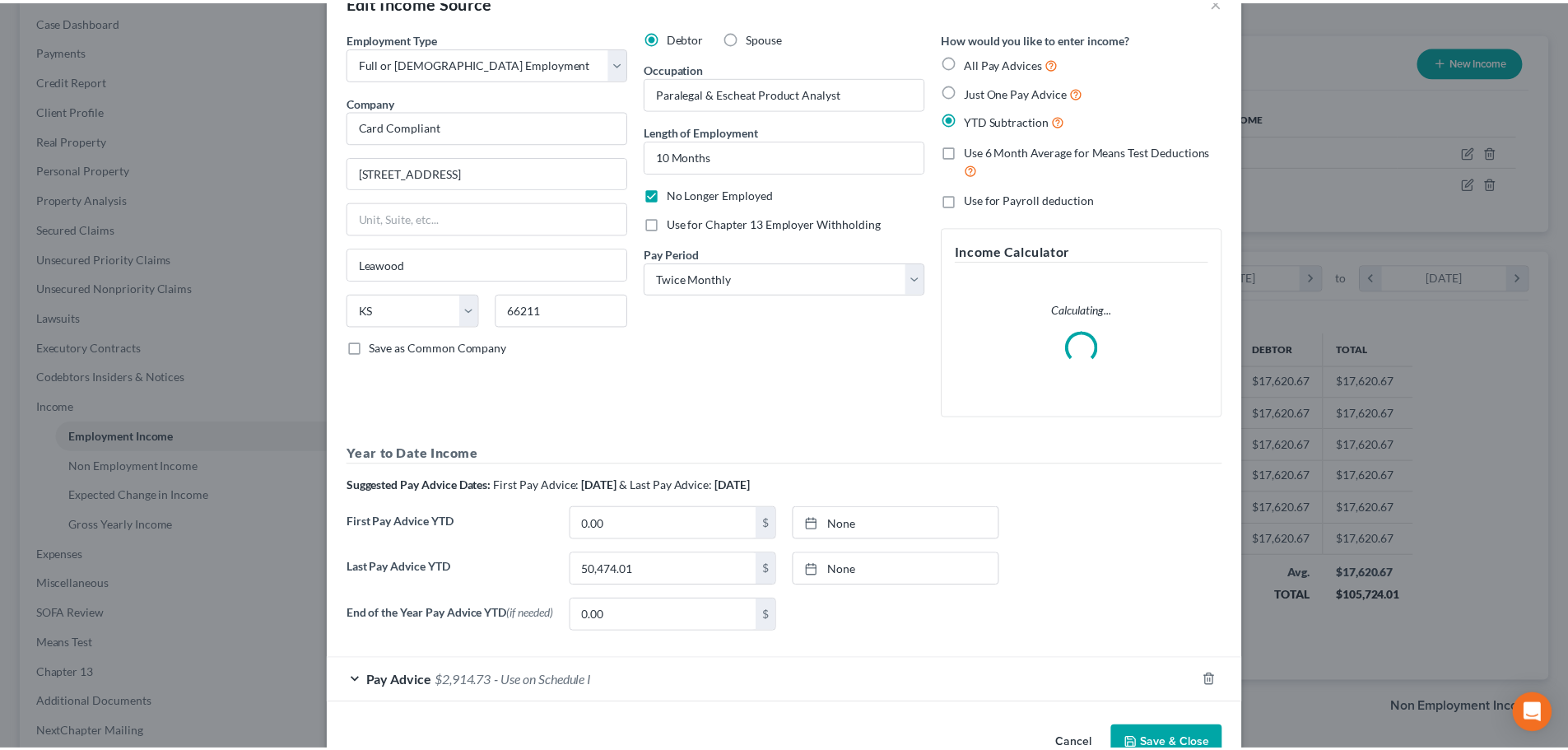
scroll to position [94, 0]
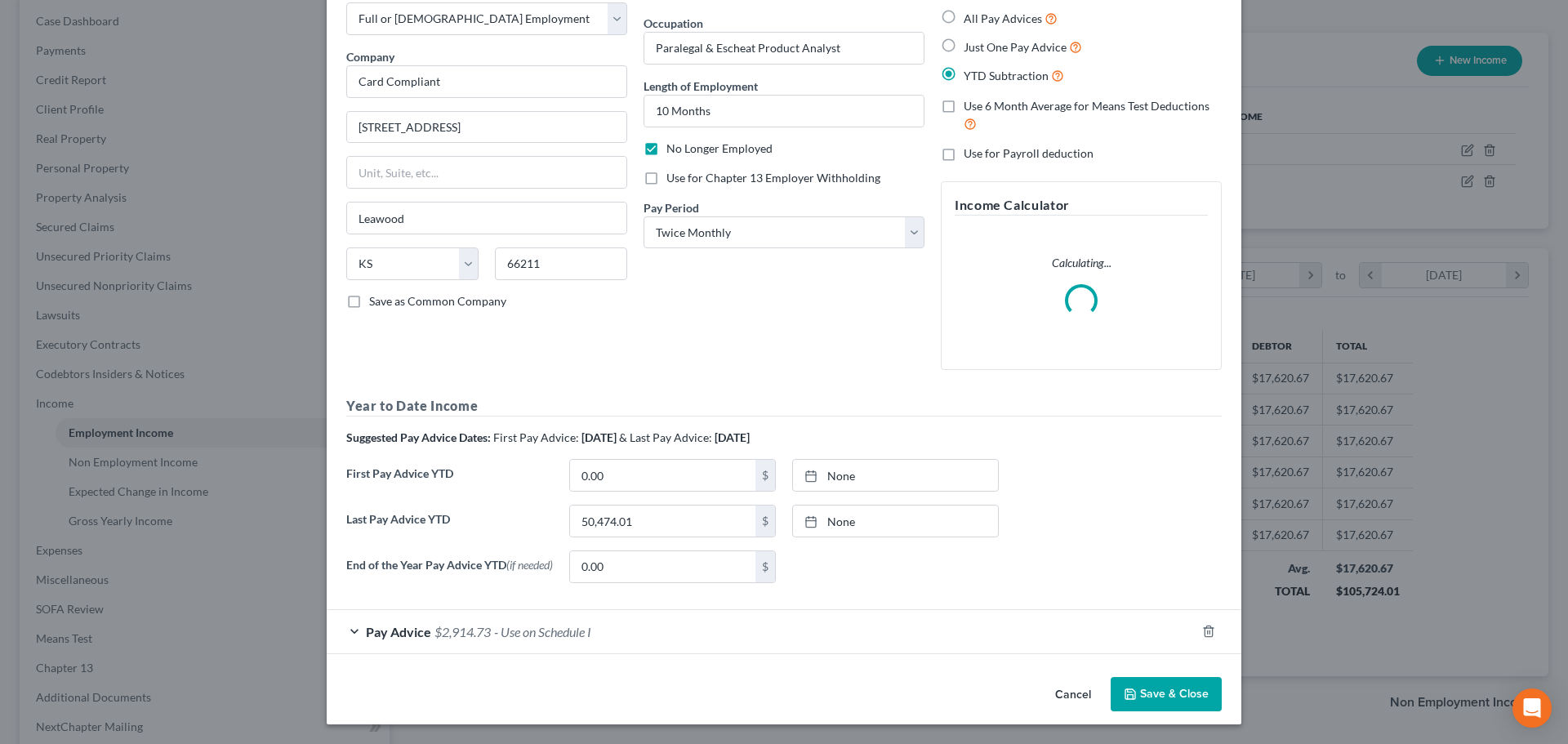
click at [1163, 696] on button "Save & Close" at bounding box center [1166, 694] width 111 height 34
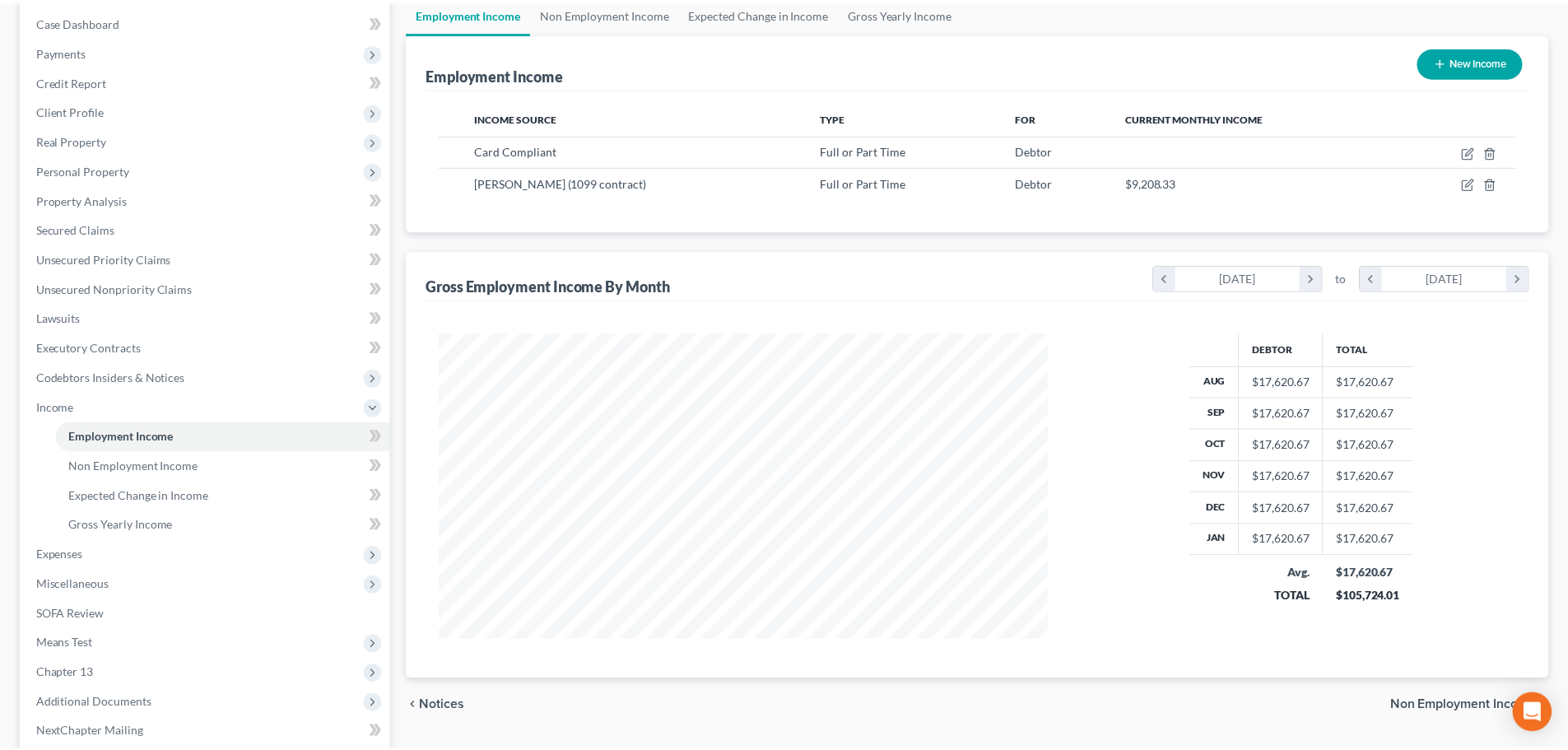
scroll to position [822978, 822359]
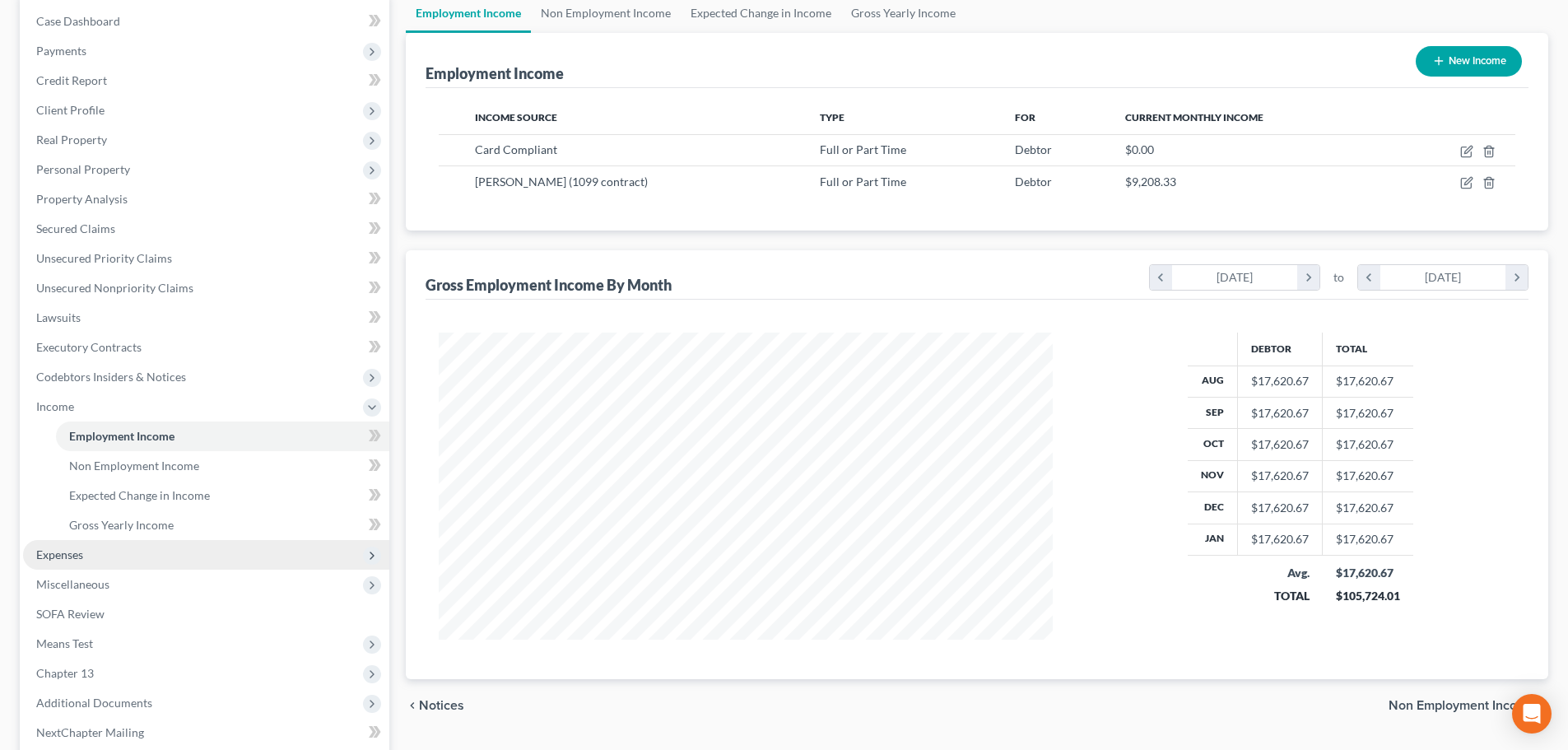
click at [101, 547] on span "Expenses" at bounding box center [206, 555] width 367 height 30
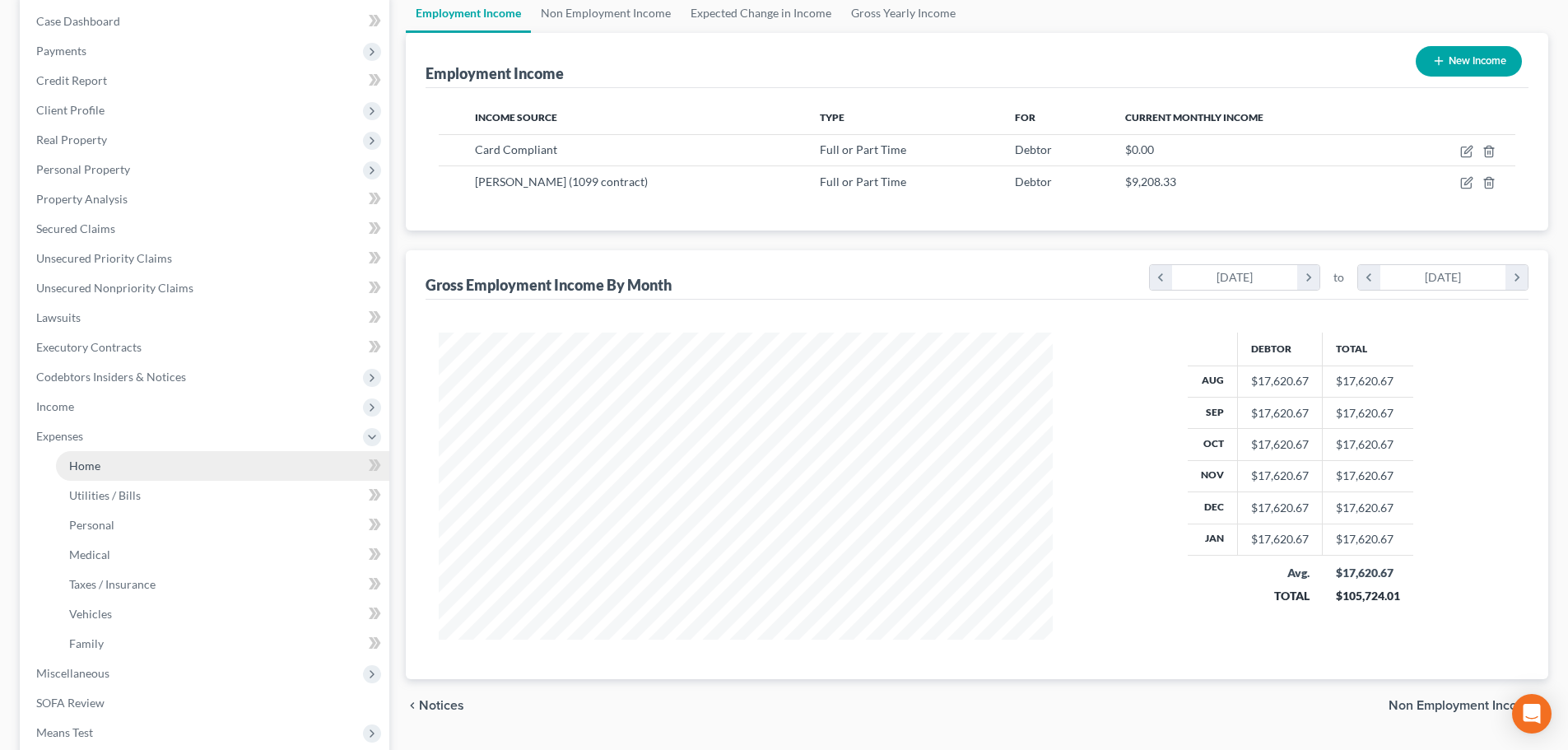
click at [84, 475] on link "Home" at bounding box center [222, 465] width 333 height 30
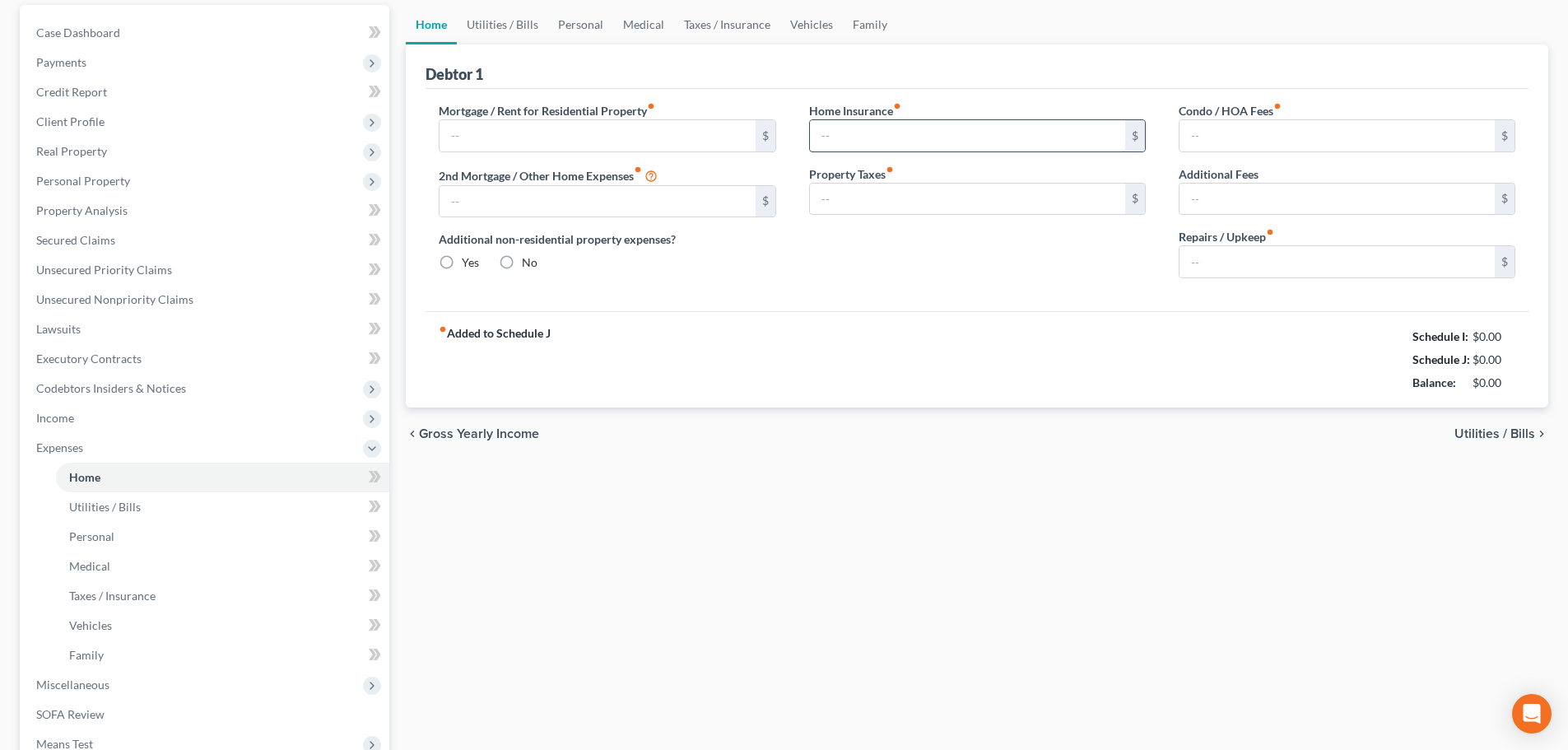
scroll to position [23, 0]
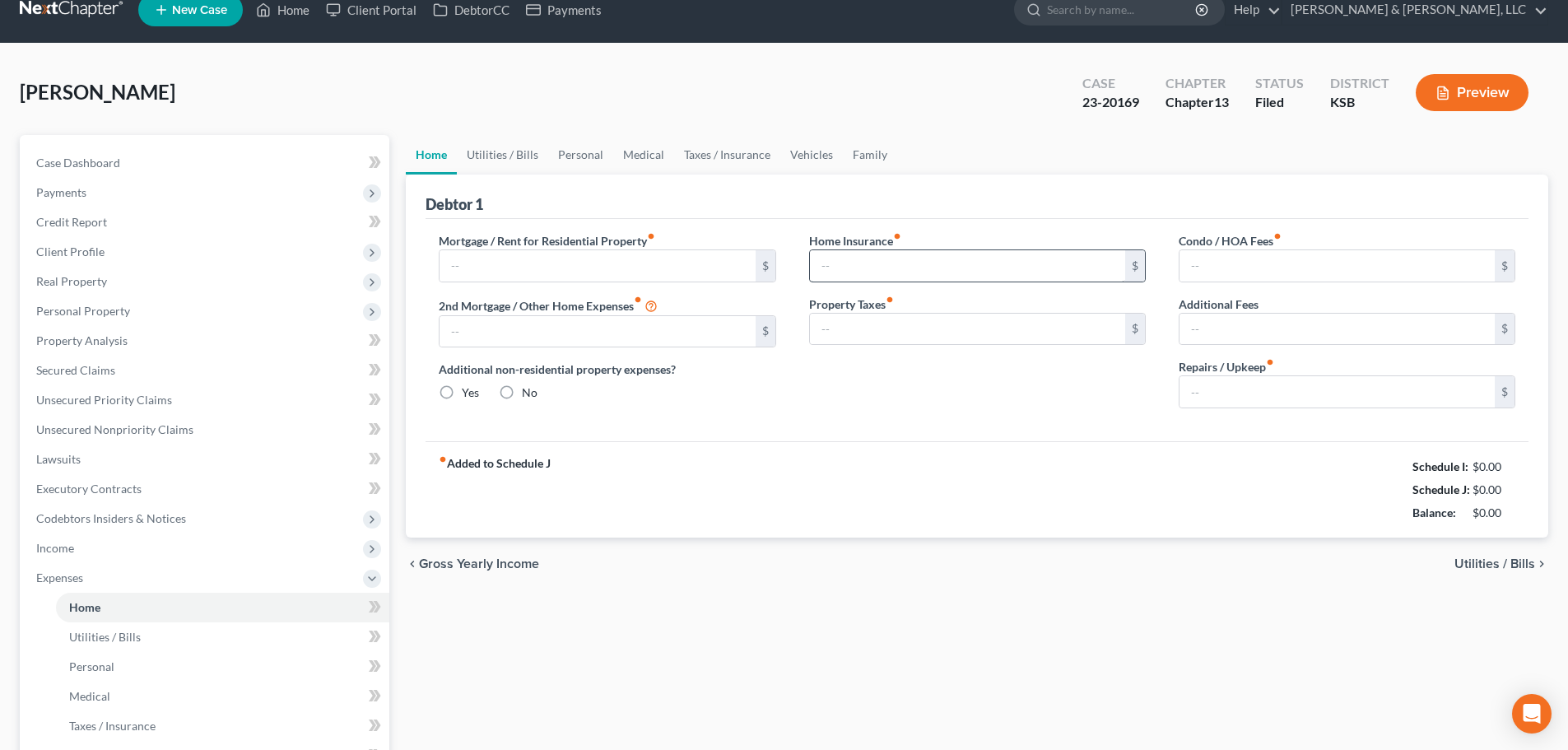
type input "1,815.37"
type input "0.00"
radio input "true"
type input "0.00"
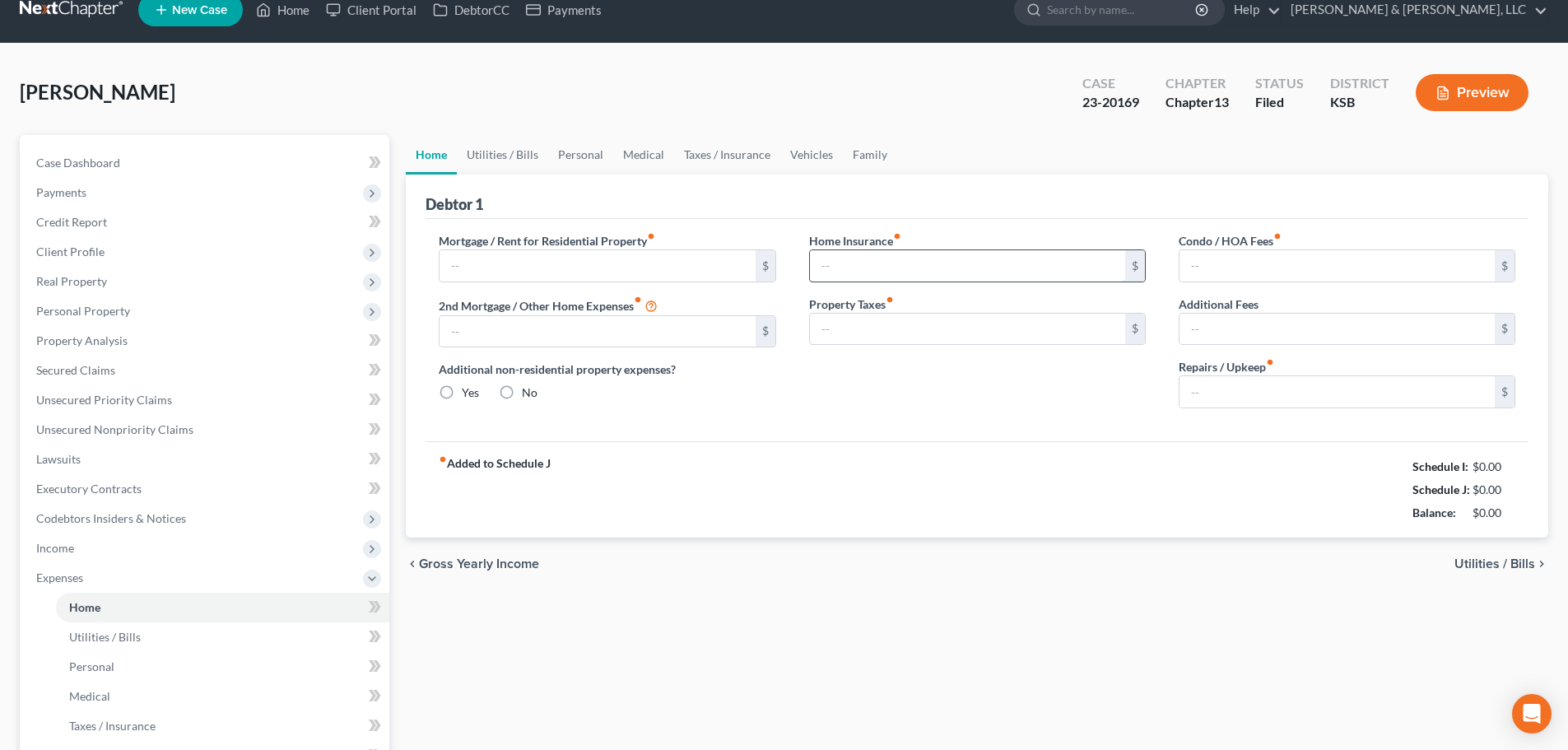
type input "28.00"
type input "0.00"
type input "100.00"
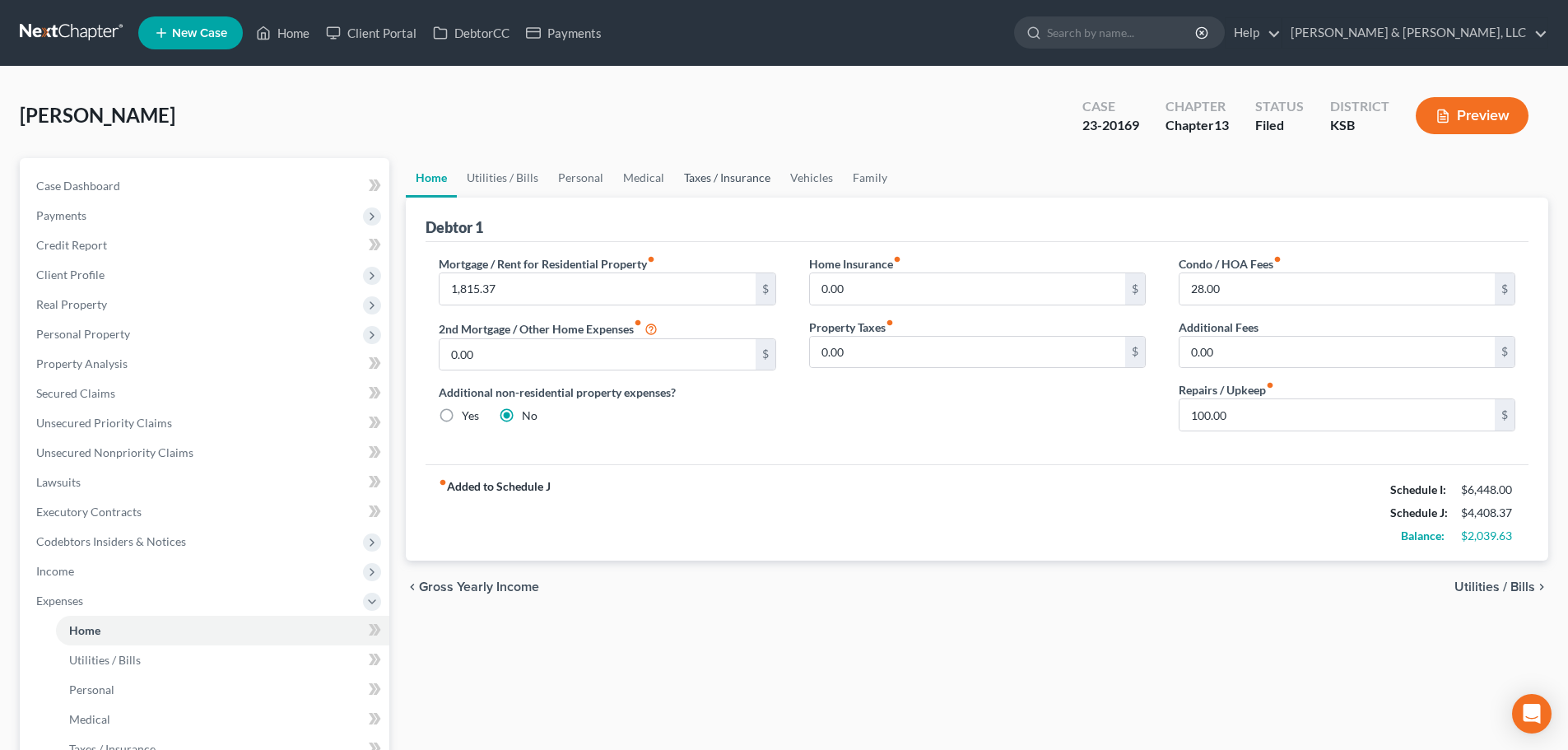
click at [737, 174] on link "Taxes / Insurance" at bounding box center [728, 178] width 106 height 40
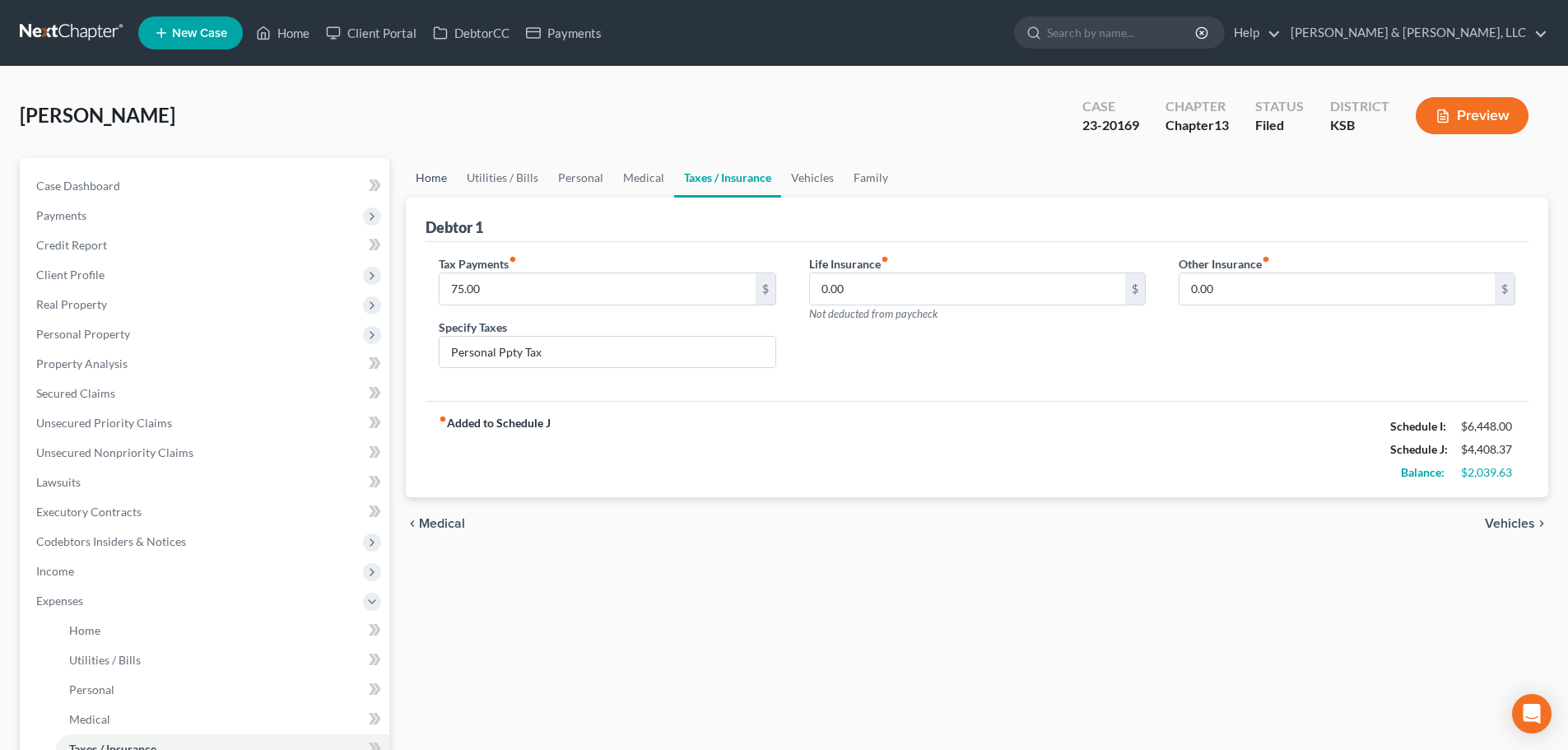
click at [413, 182] on link "Home" at bounding box center [430, 178] width 51 height 40
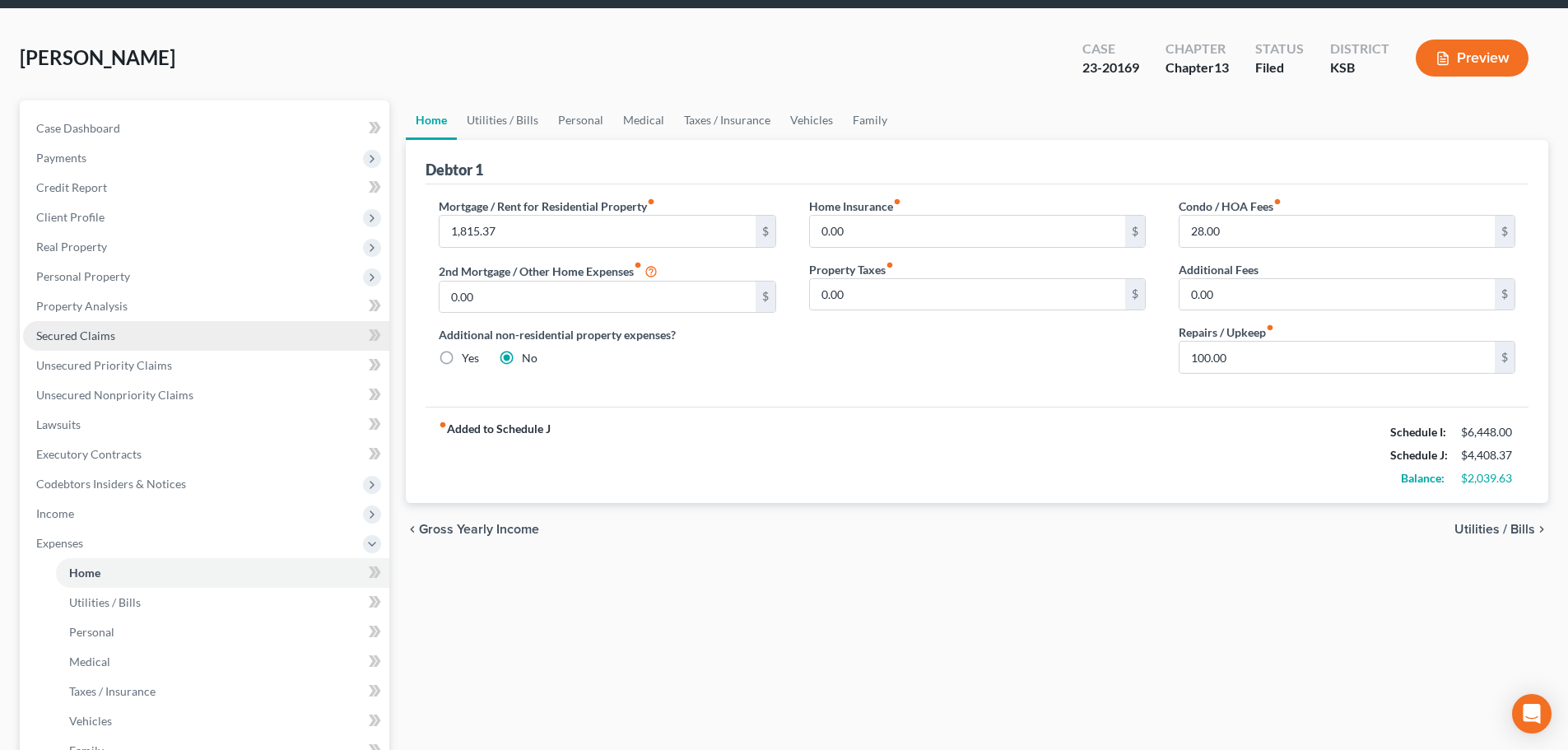
scroll to position [165, 0]
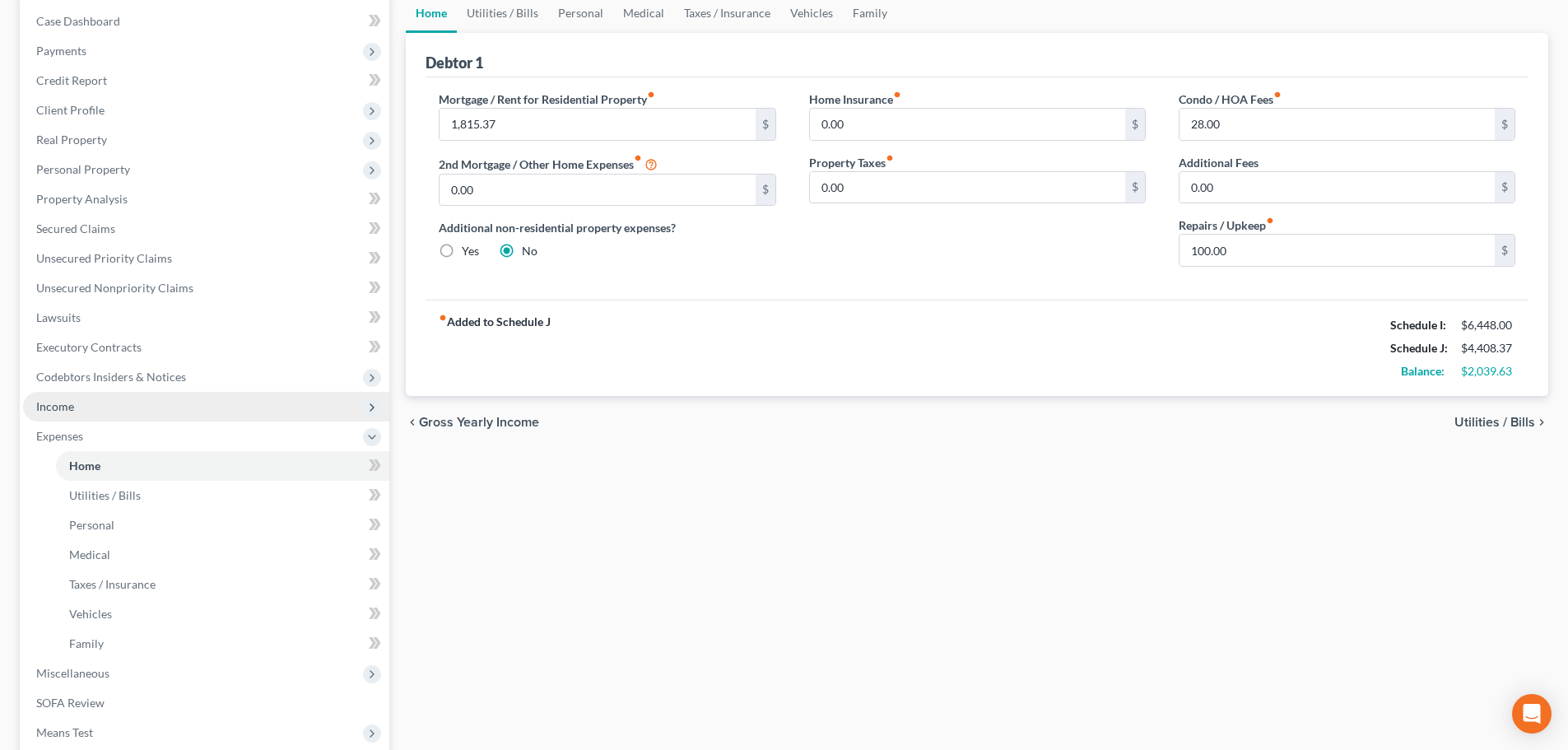
click at [69, 401] on span "Income" at bounding box center [55, 406] width 38 height 14
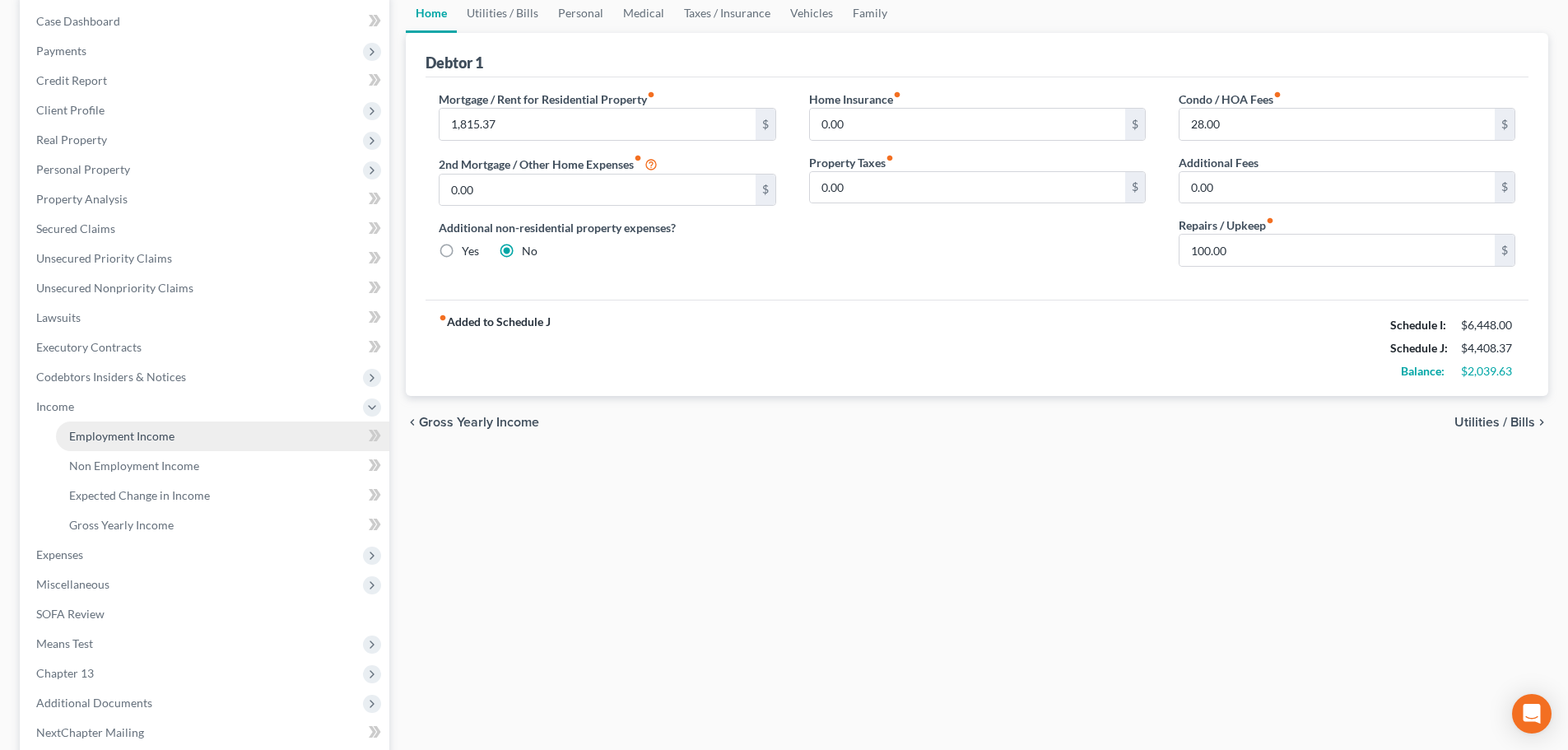
click at [103, 433] on span "Employment Income" at bounding box center [122, 435] width 105 height 14
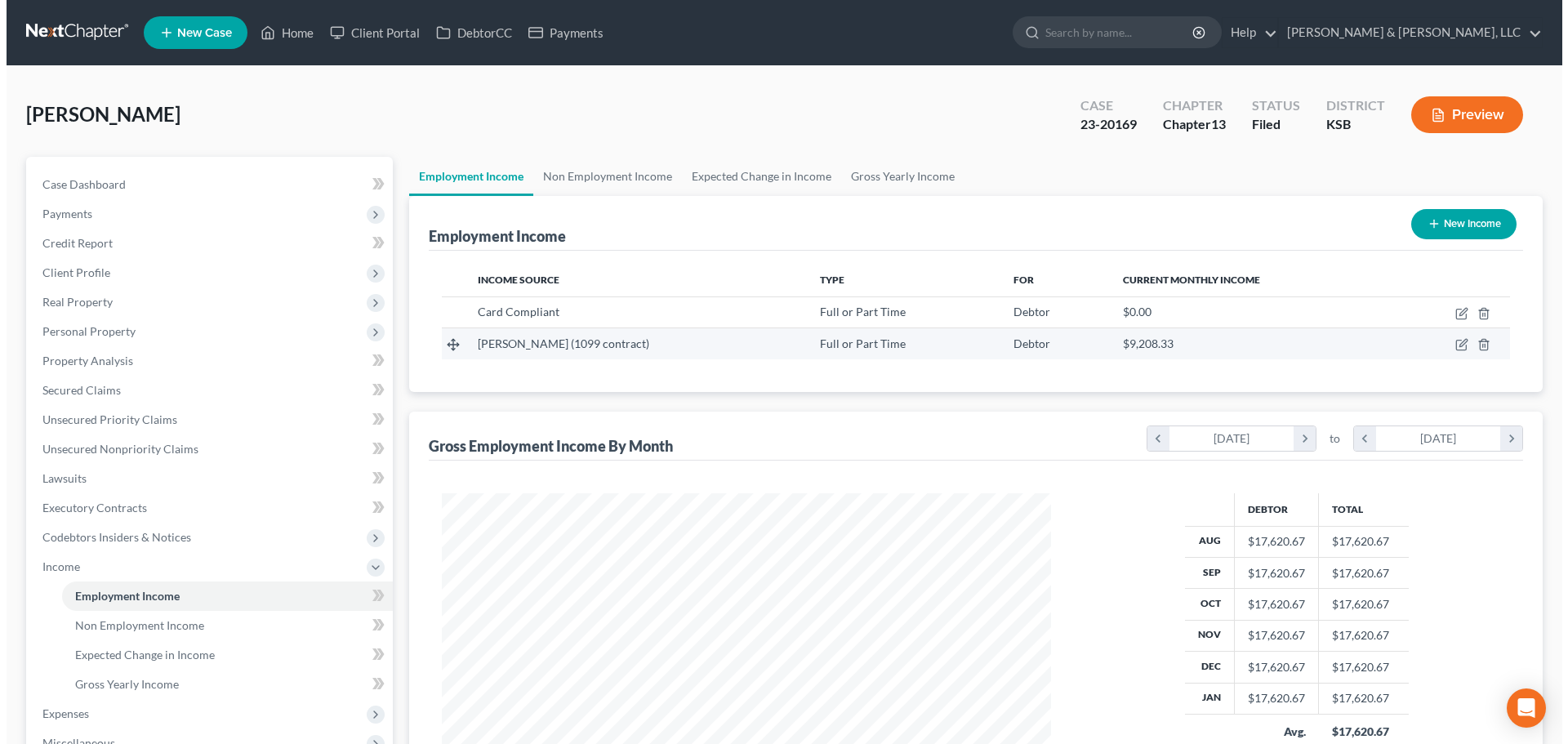
scroll to position [304, 641]
click at [1452, 345] on icon "button" at bounding box center [1455, 345] width 13 height 13
select select "0"
select select "3"
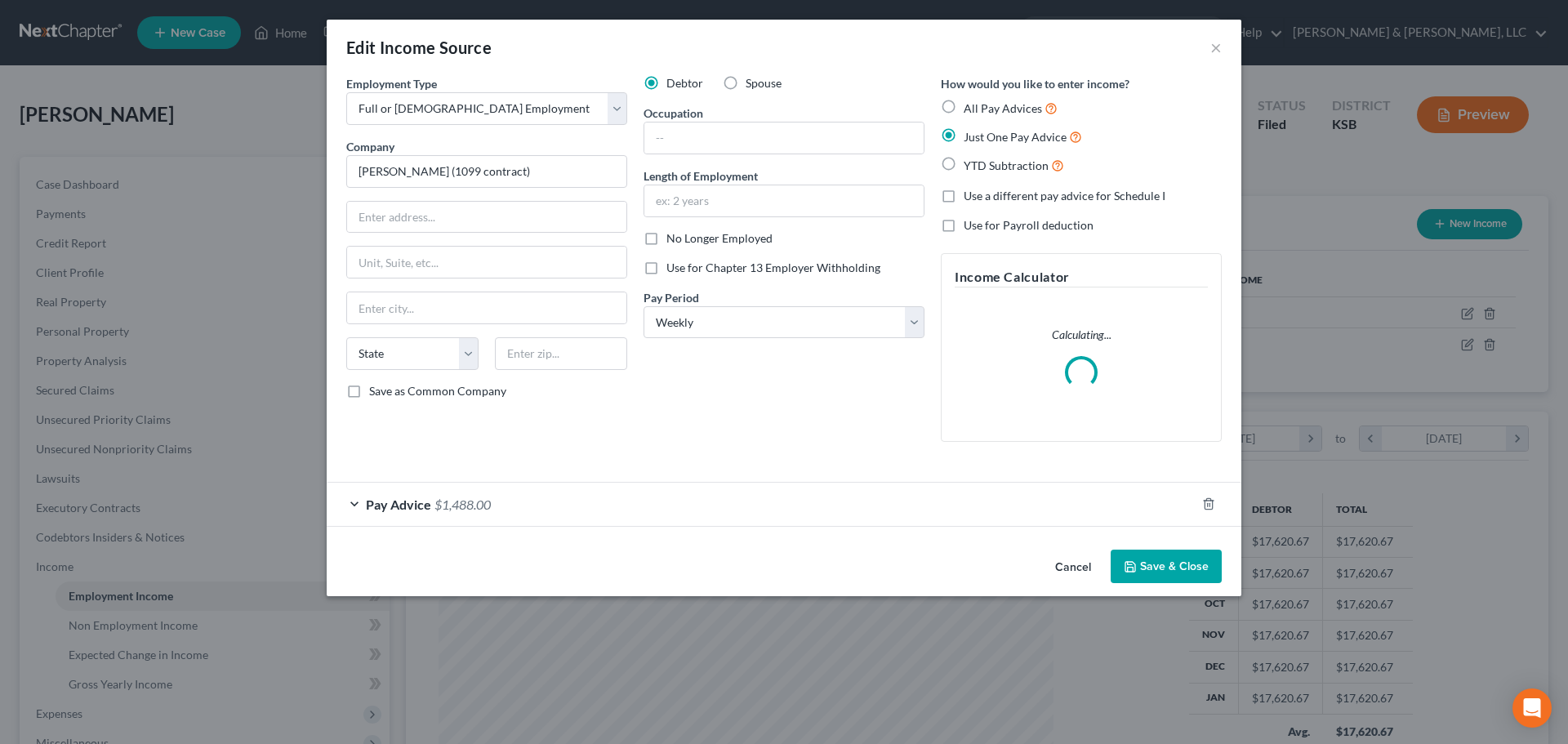
scroll to position [307, 647]
click at [439, 492] on div "Pay Advice $1,488.00" at bounding box center [761, 504] width 869 height 43
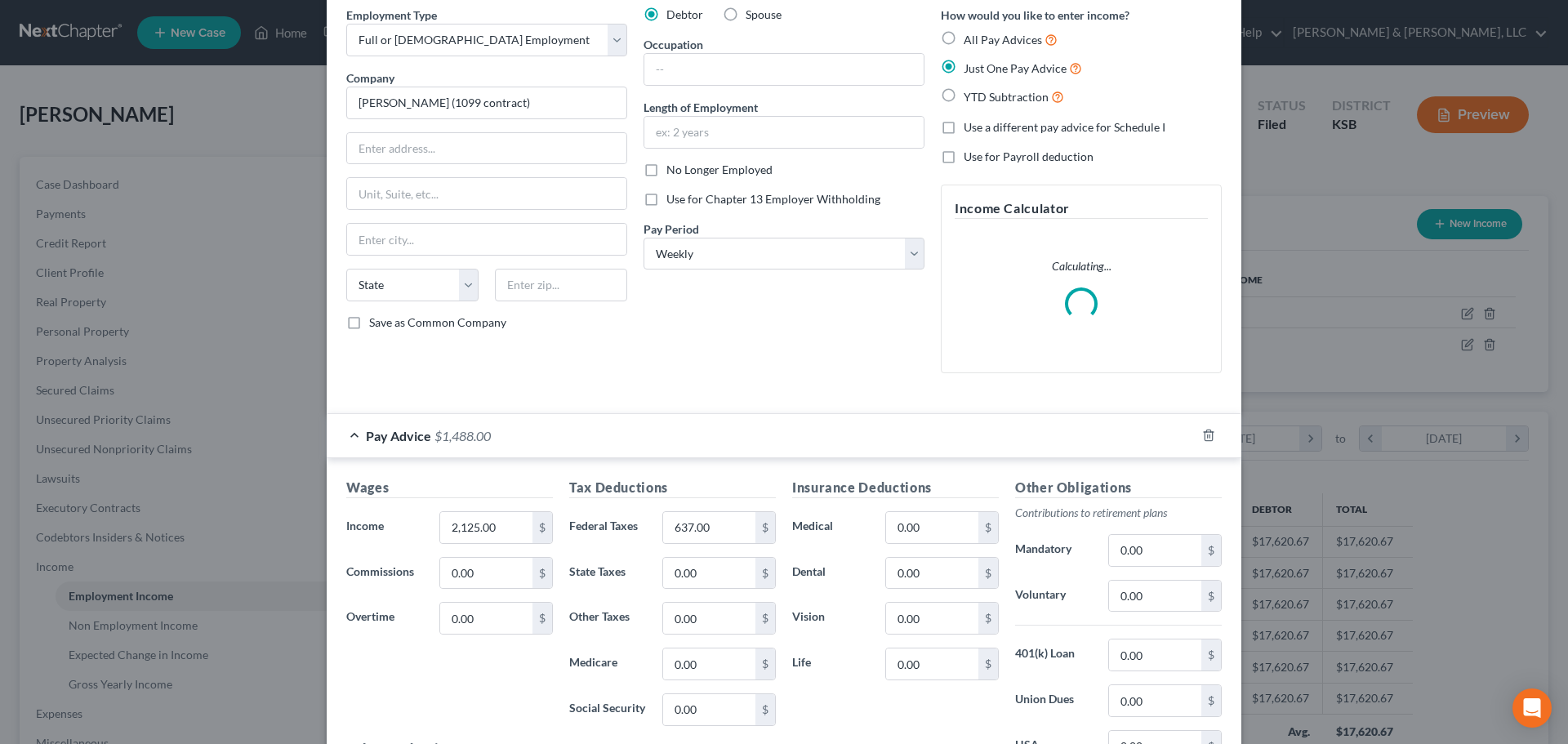
scroll to position [164, 0]
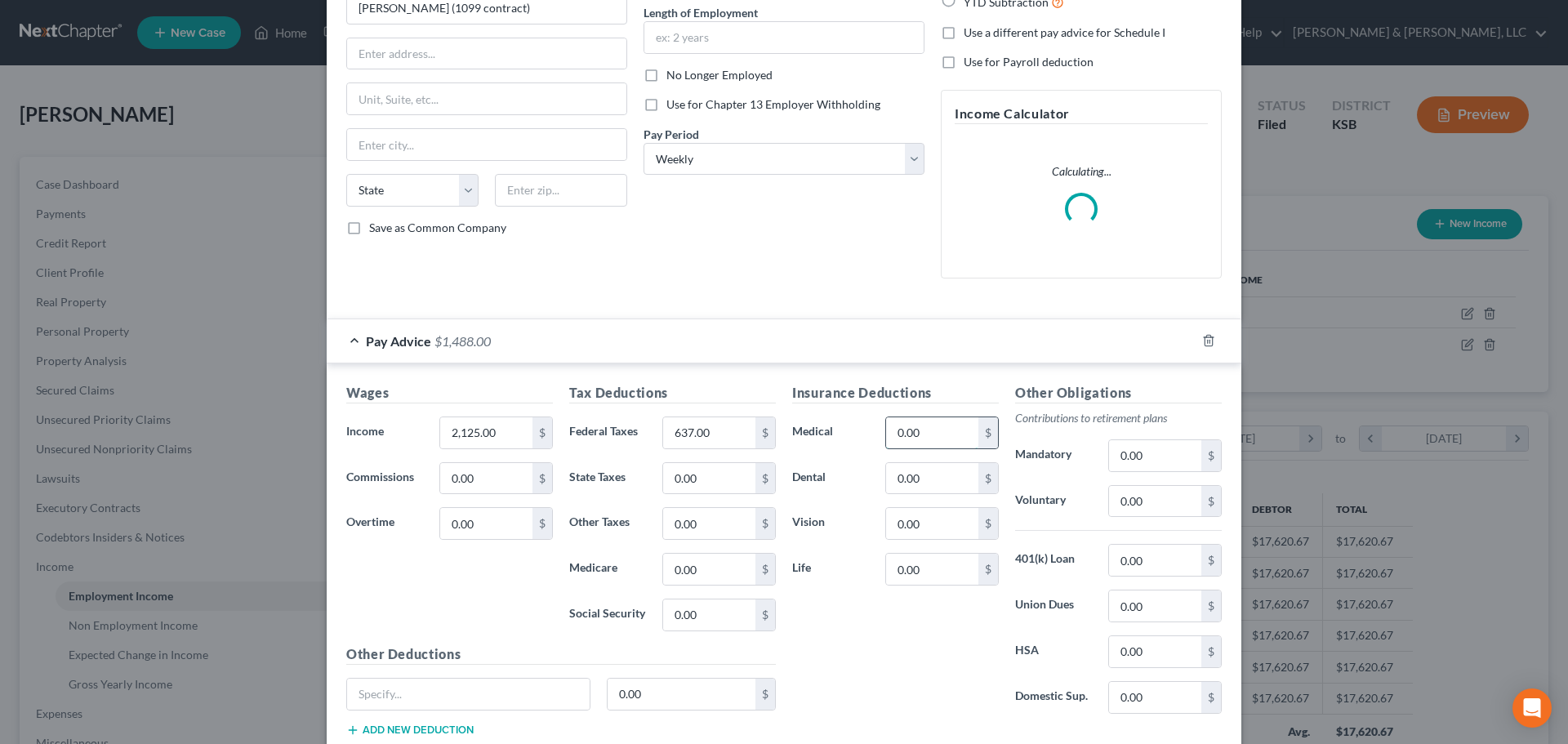
click at [944, 436] on input "0.00" at bounding box center [931, 433] width 92 height 31
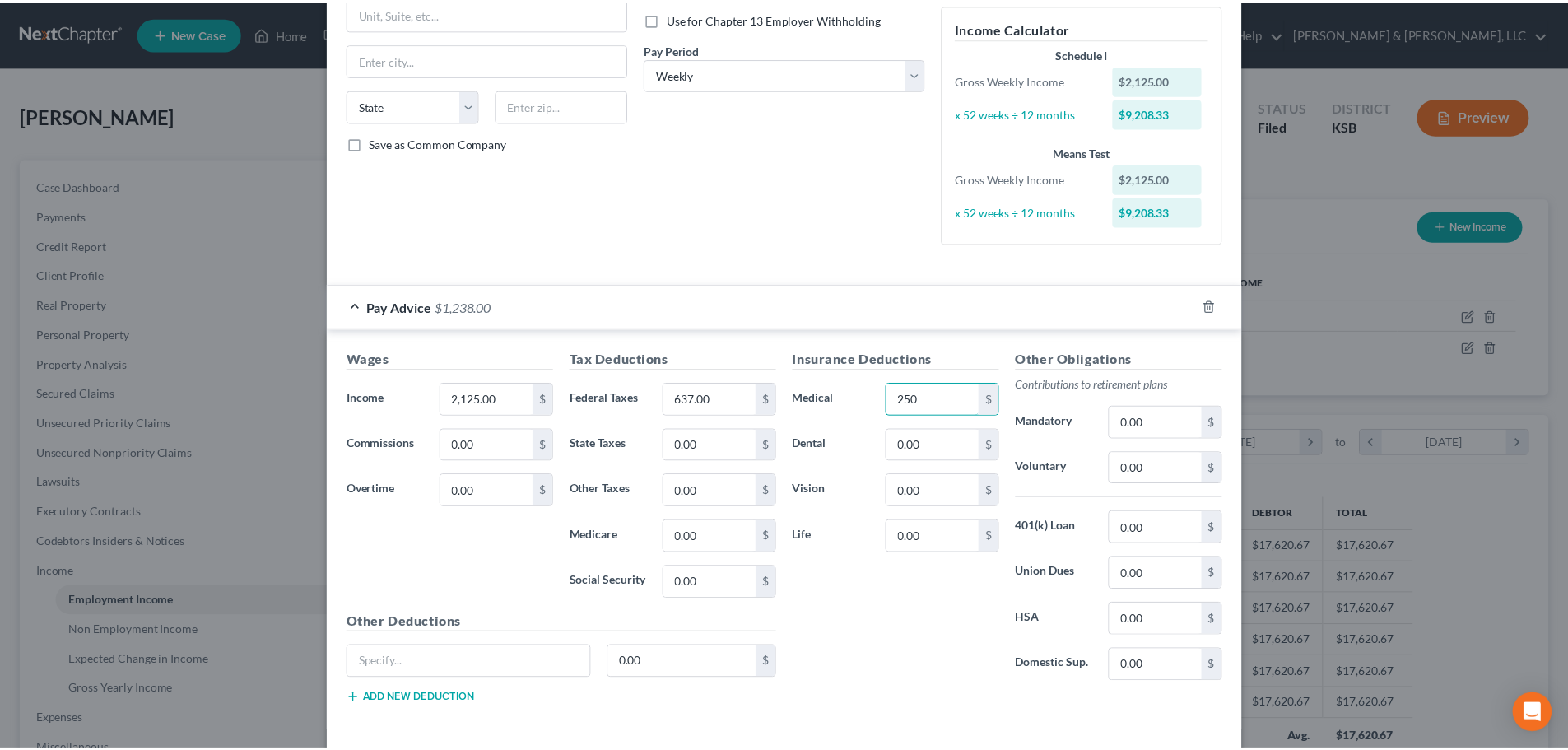
scroll to position [322, 0]
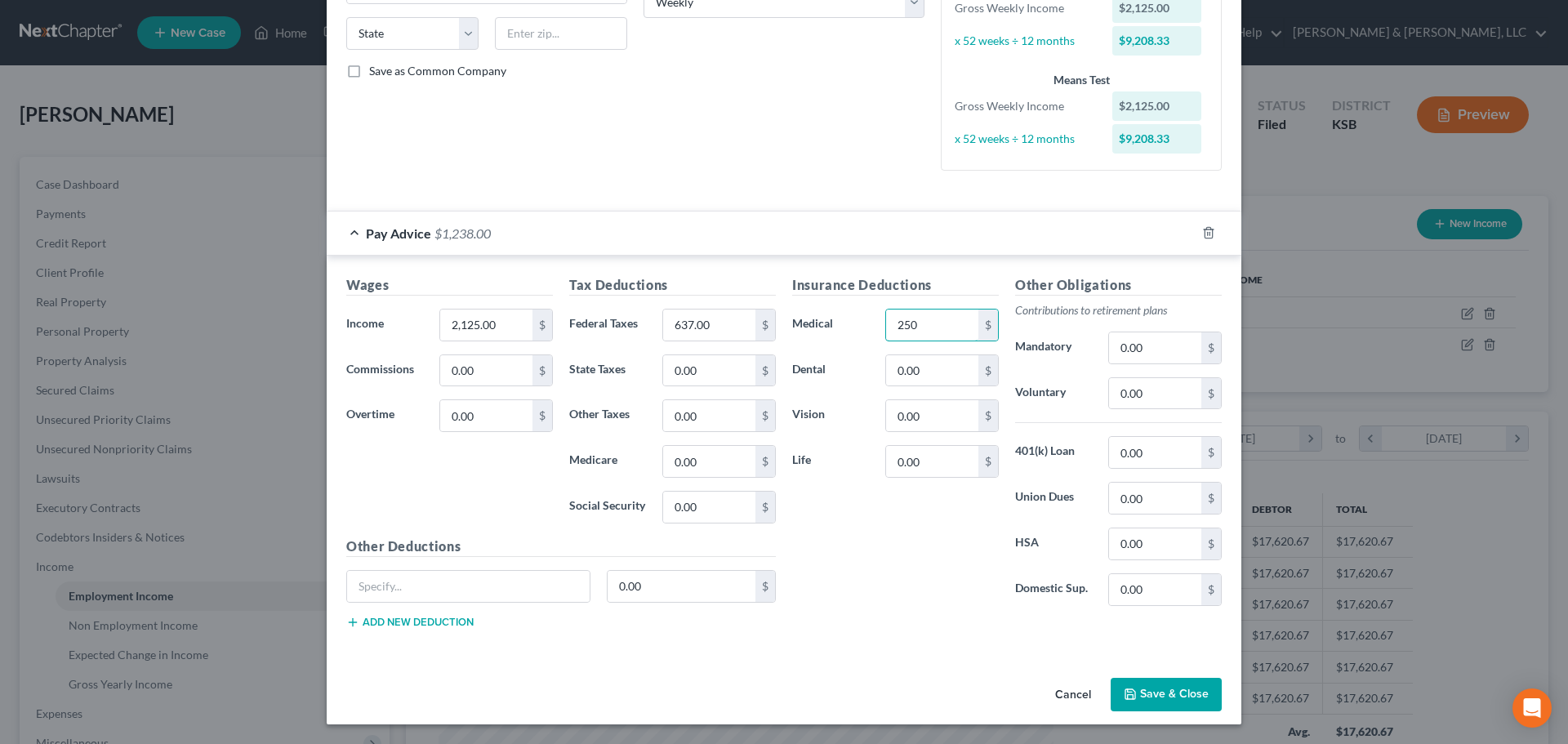
type input "250"
click at [1179, 681] on button "Save & Close" at bounding box center [1166, 695] width 111 height 34
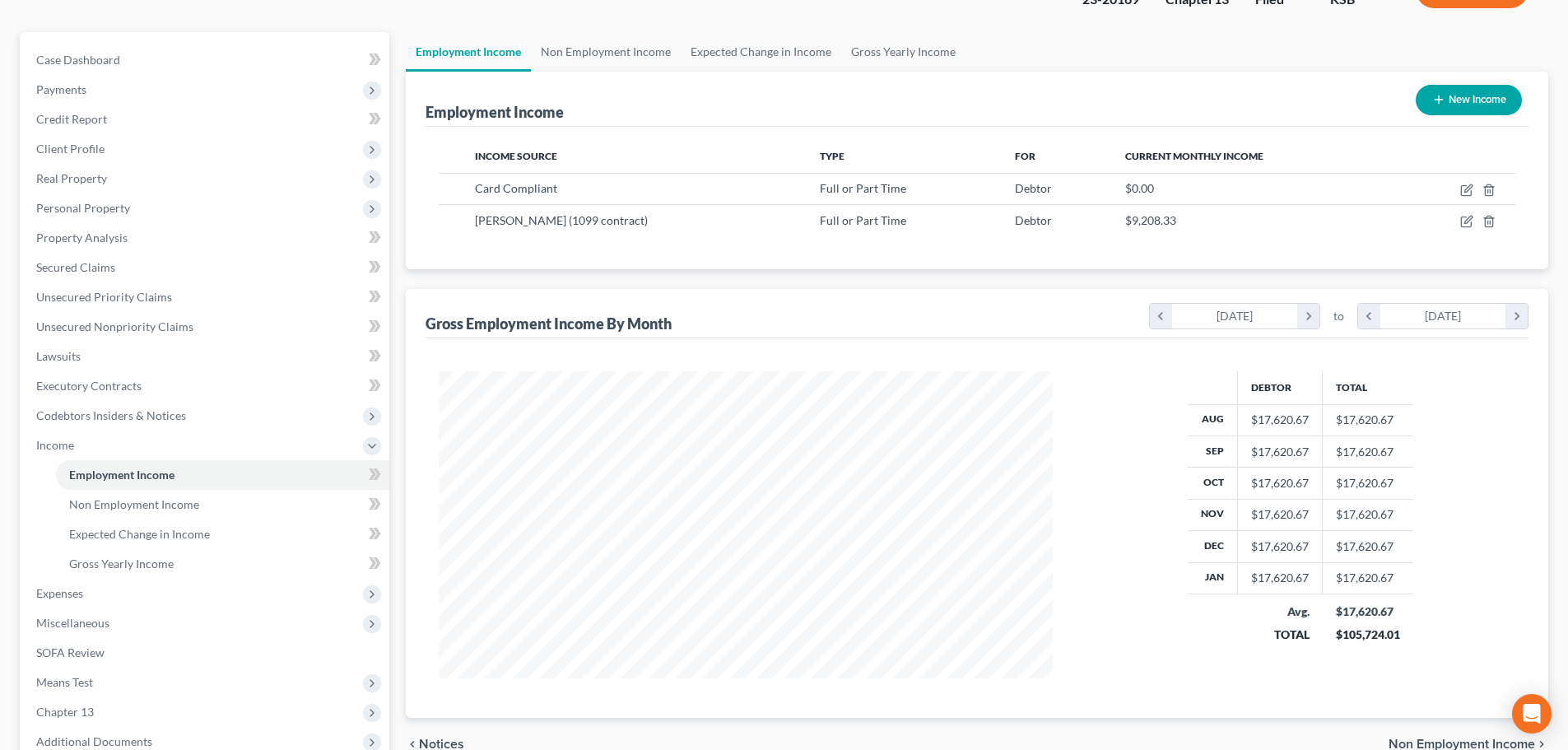
scroll to position [333, 0]
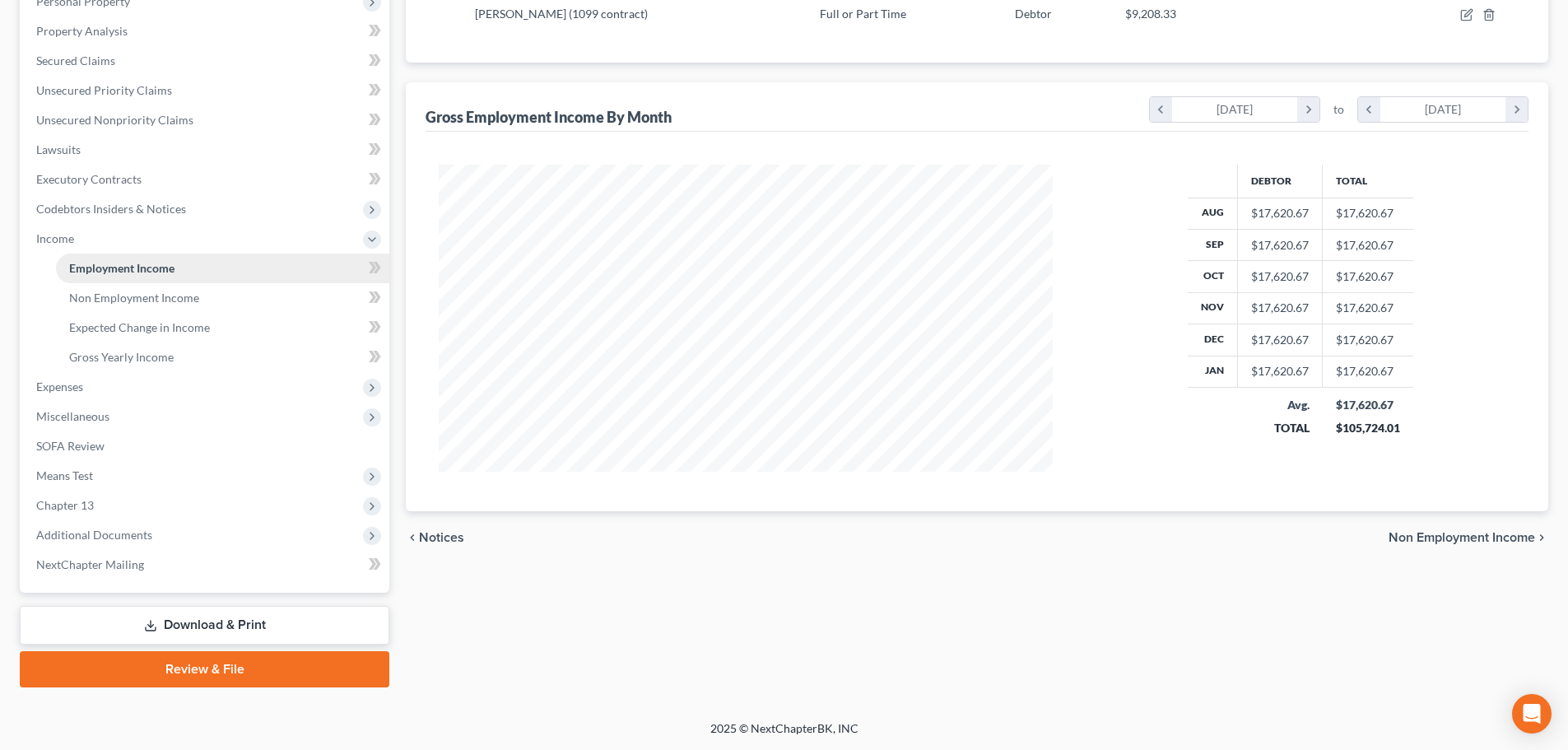
click at [121, 266] on span "Employment Income" at bounding box center [122, 267] width 105 height 14
click at [146, 269] on span "Employment Income" at bounding box center [122, 267] width 105 height 14
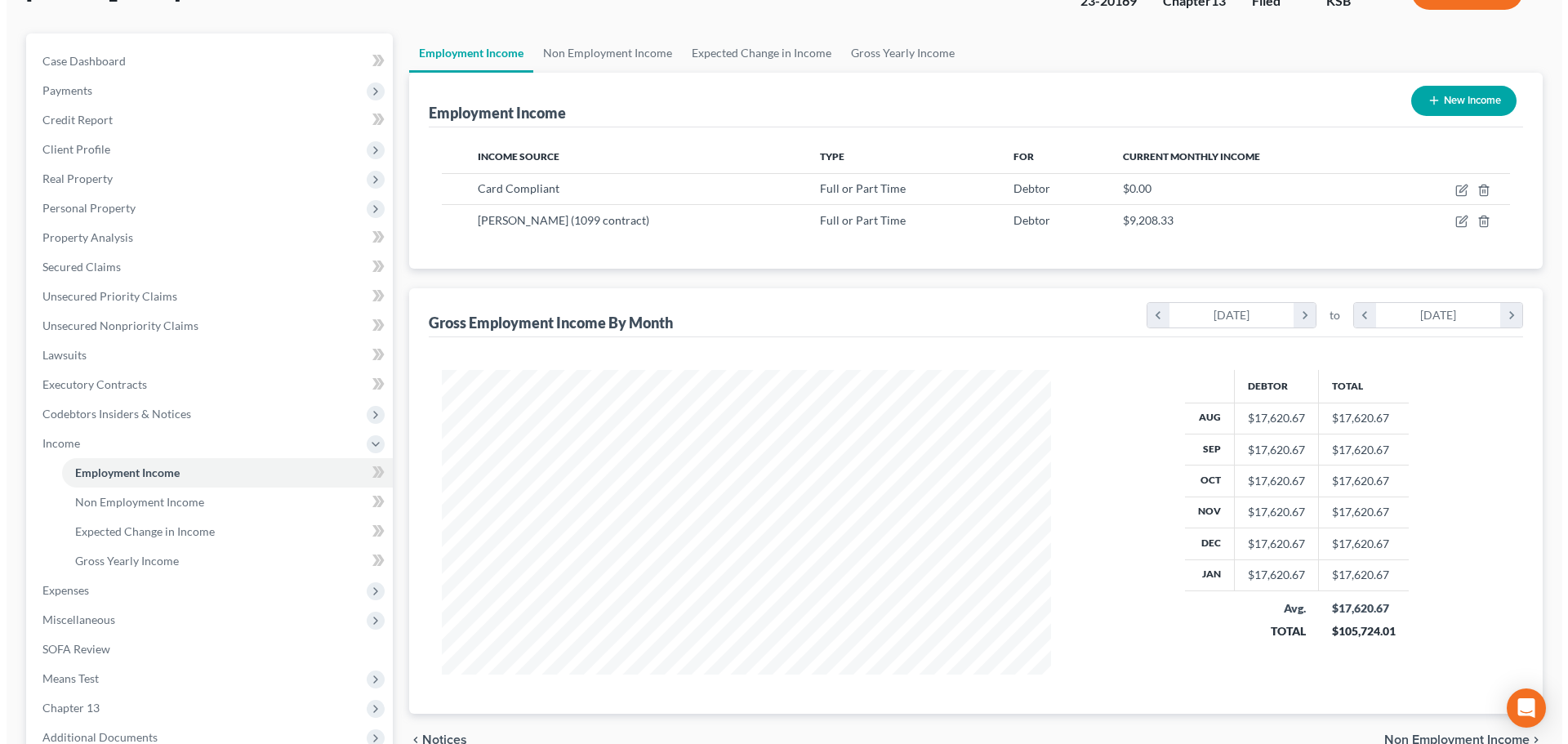
scroll to position [85, 0]
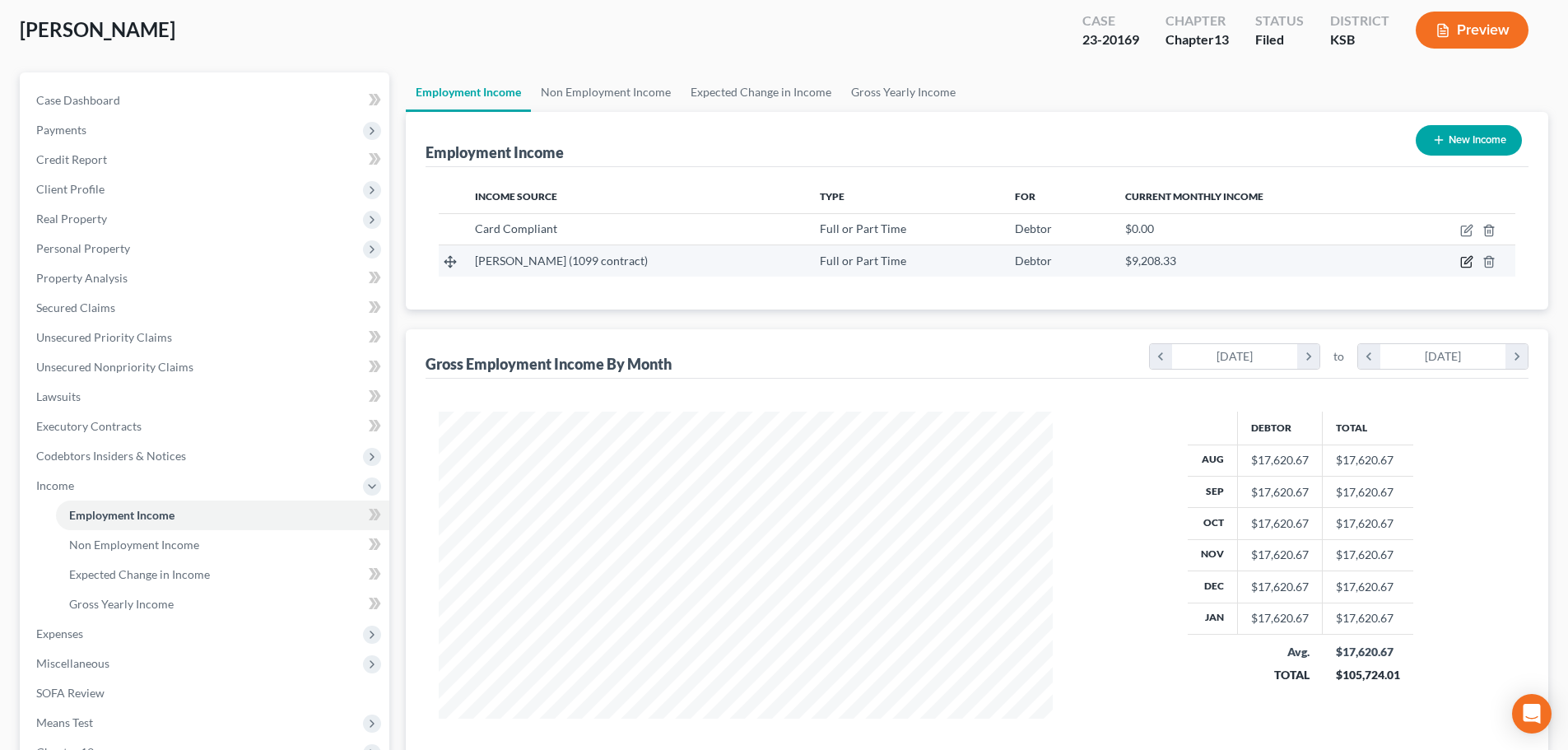
click at [1470, 264] on icon "button" at bounding box center [1467, 262] width 14 height 14
select select "0"
select select "3"
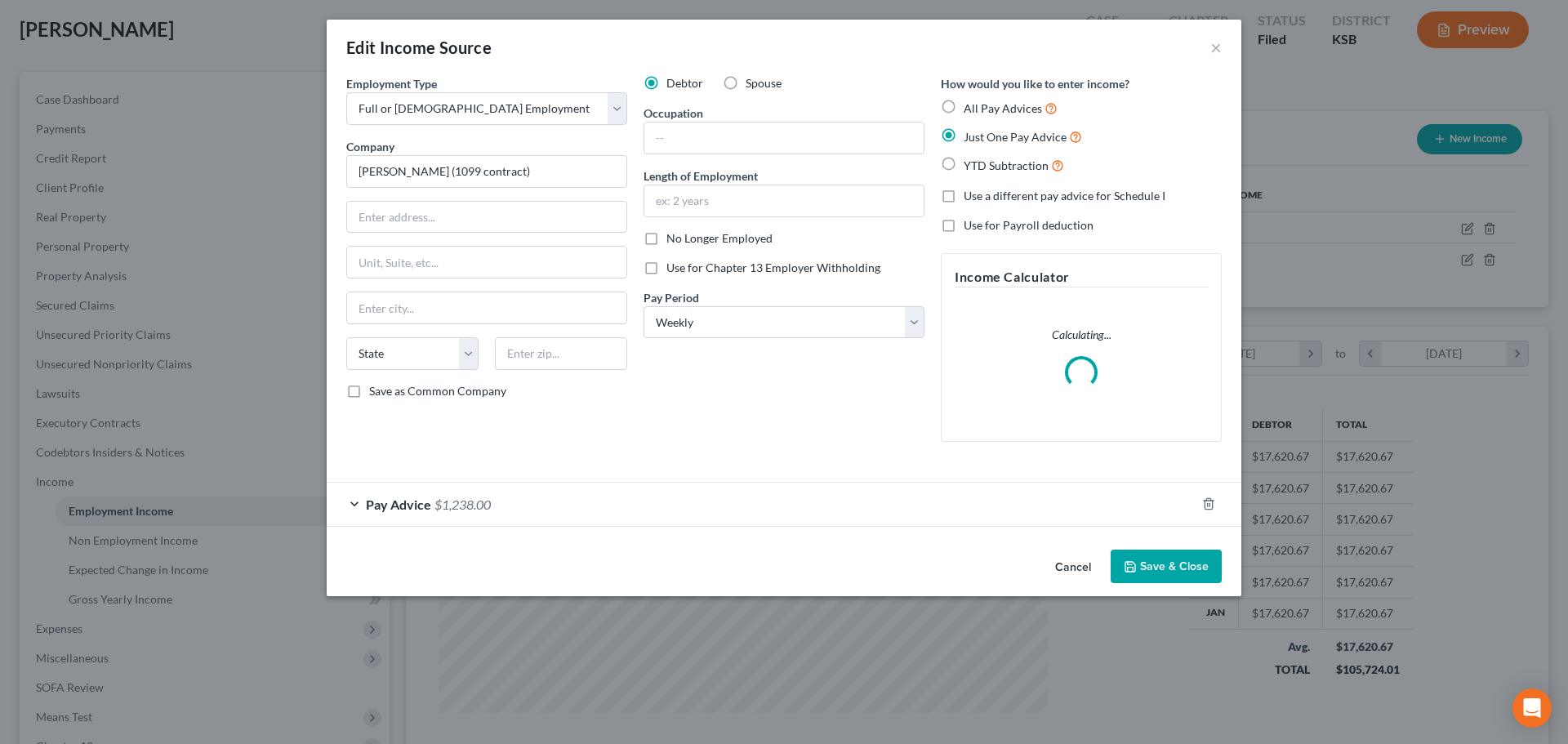
scroll to position [307, 647]
click at [439, 497] on span "$1,238.00" at bounding box center [462, 505] width 56 height 15
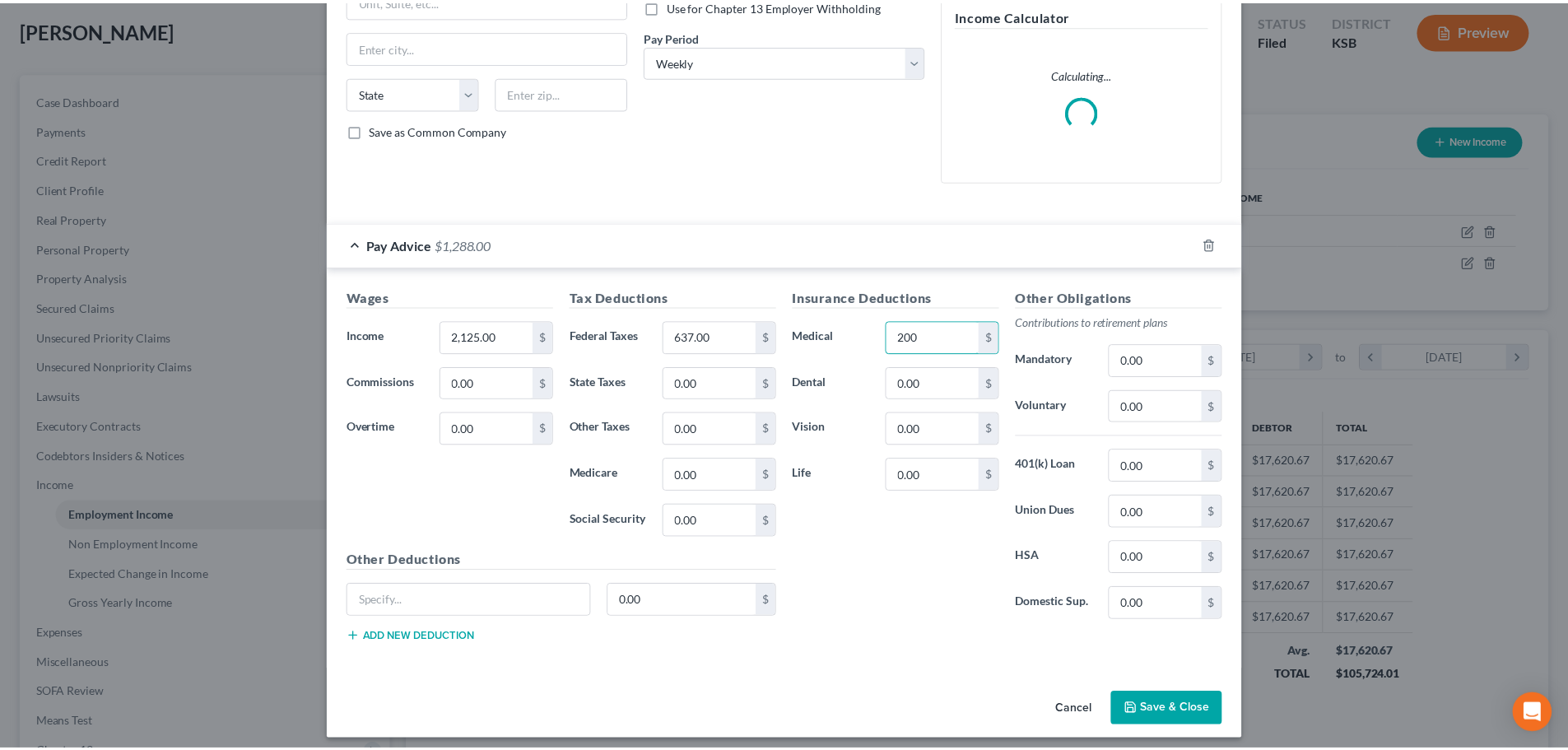
scroll to position [273, 0]
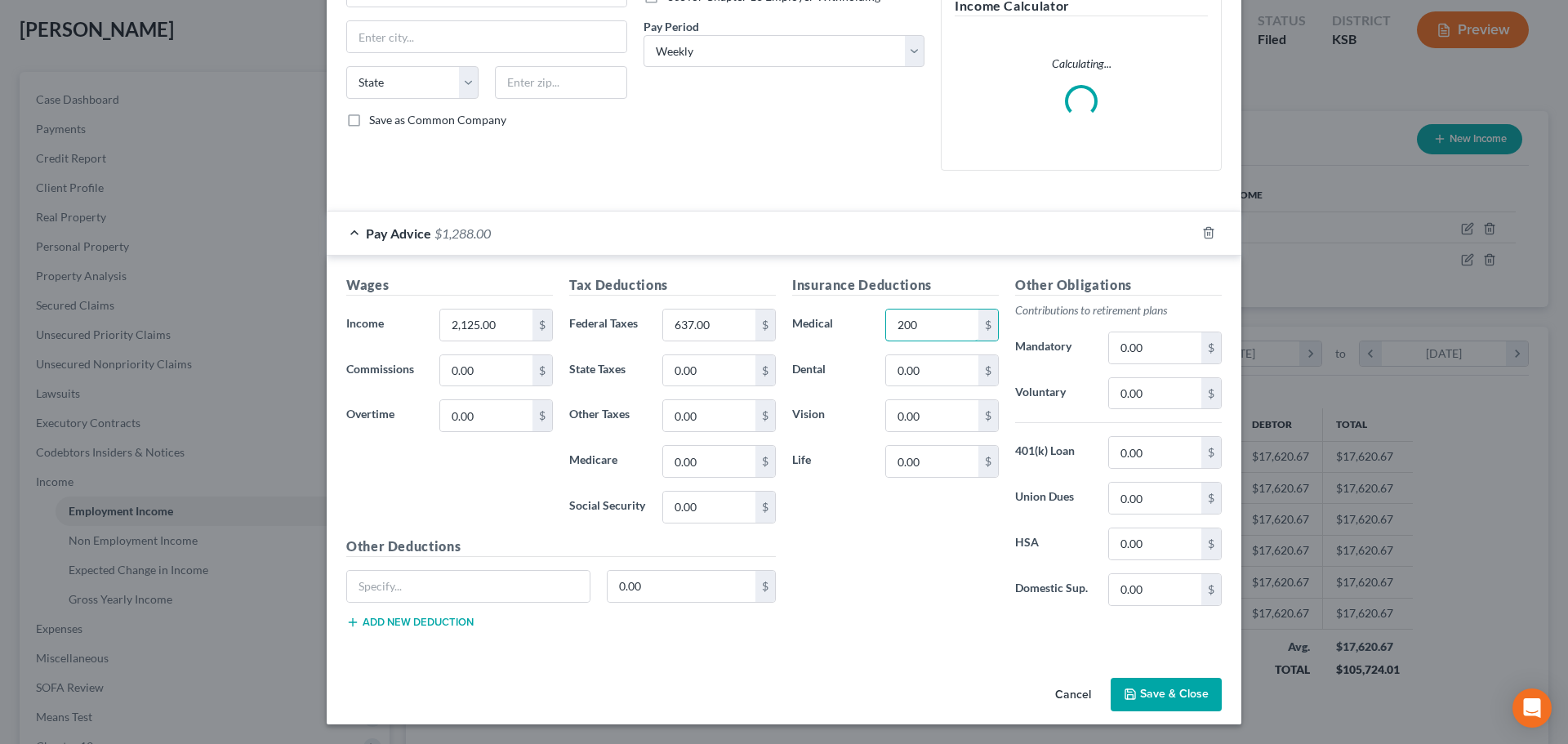
type input "200"
click at [1128, 691] on polyline "button" at bounding box center [1130, 690] width 4 height 3
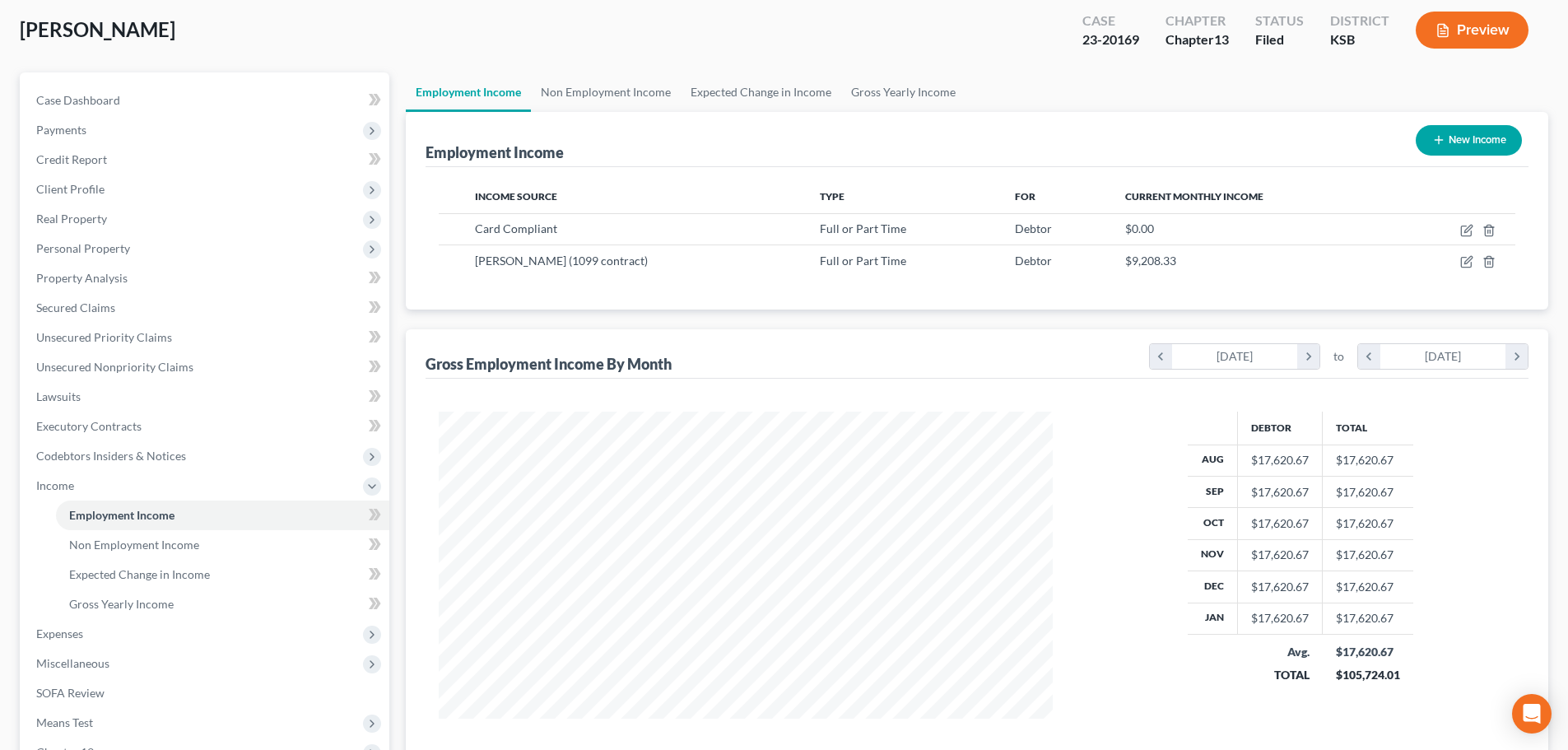
scroll to position [333, 0]
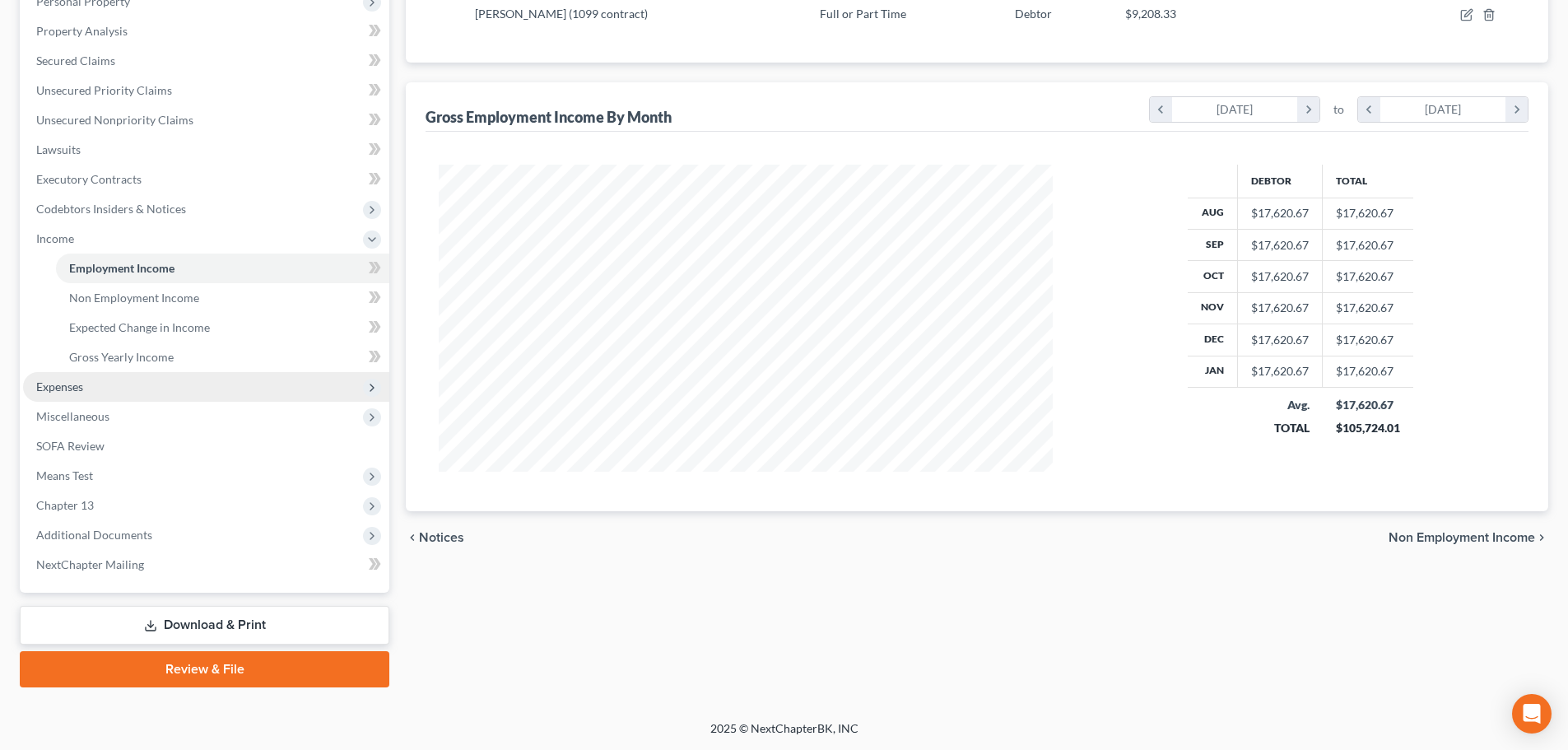
click at [59, 383] on span "Expenses" at bounding box center [60, 386] width 47 height 14
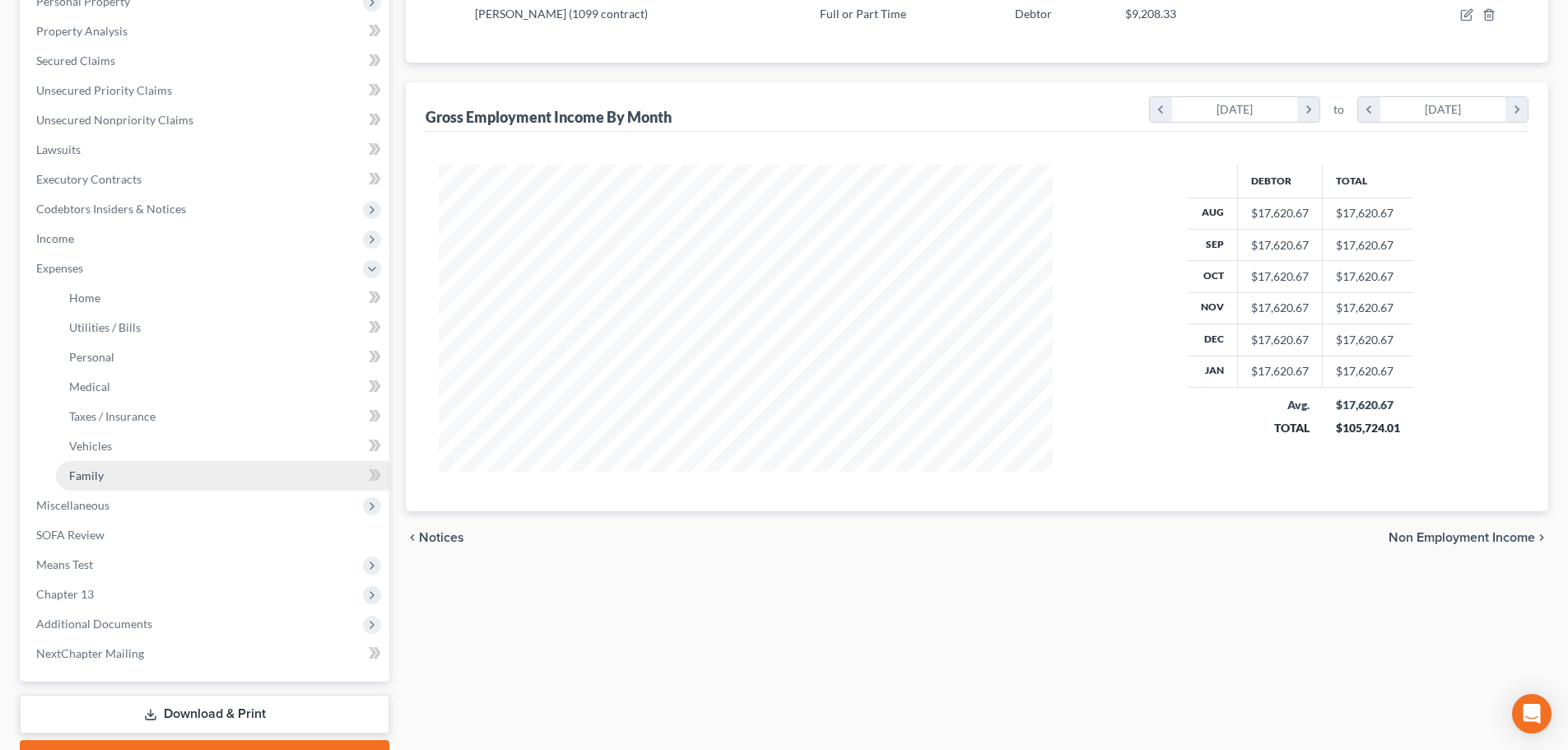
click at [86, 473] on span "Family" at bounding box center [87, 475] width 35 height 14
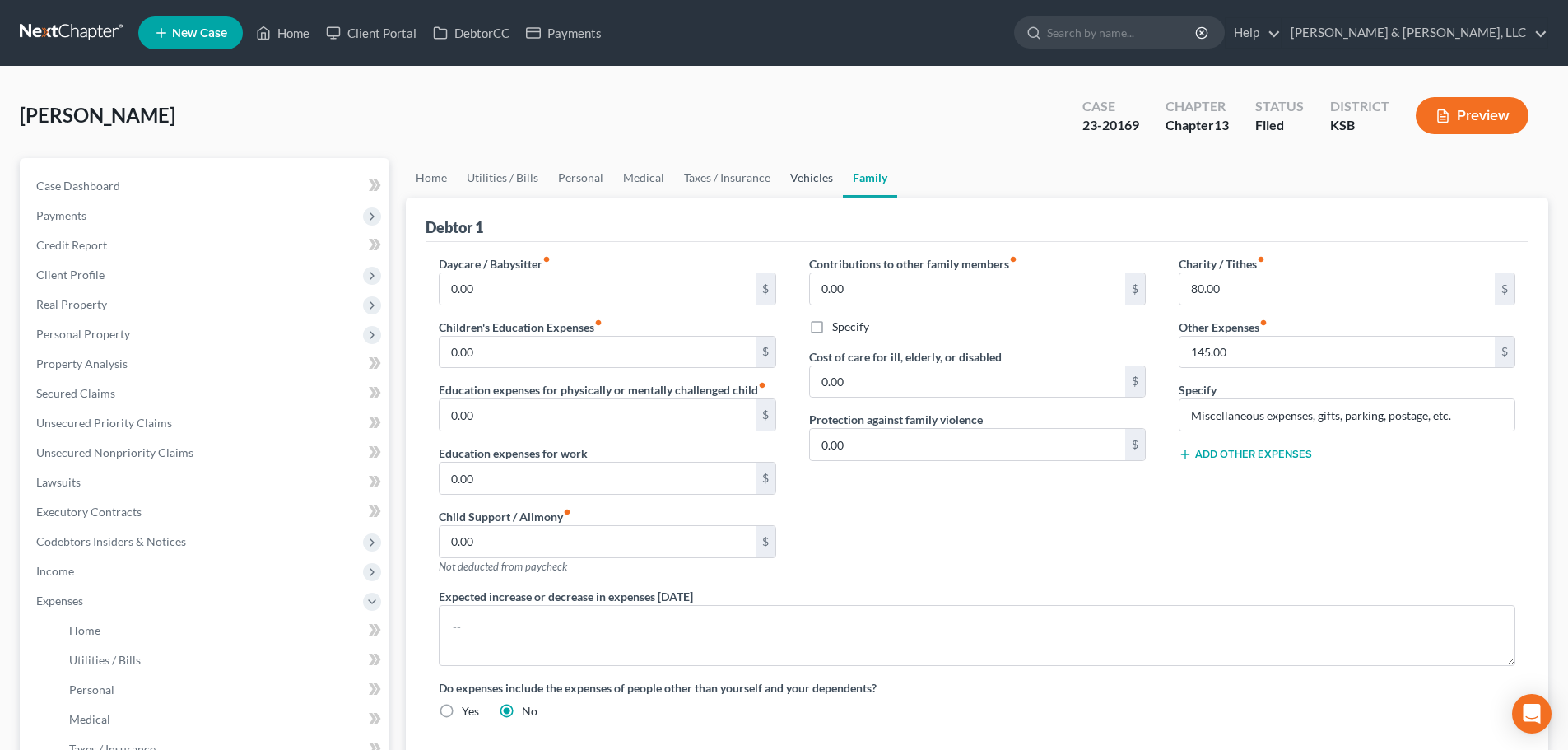
click at [803, 166] on link "Vehicles" at bounding box center [812, 178] width 63 height 40
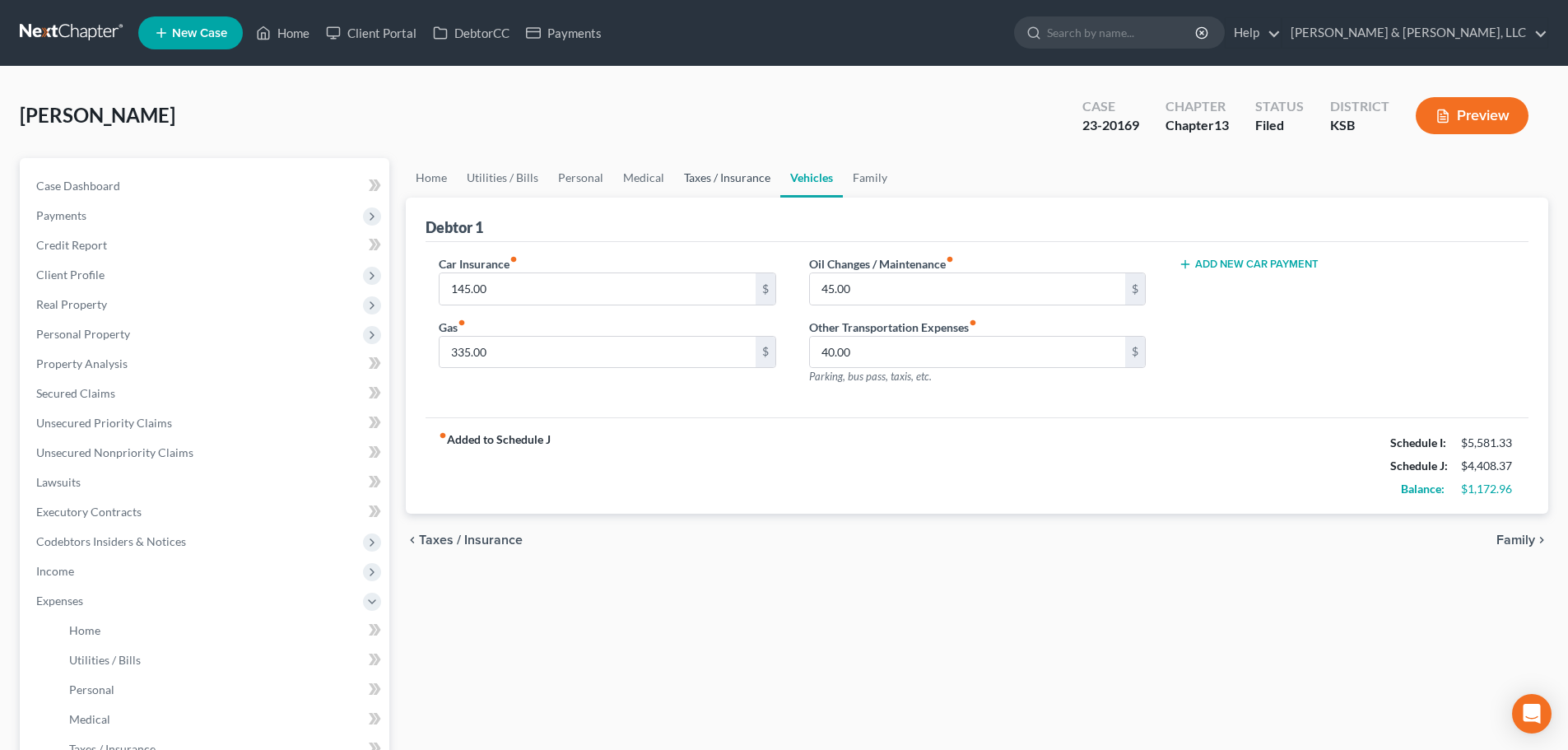
click at [723, 175] on link "Taxes / Insurance" at bounding box center [728, 178] width 106 height 40
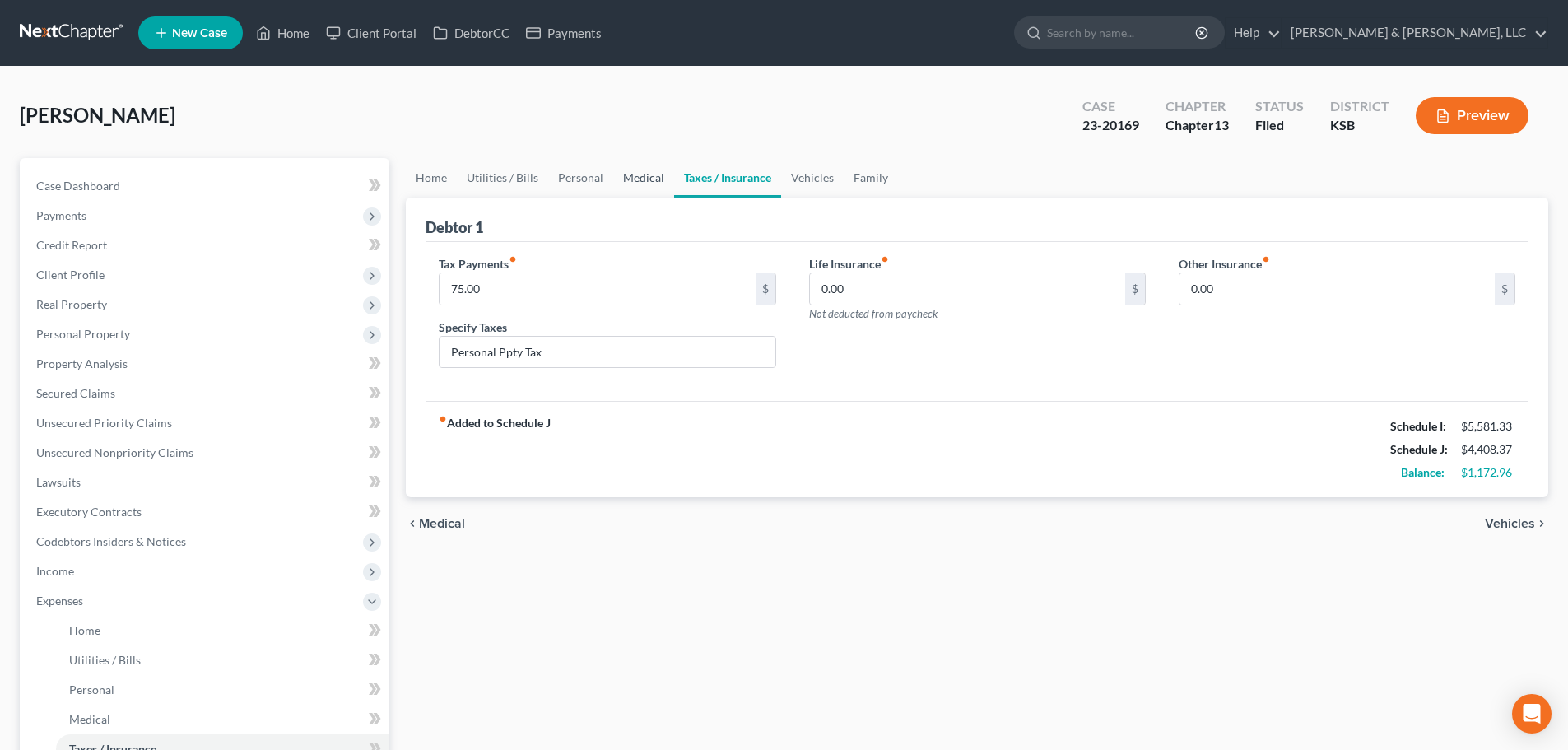
click at [630, 177] on link "Medical" at bounding box center [643, 178] width 61 height 40
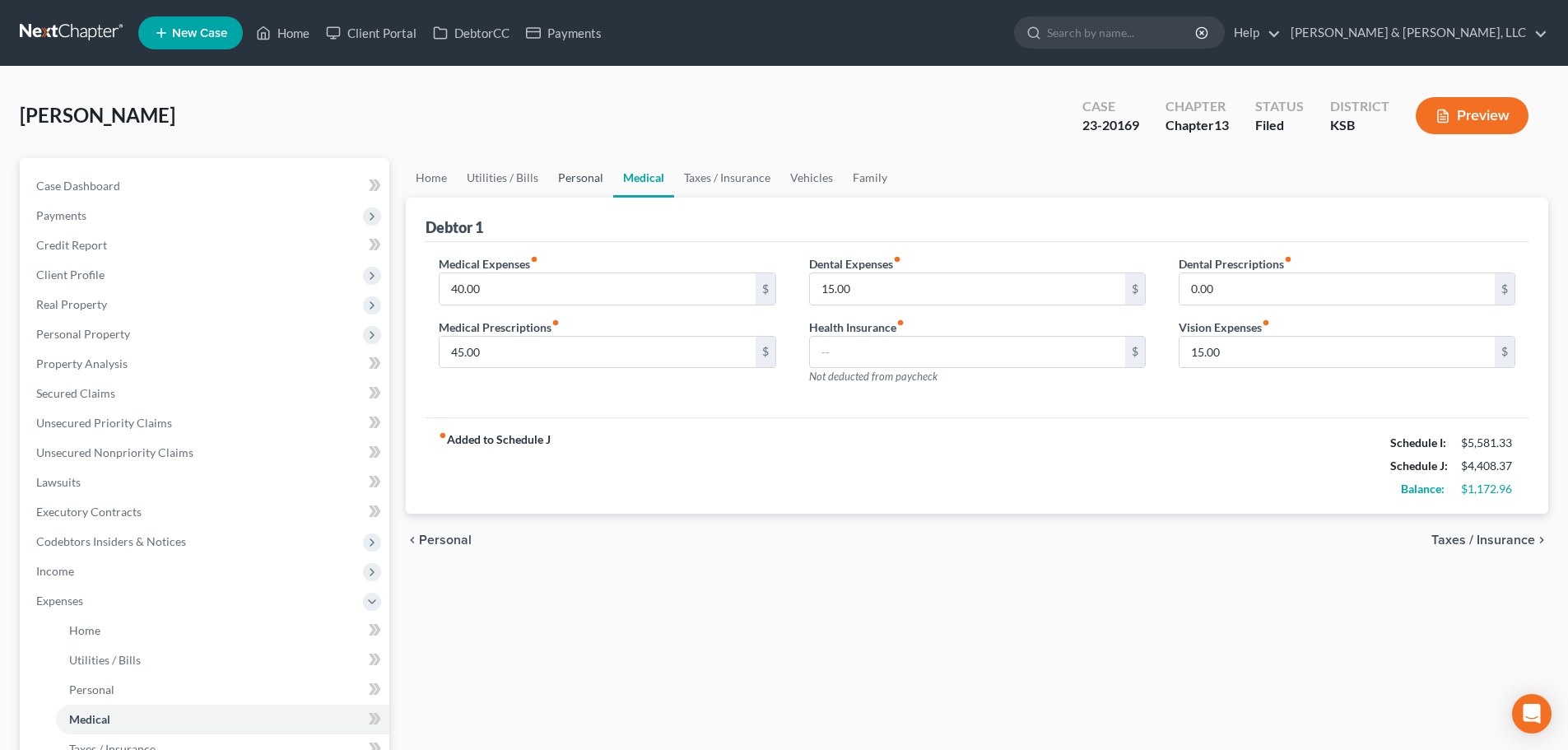
click at [576, 181] on link "Personal" at bounding box center [580, 178] width 65 height 40
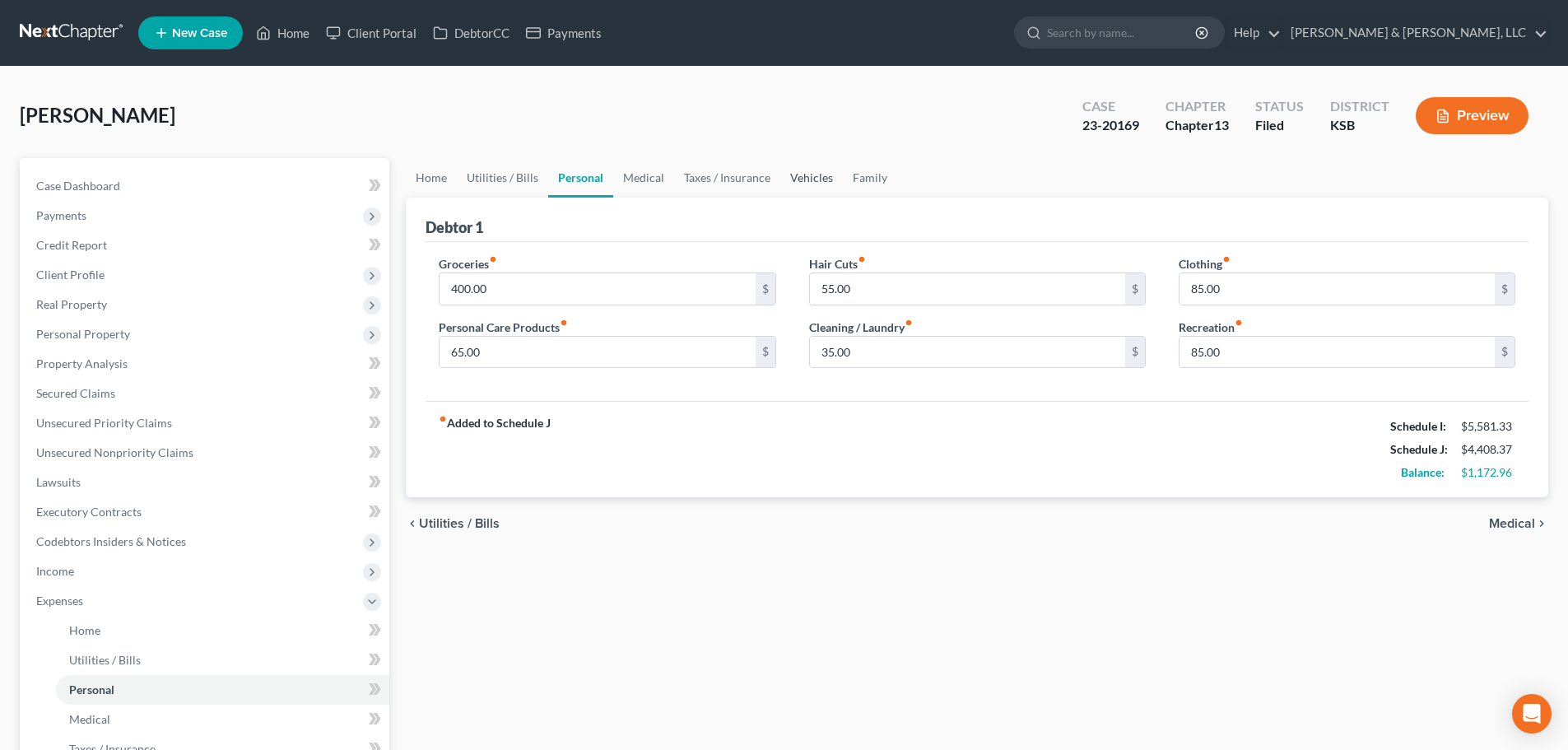
click at [797, 176] on link "Vehicles" at bounding box center [812, 178] width 63 height 40
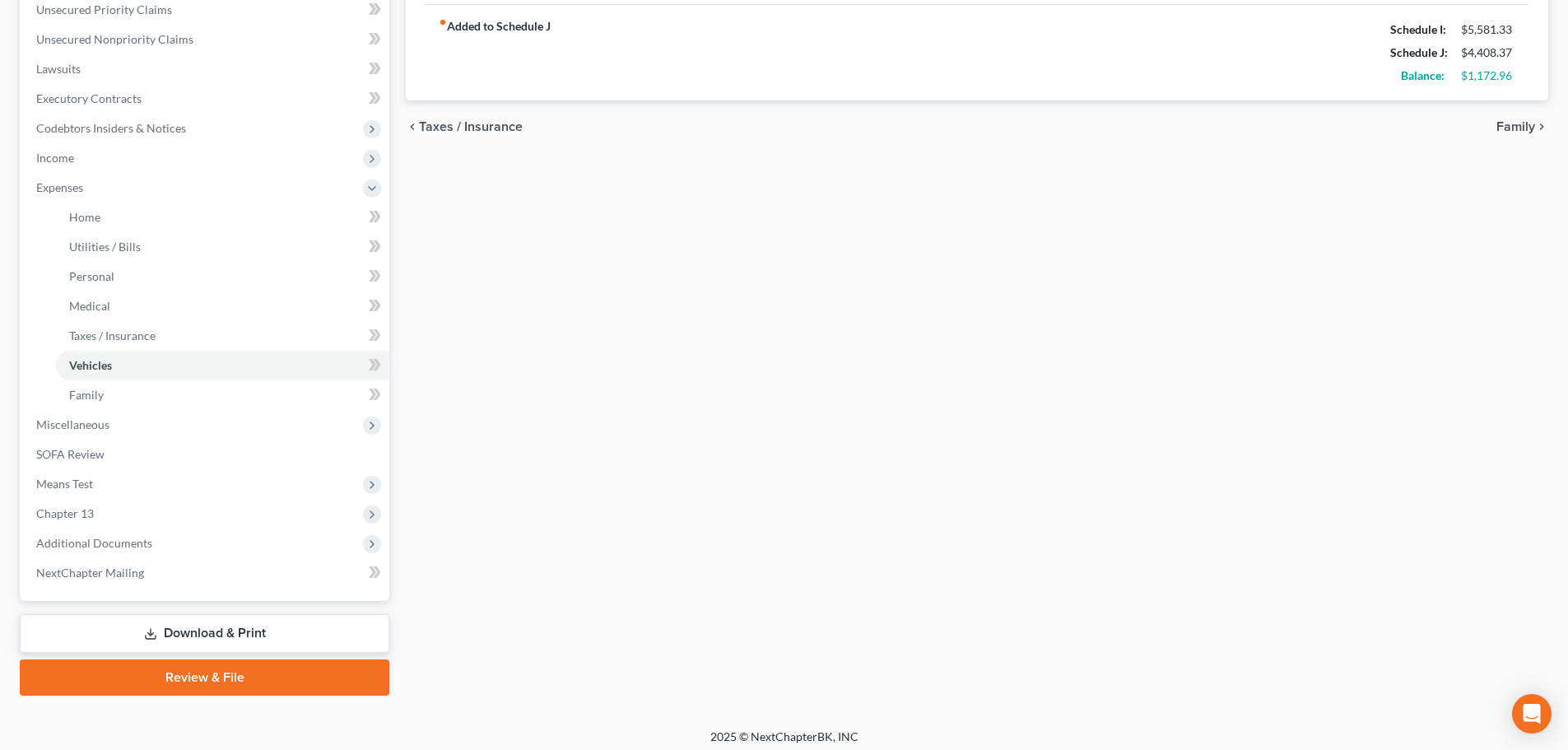
scroll to position [422, 0]
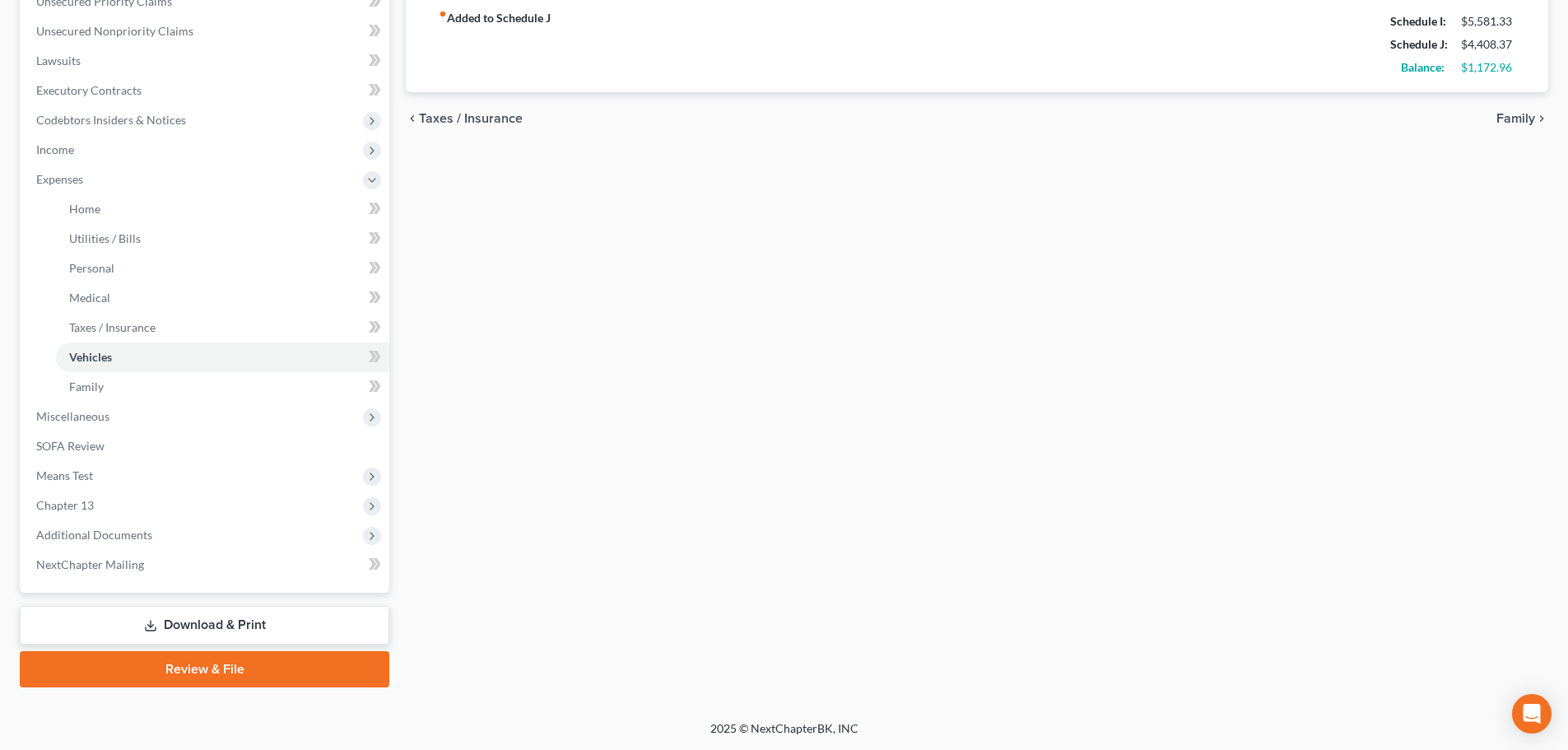
click at [167, 619] on link "Download & Print" at bounding box center [204, 625] width 370 height 39
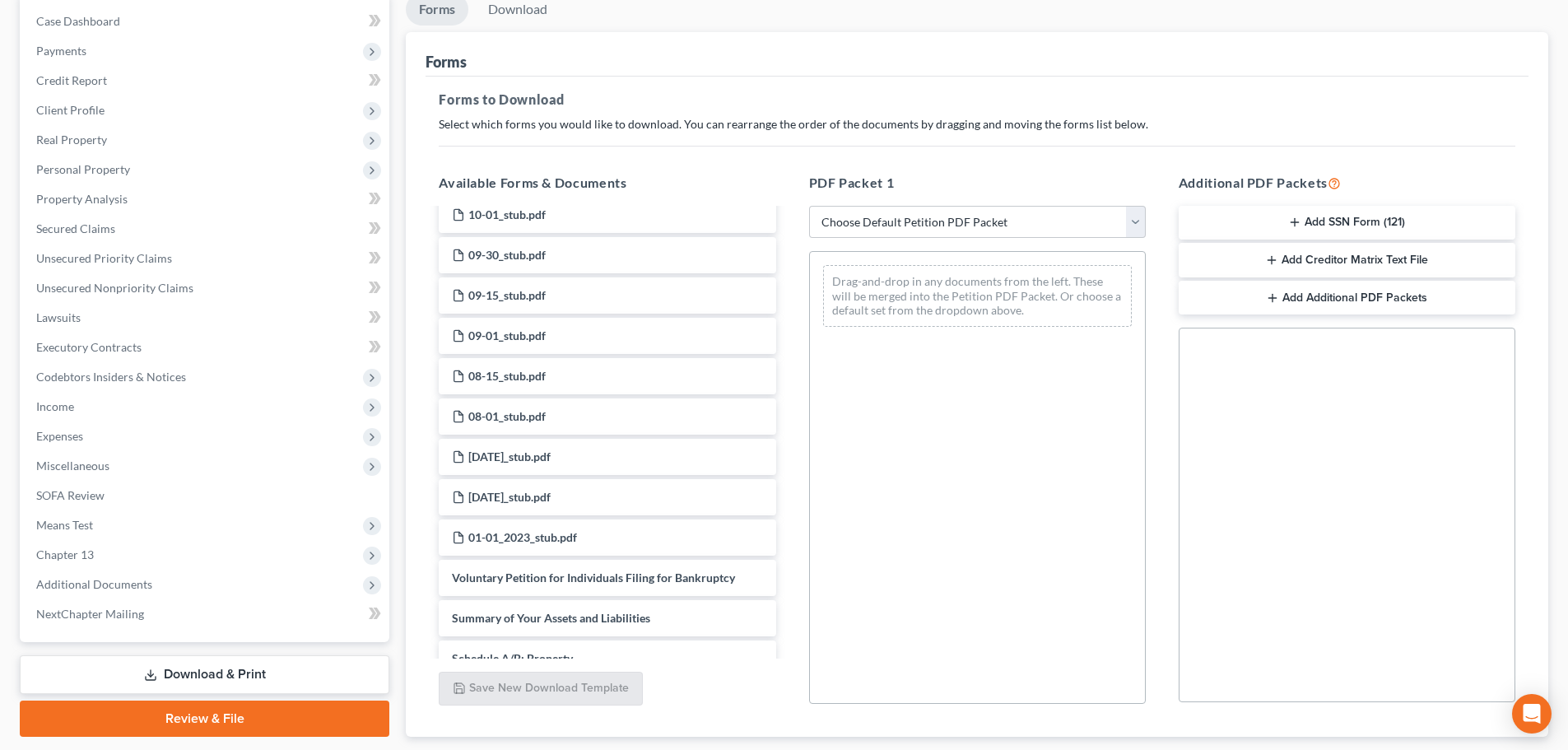
scroll to position [988, 0]
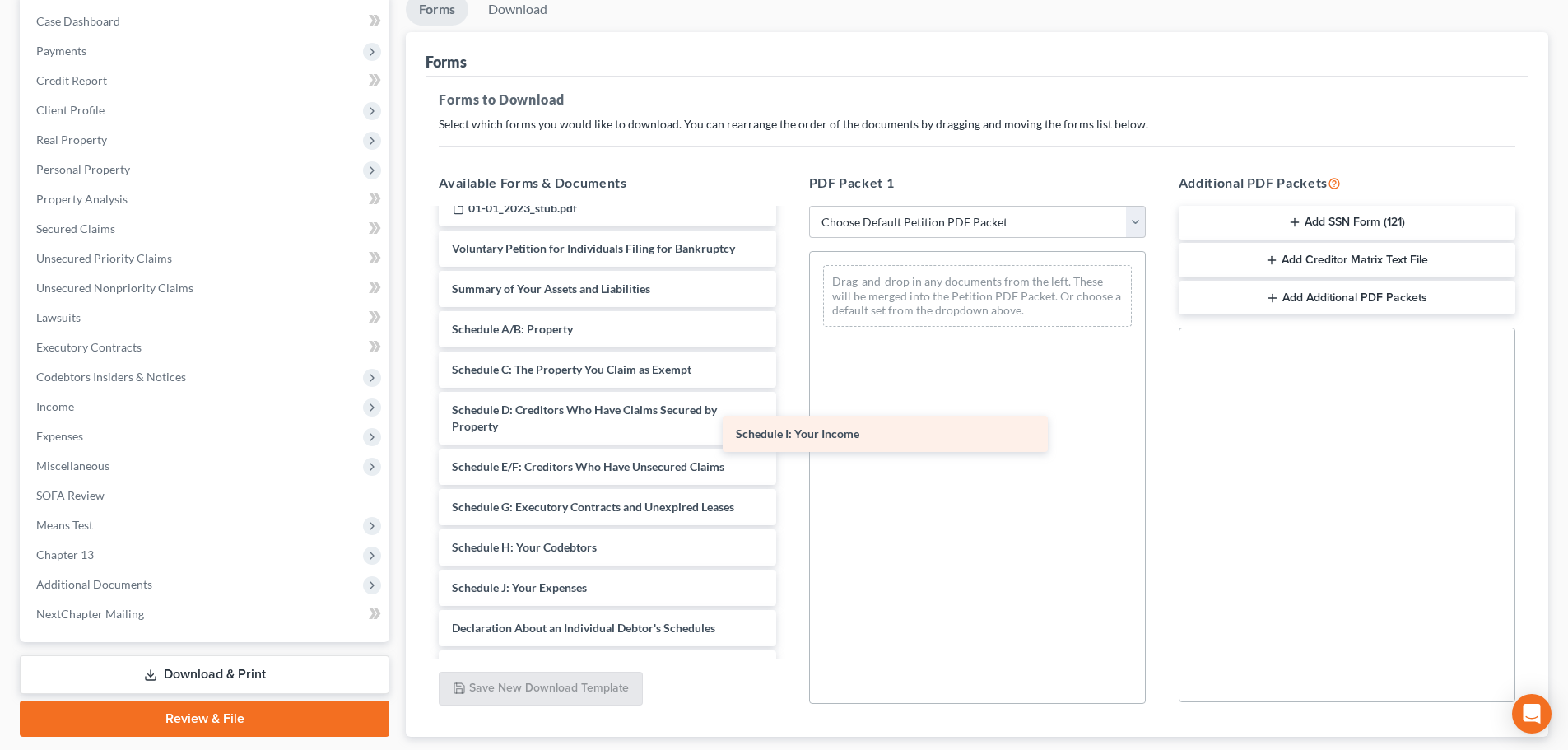
drag, startPoint x: 592, startPoint y: 587, endPoint x: 951, endPoint y: 328, distance: 442.7
click at [788, 328] on div "Schedule I: Your Income Credit Counseling Course (Debtor) Chapter 13 Plan-pdf P…" at bounding box center [607, 92] width 363 height 1739
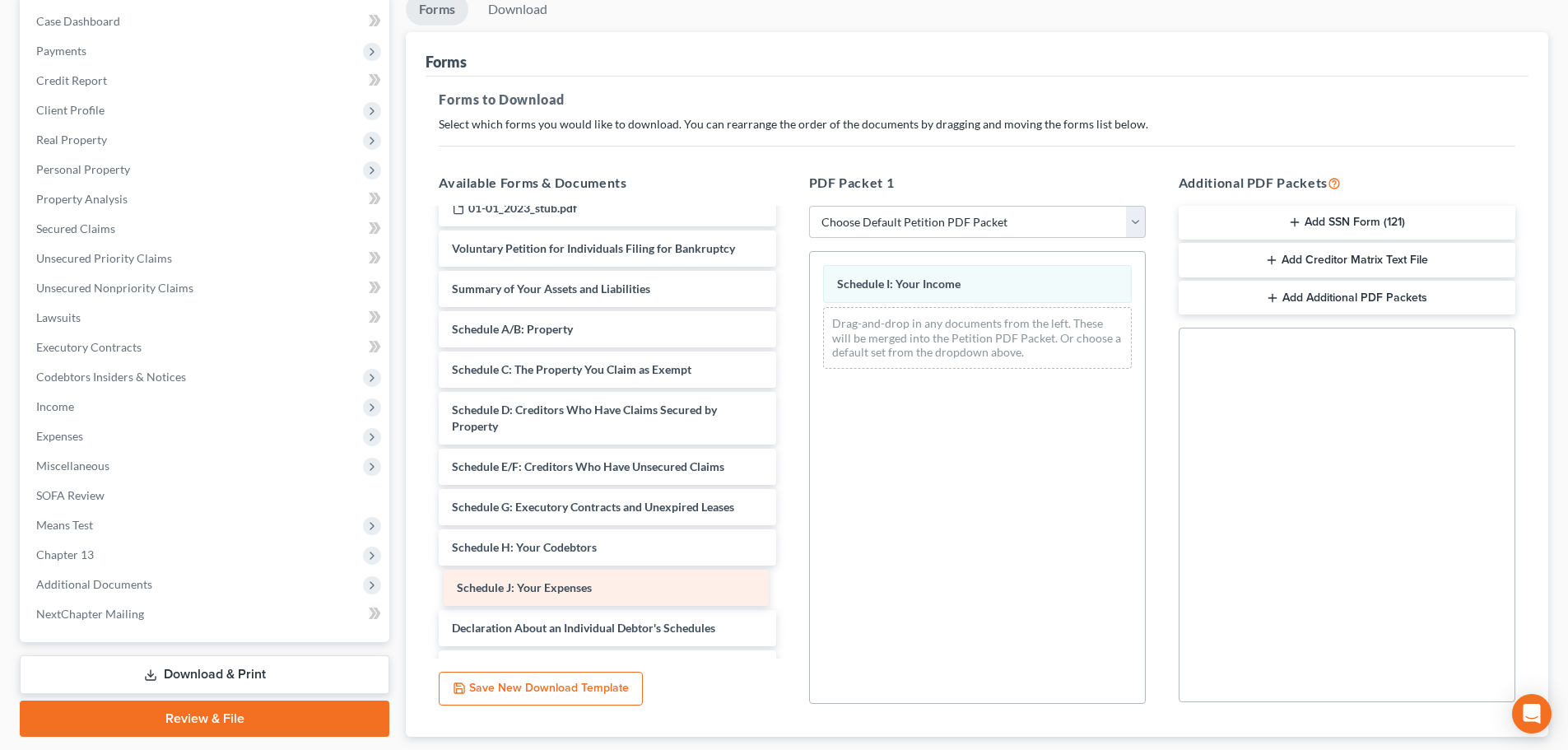
drag, startPoint x: 594, startPoint y: 584, endPoint x: 1032, endPoint y: 423, distance: 466.7
click at [788, 423] on div "Schedule J: Your Expenses Credit Counseling Course (Debtor) Chapter 13 Plan-pdf…" at bounding box center [607, 92] width 363 height 1739
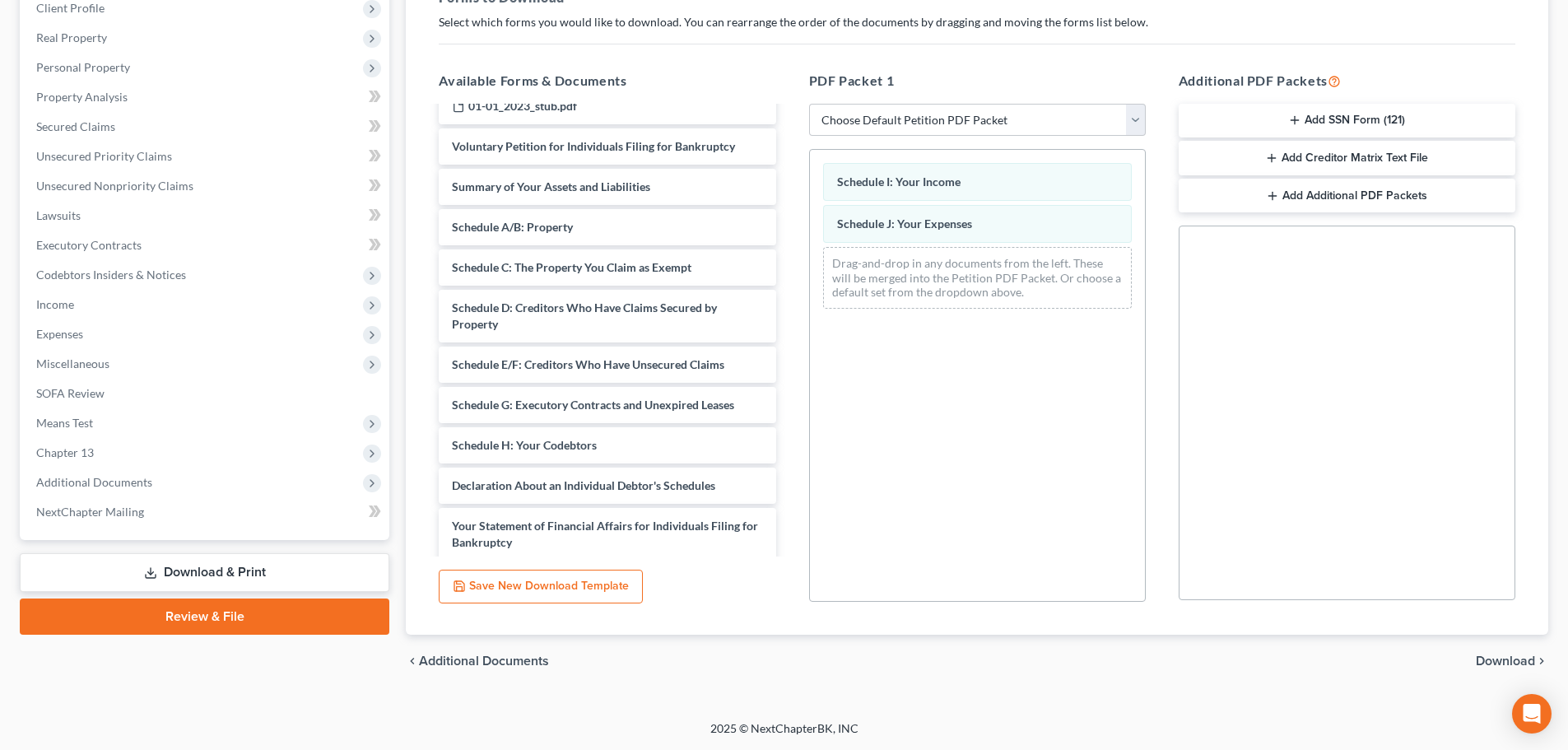
click at [1514, 659] on span "Download" at bounding box center [1504, 661] width 59 height 14
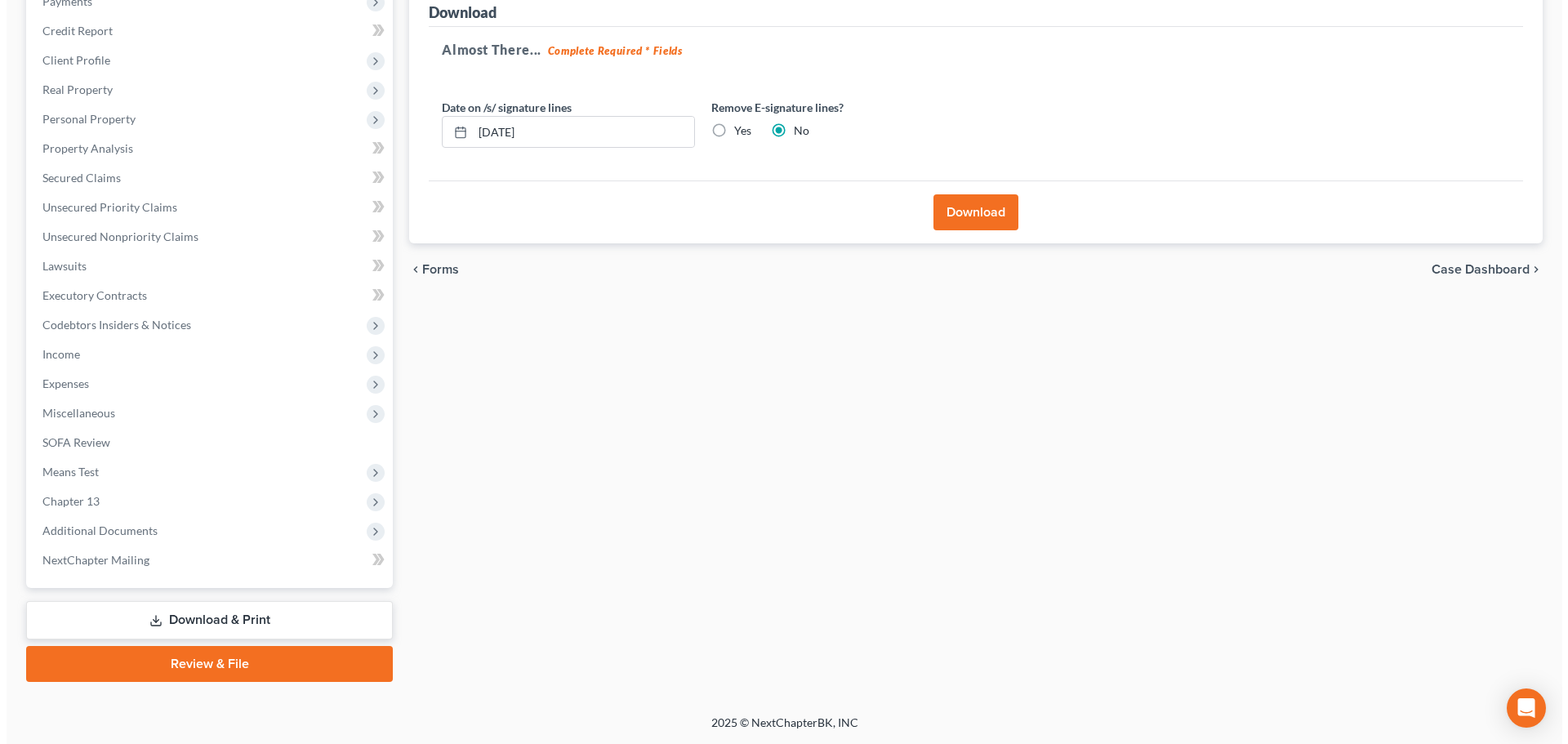
scroll to position [213, 0]
click at [971, 218] on button "Download" at bounding box center [969, 213] width 85 height 36
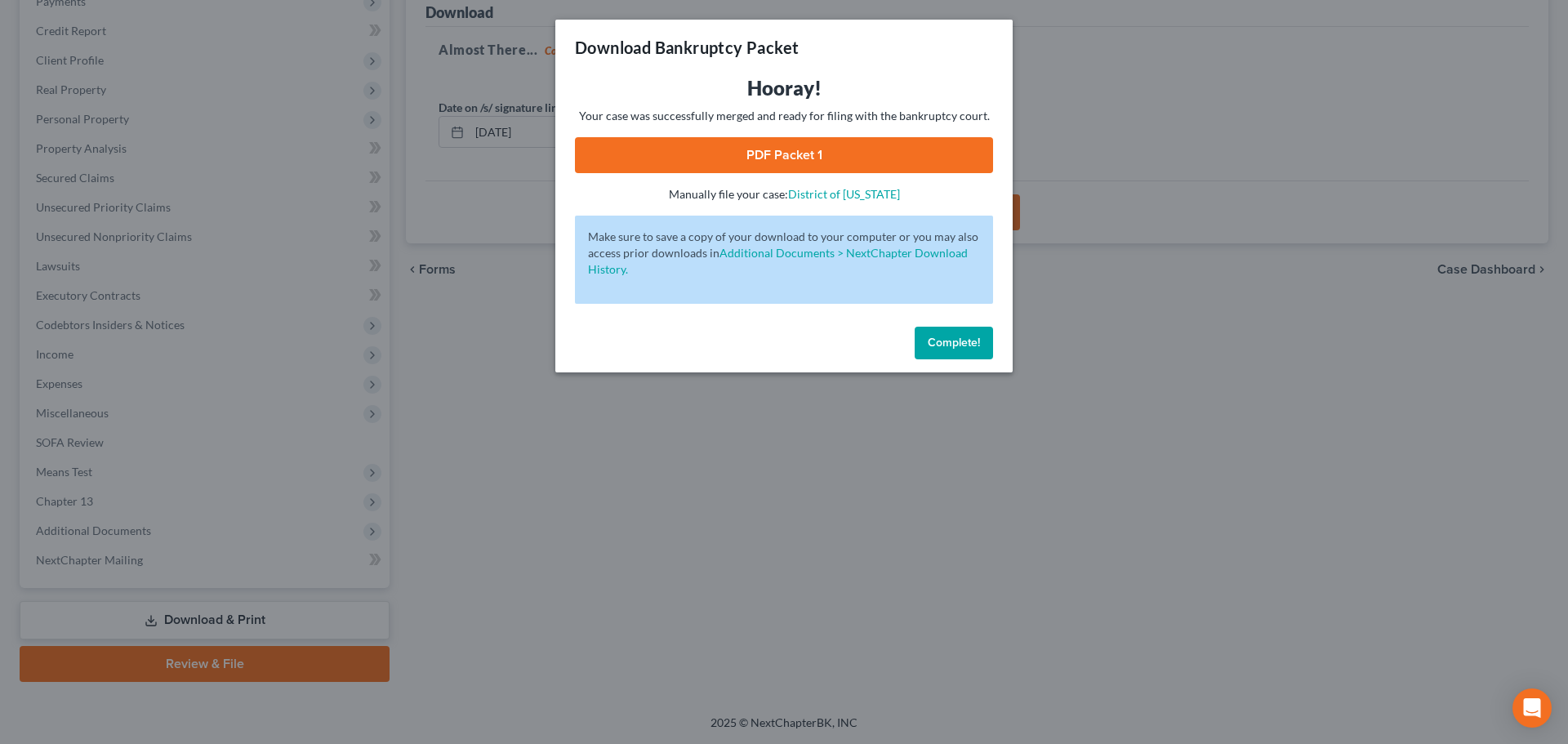
click at [858, 160] on link "PDF Packet 1" at bounding box center [783, 155] width 418 height 36
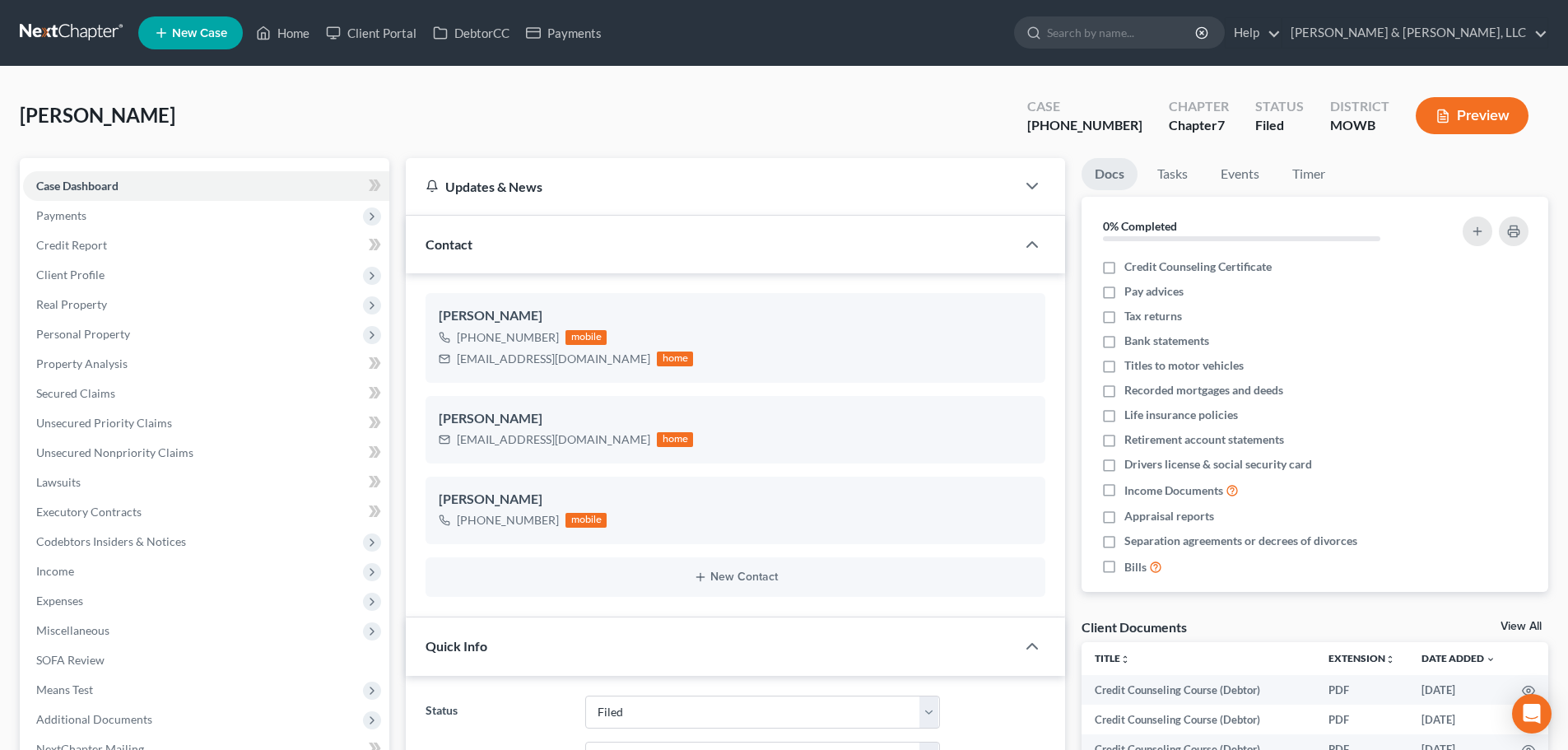
select select "6"
select select "0"
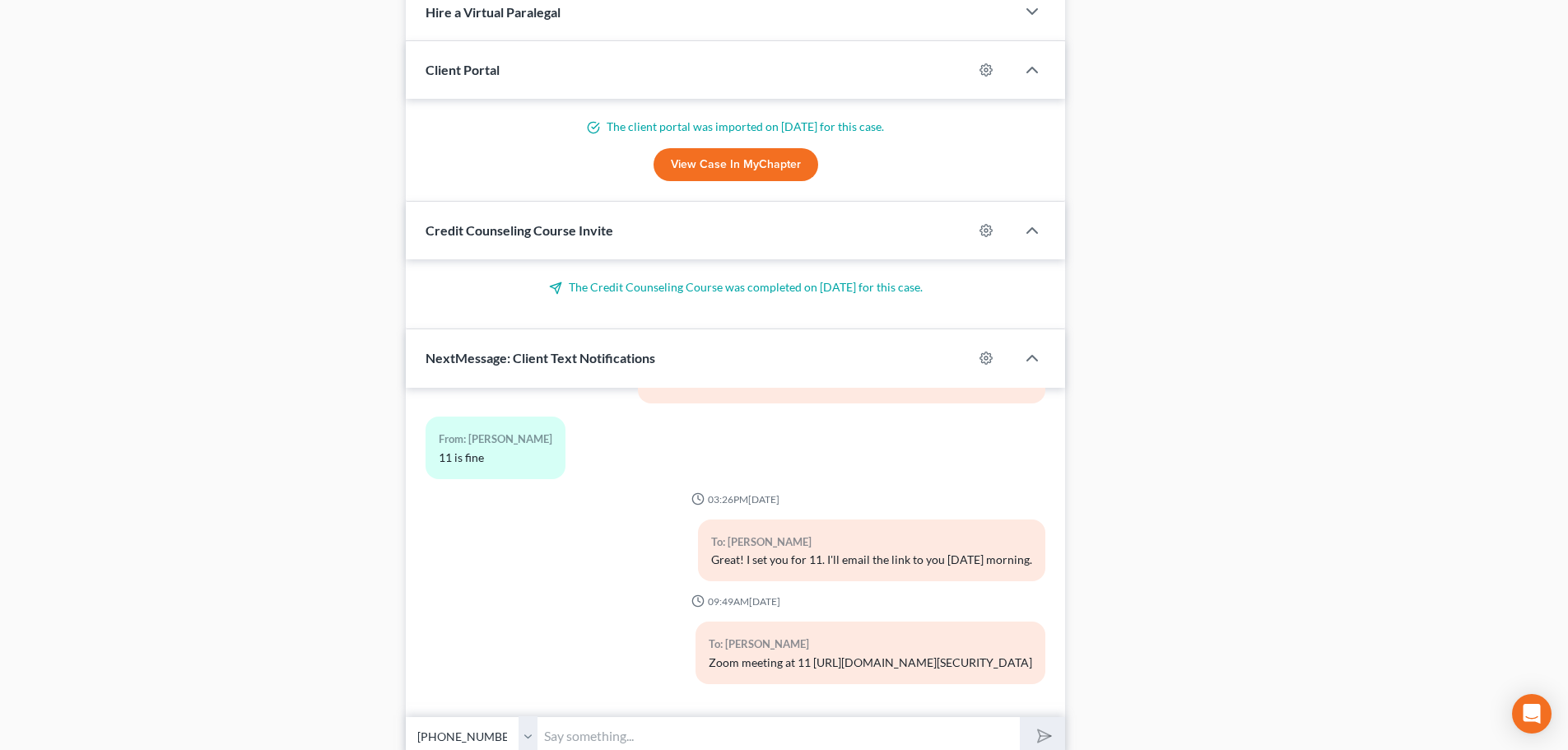
scroll to position [1699, 0]
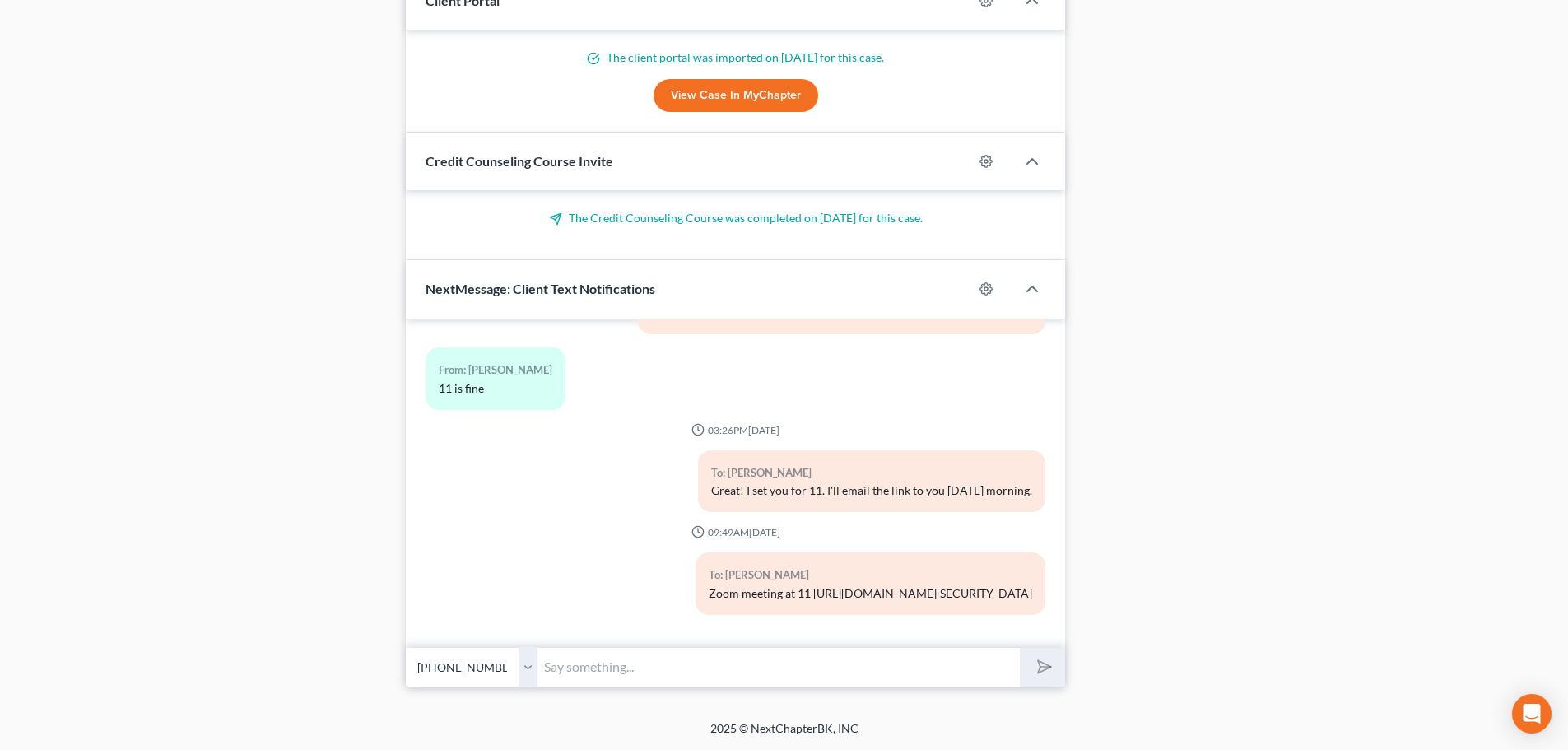
click at [664, 663] on input "text" at bounding box center [779, 667] width 482 height 41
type input "I have logged in to the meeting."
click at [1020, 648] on button "submit" at bounding box center [1042, 667] width 45 height 39
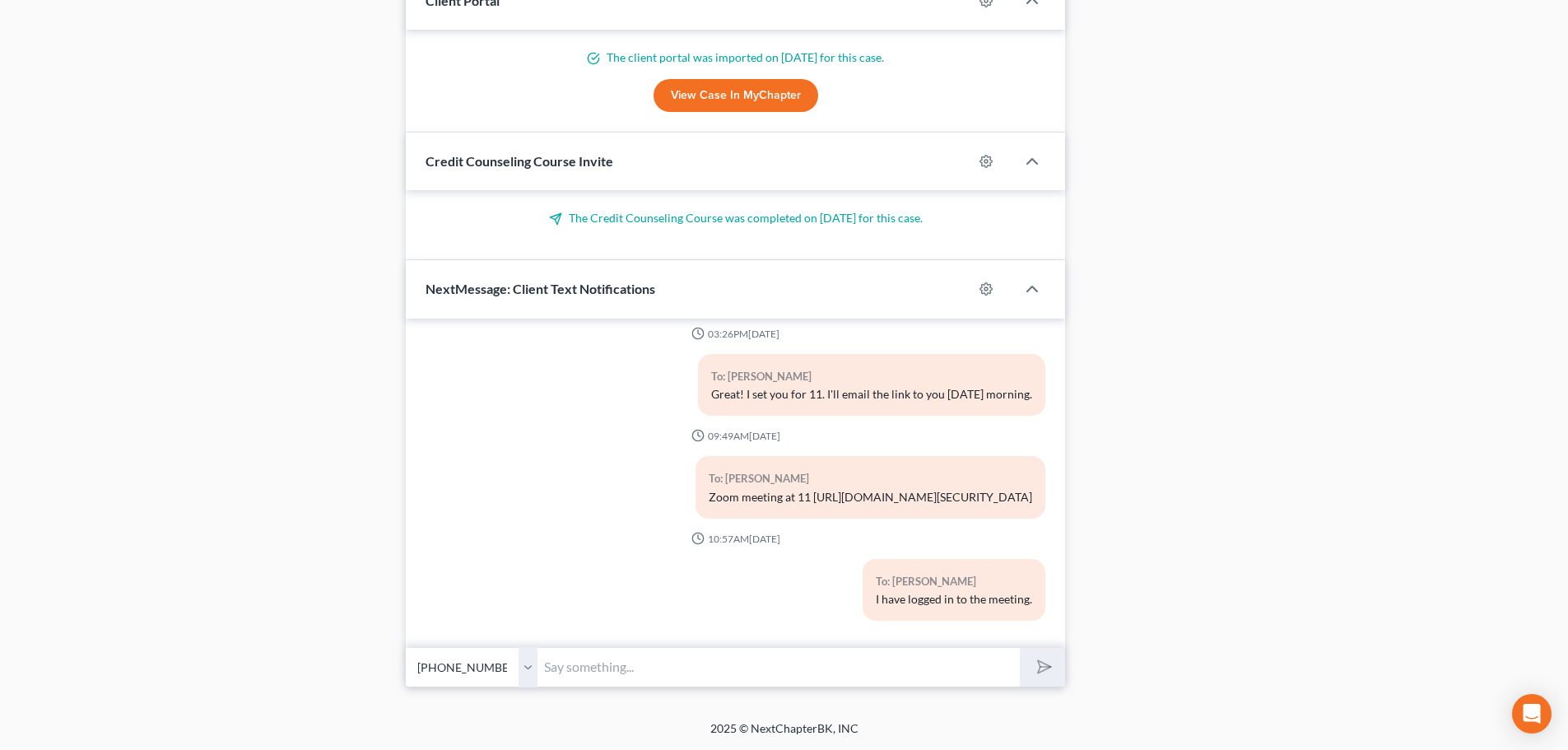
scroll to position [6639, 0]
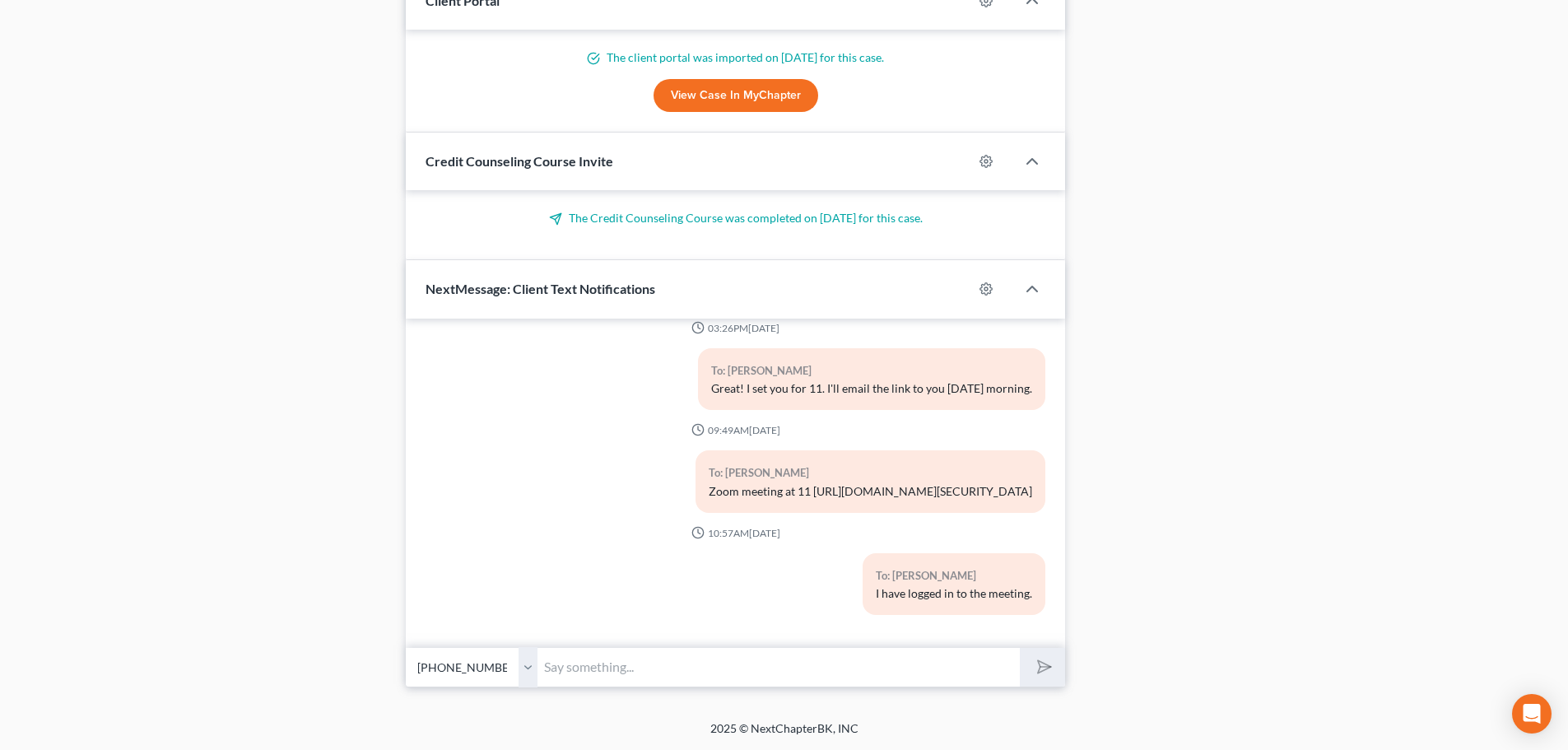
drag, startPoint x: 879, startPoint y: 491, endPoint x: 677, endPoint y: 479, distance: 202.4
click at [696, 479] on div "To: Kalea Bean Zoom meeting at 11 https://us05web.zoom.us/j/84637634694?pwd=5z3…" at bounding box center [870, 482] width 349 height 62
copy div "Zoom meeting at 11 [URL][DOMAIN_NAME][SECURITY_DATA]"
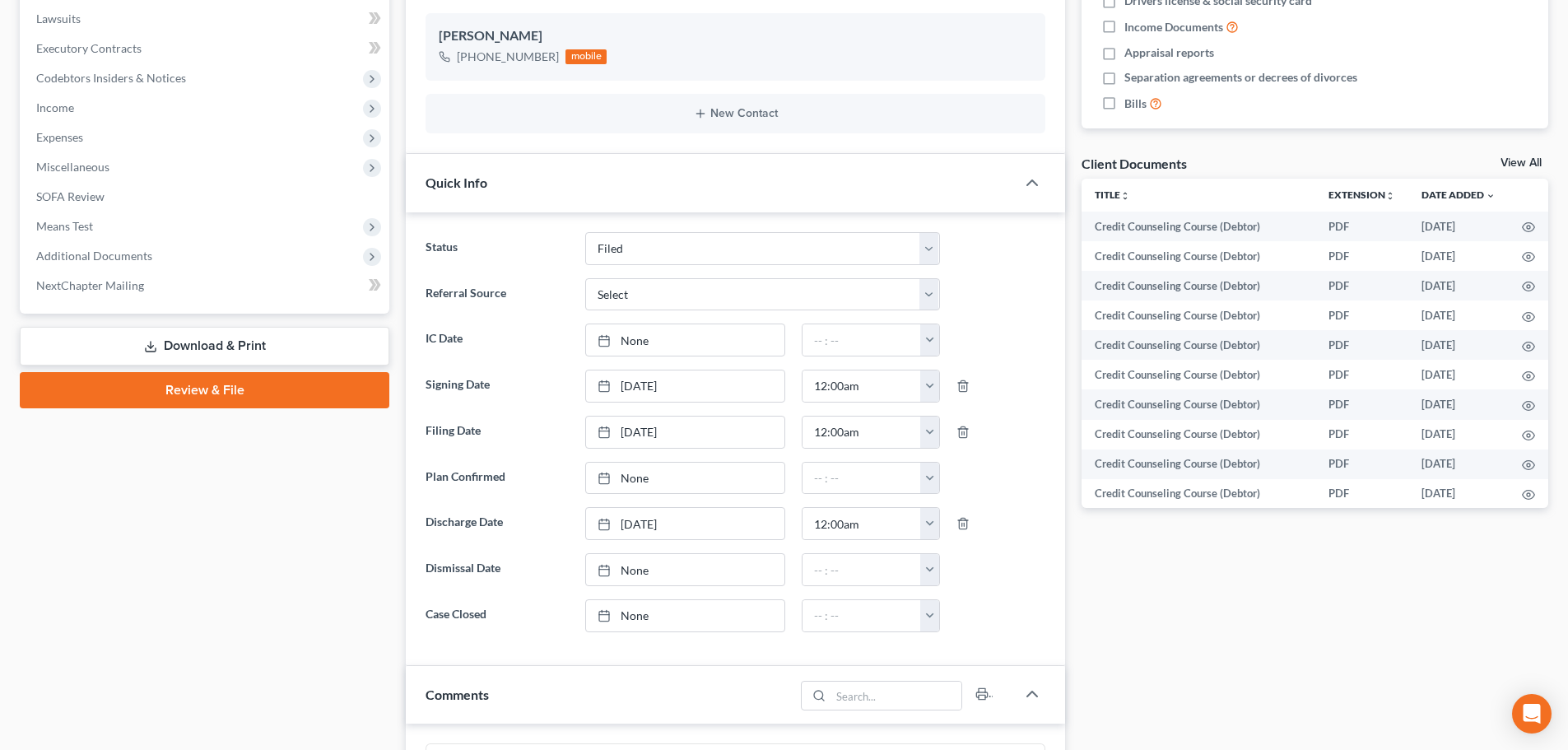
scroll to position [299, 0]
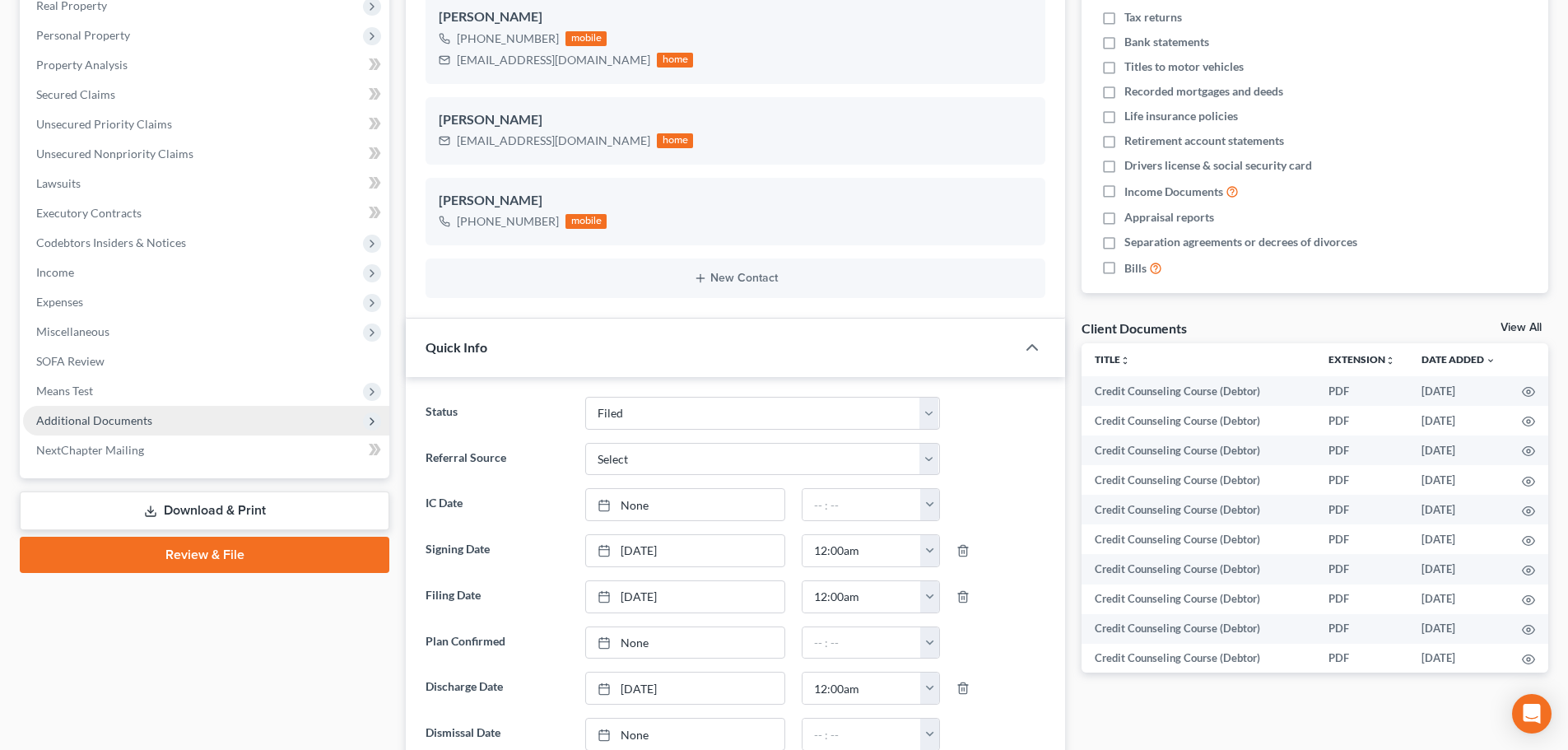
click at [82, 426] on span "Additional Documents" at bounding box center [95, 420] width 116 height 14
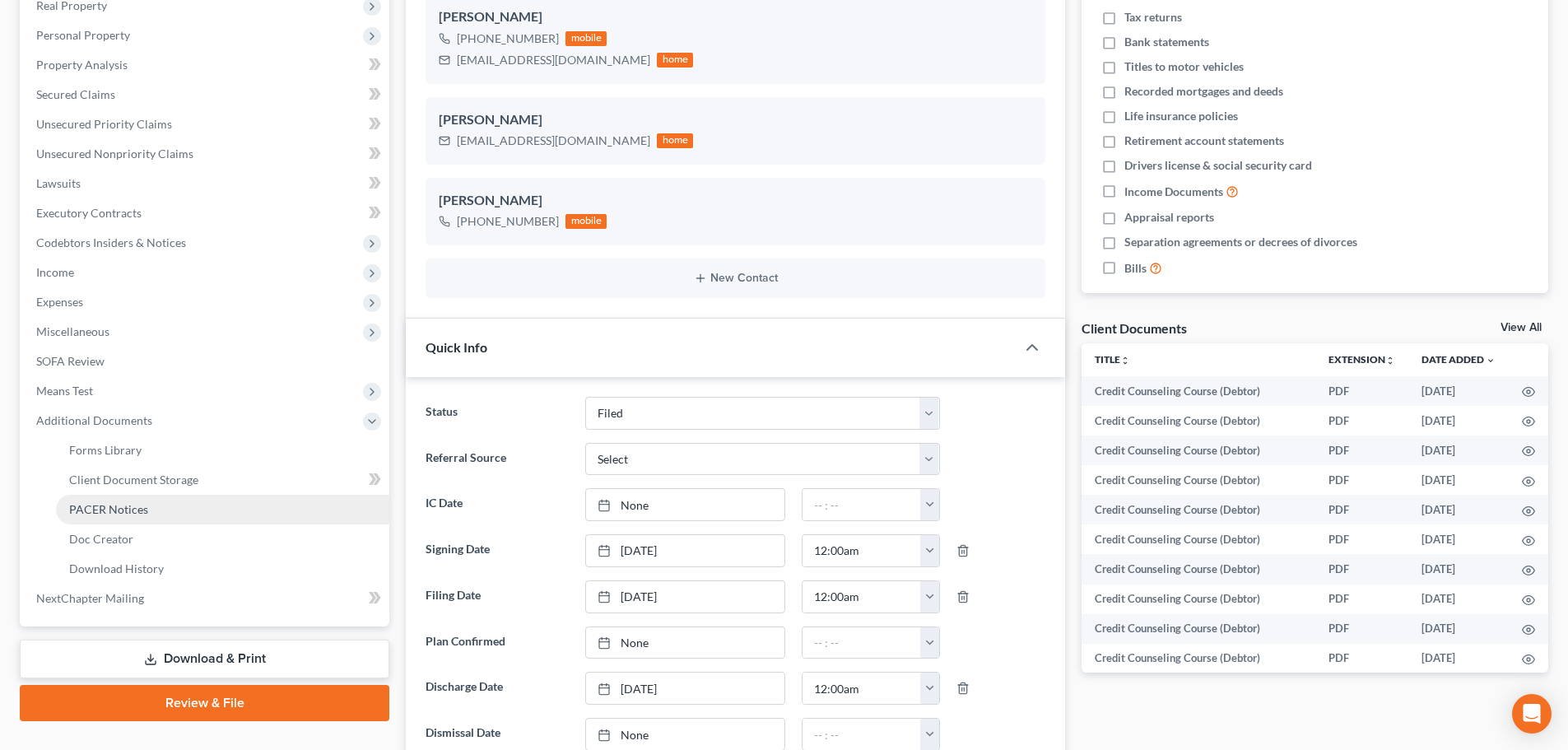
click at [94, 517] on link "PACER Notices" at bounding box center [222, 510] width 333 height 30
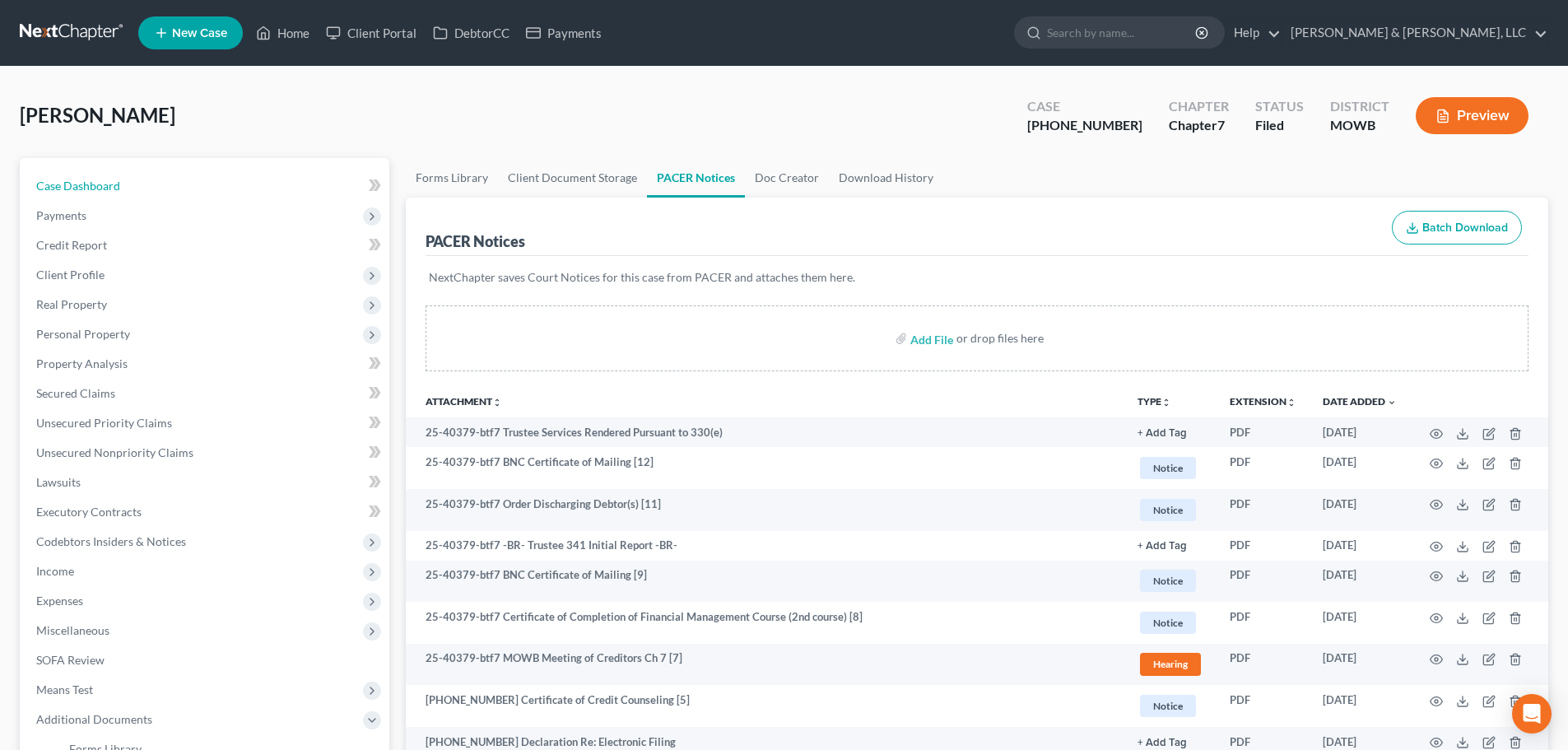
drag, startPoint x: 108, startPoint y: 190, endPoint x: 477, endPoint y: 87, distance: 383.1
click at [106, 191] on span "Case Dashboard" at bounding box center [78, 185] width 84 height 14
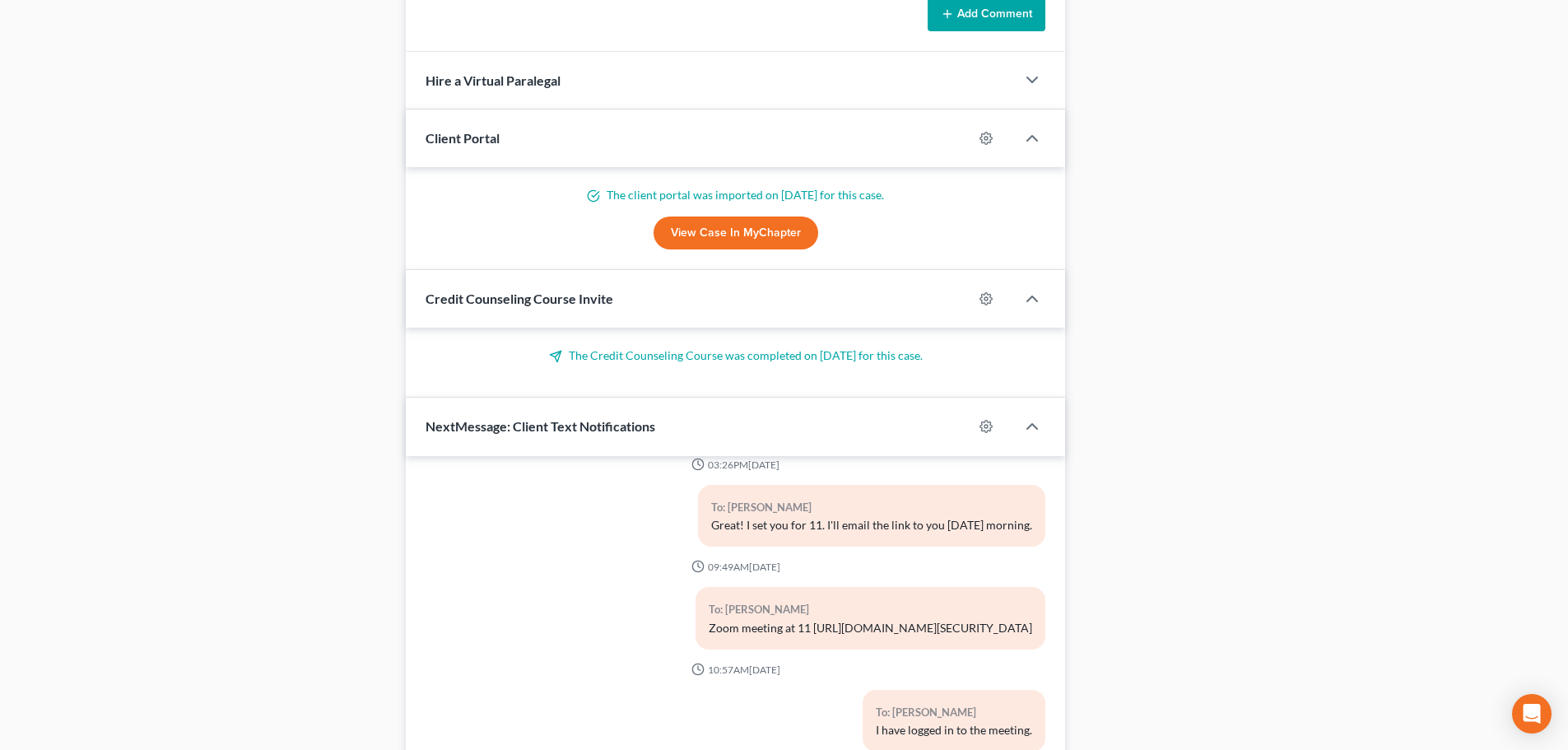
scroll to position [1699, 0]
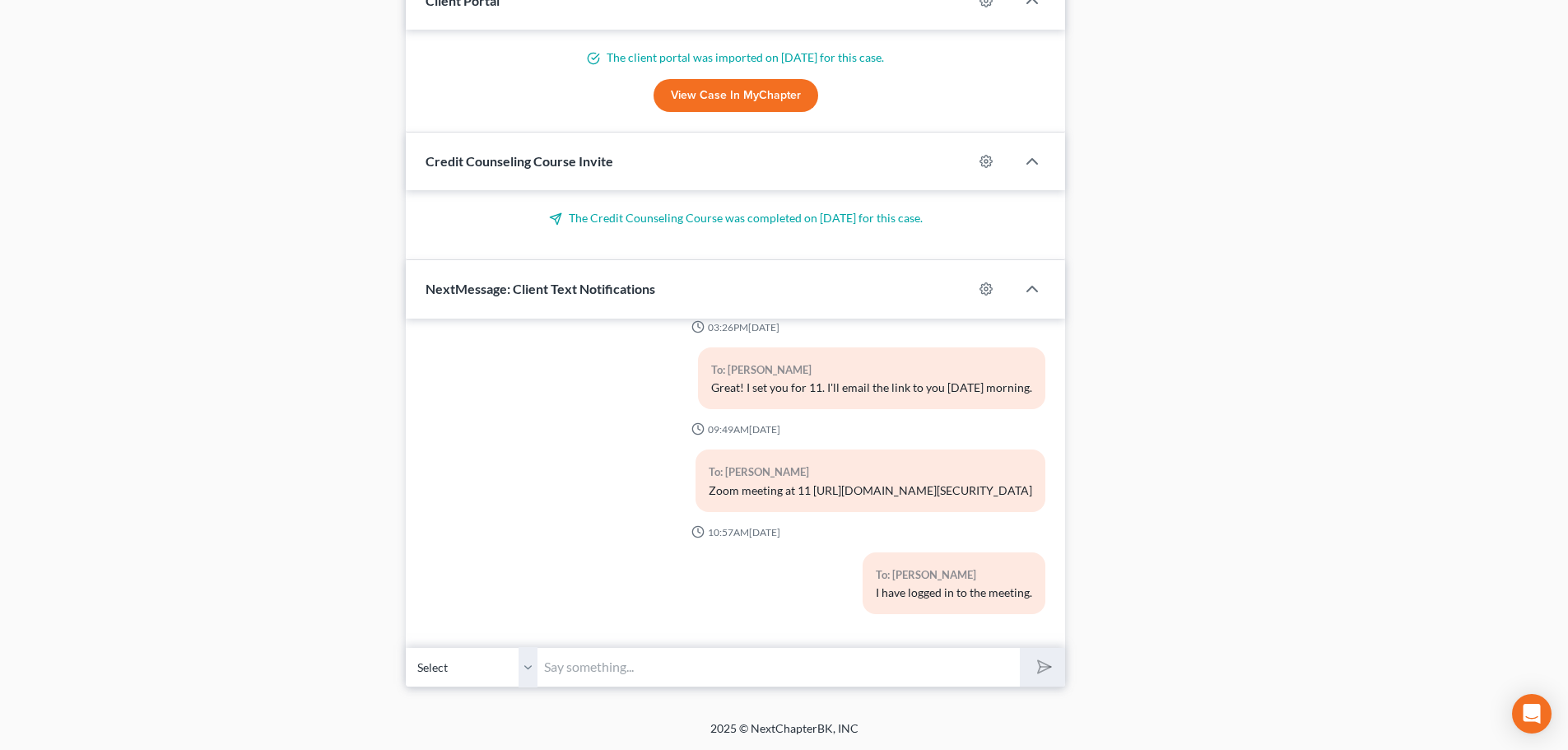
click at [607, 659] on input "text" at bounding box center [779, 667] width 482 height 41
paste input "Apple Cash is a service that’s administered by Green Dot Bank. Contact an Apple…"
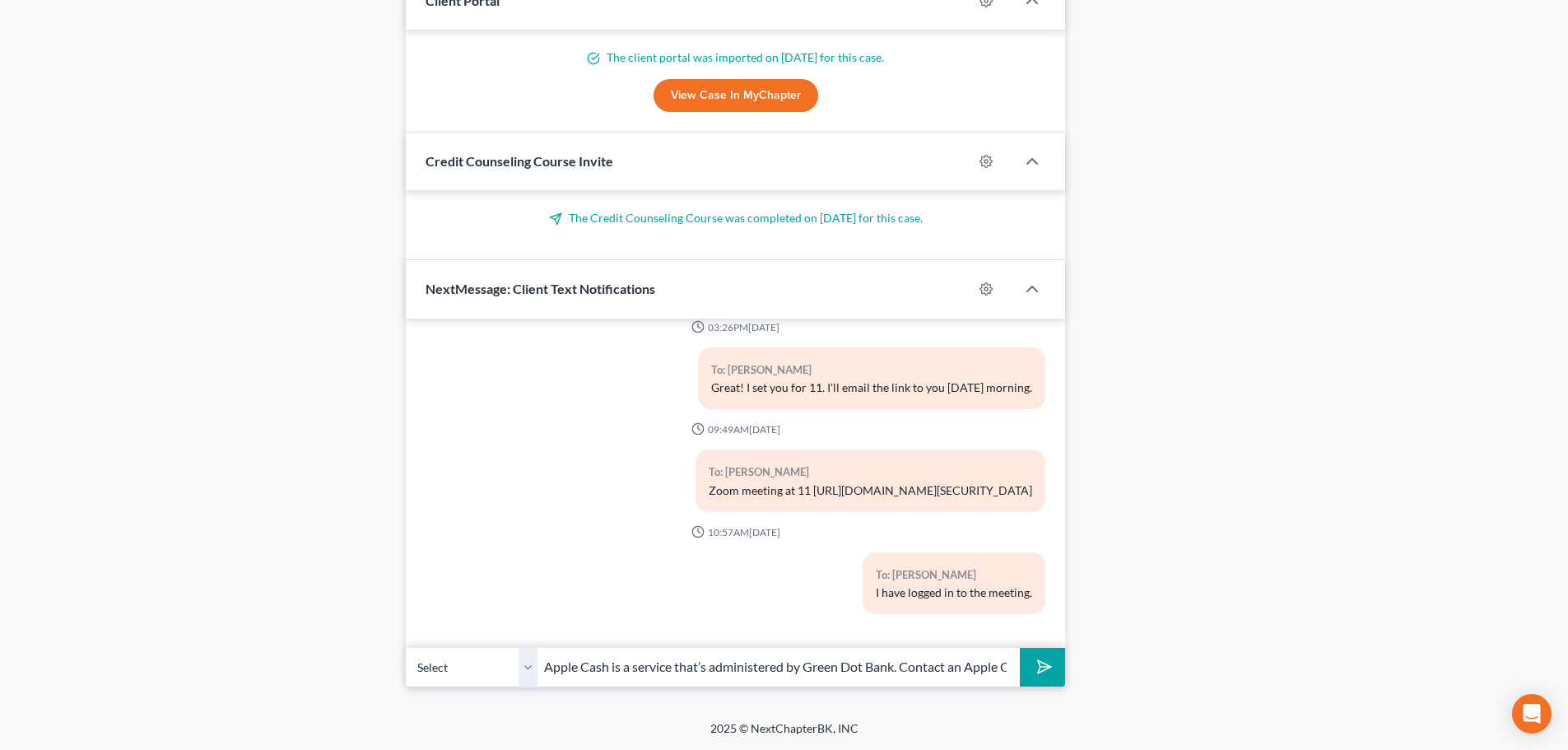
scroll to position [0, 460]
type input "Apple Cash is a service that’s administered by Green Dot Bank. Contact an Apple…"
click at [1031, 664] on icon "submit" at bounding box center [1041, 667] width 23 height 23
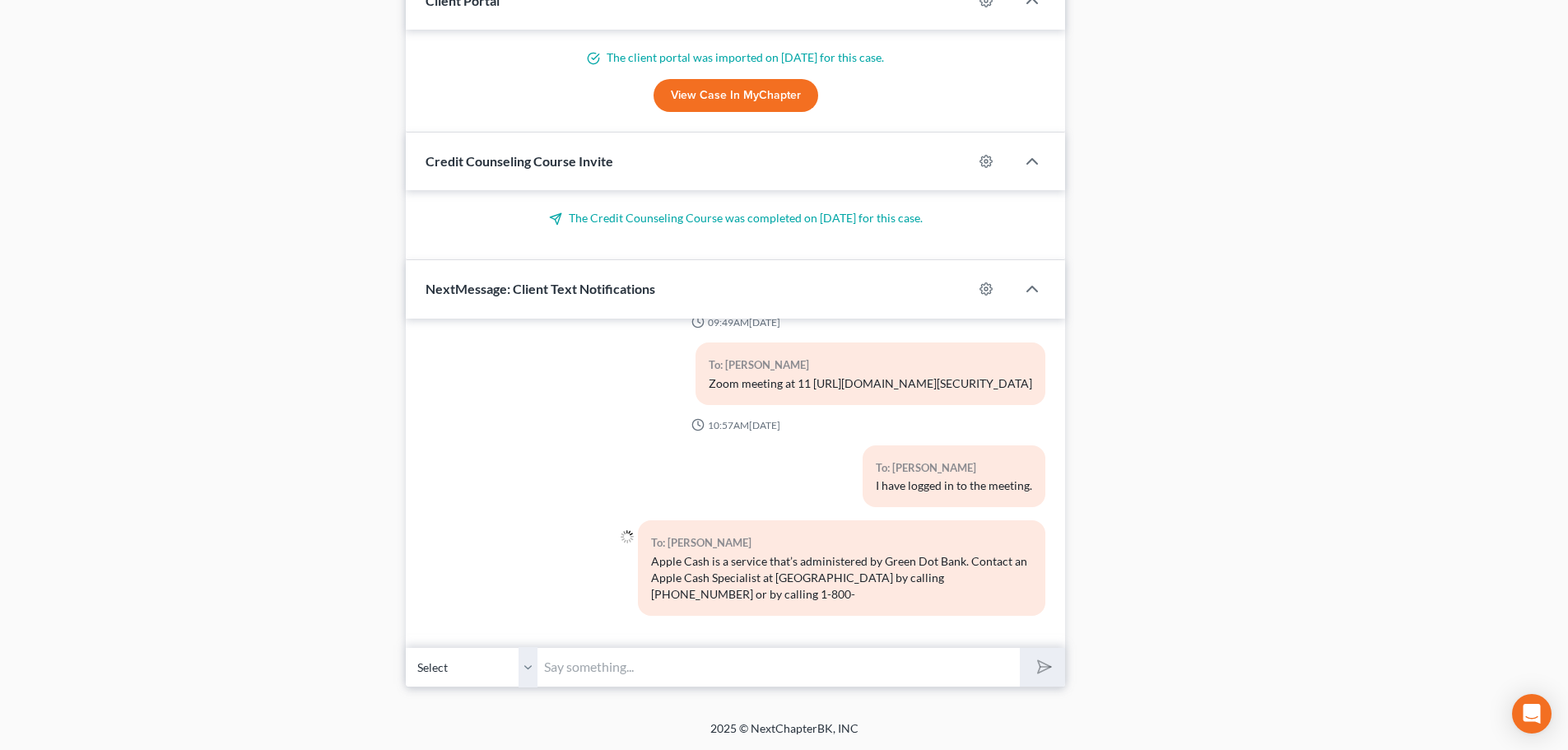
scroll to position [6748, 0]
click at [634, 670] on input "text" at bounding box center [779, 667] width 482 height 41
type input "1-800-MY-APPLE"
click at [1020, 648] on button "submit" at bounding box center [1042, 667] width 45 height 39
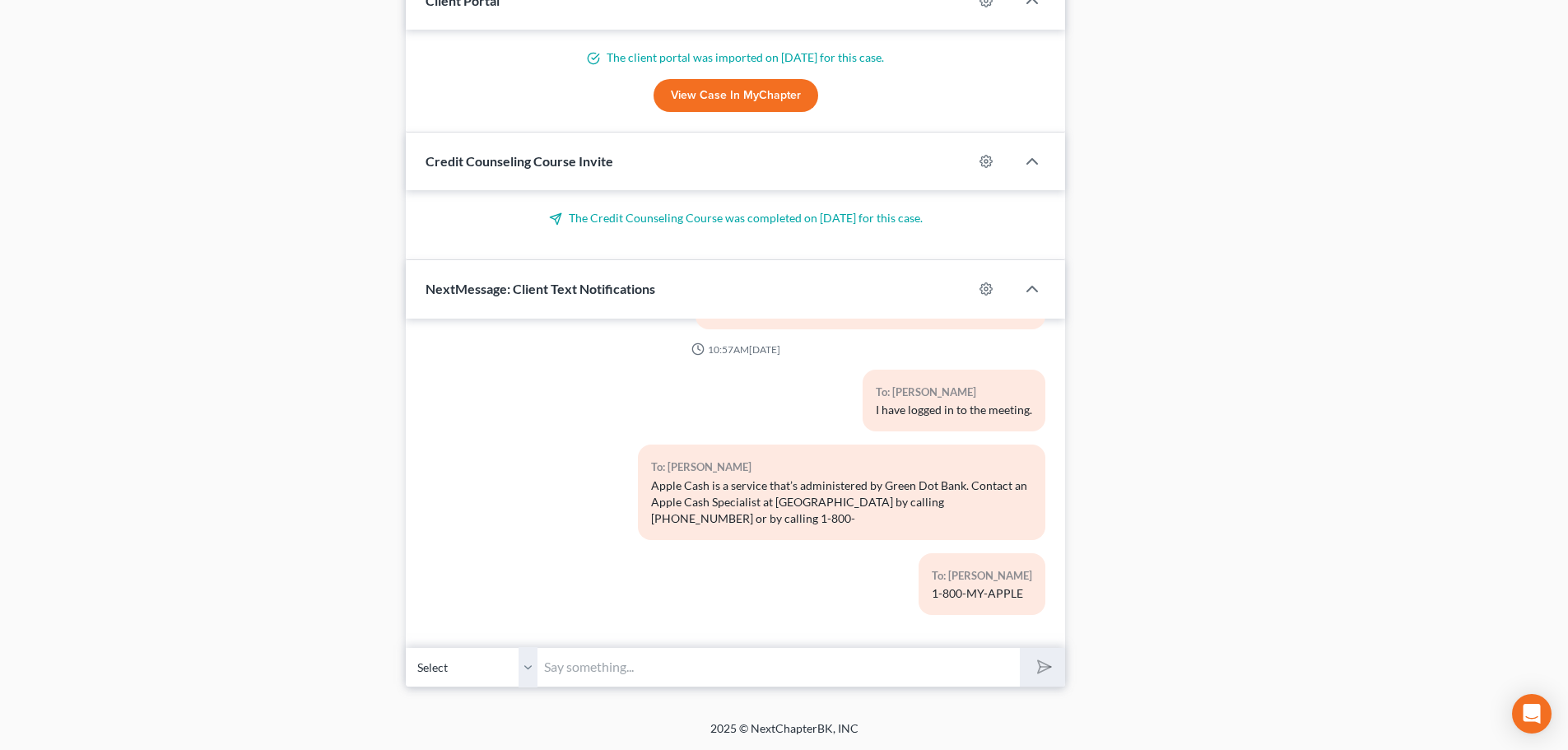
click at [722, 675] on input "text" at bounding box center [779, 667] width 482 height 41
type input "[EMAIL_ADDRESS][DOMAIN_NAME]"
drag, startPoint x: 1030, startPoint y: 658, endPoint x: 1004, endPoint y: 661, distance: 26.2
click at [1030, 658] on button "submit" at bounding box center [1042, 667] width 45 height 39
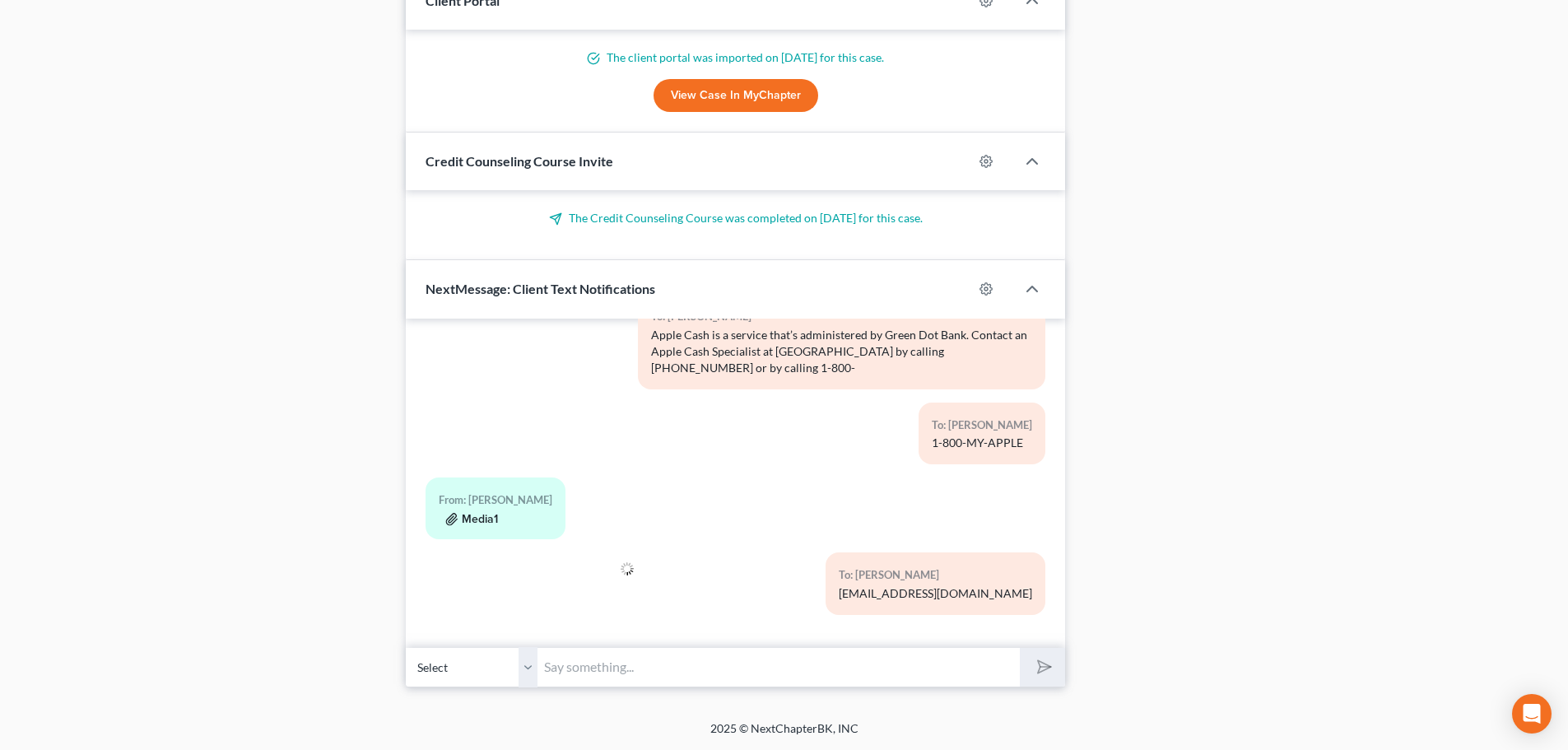
click at [468, 517] on button "Media1" at bounding box center [471, 519] width 53 height 14
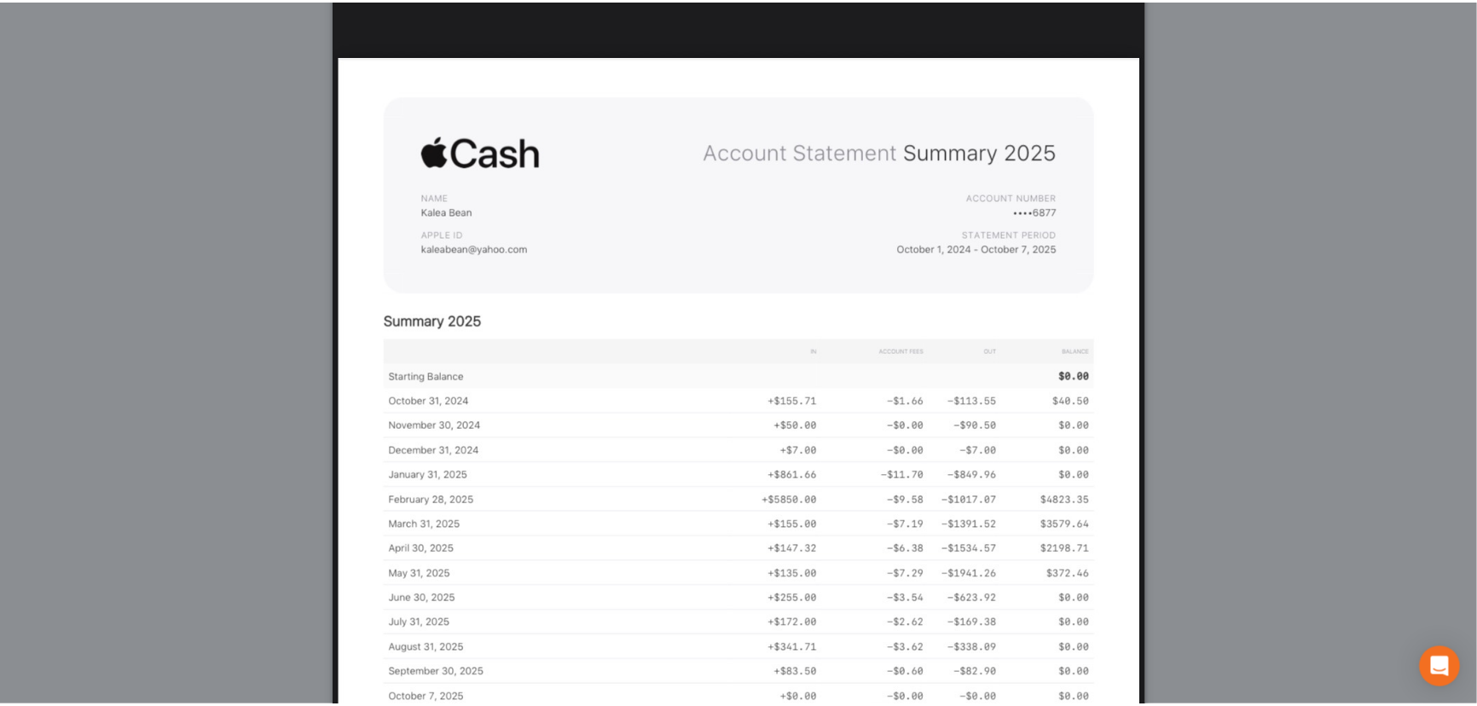
scroll to position [0, 0]
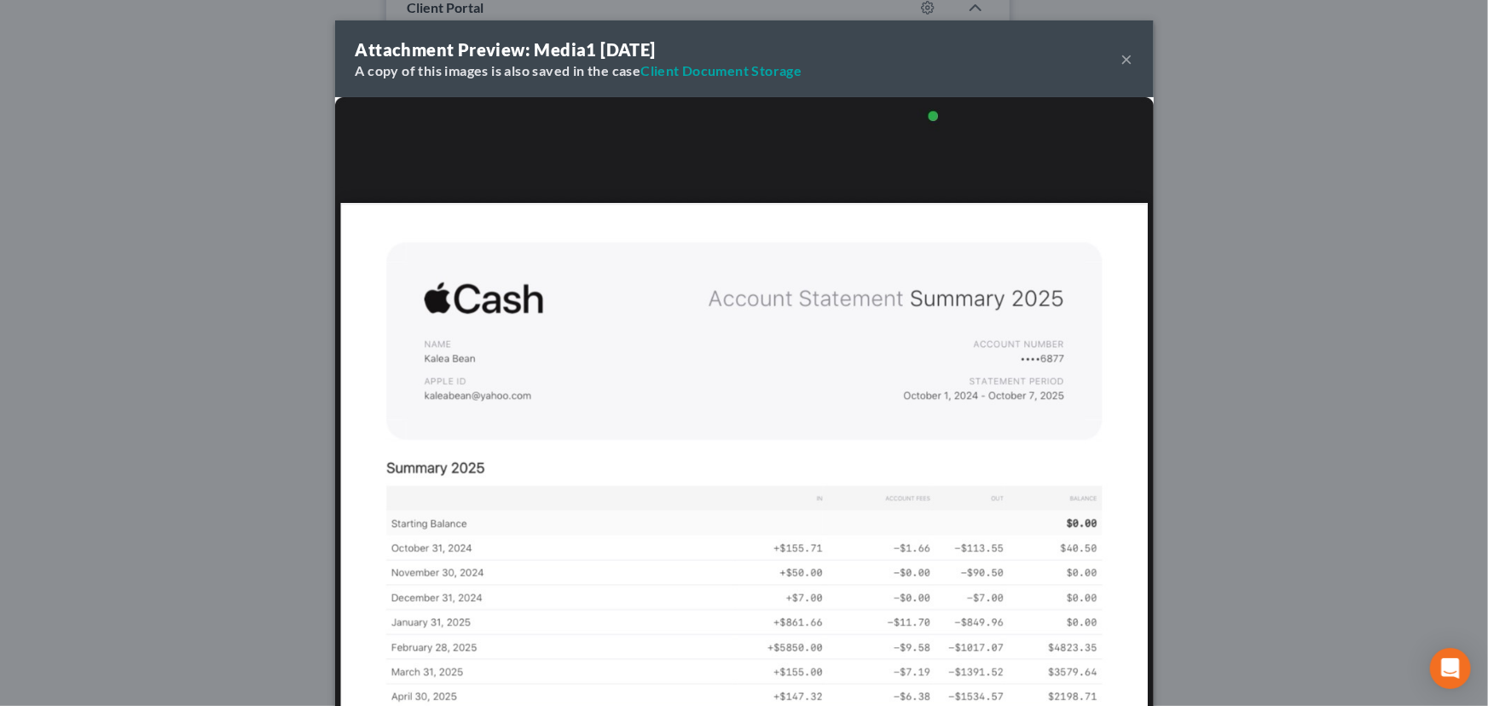
click at [1126, 54] on button "×" at bounding box center [1128, 59] width 12 height 20
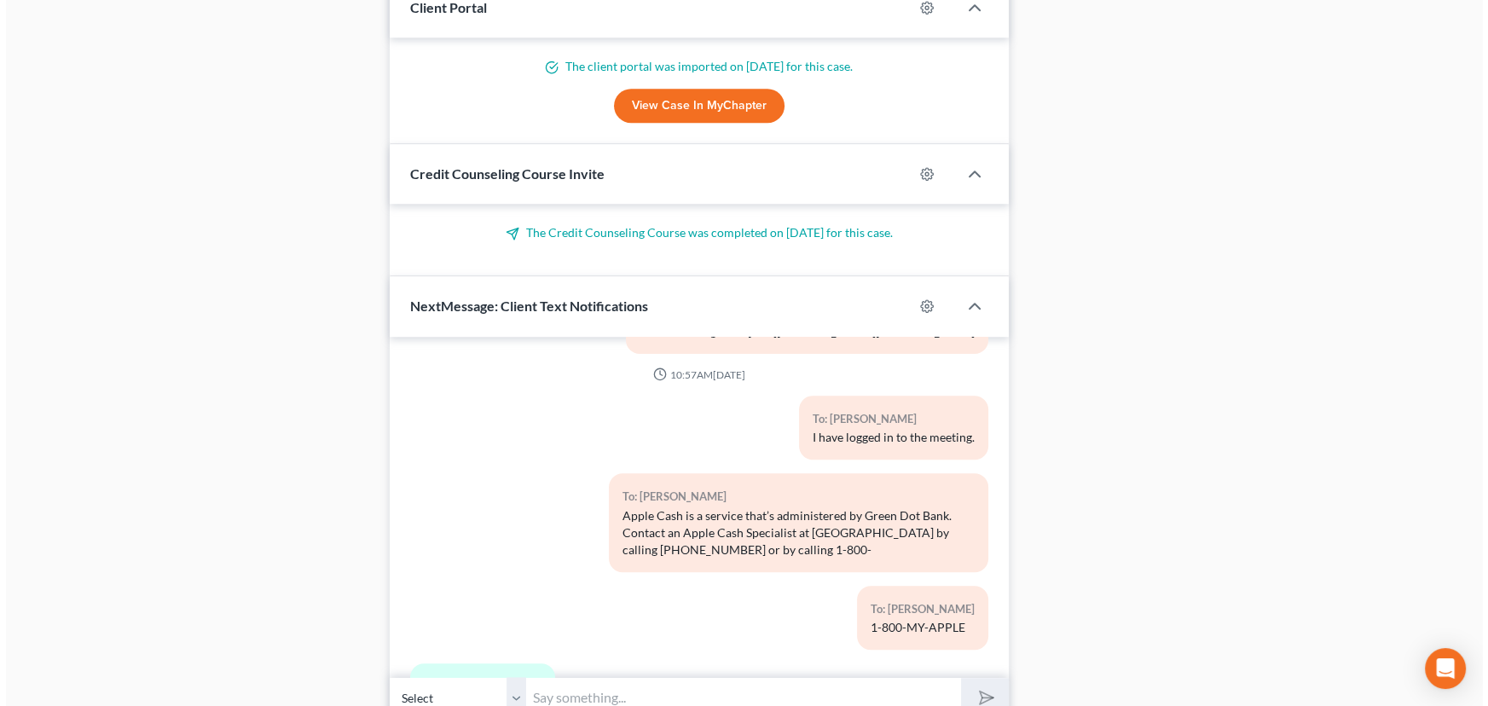
scroll to position [7394, 0]
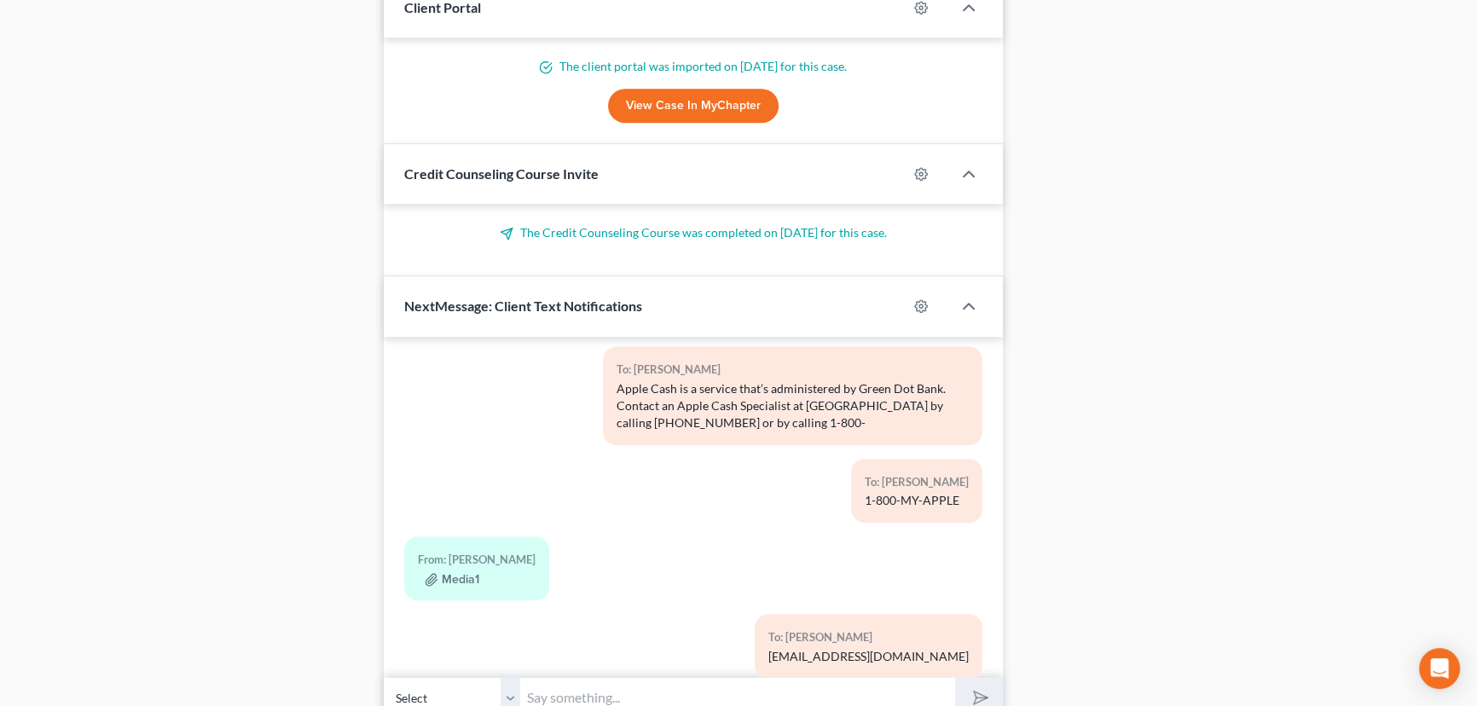
click at [454, 548] on div "From: Kalea Bean Media1" at bounding box center [476, 568] width 145 height 64
click at [461, 573] on button "Media1" at bounding box center [452, 580] width 55 height 14
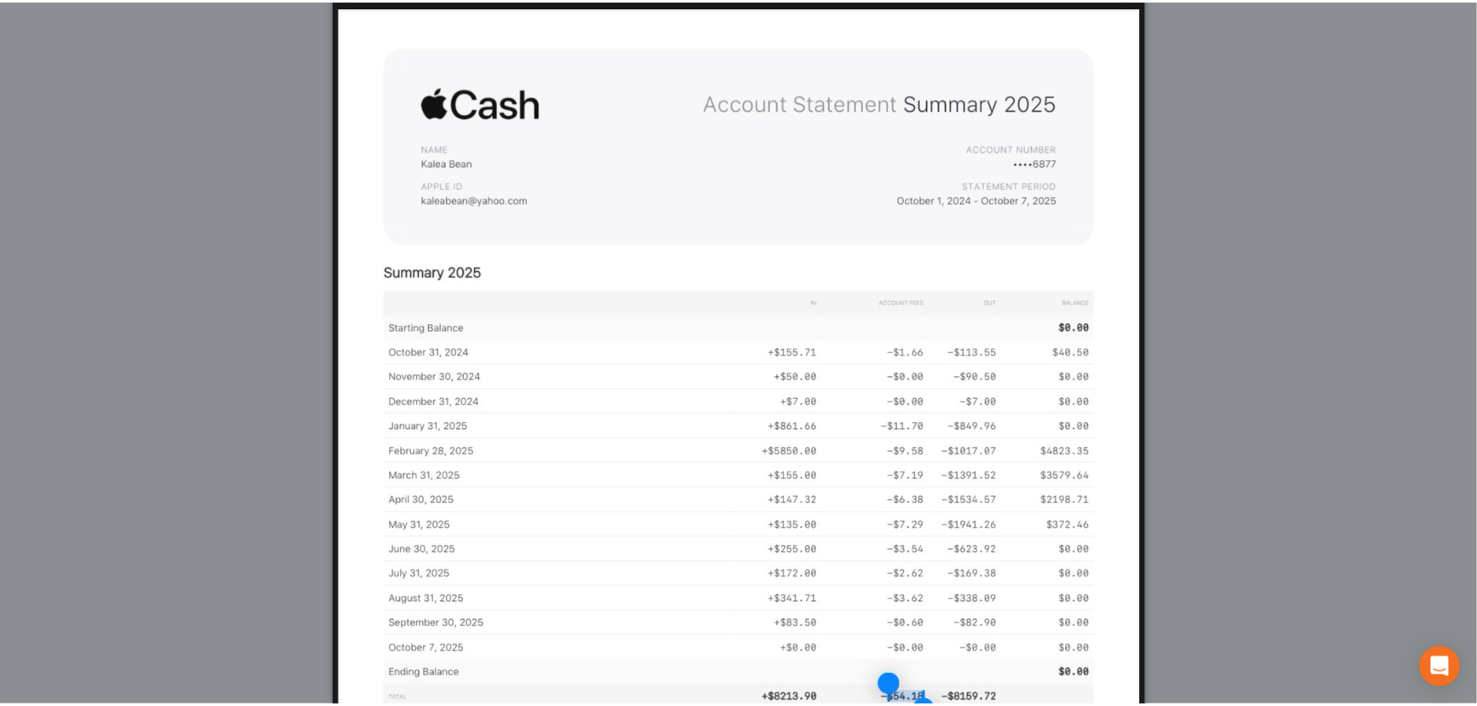
scroll to position [0, 0]
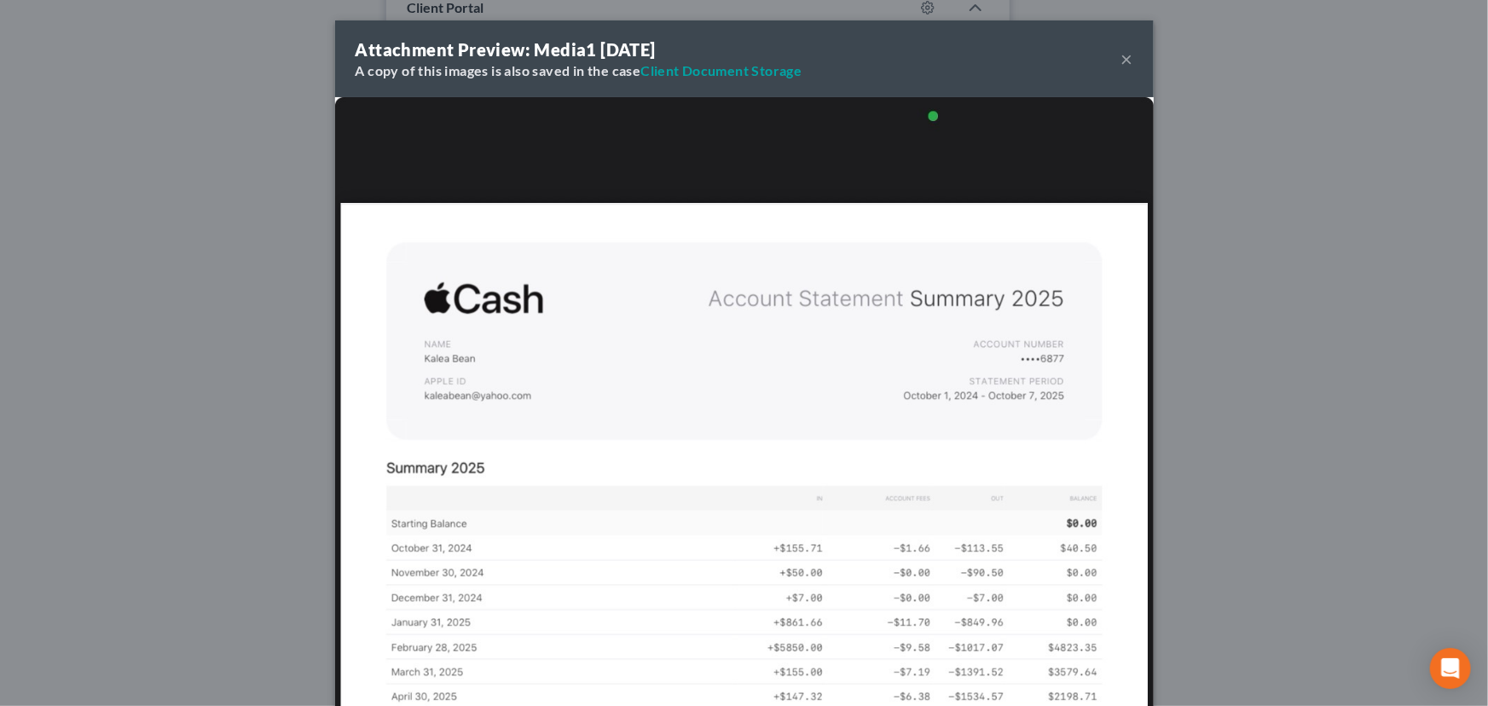
drag, startPoint x: 1141, startPoint y: 56, endPoint x: 1124, endPoint y: 61, distance: 17.8
click at [1140, 57] on div "Attachment Preview: Media1 10/08/2025 A copy of this images is also saved in th…" at bounding box center [744, 58] width 819 height 77
click at [1122, 63] on button "×" at bounding box center [1128, 59] width 12 height 20
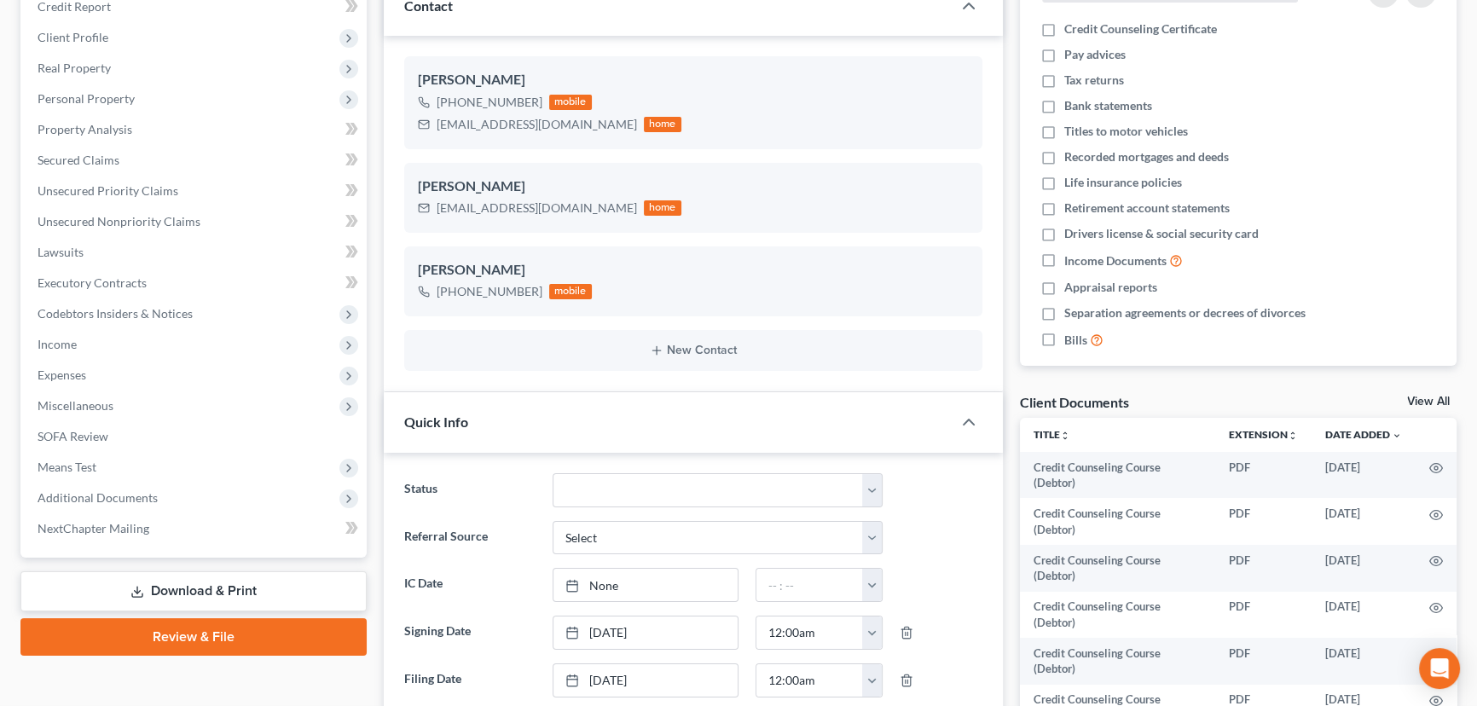
scroll to position [202, 0]
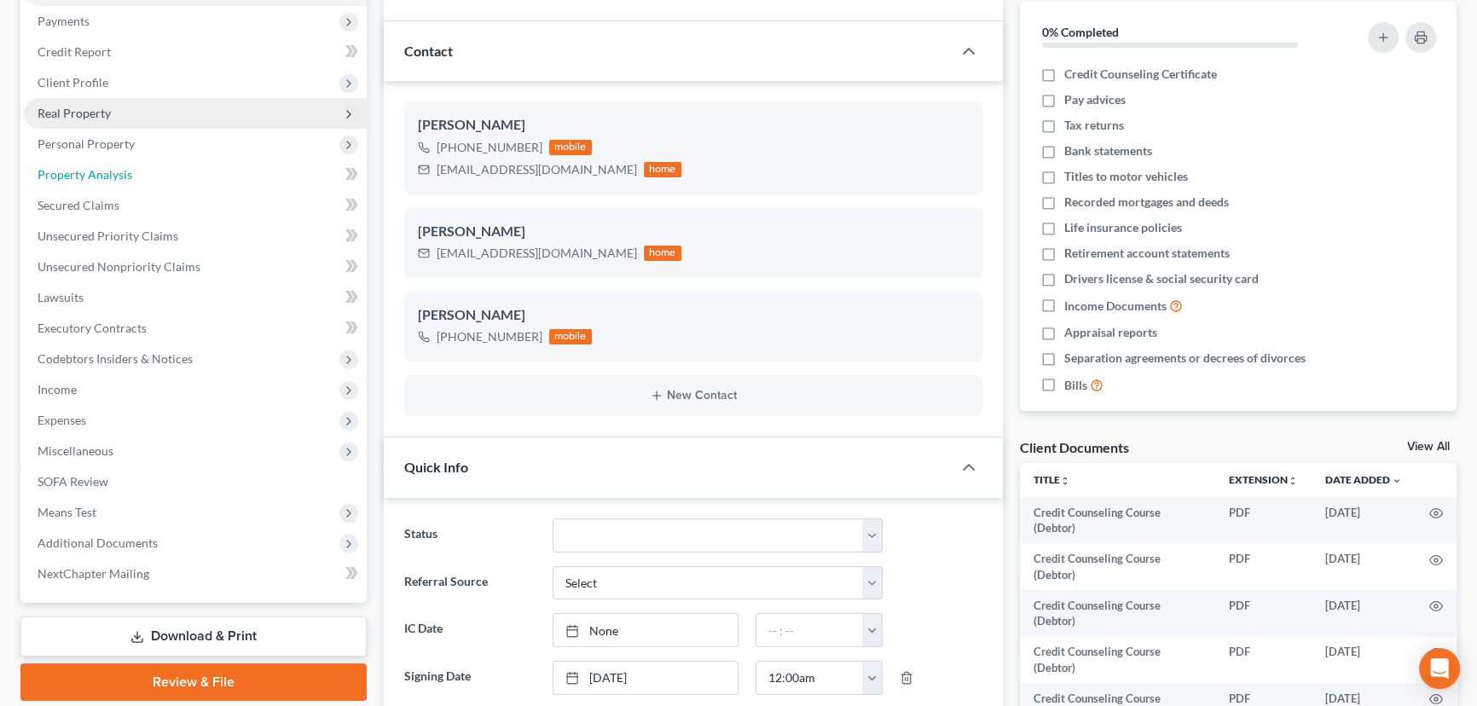
drag, startPoint x: 89, startPoint y: 172, endPoint x: 328, endPoint y: 108, distance: 248.1
click at [89, 172] on span "Property Analysis" at bounding box center [85, 174] width 95 height 14
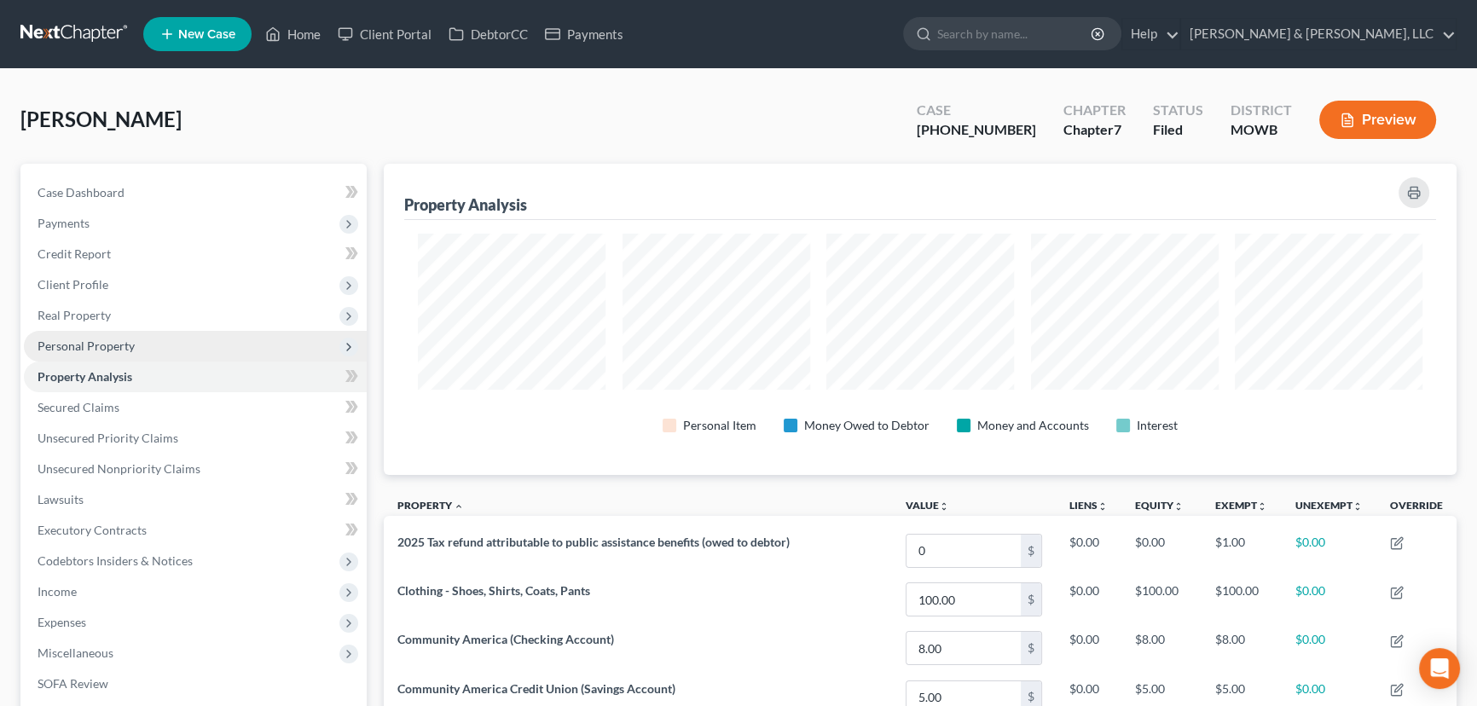
click at [101, 350] on span "Personal Property" at bounding box center [86, 346] width 97 height 14
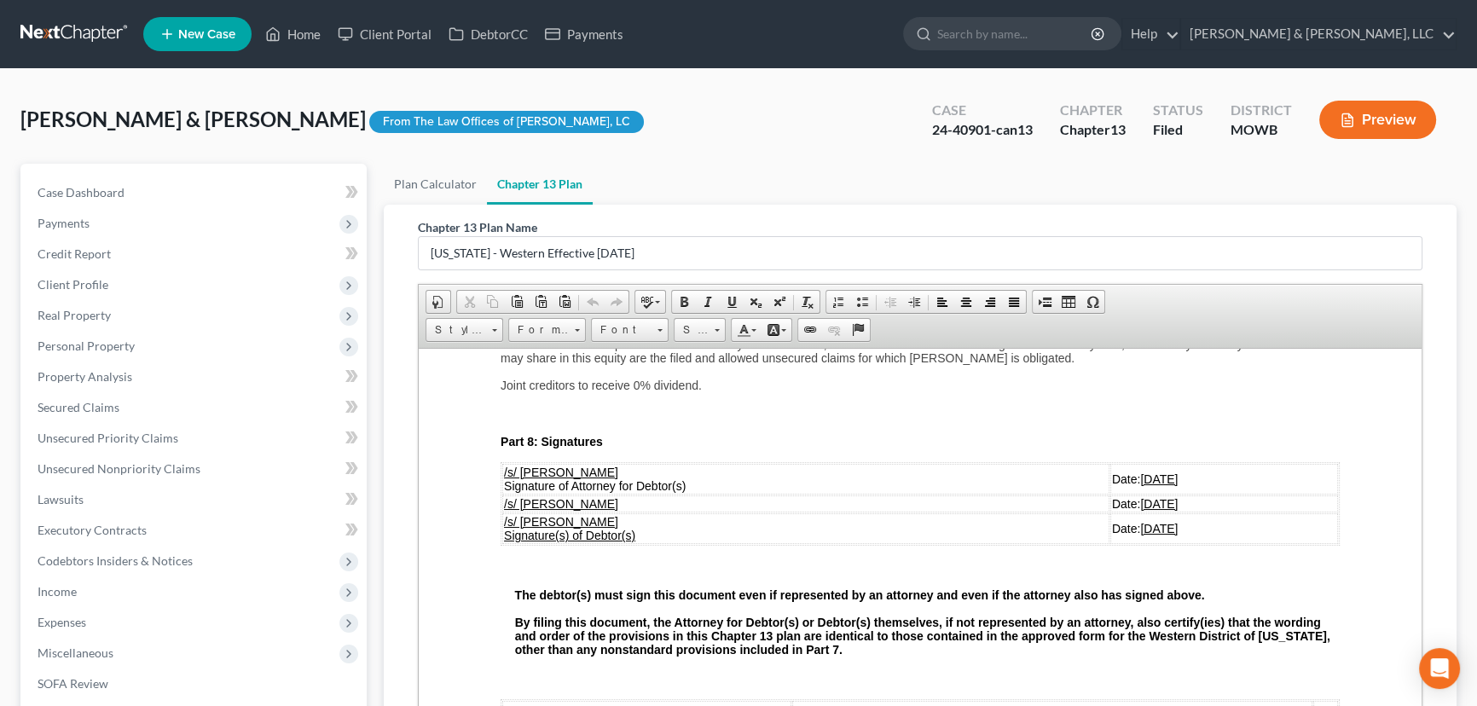
scroll to position [4489, 0]
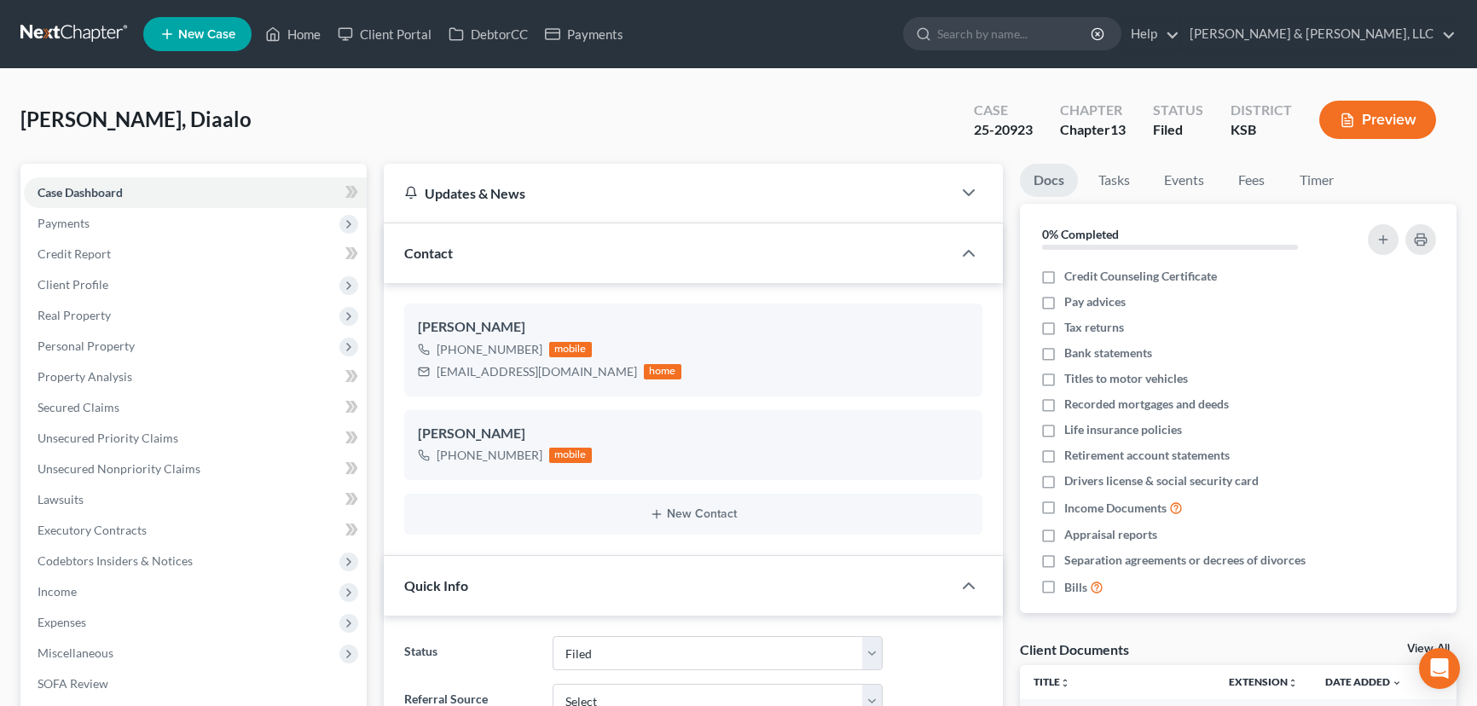
select select "6"
select select "0"
drag, startPoint x: 299, startPoint y: 42, endPoint x: 467, endPoint y: 122, distance: 186.9
click at [299, 42] on link "Home" at bounding box center [293, 34] width 72 height 31
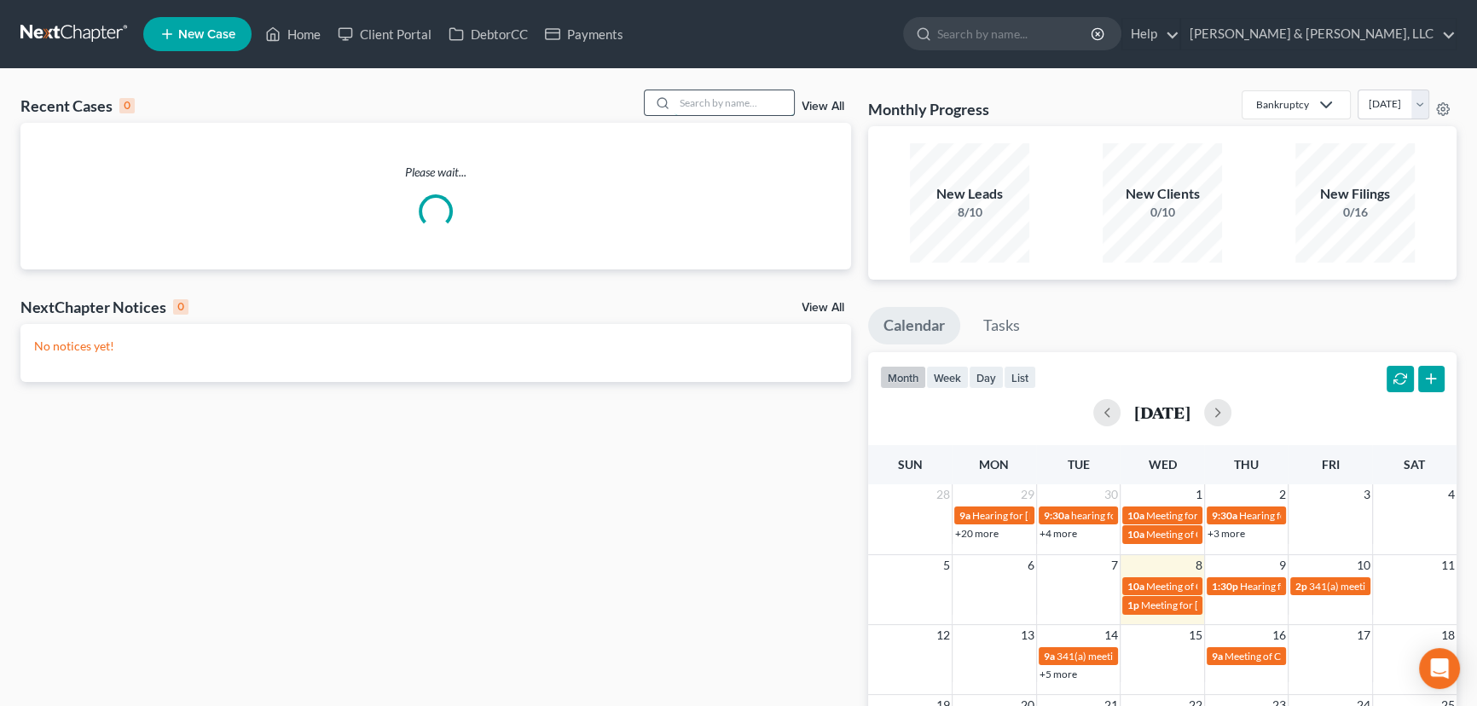
click at [713, 93] on input "search" at bounding box center [734, 102] width 119 height 25
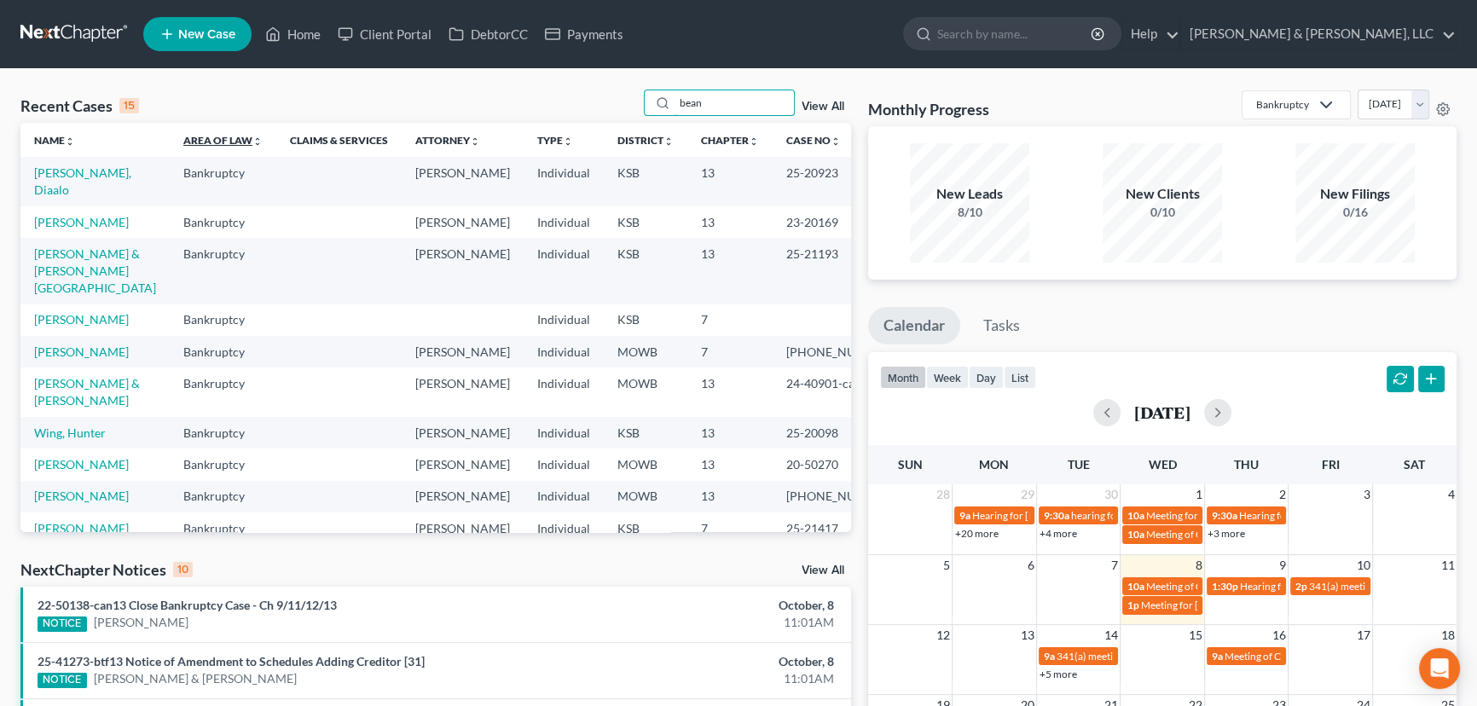
type input "bean"
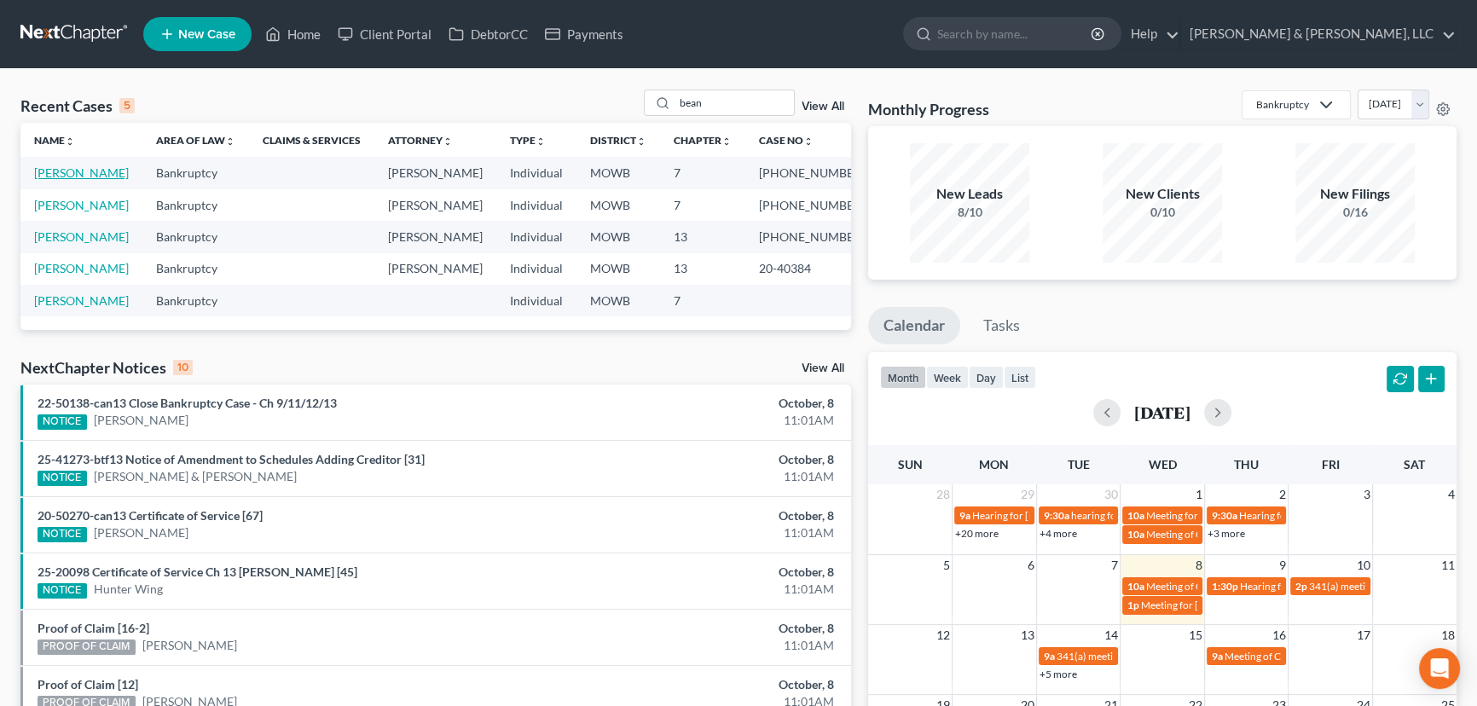
click at [67, 174] on link "[PERSON_NAME]" at bounding box center [81, 172] width 95 height 14
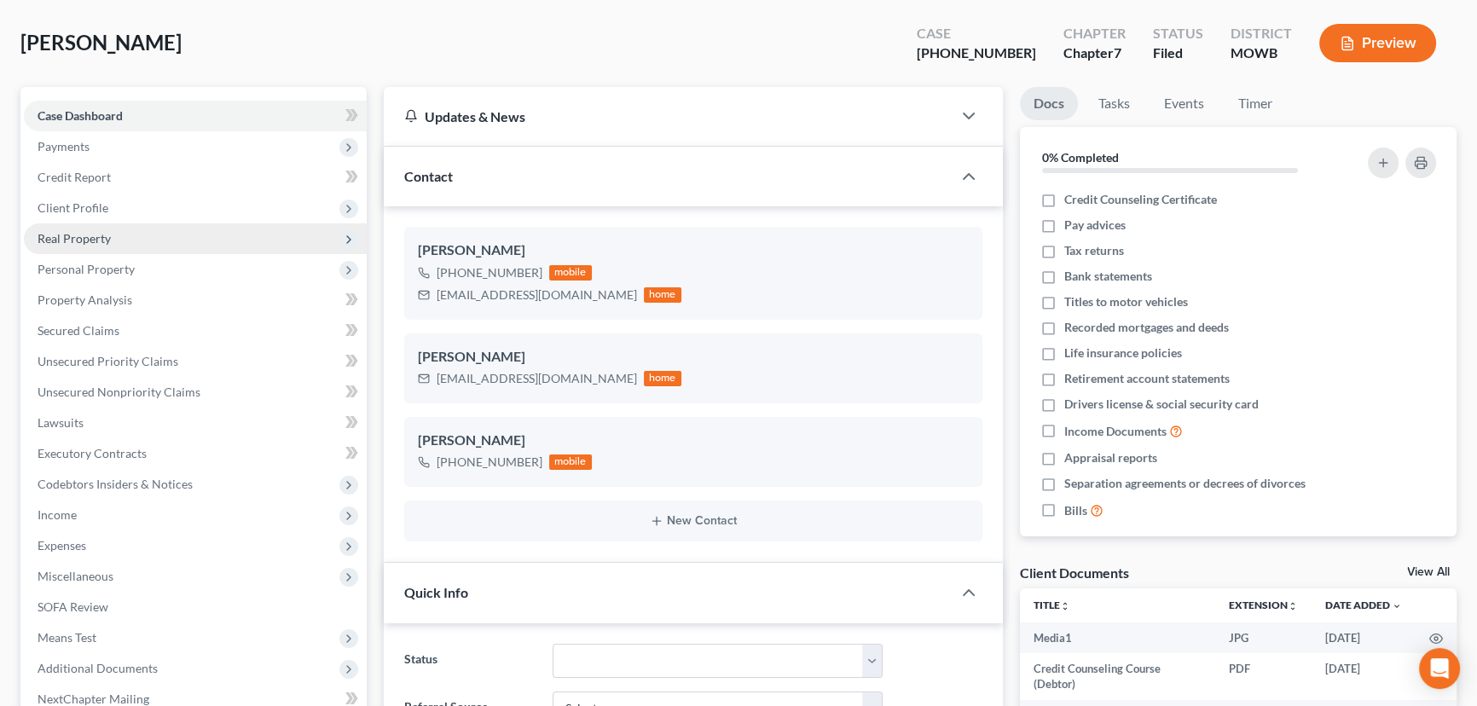
scroll to position [7394, 0]
click at [62, 264] on span "Personal Property" at bounding box center [86, 269] width 97 height 14
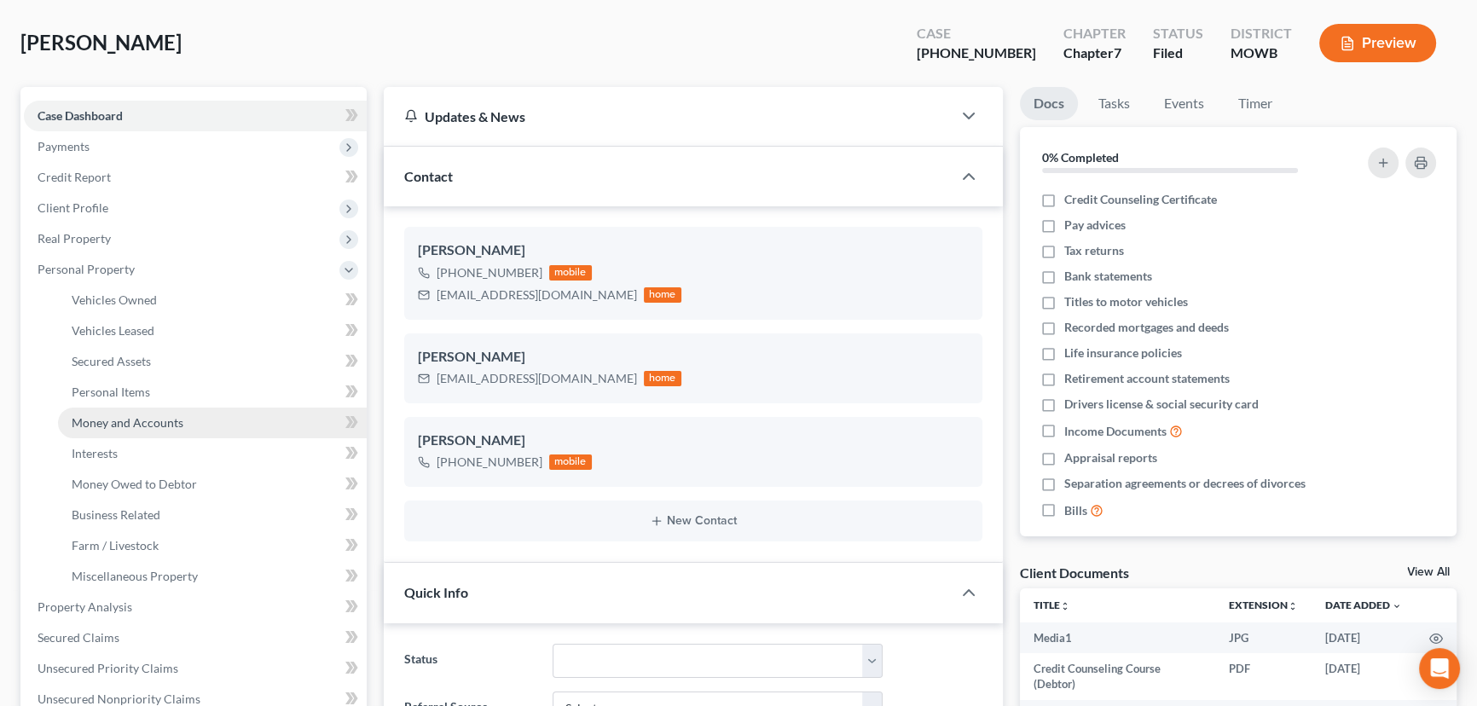
click at [136, 420] on span "Money and Accounts" at bounding box center [128, 422] width 112 height 14
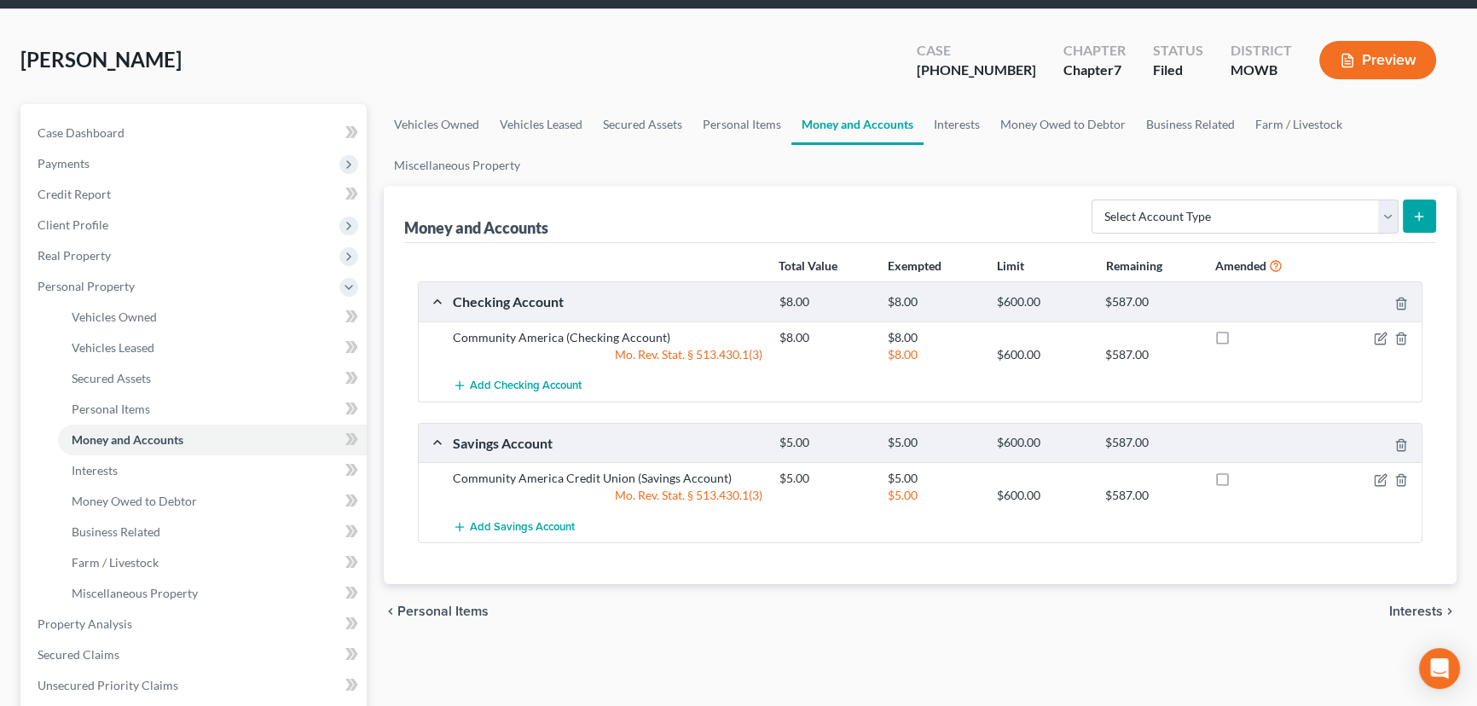
scroll to position [154, 0]
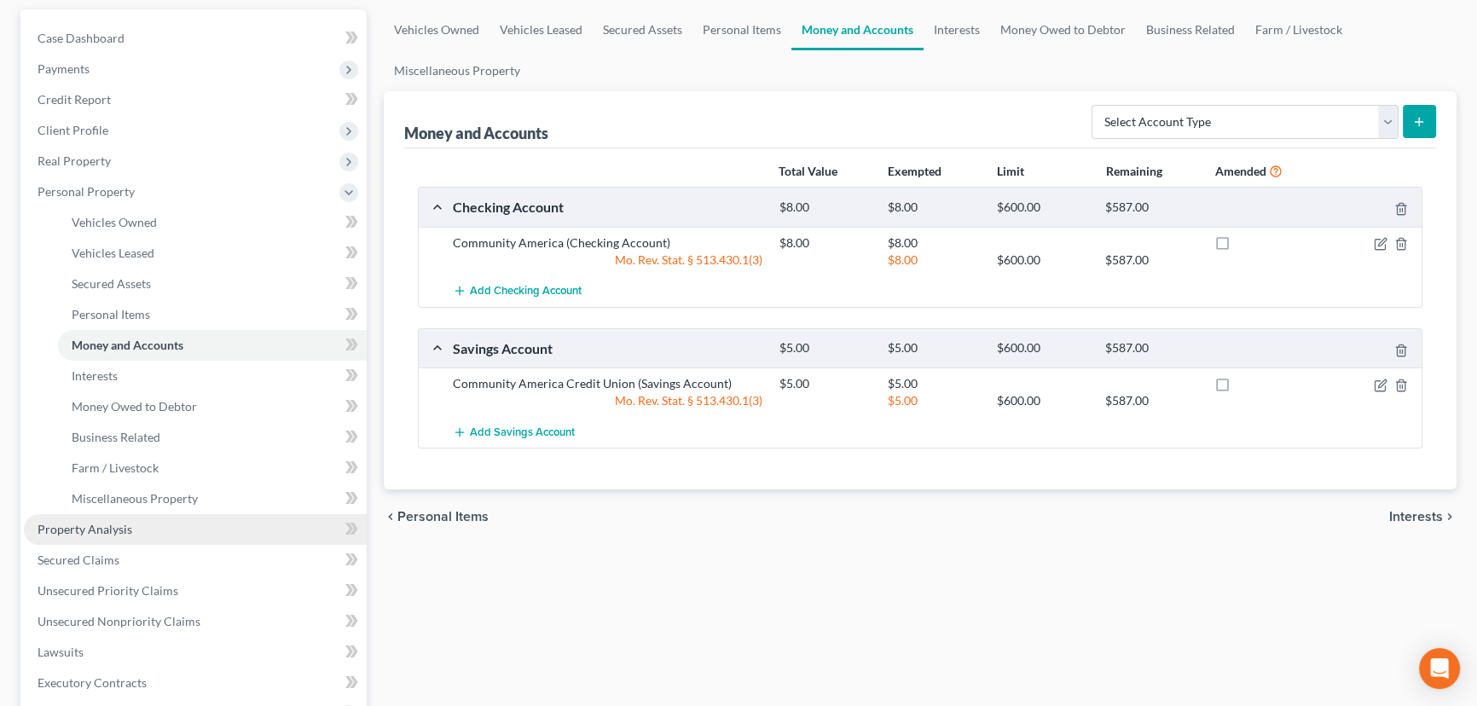
click at [87, 518] on link "Property Analysis" at bounding box center [195, 529] width 343 height 31
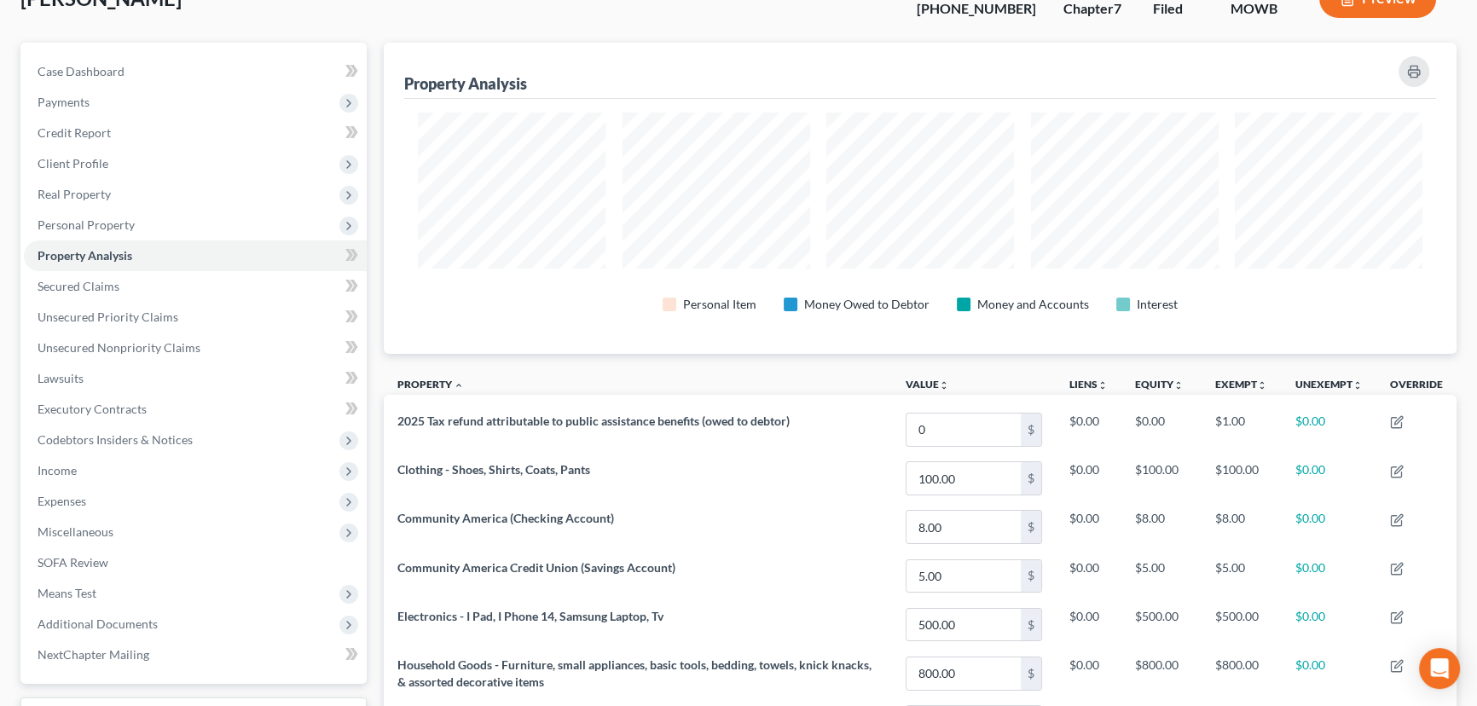
scroll to position [77, 0]
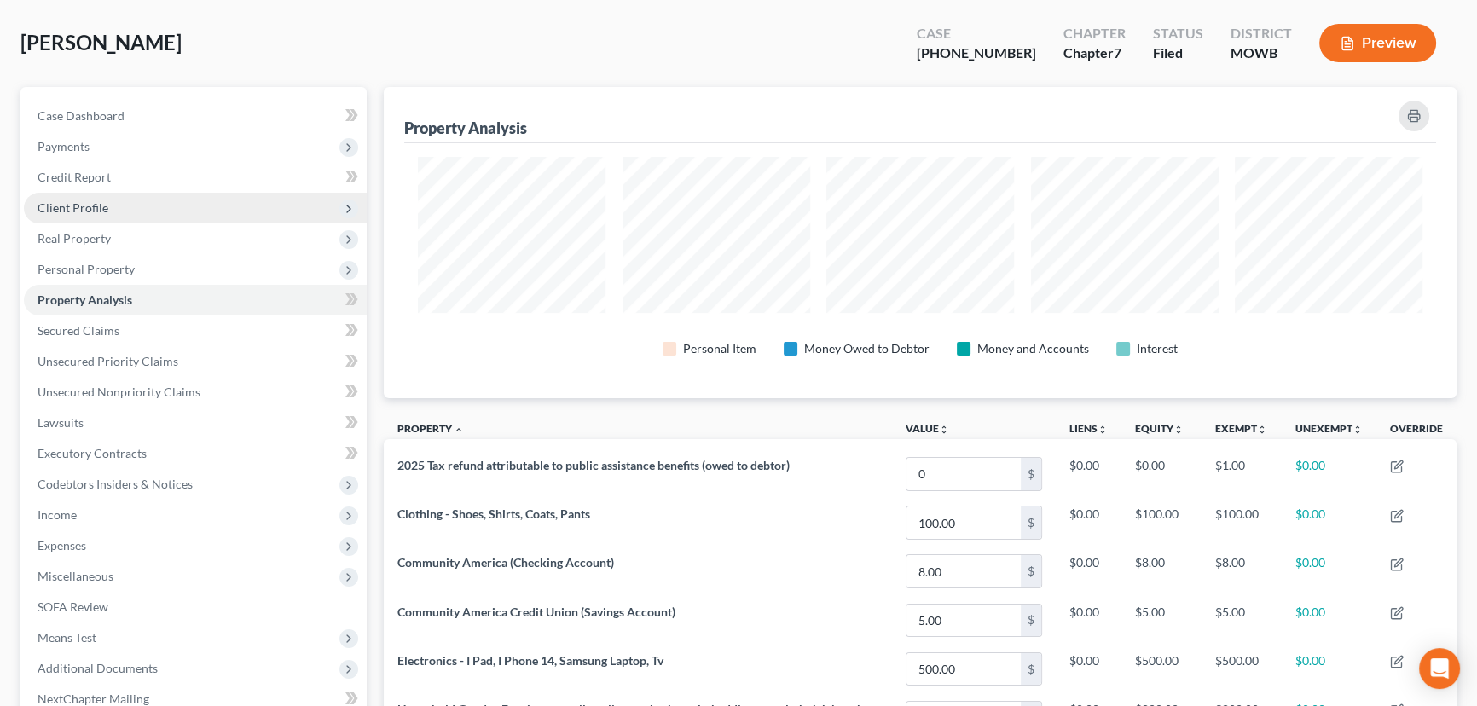
click at [95, 200] on span "Client Profile" at bounding box center [73, 207] width 71 height 14
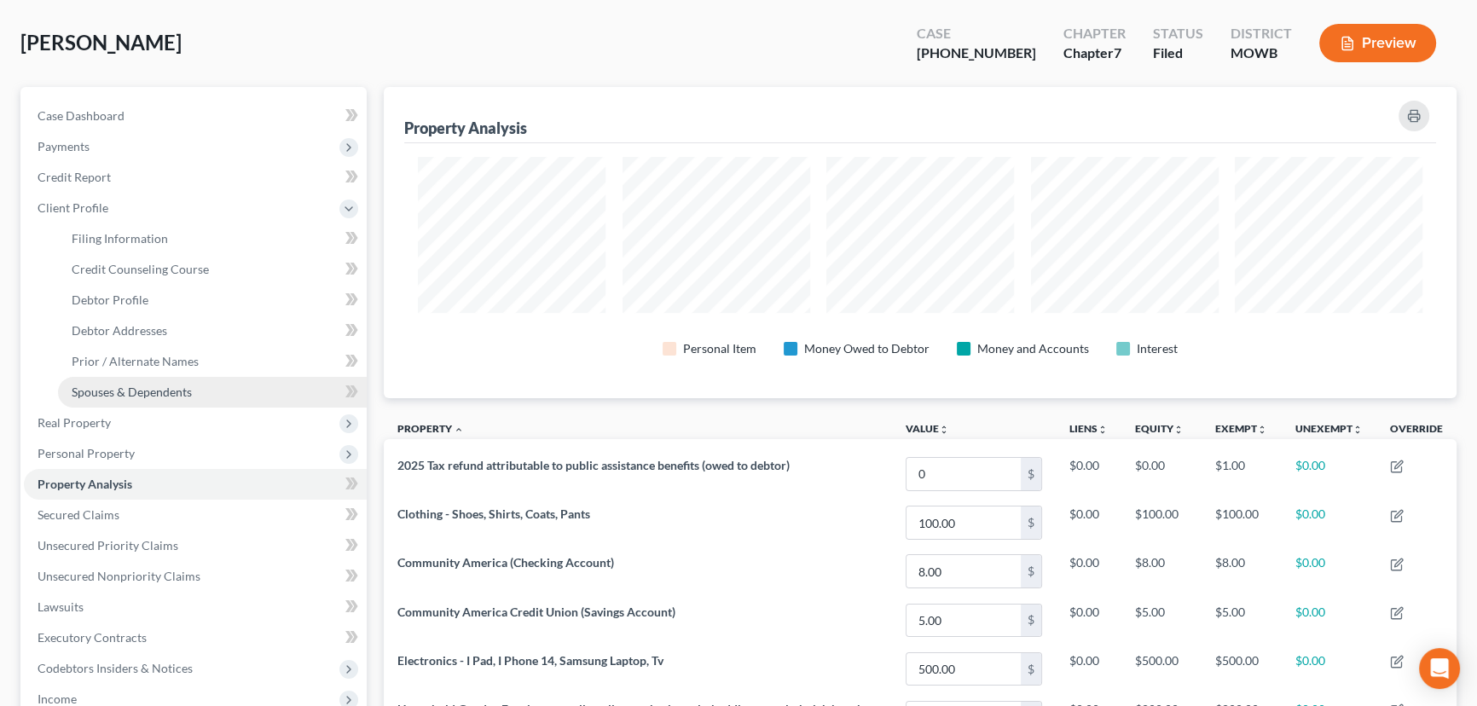
click at [141, 391] on span "Spouses & Dependents" at bounding box center [132, 392] width 120 height 14
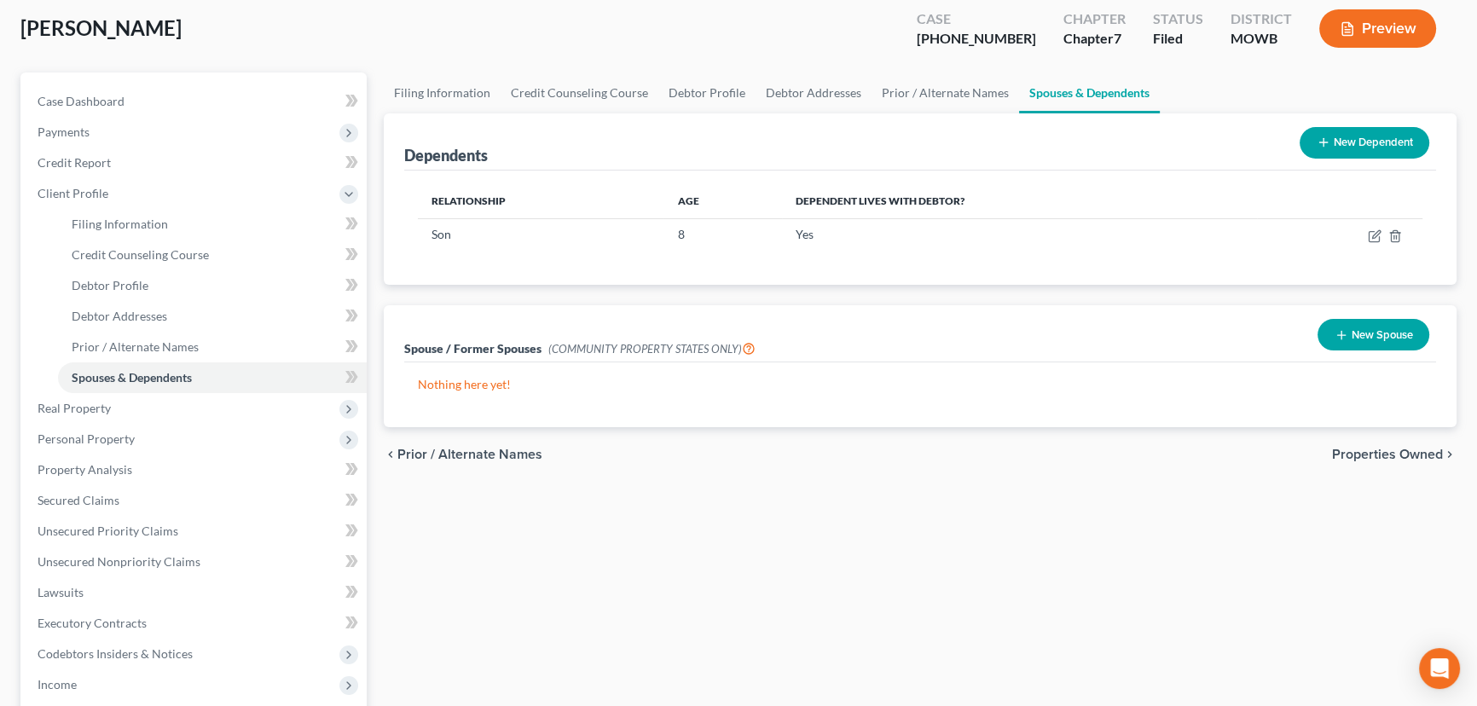
scroll to position [56, 0]
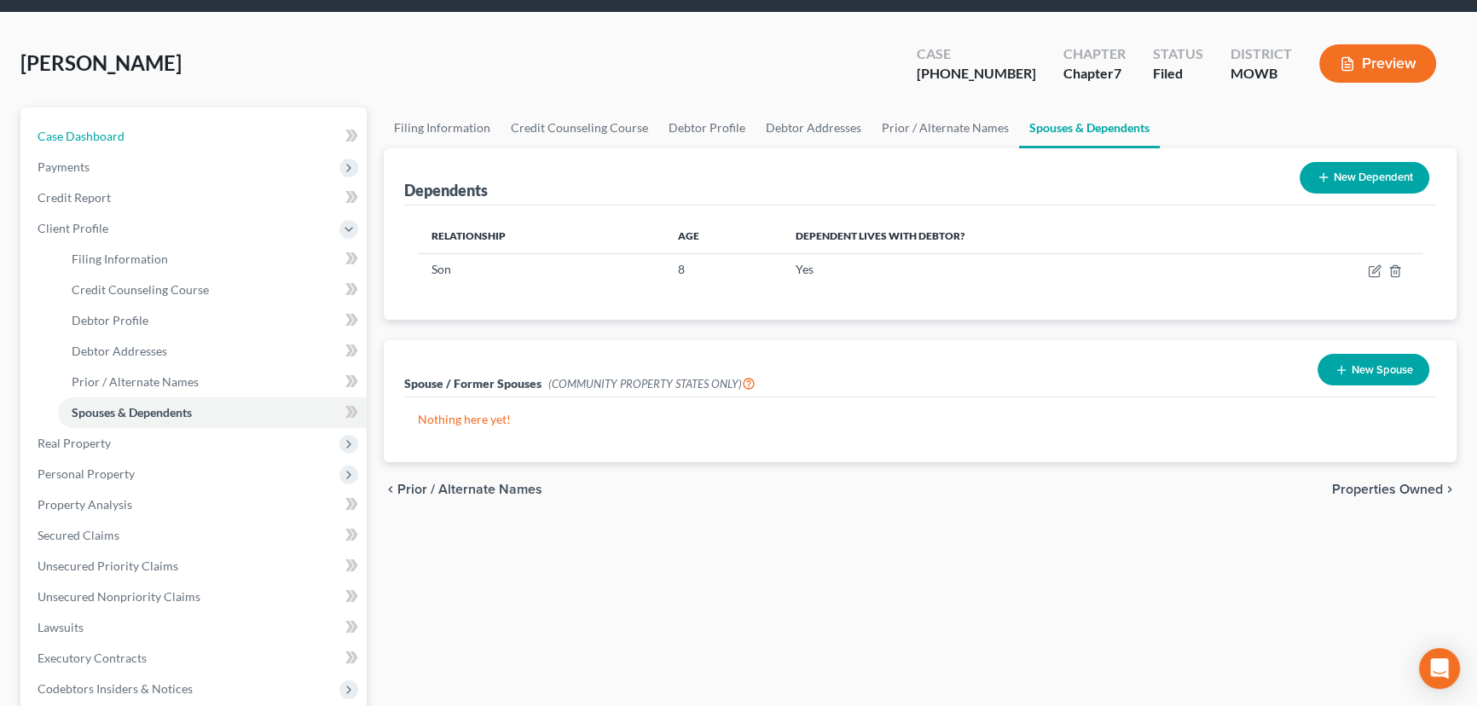
drag, startPoint x: 104, startPoint y: 129, endPoint x: 409, endPoint y: 68, distance: 310.5
click at [104, 129] on span "Case Dashboard" at bounding box center [81, 136] width 87 height 14
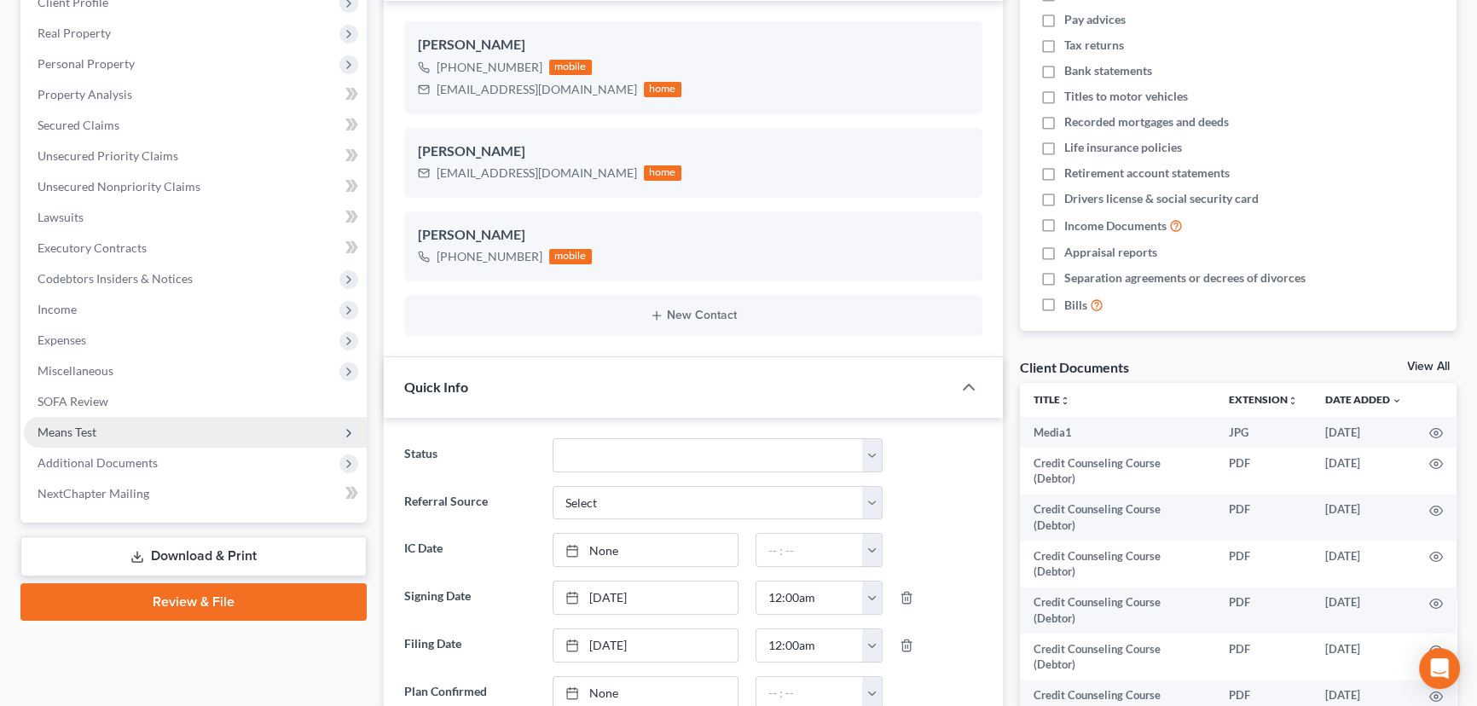
scroll to position [310, 0]
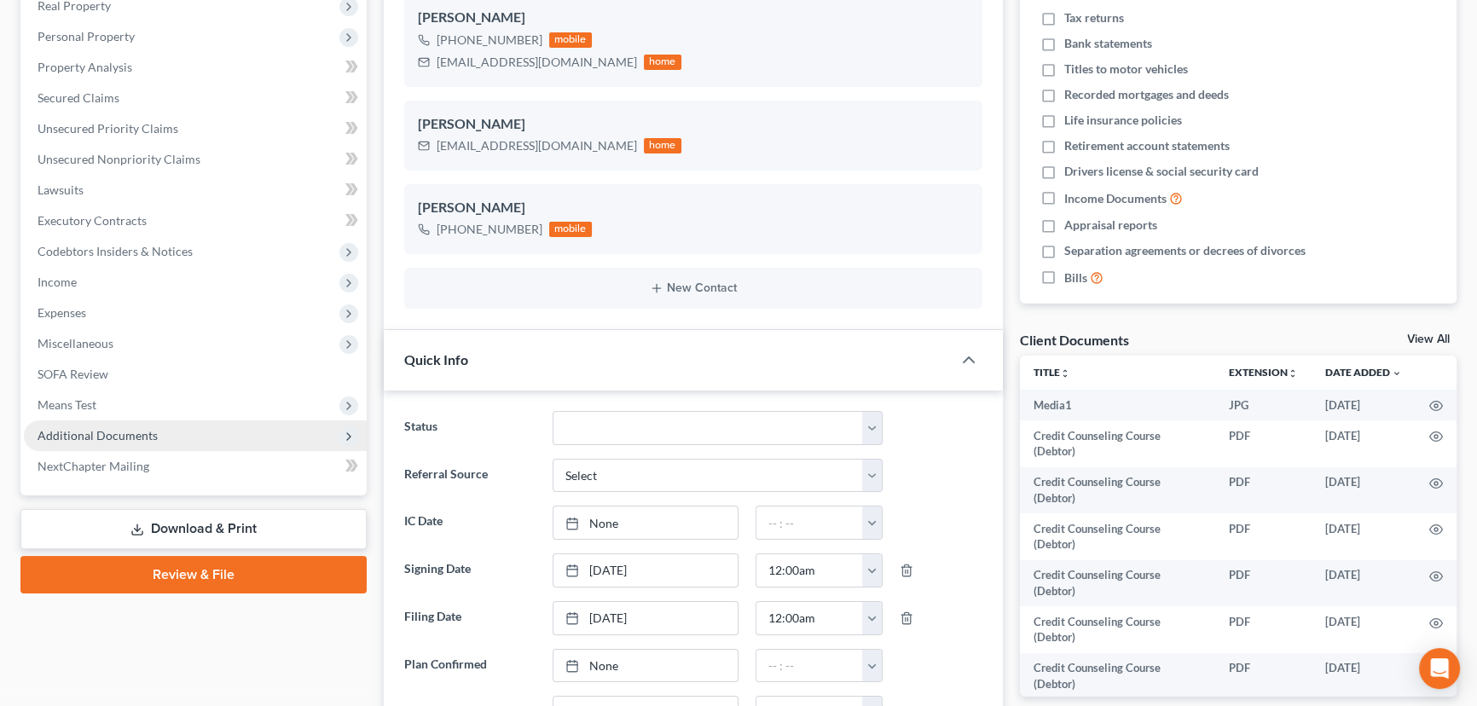
click at [116, 428] on span "Additional Documents" at bounding box center [98, 435] width 120 height 14
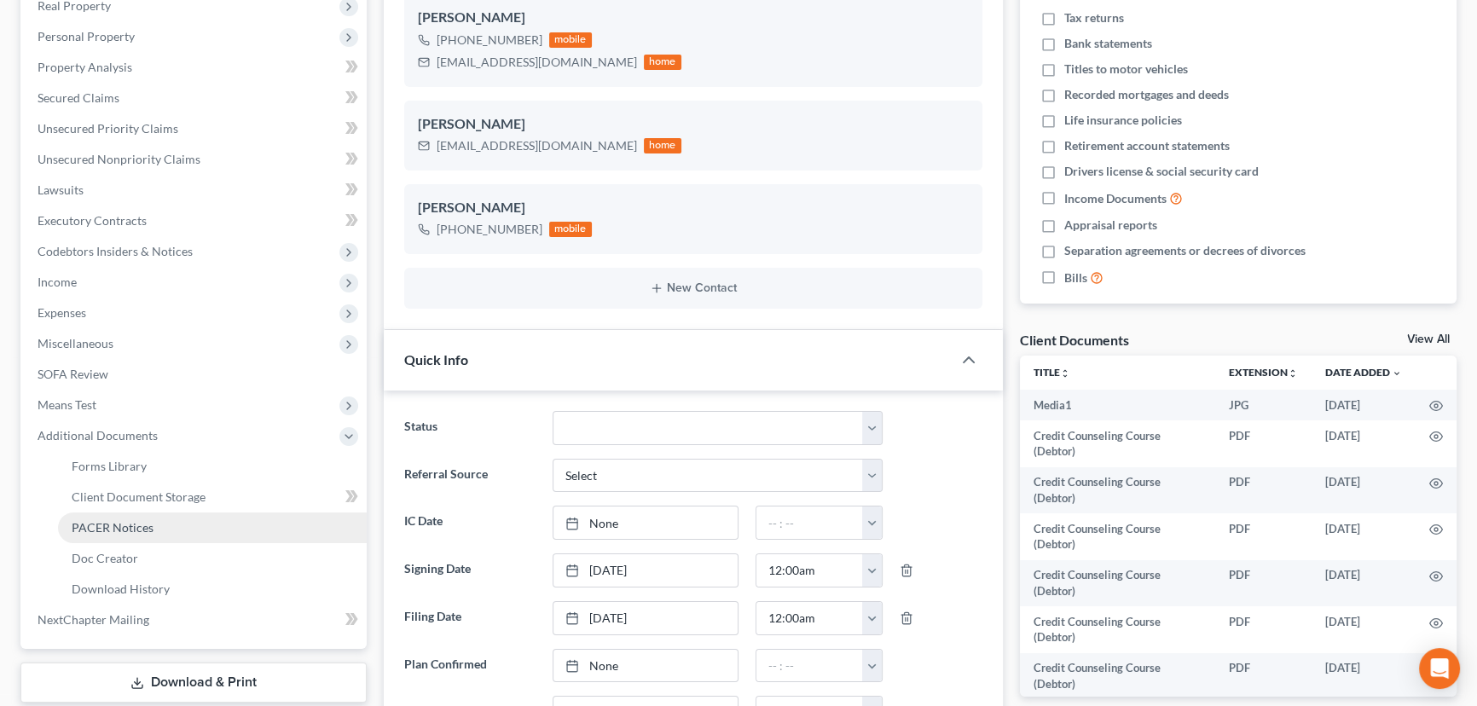
click at [111, 520] on span "PACER Notices" at bounding box center [113, 527] width 82 height 14
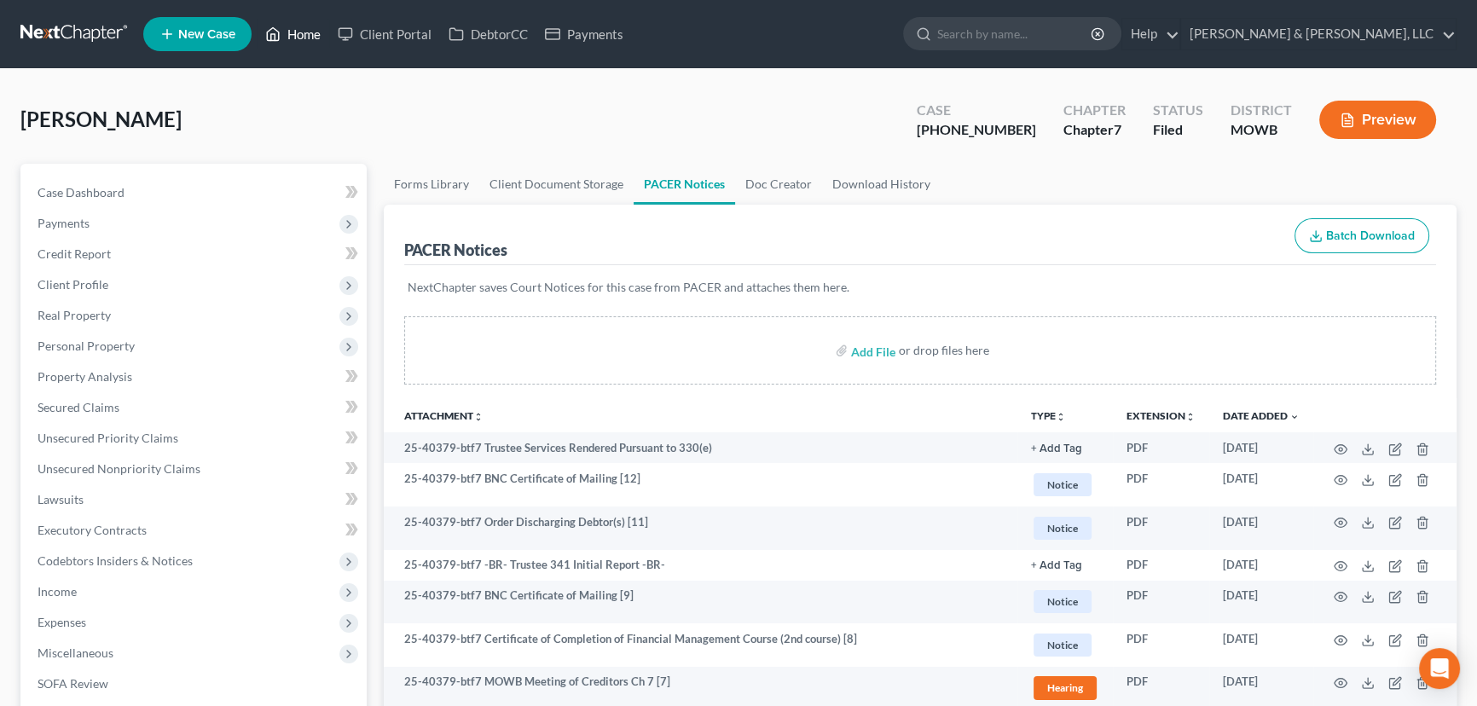
click at [299, 32] on link "Home" at bounding box center [293, 34] width 72 height 31
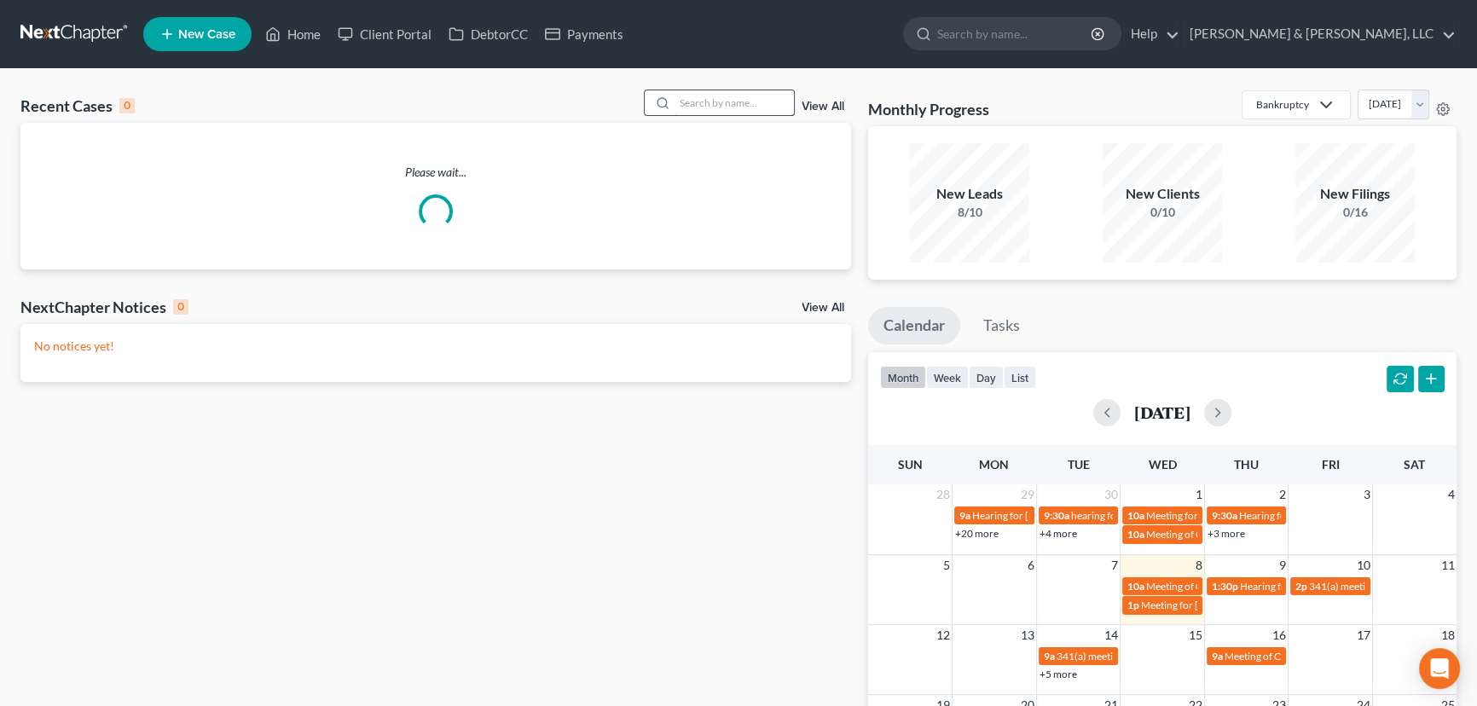
click at [702, 101] on input "search" at bounding box center [734, 102] width 119 height 25
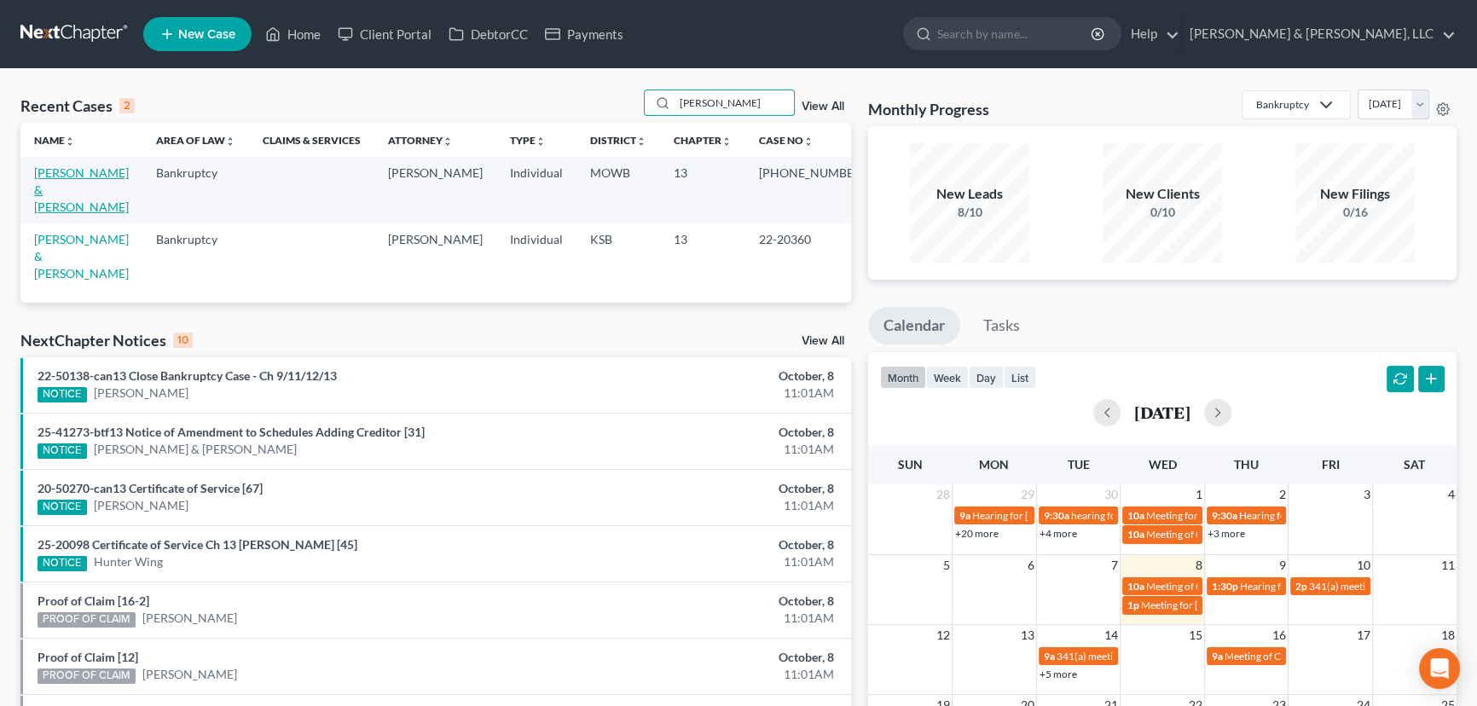
type input "howell"
click at [52, 171] on link "[PERSON_NAME] & [PERSON_NAME]" at bounding box center [81, 189] width 95 height 49
select select "6"
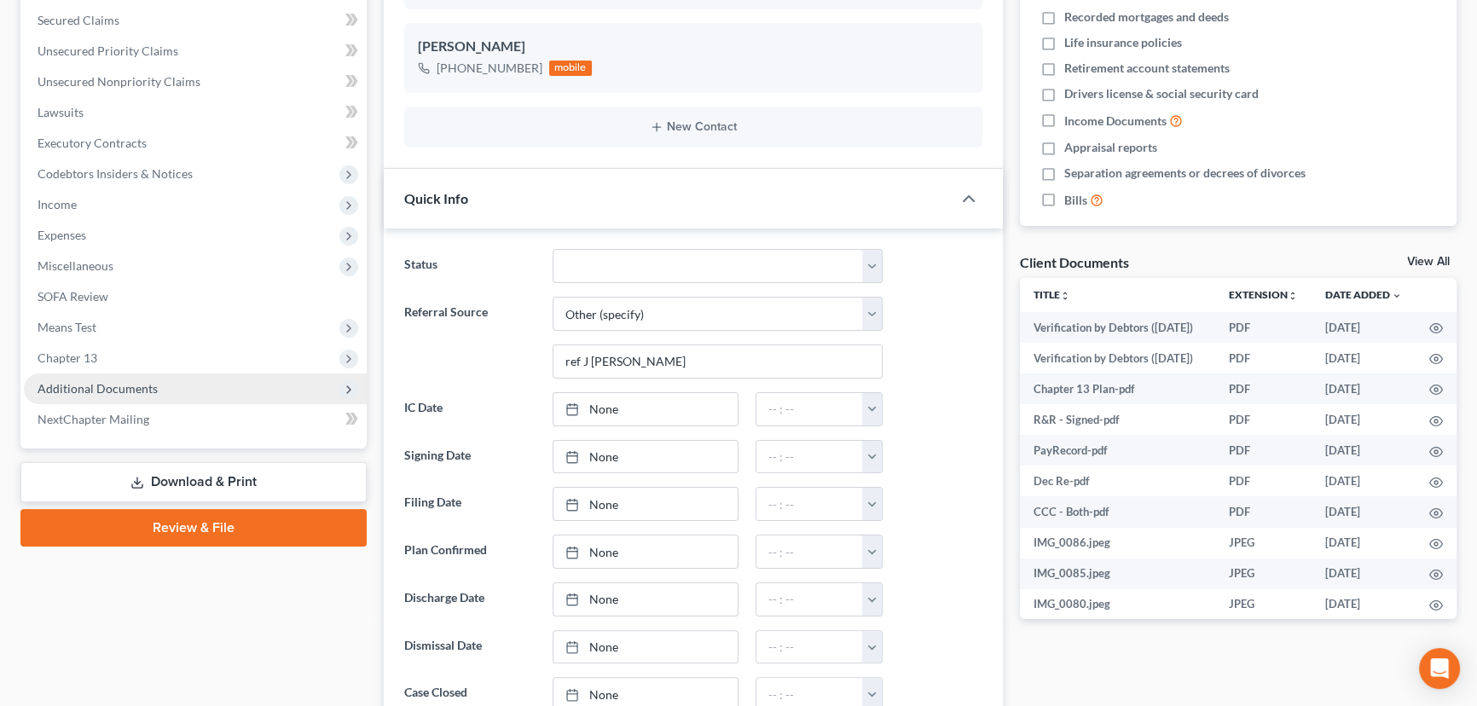
scroll to position [7, 0]
click at [95, 383] on span "Additional Documents" at bounding box center [98, 388] width 120 height 14
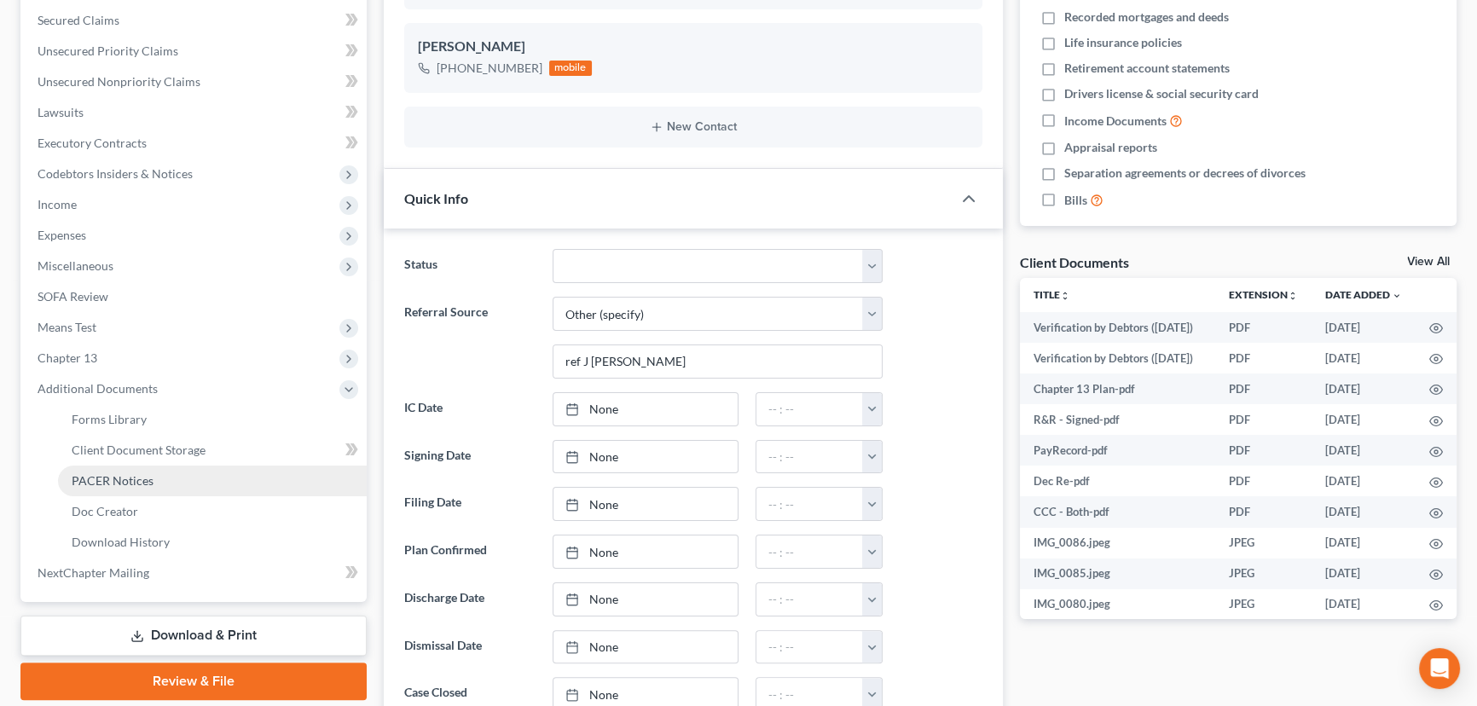
click at [111, 476] on span "PACER Notices" at bounding box center [113, 480] width 82 height 14
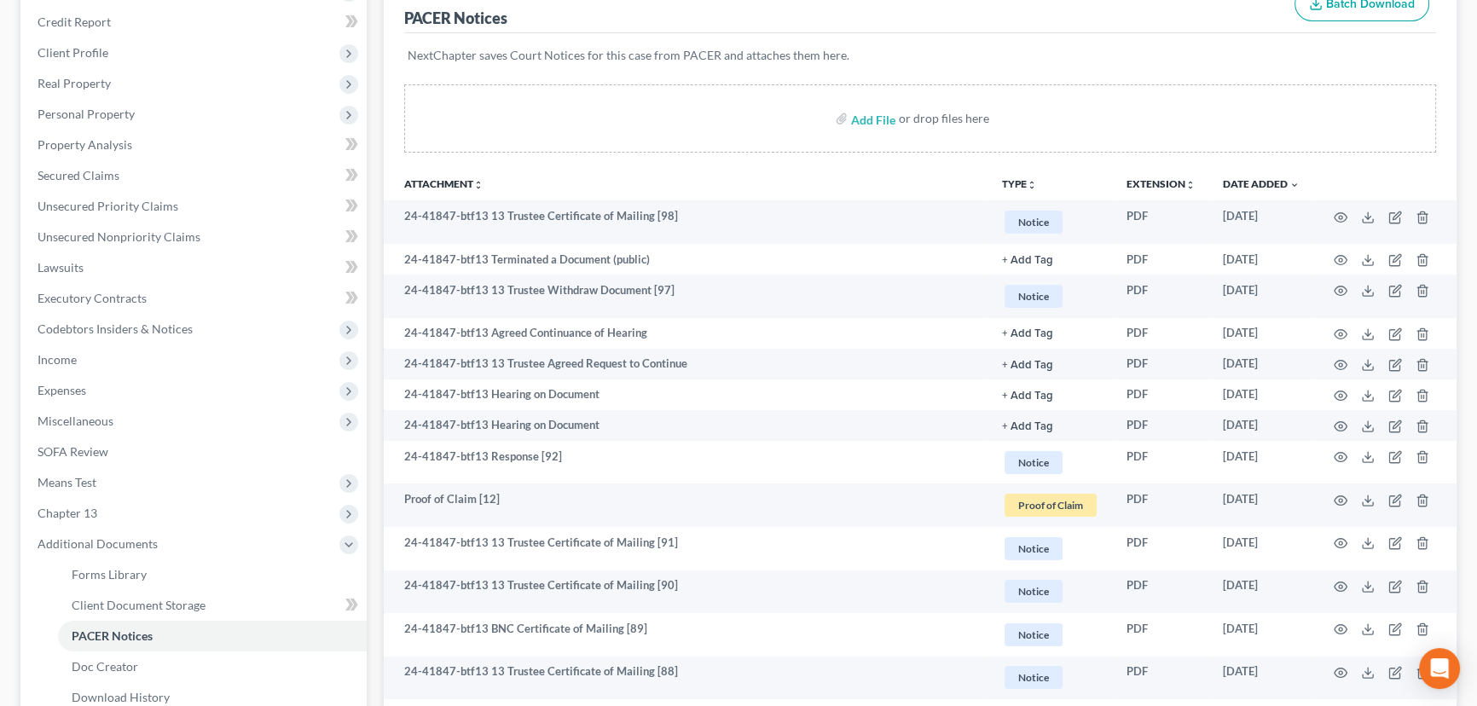
scroll to position [310, 0]
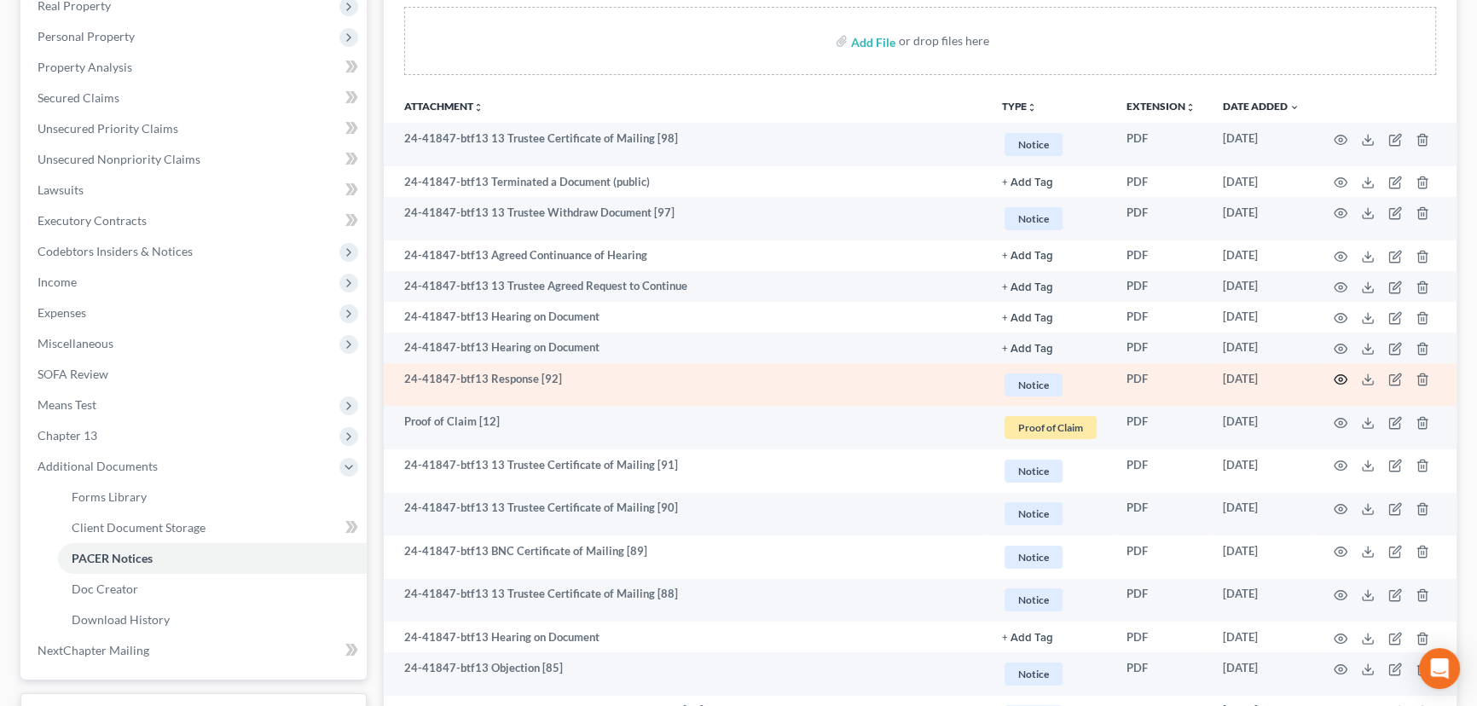
click at [1340, 378] on circle "button" at bounding box center [1340, 379] width 3 height 3
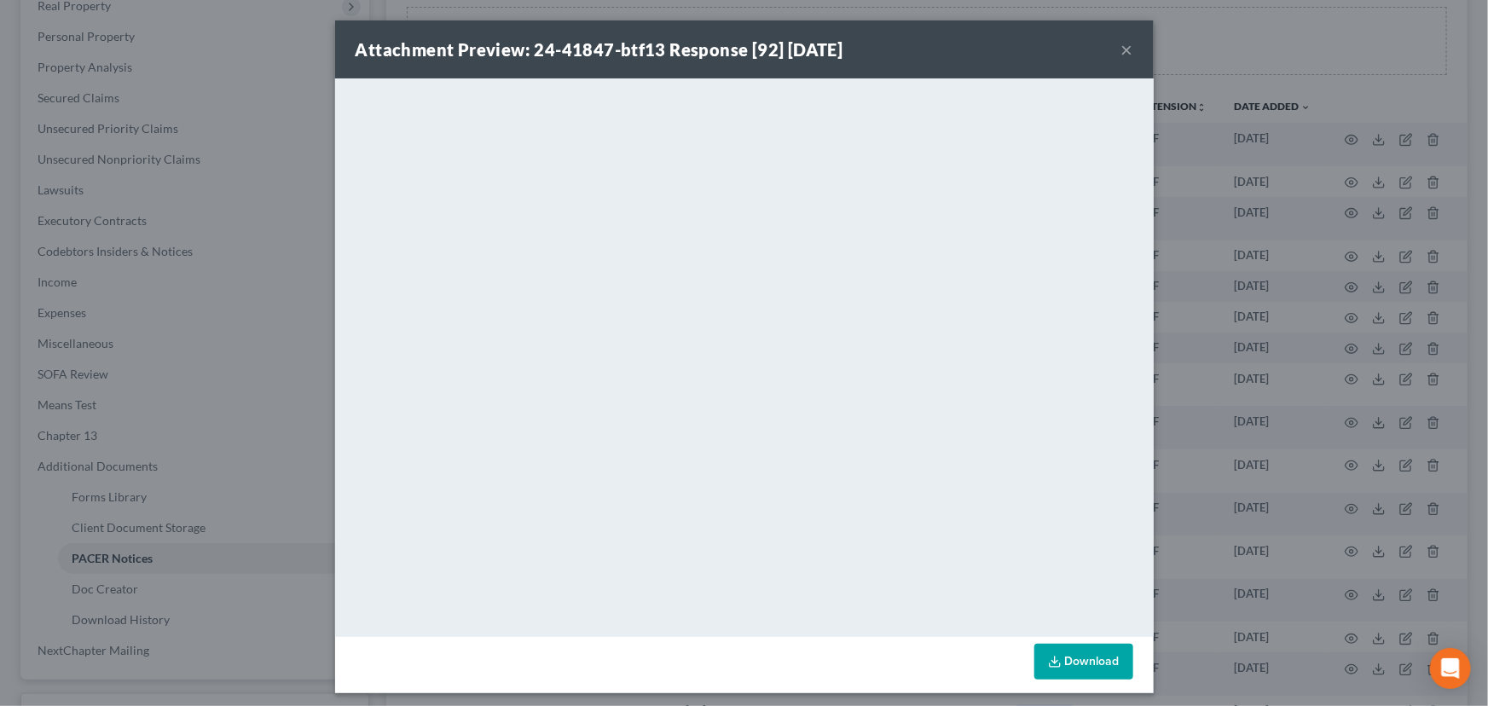
click at [1114, 52] on div "Attachment Preview: 24-41847-btf13 Response [92] 09/04/2025 ×" at bounding box center [744, 49] width 819 height 58
click at [1122, 49] on button "×" at bounding box center [1128, 49] width 12 height 20
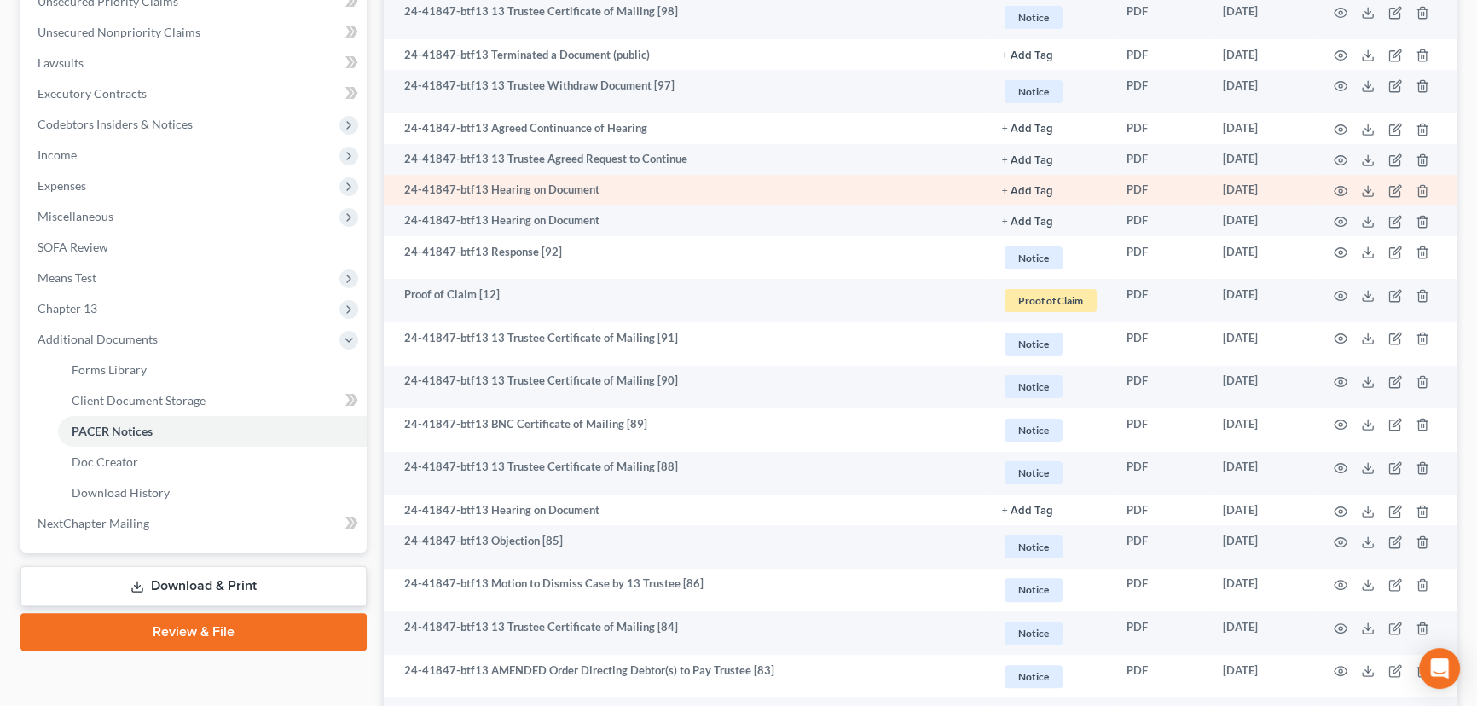
scroll to position [465, 0]
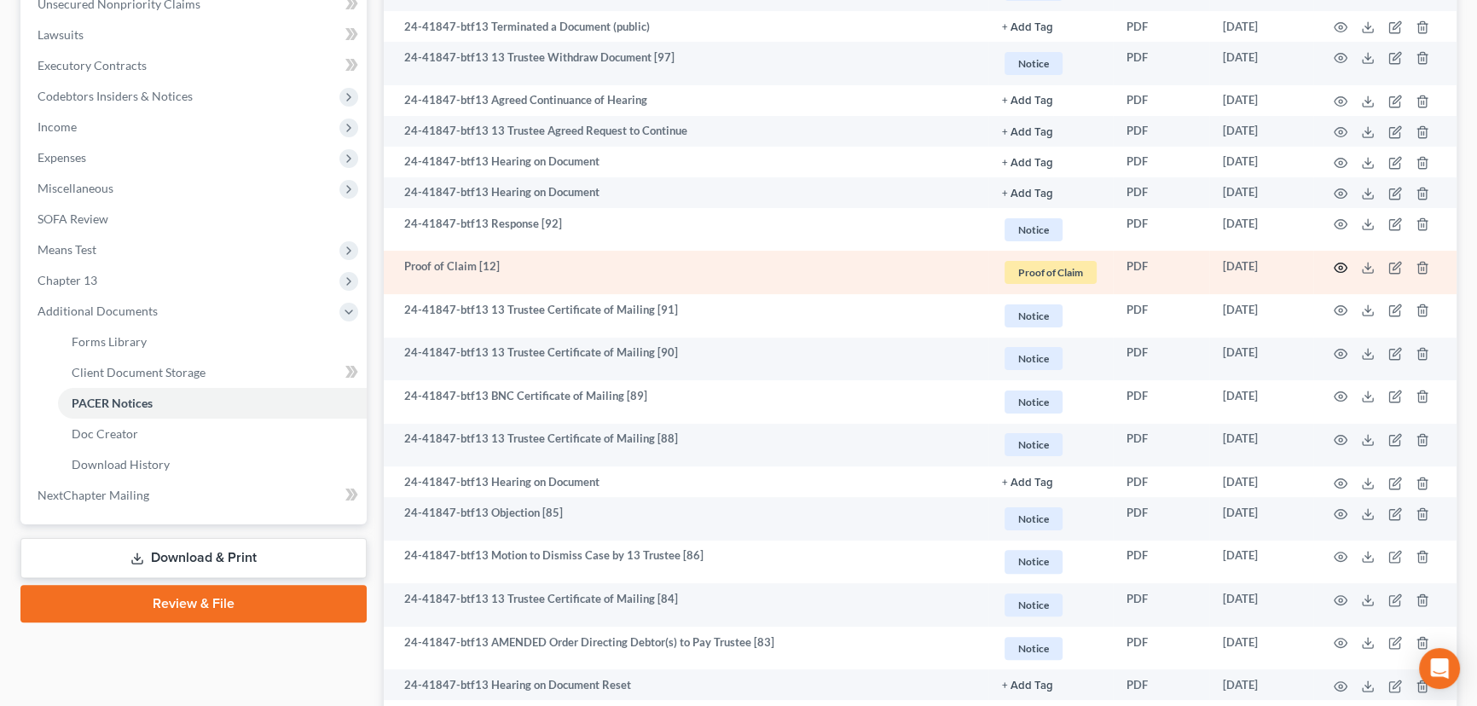
click at [1340, 262] on icon "button" at bounding box center [1341, 268] width 14 height 14
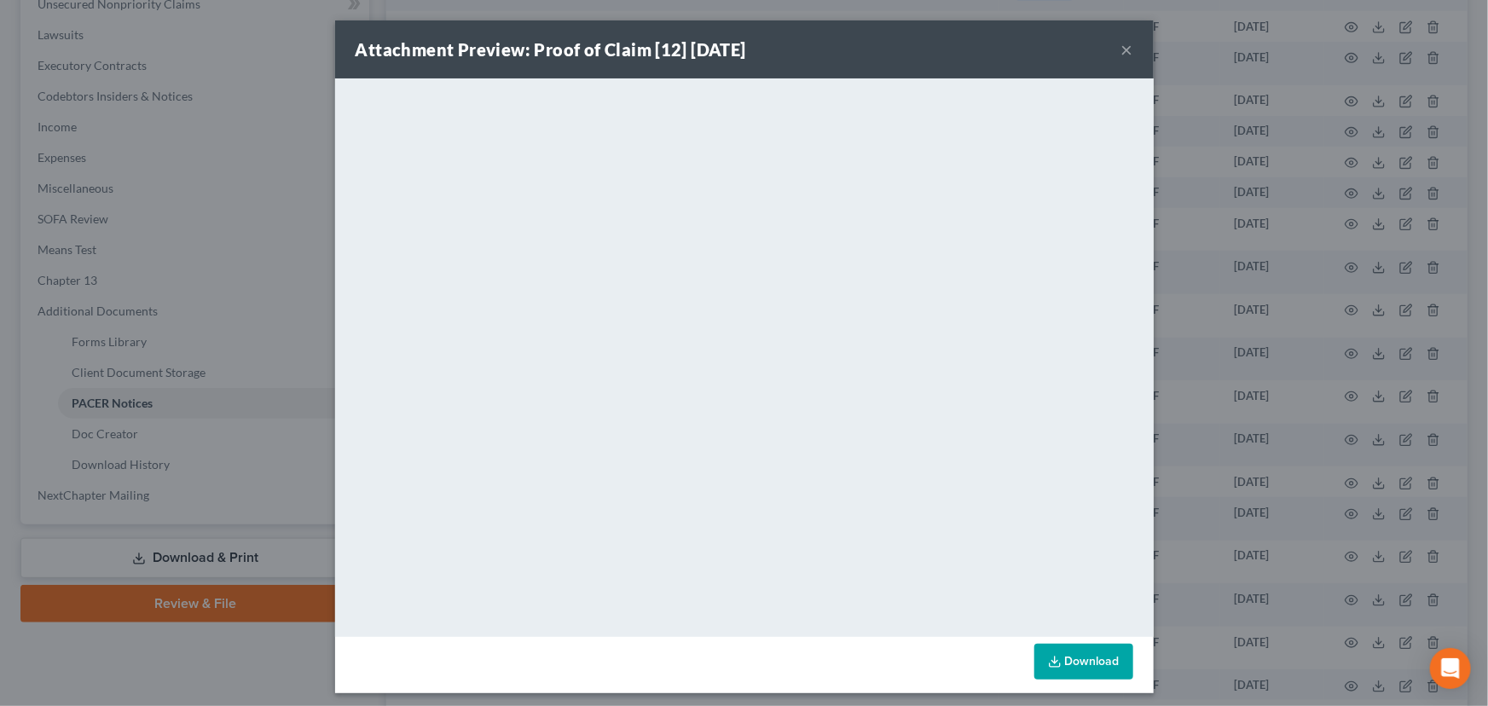
click at [1123, 43] on button "×" at bounding box center [1128, 49] width 12 height 20
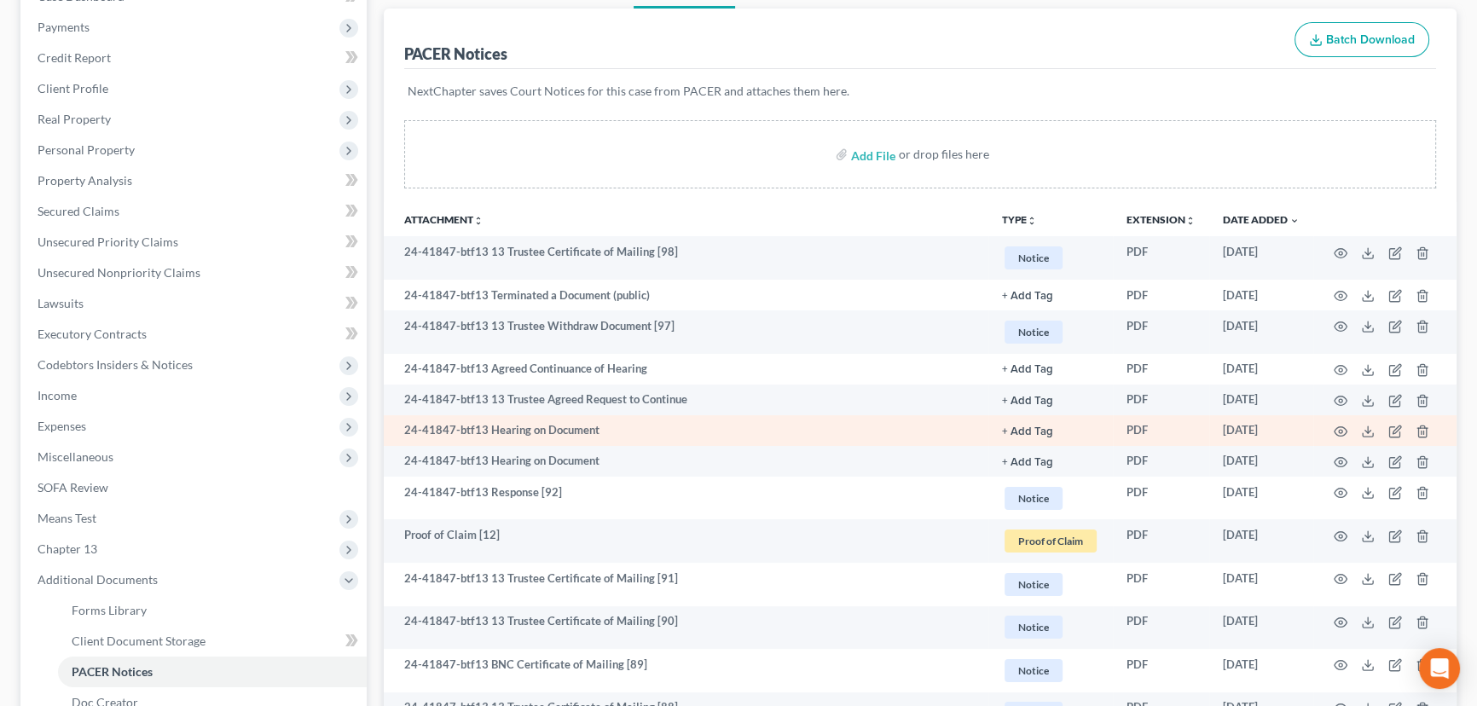
scroll to position [0, 0]
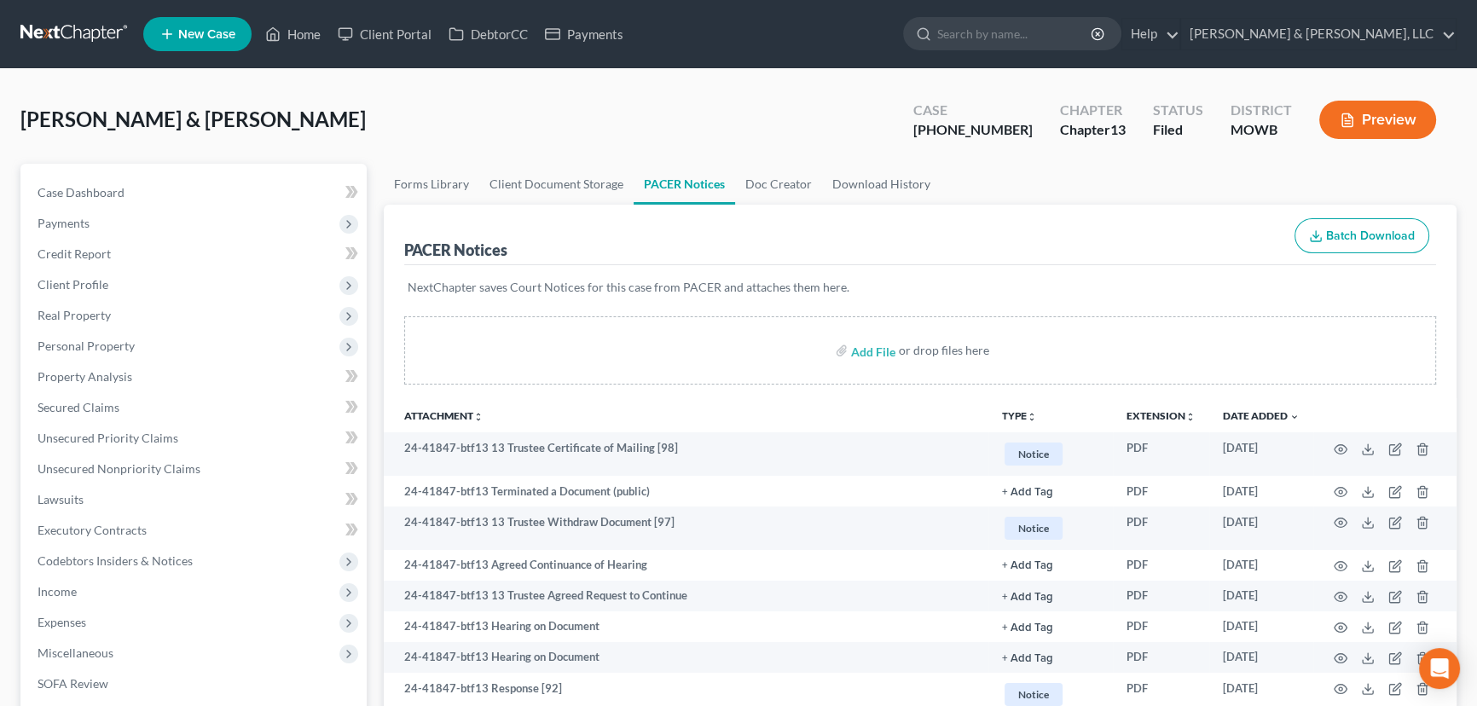
click at [586, 212] on div "PACER Notices Batch Download" at bounding box center [920, 235] width 1032 height 61
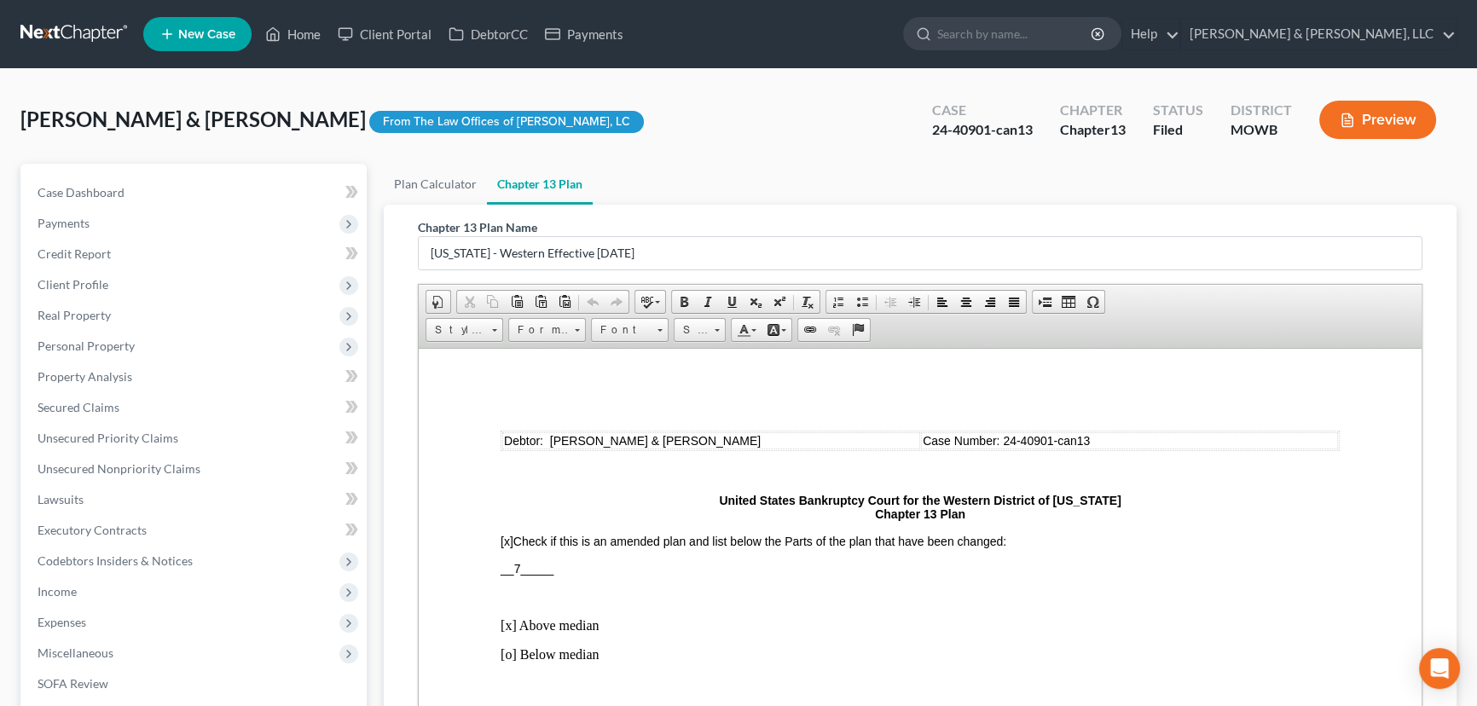
scroll to position [4489, 0]
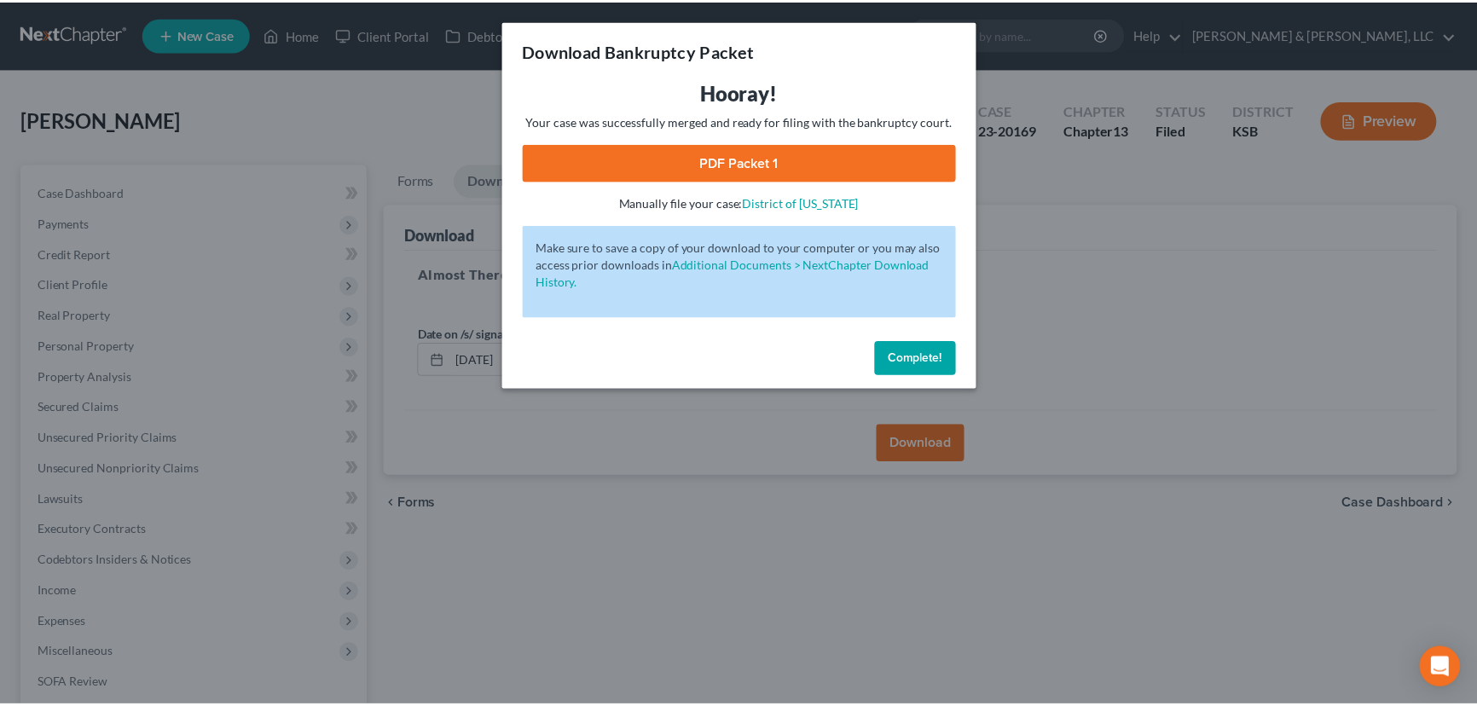
scroll to position [222, 0]
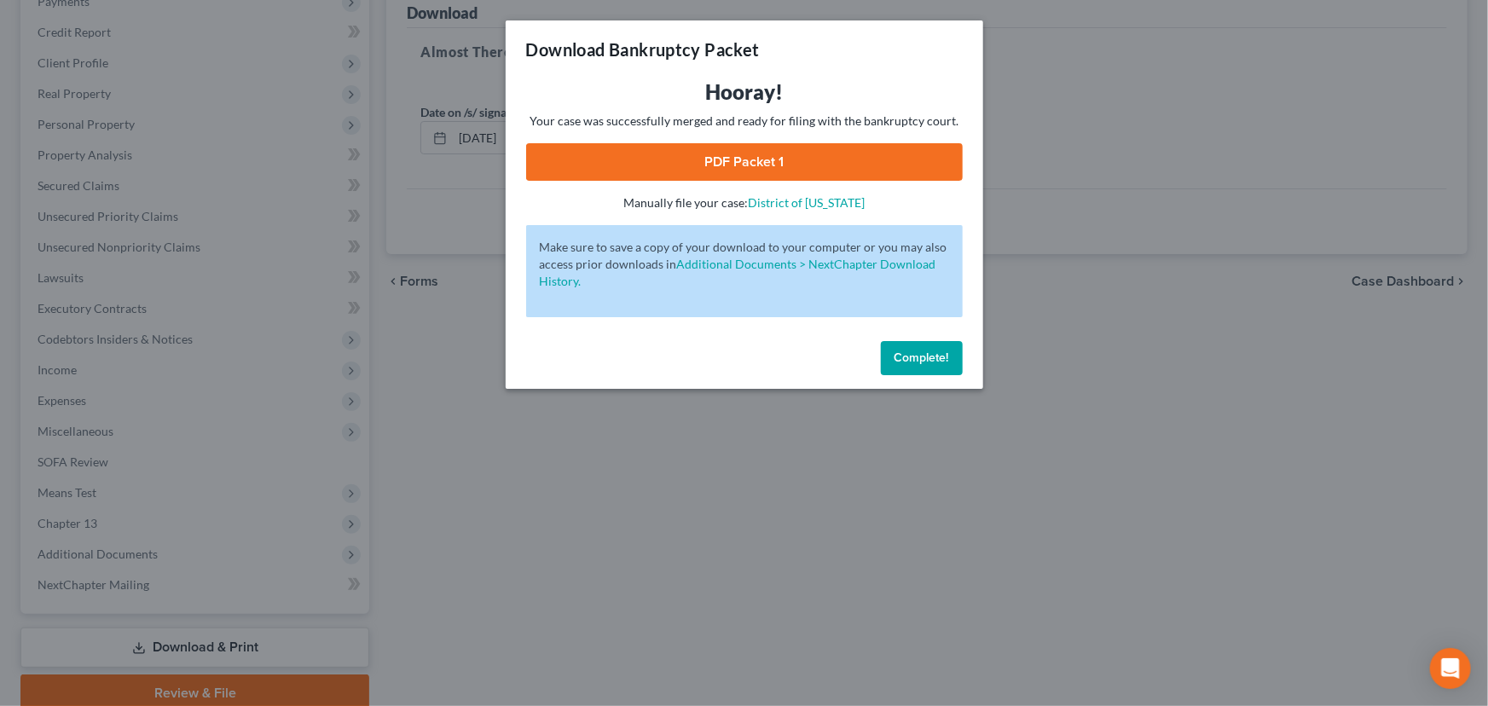
click at [930, 359] on span "Complete!" at bounding box center [922, 358] width 55 height 14
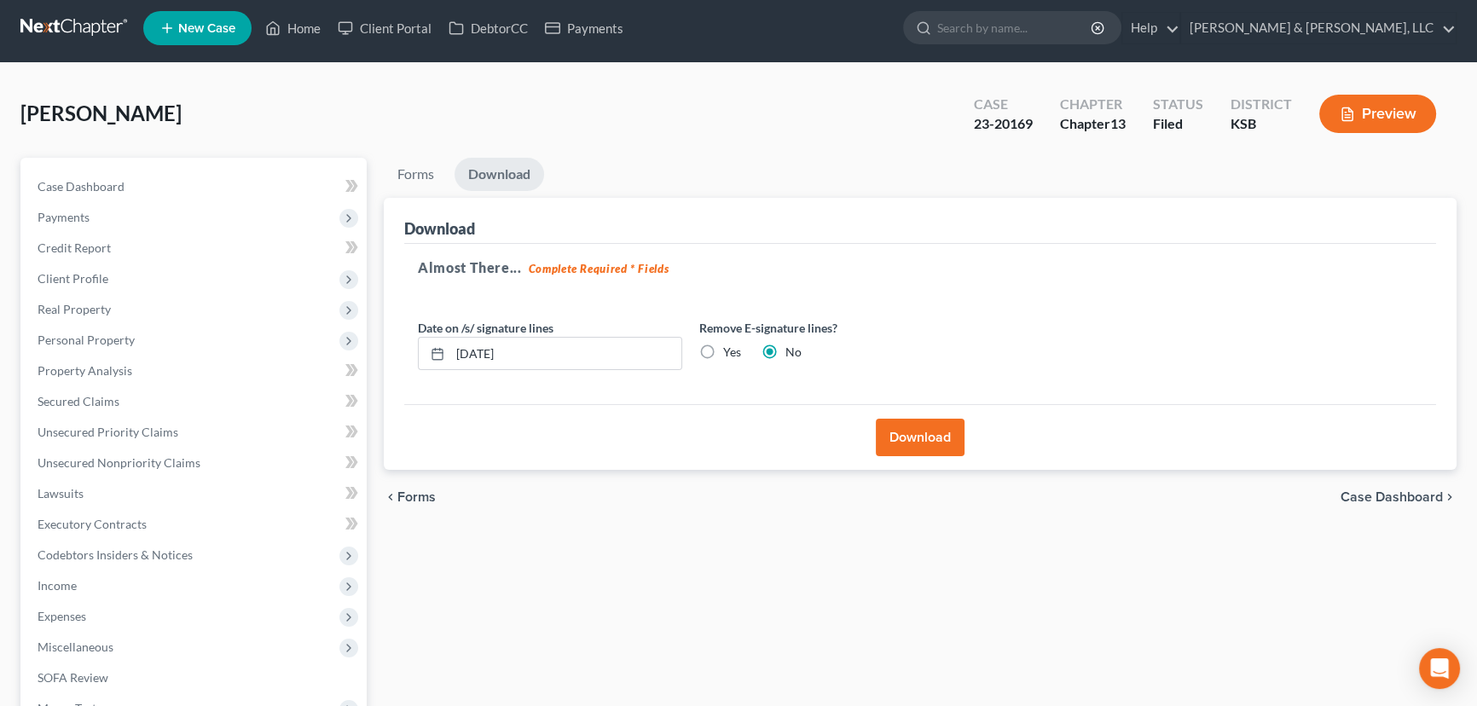
scroll to position [0, 0]
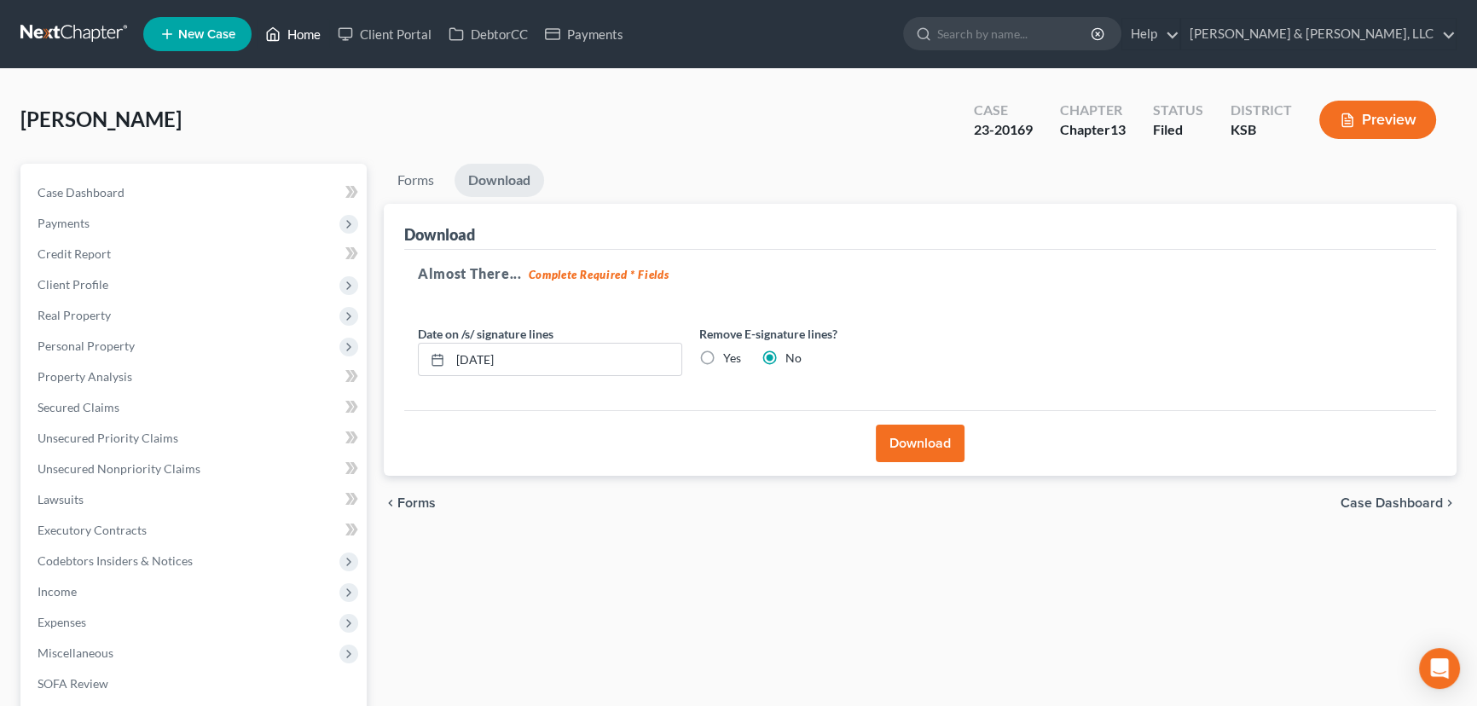
click at [299, 30] on link "Home" at bounding box center [293, 34] width 72 height 31
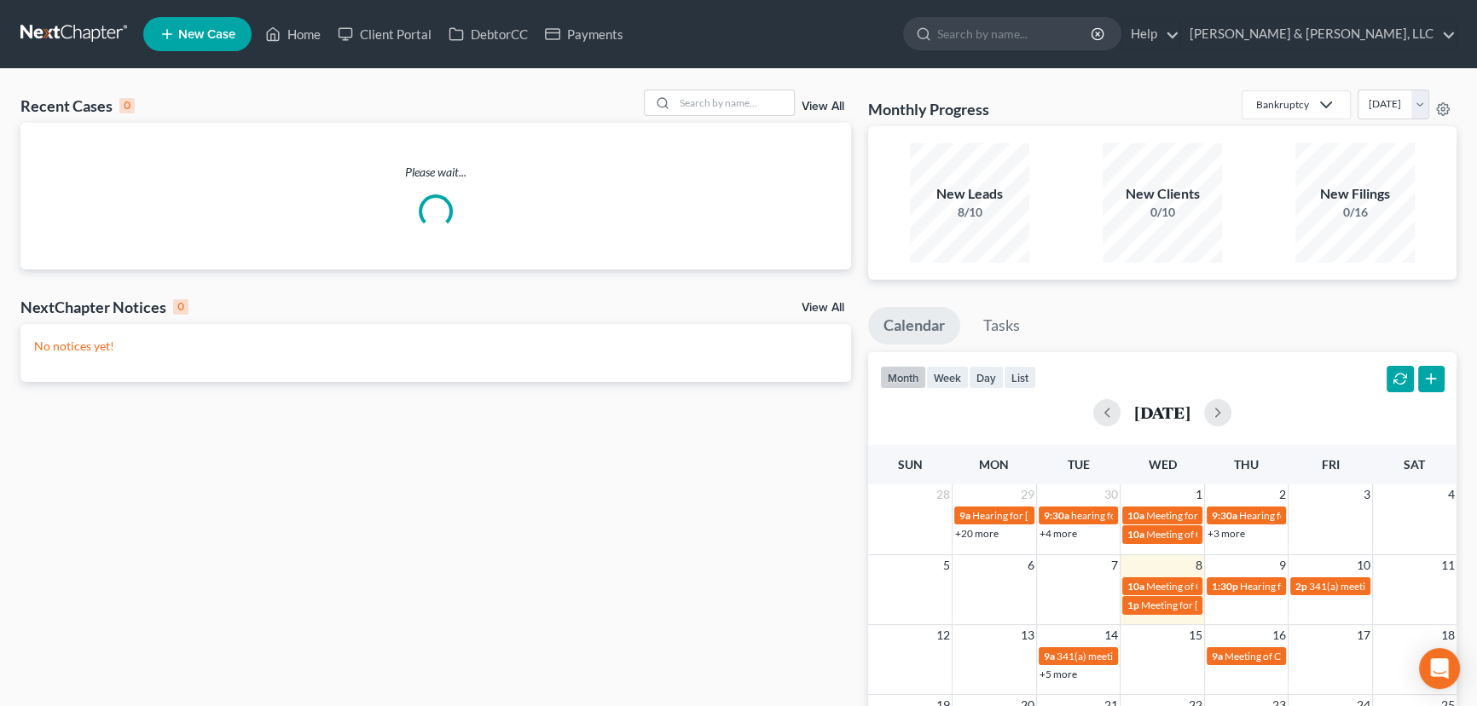
click at [709, 88] on div "Recent Cases 0 View All Please wait... NextChapter Notices 0 View All No notice…" at bounding box center [738, 511] width 1477 height 885
click at [714, 100] on input "search" at bounding box center [734, 102] width 119 height 25
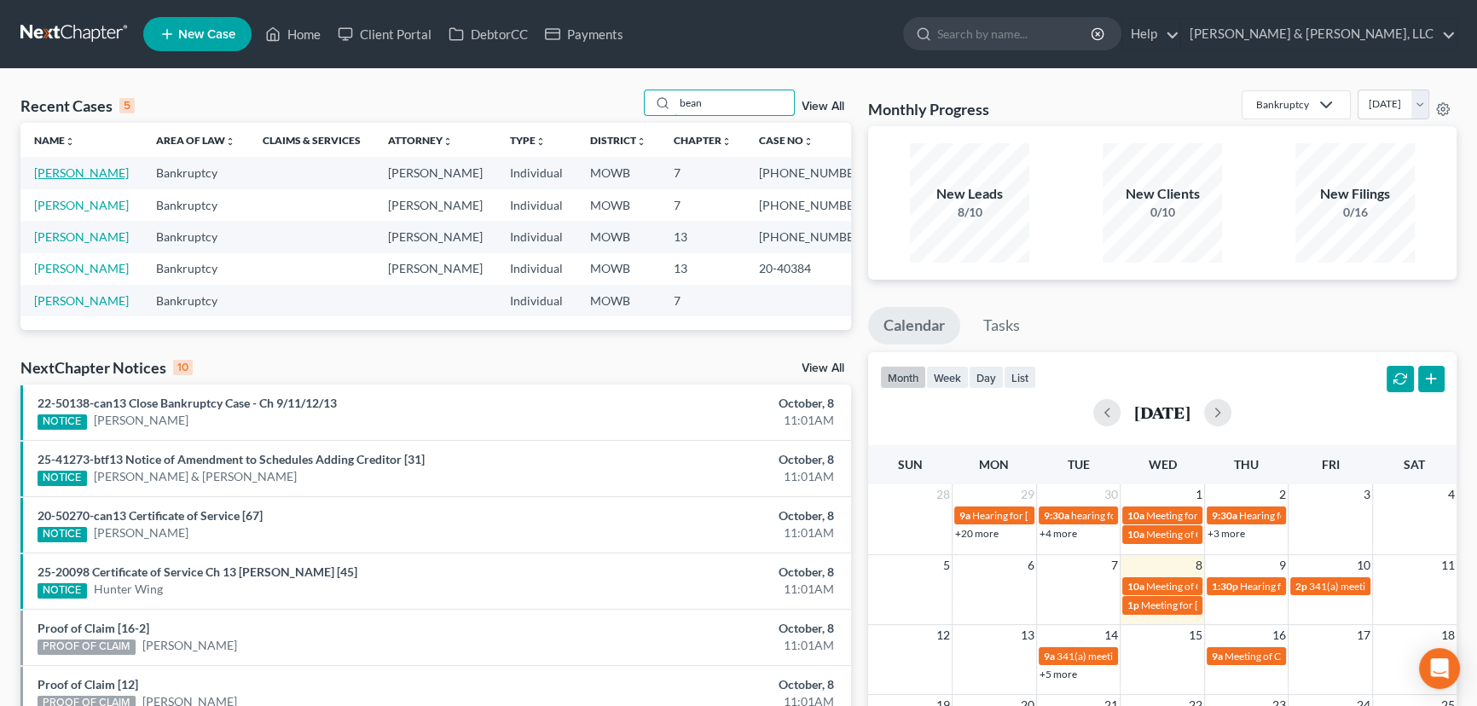
type input "bean"
click at [65, 172] on link "[PERSON_NAME]" at bounding box center [81, 172] width 95 height 14
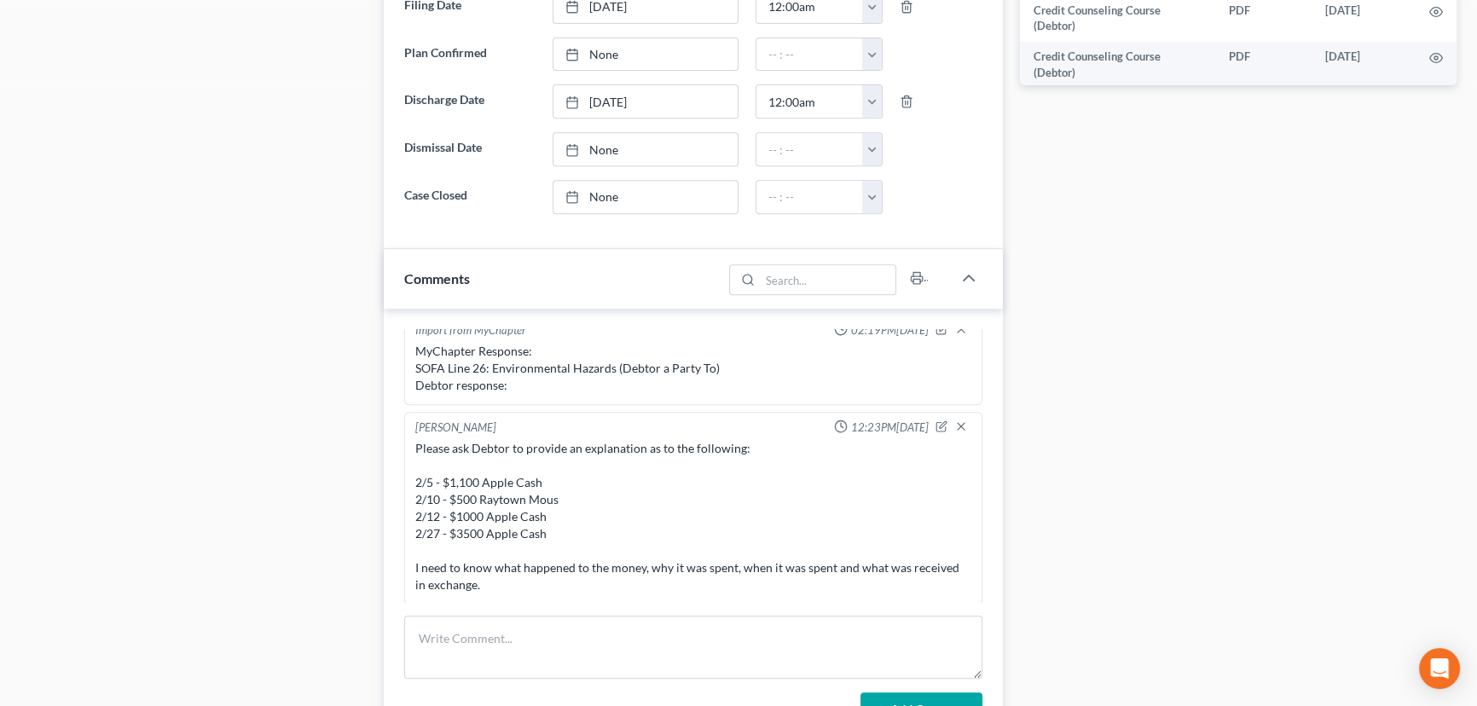
scroll to position [620, 0]
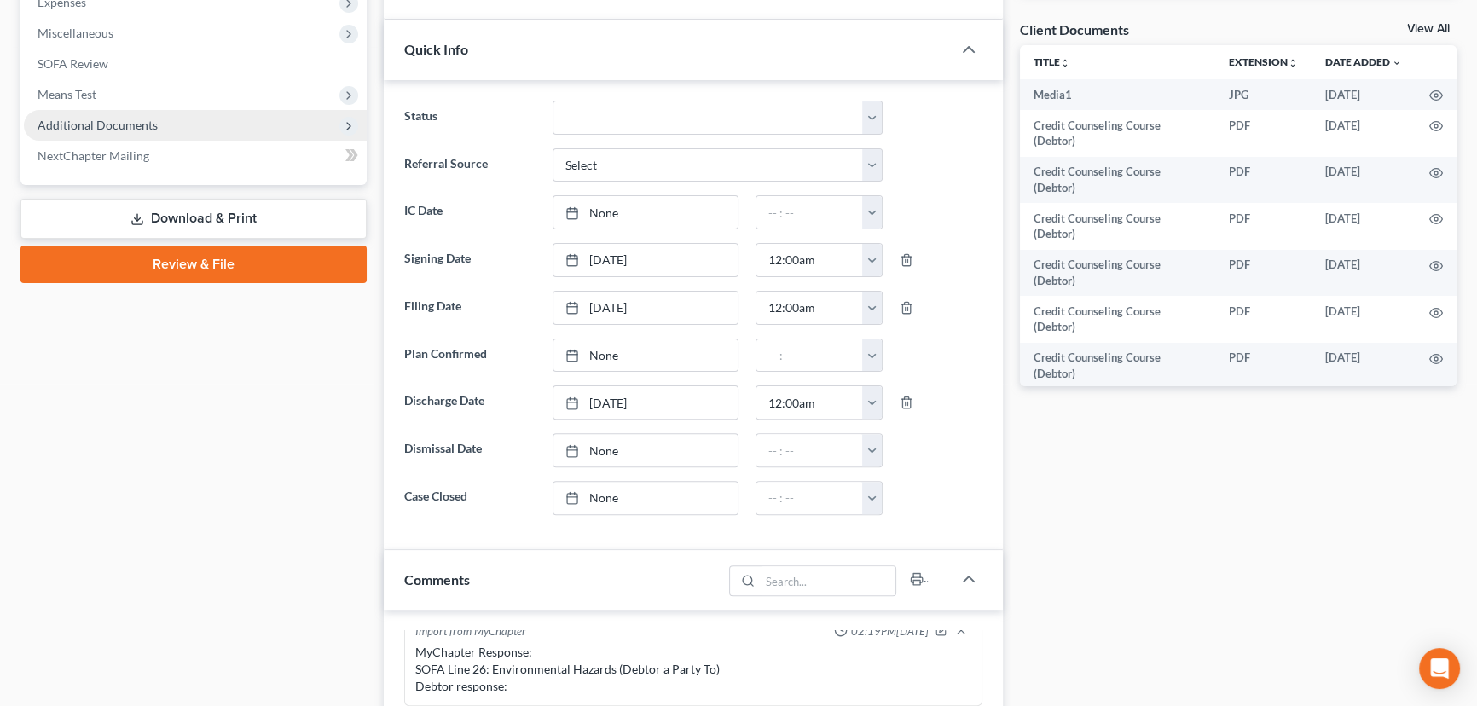
click at [75, 128] on span "Additional Documents" at bounding box center [98, 125] width 120 height 14
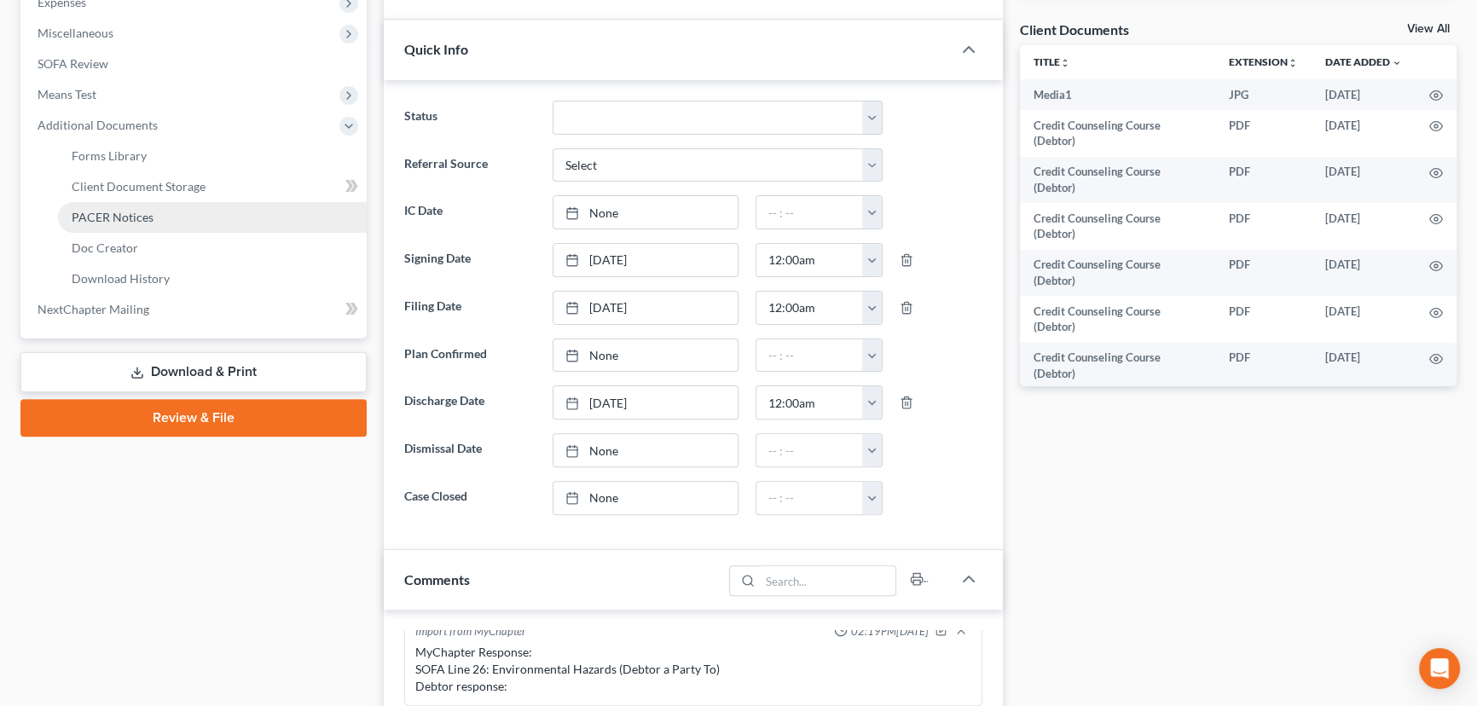
click at [107, 215] on span "PACER Notices" at bounding box center [113, 217] width 82 height 14
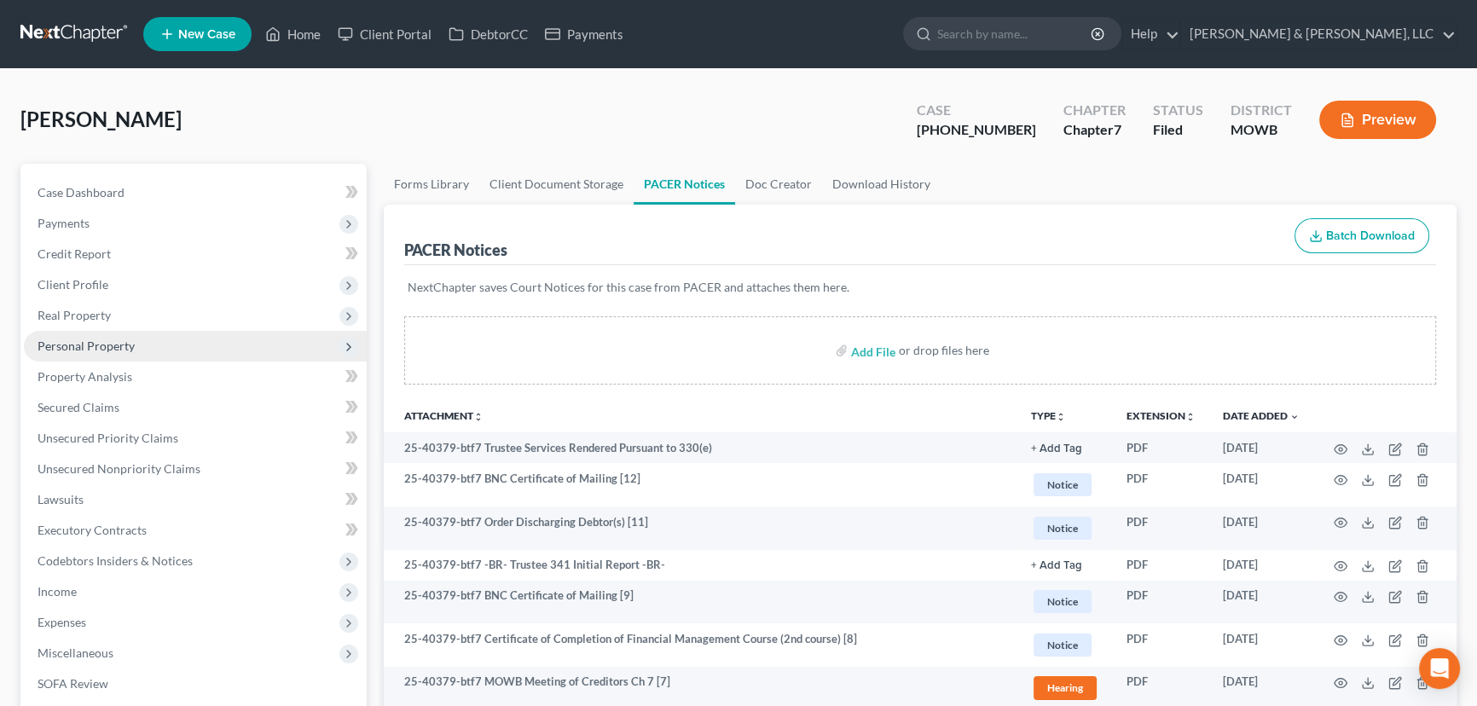
click at [68, 333] on span "Personal Property" at bounding box center [195, 346] width 343 height 31
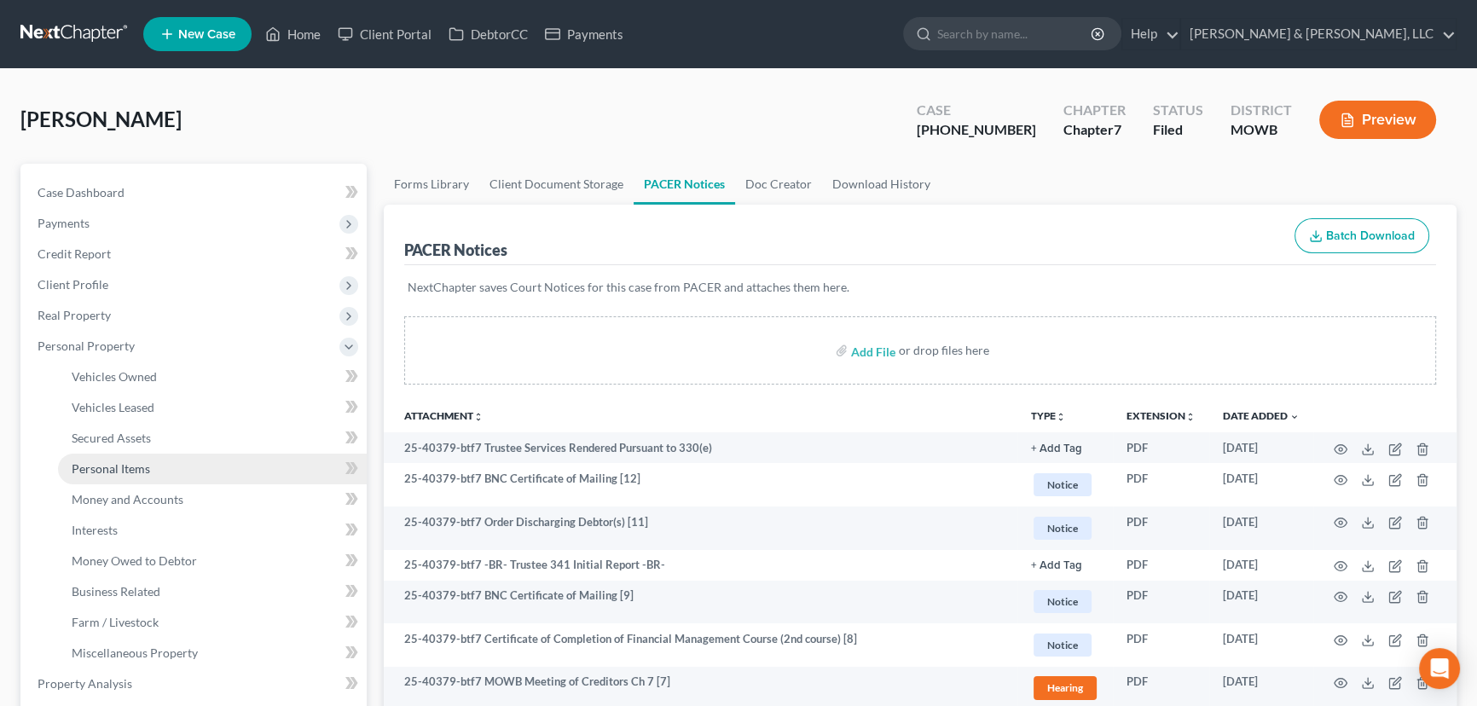
click at [107, 467] on span "Personal Items" at bounding box center [111, 468] width 78 height 14
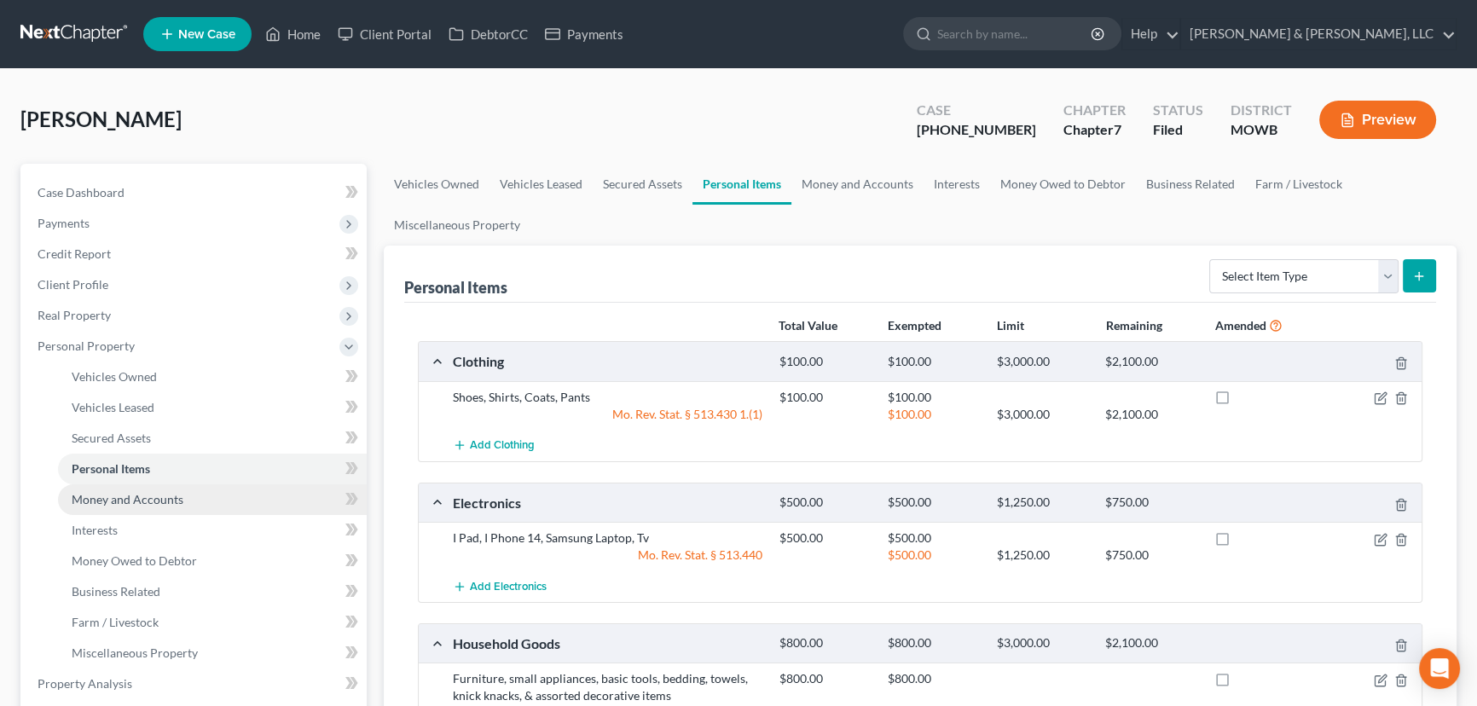
click at [111, 495] on span "Money and Accounts" at bounding box center [128, 499] width 112 height 14
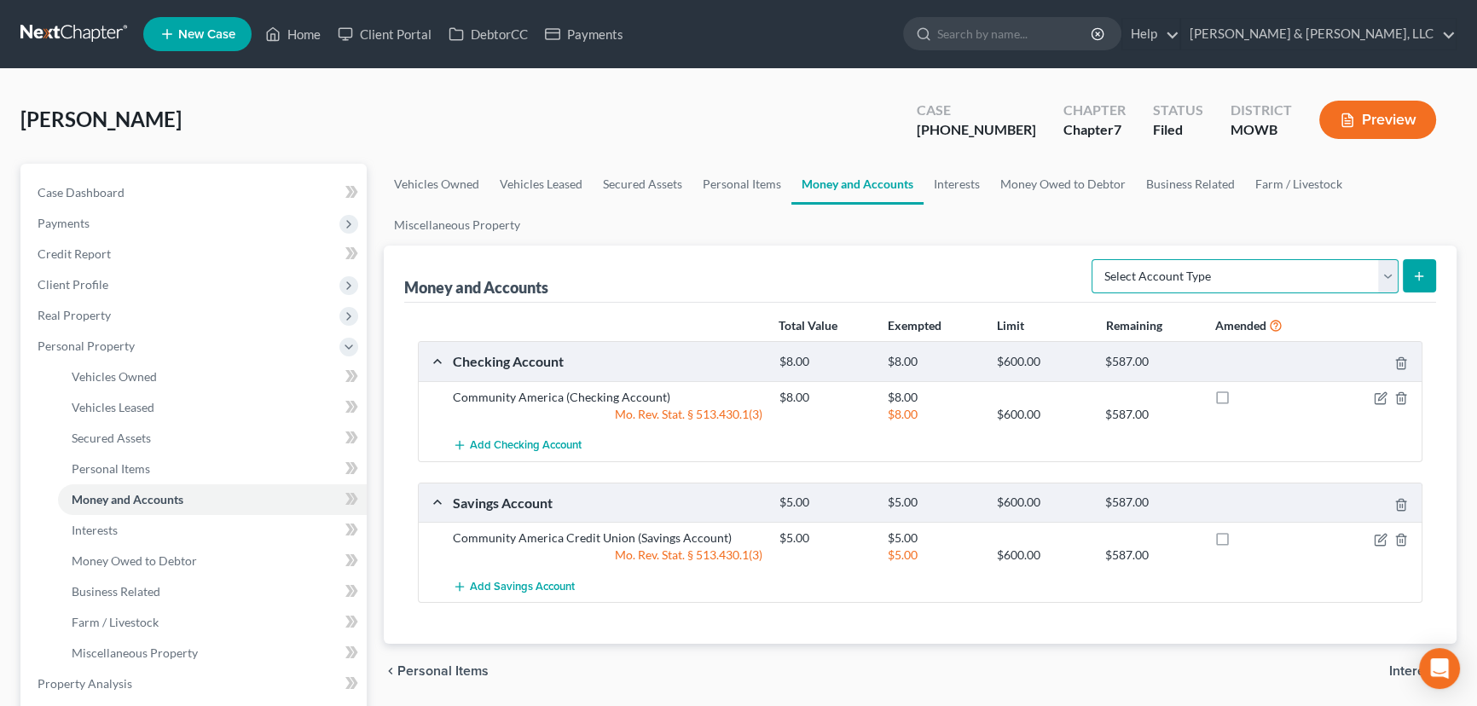
click at [1384, 277] on select "Select Account Type Brokerage Cash on Hand Certificates of Deposit Checking Acc…" at bounding box center [1245, 276] width 307 height 34
select select "other"
click at [1095, 259] on select "Select Account Type Brokerage Cash on Hand Certificates of Deposit Checking Acc…" at bounding box center [1245, 276] width 307 height 34
click at [1412, 276] on icon "submit" at bounding box center [1419, 277] width 14 height 14
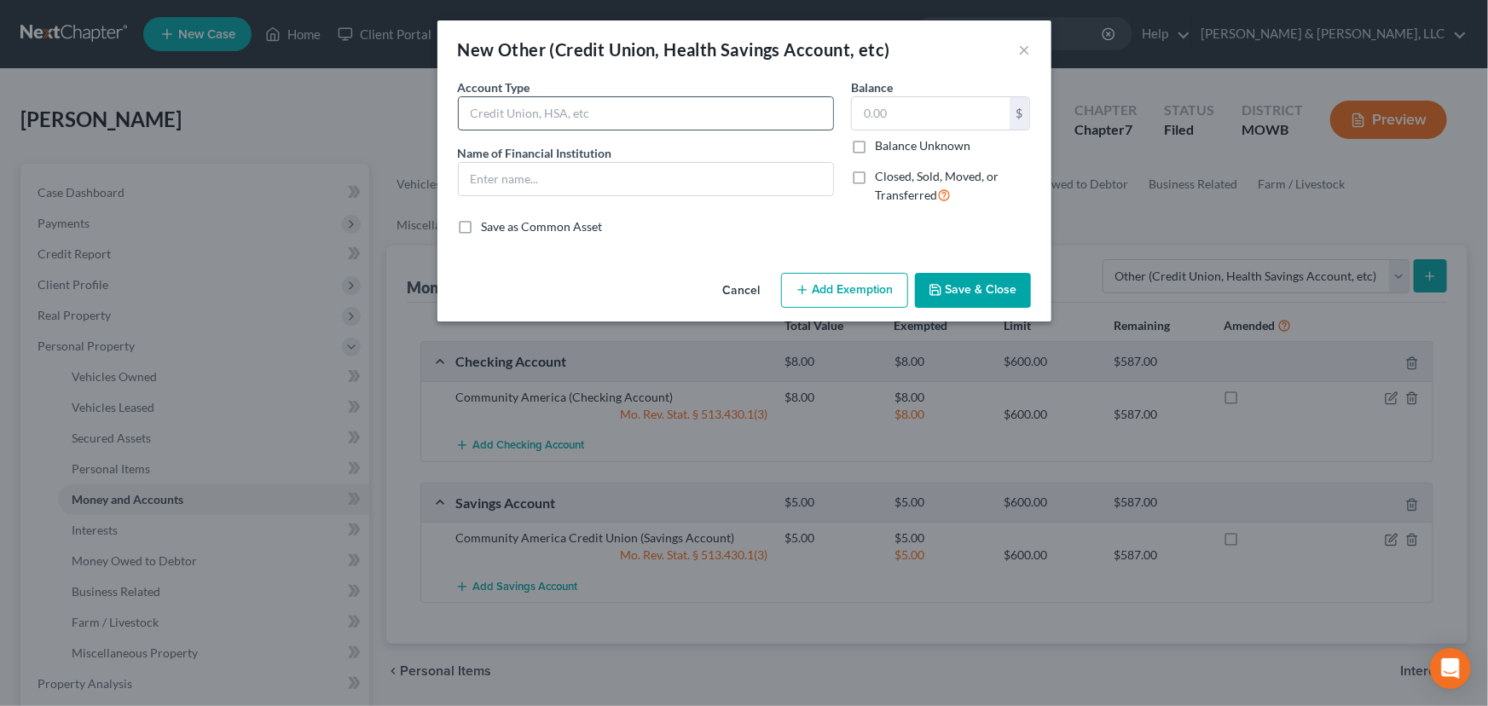
click at [525, 108] on input "text" at bounding box center [646, 113] width 374 height 32
type input "Apple Cash Card"
type input "Apple"
click at [882, 128] on input "text" at bounding box center [931, 113] width 158 height 32
type input "3,955.69"
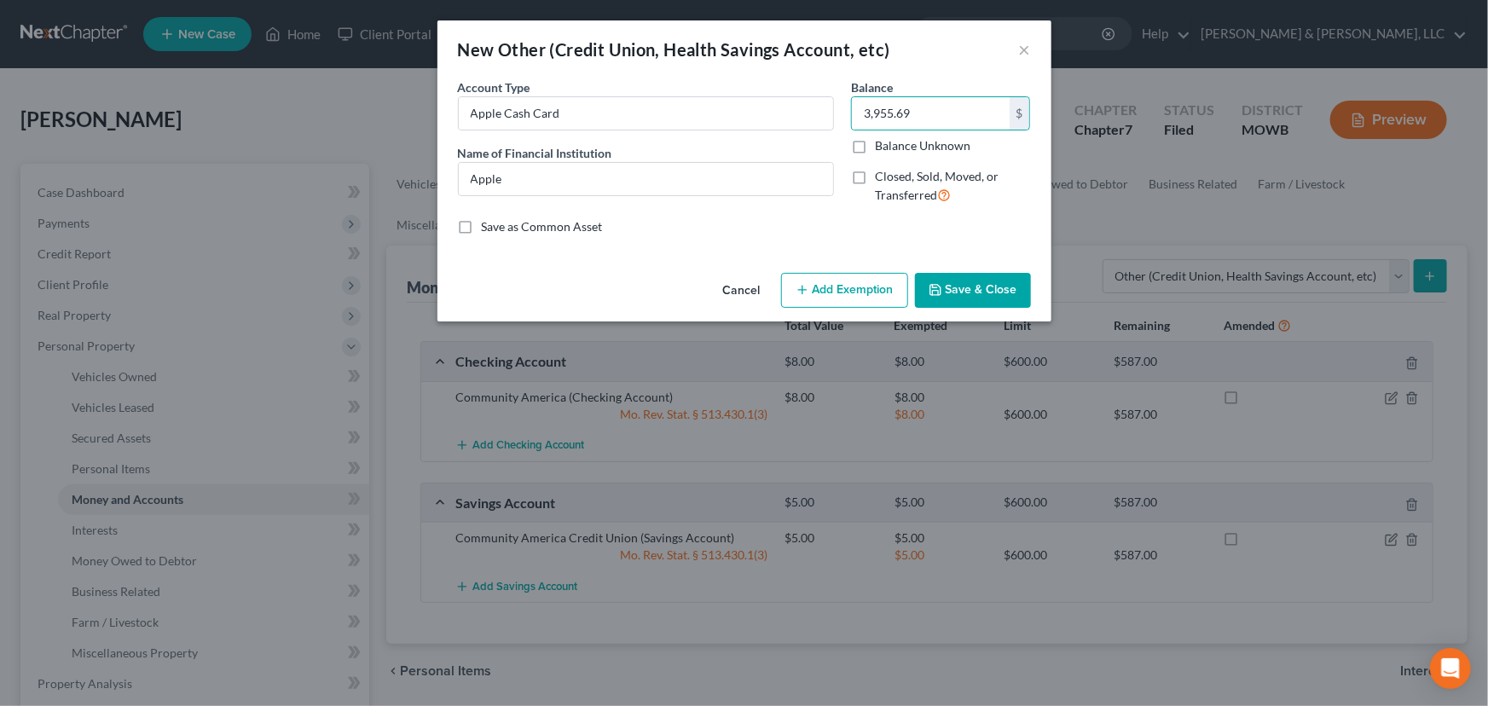
click at [808, 298] on button "Add Exemption" at bounding box center [844, 291] width 127 height 36
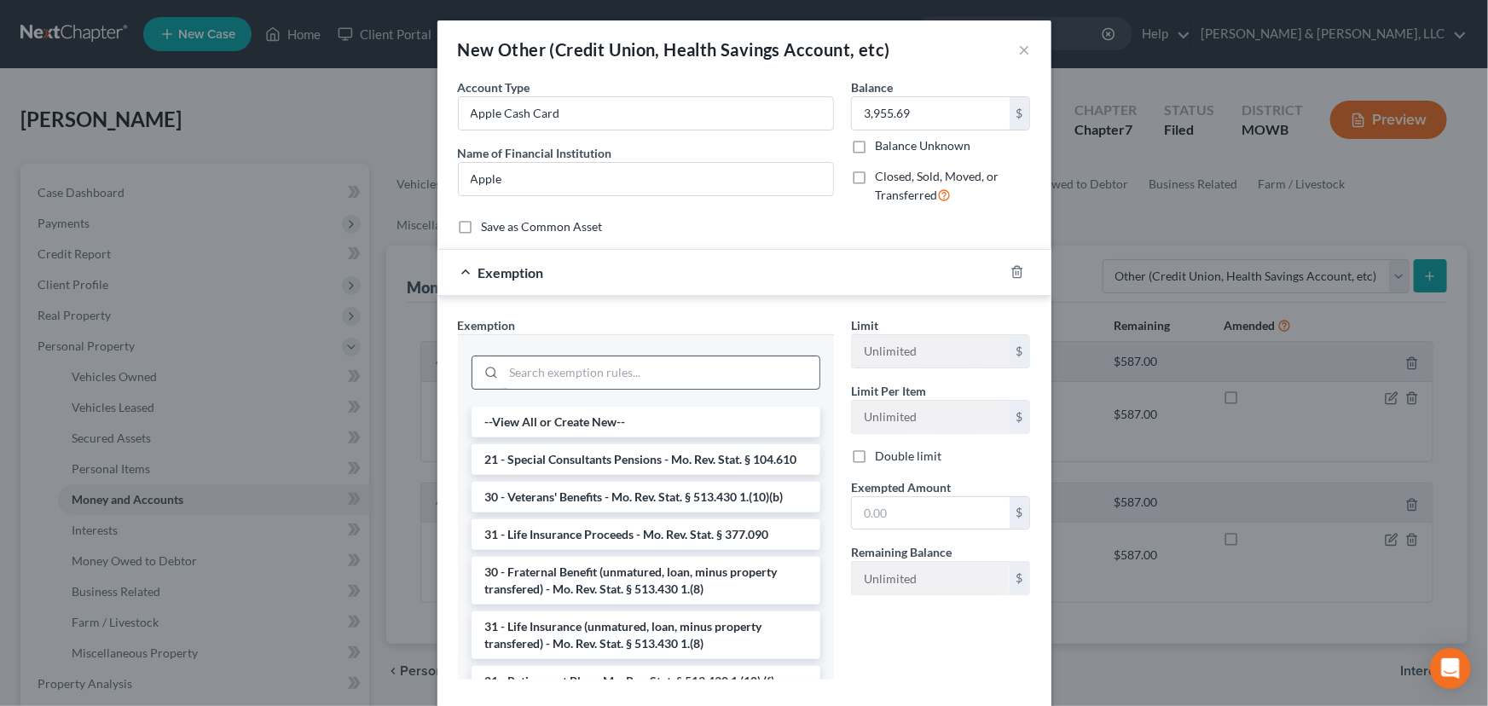
click at [609, 362] on input "search" at bounding box center [662, 373] width 316 height 32
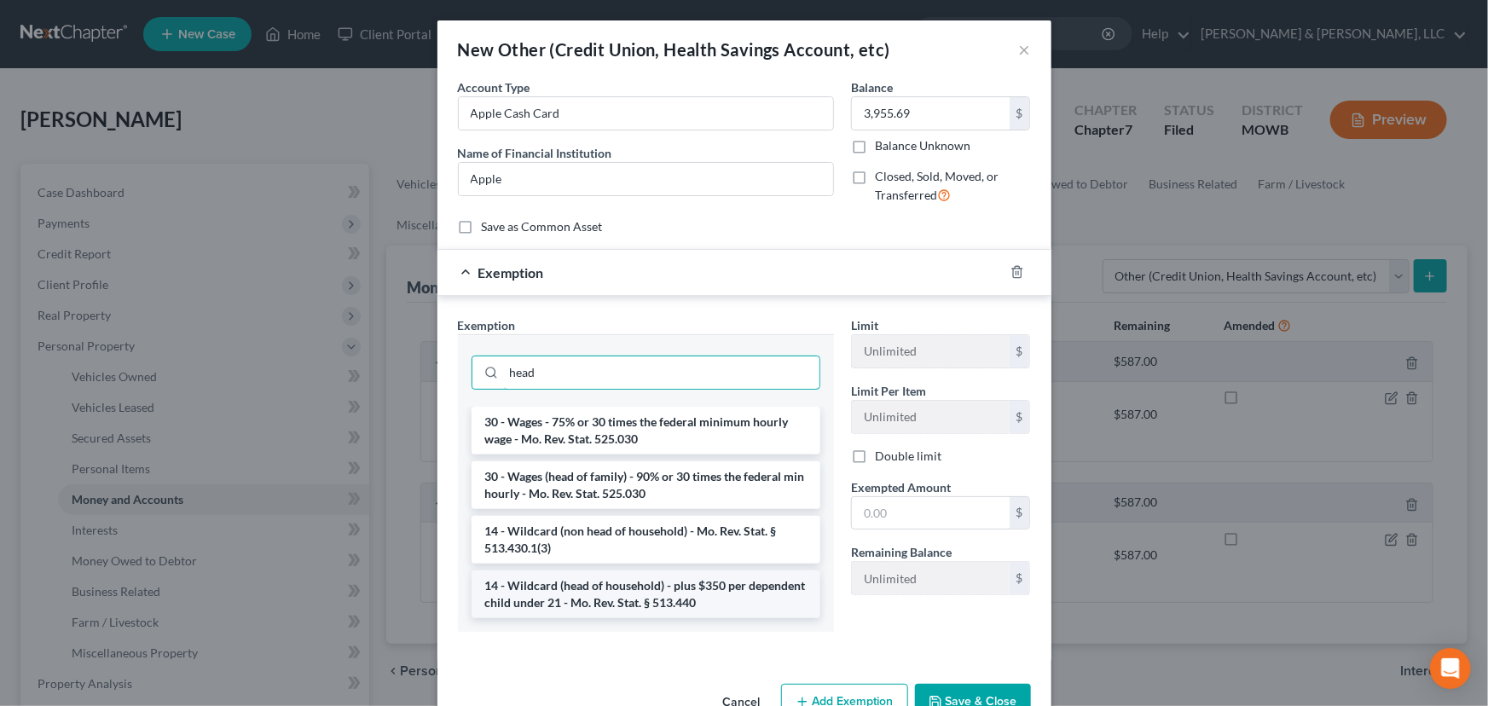
type input "head"
click at [589, 591] on li "14 - Wildcard (head of household) - plus $350 per dependent child under 21 - Mo…" at bounding box center [646, 595] width 349 height 48
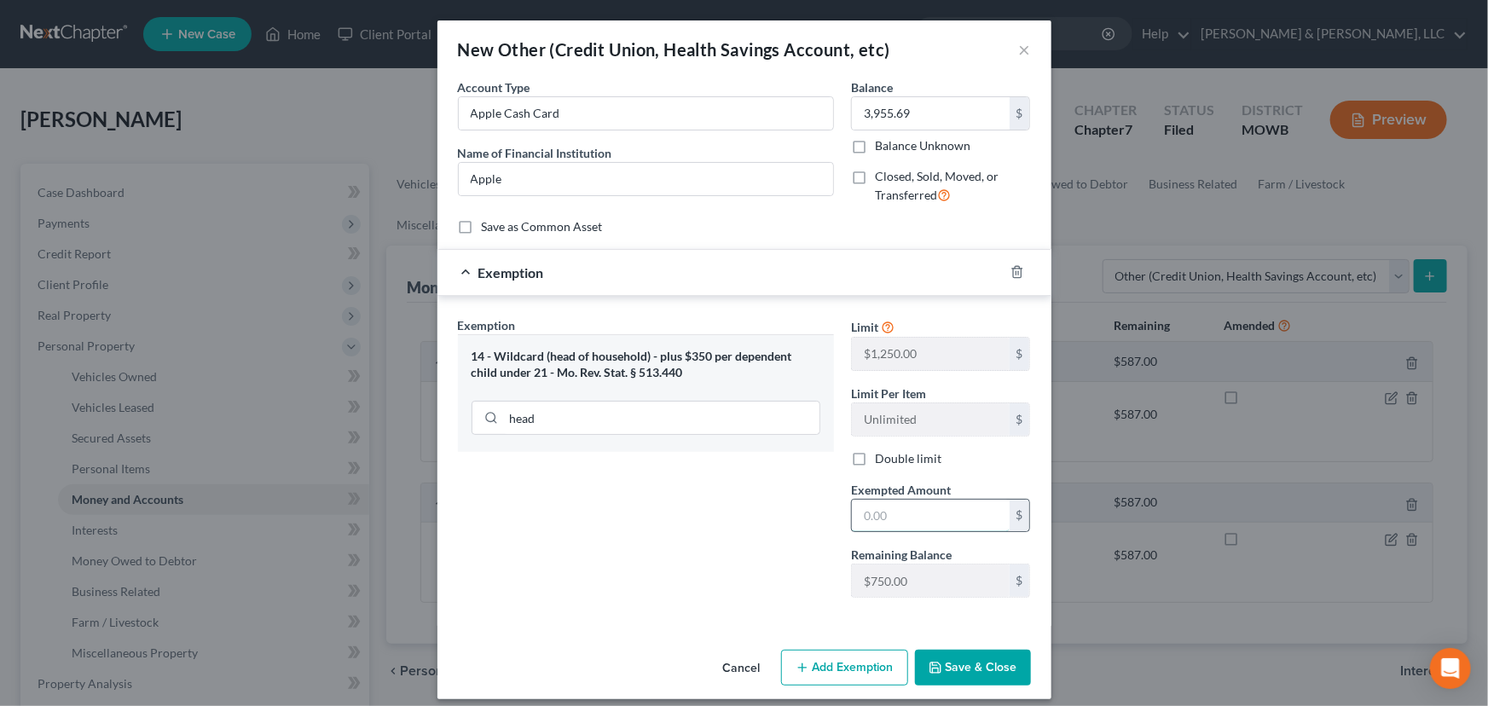
click at [910, 514] on input "text" at bounding box center [931, 516] width 158 height 32
type input "1,600"
click at [836, 660] on button "Add Exemption" at bounding box center [844, 668] width 127 height 36
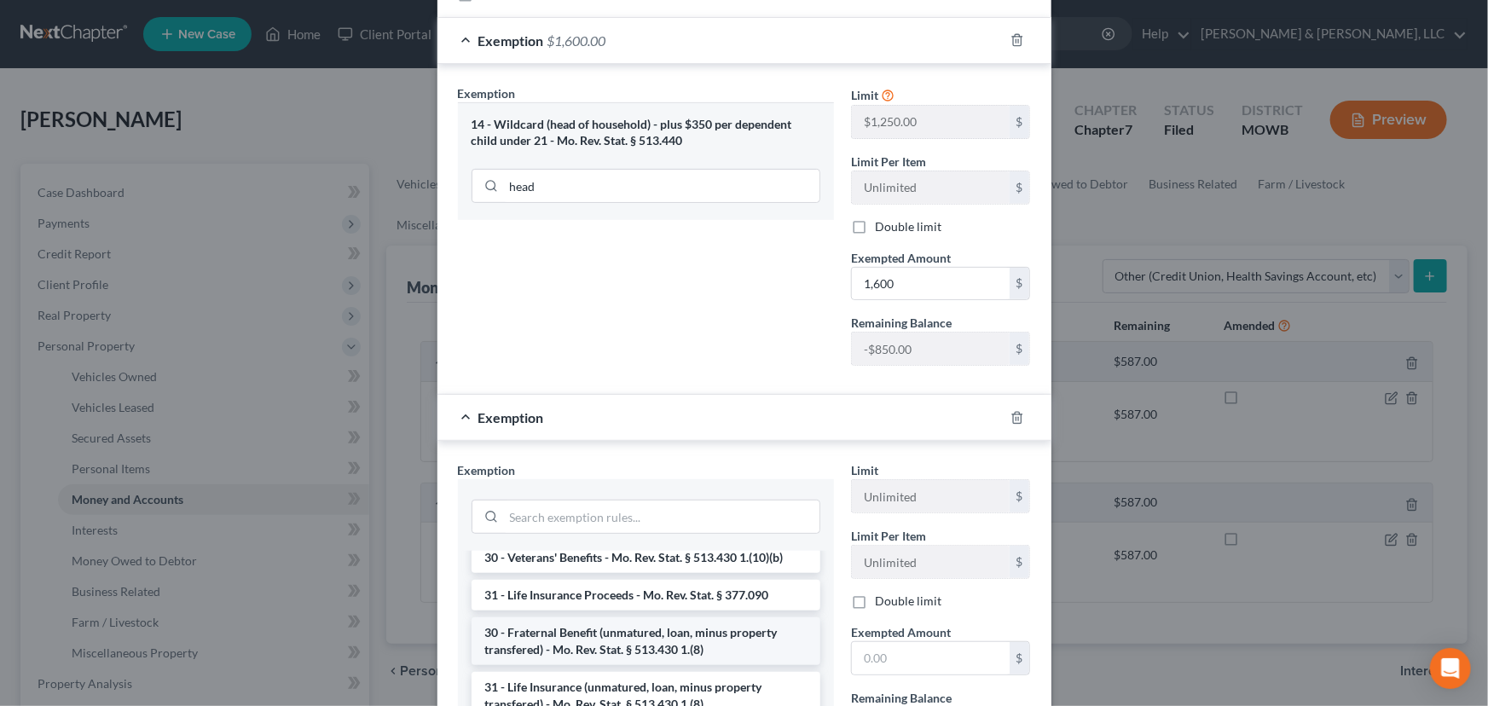
scroll to position [77, 0]
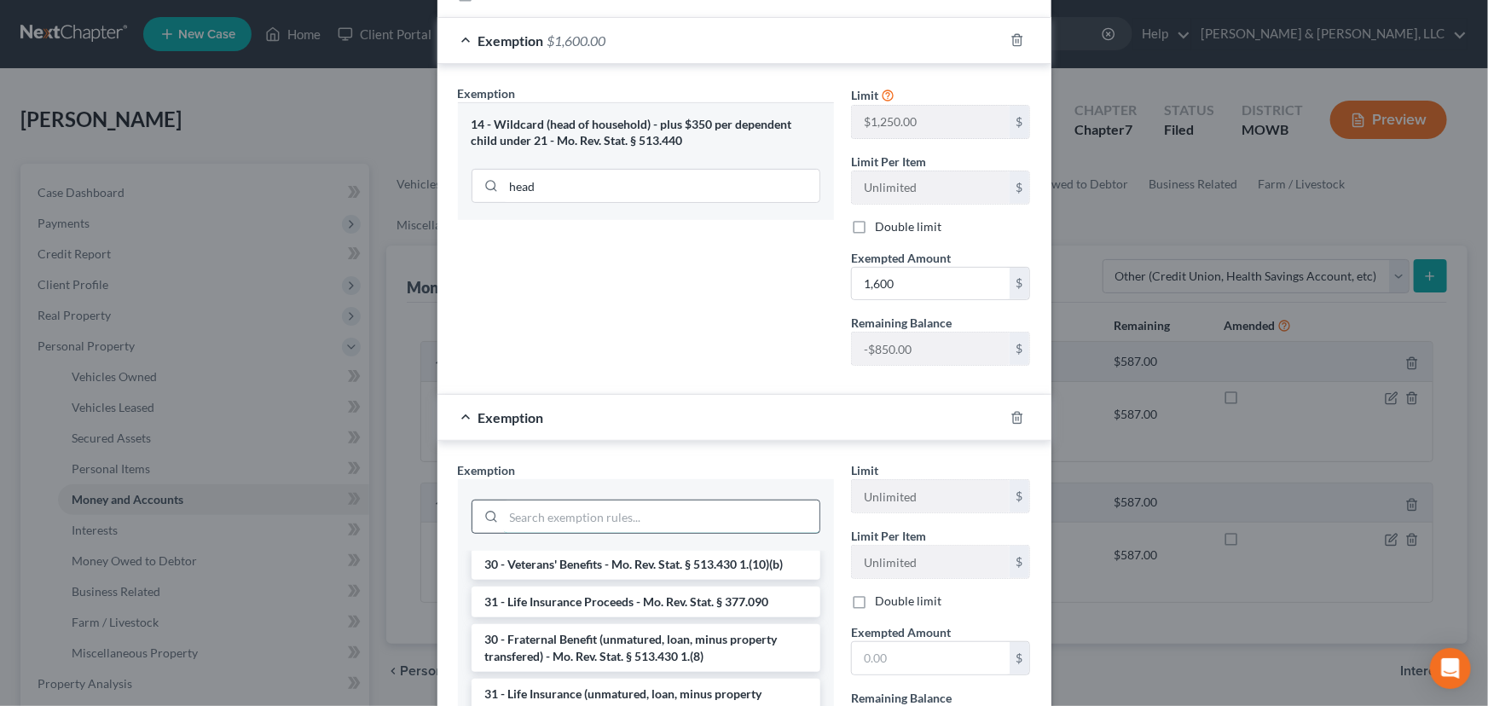
click at [612, 520] on input "search" at bounding box center [662, 517] width 316 height 32
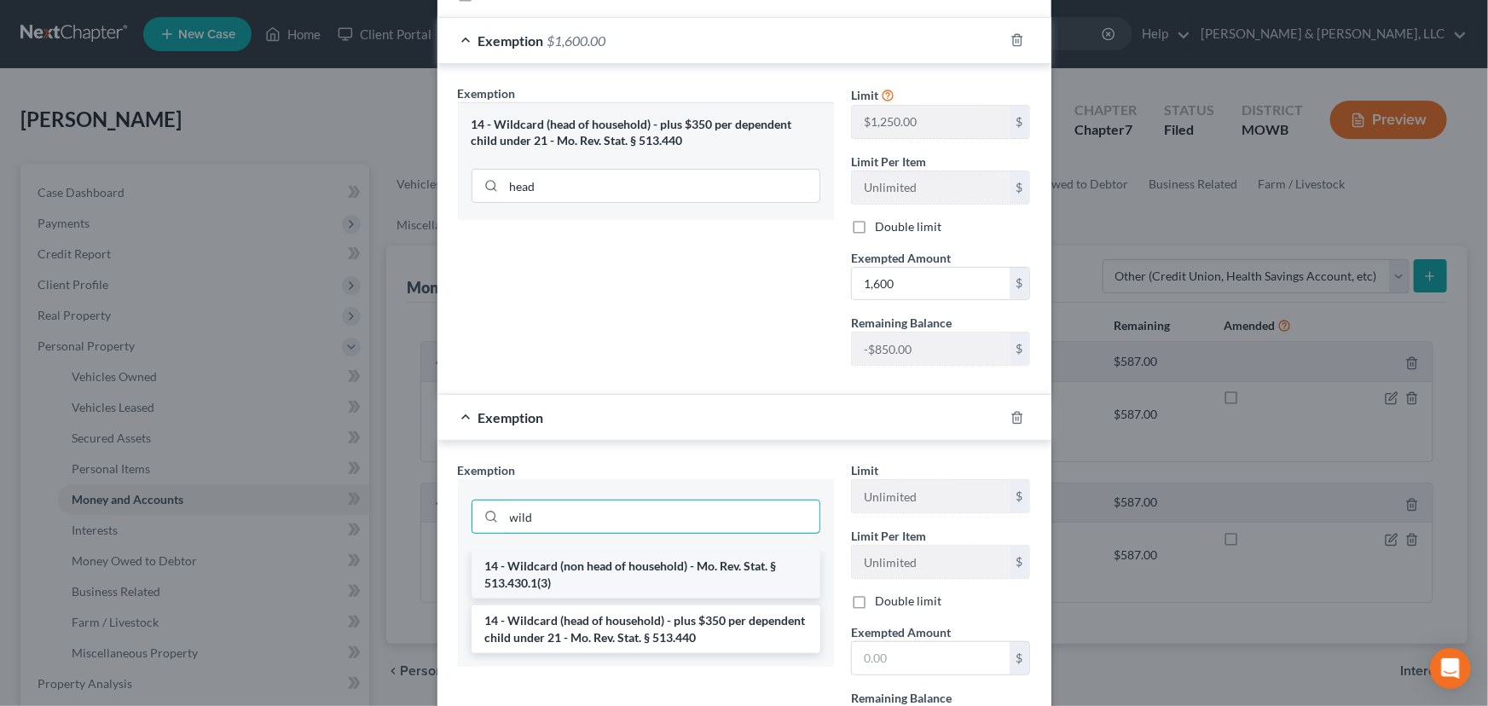
type input "wild"
click at [665, 554] on li "14 - Wildcard (non head of household) - Mo. Rev. Stat. § 513.430.1(3)" at bounding box center [646, 575] width 349 height 48
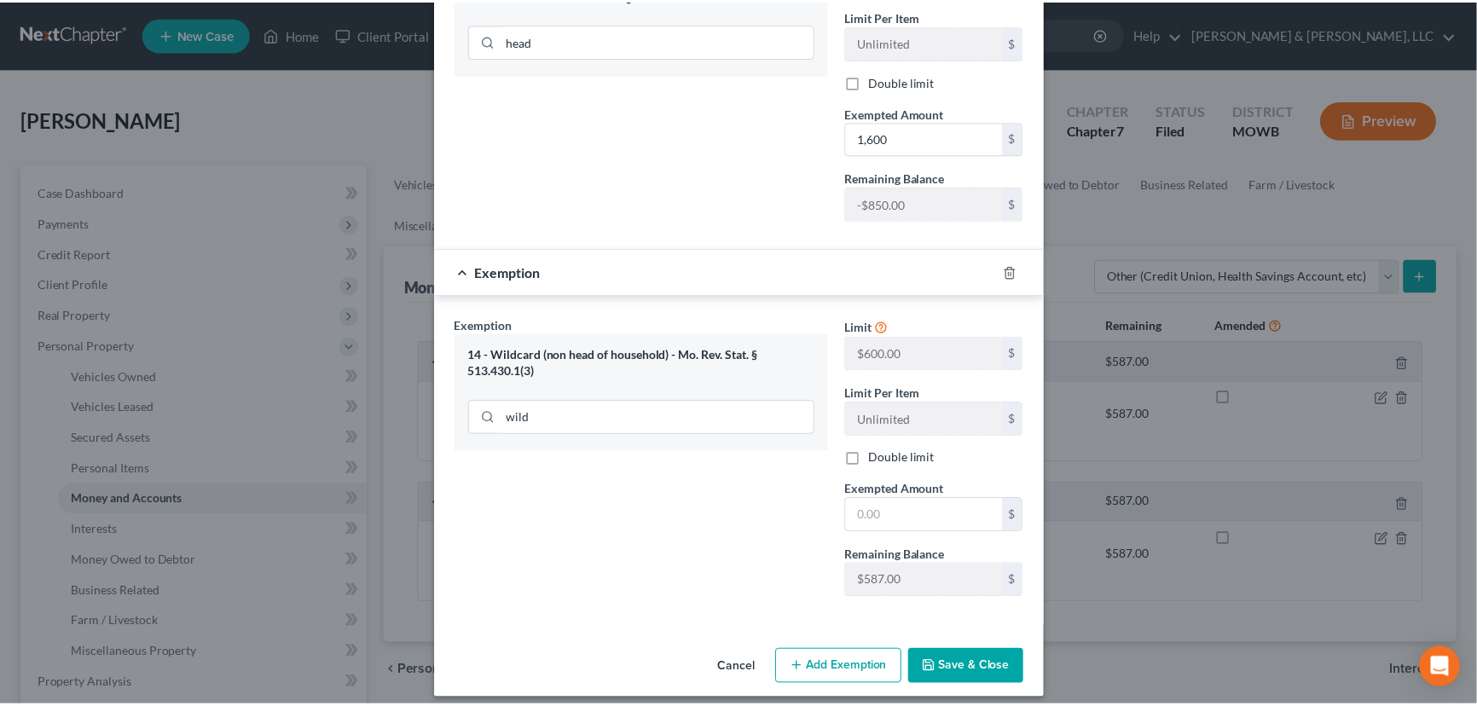
scroll to position [387, 0]
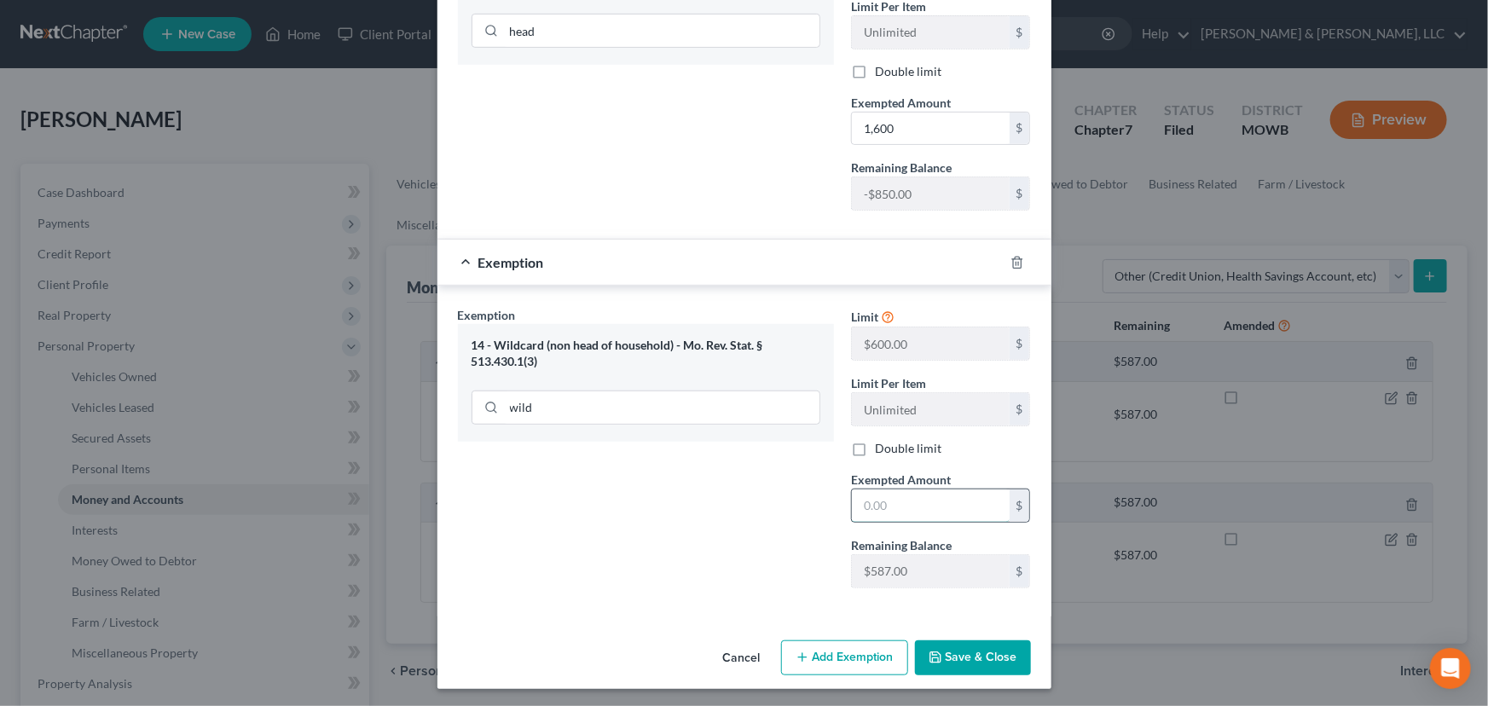
click at [916, 500] on input "text" at bounding box center [931, 506] width 158 height 32
type input "6"
type input "587"
click at [966, 641] on button "Save & Close" at bounding box center [973, 659] width 116 height 36
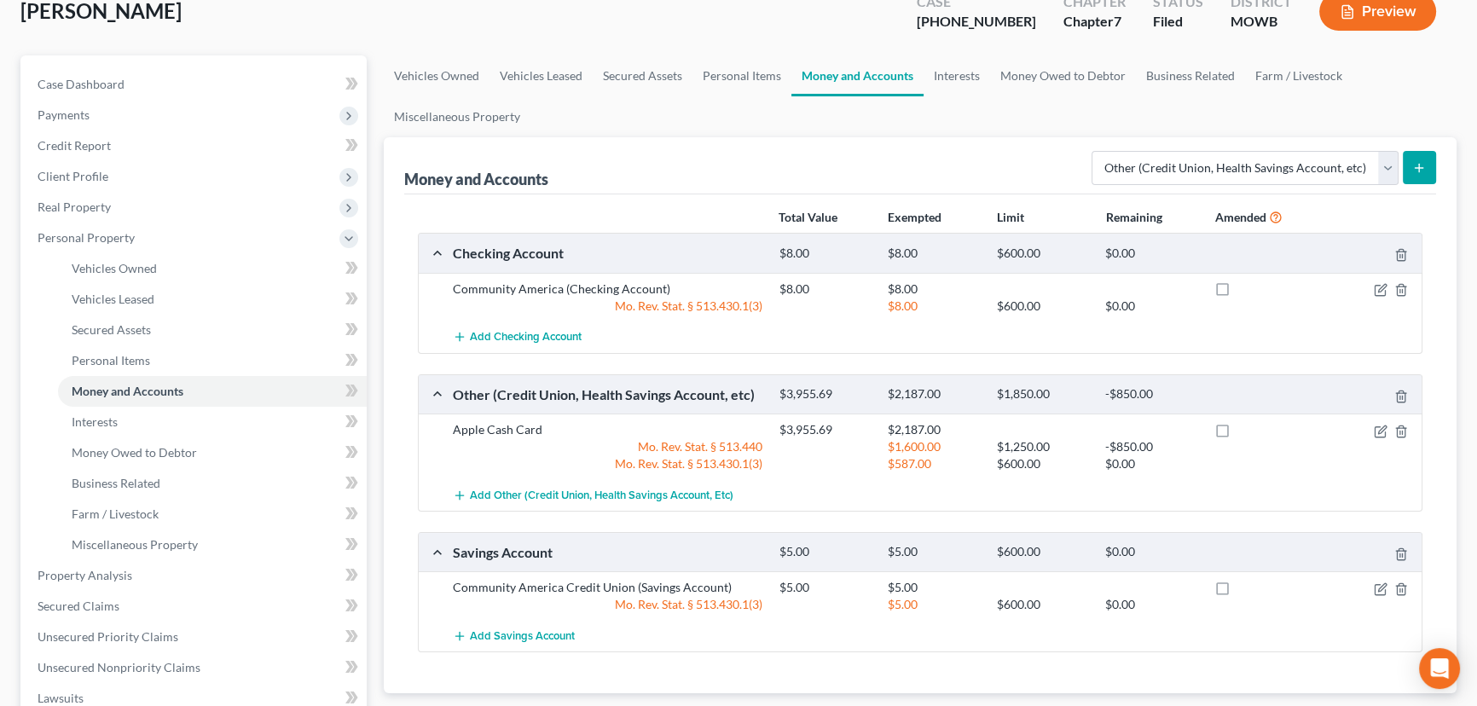
scroll to position [154, 0]
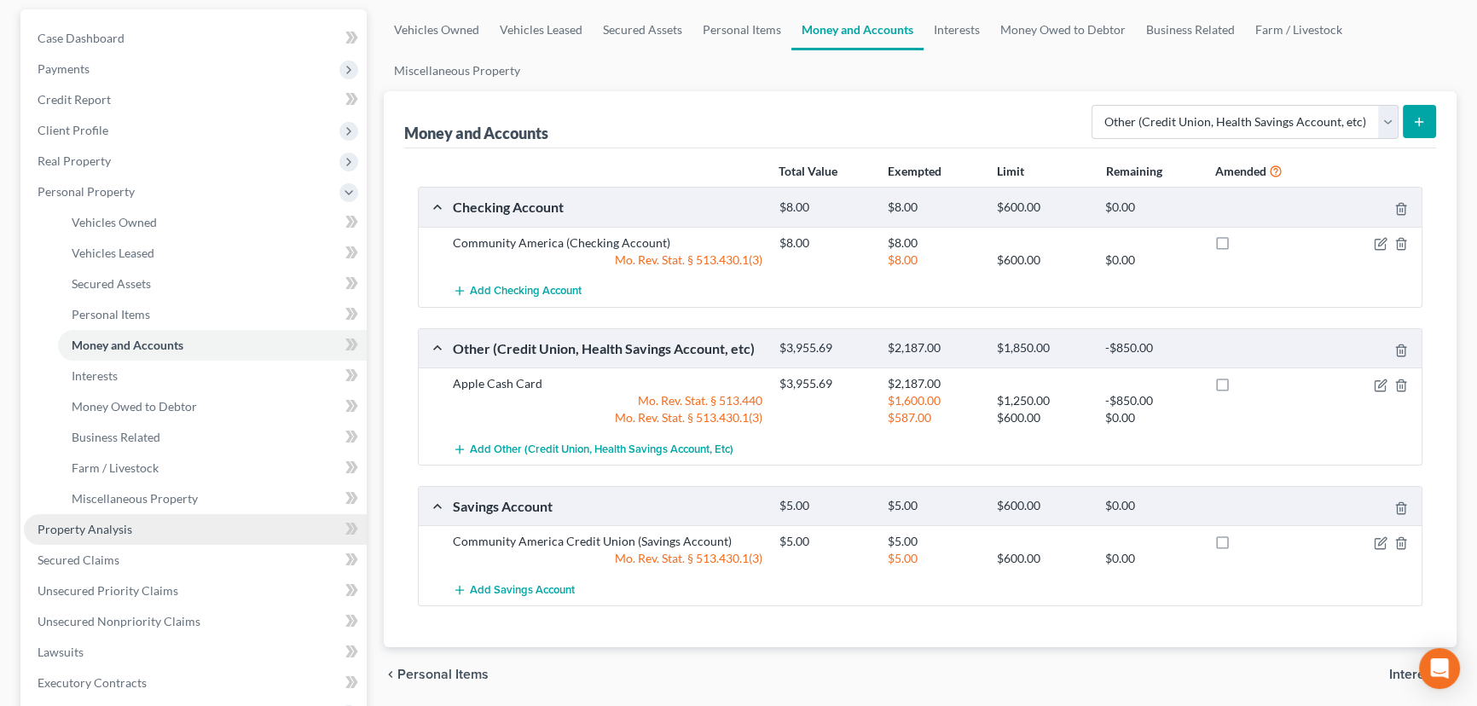
click at [92, 519] on link "Property Analysis" at bounding box center [195, 529] width 343 height 31
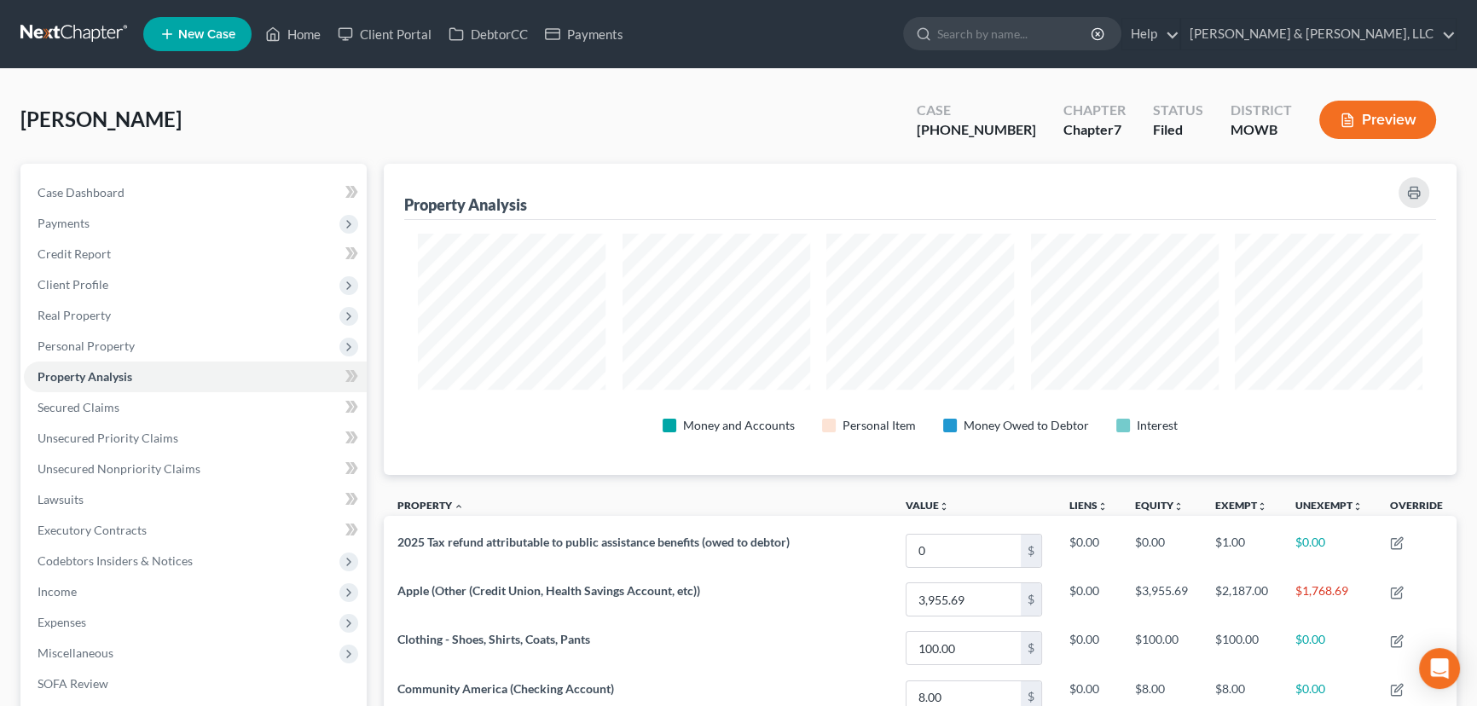
scroll to position [77, 0]
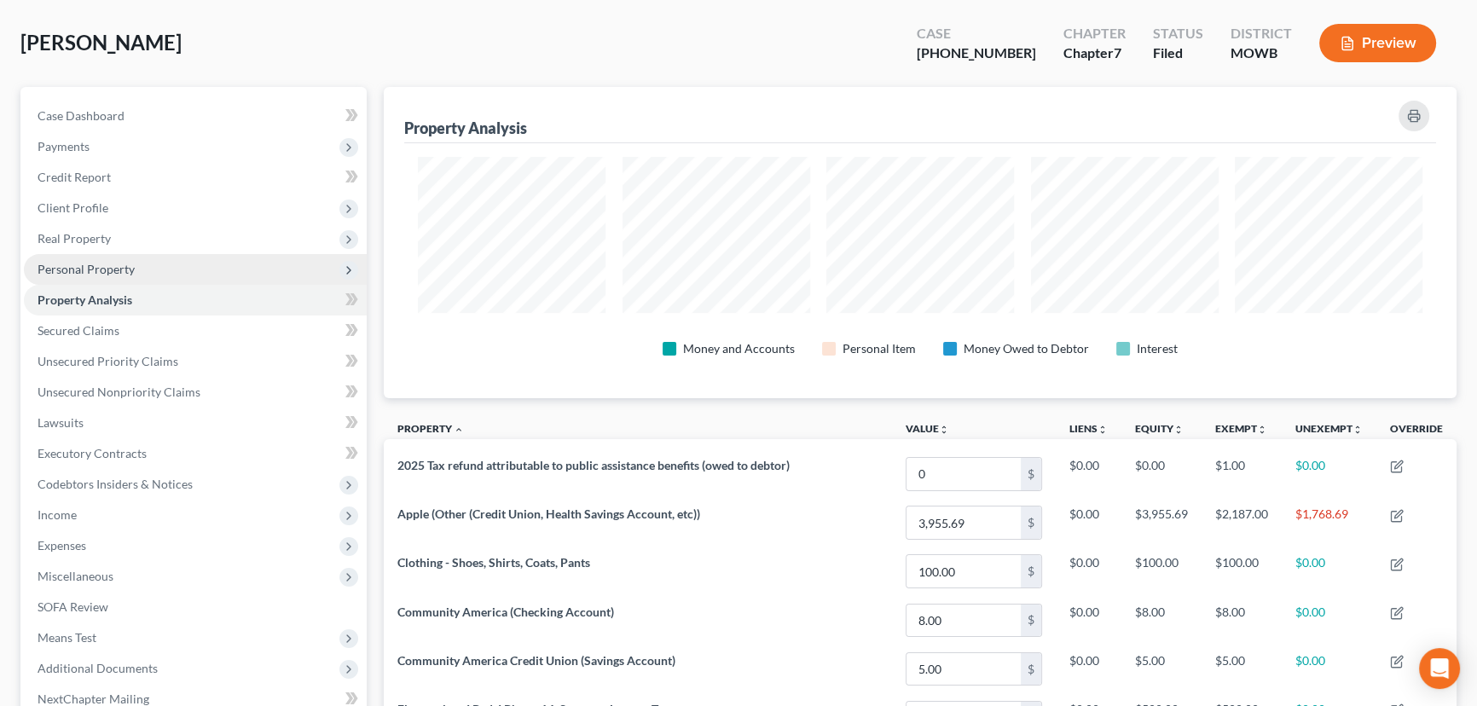
click at [107, 264] on span "Personal Property" at bounding box center [86, 269] width 97 height 14
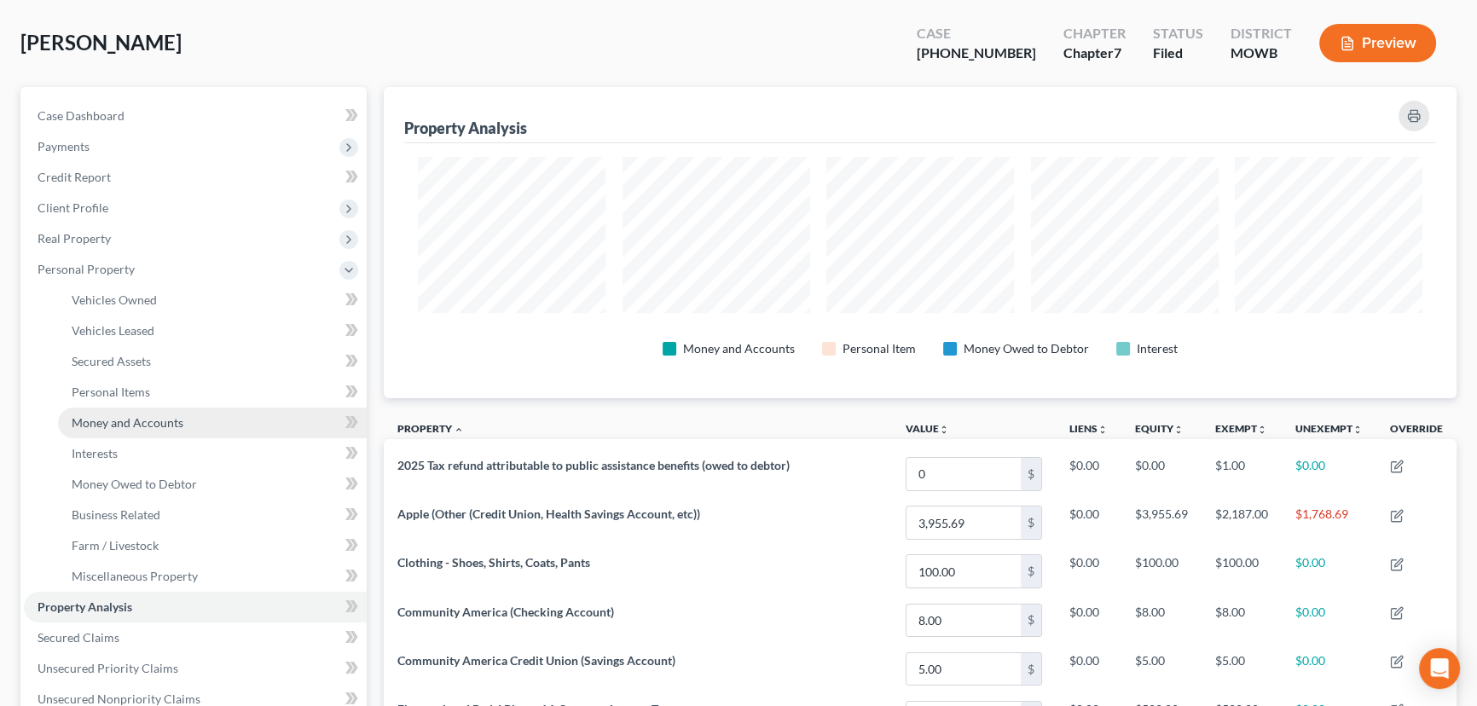
click at [103, 415] on span "Money and Accounts" at bounding box center [128, 422] width 112 height 14
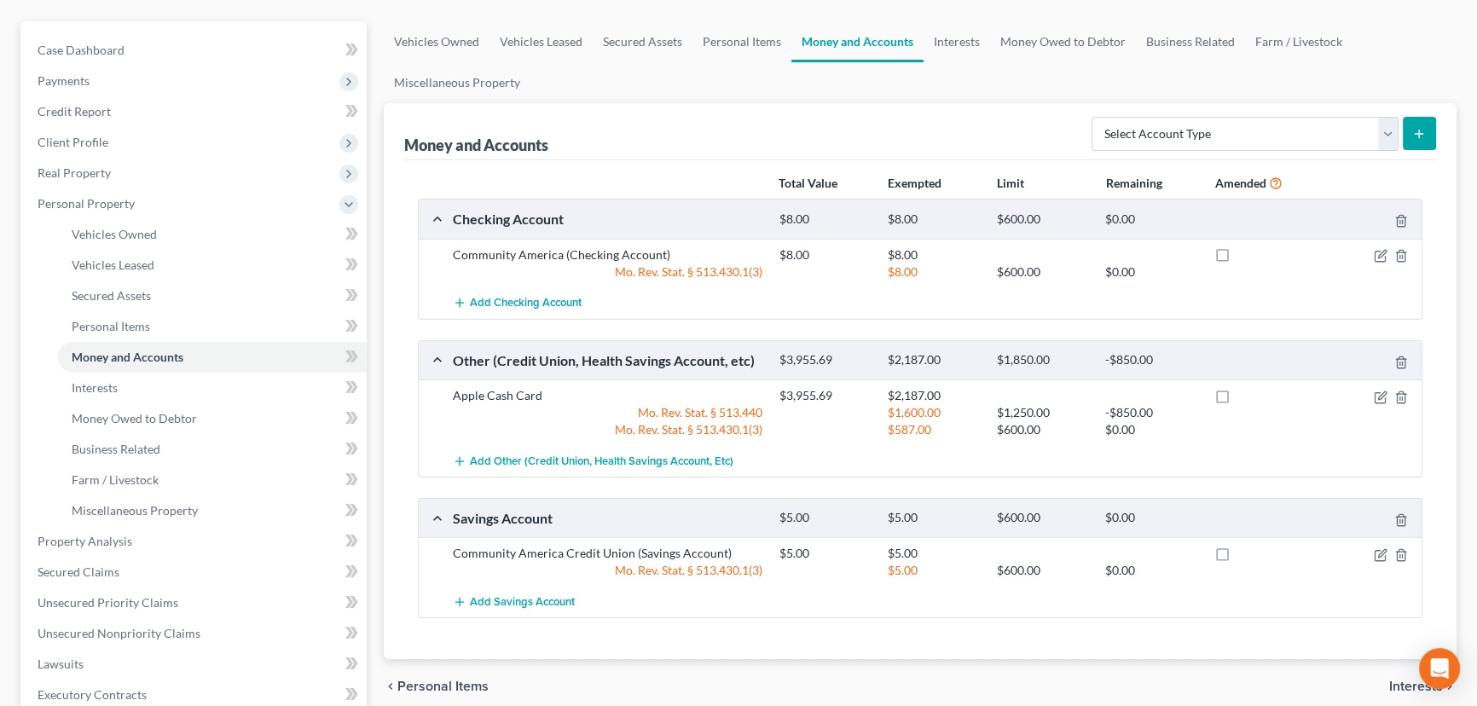
scroll to position [154, 0]
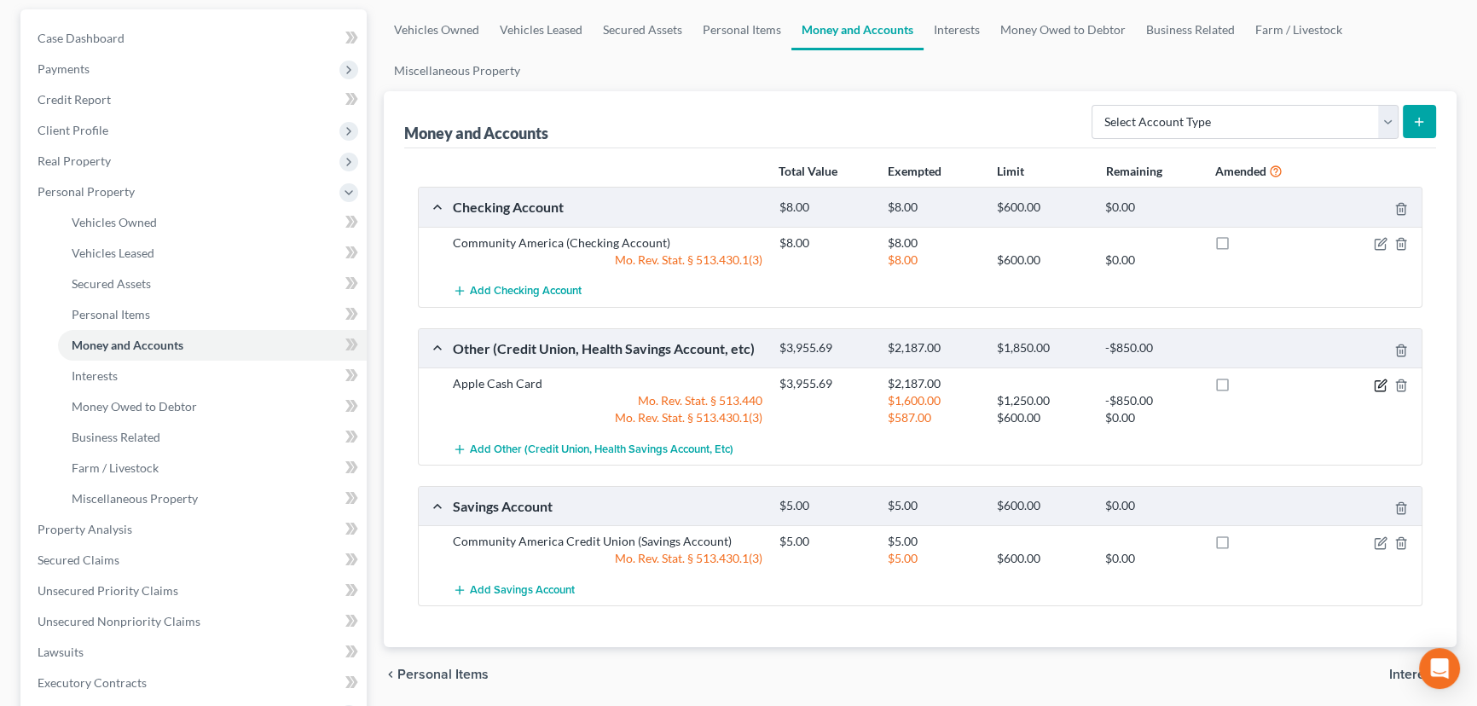
click at [1383, 381] on icon "button" at bounding box center [1382, 384] width 8 height 8
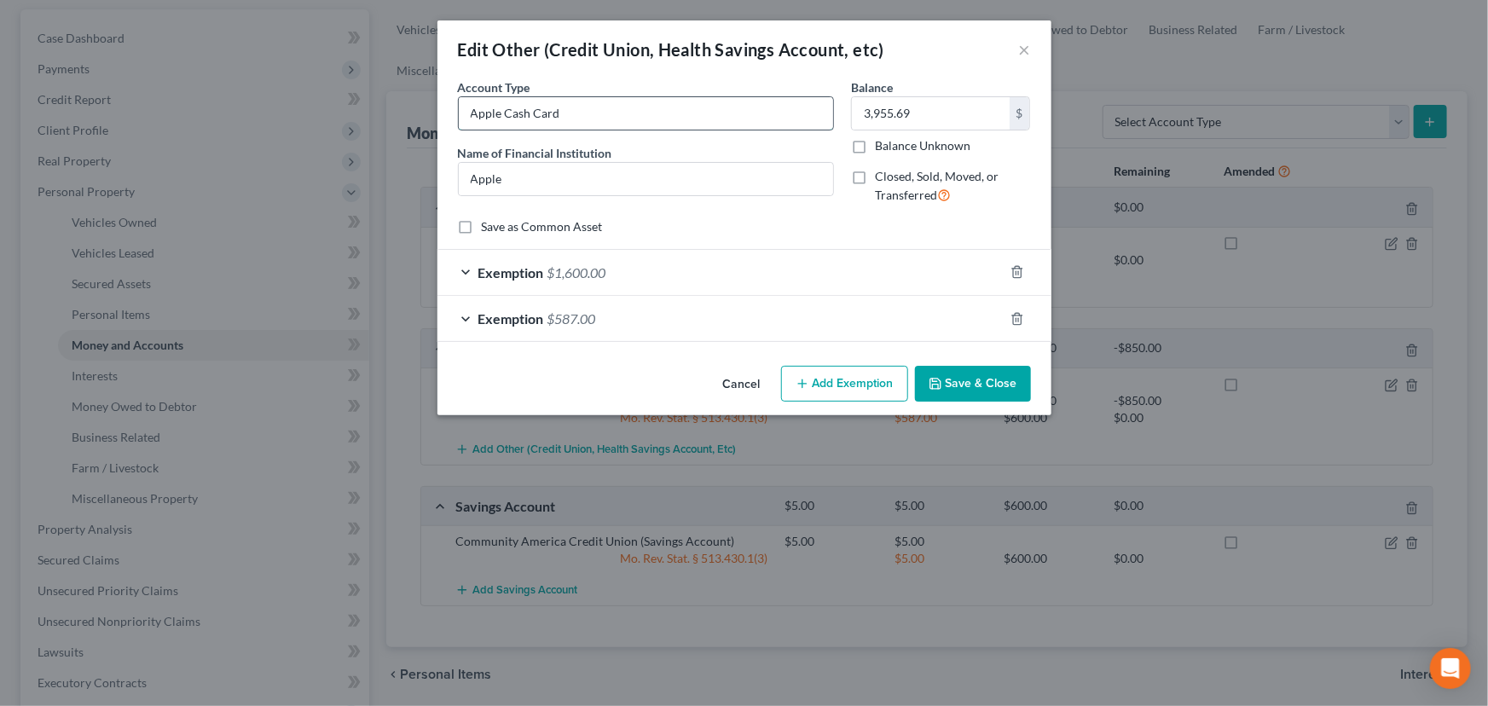
click at [640, 111] on input "Apple Cash Card" at bounding box center [646, 113] width 374 height 32
type input "Apple Cash Card NOTE: AMENDED"
click at [958, 384] on button "Save & Close" at bounding box center [973, 384] width 116 height 36
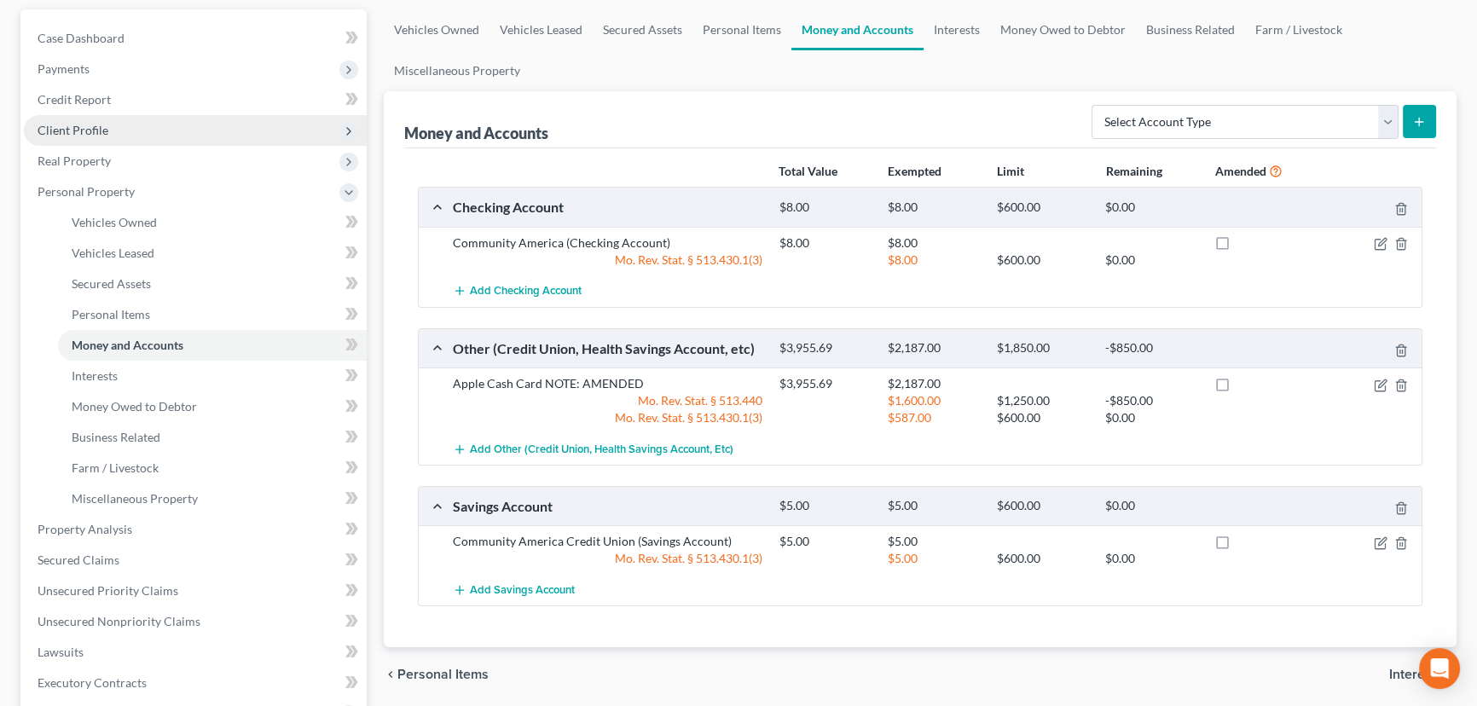
click at [100, 130] on span "Client Profile" at bounding box center [73, 130] width 71 height 14
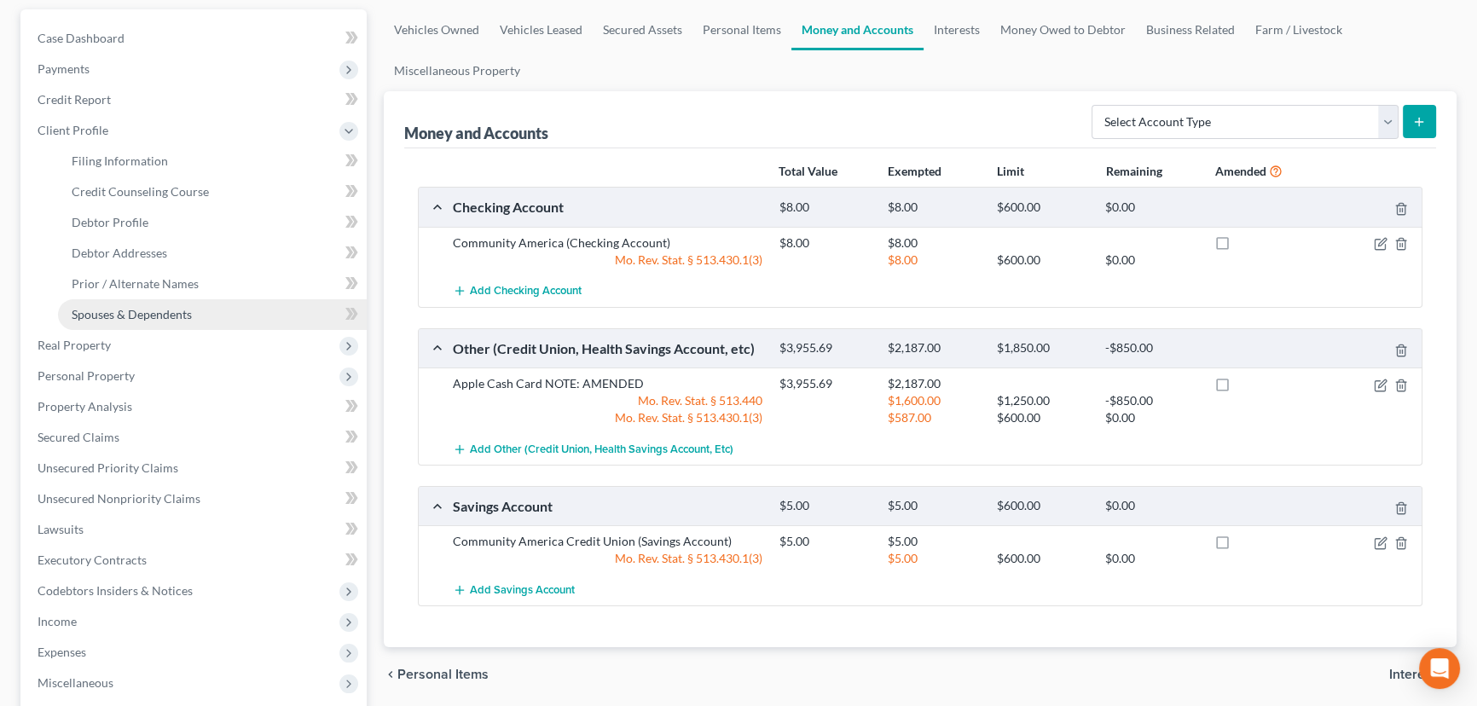
click at [153, 310] on span "Spouses & Dependents" at bounding box center [132, 314] width 120 height 14
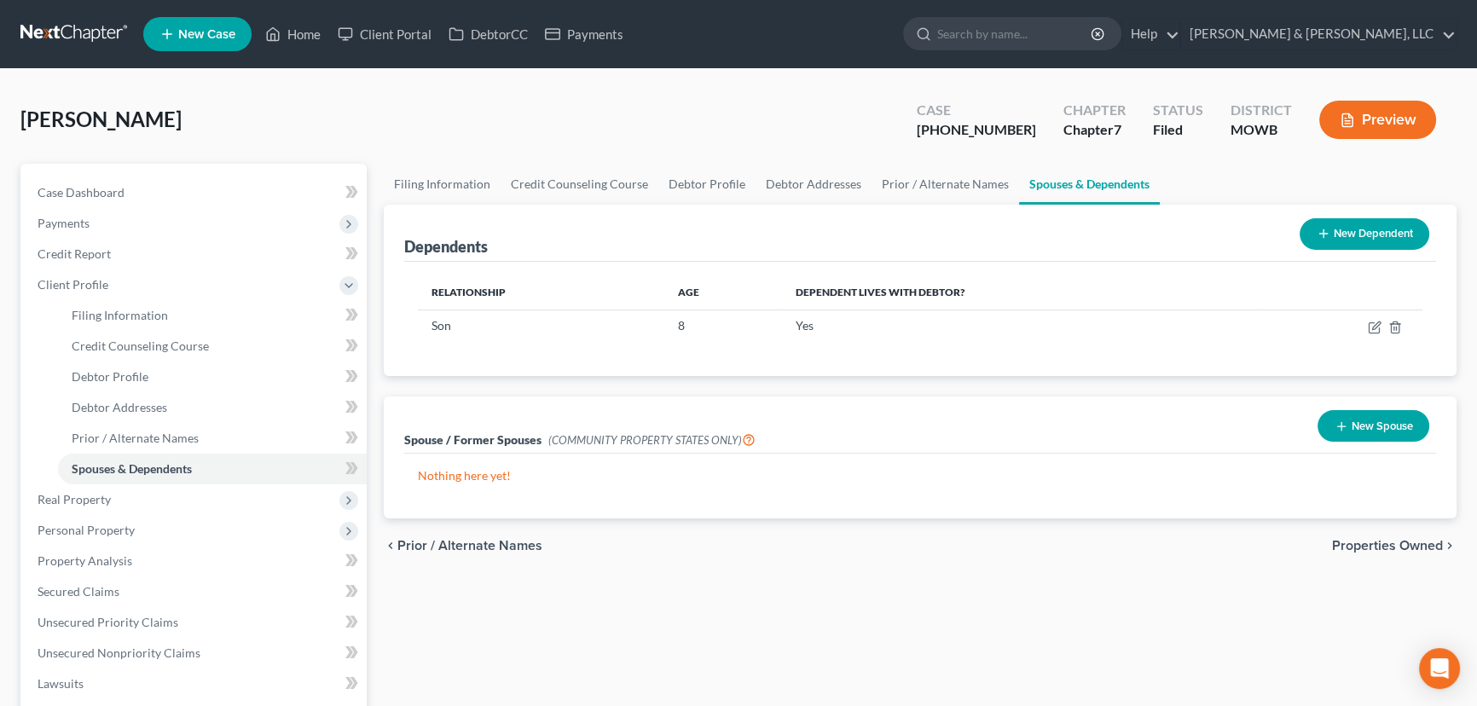
scroll to position [77, 0]
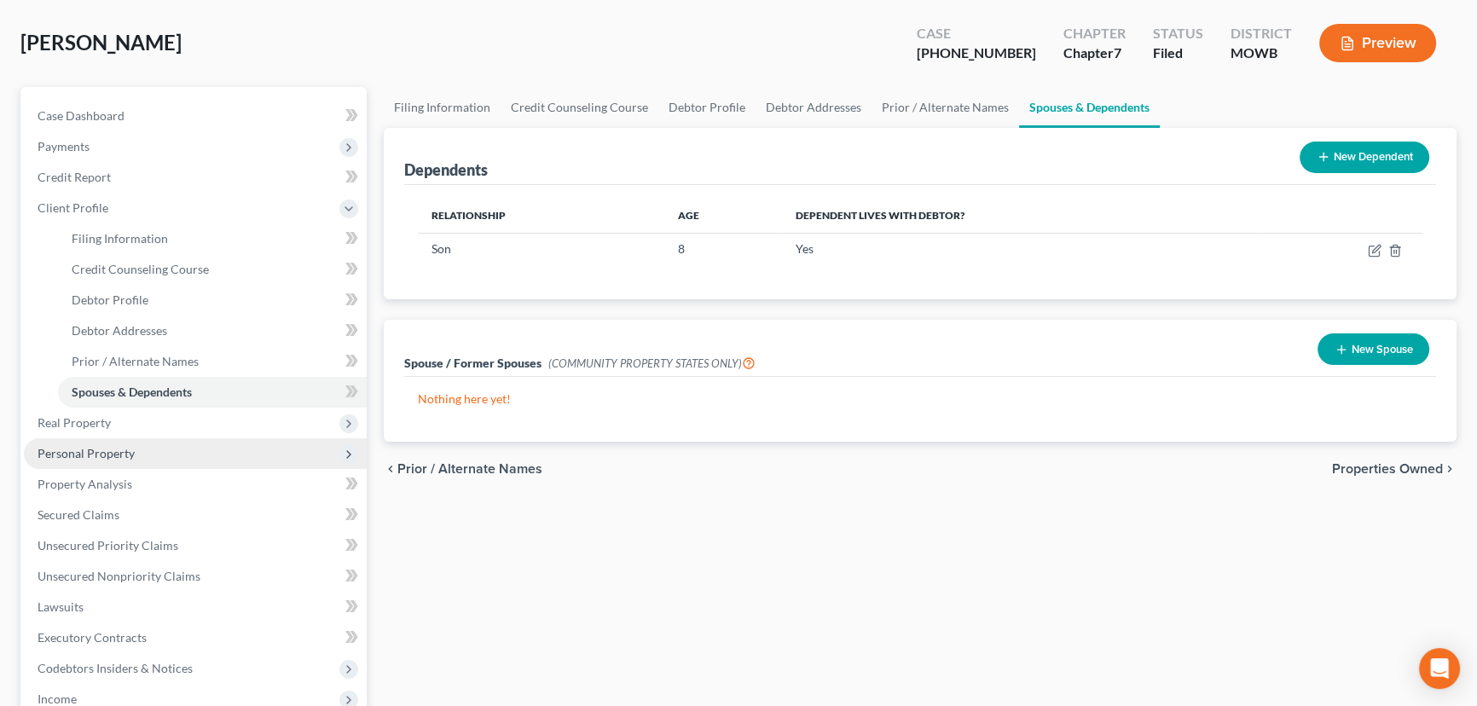
click at [107, 452] on span "Personal Property" at bounding box center [86, 453] width 97 height 14
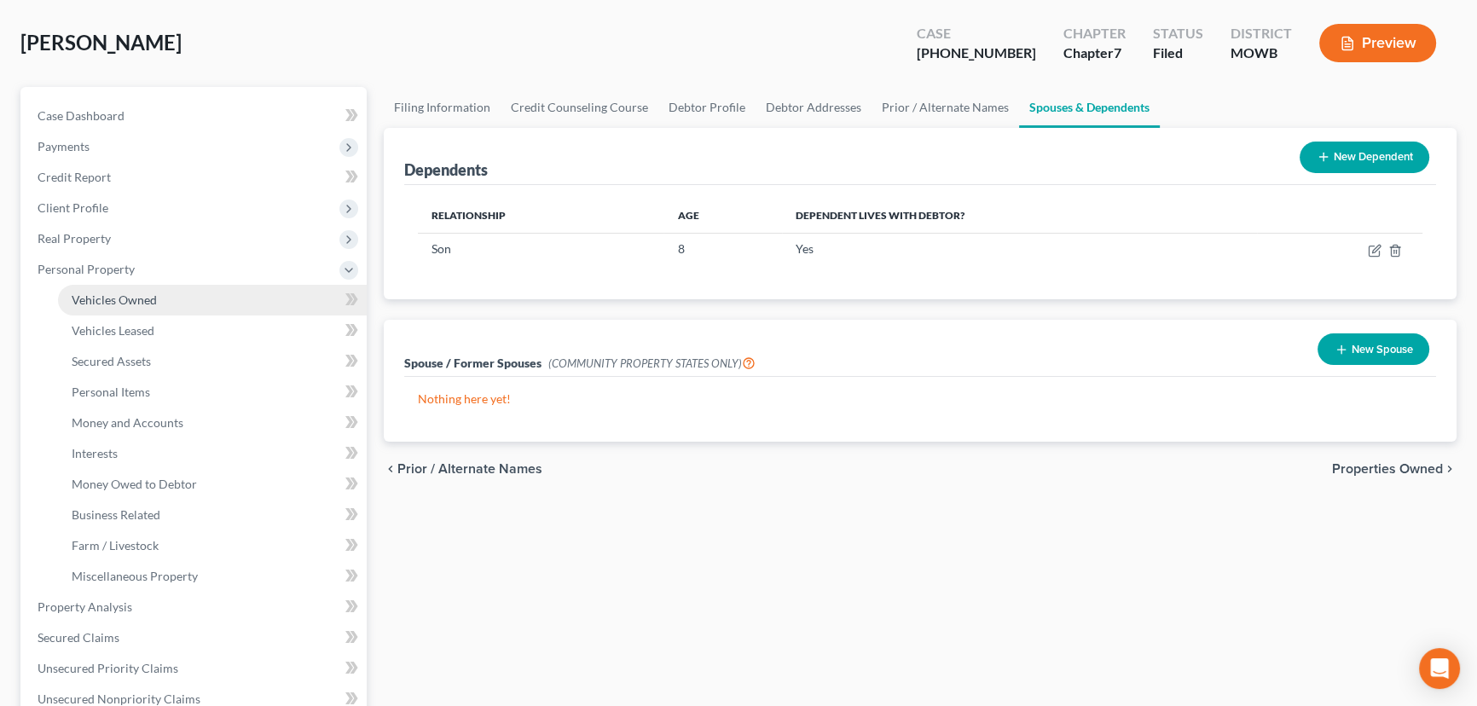
click at [135, 304] on span "Vehicles Owned" at bounding box center [114, 300] width 85 height 14
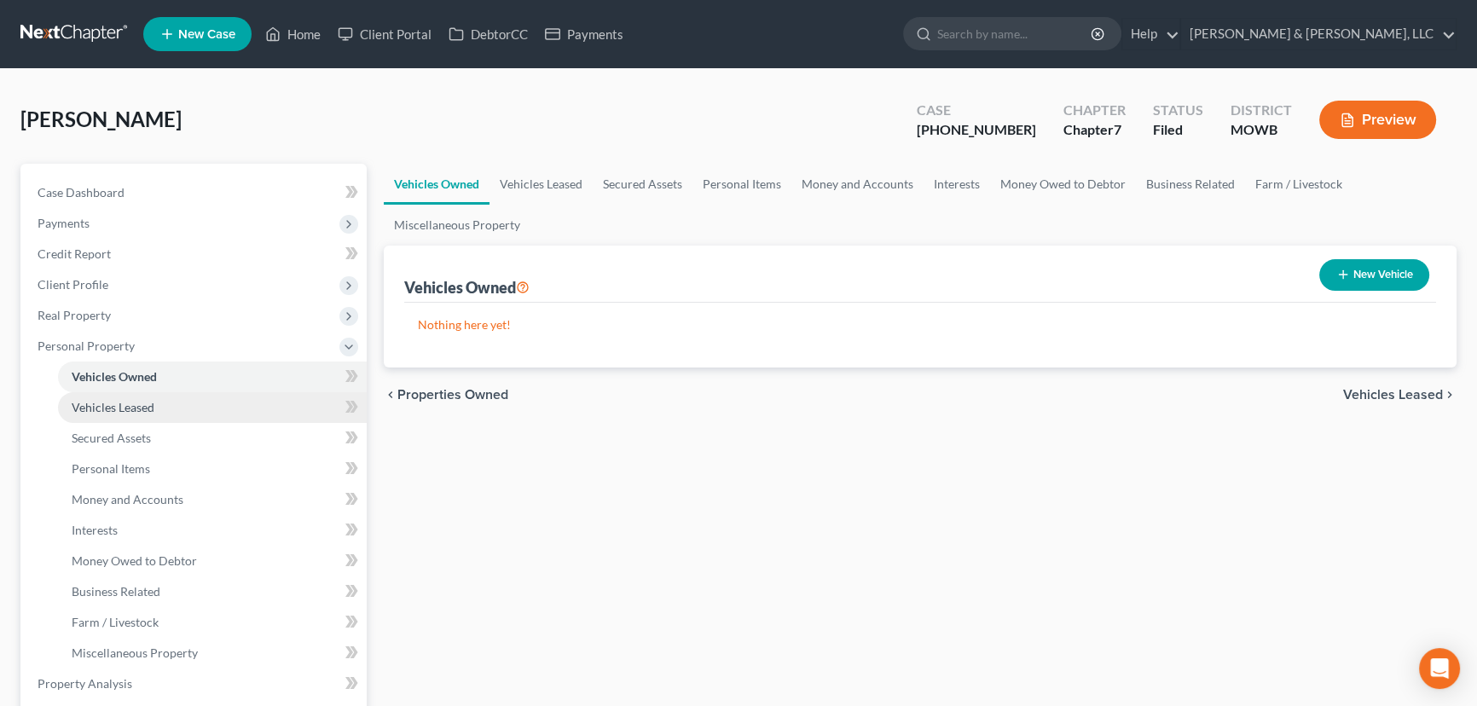
click at [118, 394] on link "Vehicles Leased" at bounding box center [212, 407] width 309 height 31
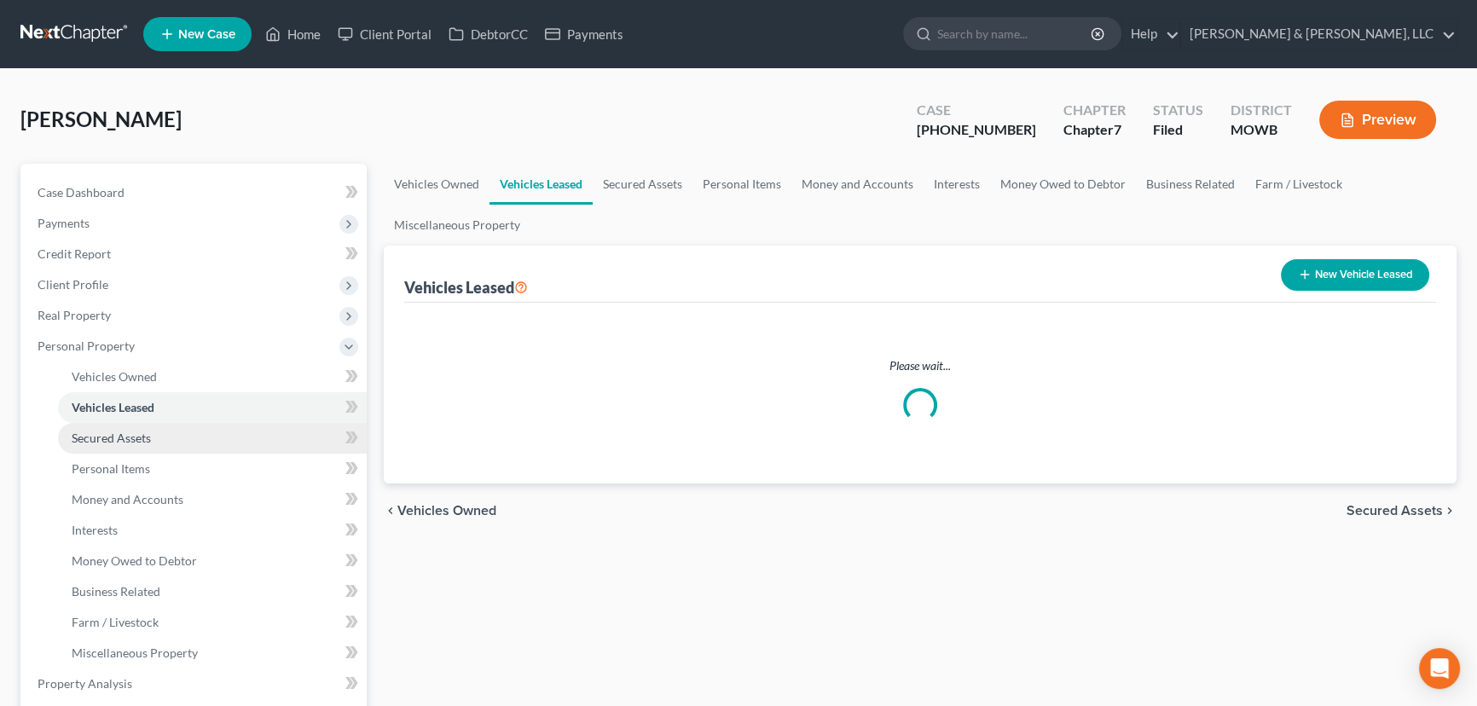
click at [125, 436] on span "Secured Assets" at bounding box center [111, 438] width 79 height 14
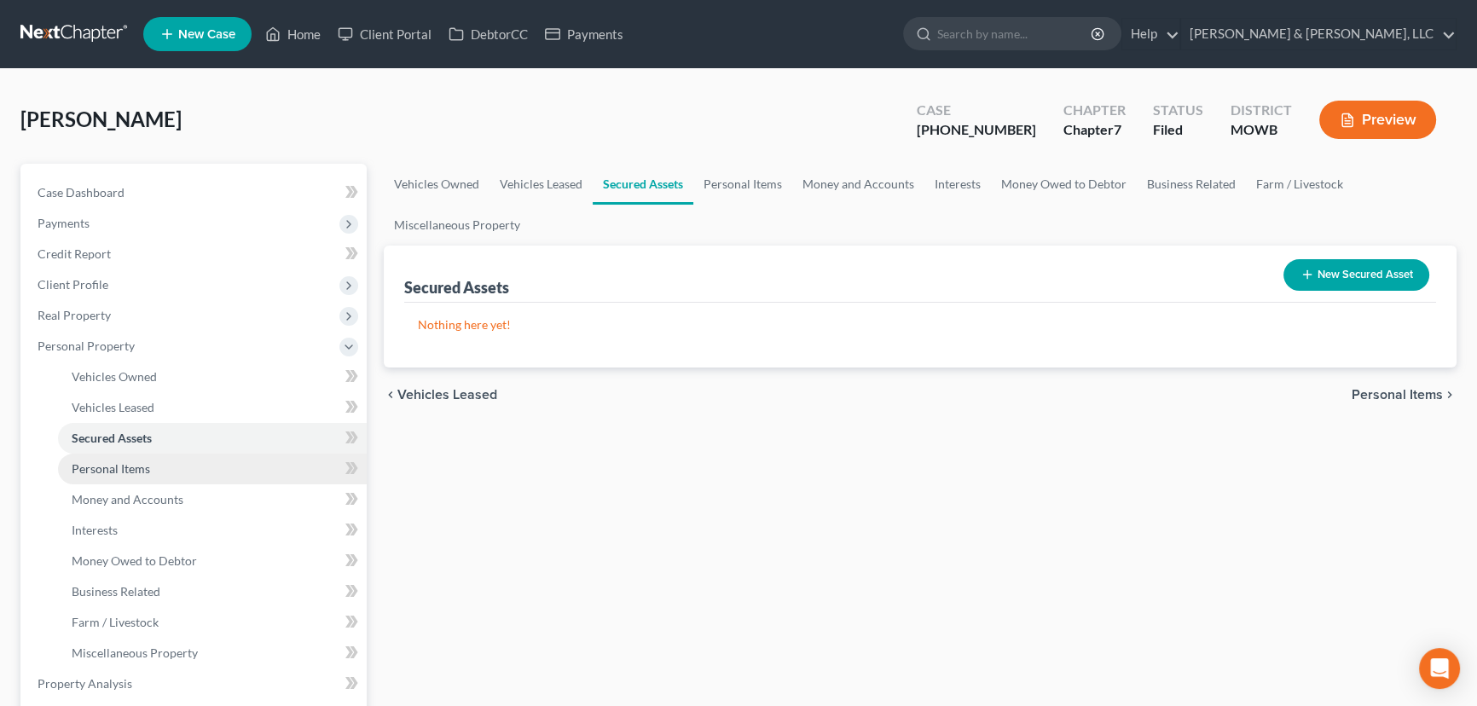
click at [120, 461] on span "Personal Items" at bounding box center [111, 468] width 78 height 14
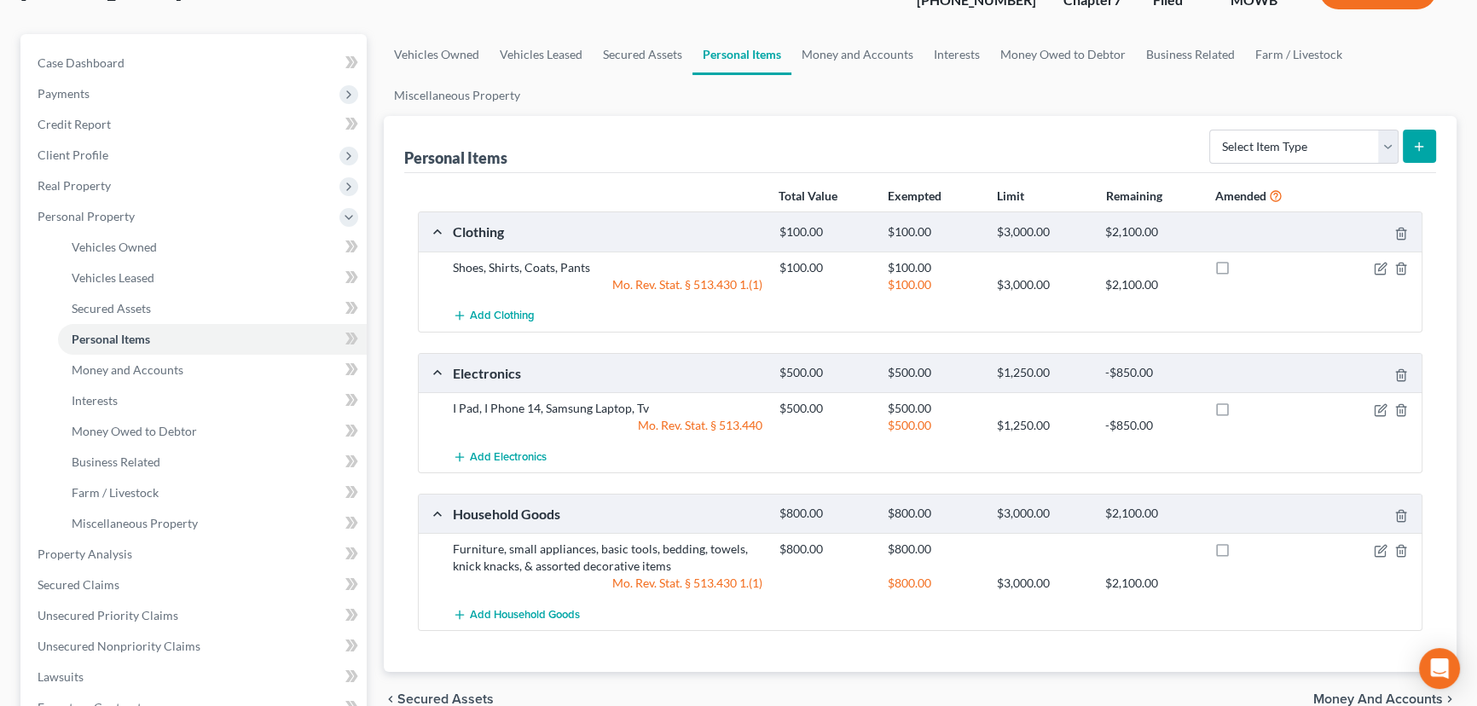
scroll to position [154, 0]
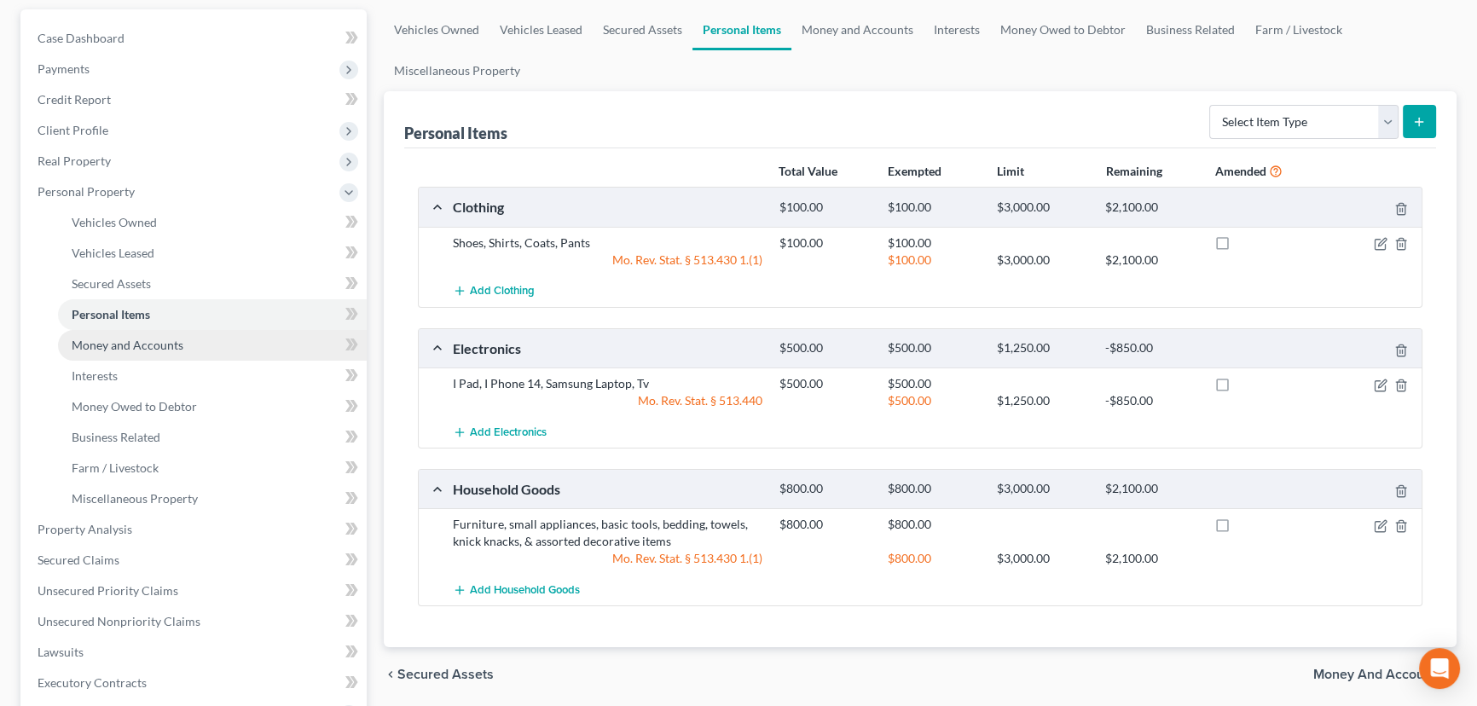
click at [182, 341] on link "Money and Accounts" at bounding box center [212, 345] width 309 height 31
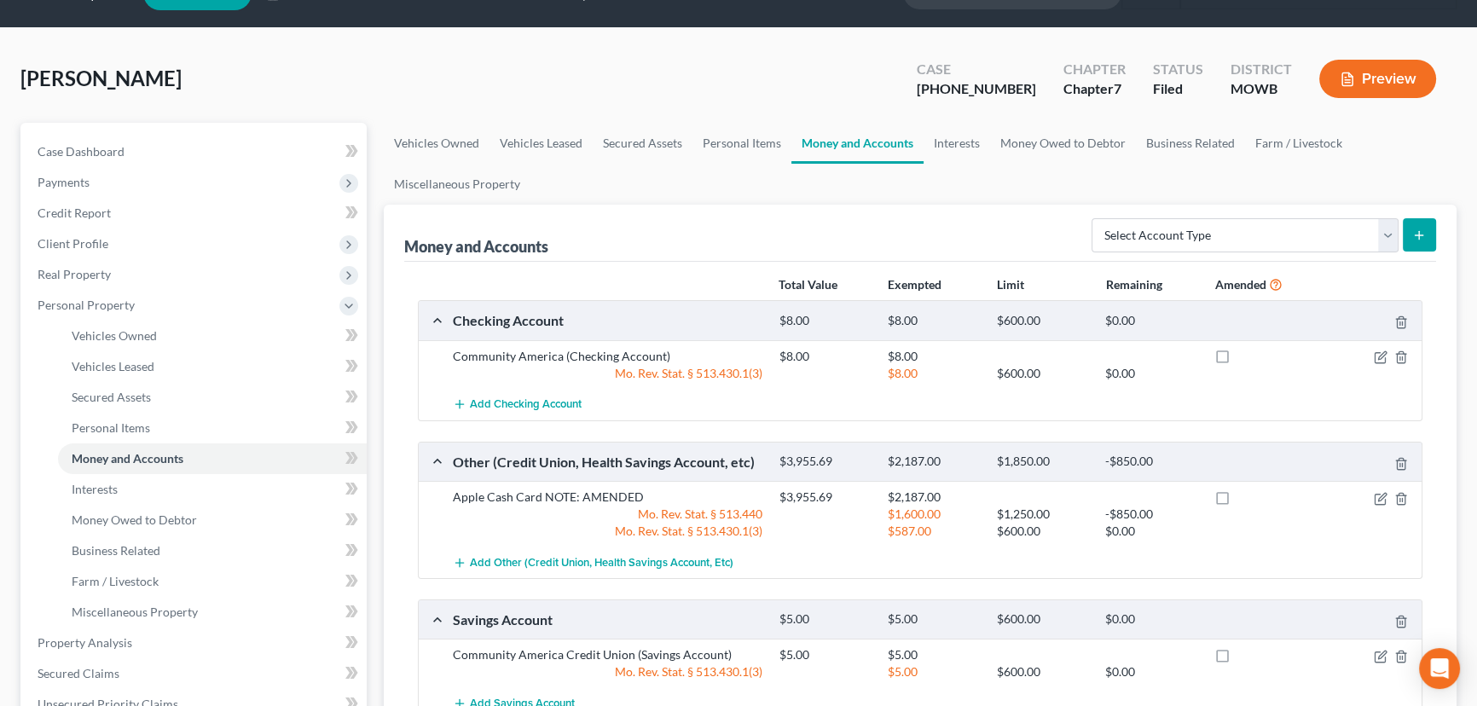
scroll to position [154, 0]
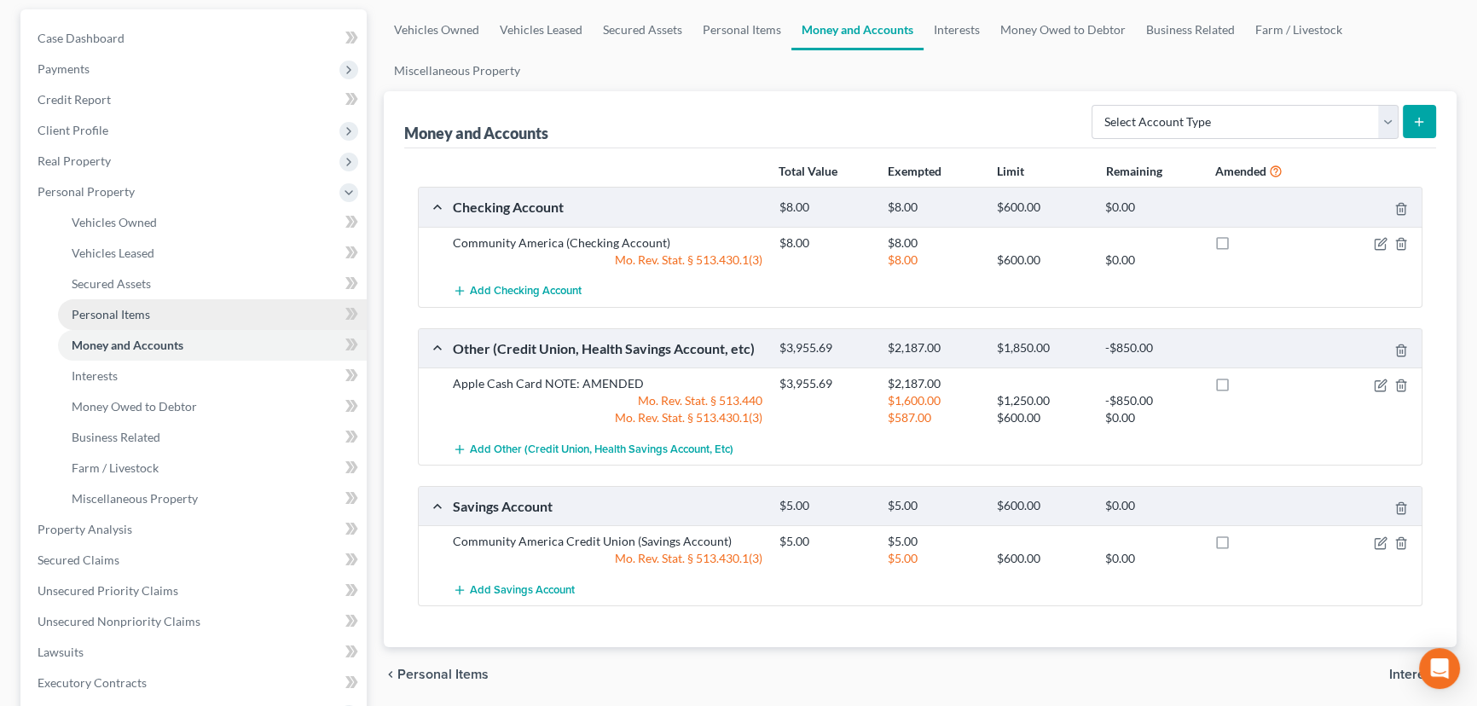
click at [149, 306] on link "Personal Items" at bounding box center [212, 314] width 309 height 31
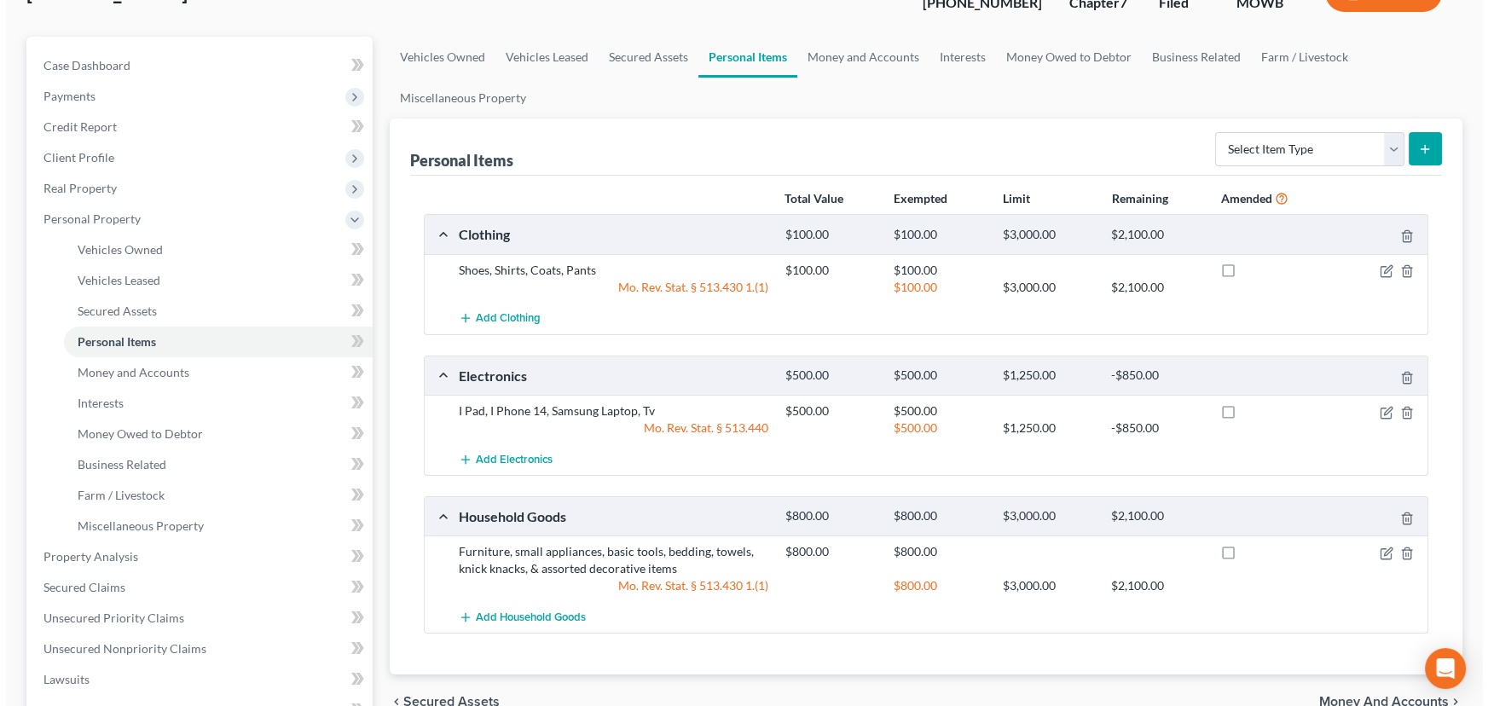
scroll to position [154, 0]
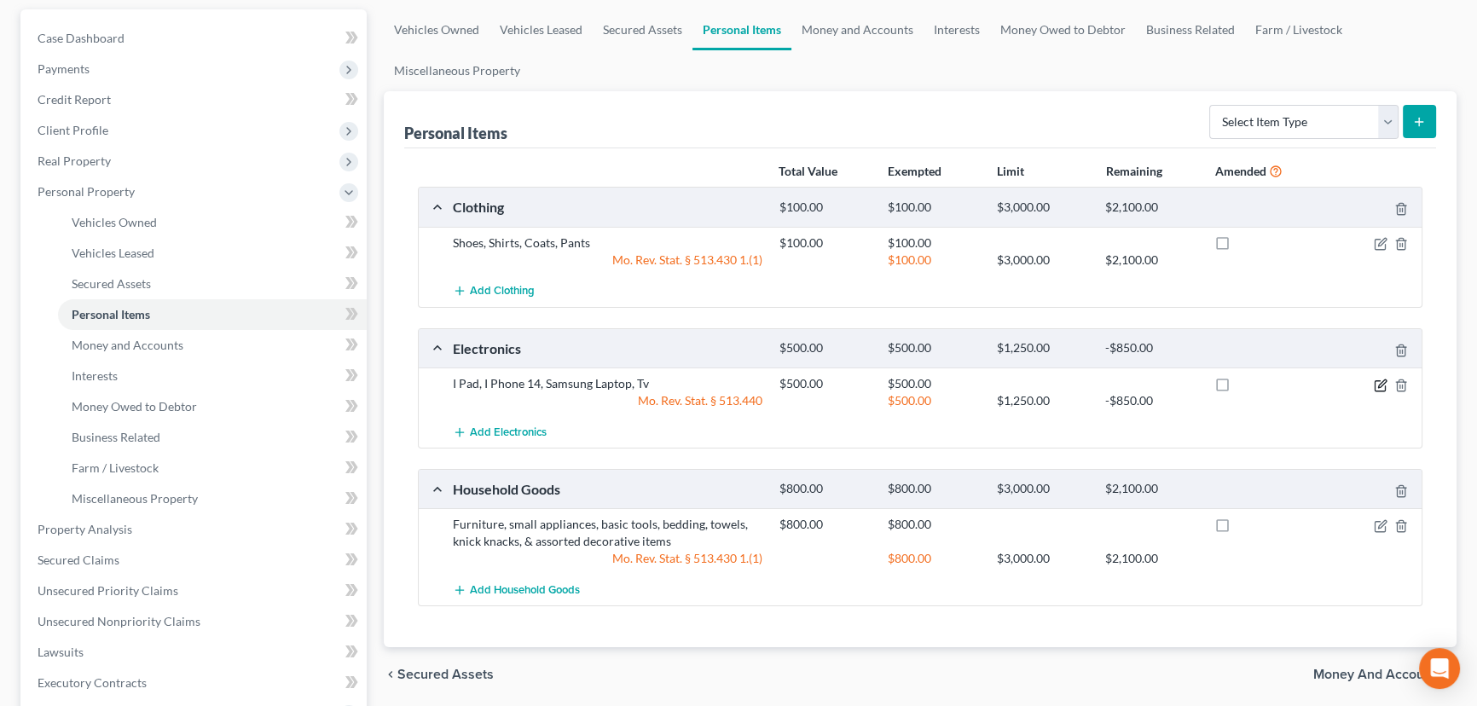
click at [1383, 380] on icon "button" at bounding box center [1381, 386] width 14 height 14
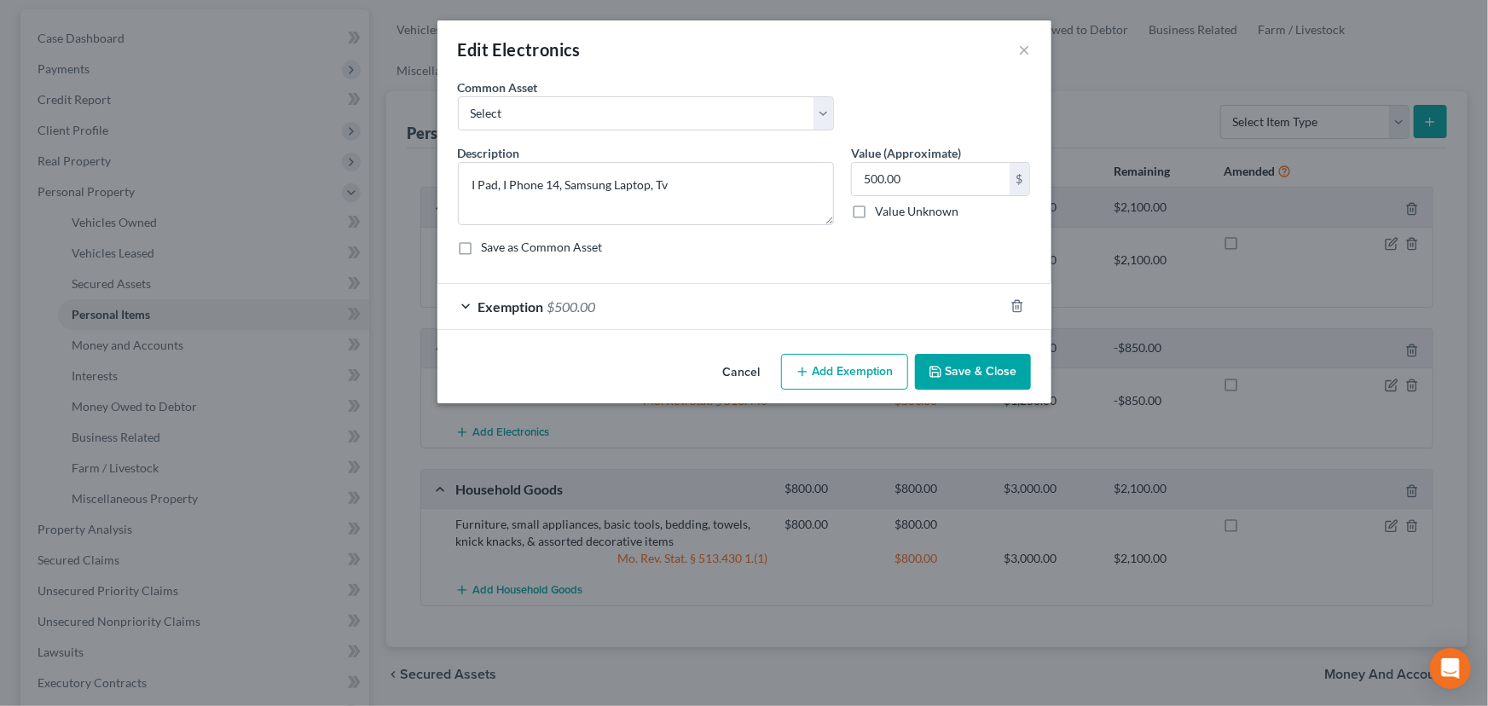
click at [582, 311] on span "$500.00" at bounding box center [572, 307] width 49 height 16
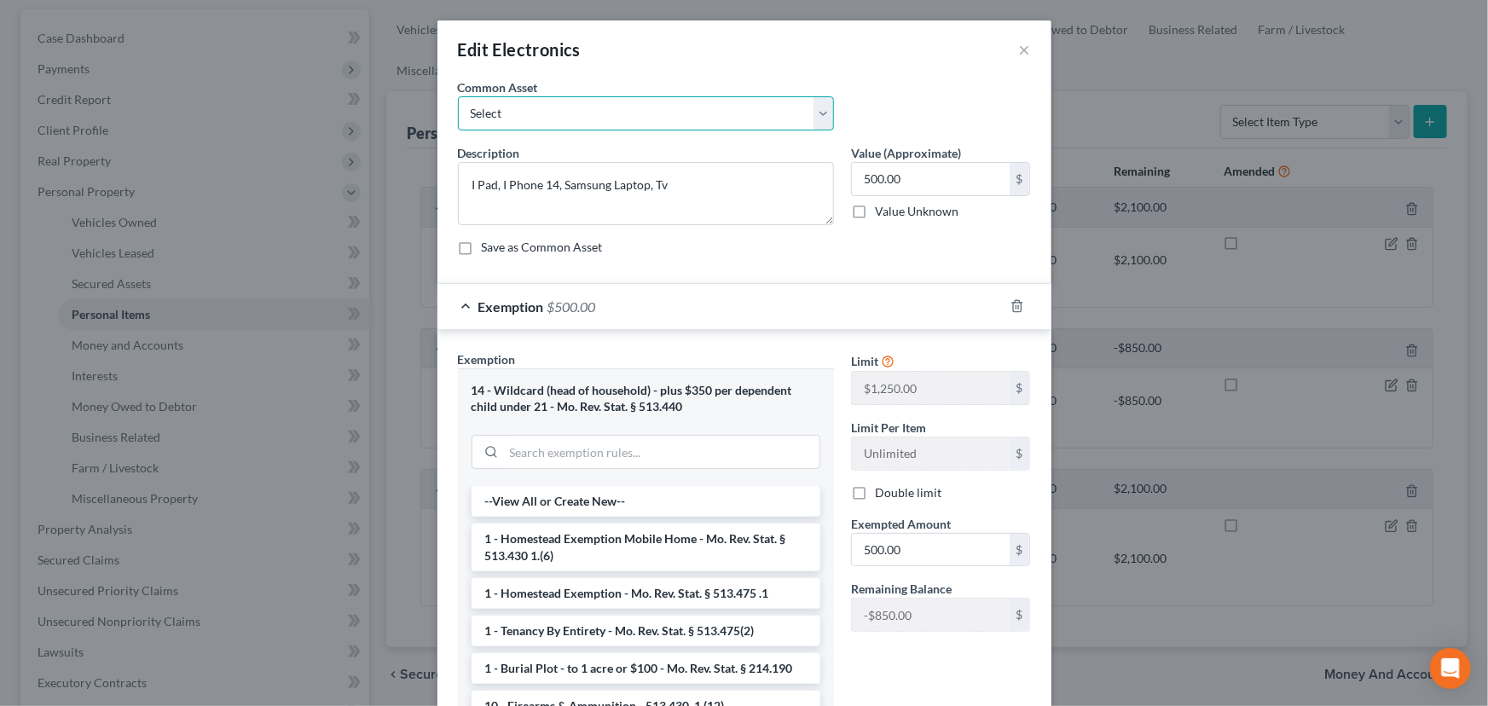
click at [582, 107] on select "Select TVs, Videos, Computer, Tablet" at bounding box center [646, 113] width 376 height 34
click at [689, 190] on textarea "I Pad, I Phone 14, Samsung Laptop, Tv" at bounding box center [646, 193] width 376 height 63
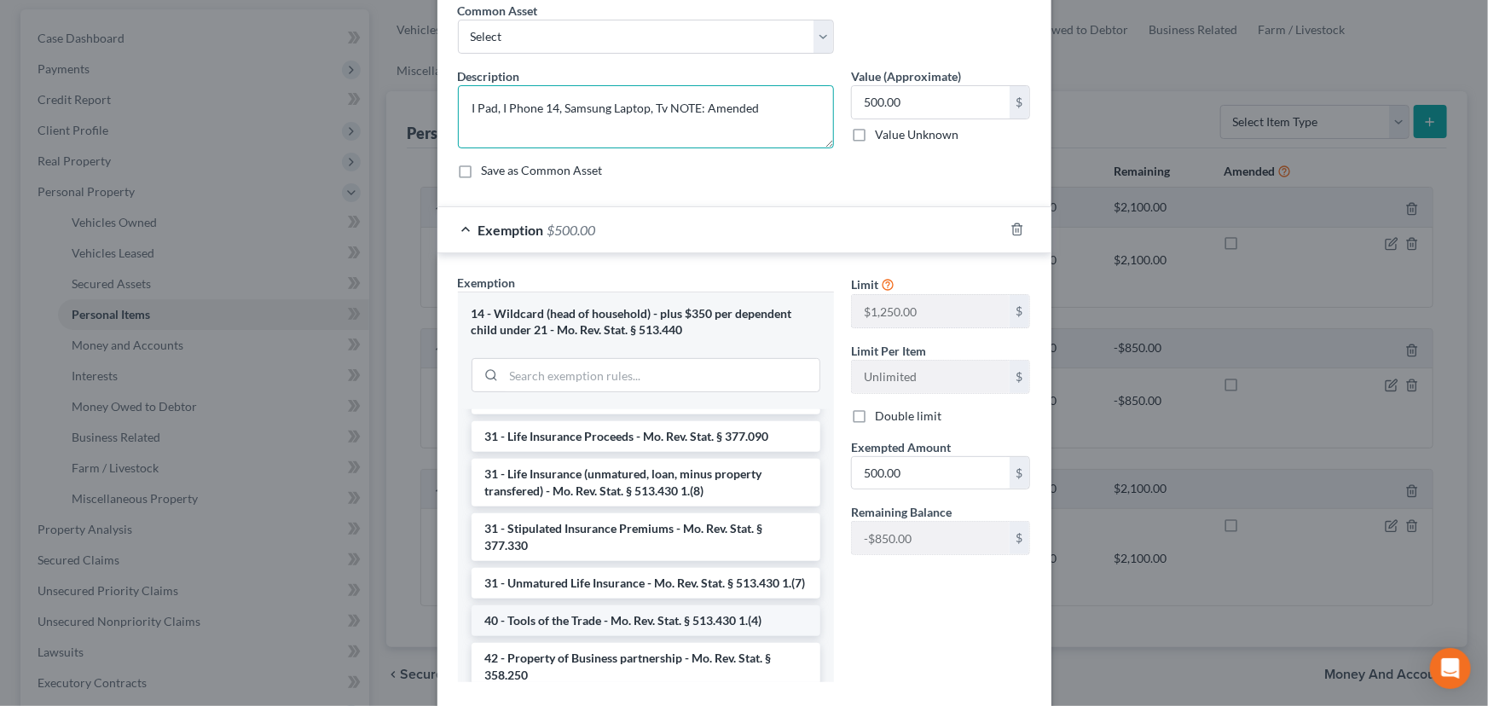
scroll to position [1740, 0]
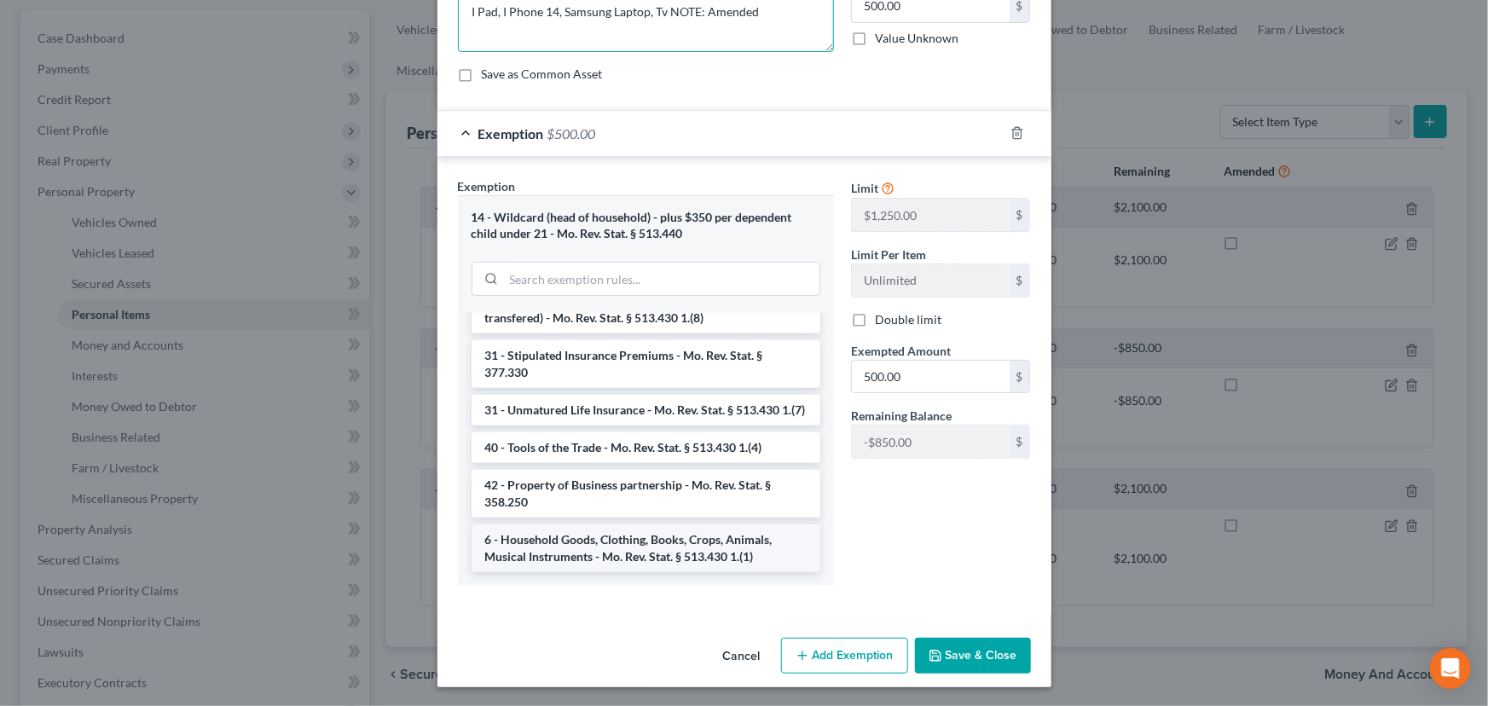
type textarea "I Pad, I Phone 14, Samsung Laptop, Tv NOTE: Amended"
click at [623, 559] on li "6 - Household Goods, Clothing, Books, Crops, Animals, Musical Instruments - Mo.…" at bounding box center [646, 549] width 349 height 48
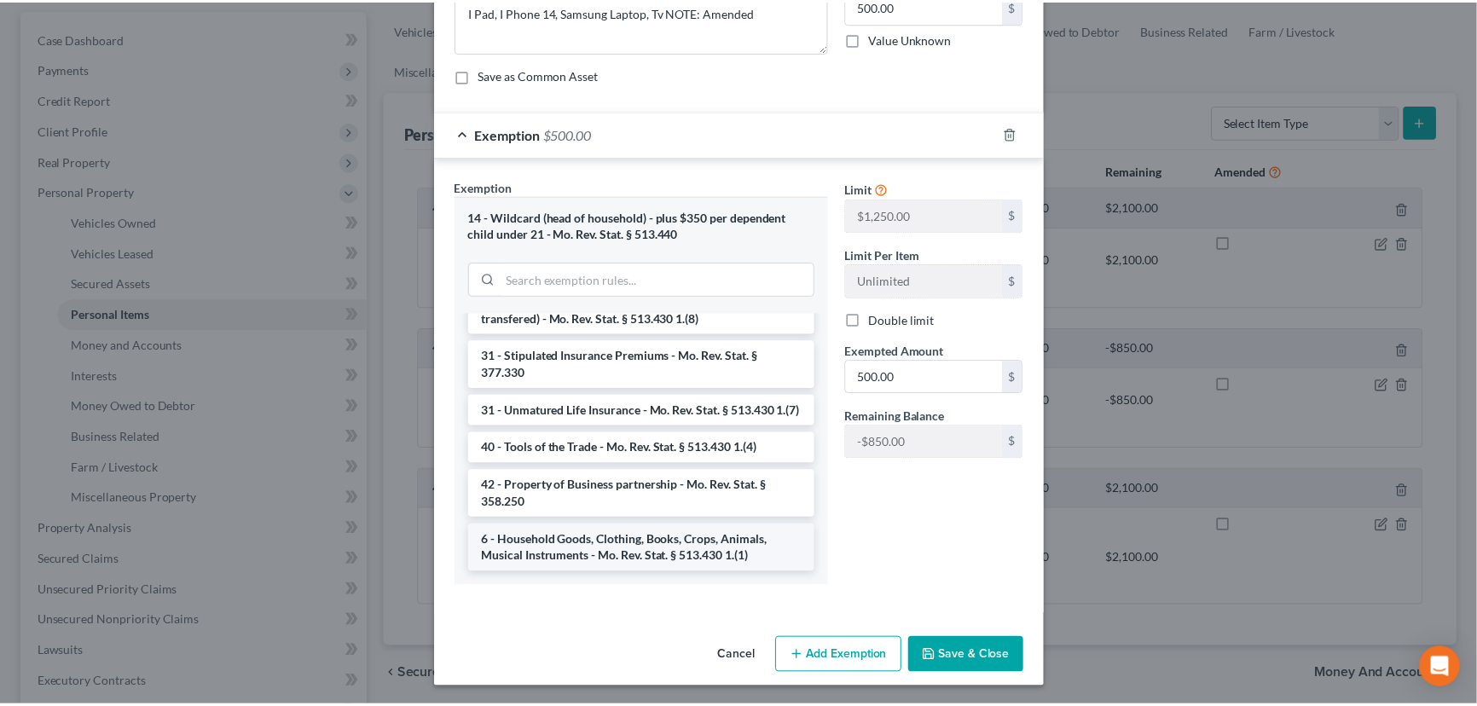
scroll to position [46, 0]
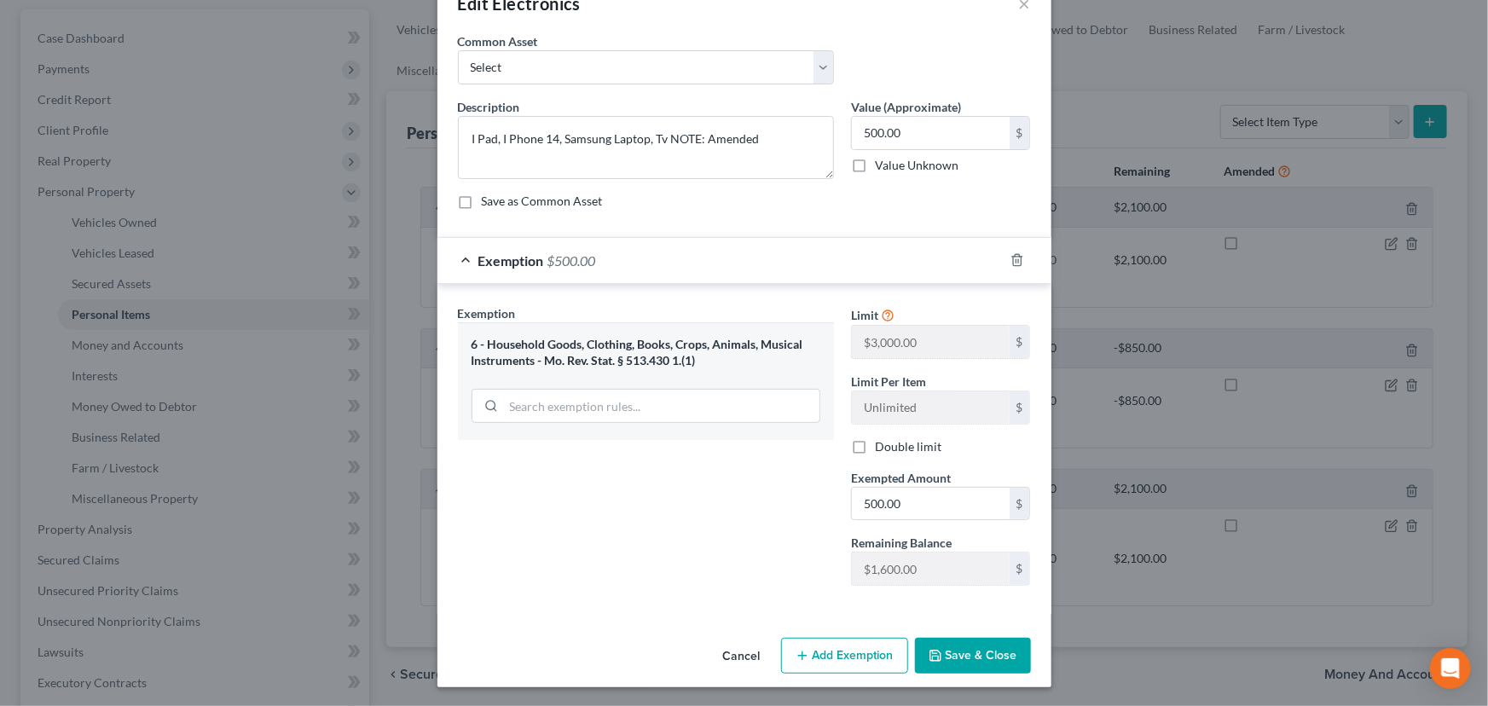
click at [970, 631] on div "Cancel Add Exemption Save & Close" at bounding box center [745, 659] width 614 height 56
click at [969, 646] on button "Save & Close" at bounding box center [973, 656] width 116 height 36
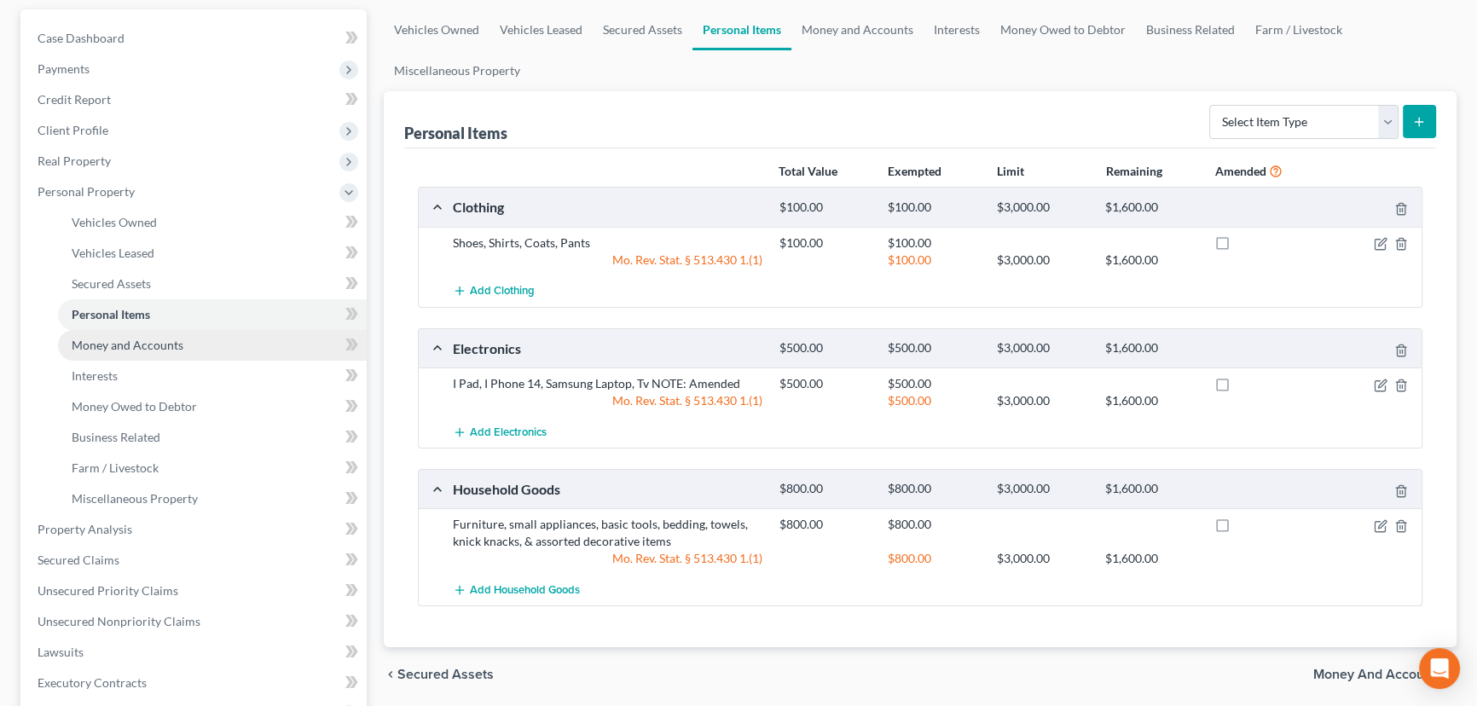
click at [151, 338] on span "Money and Accounts" at bounding box center [128, 345] width 112 height 14
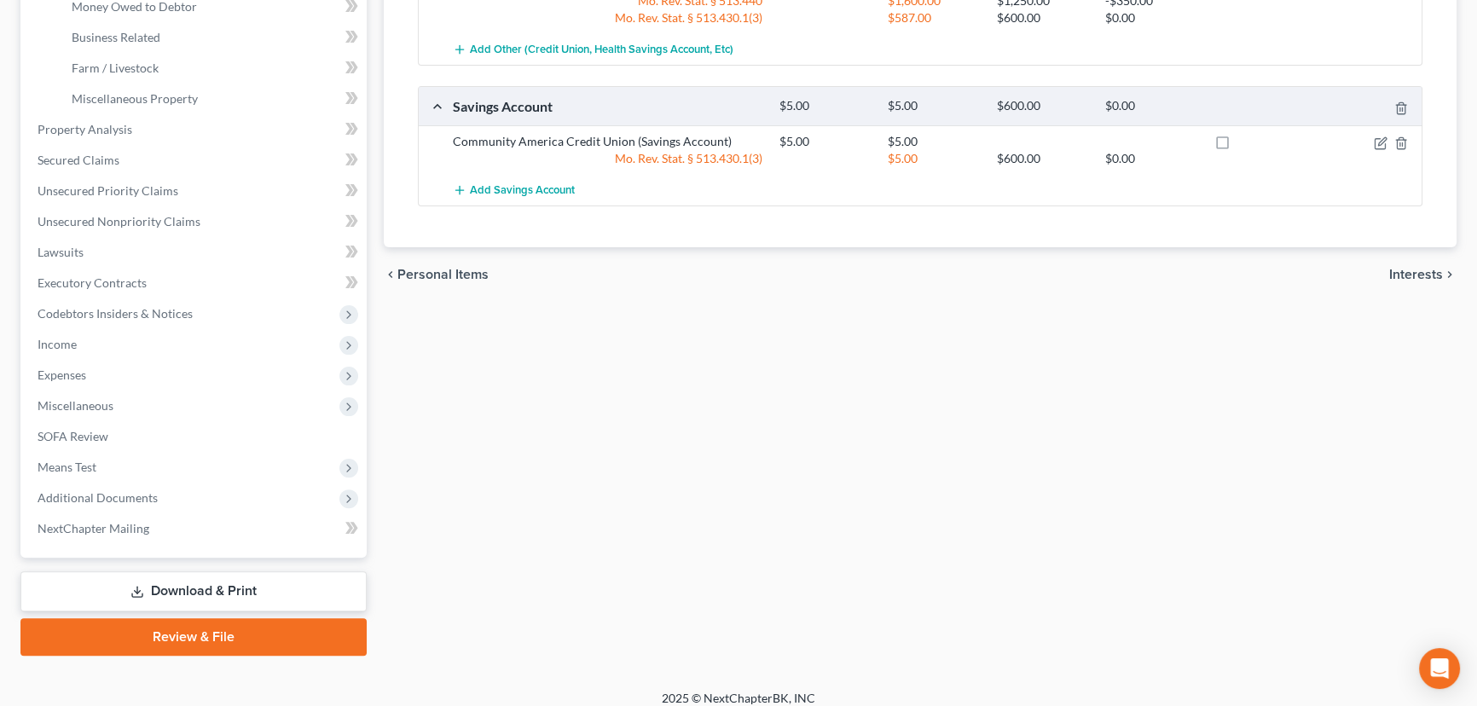
scroll to position [566, 0]
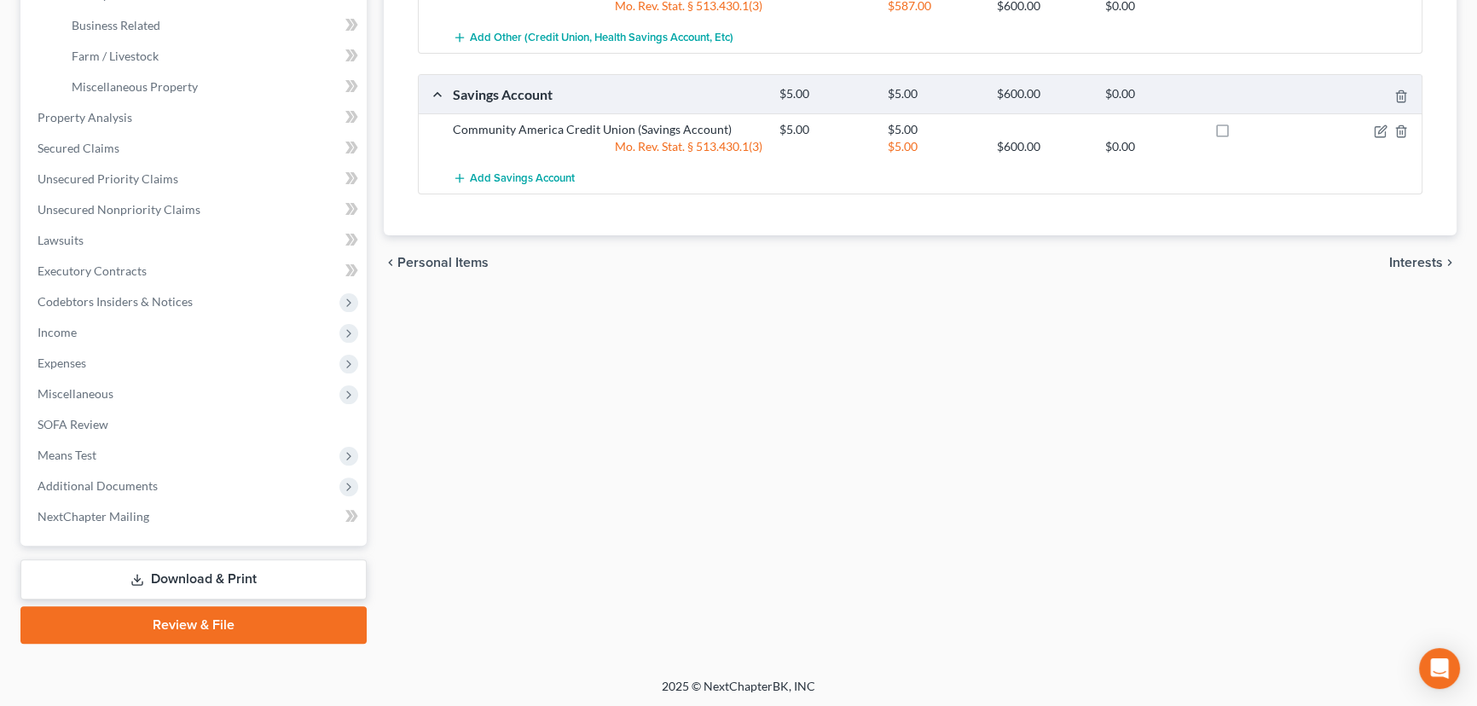
click at [162, 577] on link "Download & Print" at bounding box center [193, 580] width 346 height 40
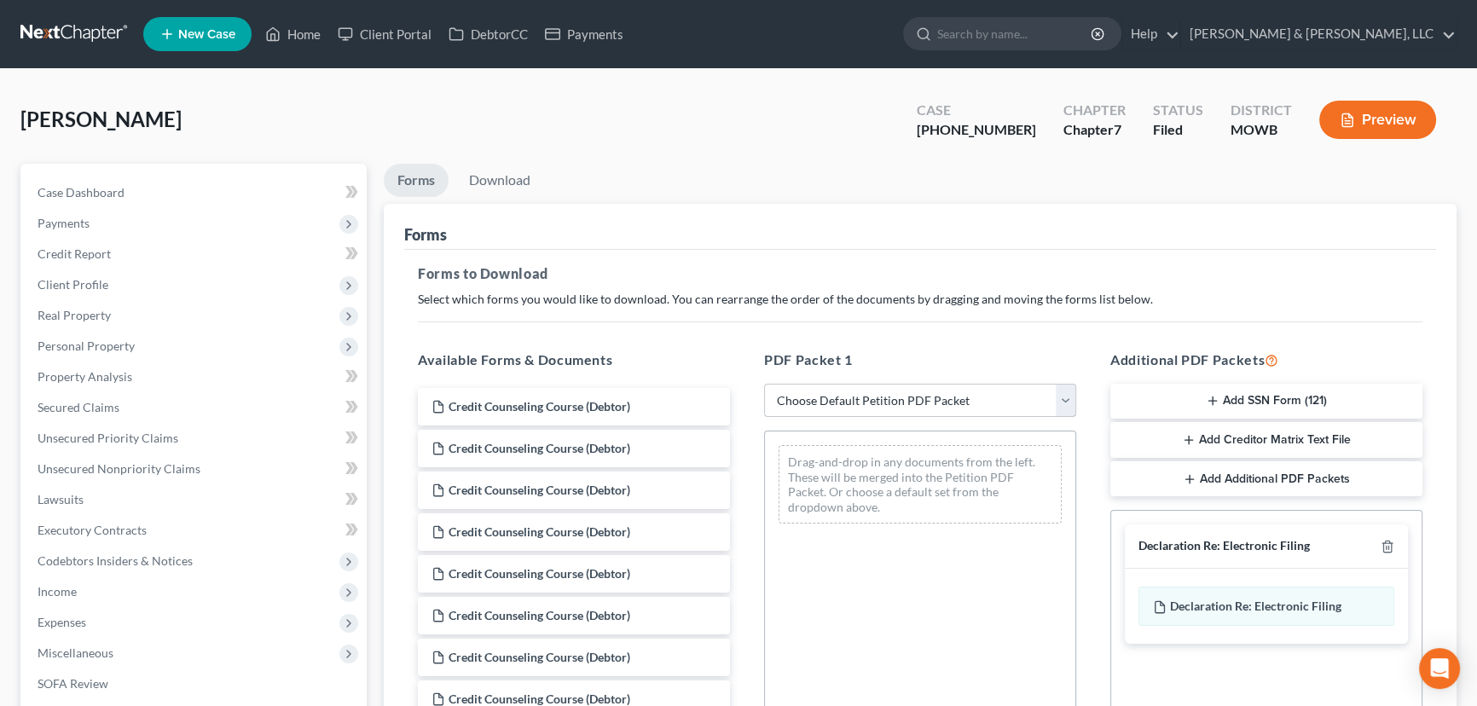
click at [818, 391] on select "Choose Default Petition PDF Packet Complete Bankruptcy Petition (all forms and …" at bounding box center [920, 401] width 312 height 34
select select "2"
click at [764, 384] on select "Choose Default Petition PDF Packet Complete Bankruptcy Petition (all forms and …" at bounding box center [920, 401] width 312 height 34
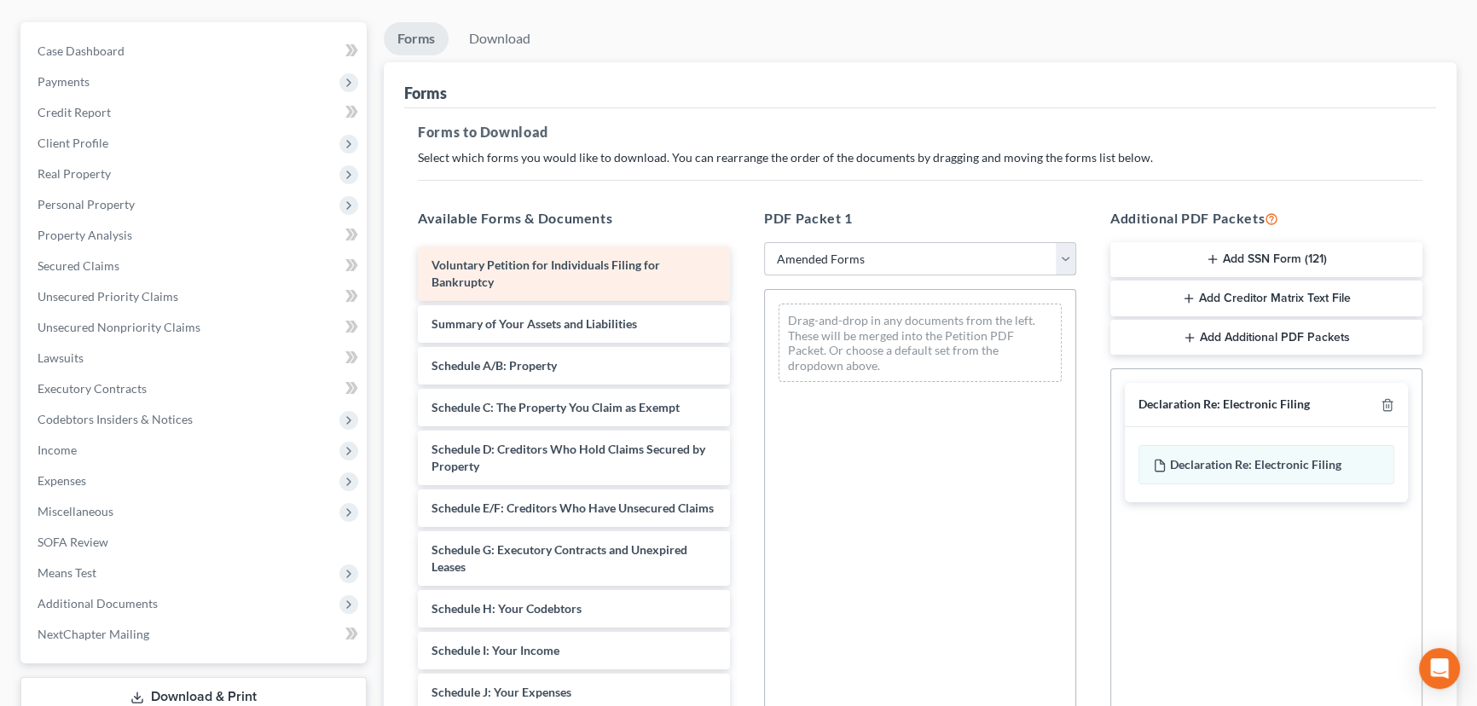
scroll to position [154, 0]
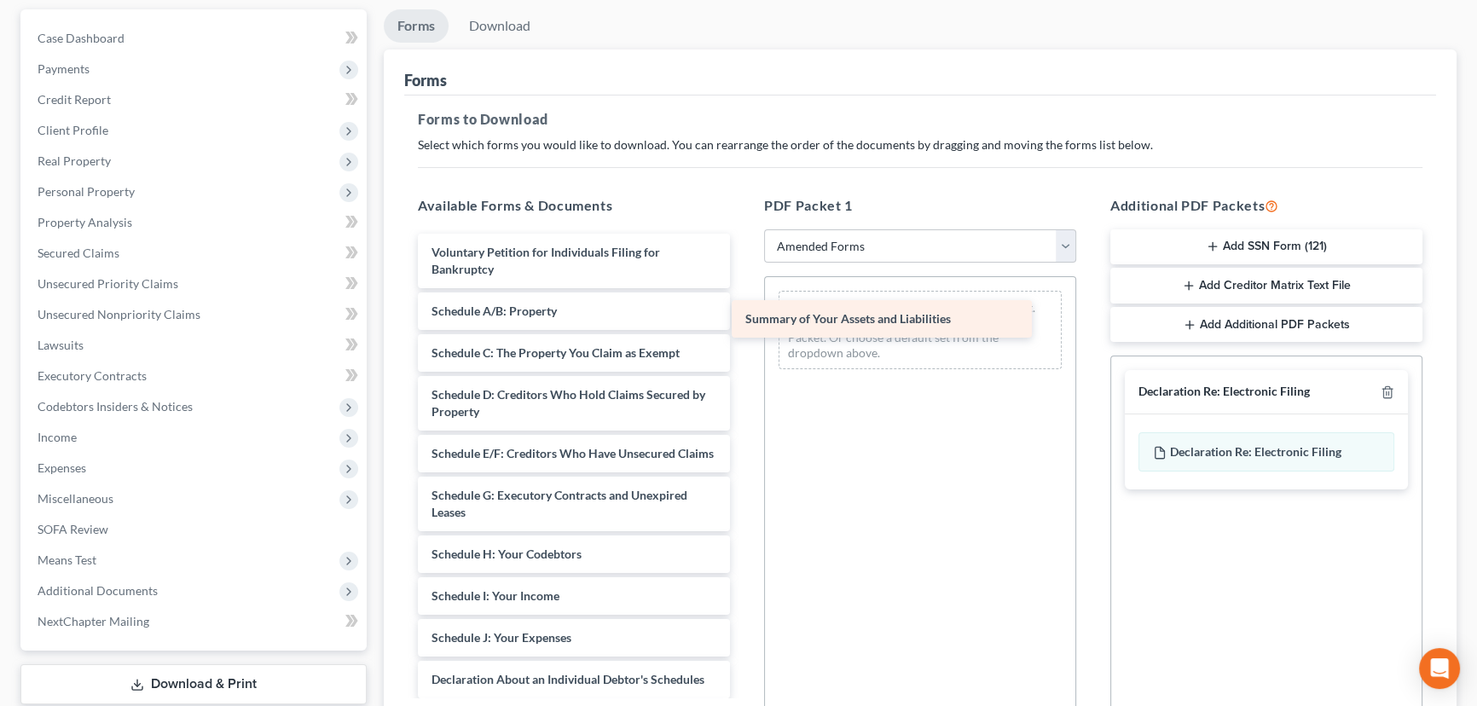
drag, startPoint x: 584, startPoint y: 304, endPoint x: 898, endPoint y: 315, distance: 314.0
click at [744, 315] on div "Summary of Your Assets and Liabilities Voluntary Petition for Individuals Filin…" at bounding box center [573, 647] width 339 height 826
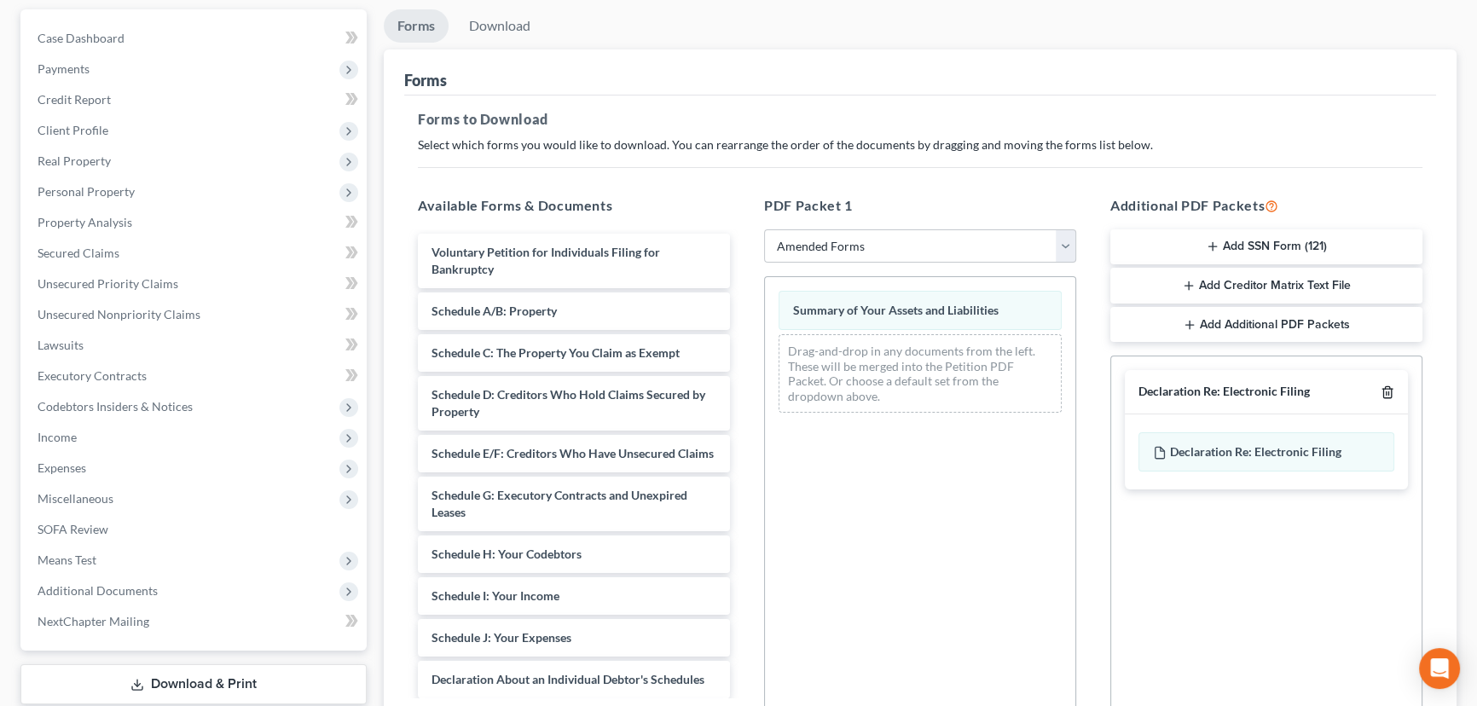
click at [1385, 387] on icon "button" at bounding box center [1387, 392] width 8 height 11
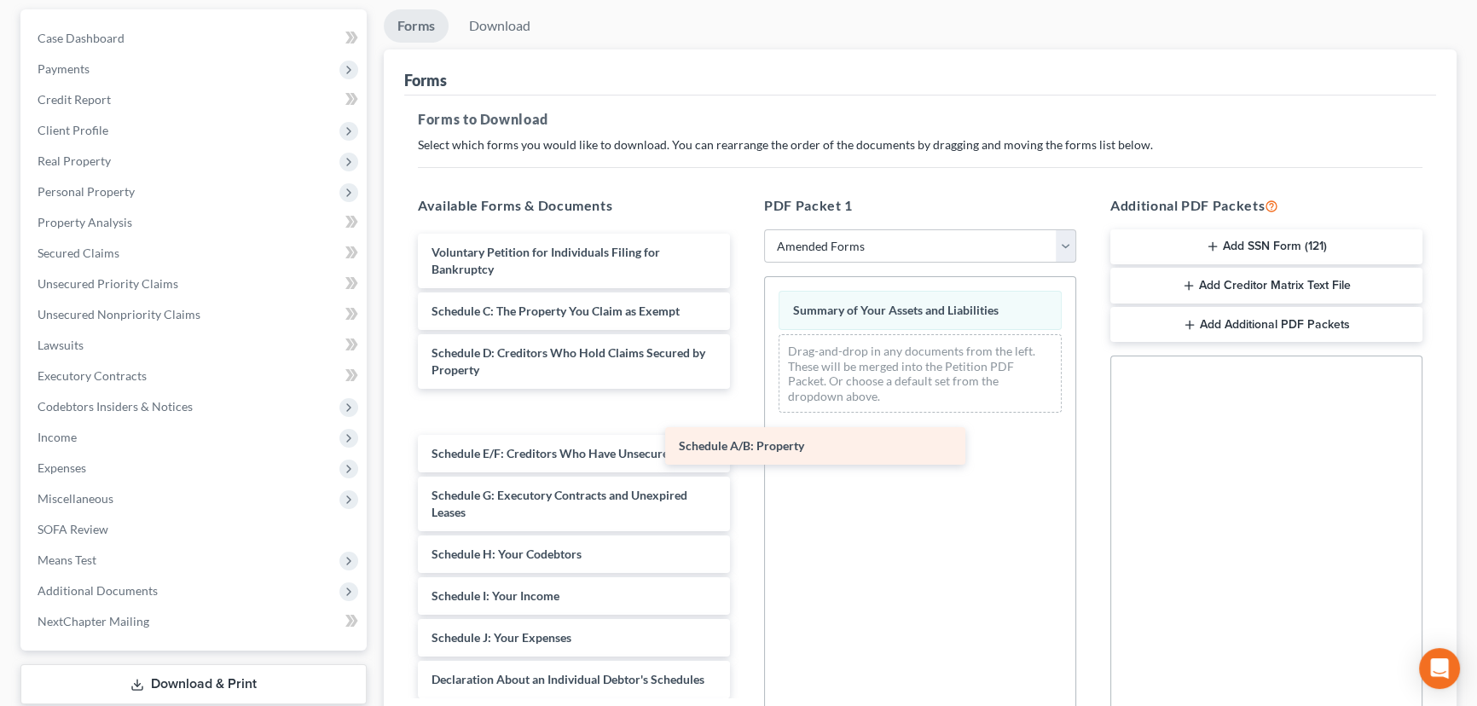
drag, startPoint x: 518, startPoint y: 307, endPoint x: 768, endPoint y: 442, distance: 284.7
click at [744, 444] on div "Schedule A/B: Property Voluntary Petition for Individuals Filing for Bankruptcy…" at bounding box center [573, 647] width 339 height 826
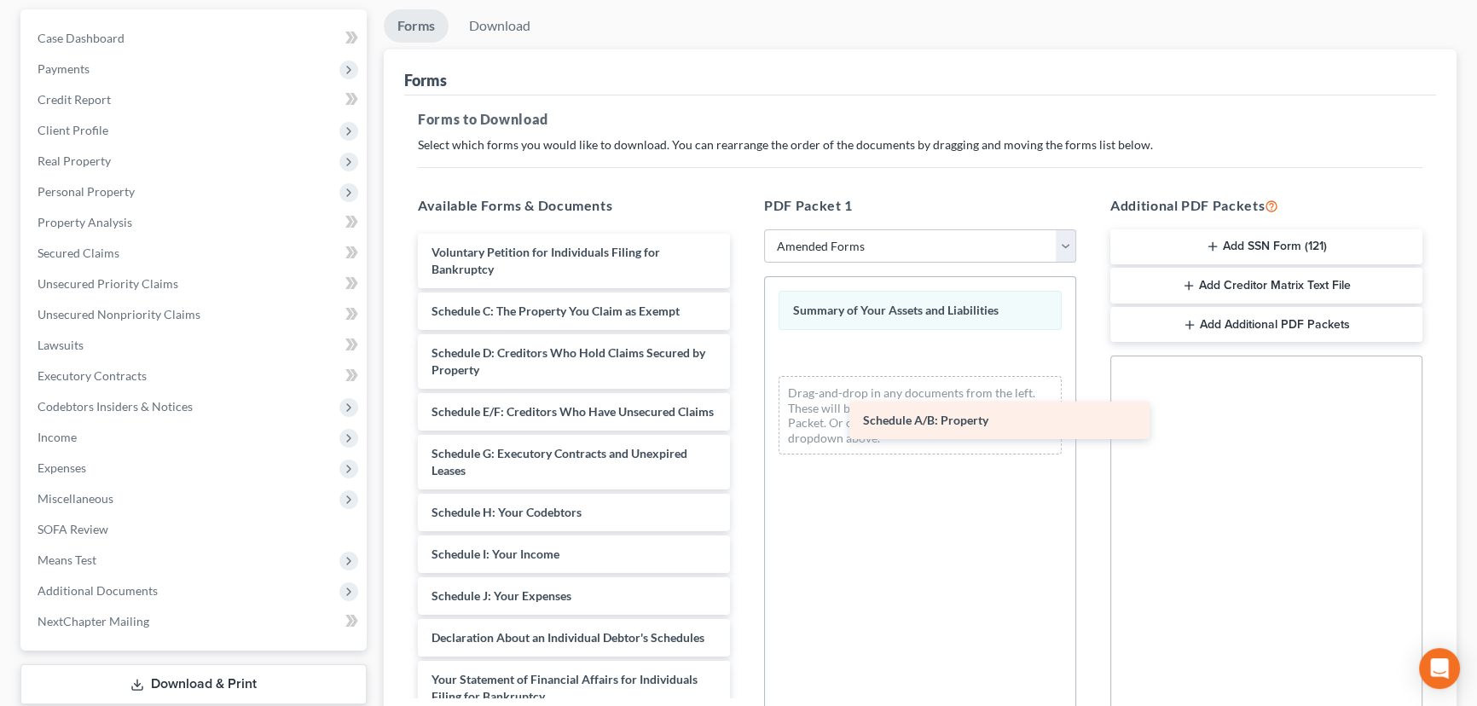
drag, startPoint x: 515, startPoint y: 401, endPoint x: 901, endPoint y: 364, distance: 387.3
click at [744, 364] on div "Schedule A/B: Property Voluntary Petition for Individuals Filing for Bankruptcy…" at bounding box center [573, 626] width 339 height 784
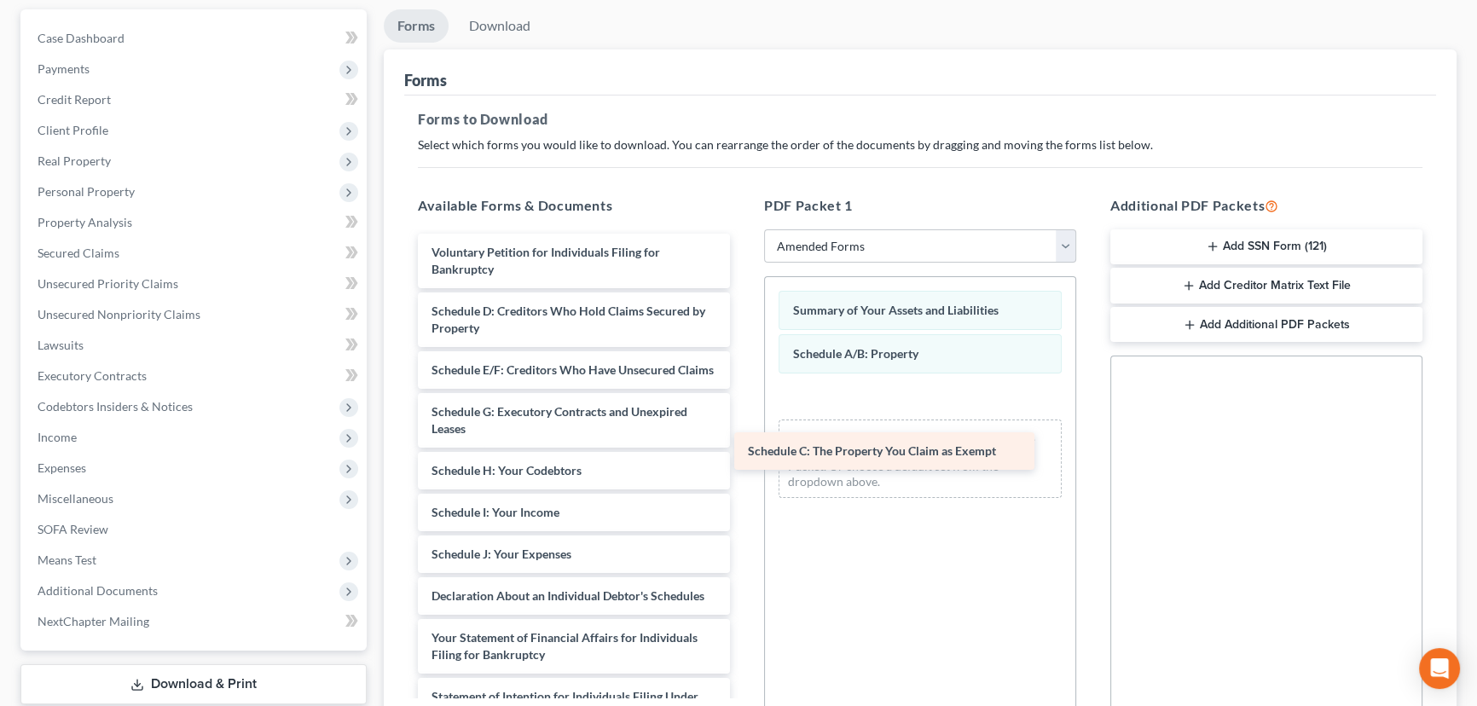
drag, startPoint x: 574, startPoint y: 310, endPoint x: 894, endPoint y: 423, distance: 339.4
click at [744, 423] on div "Schedule C: The Property You Claim as Exempt Voluntary Petition for Individuals…" at bounding box center [573, 605] width 339 height 742
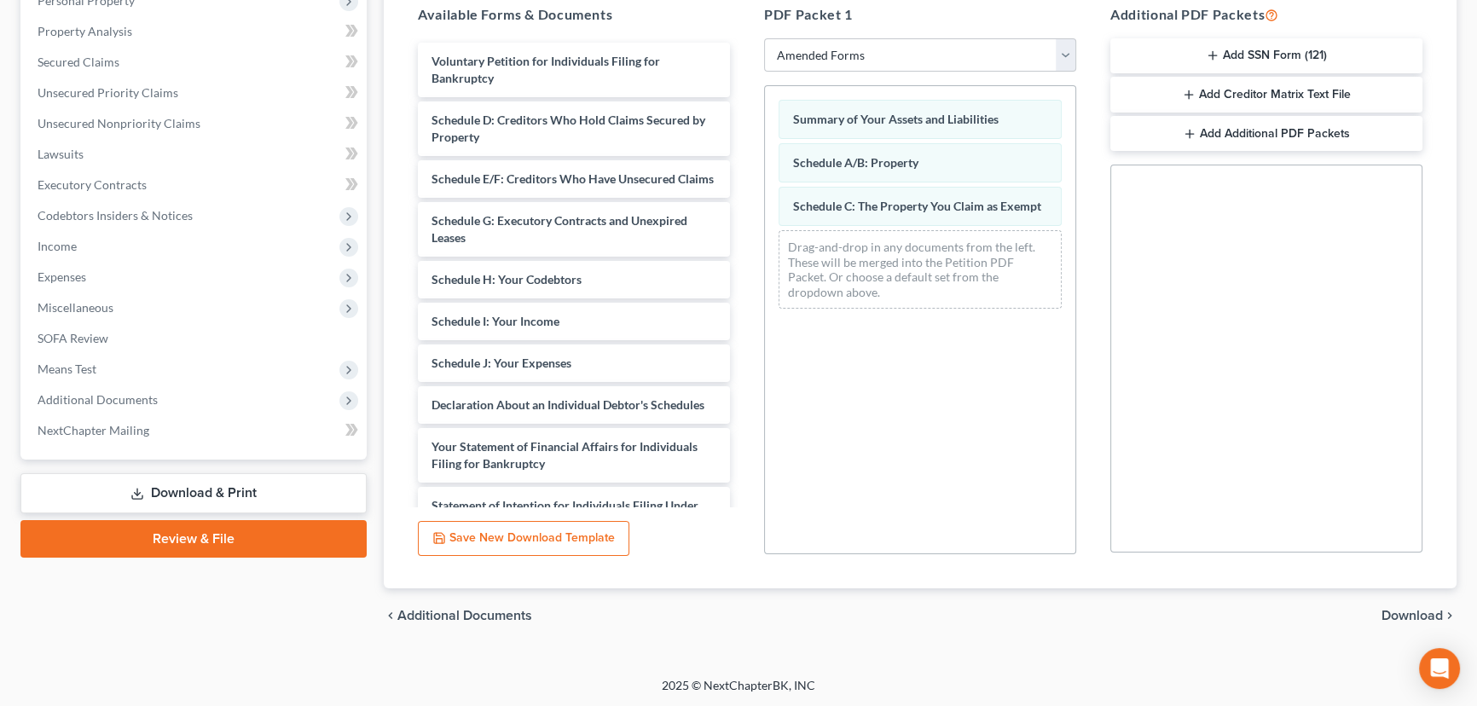
click at [1412, 609] on span "Download" at bounding box center [1412, 616] width 61 height 14
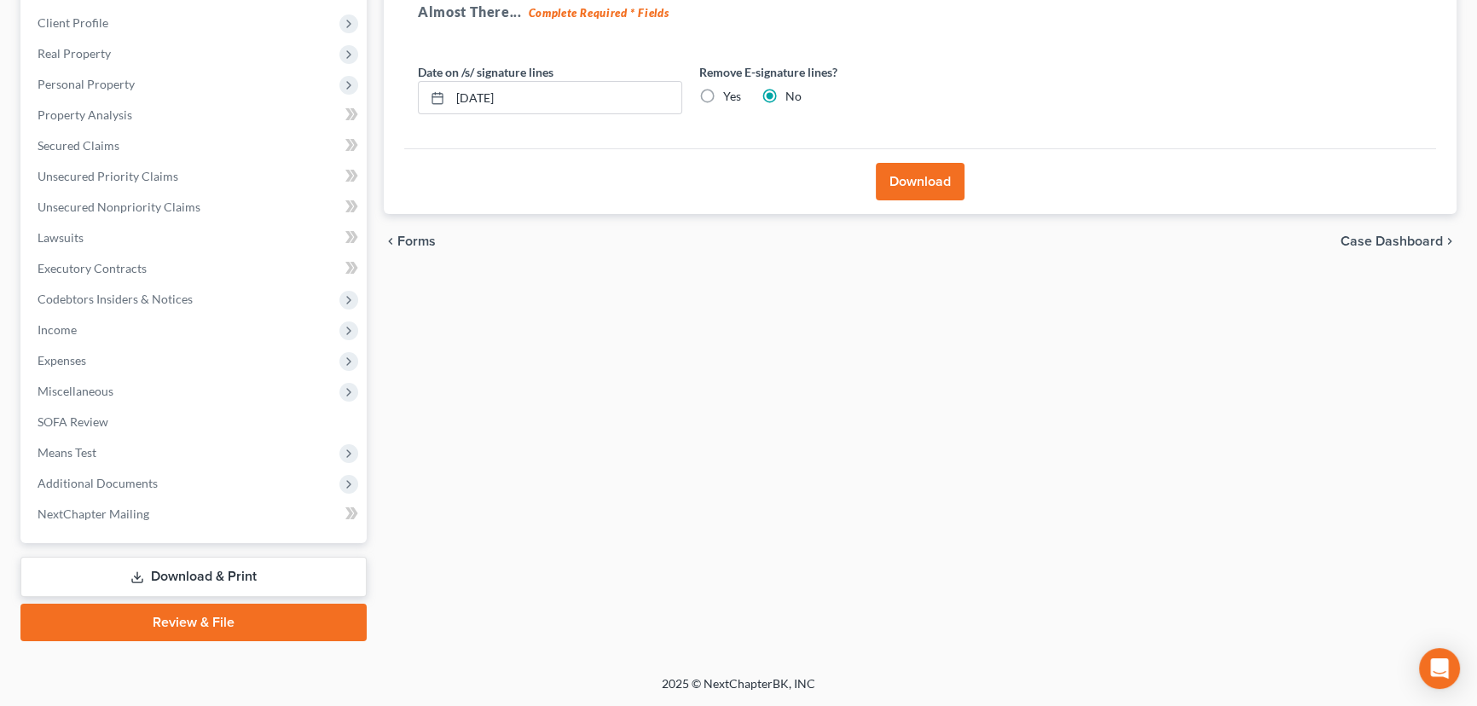
scroll to position [259, 0]
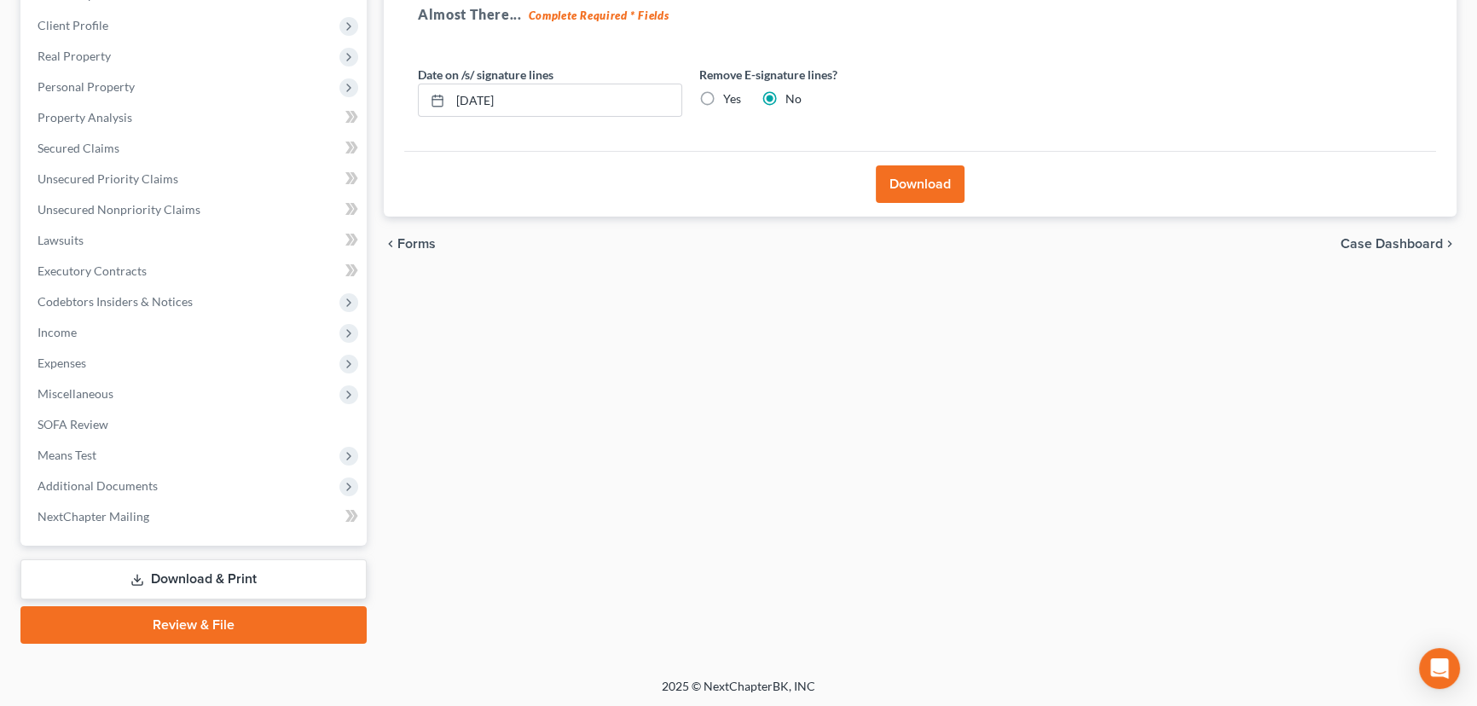
click at [912, 179] on button "Download" at bounding box center [920, 184] width 89 height 38
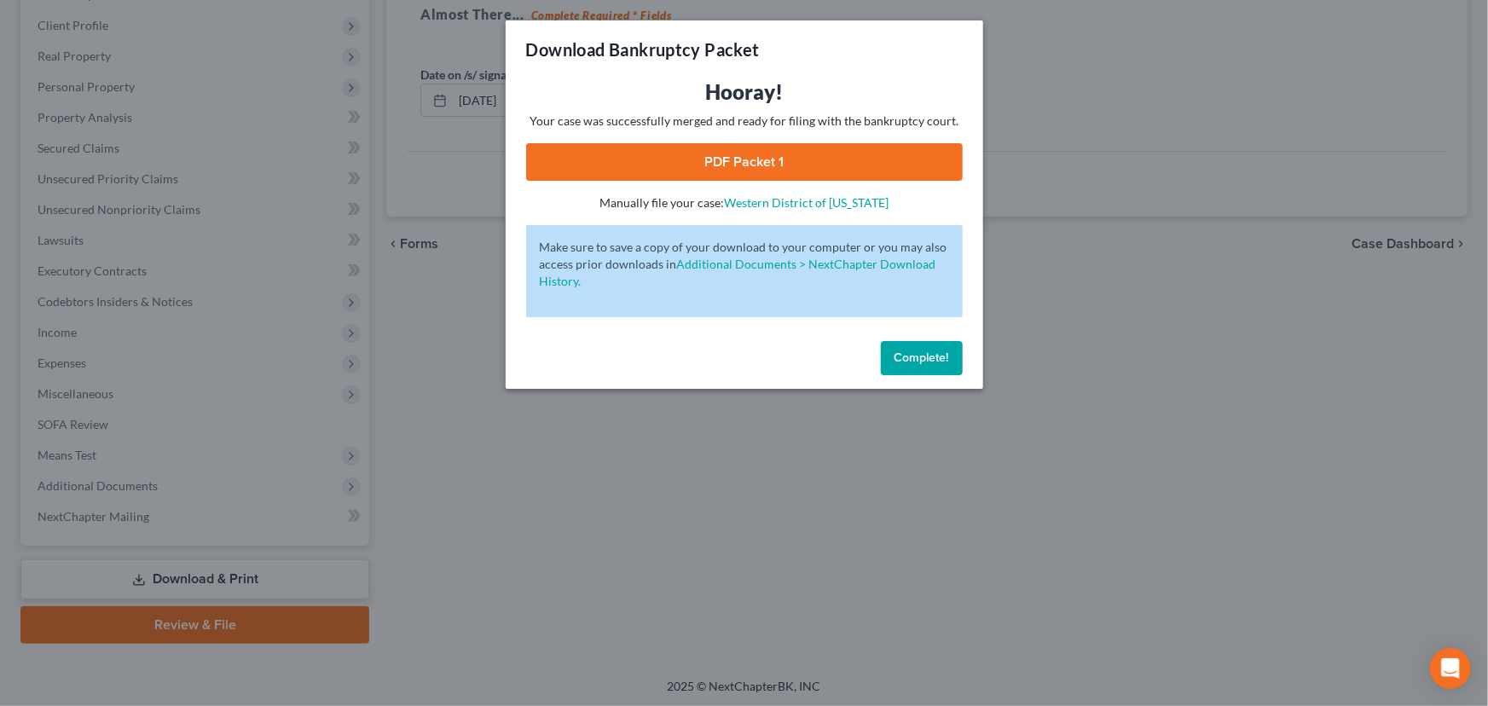
click at [717, 167] on link "PDF Packet 1" at bounding box center [744, 162] width 437 height 38
click at [938, 358] on span "Complete!" at bounding box center [922, 358] width 55 height 14
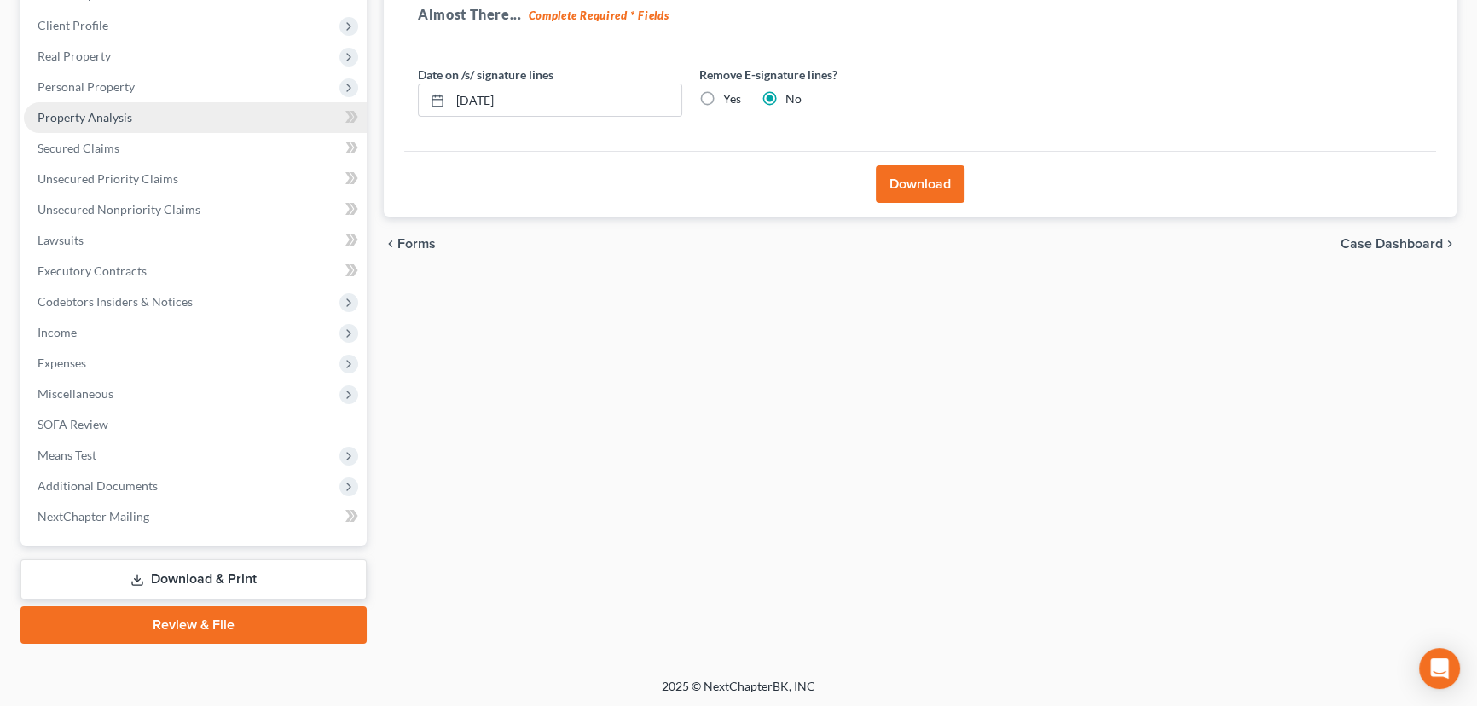
click at [130, 111] on link "Property Analysis" at bounding box center [195, 117] width 343 height 31
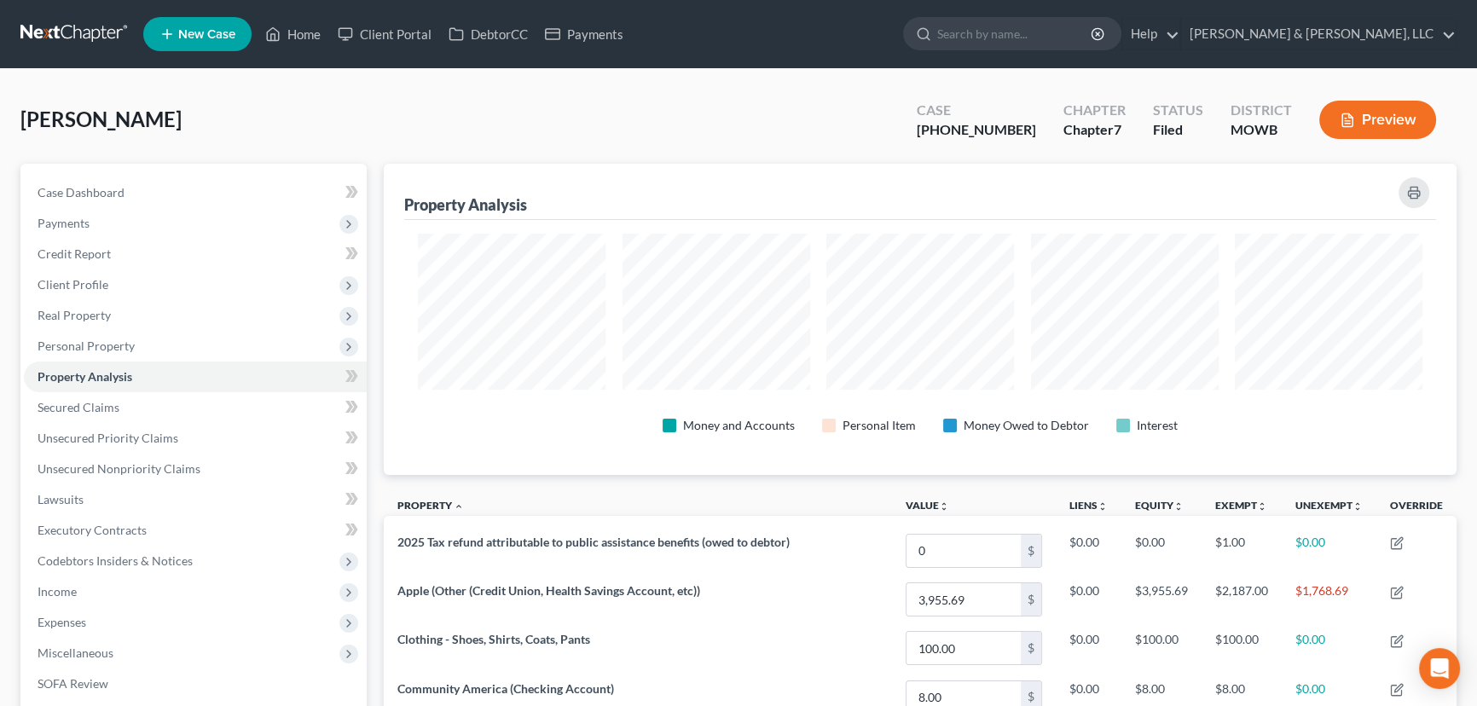
scroll to position [311, 1072]
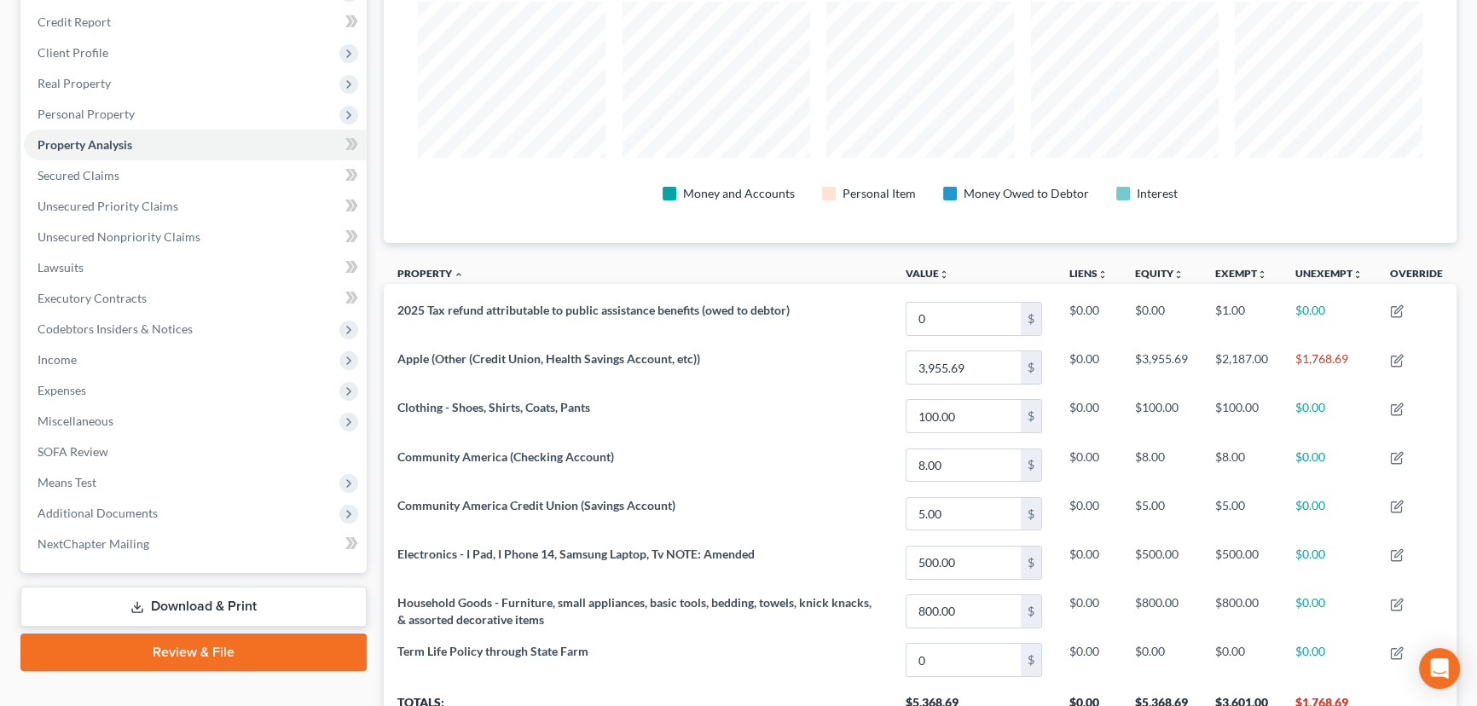
click at [181, 598] on link "Download & Print" at bounding box center [193, 607] width 346 height 40
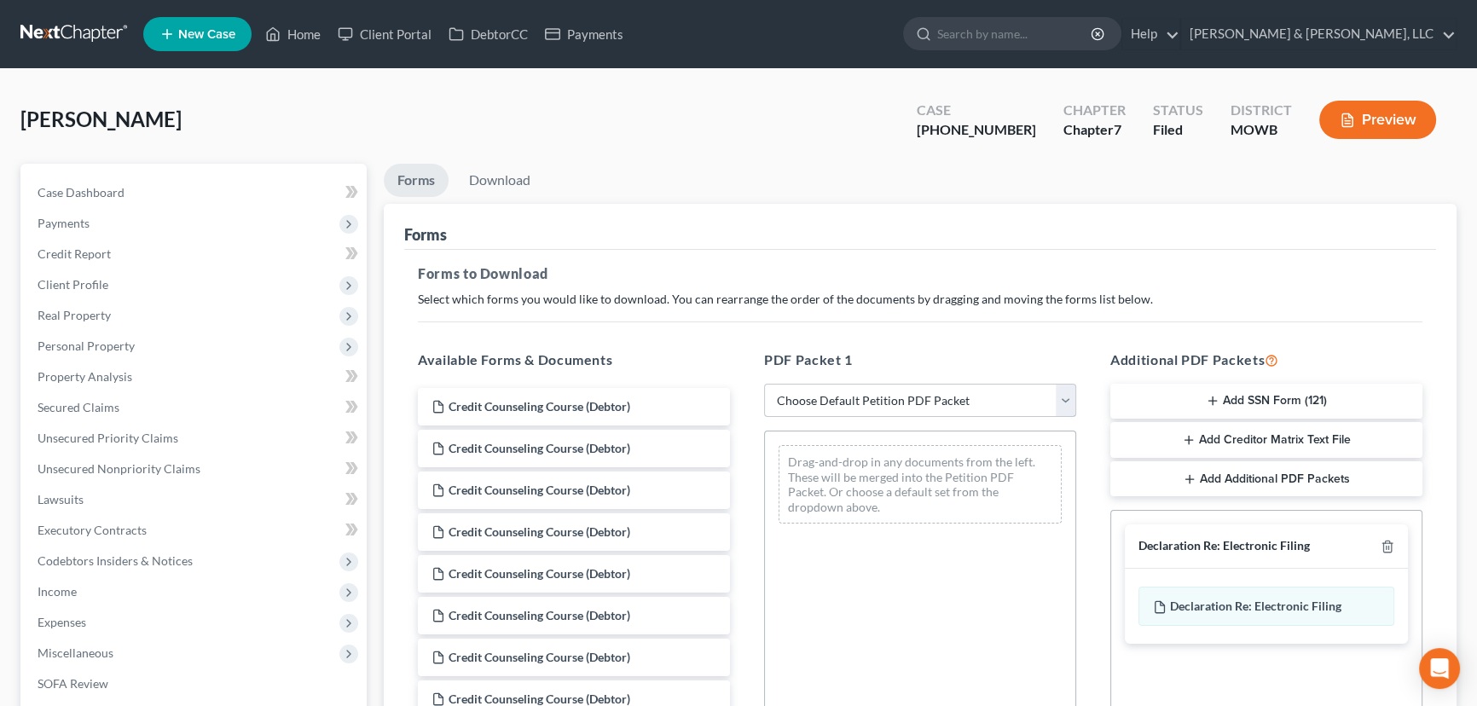
click at [798, 406] on select "Choose Default Petition PDF Packet Complete Bankruptcy Petition (all forms and …" at bounding box center [920, 401] width 312 height 34
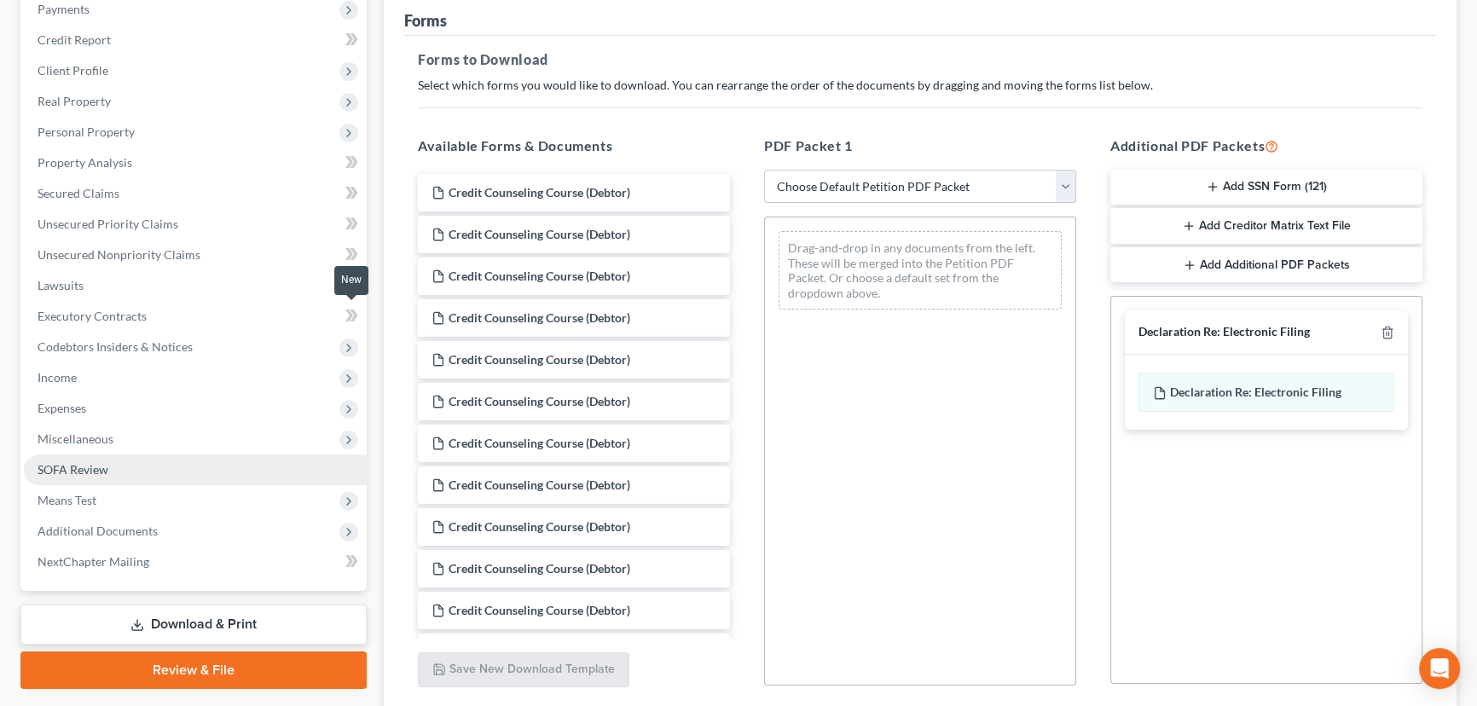
scroll to position [232, 0]
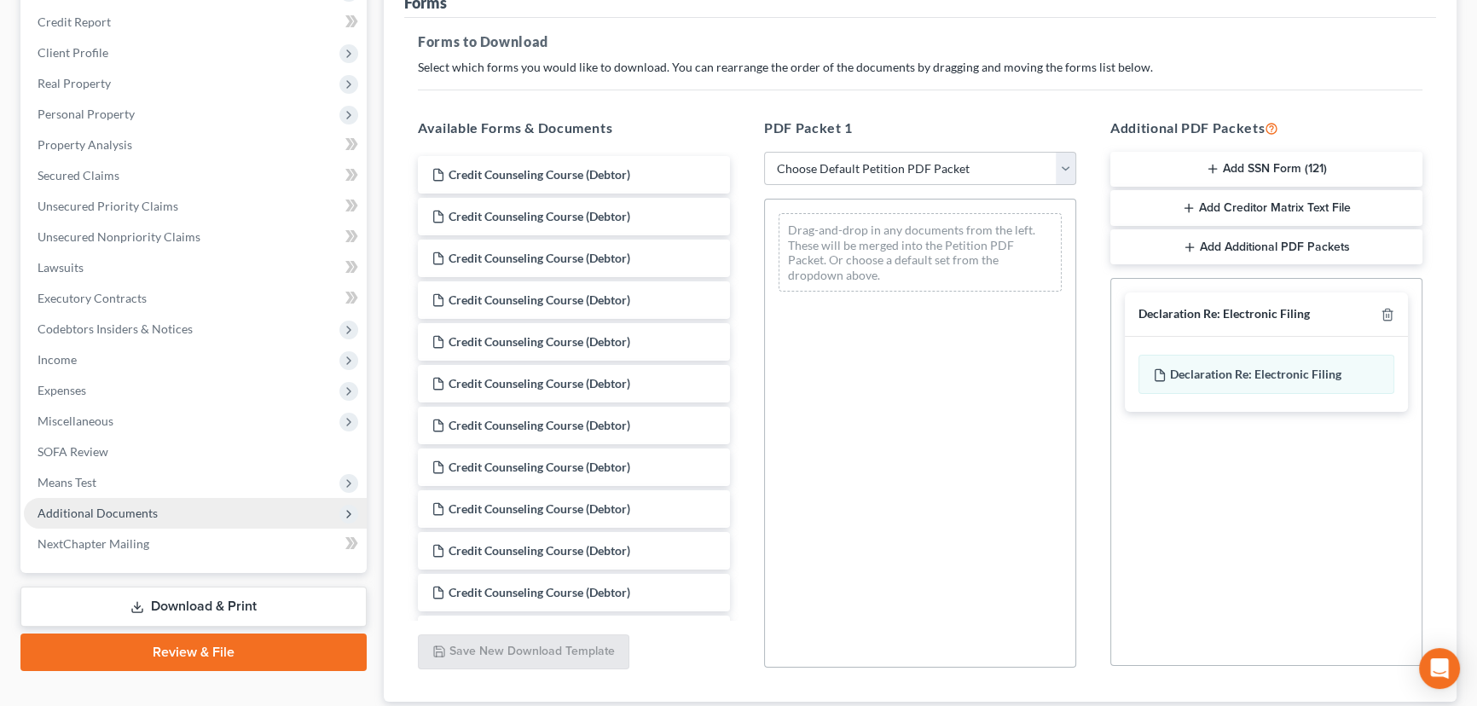
click at [104, 513] on span "Additional Documents" at bounding box center [98, 513] width 120 height 14
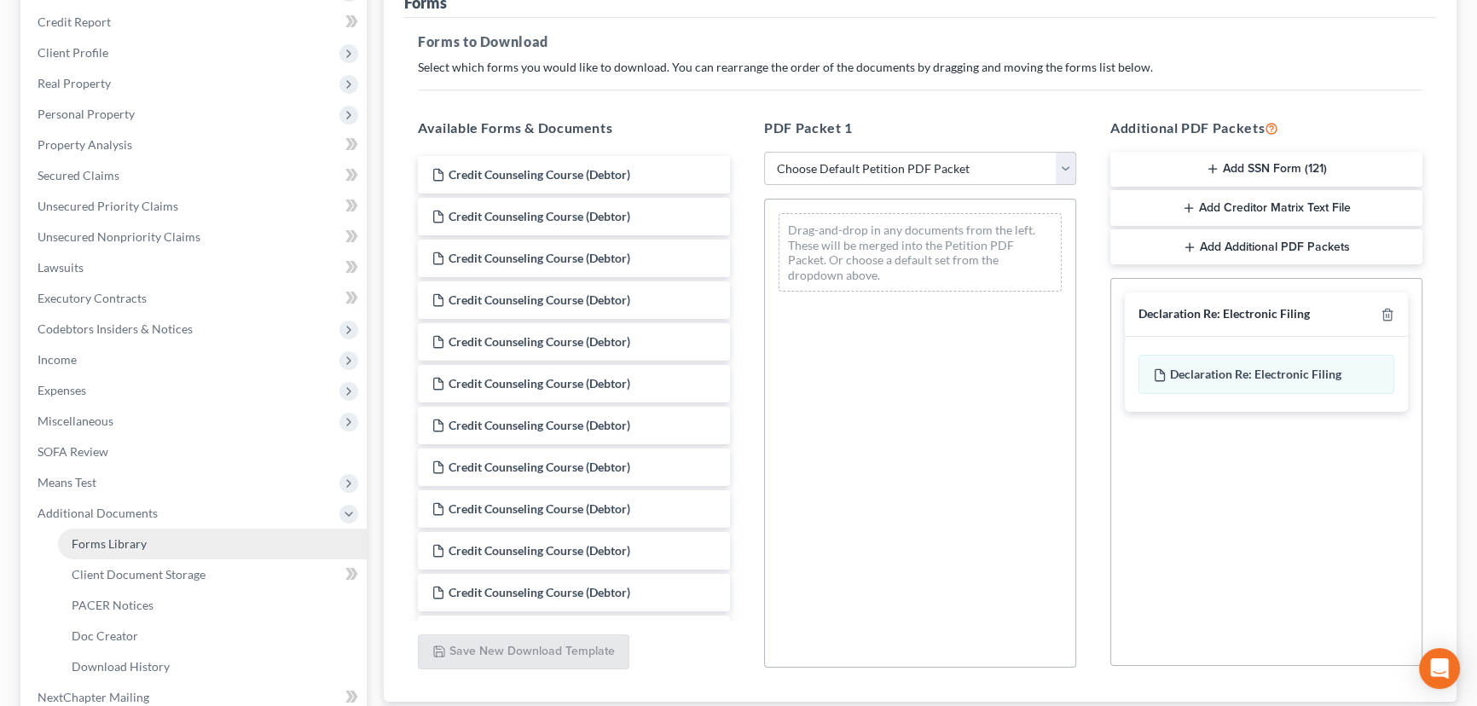
click at [113, 548] on span "Forms Library" at bounding box center [109, 543] width 75 height 14
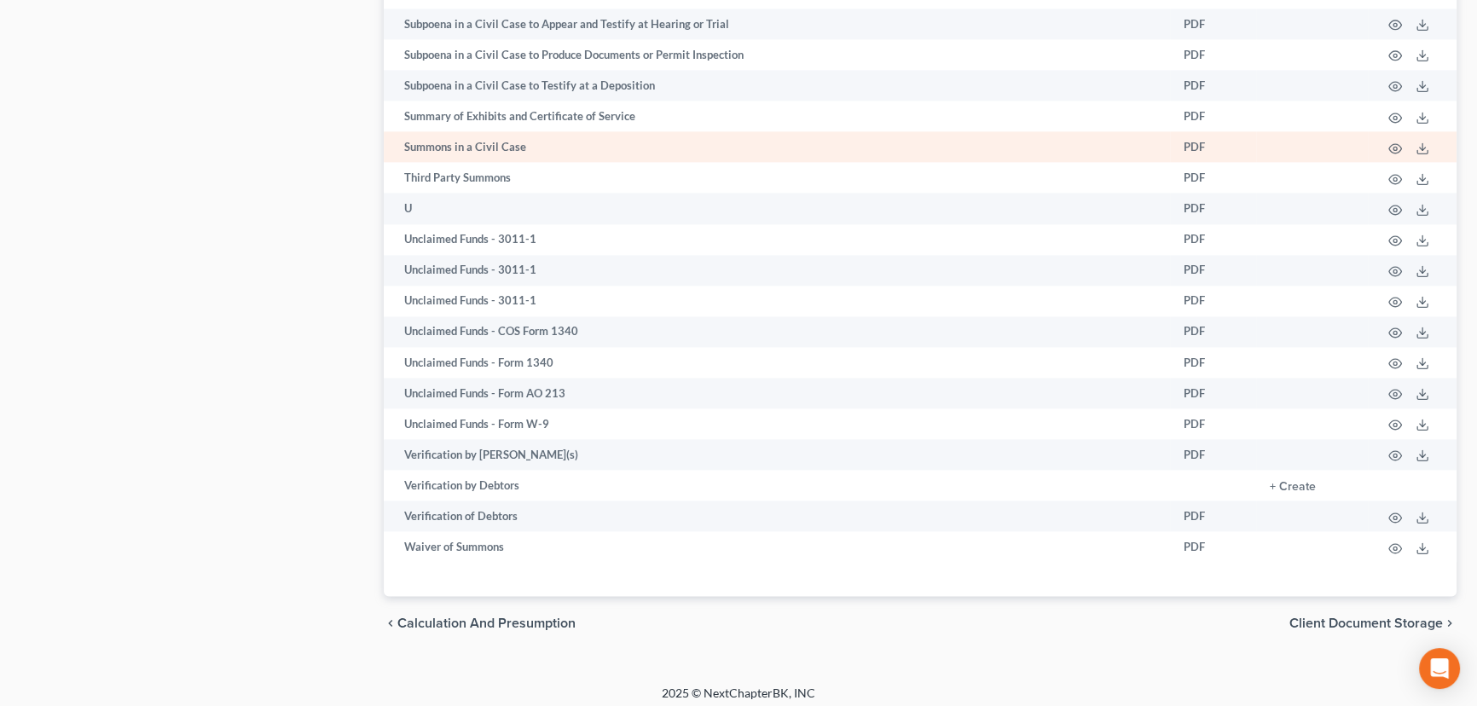
scroll to position [2985, 0]
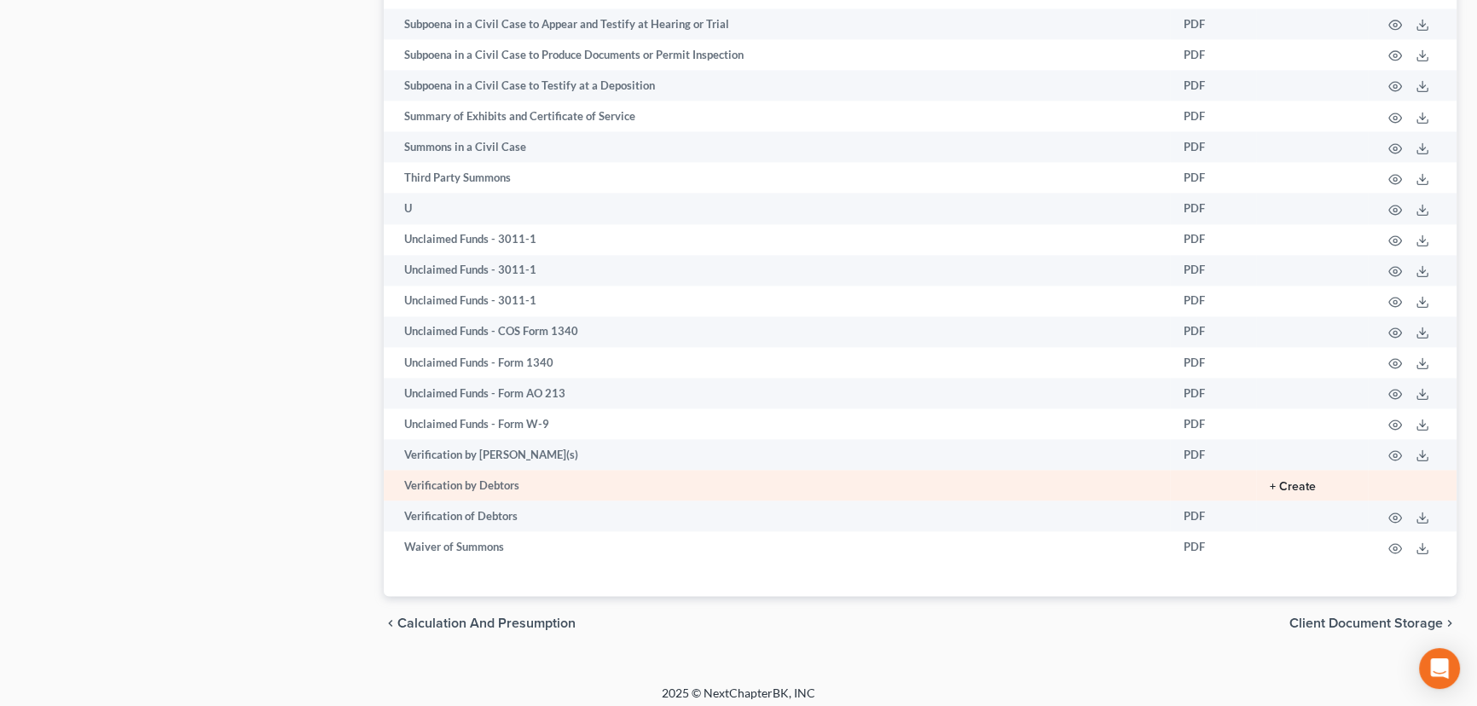
click at [1297, 481] on button "+ Create" at bounding box center [1293, 487] width 46 height 12
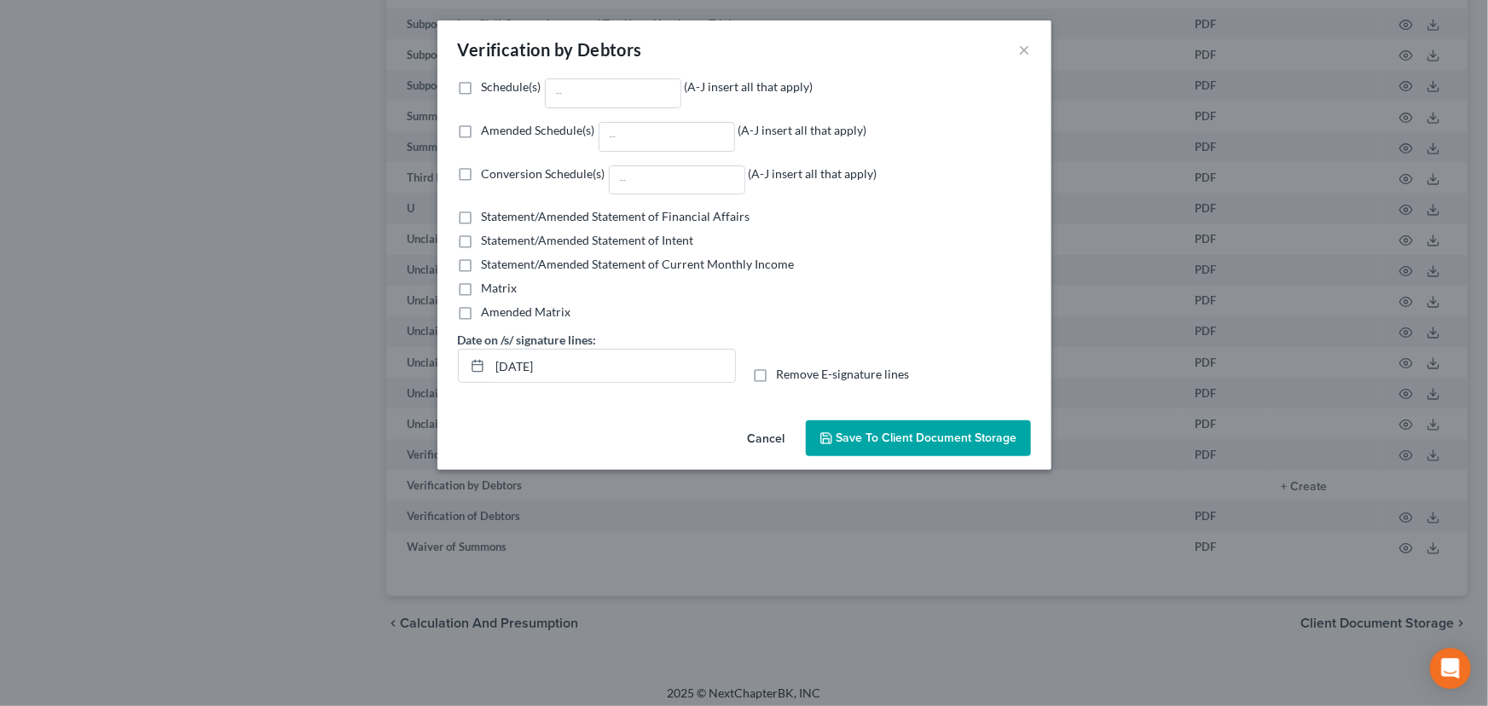
click at [482, 132] on label "Amended Schedule(s) (A-J insert all that apply)" at bounding box center [675, 137] width 386 height 30
click at [489, 132] on input "Amended Schedule(s) (A-J insert all that apply)" at bounding box center [494, 127] width 11 height 11
checkbox input "true"
click at [614, 140] on input "Amended Schedule(s) (A-J insert all that apply)" at bounding box center [667, 137] width 135 height 28
type input "A/B, C"
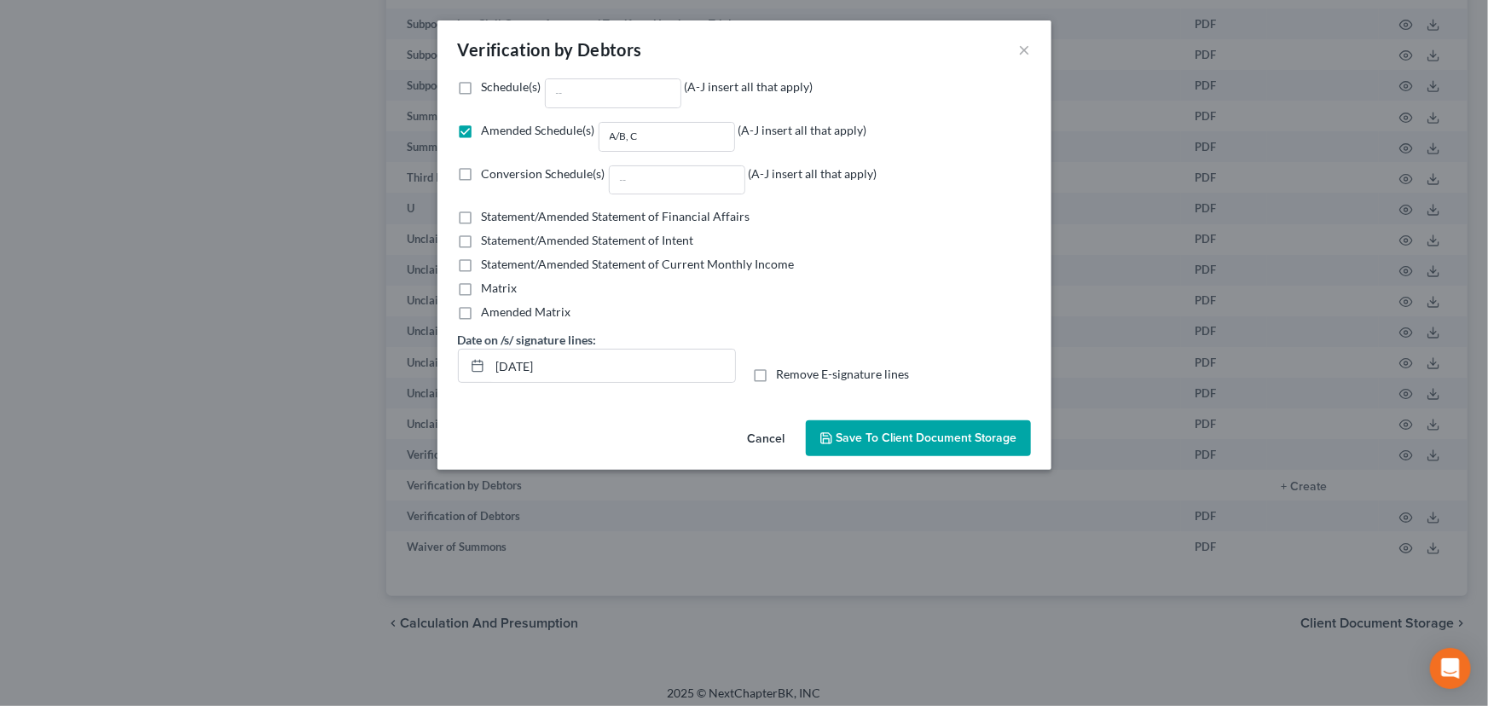
click at [777, 373] on label "Remove E-signature lines" at bounding box center [843, 374] width 133 height 17
click at [784, 373] on input "Remove E-signature lines" at bounding box center [789, 371] width 11 height 11
checkbox input "true"
click at [912, 448] on button "Save to Client Document Storage" at bounding box center [918, 438] width 225 height 36
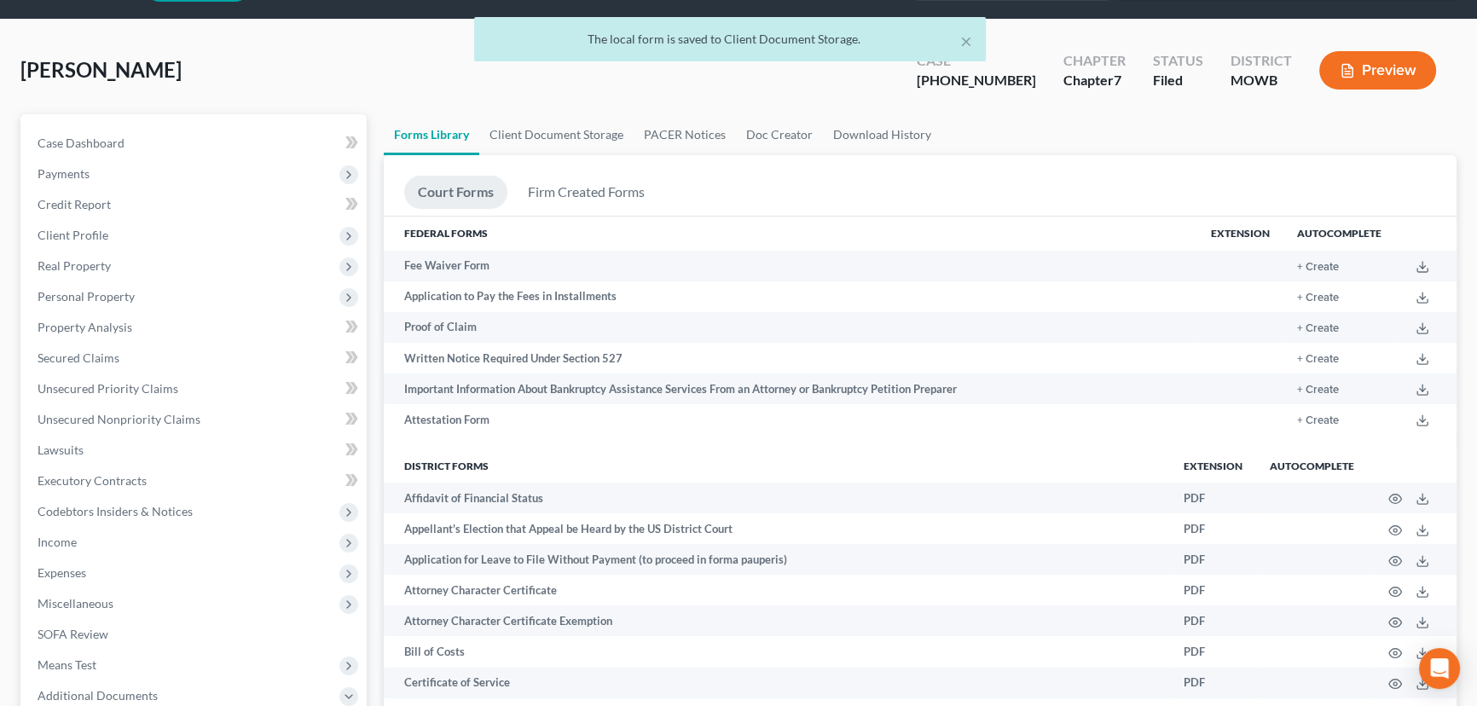
scroll to position [0, 0]
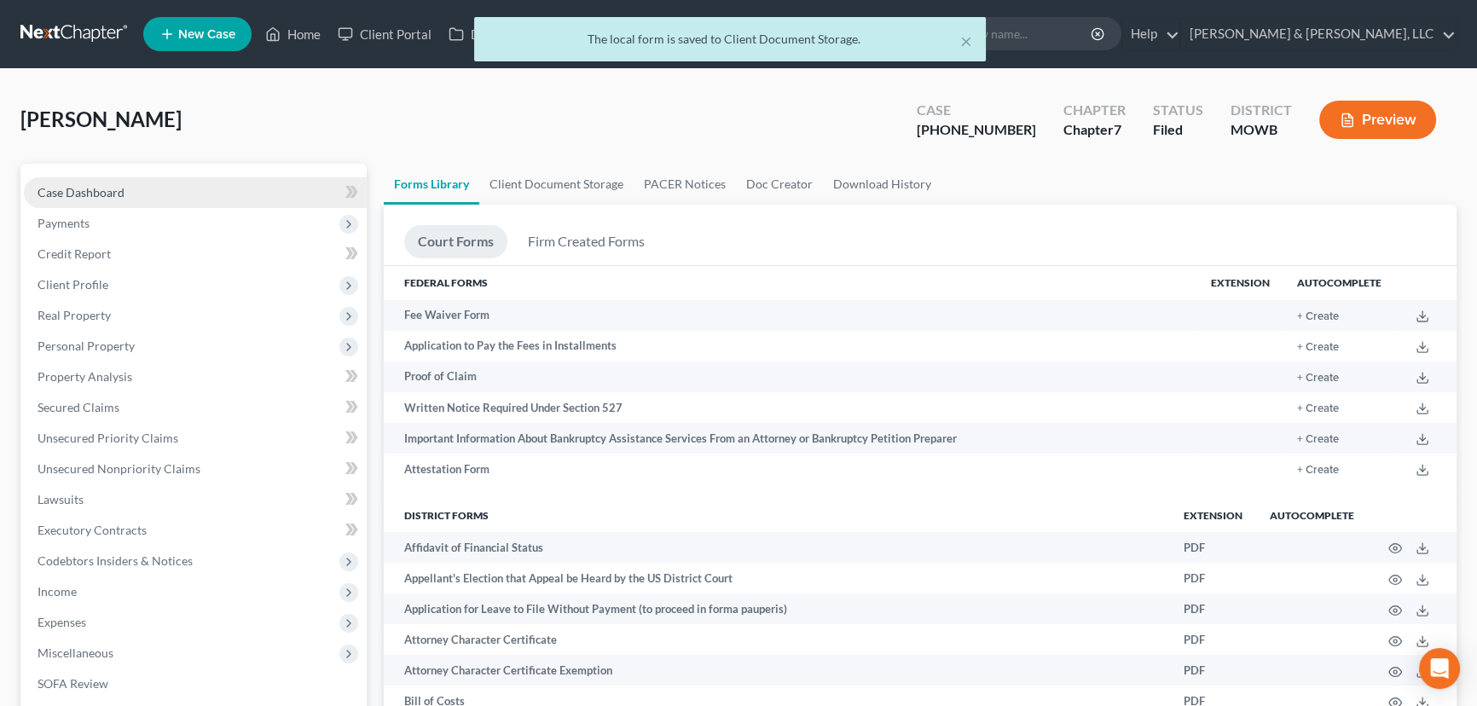
click at [85, 188] on span "Case Dashboard" at bounding box center [81, 192] width 87 height 14
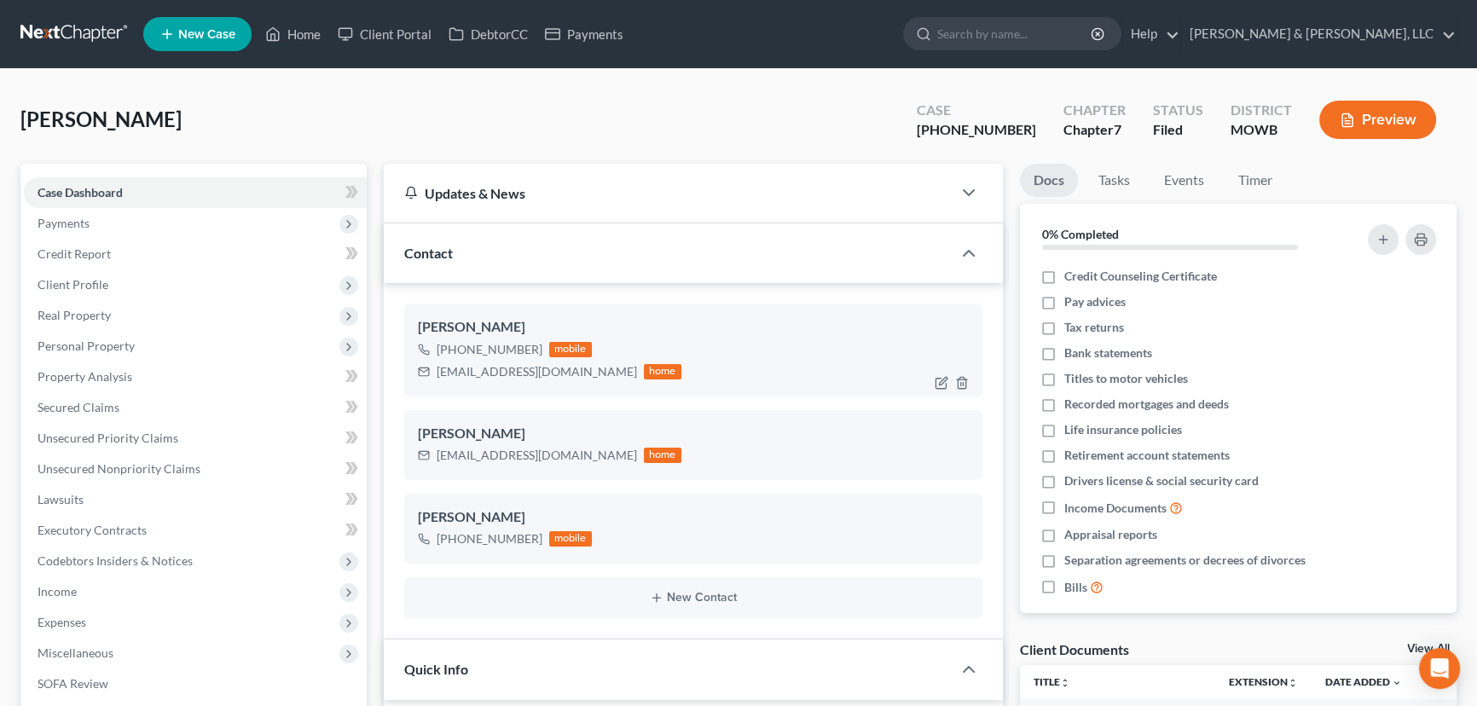
scroll to position [7500, 0]
drag, startPoint x: 556, startPoint y: 372, endPoint x: 430, endPoint y: 386, distance: 127.1
click at [430, 386] on div "Kalea Bean +1 (816) 466-0412 mobile kaleabean@yahoo.com home" at bounding box center [693, 350] width 578 height 92
copy div "kaleabean@yahoo.com"
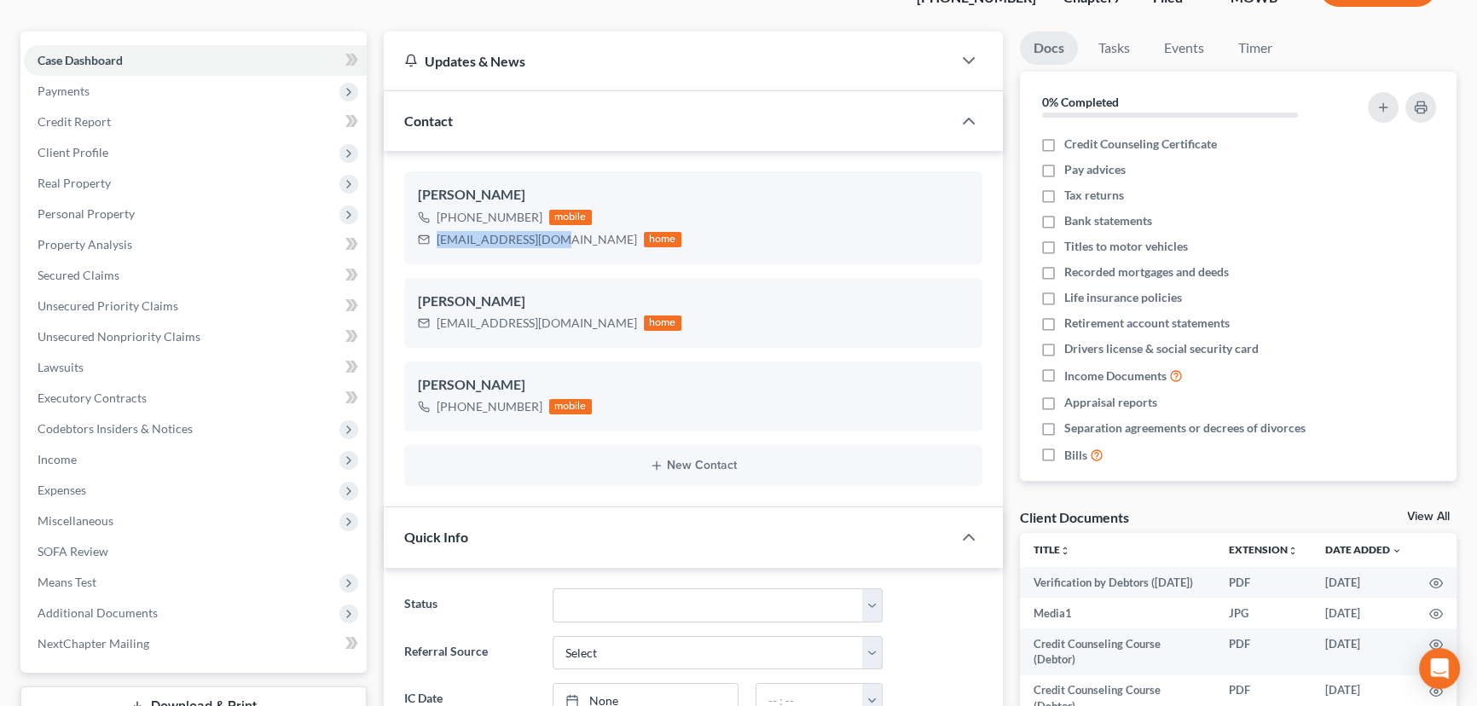
scroll to position [387, 0]
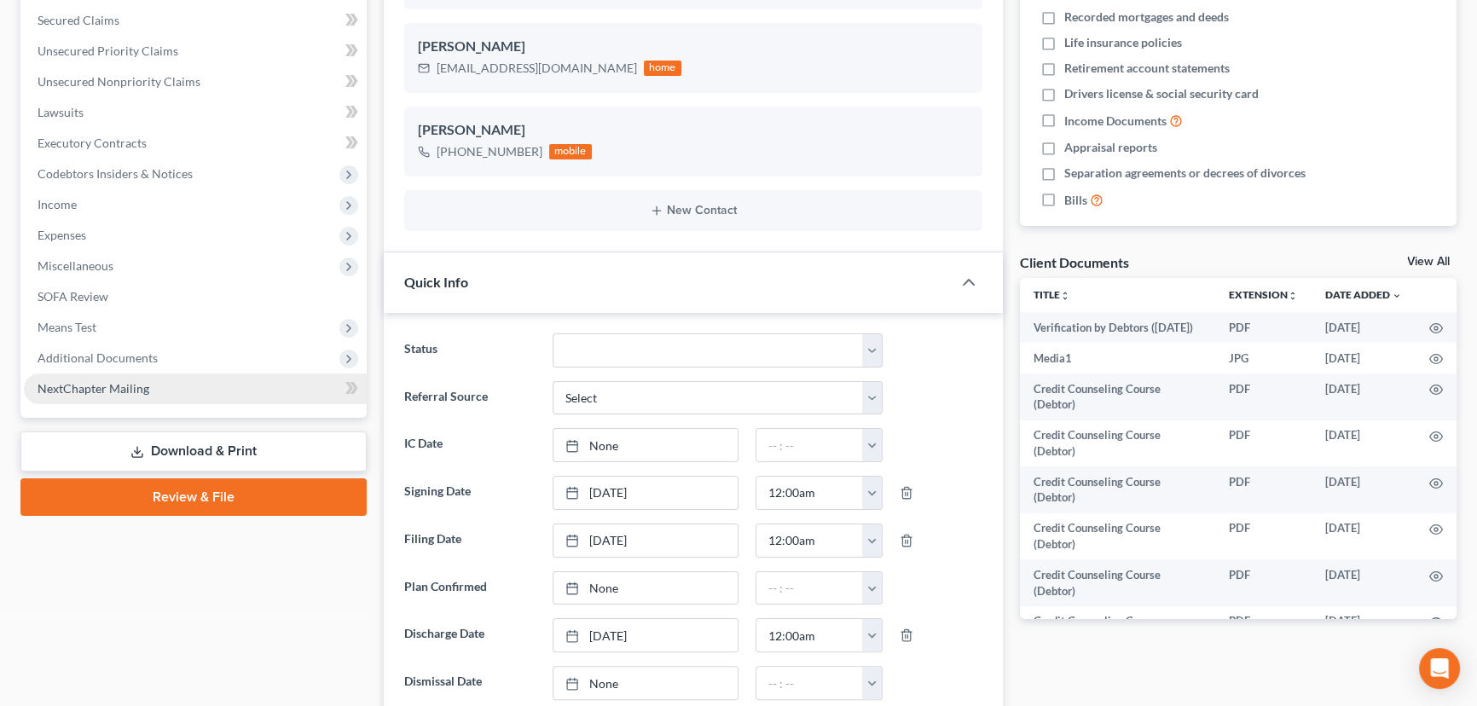
drag, startPoint x: 103, startPoint y: 357, endPoint x: 113, endPoint y: 378, distance: 22.9
click at [103, 357] on span "Additional Documents" at bounding box center [98, 358] width 120 height 14
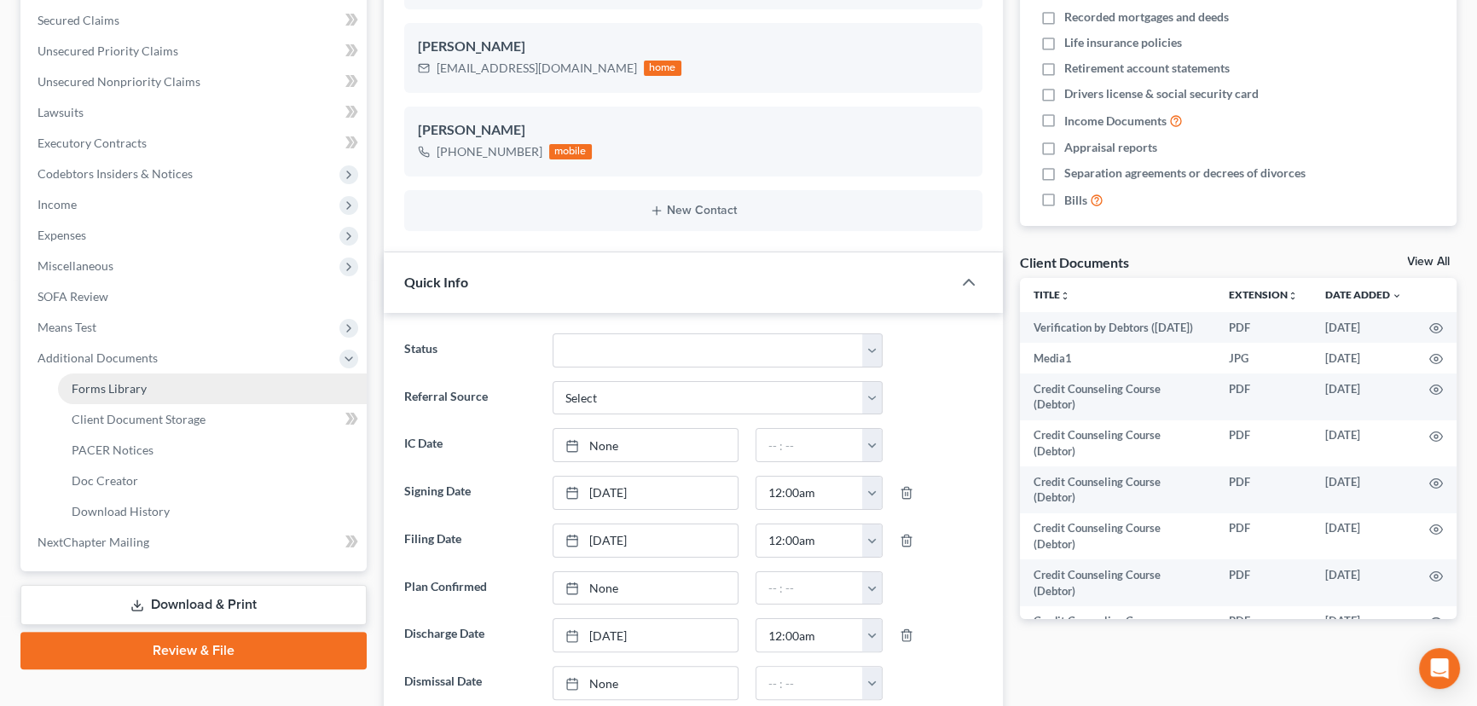
click at [112, 387] on span "Forms Library" at bounding box center [109, 388] width 75 height 14
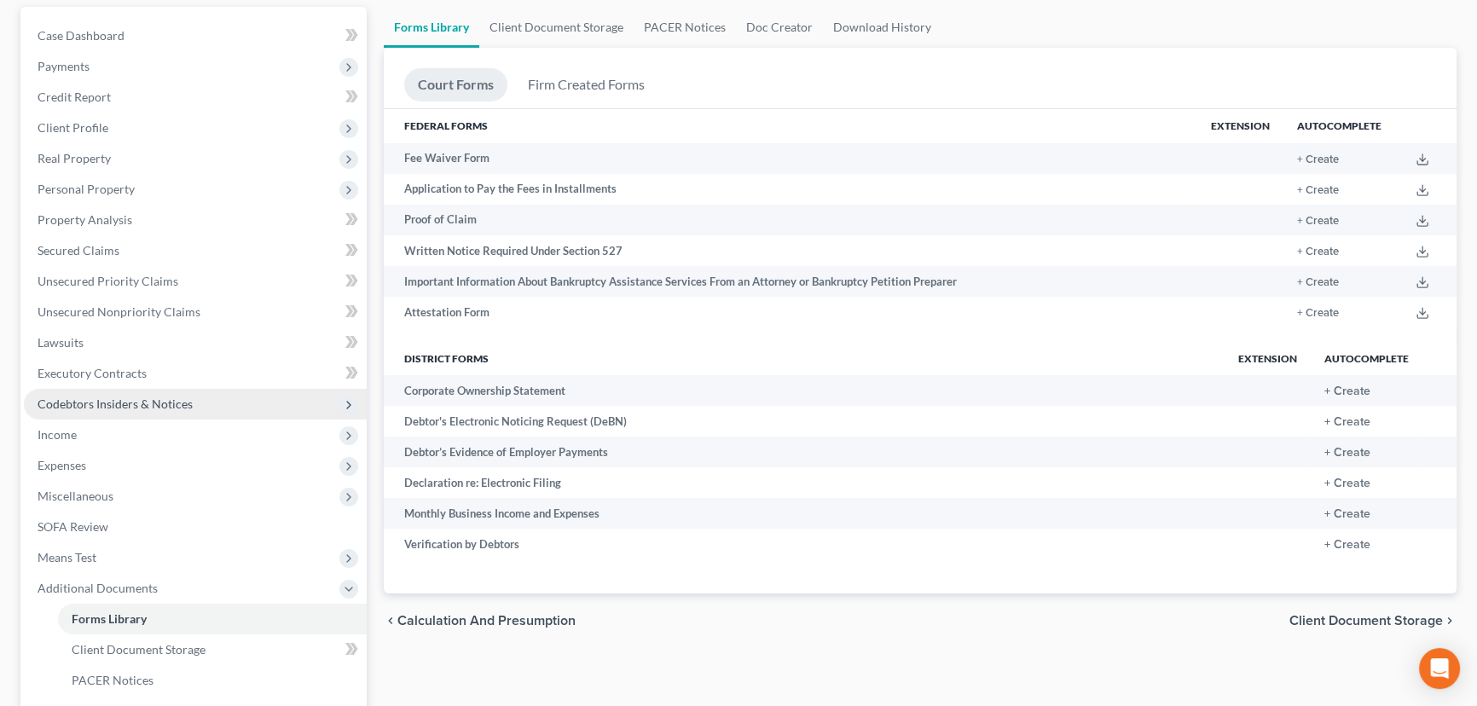
scroll to position [310, 0]
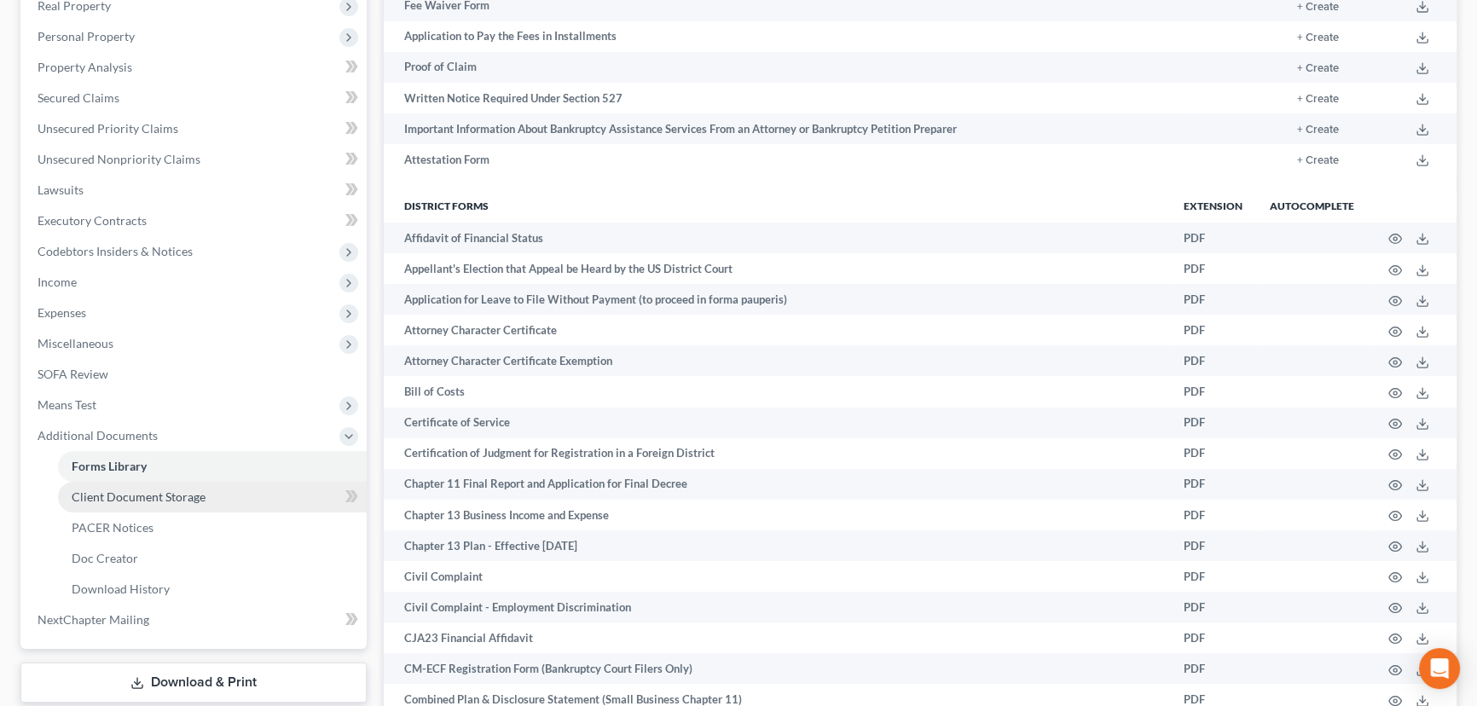
click at [131, 499] on span "Client Document Storage" at bounding box center [139, 497] width 134 height 14
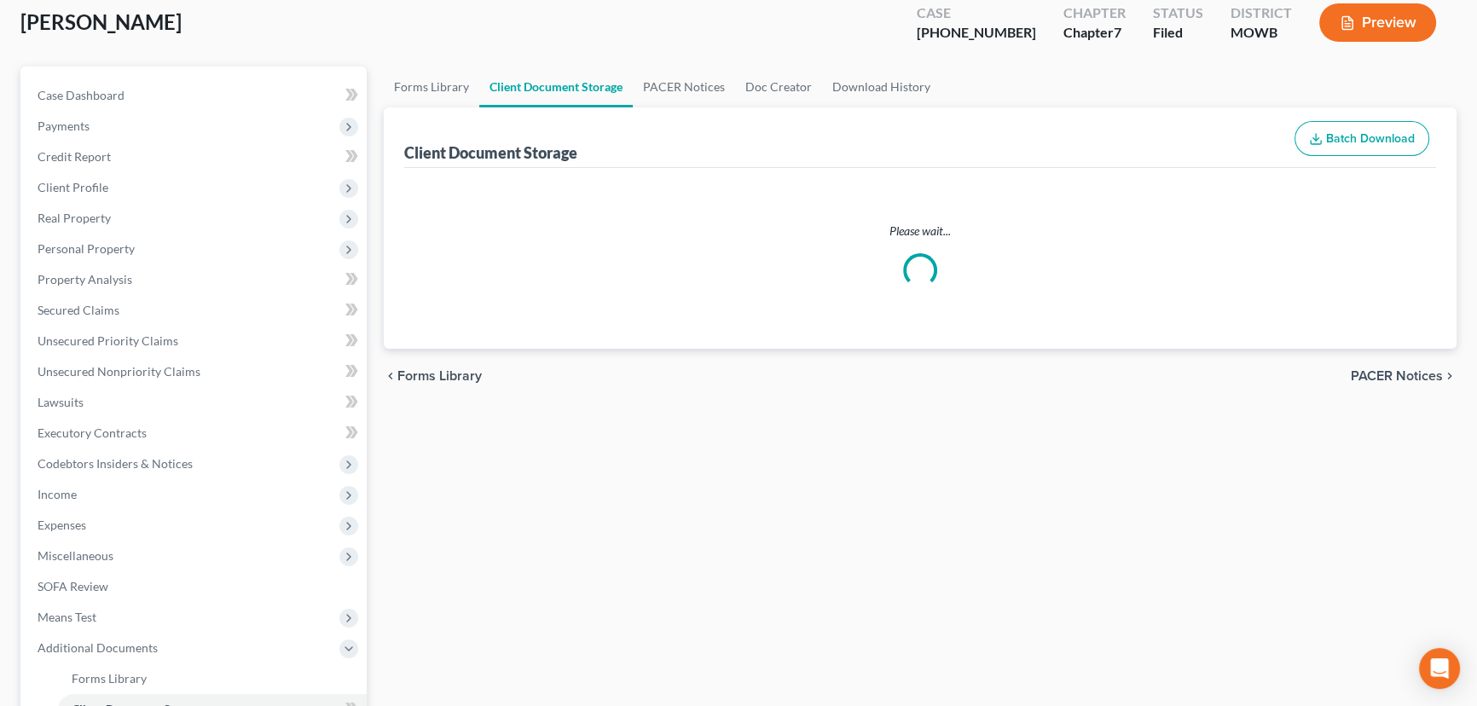
scroll to position [12, 0]
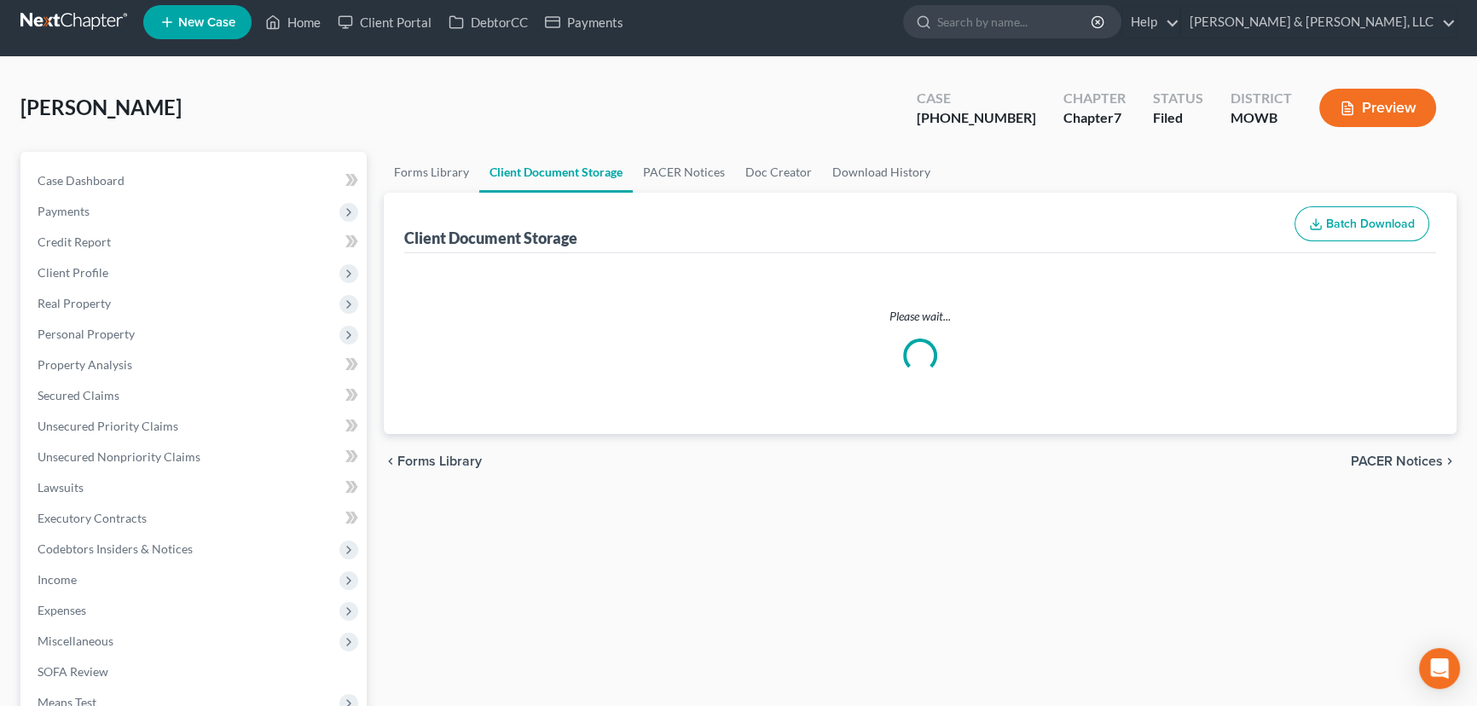
select select "22"
select select "24"
select select "5"
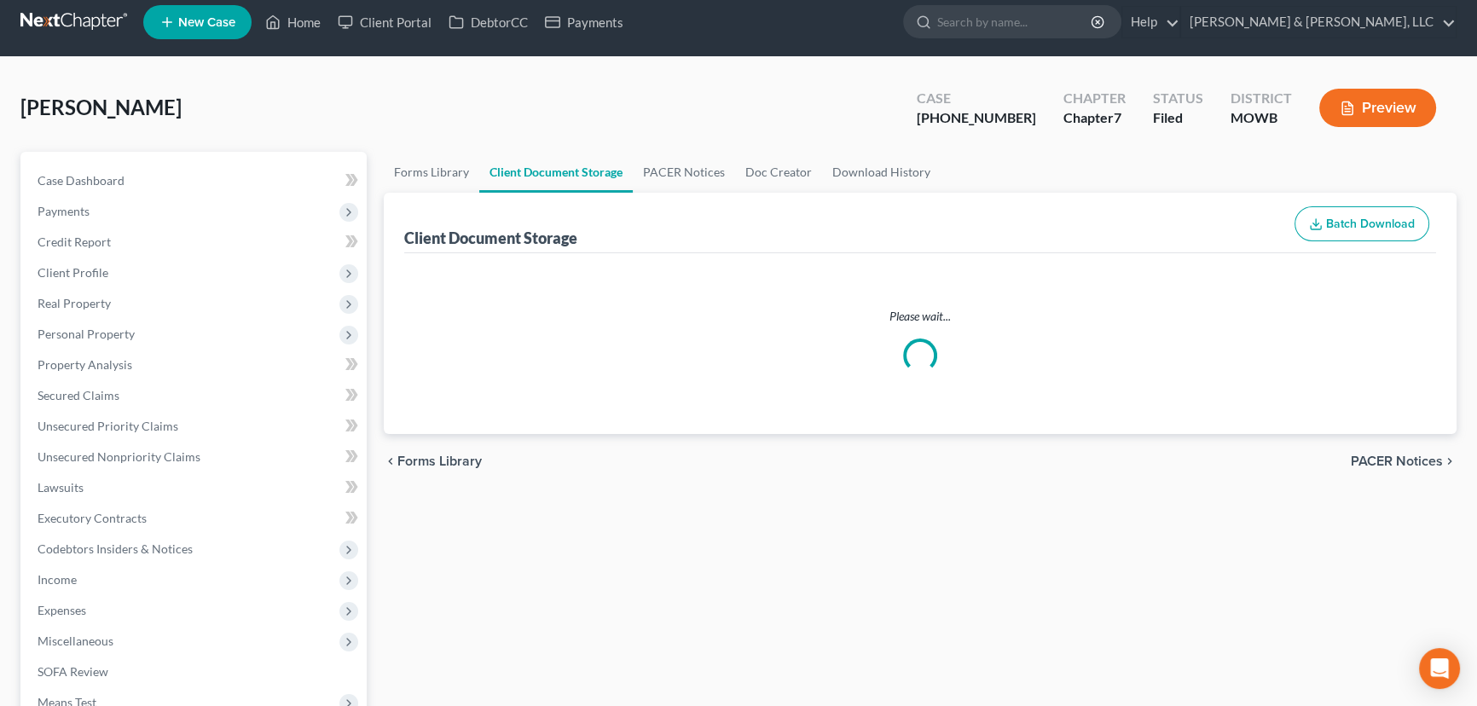
select select "5"
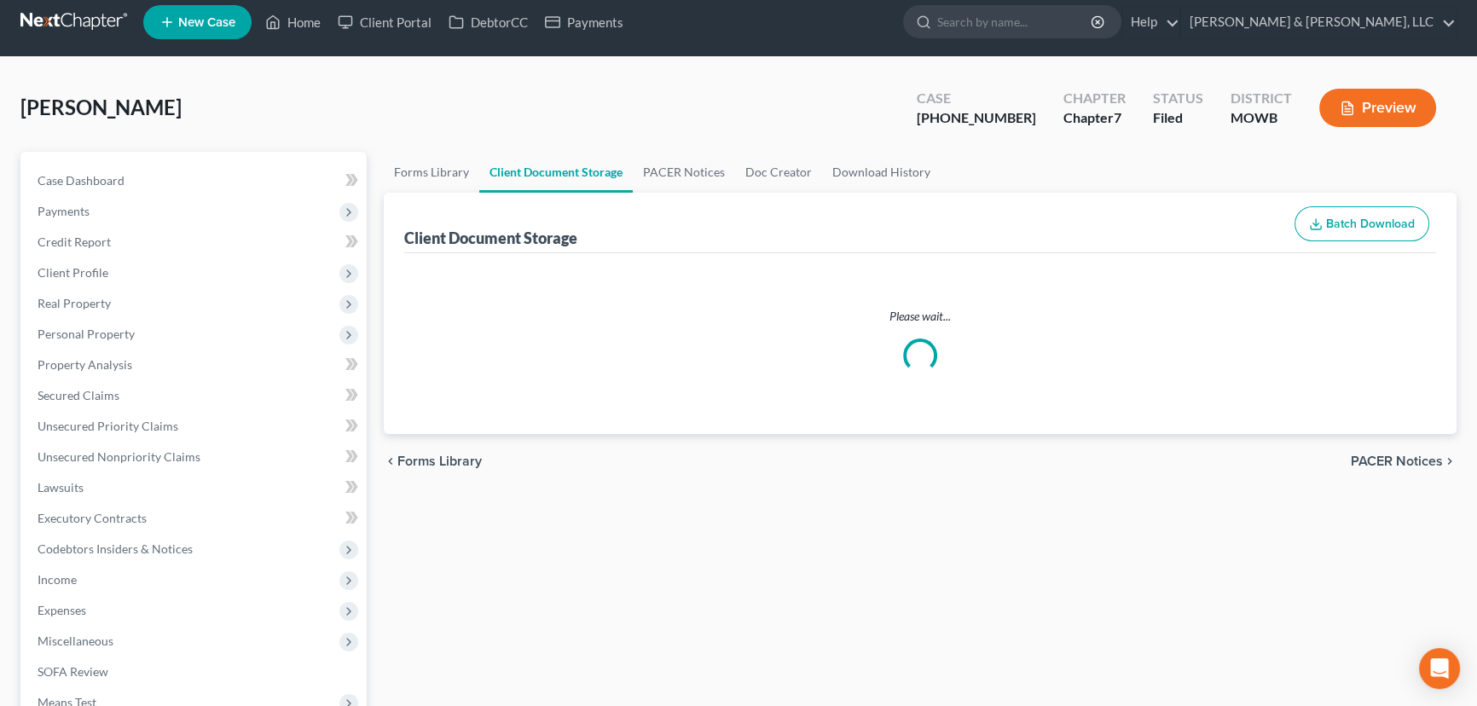
select select "5"
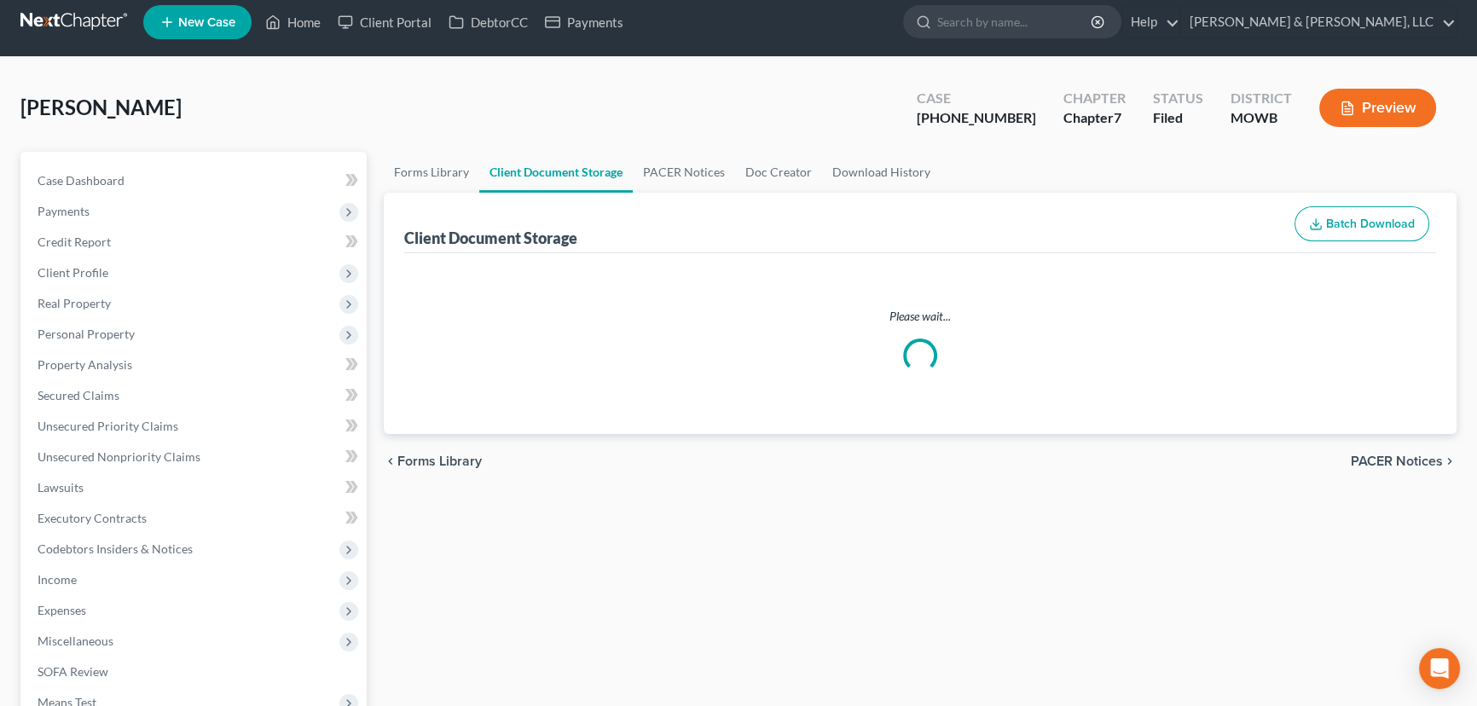
select select "5"
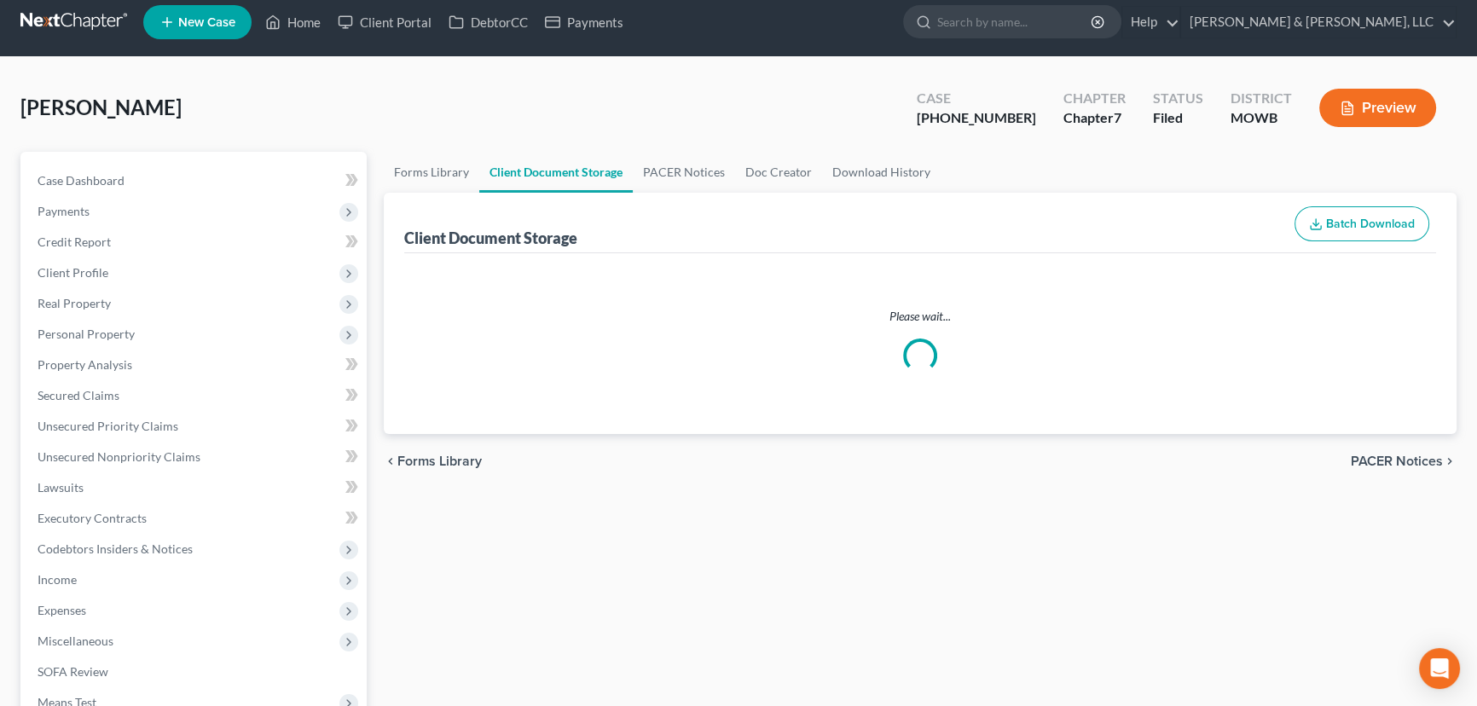
select select "5"
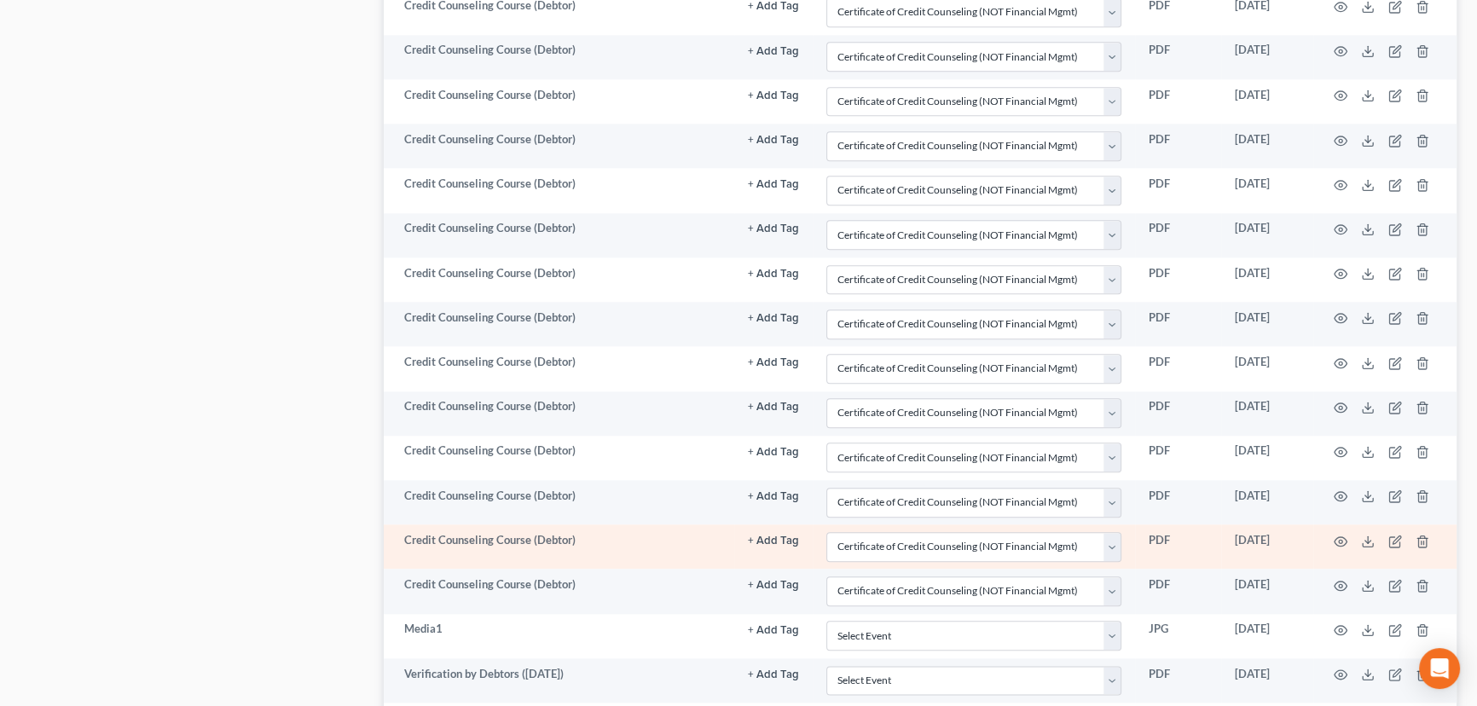
scroll to position [2502, 0]
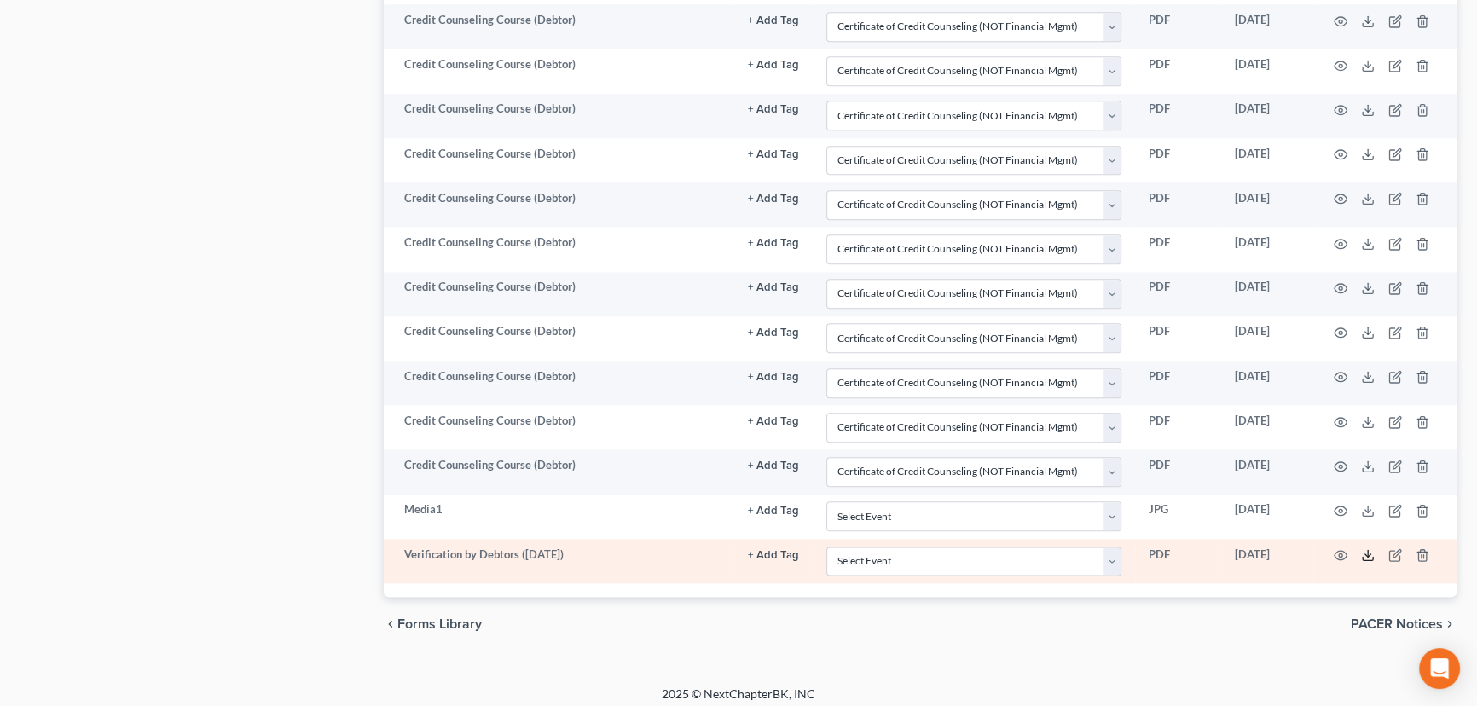
click at [1370, 548] on icon at bounding box center [1368, 555] width 14 height 14
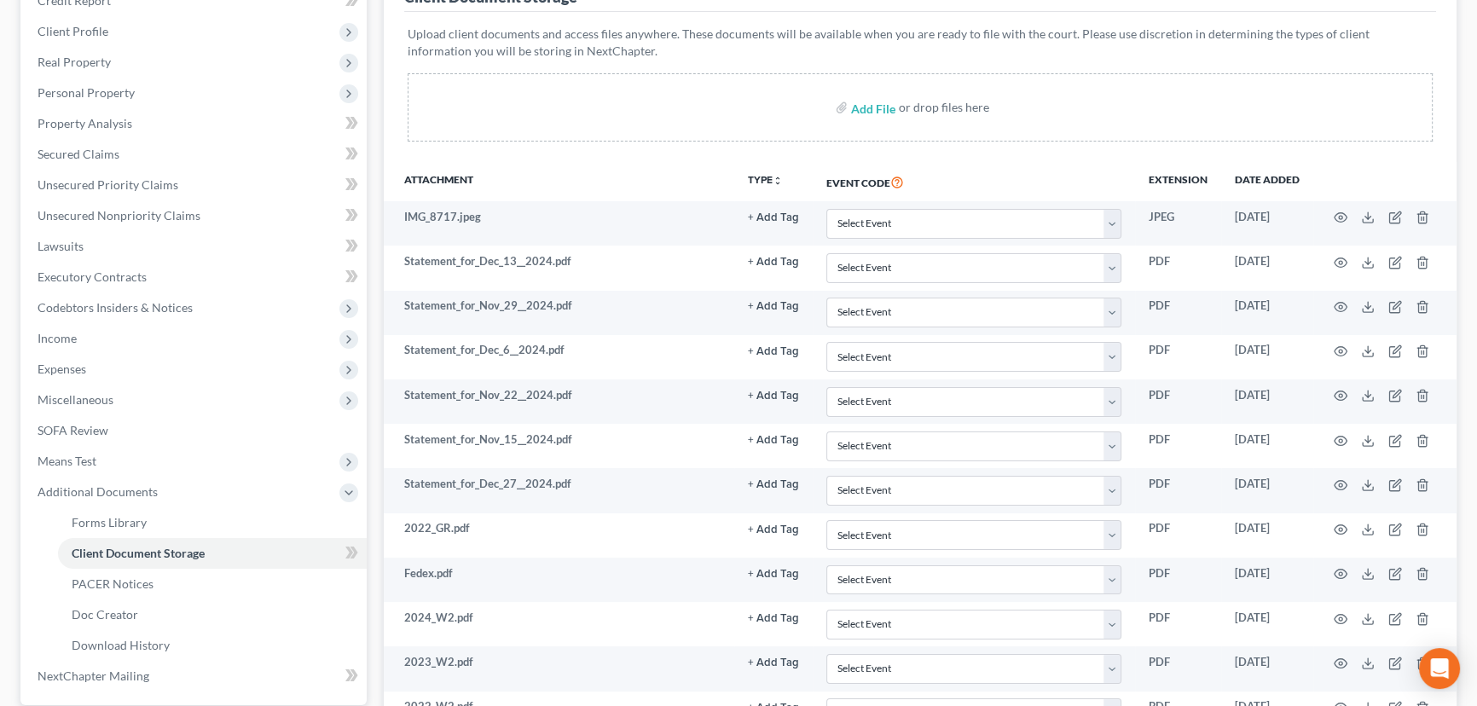
scroll to position [0, 0]
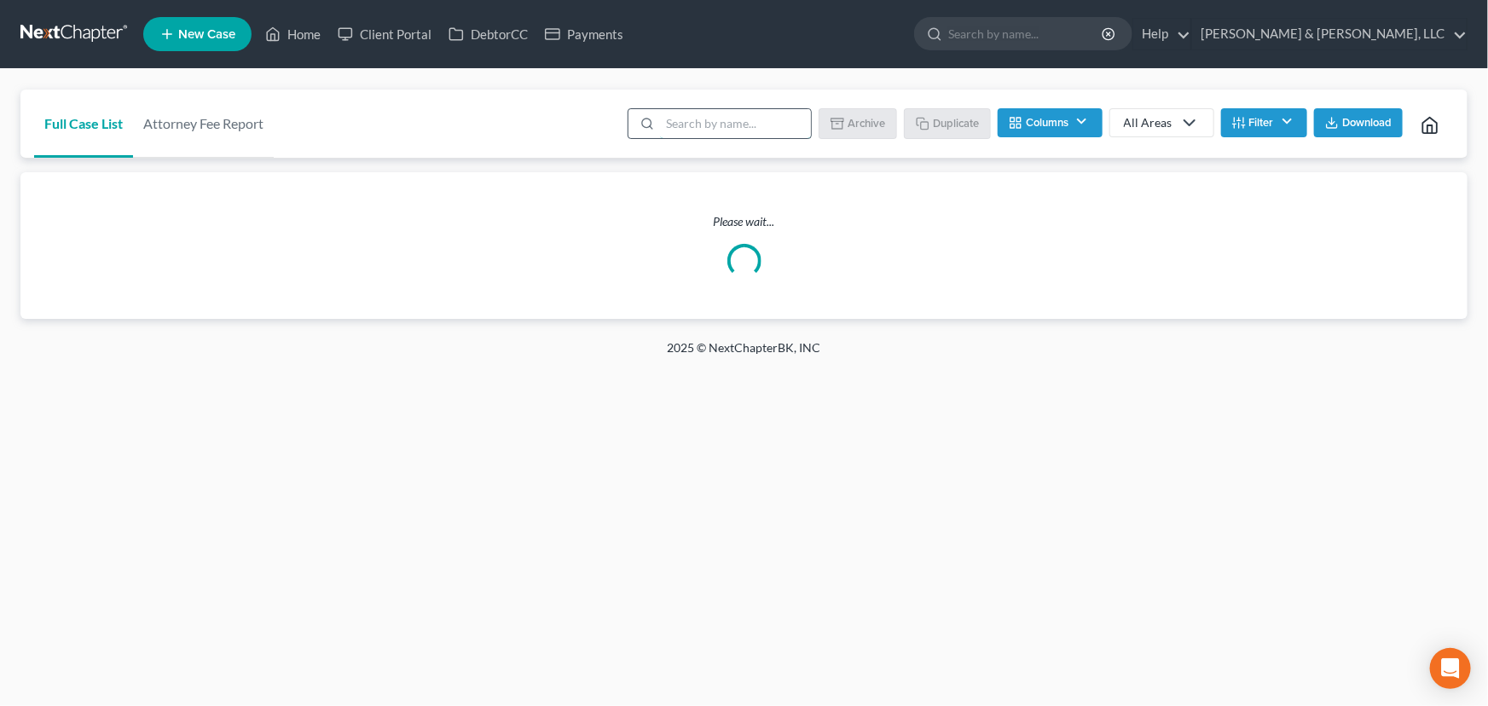
click at [687, 116] on input "search" at bounding box center [735, 123] width 151 height 29
type input "onu"
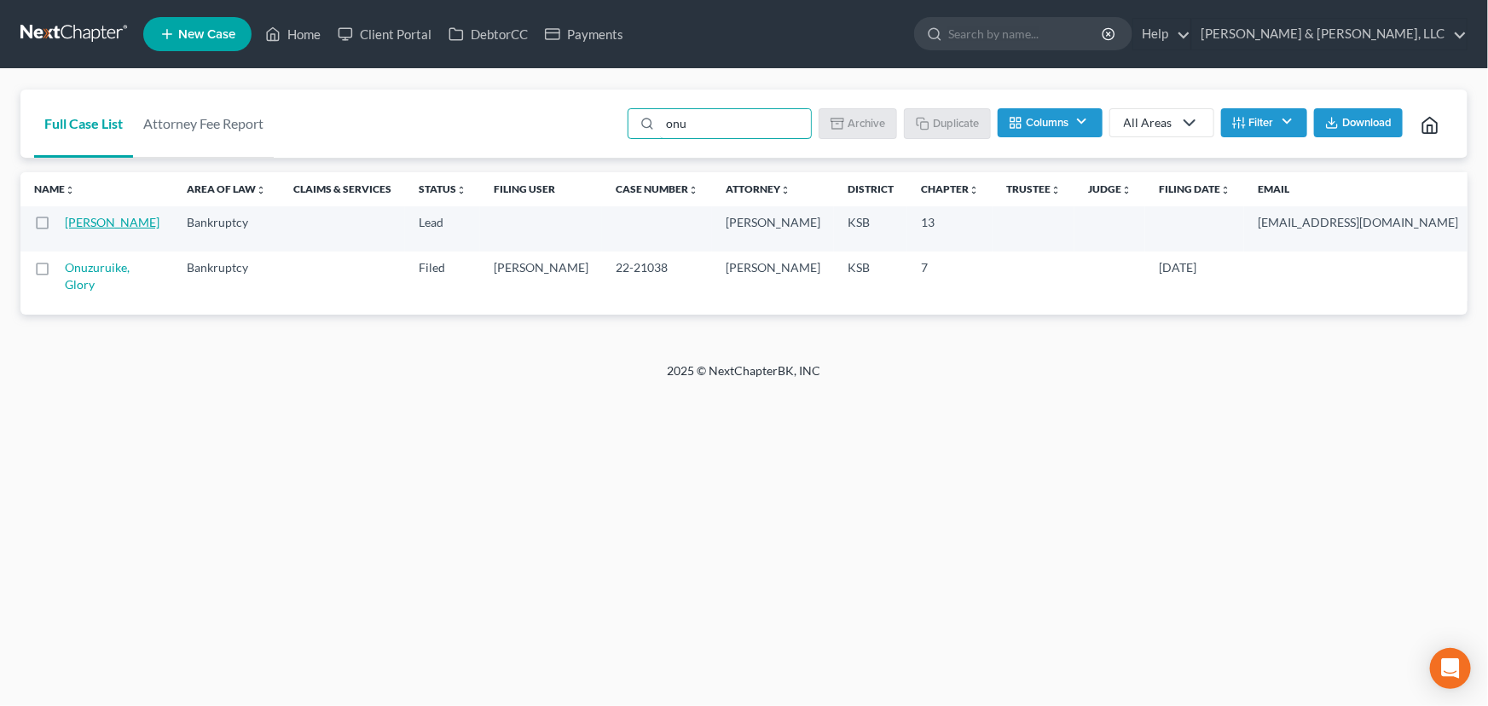
click at [72, 229] on link "[PERSON_NAME]" at bounding box center [112, 222] width 95 height 14
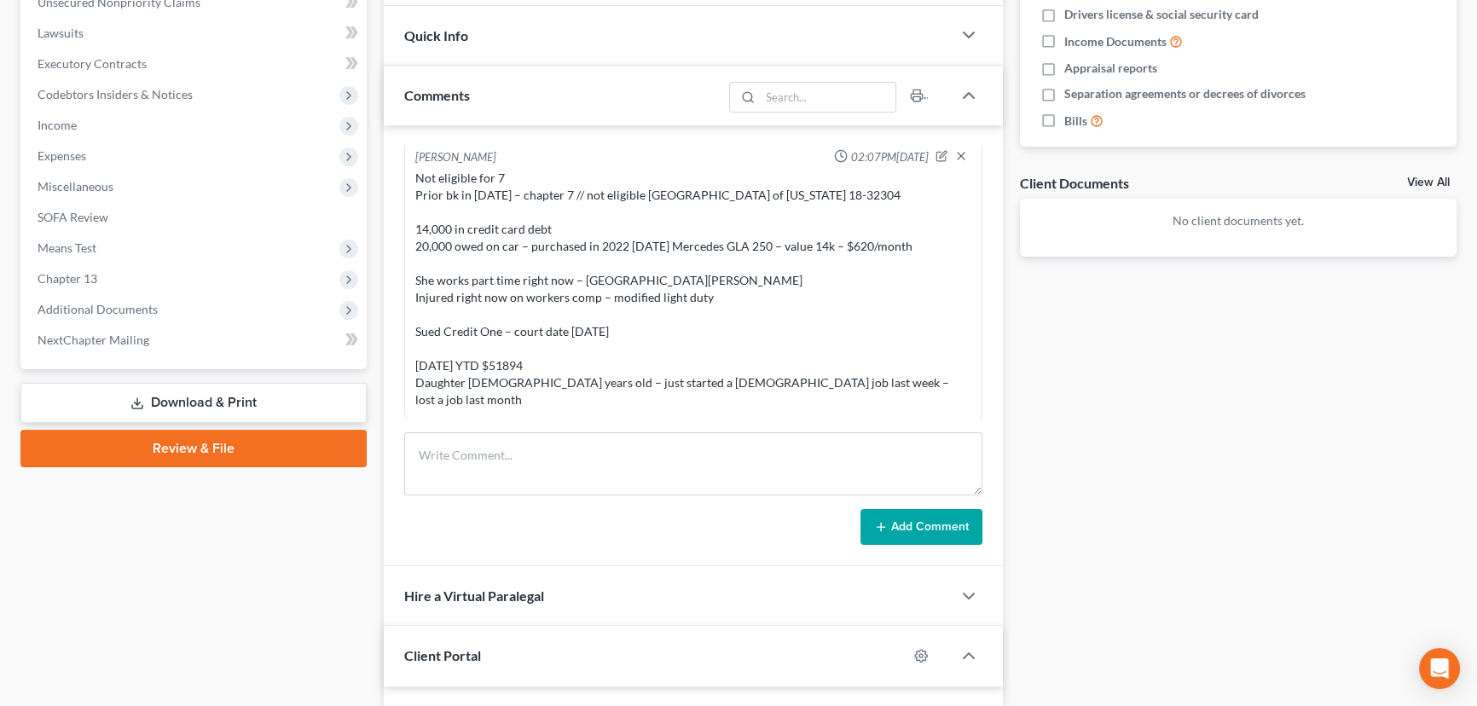
scroll to position [698, 0]
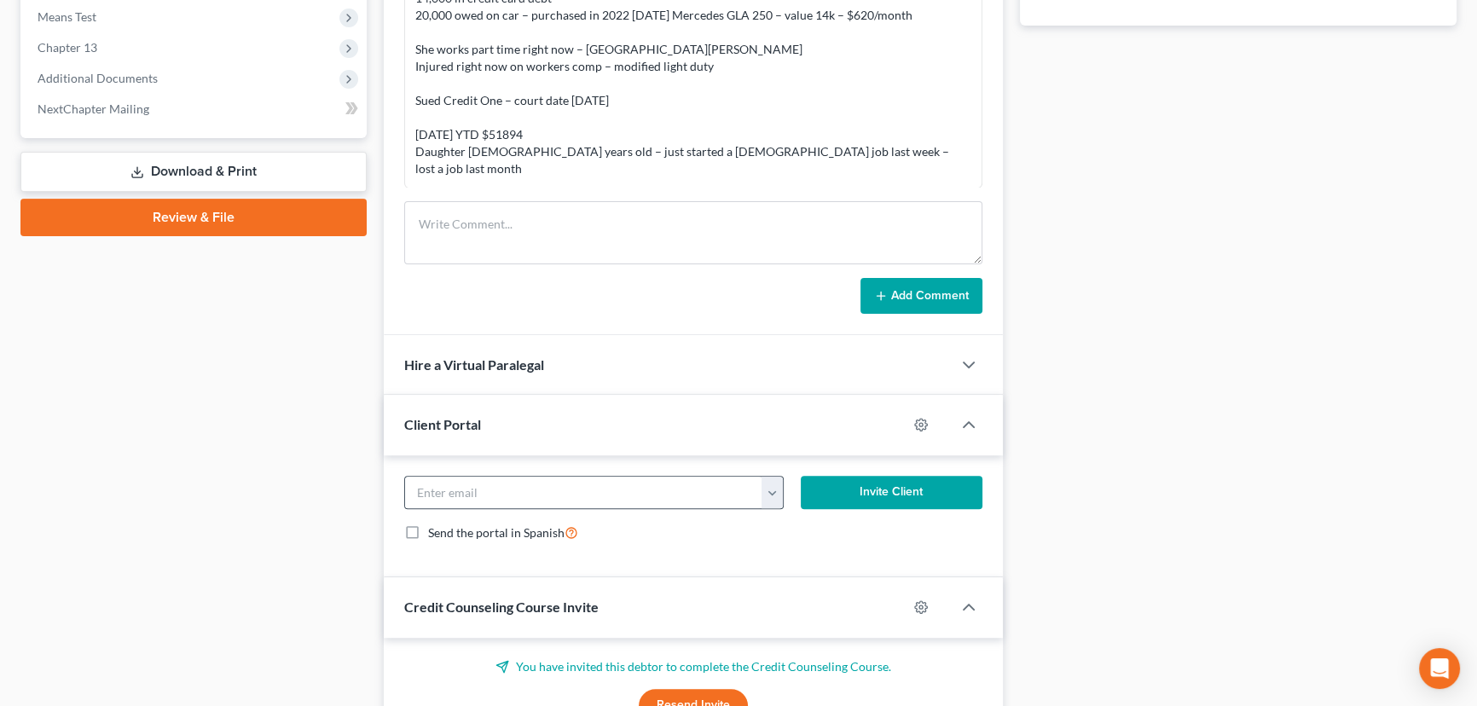
click at [778, 490] on button "button" at bounding box center [772, 493] width 21 height 32
click at [786, 529] on link "[EMAIL_ADDRESS][DOMAIN_NAME]" at bounding box center [879, 530] width 233 height 29
type input "[EMAIL_ADDRESS][DOMAIN_NAME]"
click at [861, 483] on button "Invite Client" at bounding box center [892, 493] width 182 height 34
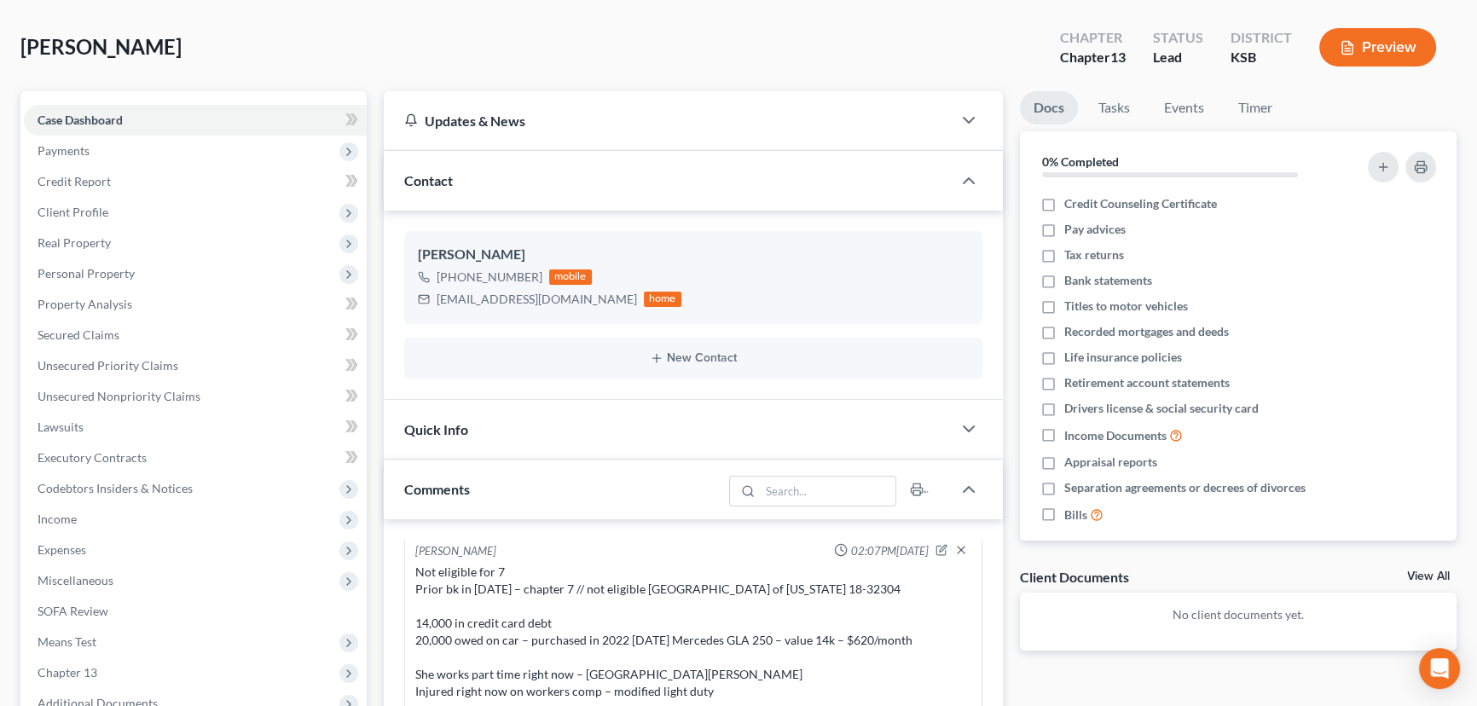
scroll to position [0, 0]
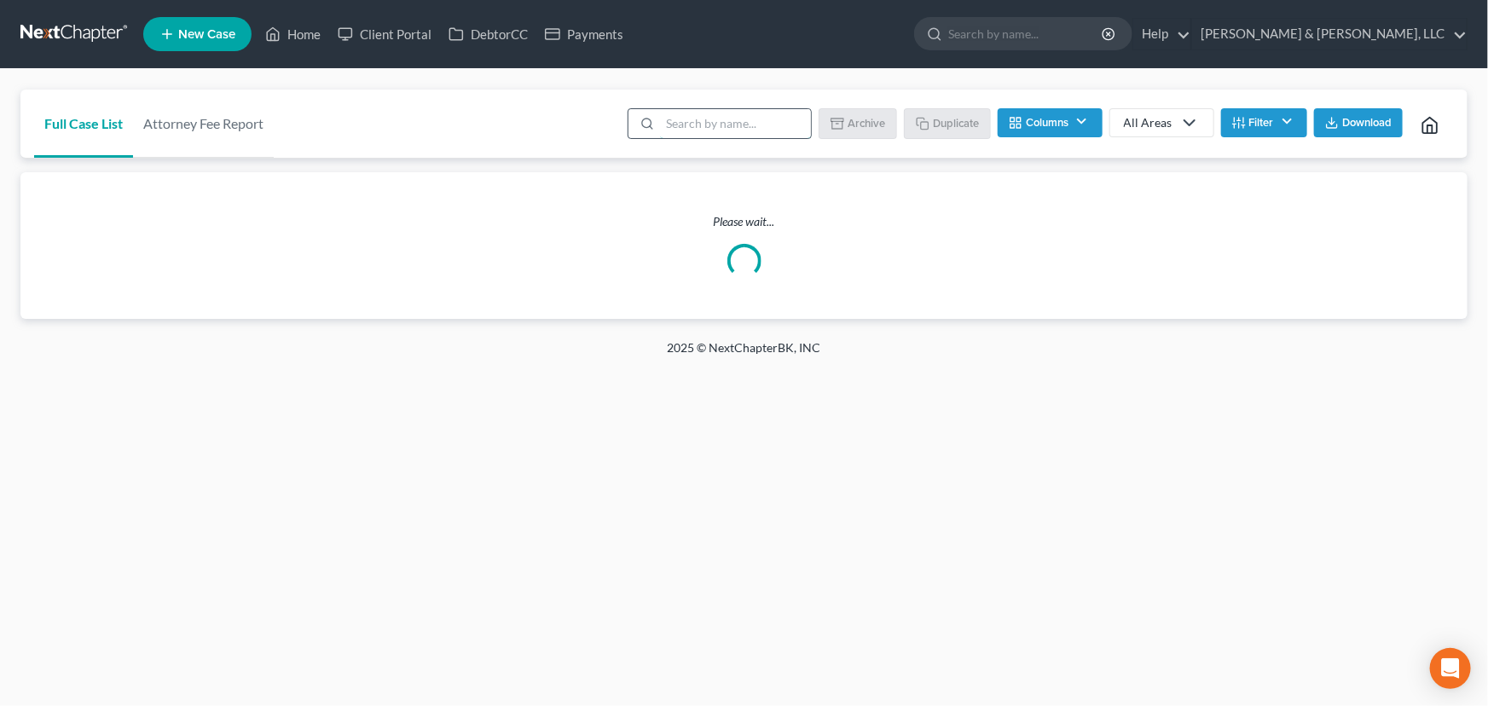
click at [711, 120] on input "search" at bounding box center [735, 123] width 151 height 29
type input "[PERSON_NAME]"
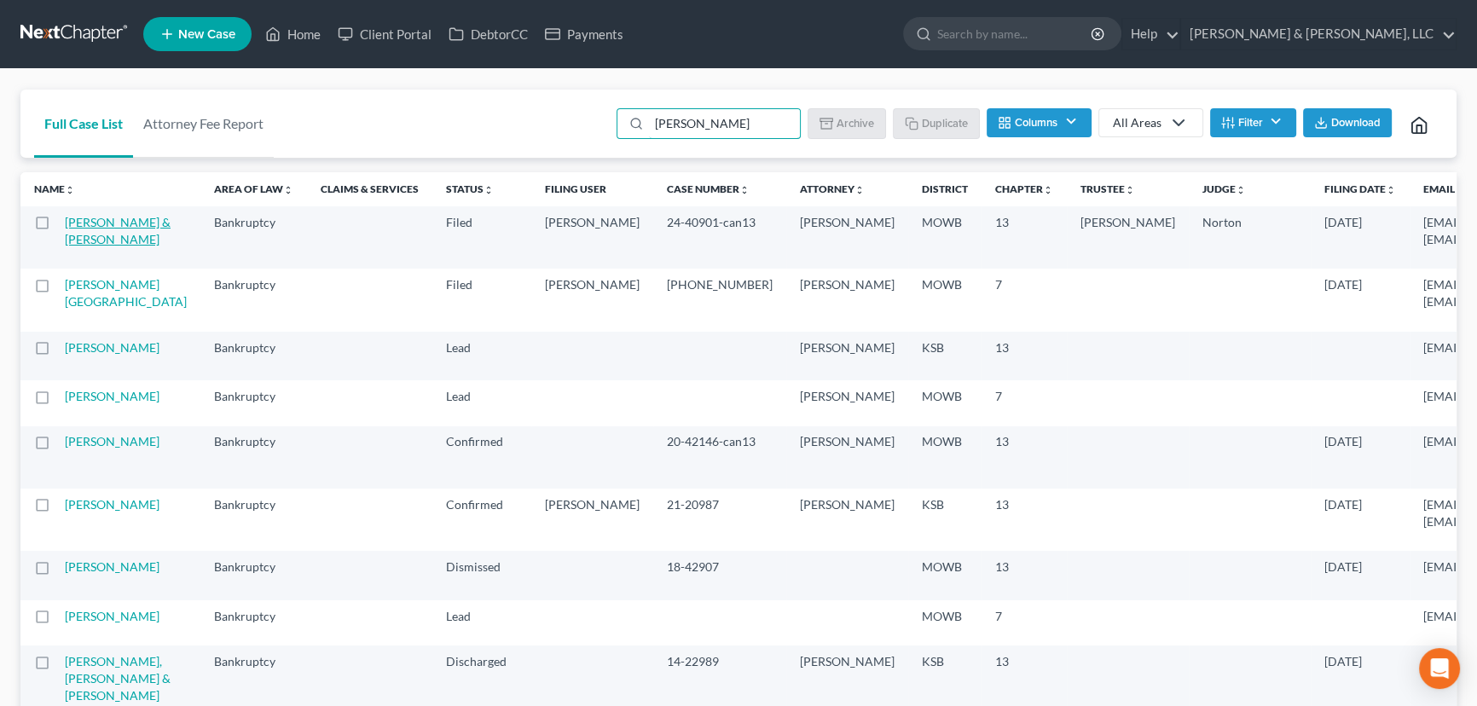
click at [82, 246] on link "[PERSON_NAME] & [PERSON_NAME]" at bounding box center [118, 231] width 106 height 32
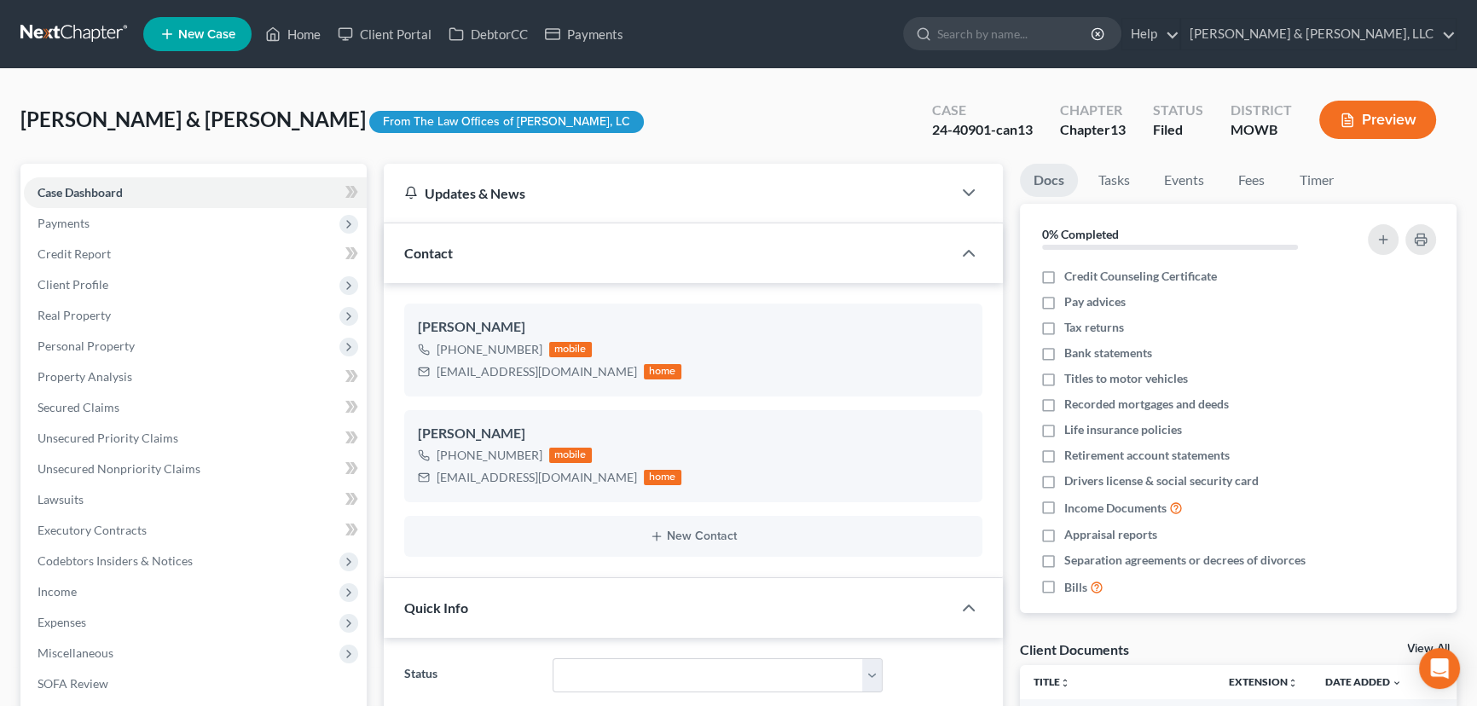
scroll to position [1354, 0]
click at [72, 290] on span "Client Profile" at bounding box center [195, 285] width 343 height 31
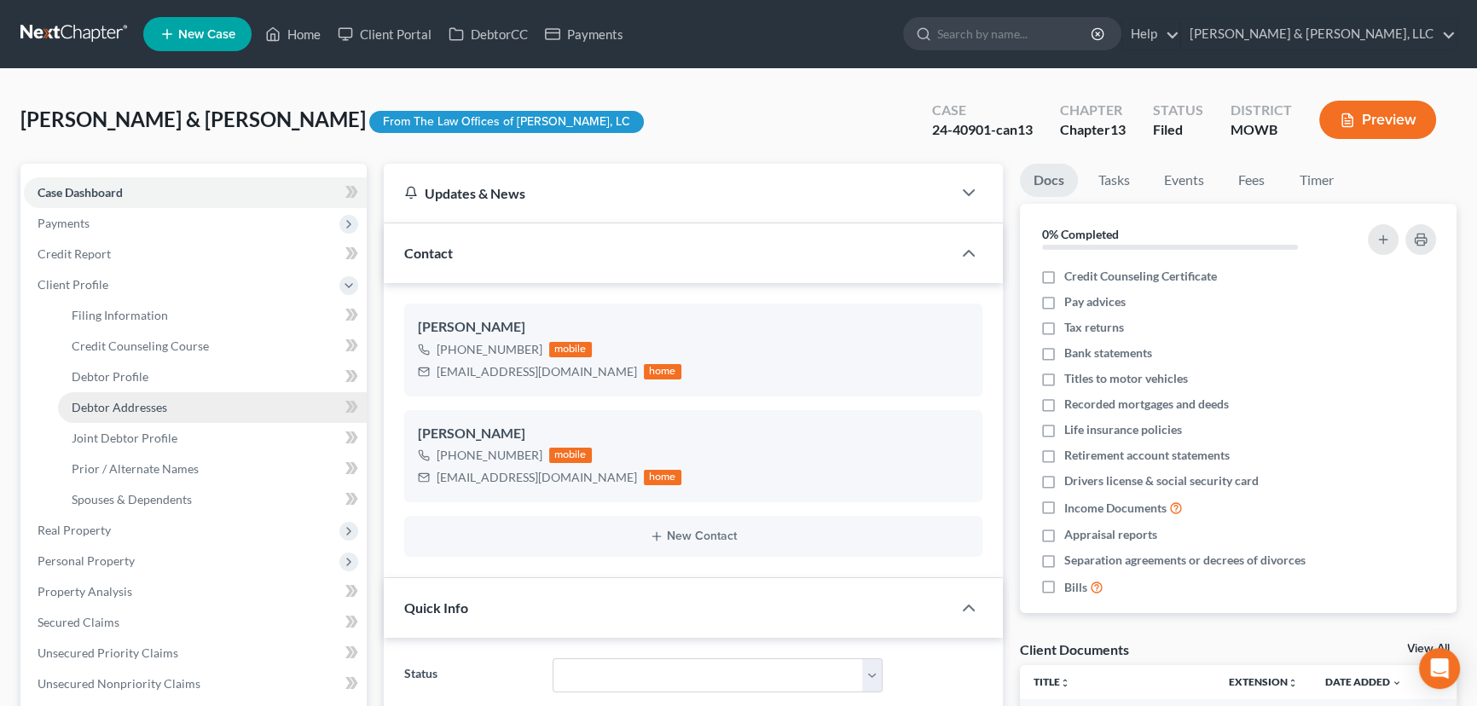
click at [117, 403] on span "Debtor Addresses" at bounding box center [120, 407] width 96 height 14
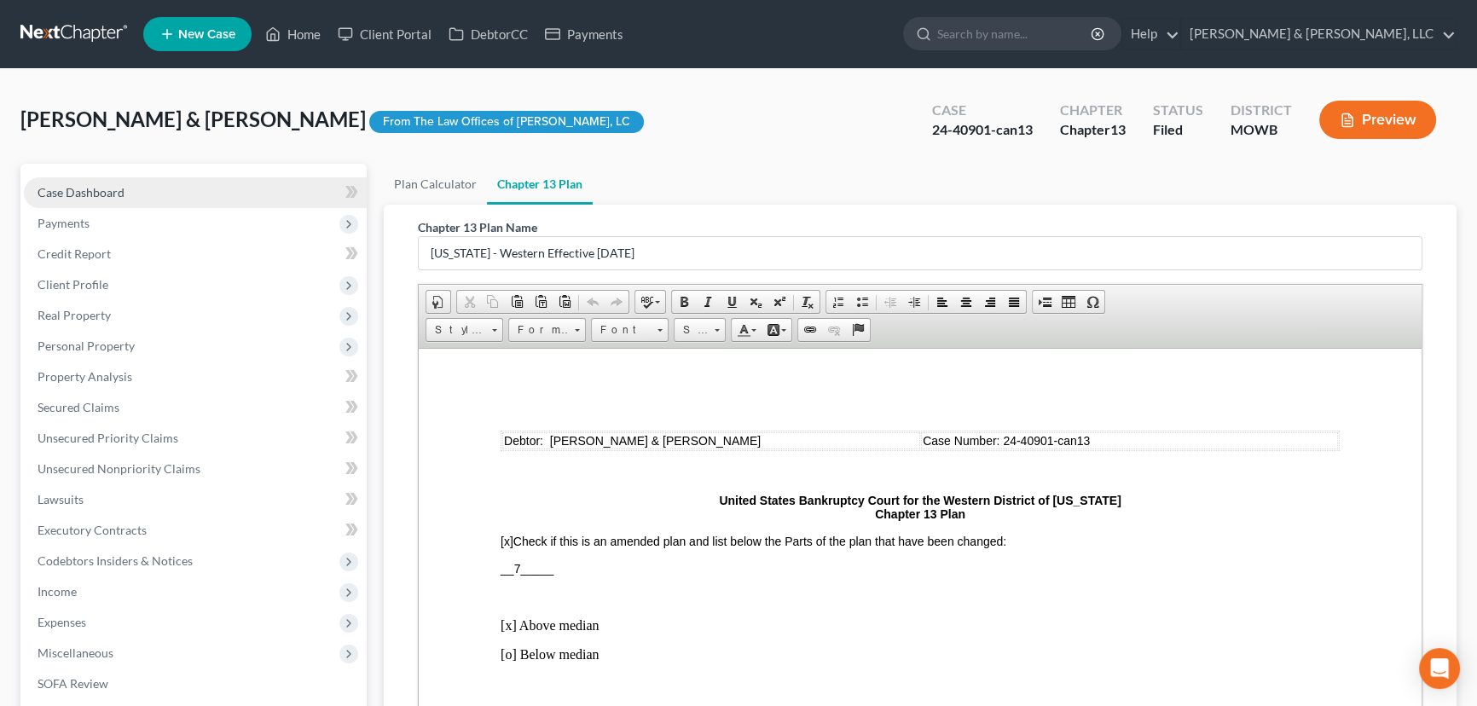
scroll to position [4489, 0]
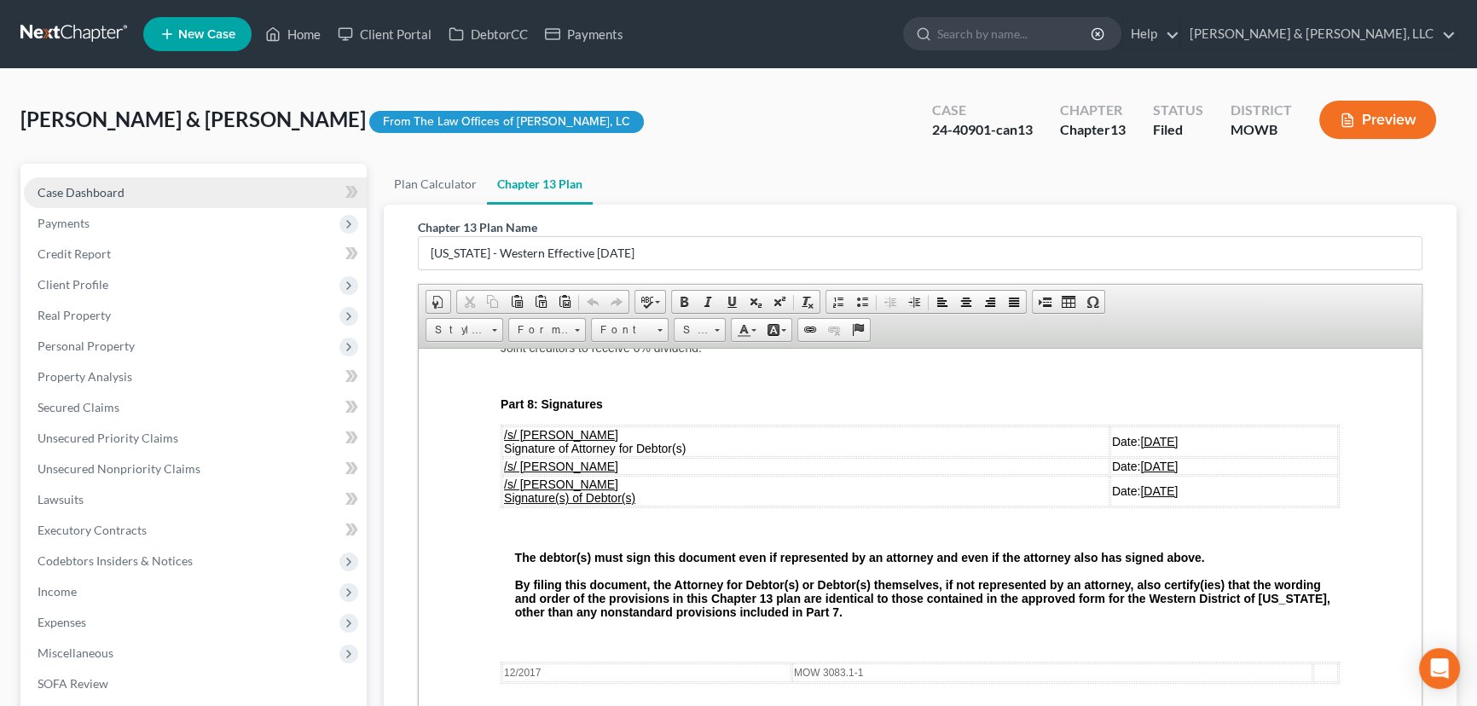
click at [76, 186] on span "Case Dashboard" at bounding box center [81, 192] width 87 height 14
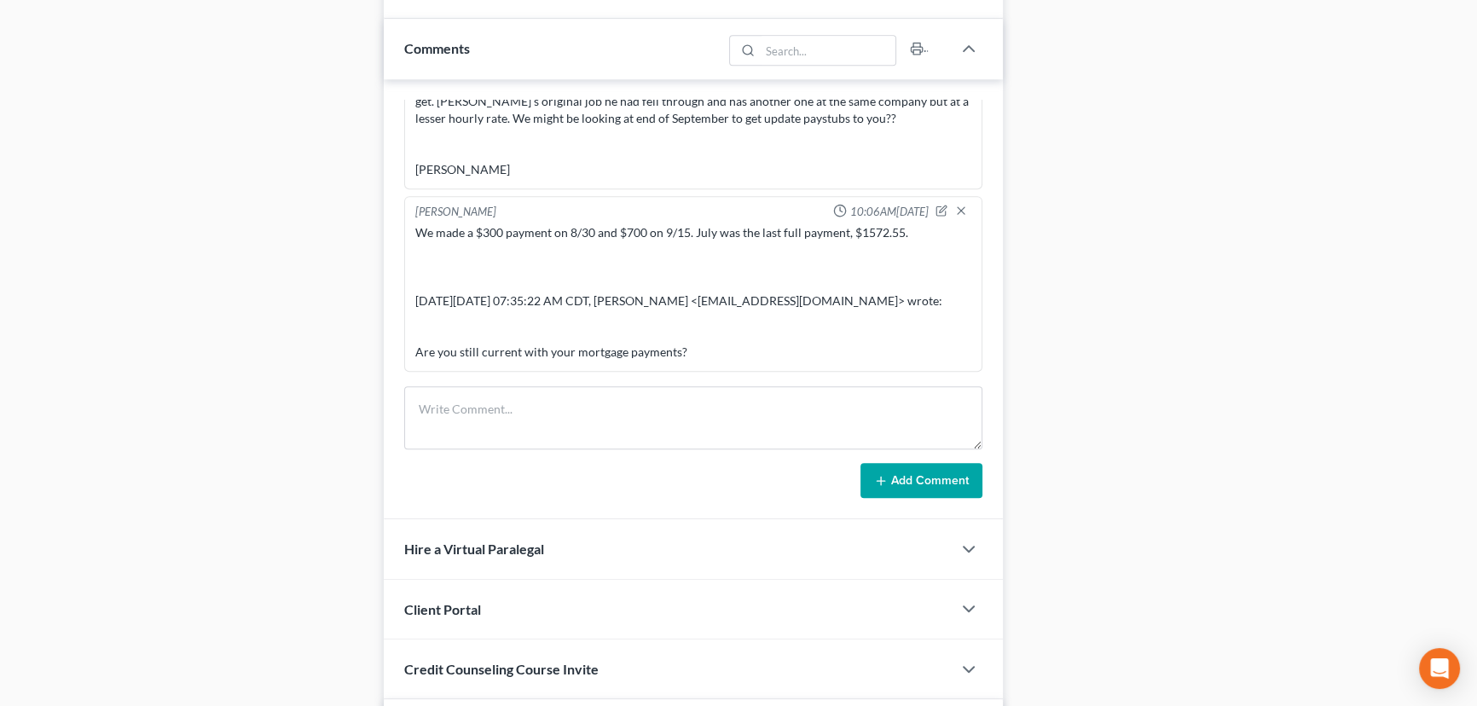
scroll to position [1081, 0]
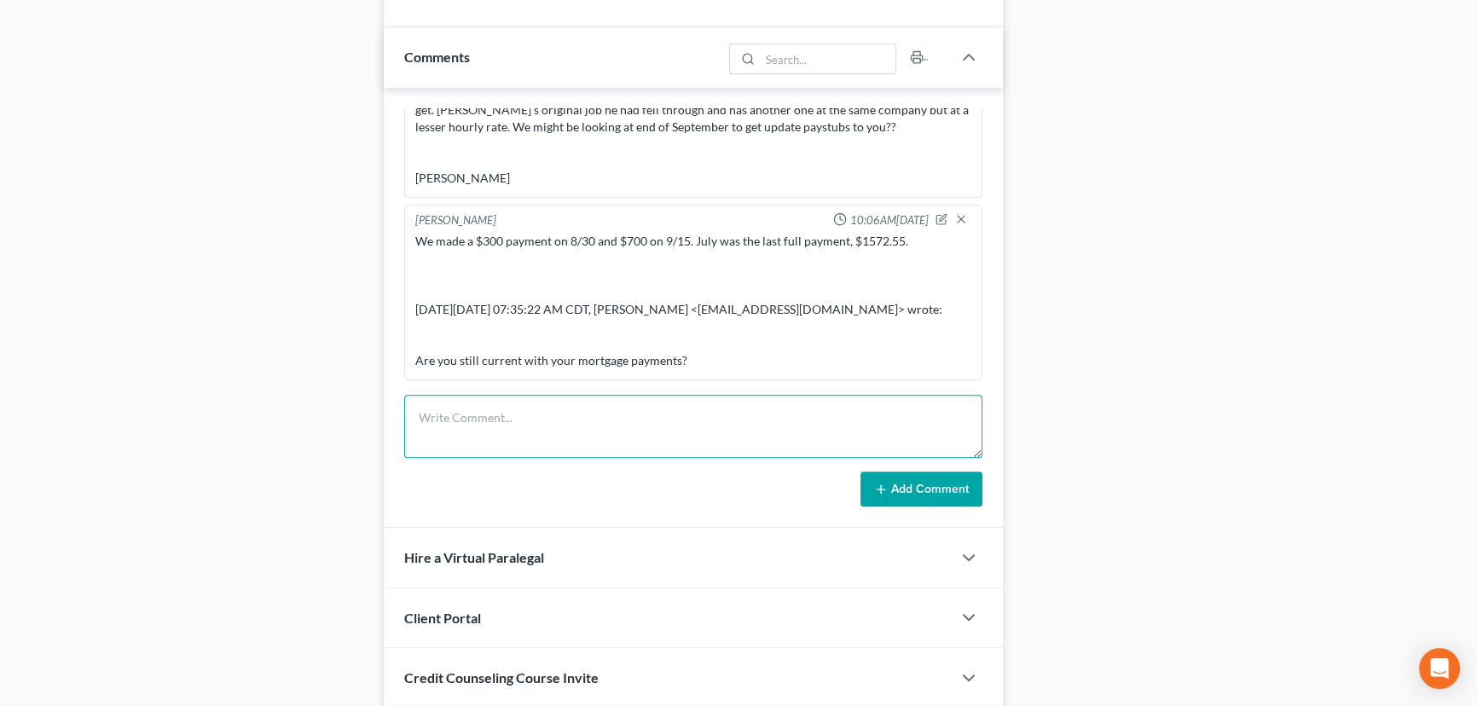
click at [546, 448] on textarea at bounding box center [693, 426] width 578 height 63
type textarea "[PHONE_NUMBER] Rocket Mortgage fax account number 3511577631"
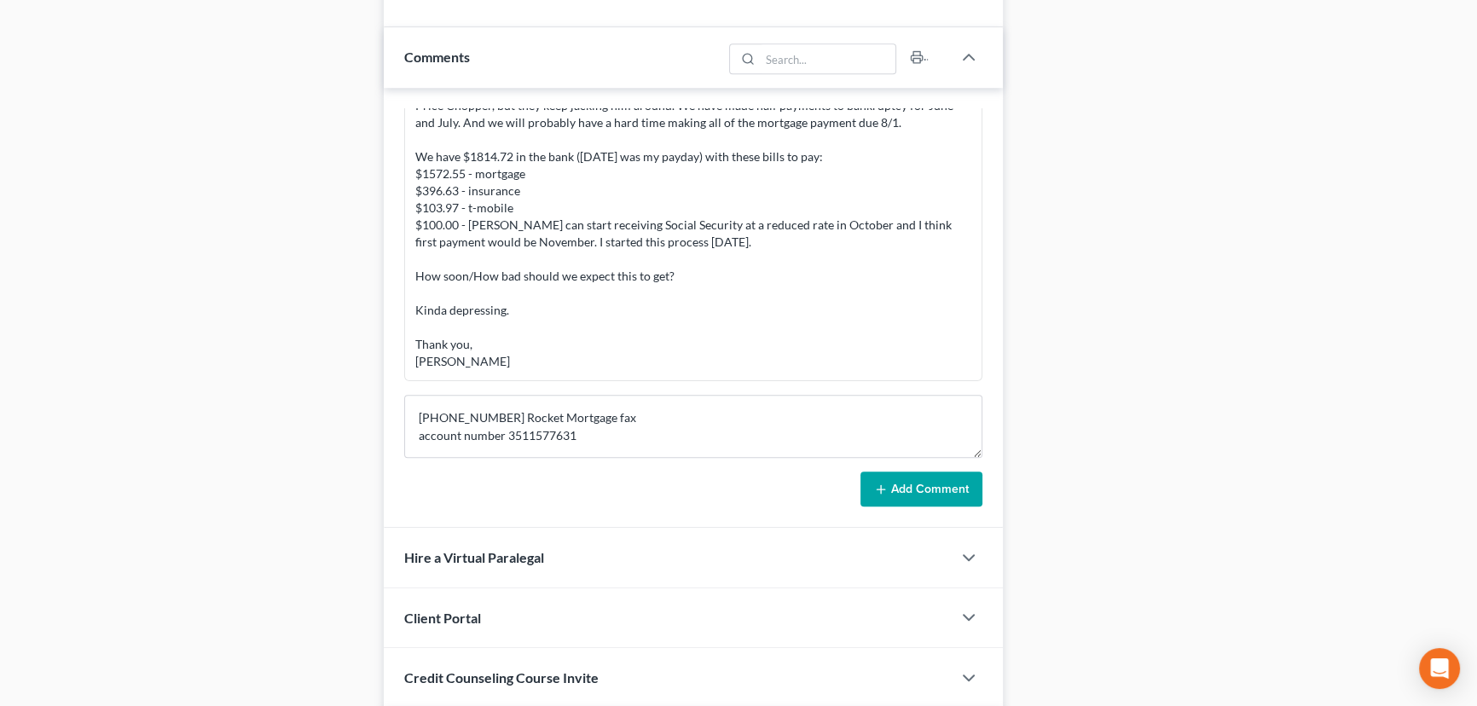
scroll to position [557, 0]
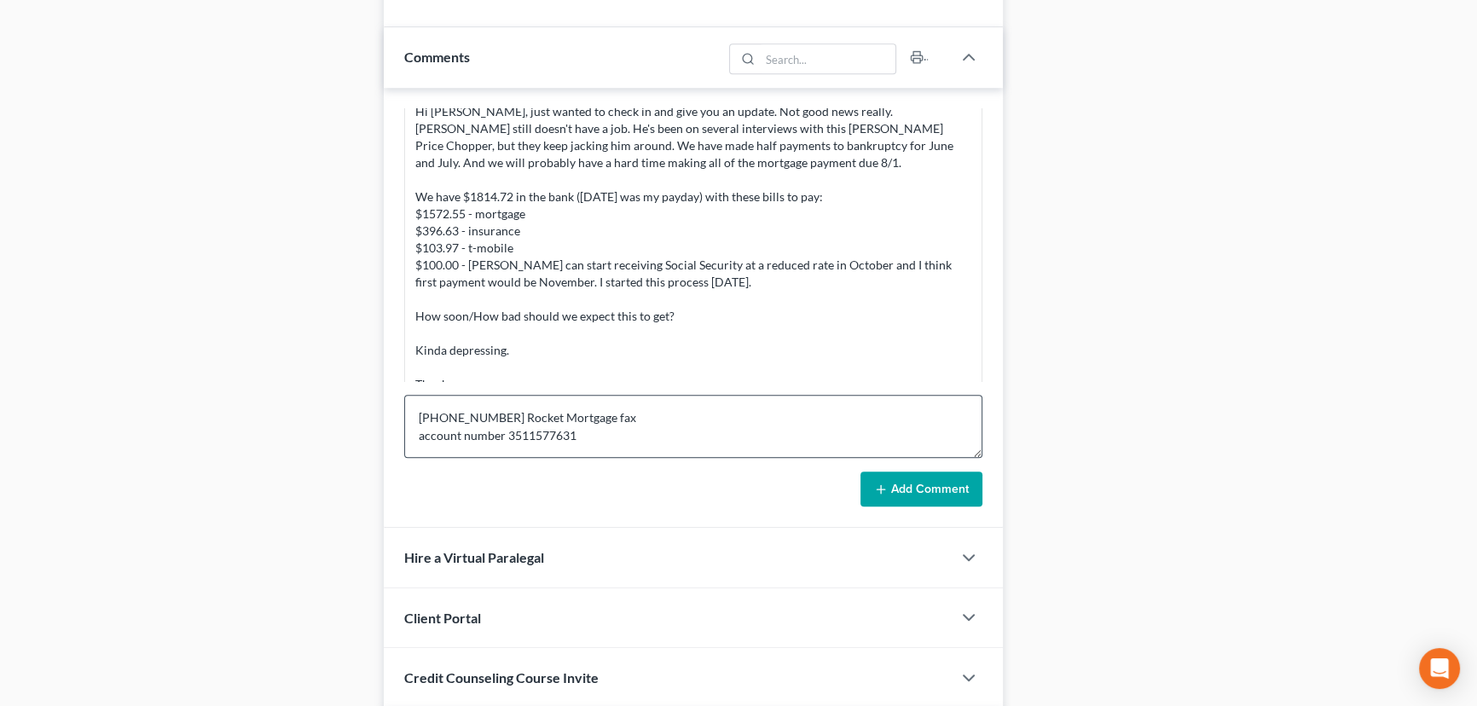
drag, startPoint x: 921, startPoint y: 481, endPoint x: 878, endPoint y: 444, distance: 57.5
click at [921, 481] on button "Add Comment" at bounding box center [922, 490] width 122 height 36
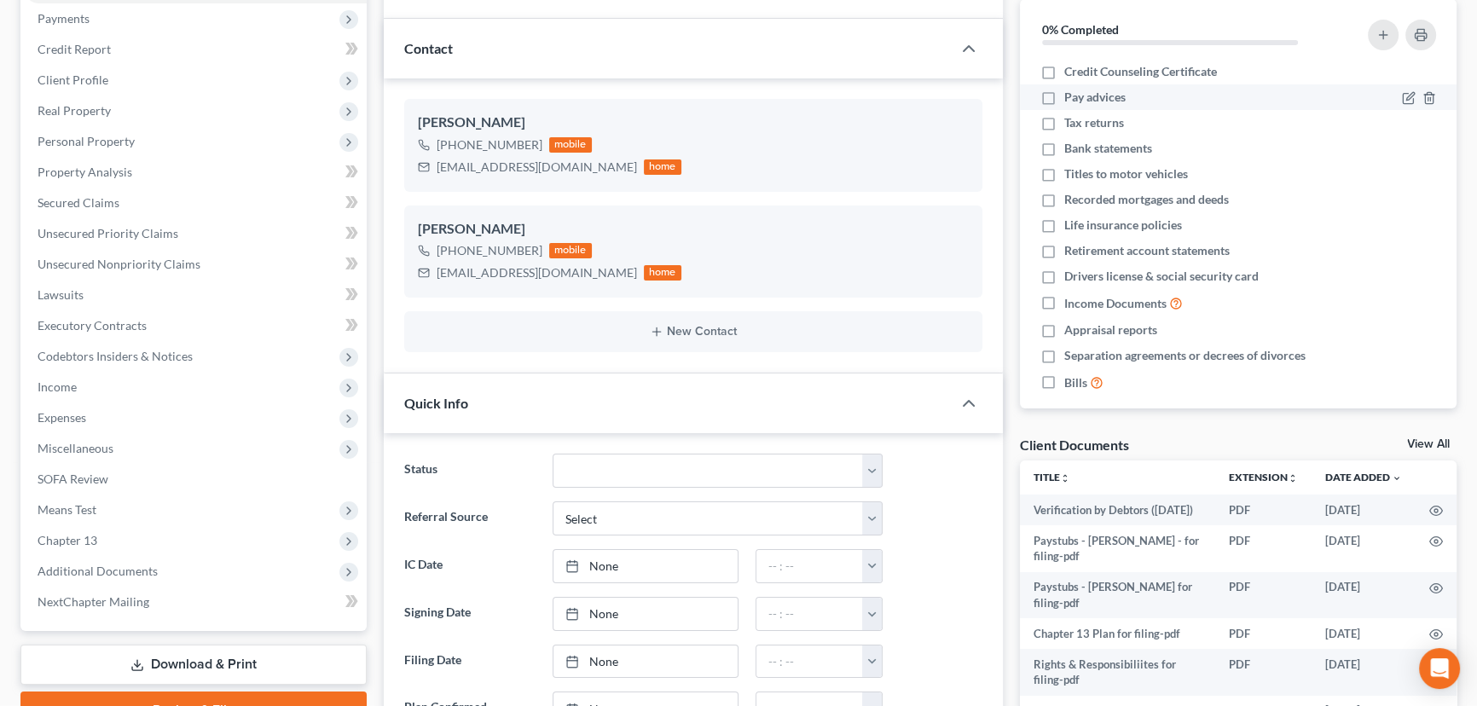
scroll to position [0, 0]
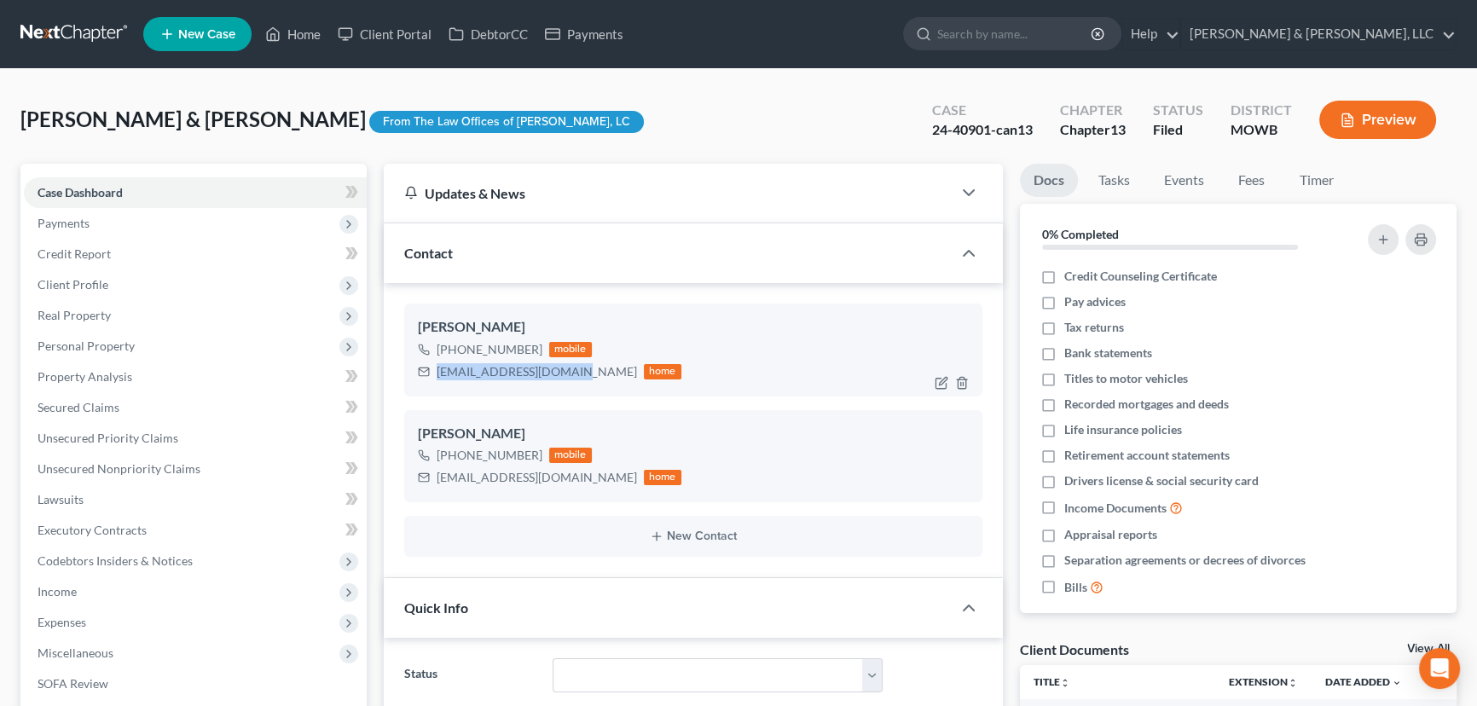
drag, startPoint x: 580, startPoint y: 364, endPoint x: 432, endPoint y: 374, distance: 147.9
click at [432, 374] on div "smathews2008@yahoo.com home" at bounding box center [550, 372] width 264 height 22
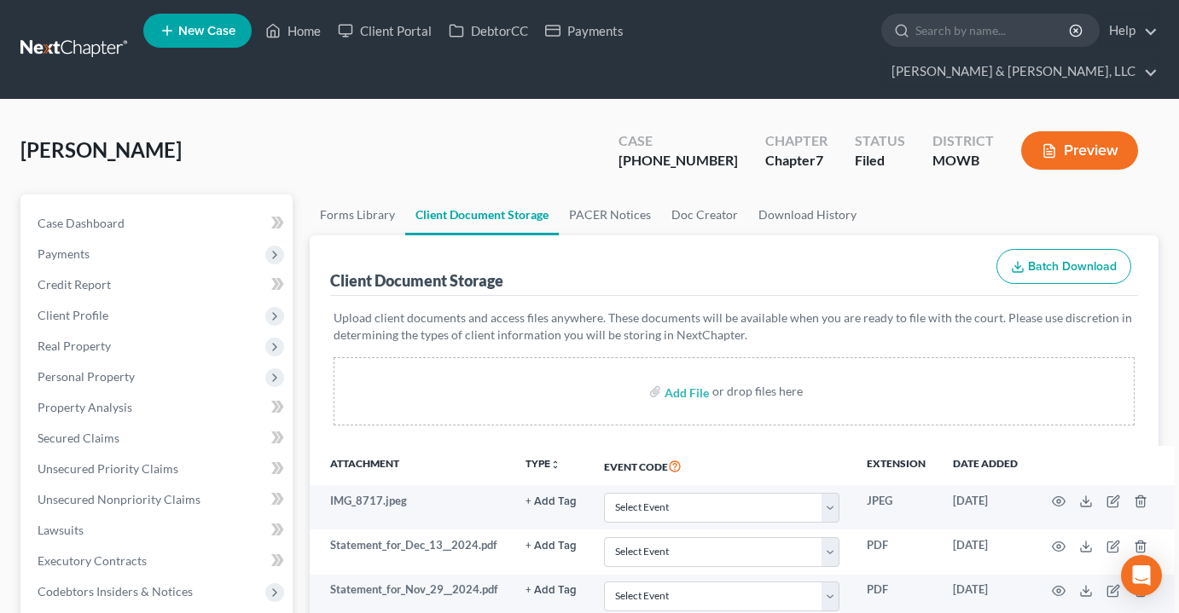
select select "22"
select select "24"
select select "5"
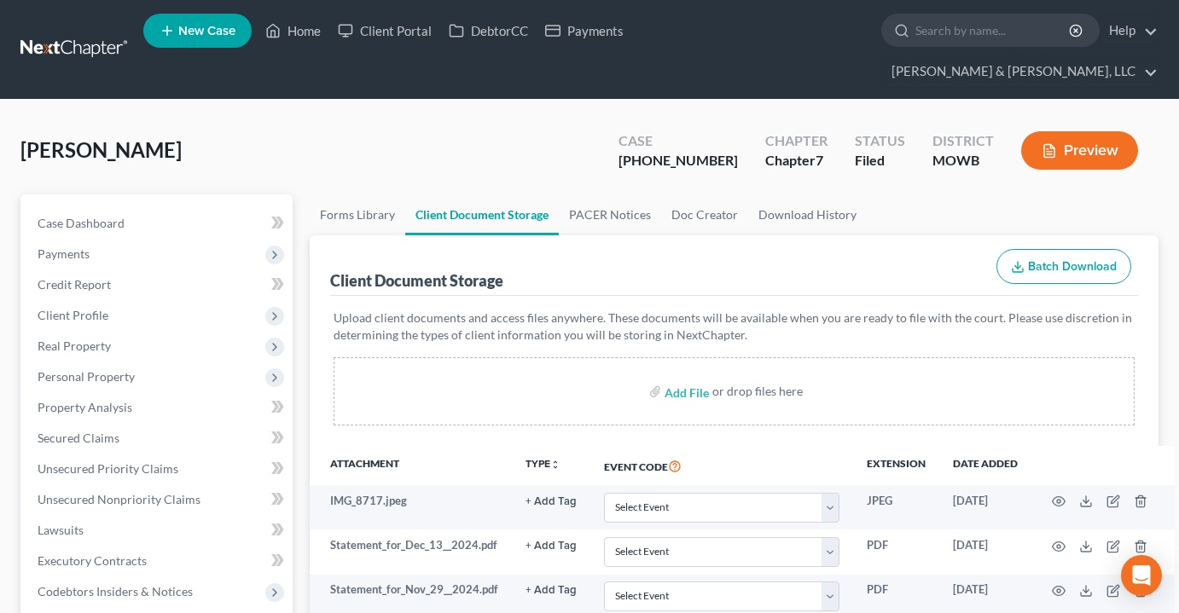
select select "5"
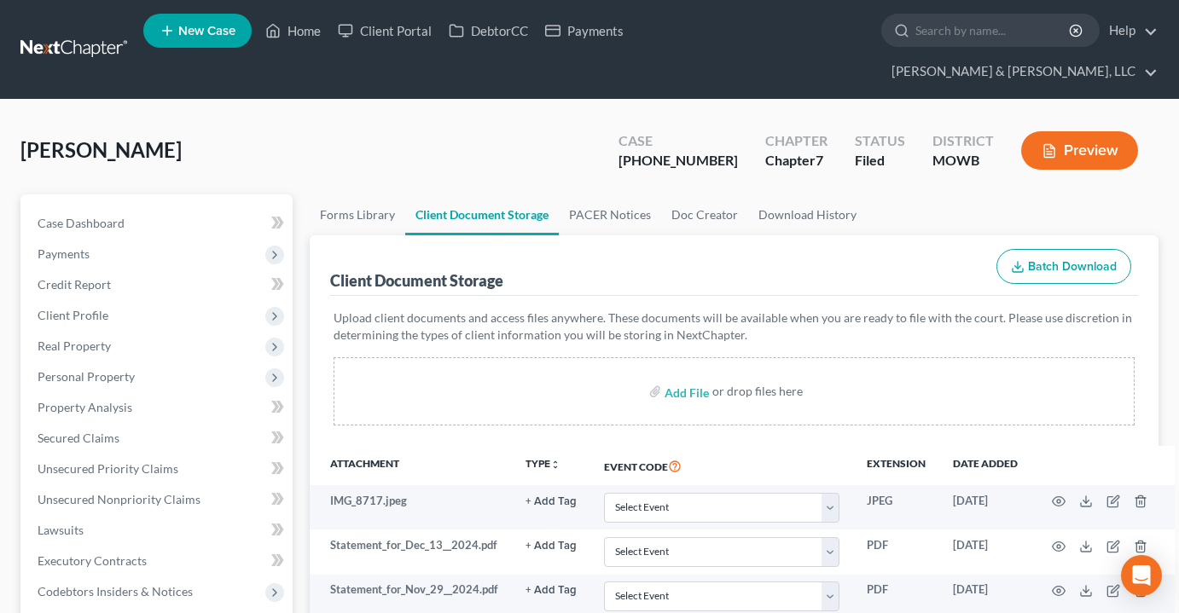
select select "5"
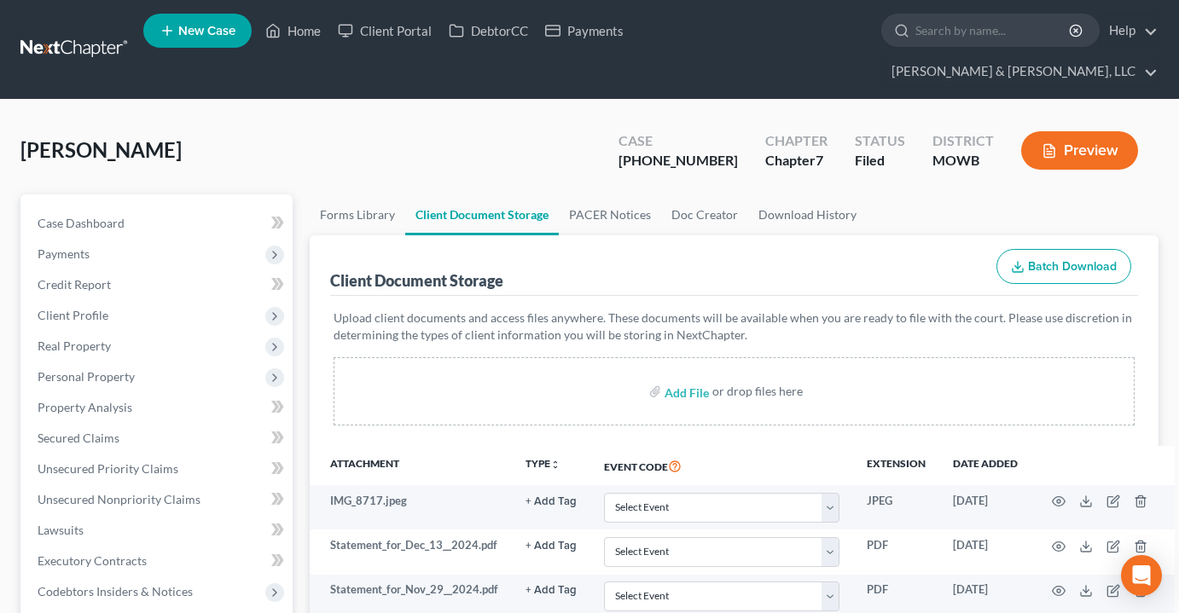
select select "5"
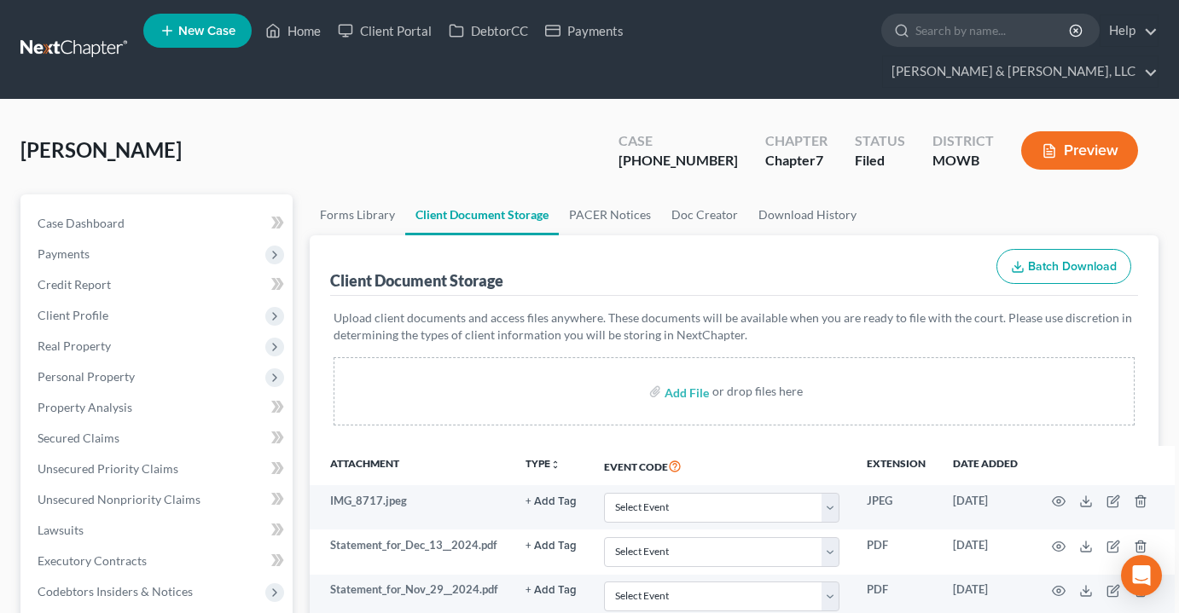
select select "5"
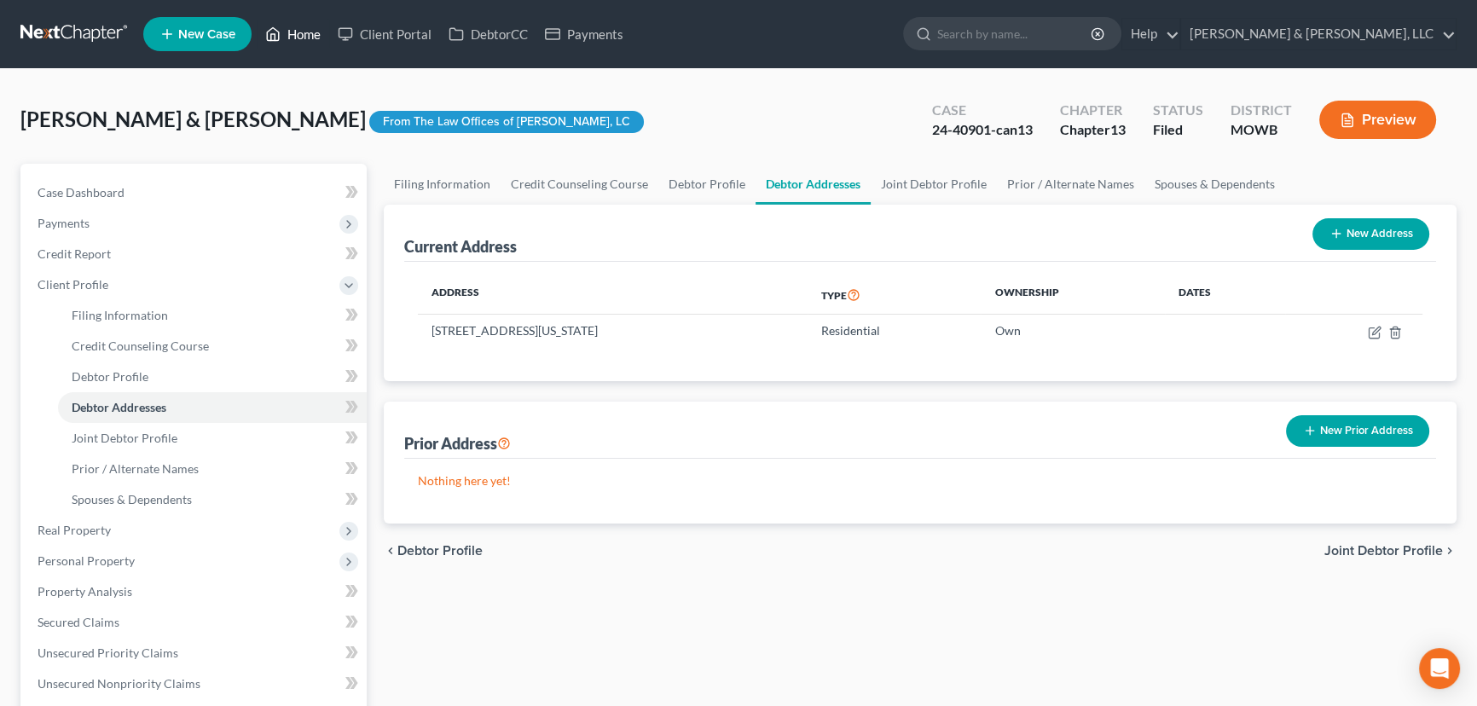
click at [295, 47] on link "Home" at bounding box center [293, 34] width 72 height 31
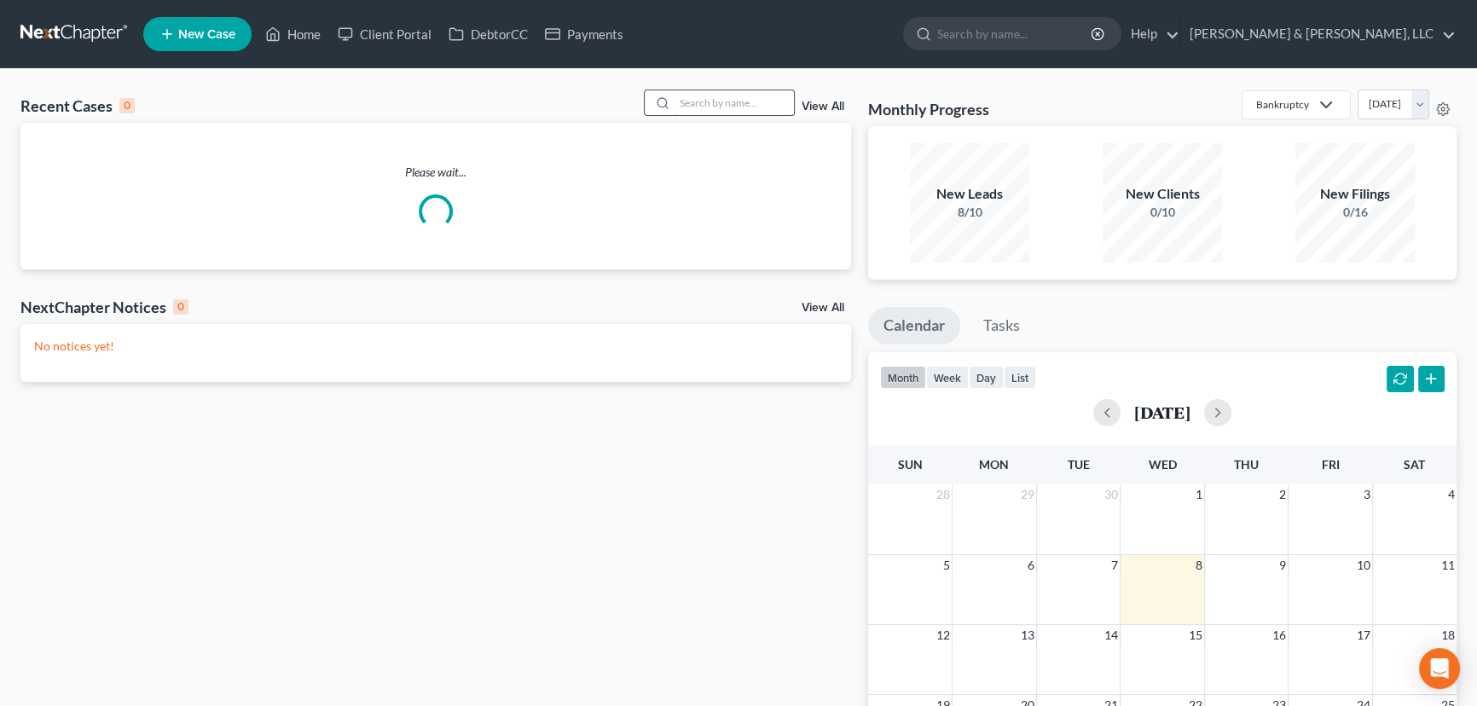
click at [701, 107] on input "search" at bounding box center [734, 102] width 119 height 25
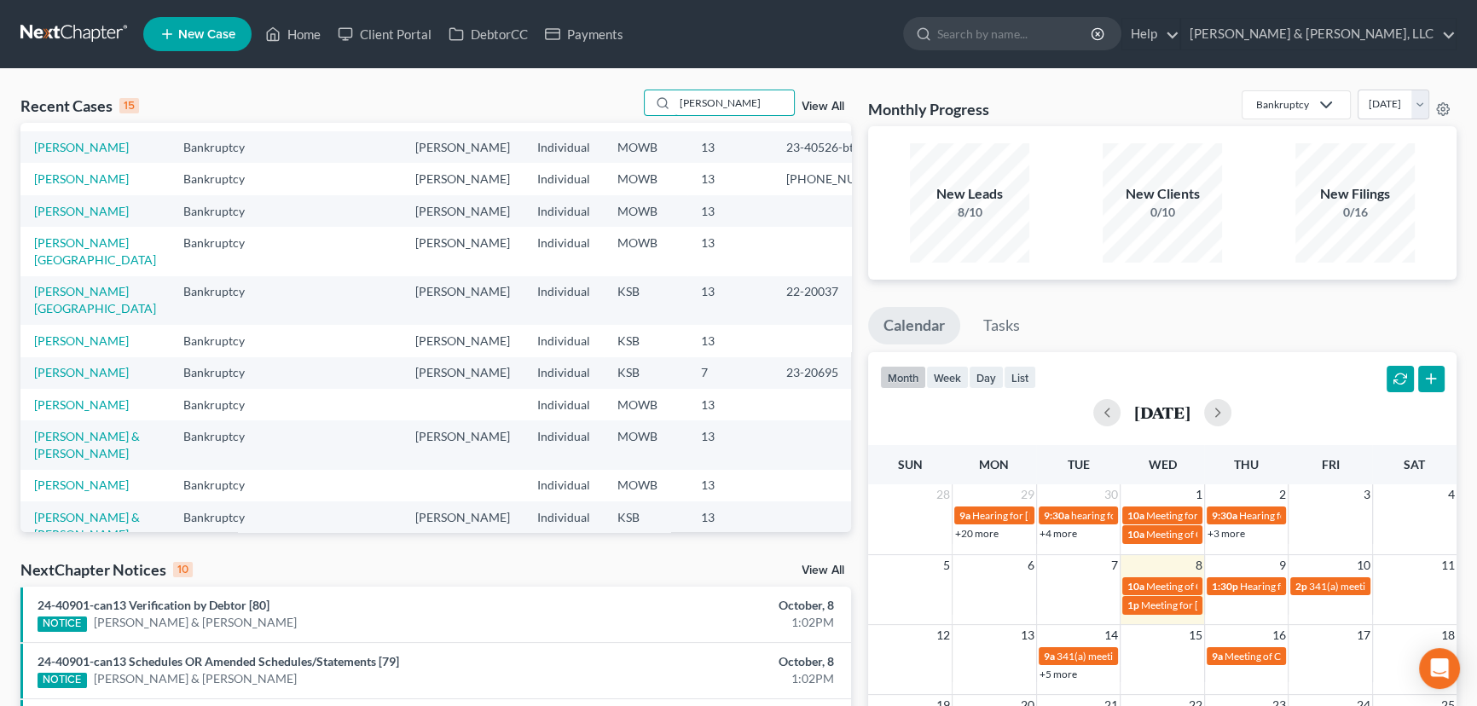
scroll to position [232, 0]
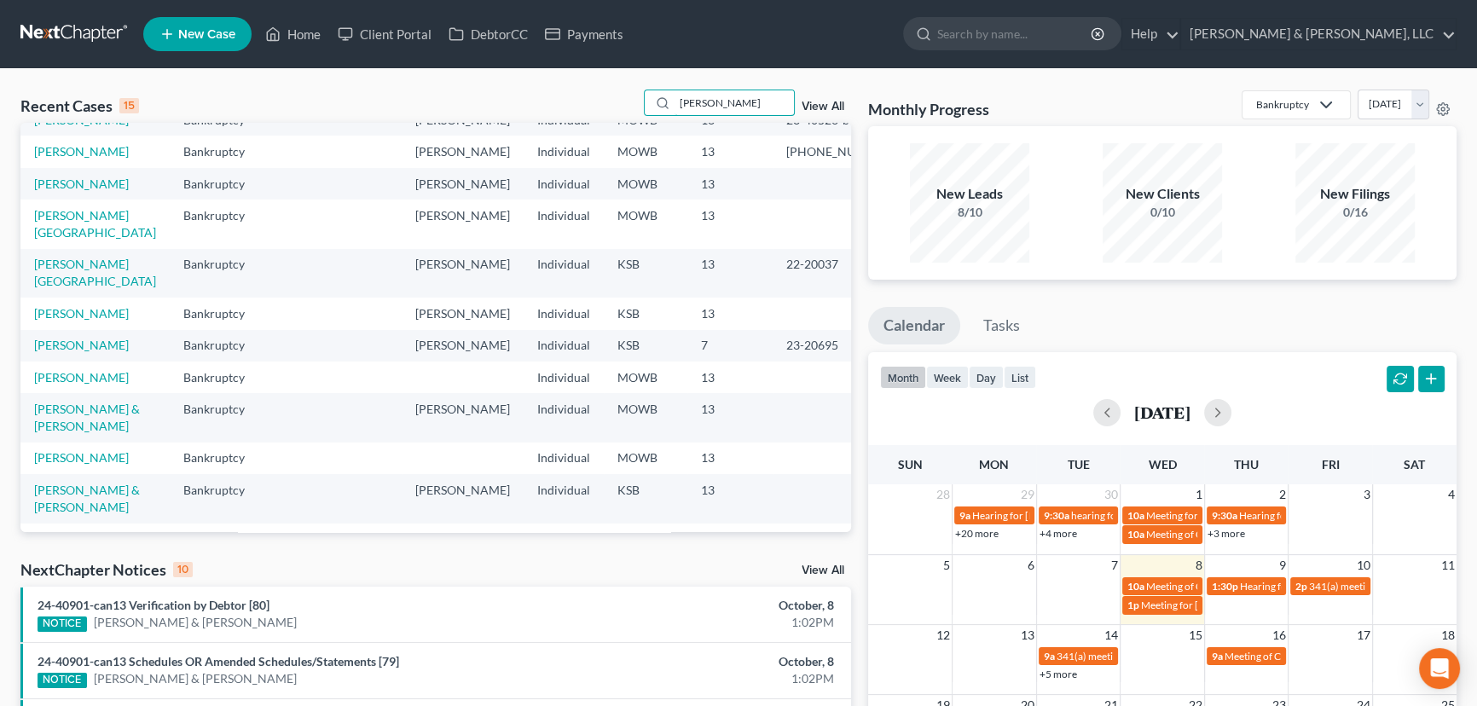
drag, startPoint x: 716, startPoint y: 104, endPoint x: 599, endPoint y: 116, distance: 118.3
click at [599, 116] on div "Recent Cases 15 [PERSON_NAME] View All" at bounding box center [435, 106] width 831 height 33
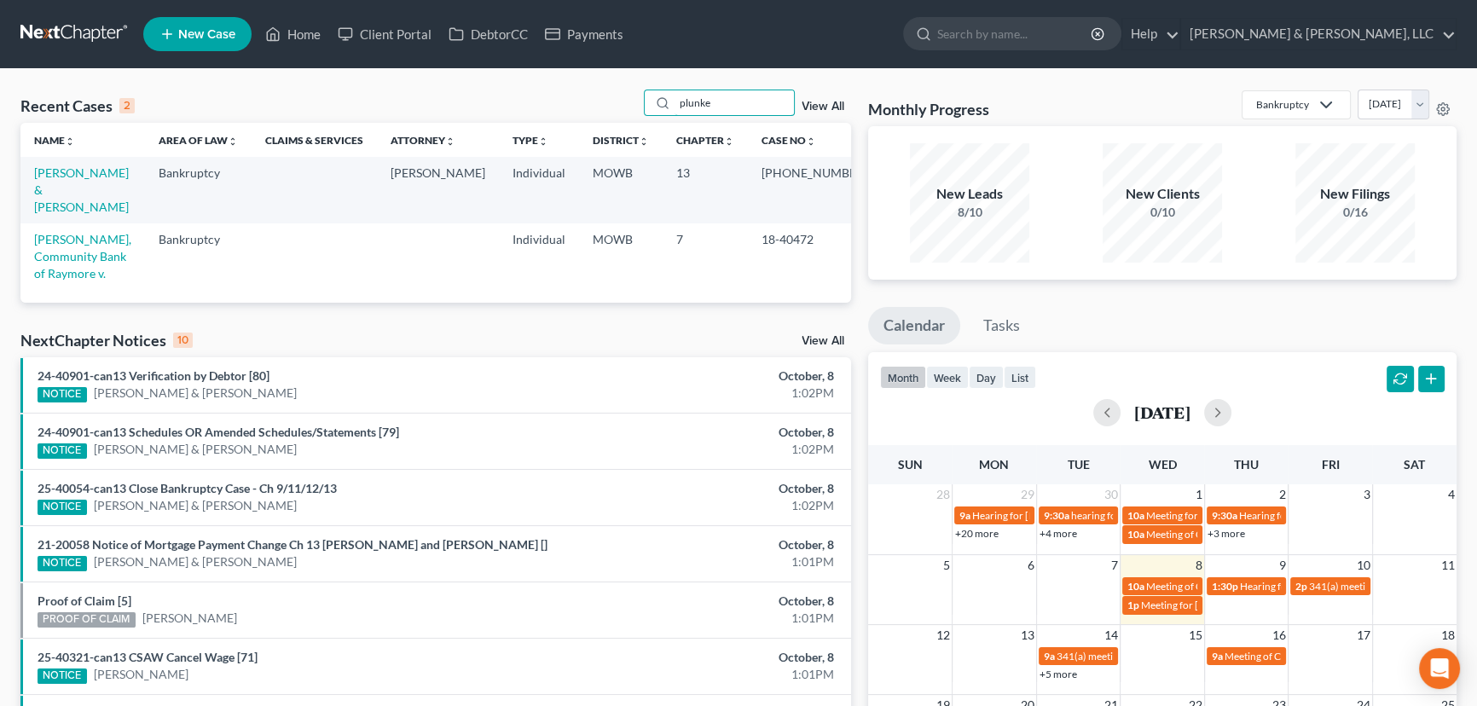
scroll to position [0, 0]
type input "[PERSON_NAME]"
click at [86, 172] on link "[PERSON_NAME] & [PERSON_NAME]" at bounding box center [81, 189] width 95 height 49
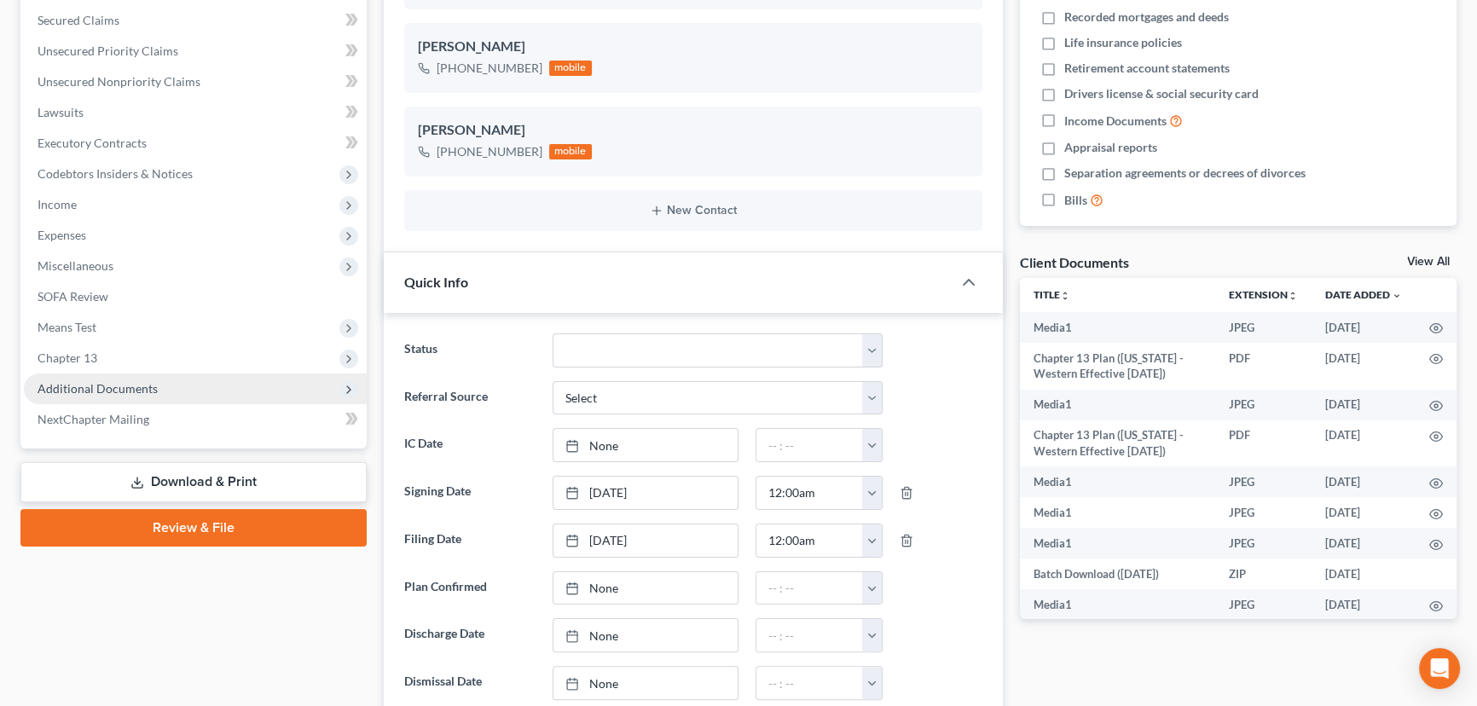
scroll to position [7190, 0]
click at [128, 379] on span "Additional Documents" at bounding box center [195, 389] width 343 height 31
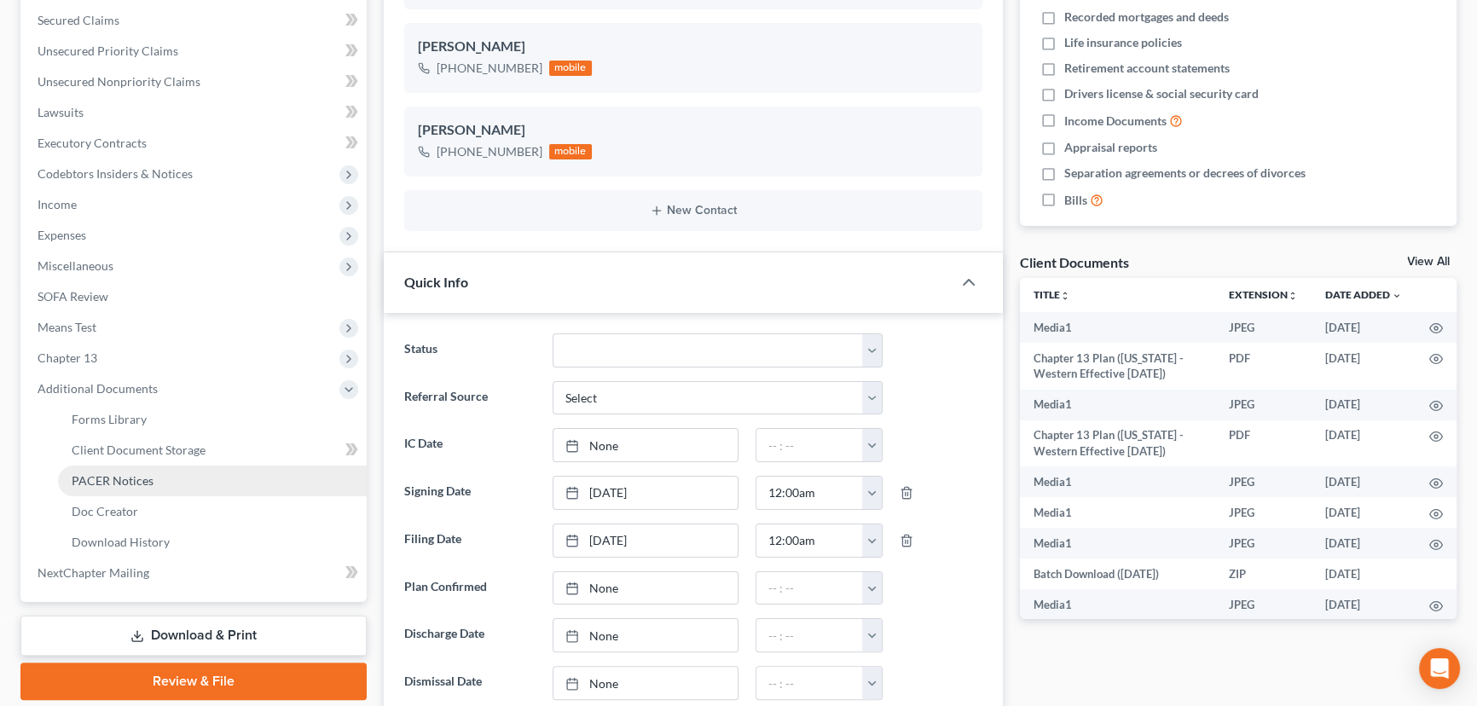
click at [107, 475] on span "PACER Notices" at bounding box center [113, 480] width 82 height 14
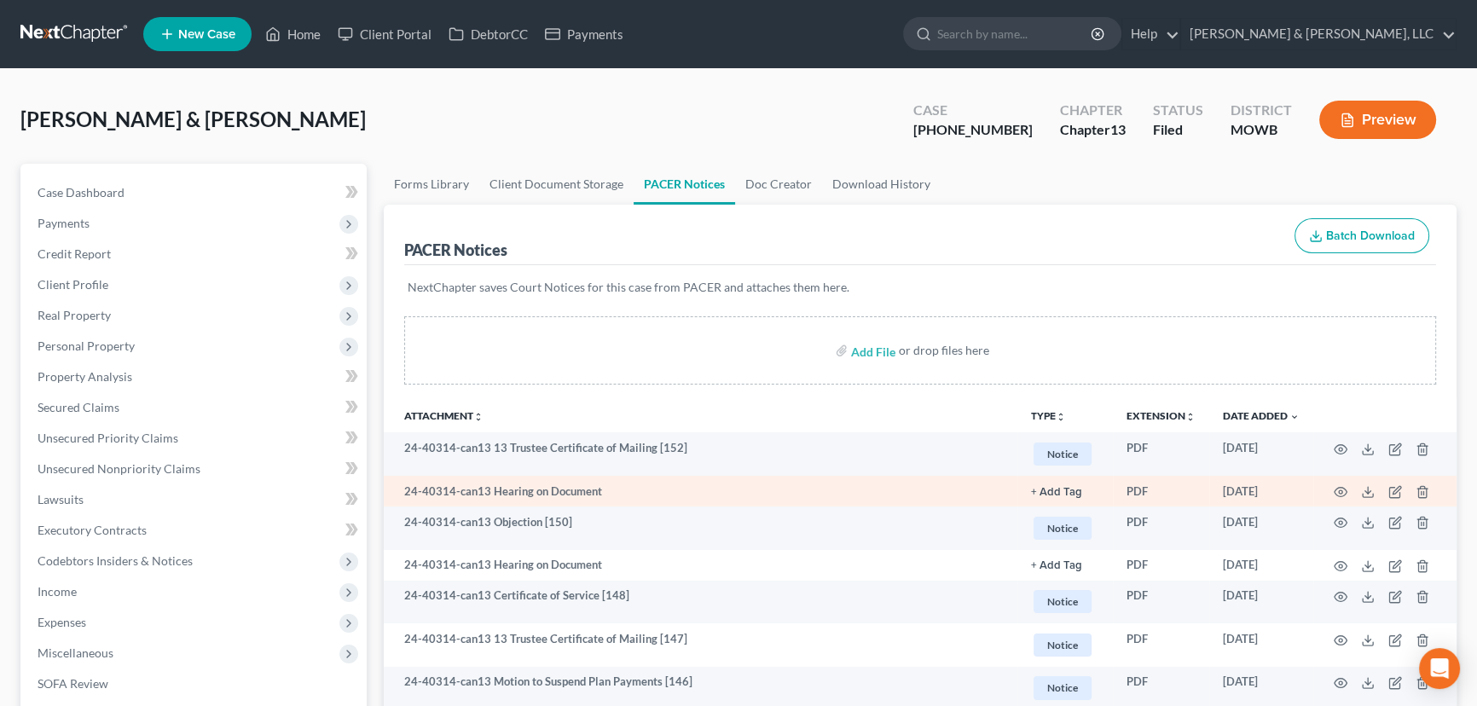
click at [1348, 489] on td at bounding box center [1385, 491] width 143 height 31
click at [1345, 490] on icon "button" at bounding box center [1341, 492] width 14 height 14
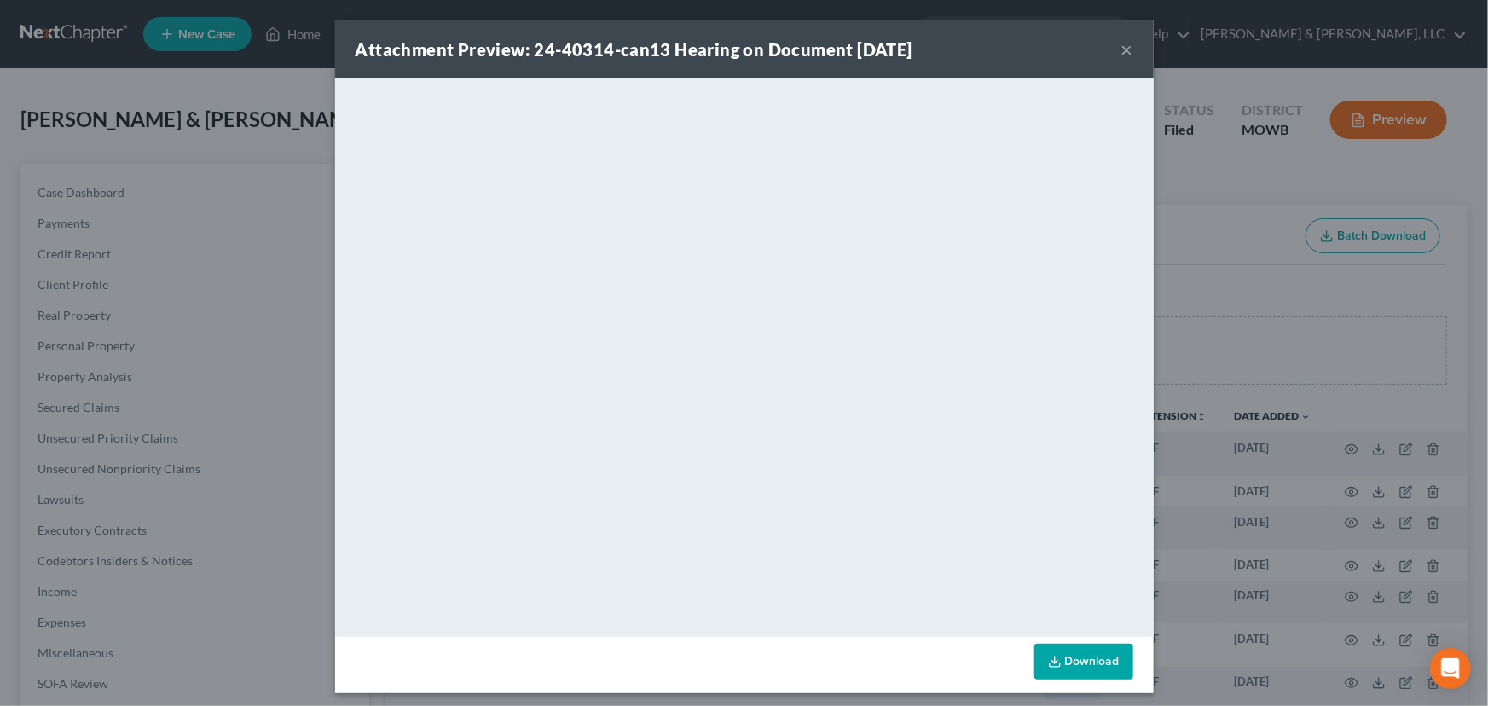
click at [1122, 45] on button "×" at bounding box center [1128, 49] width 12 height 20
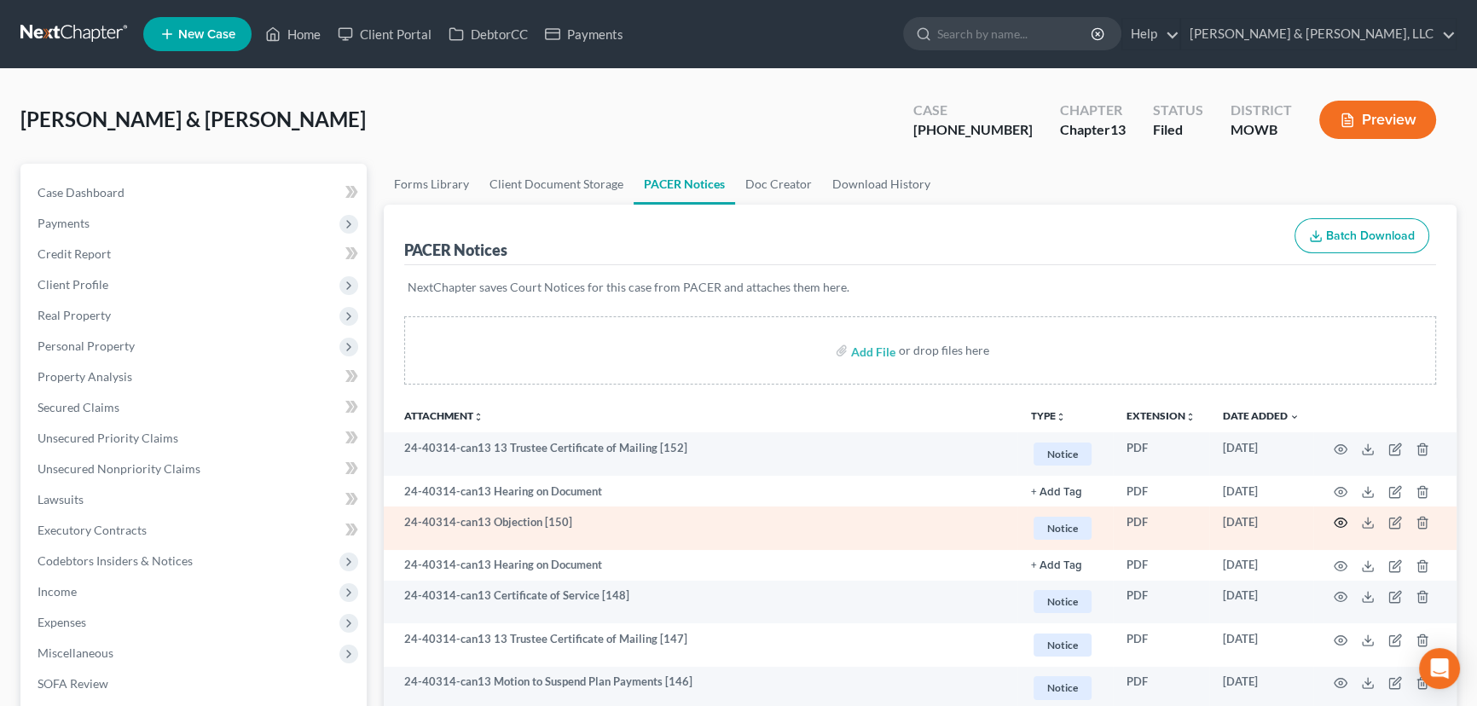
click at [1337, 517] on icon "button" at bounding box center [1341, 523] width 14 height 14
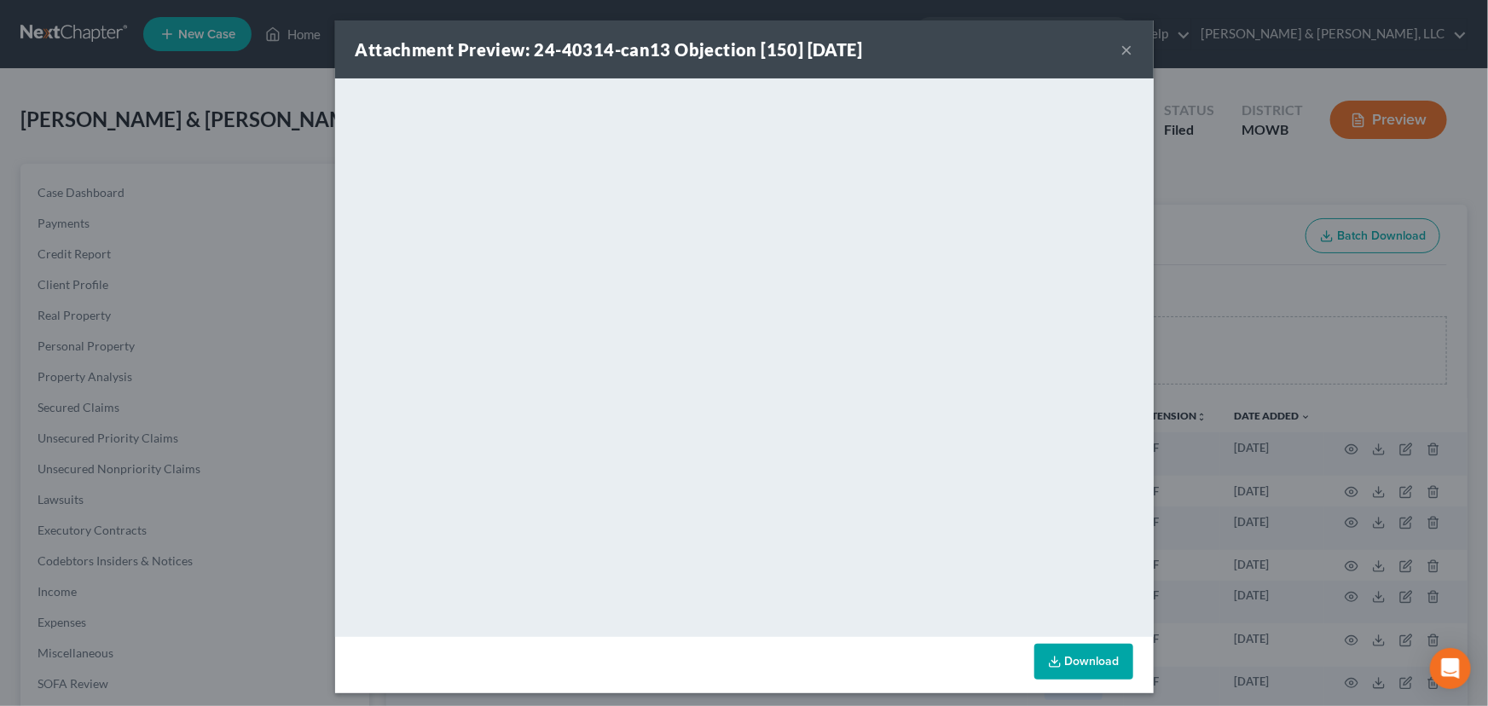
click at [1122, 47] on button "×" at bounding box center [1128, 49] width 12 height 20
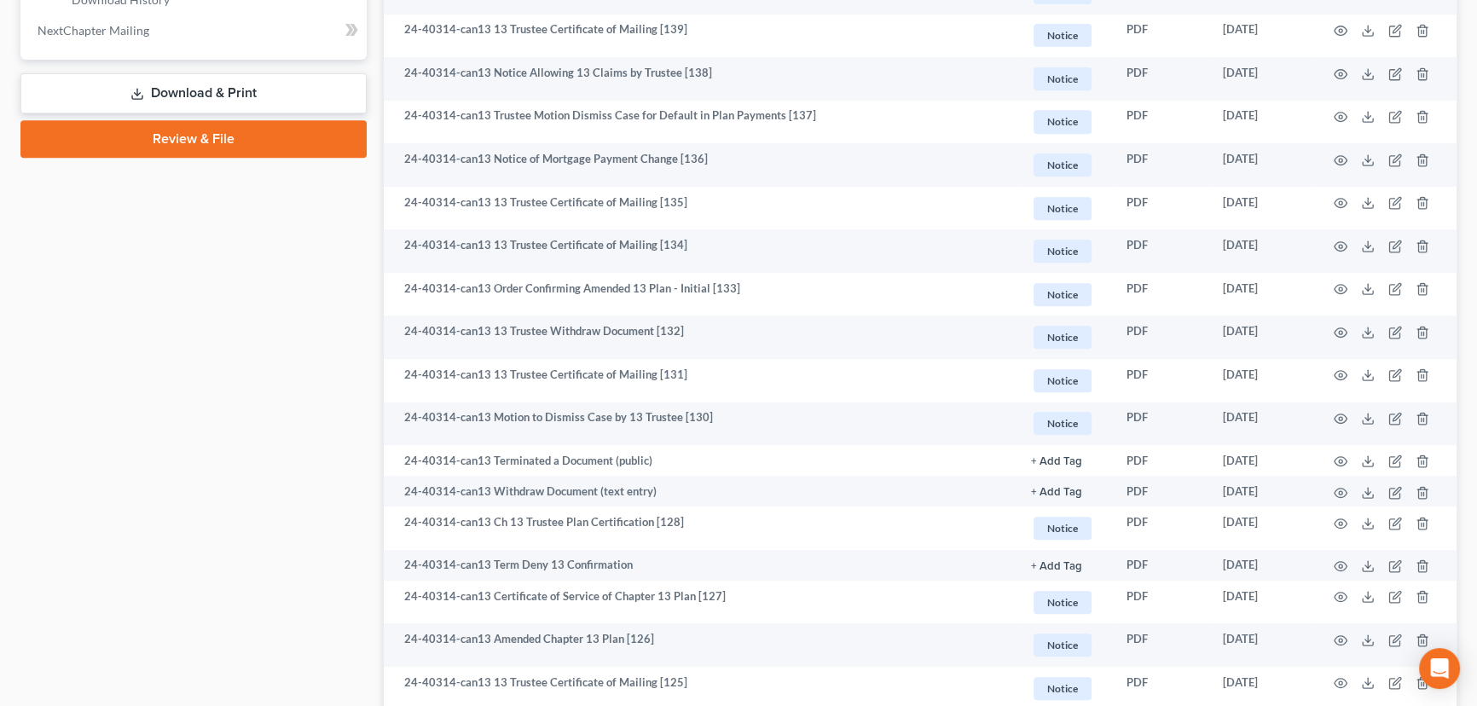
scroll to position [620, 0]
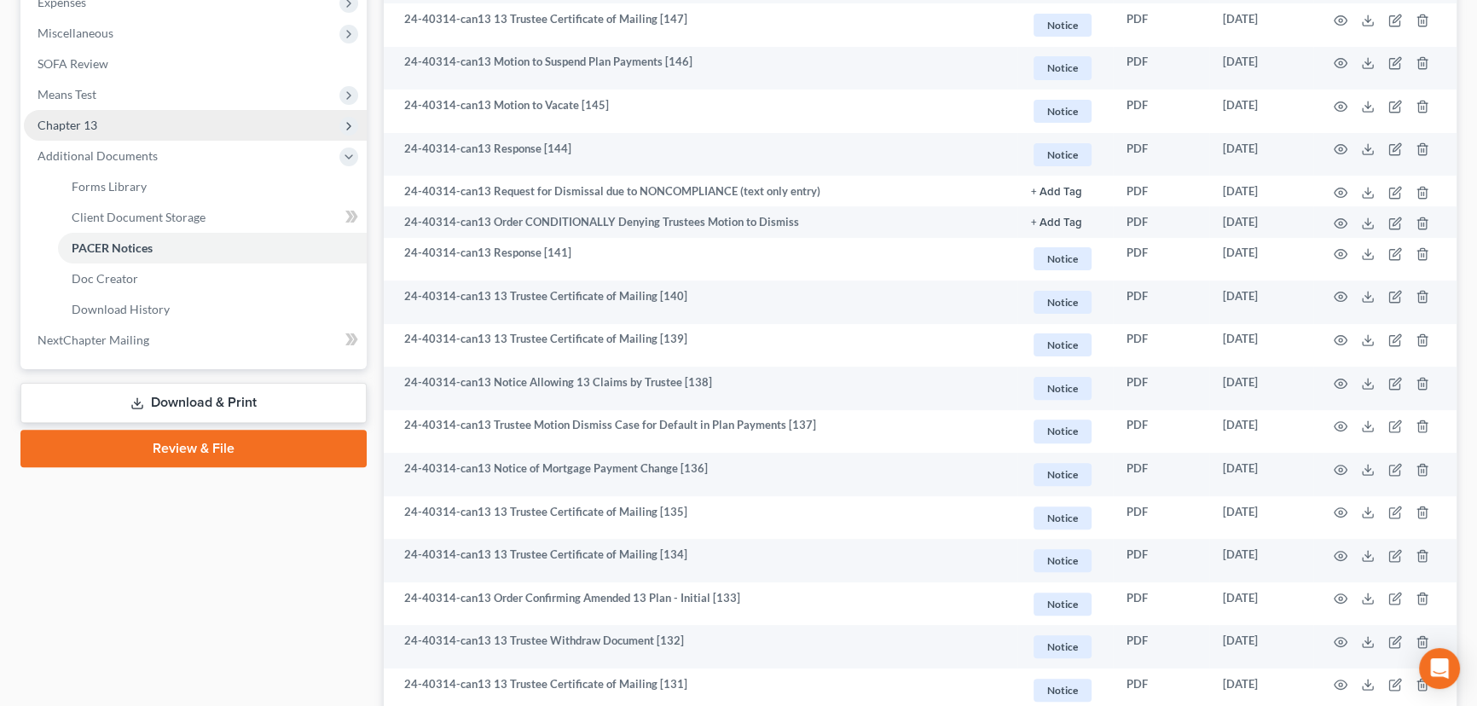
click at [96, 122] on span "Chapter 13" at bounding box center [195, 125] width 343 height 31
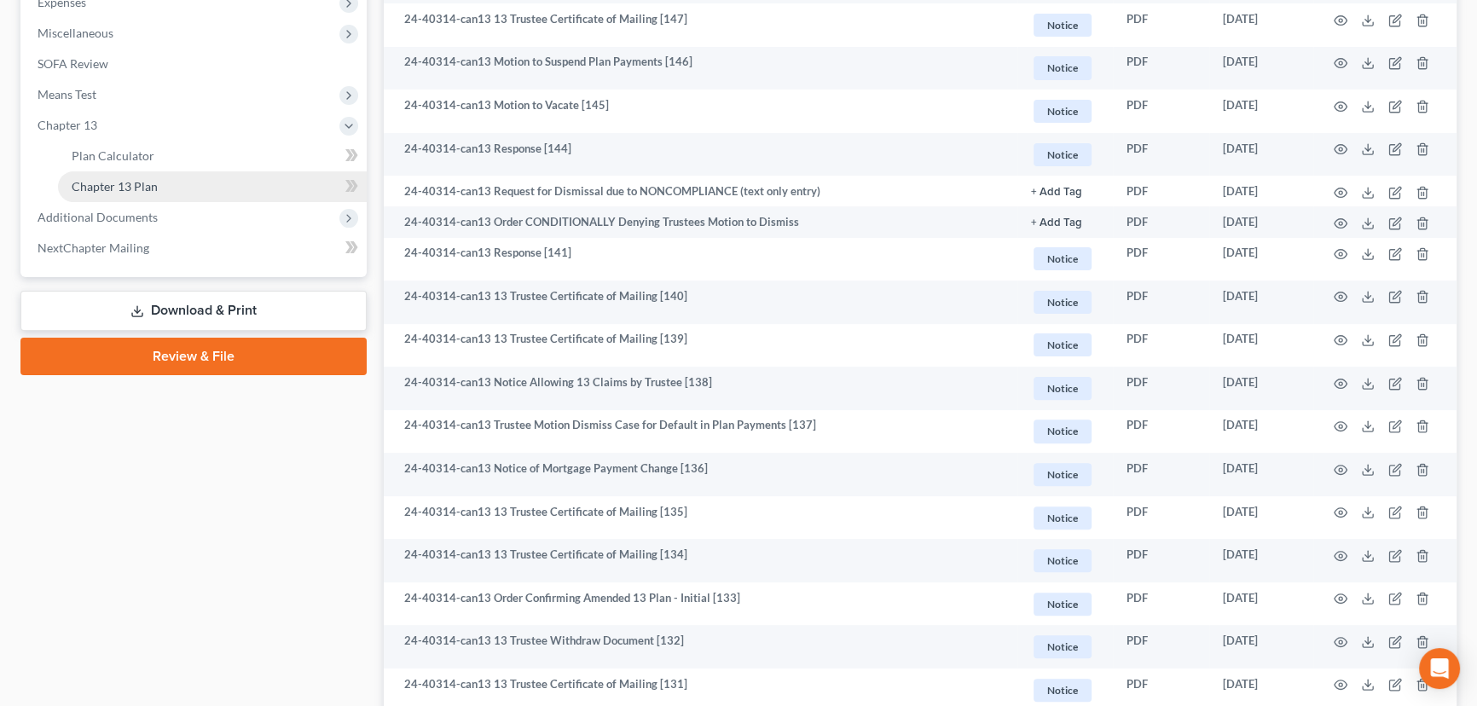
click at [115, 183] on span "Chapter 13 Plan" at bounding box center [115, 186] width 86 height 14
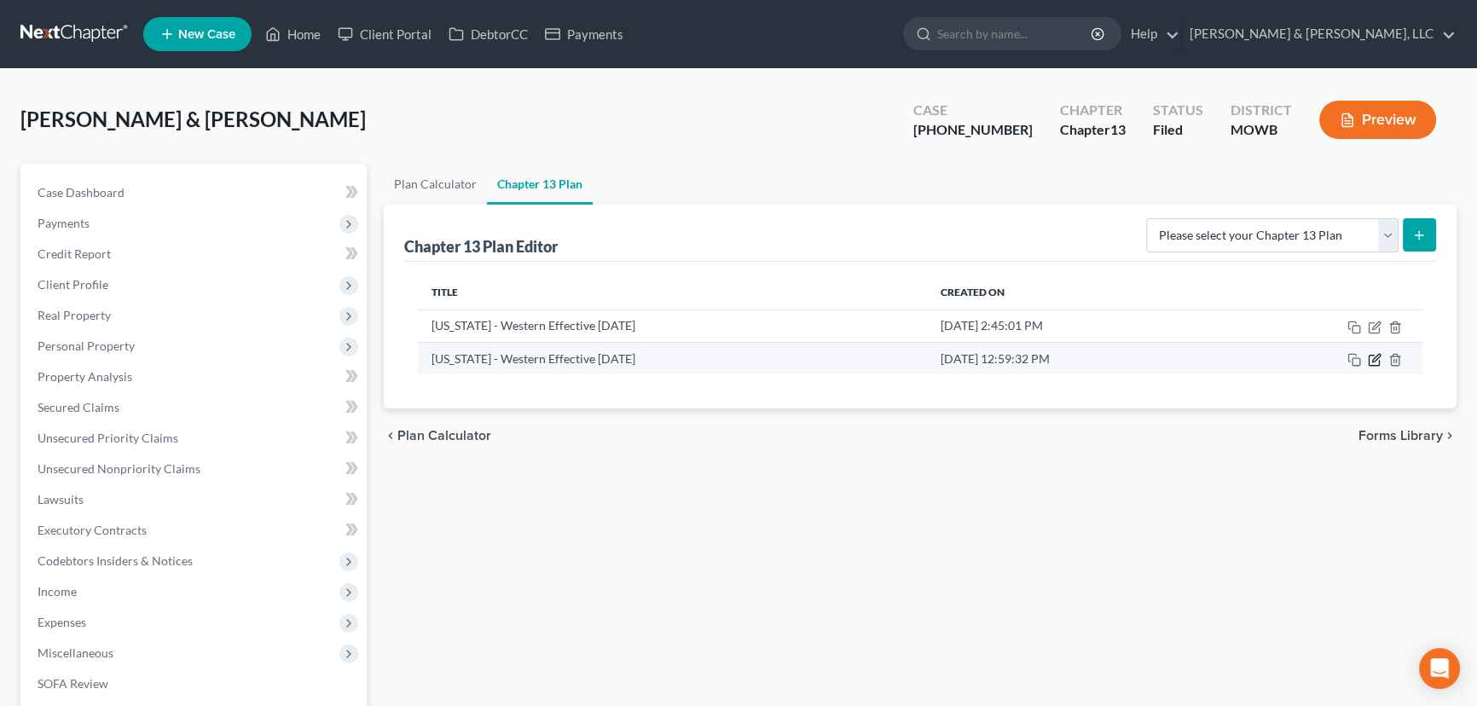
click at [1376, 355] on icon "button" at bounding box center [1376, 358] width 8 height 8
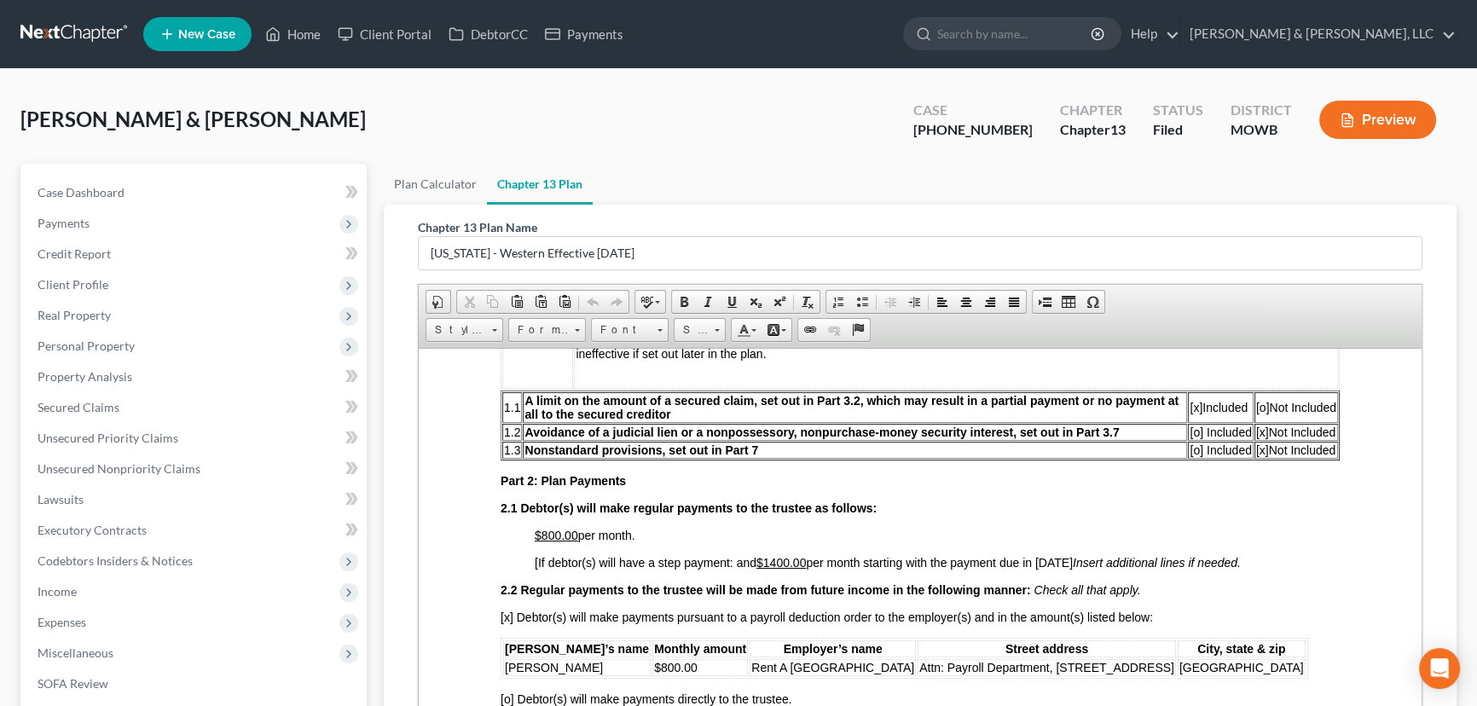
scroll to position [698, 0]
